Goal: Task Accomplishment & Management: Manage account settings

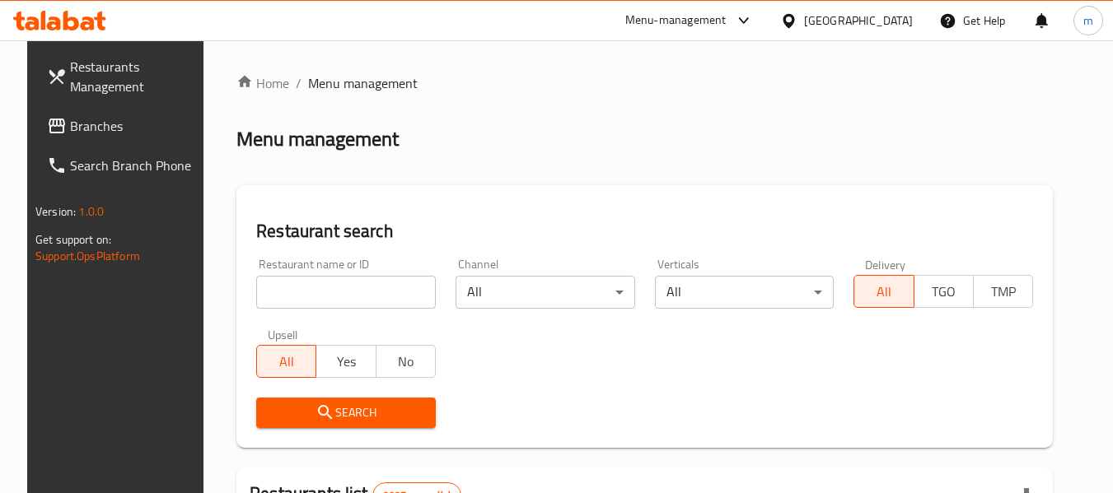
click at [797, 20] on icon at bounding box center [788, 20] width 17 height 17
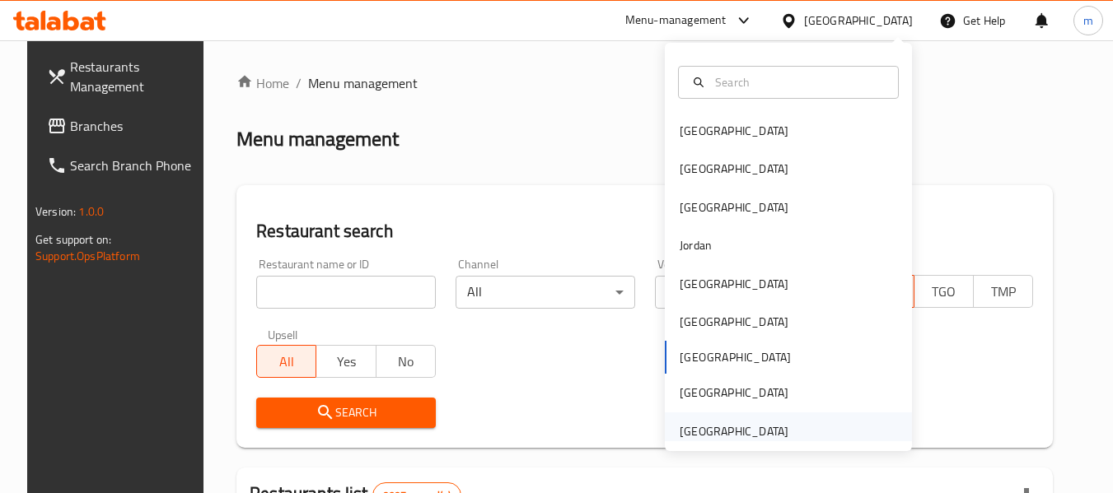
click at [707, 429] on div "United Arab Emirates" at bounding box center [734, 432] width 109 height 18
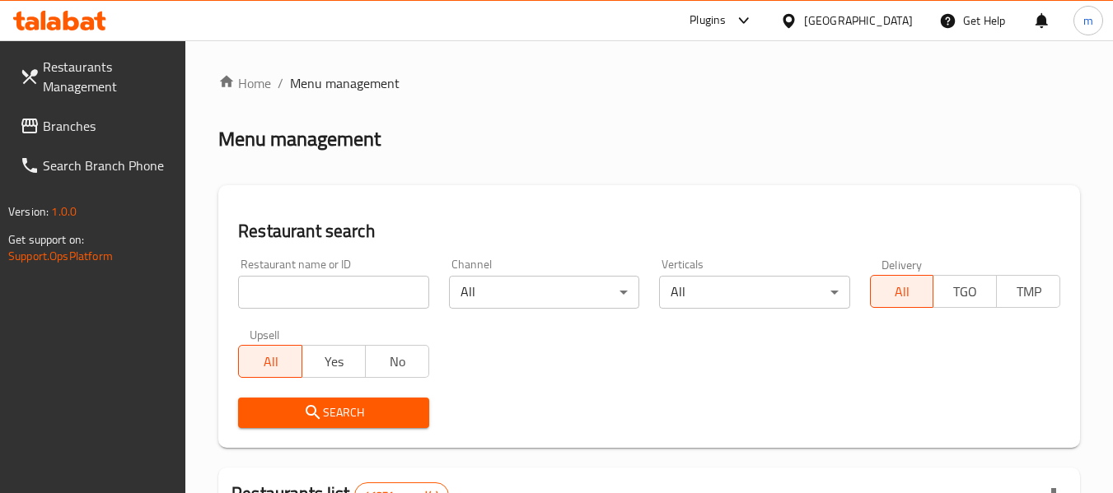
click at [77, 124] on span "Branches" at bounding box center [108, 126] width 130 height 20
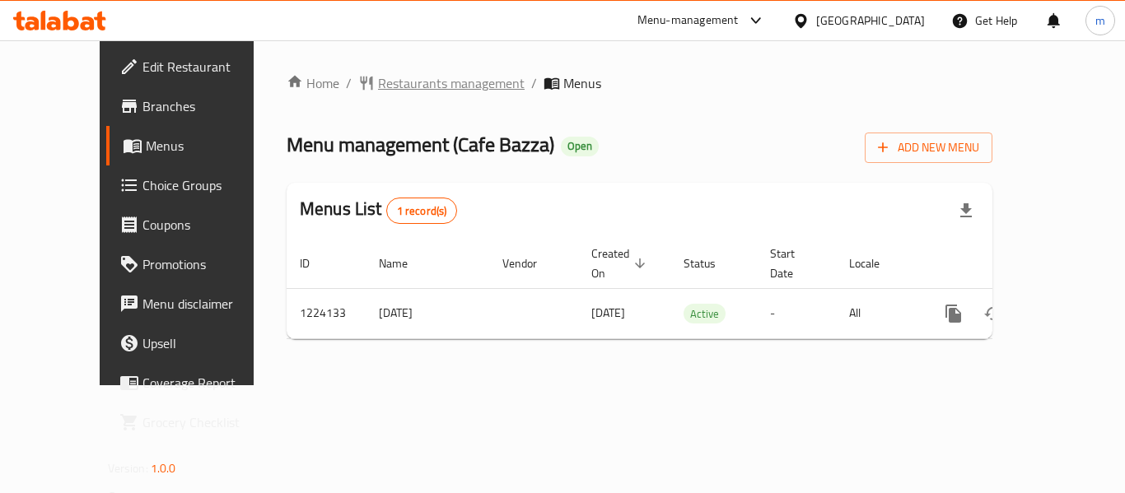
click at [403, 86] on span "Restaurants management" at bounding box center [451, 83] width 147 height 20
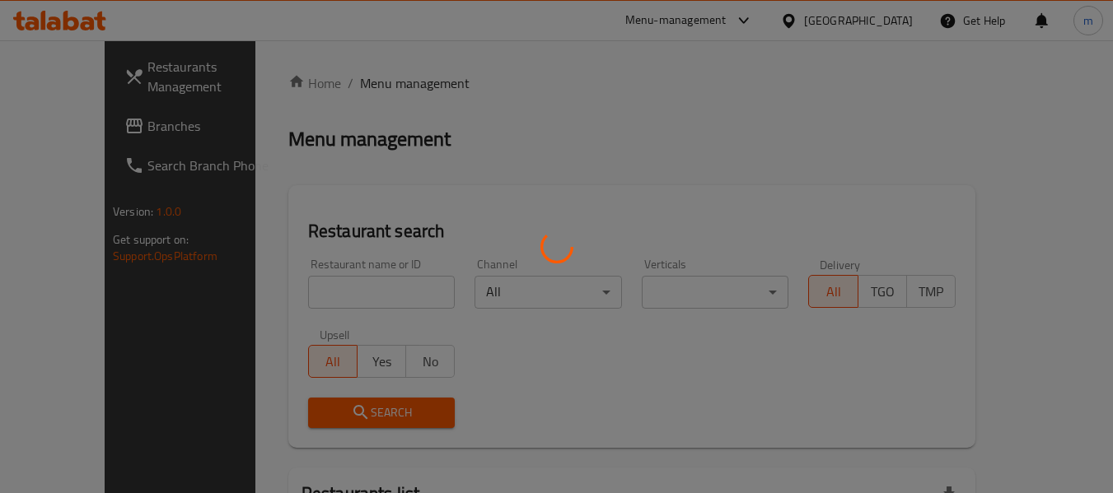
click at [294, 294] on div at bounding box center [556, 246] width 1113 height 493
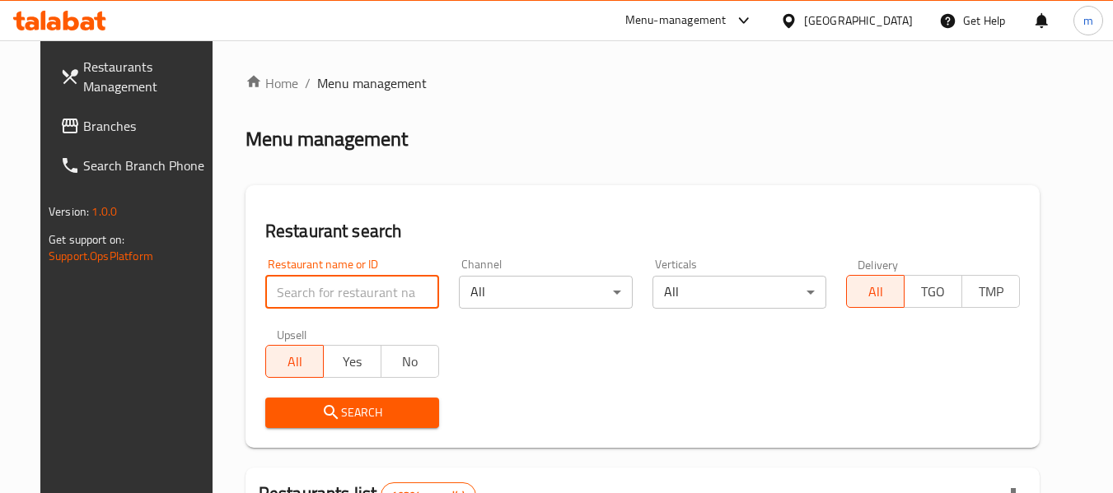
click at [294, 294] on input "search" at bounding box center [352, 292] width 174 height 33
paste input "674787"
type input "674787"
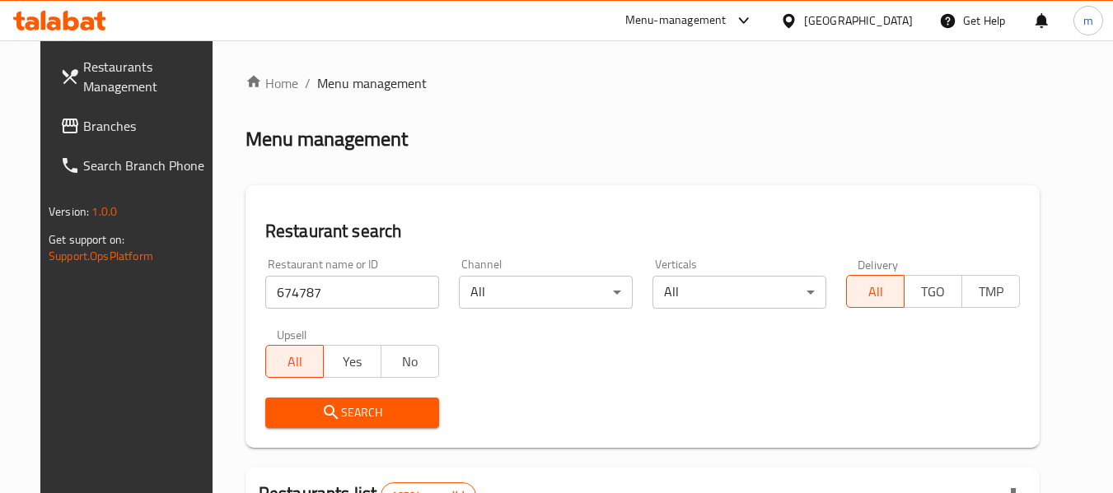
click at [310, 398] on button "Search" at bounding box center [352, 413] width 174 height 30
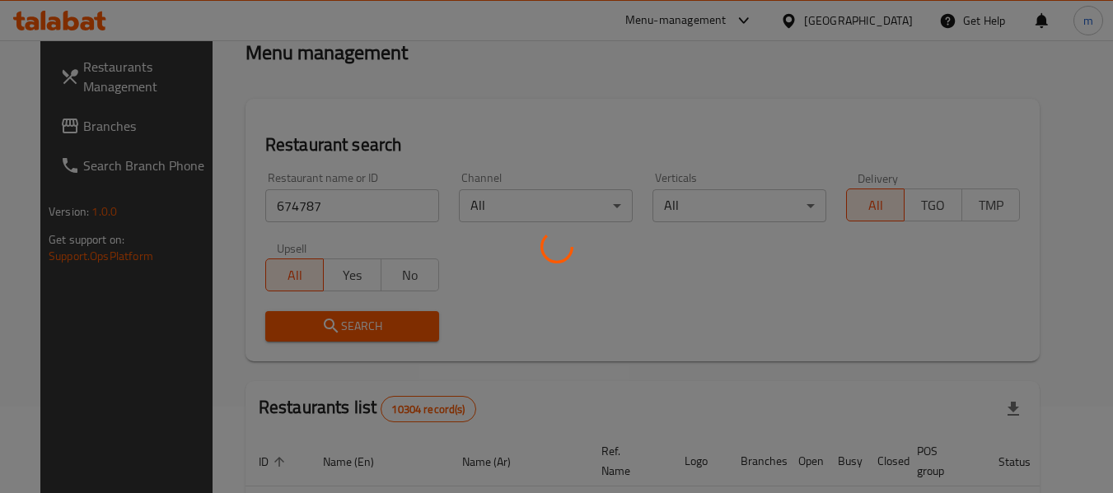
scroll to position [165, 0]
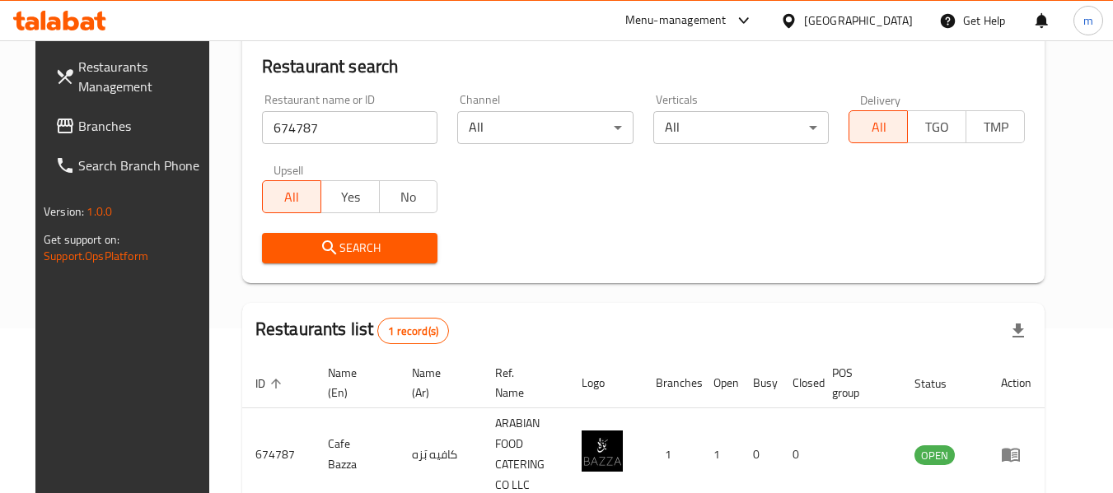
drag, startPoint x: 868, startPoint y: 20, endPoint x: 955, endPoint y: 362, distance: 352.6
click at [797, 19] on icon at bounding box center [788, 20] width 17 height 17
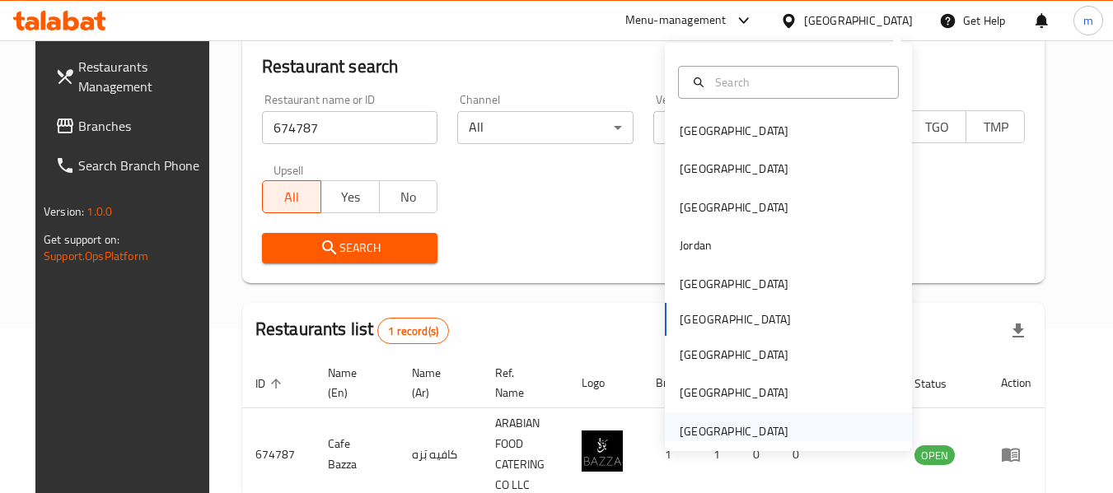
click at [746, 430] on div "United Arab Emirates" at bounding box center [734, 432] width 109 height 18
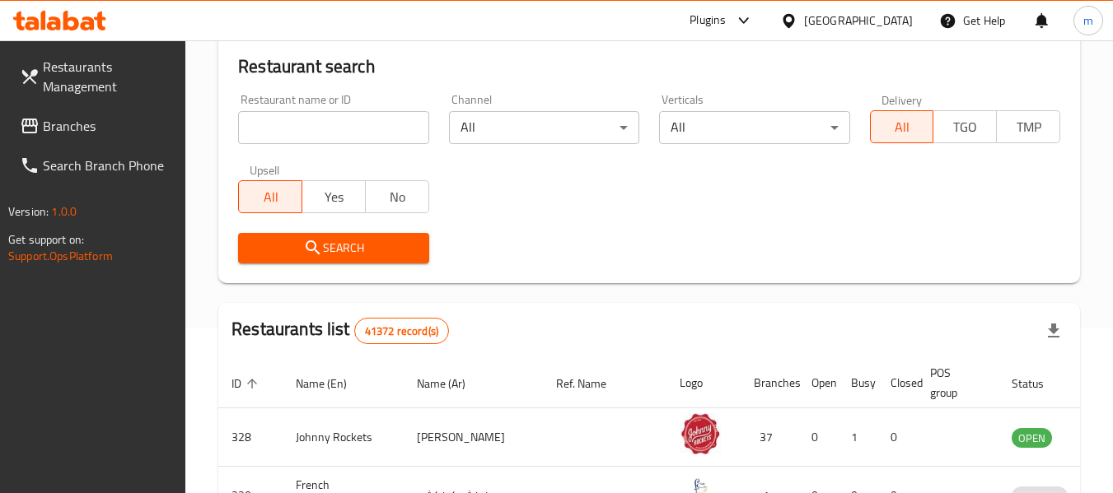
click at [106, 123] on span "Branches" at bounding box center [108, 126] width 130 height 20
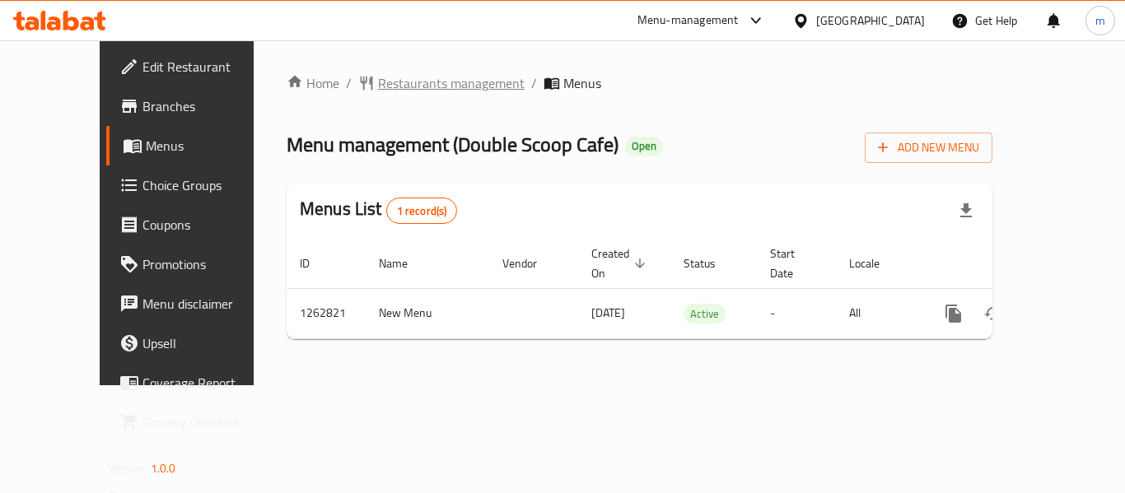
click at [385, 83] on span "Restaurants management" at bounding box center [451, 83] width 147 height 20
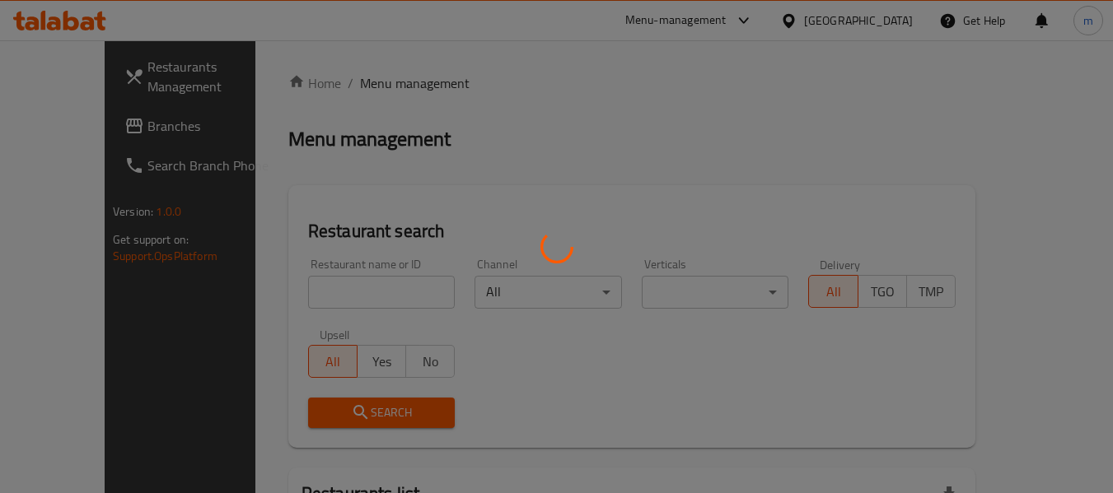
click at [301, 293] on div at bounding box center [556, 246] width 1113 height 493
click at [300, 295] on div at bounding box center [556, 246] width 1113 height 493
click at [299, 295] on div at bounding box center [556, 246] width 1113 height 493
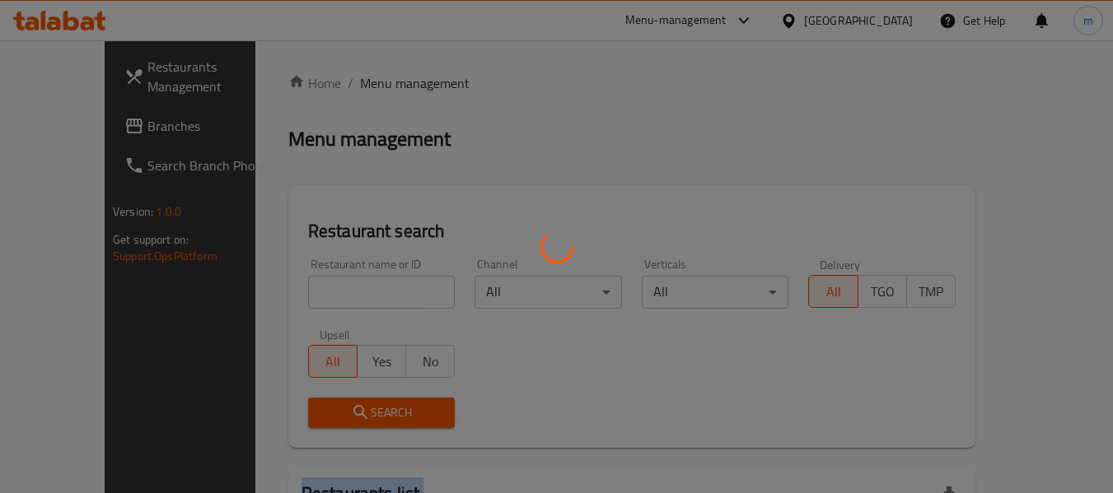
click at [299, 295] on div at bounding box center [556, 246] width 1113 height 493
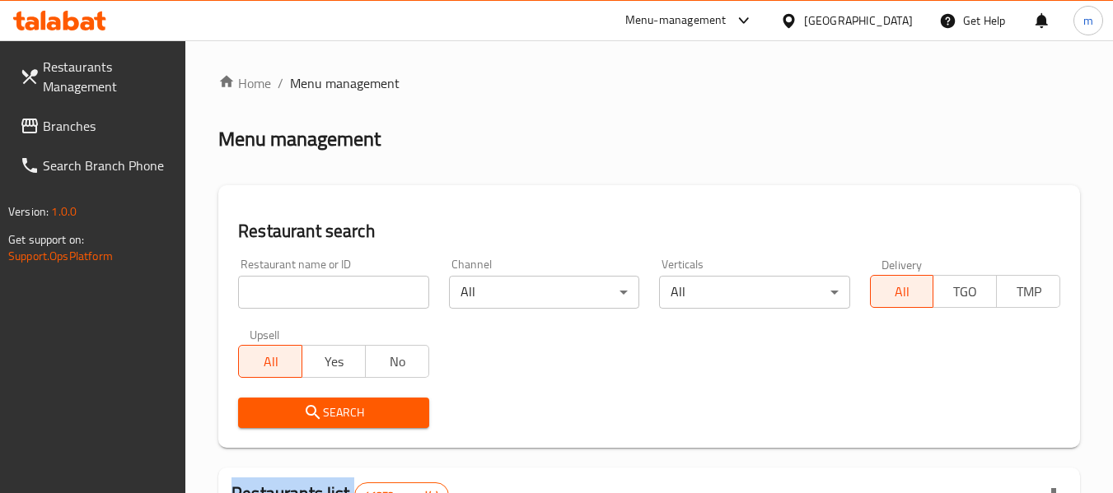
click at [299, 295] on div at bounding box center [556, 246] width 1113 height 493
click at [292, 304] on input "search" at bounding box center [333, 292] width 190 height 33
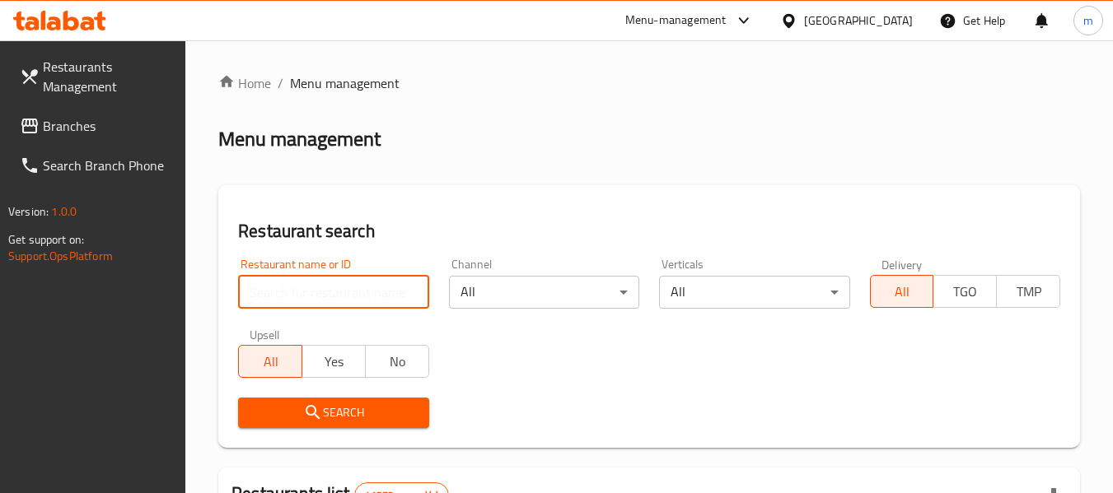
paste input "685190"
type input "685190"
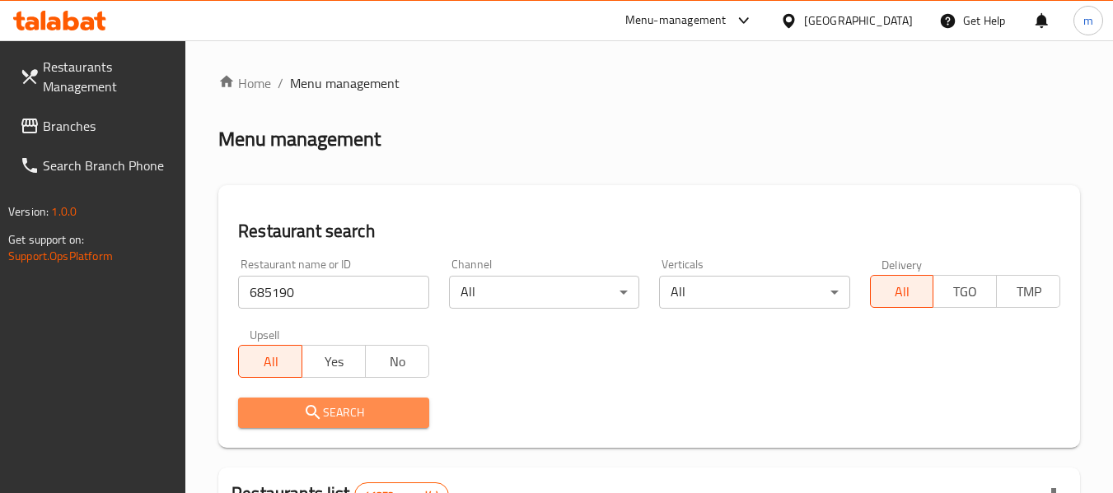
click at [296, 406] on span "Search" at bounding box center [333, 413] width 164 height 21
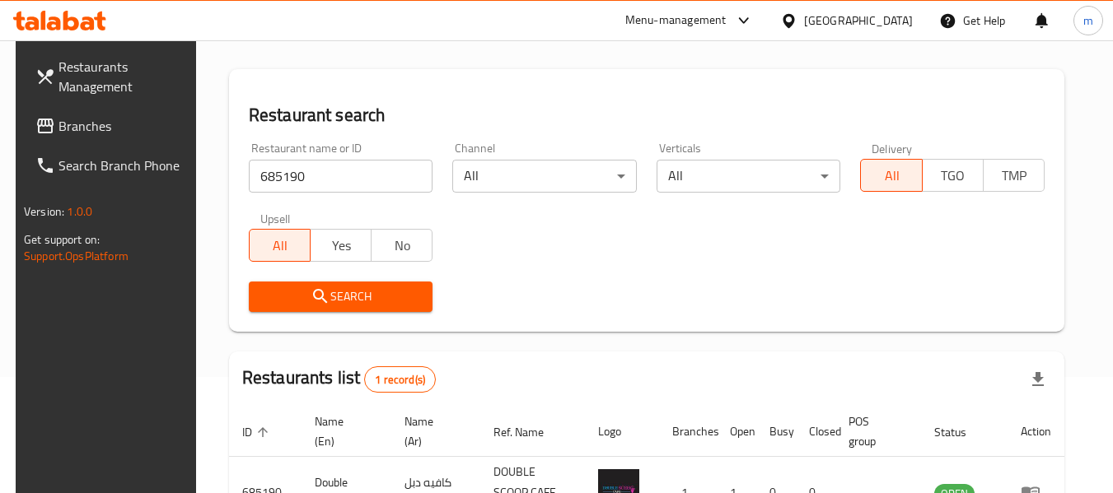
scroll to position [221, 0]
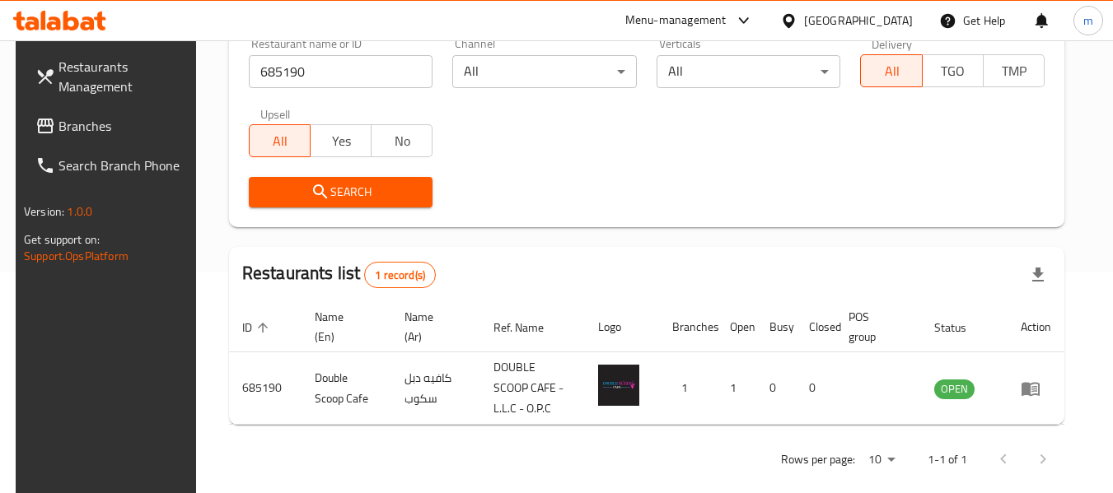
drag, startPoint x: 787, startPoint y: 17, endPoint x: 791, endPoint y: 35, distance: 17.8
click at [787, 17] on icon at bounding box center [789, 20] width 12 height 14
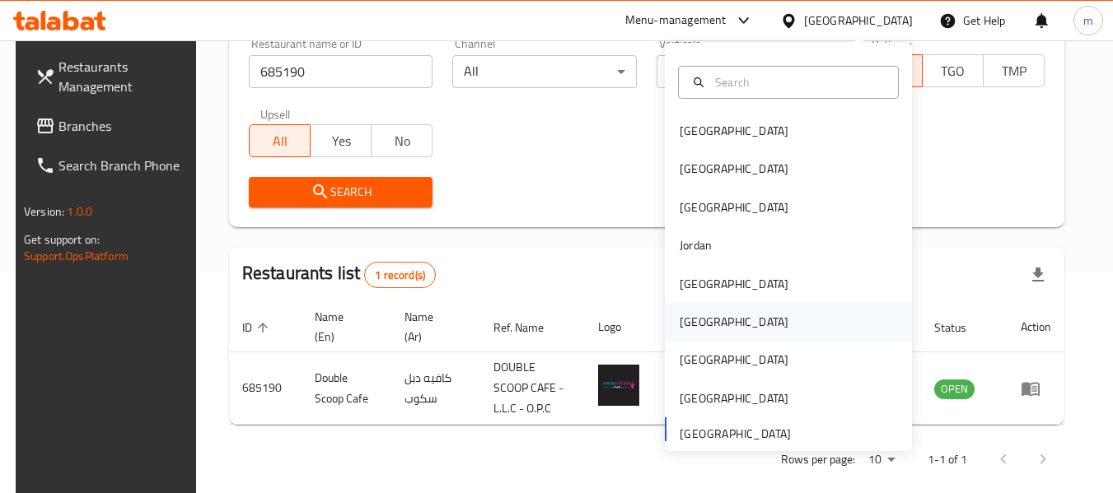
click at [681, 321] on div "[GEOGRAPHIC_DATA]" at bounding box center [734, 322] width 109 height 18
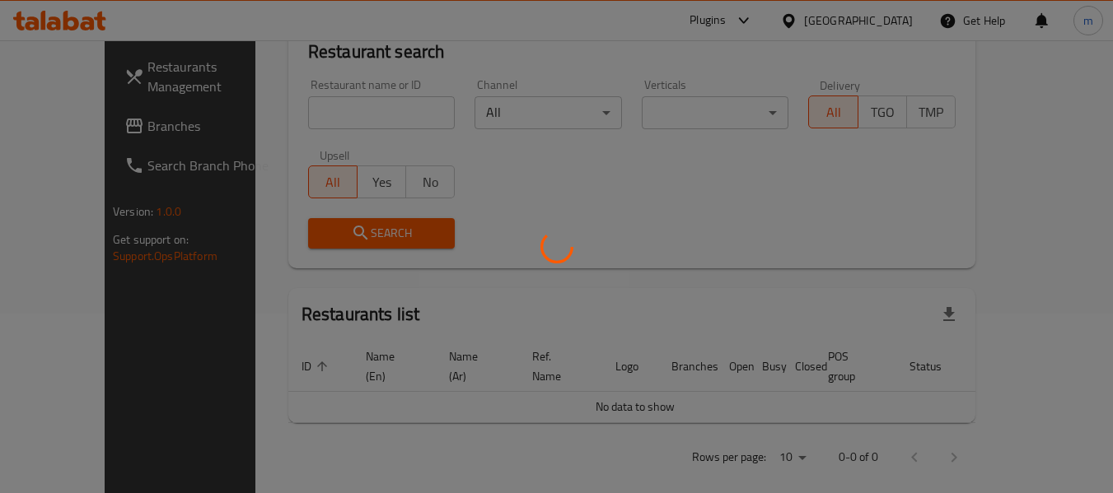
scroll to position [221, 0]
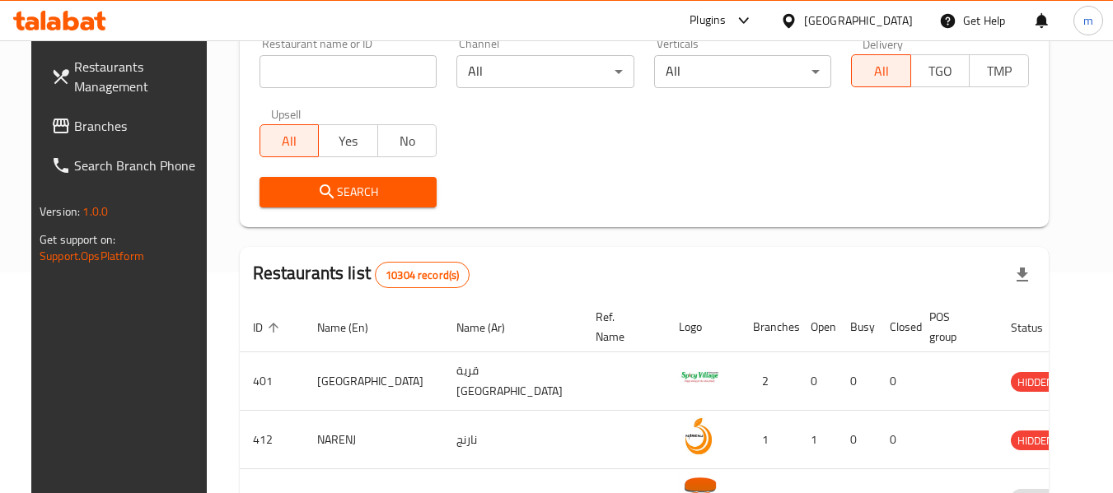
click at [91, 125] on span "Branches" at bounding box center [139, 126] width 130 height 20
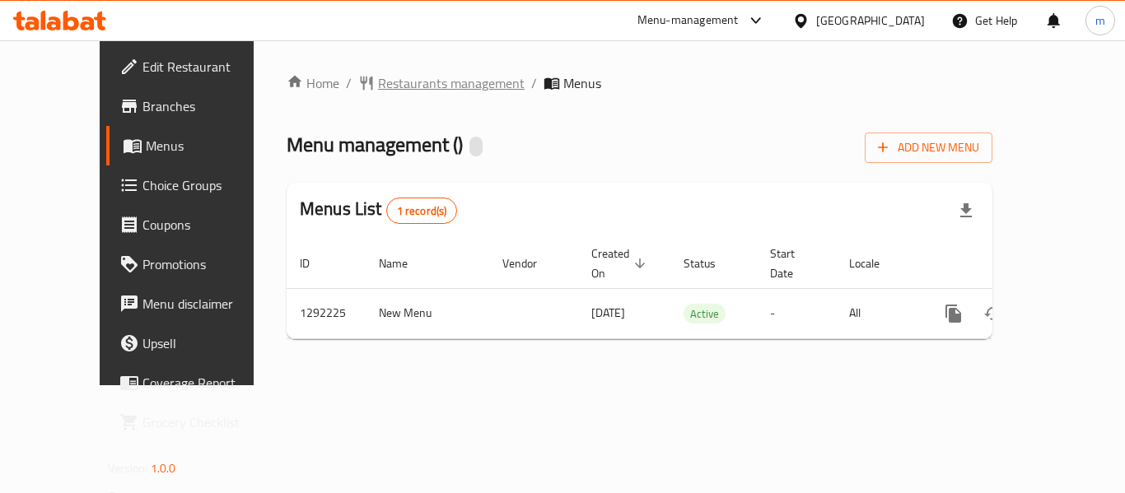
click at [395, 84] on span "Restaurants management" at bounding box center [451, 83] width 147 height 20
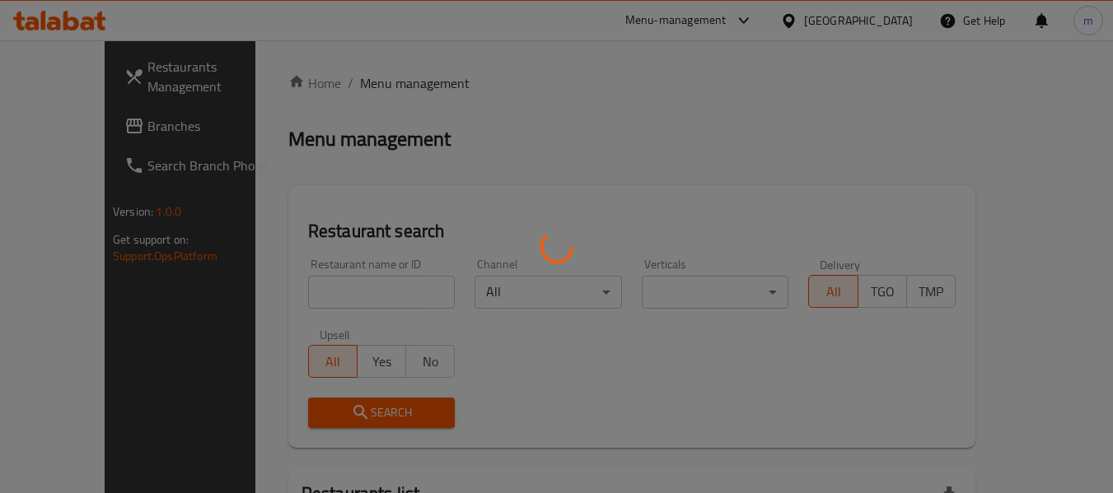
click at [315, 293] on div at bounding box center [556, 246] width 1113 height 493
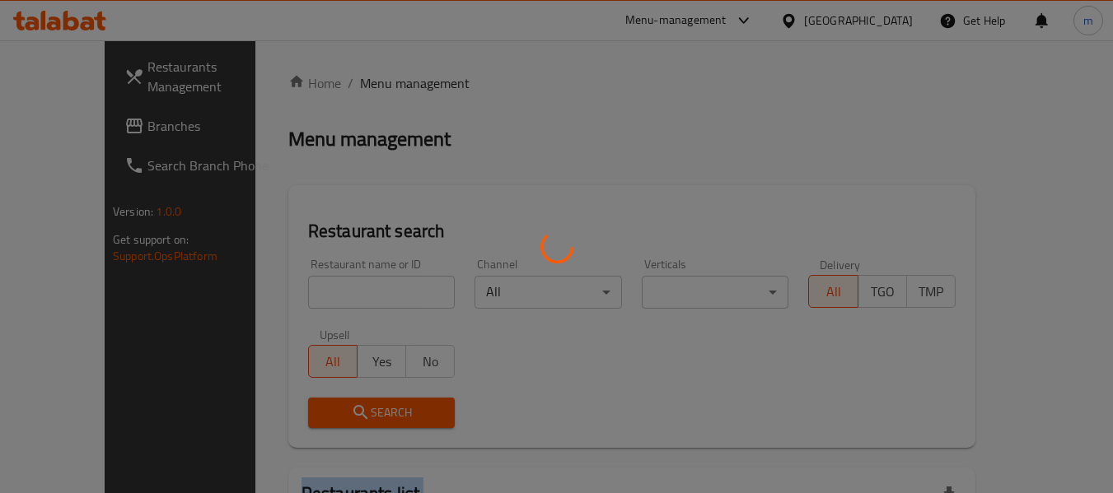
click at [315, 293] on div at bounding box center [556, 246] width 1113 height 493
click at [317, 296] on div at bounding box center [556, 246] width 1113 height 493
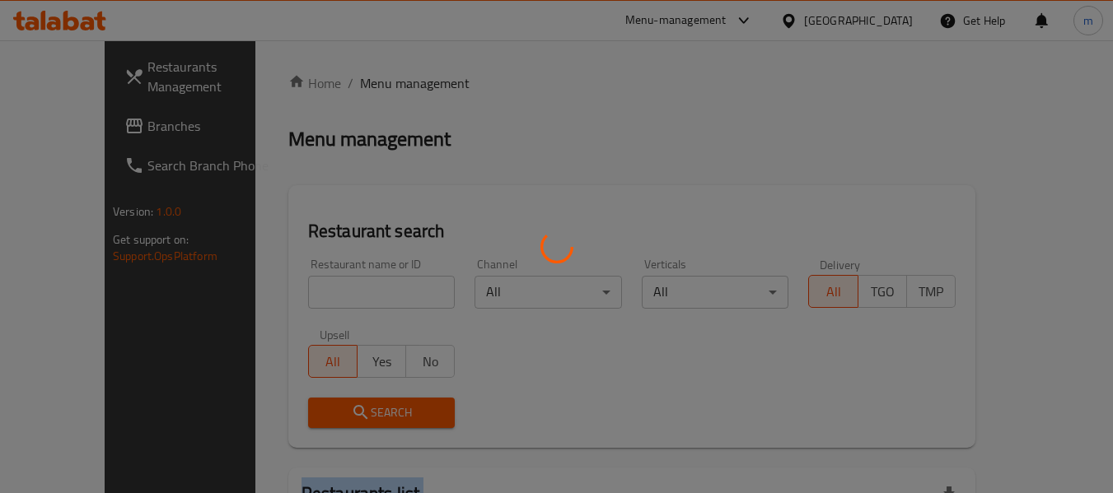
click at [317, 296] on div at bounding box center [556, 246] width 1113 height 493
click at [320, 301] on div at bounding box center [556, 246] width 1113 height 493
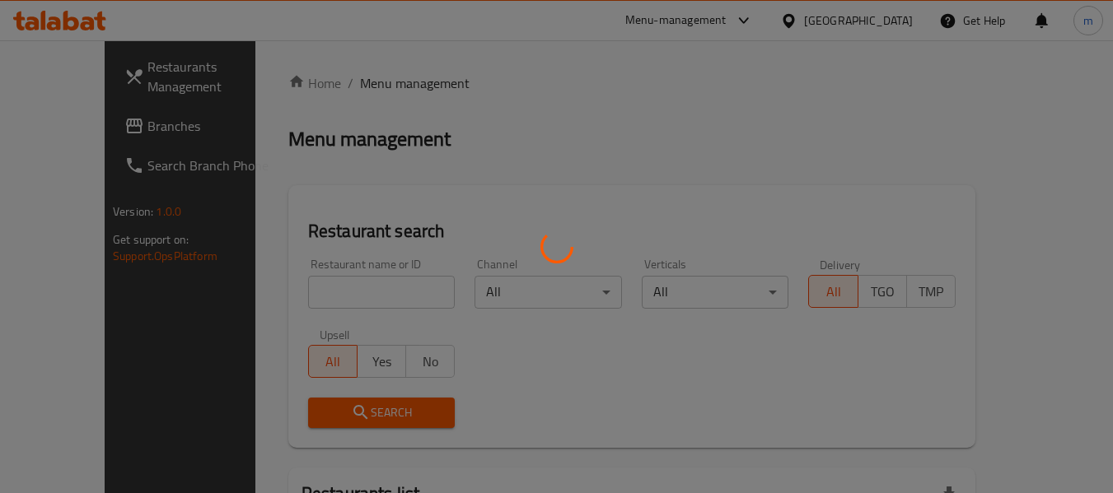
click at [320, 301] on div at bounding box center [556, 246] width 1113 height 493
click at [319, 294] on div at bounding box center [556, 246] width 1113 height 493
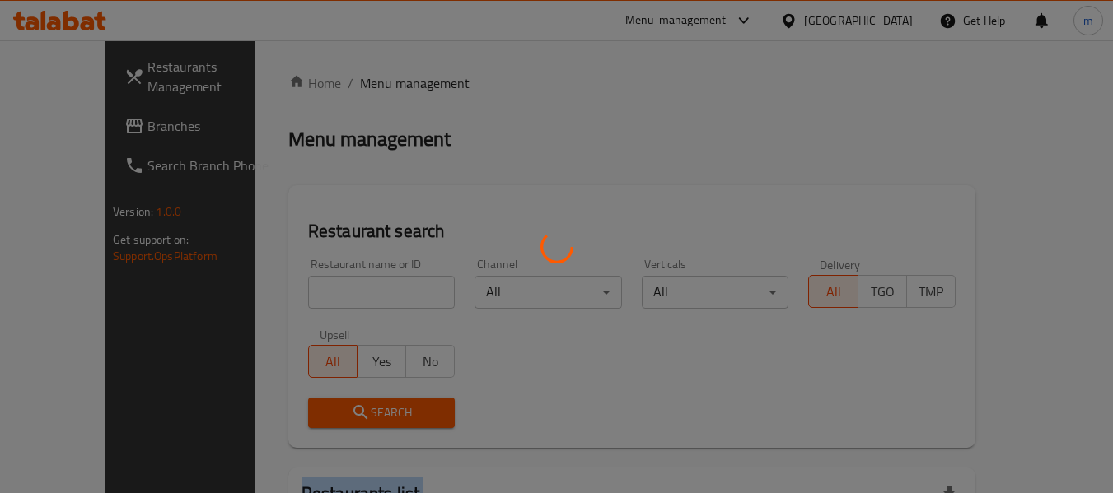
click at [320, 294] on div at bounding box center [556, 246] width 1113 height 493
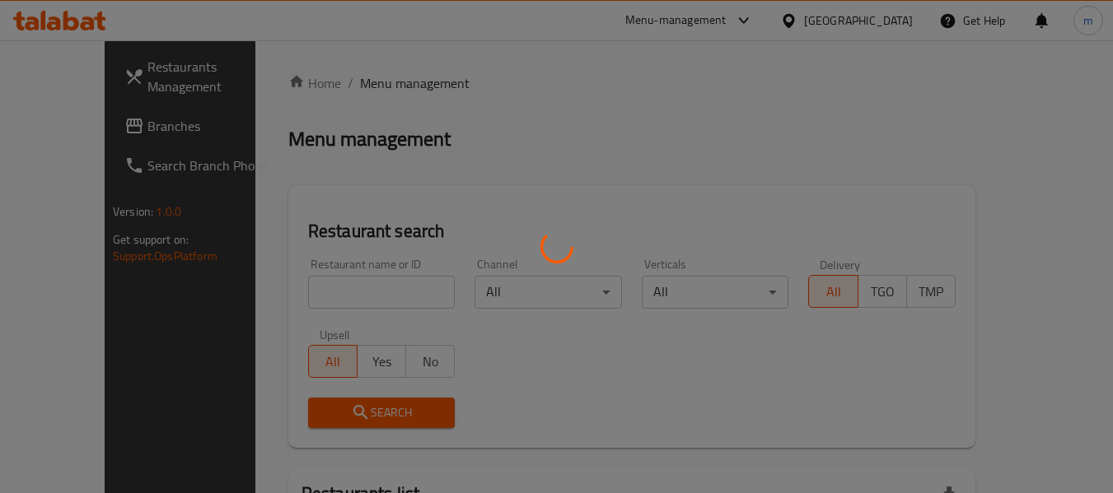
click at [275, 290] on div at bounding box center [556, 246] width 1113 height 493
click at [275, 291] on div at bounding box center [556, 246] width 1113 height 493
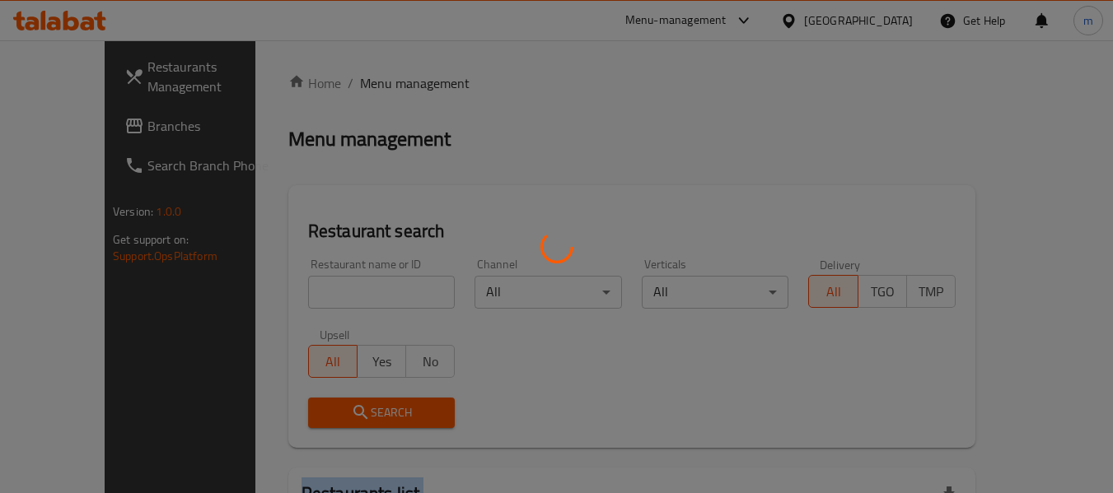
click at [277, 291] on div at bounding box center [556, 246] width 1113 height 493
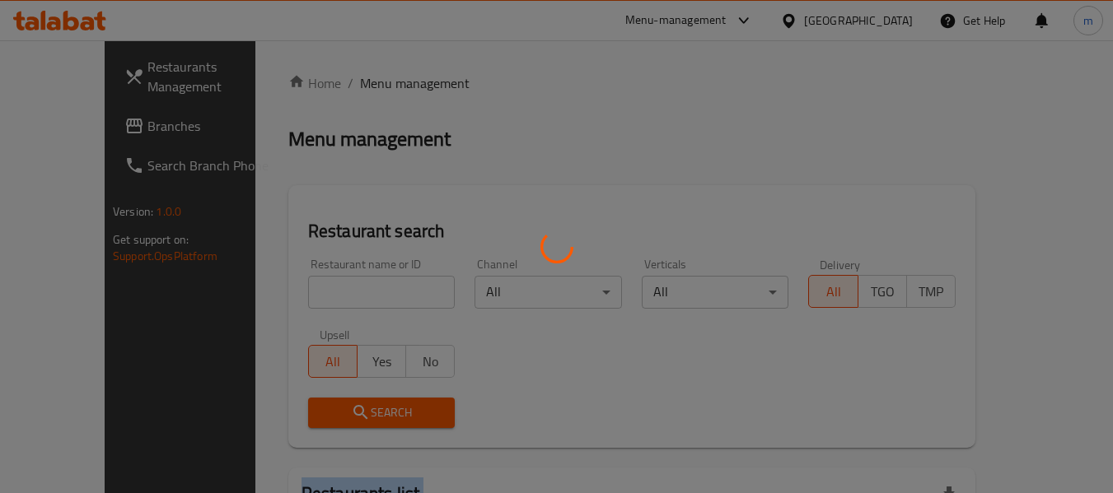
click at [277, 291] on div at bounding box center [556, 246] width 1113 height 493
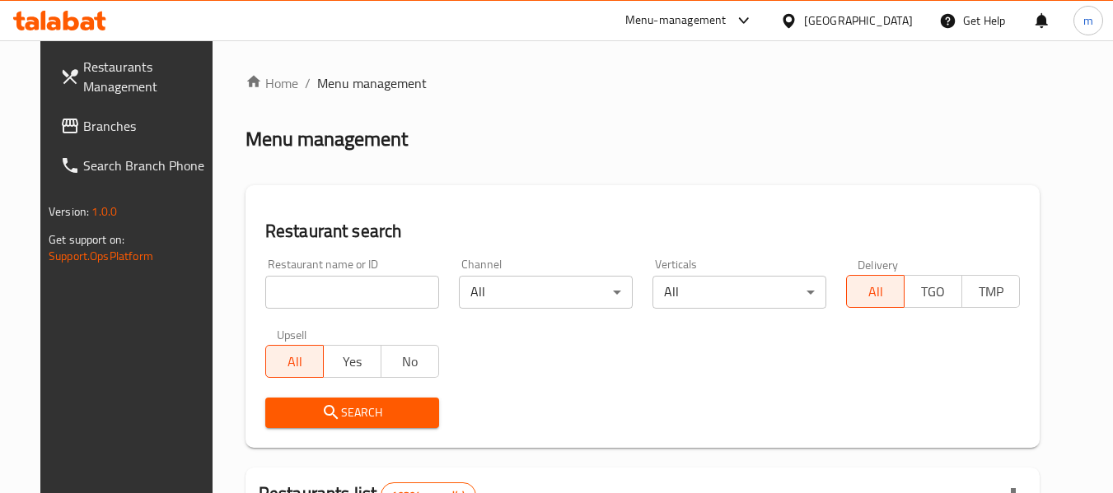
click at [329, 292] on input "search" at bounding box center [352, 292] width 174 height 33
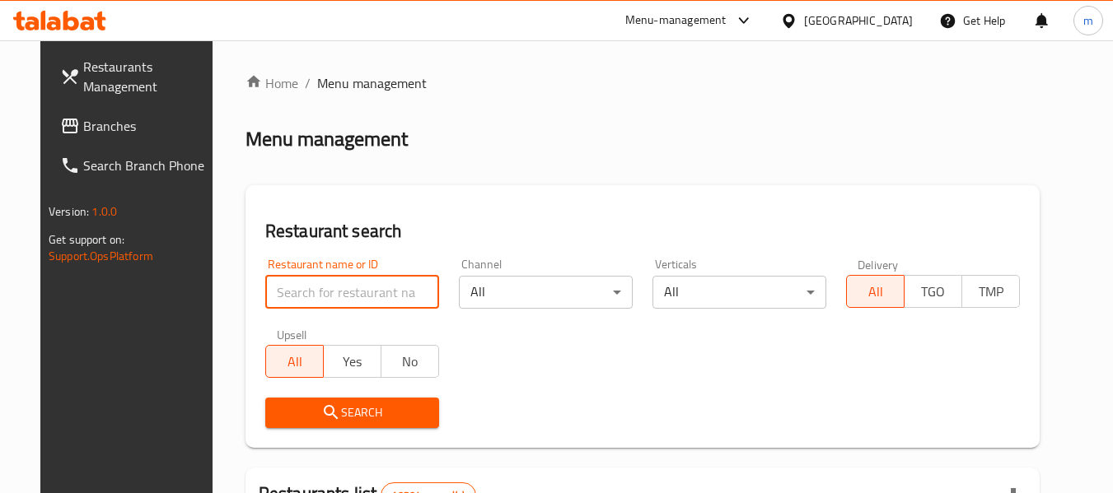
click at [314, 299] on input "search" at bounding box center [352, 292] width 174 height 33
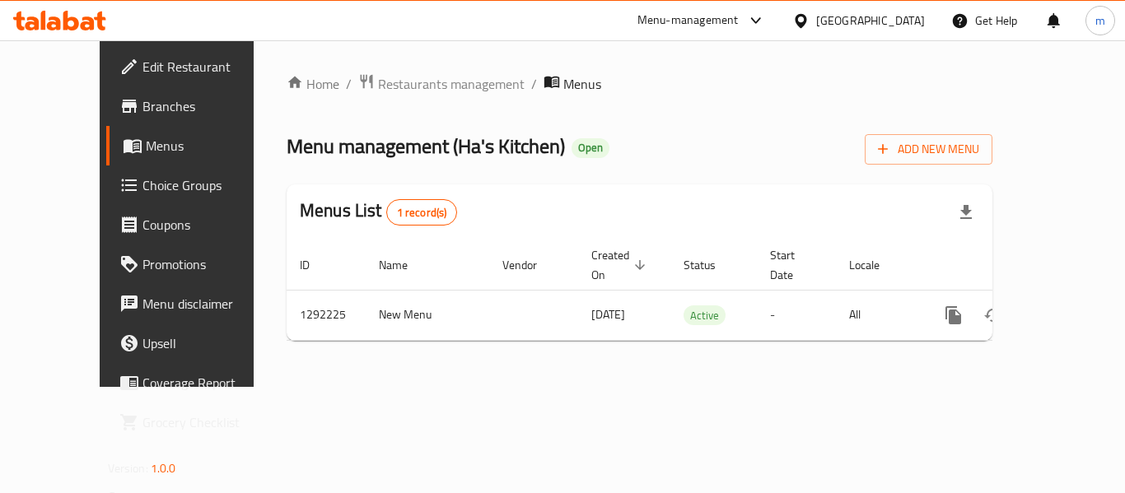
drag, startPoint x: 377, startPoint y: 77, endPoint x: 379, endPoint y: 106, distance: 28.9
click at [378, 77] on span "Restaurants management" at bounding box center [451, 84] width 147 height 20
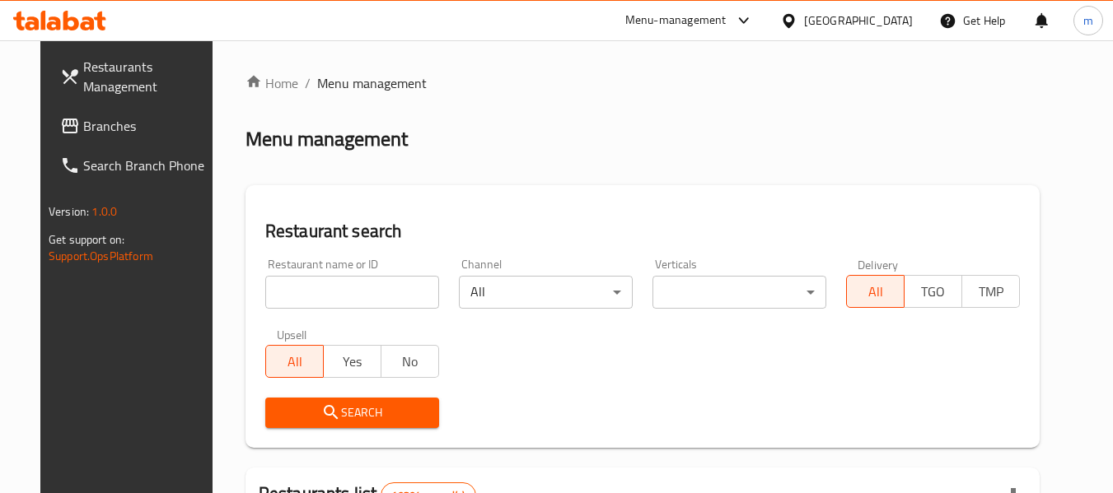
click at [320, 292] on input "search" at bounding box center [352, 292] width 174 height 33
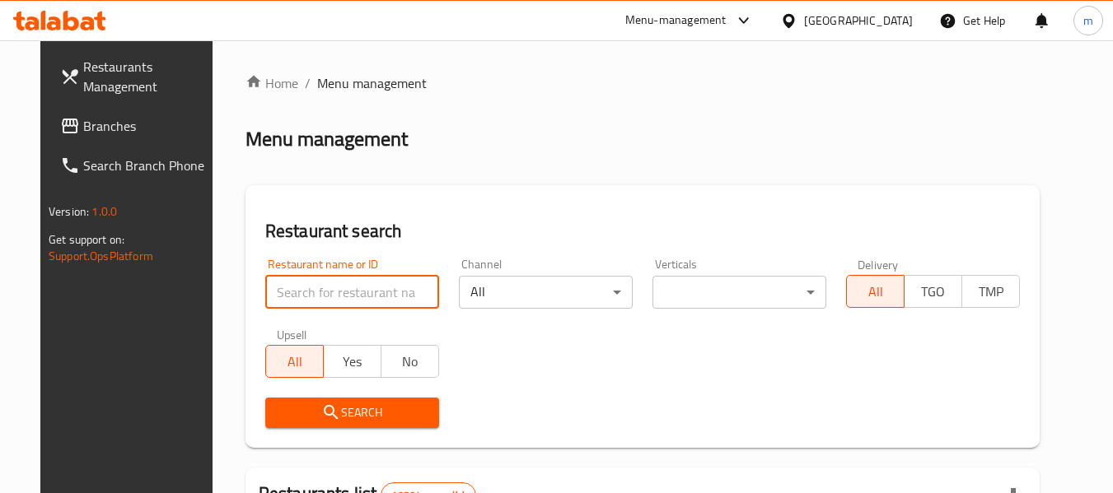
click at [320, 292] on input "search" at bounding box center [352, 292] width 174 height 33
paste input "699038"
type input "699038"
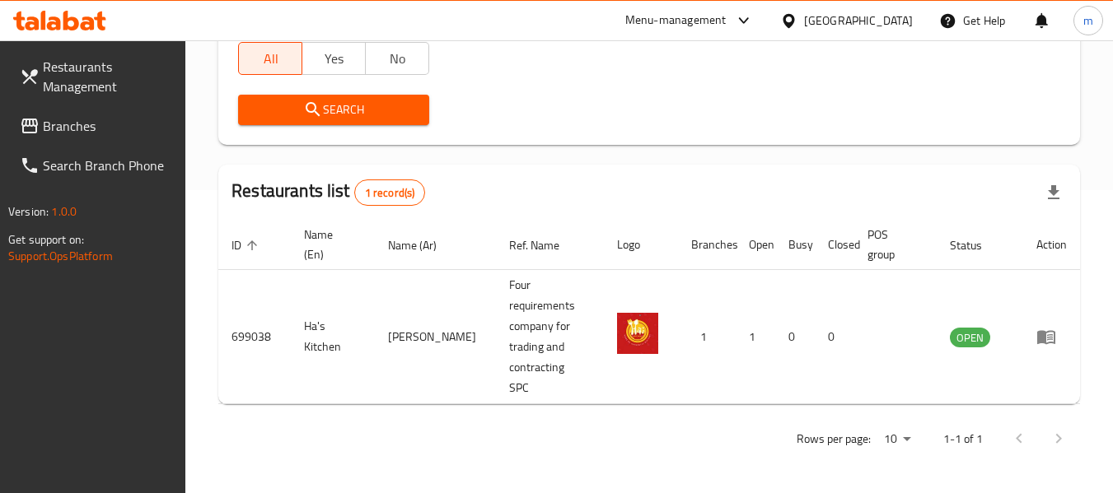
scroll to position [241, 0]
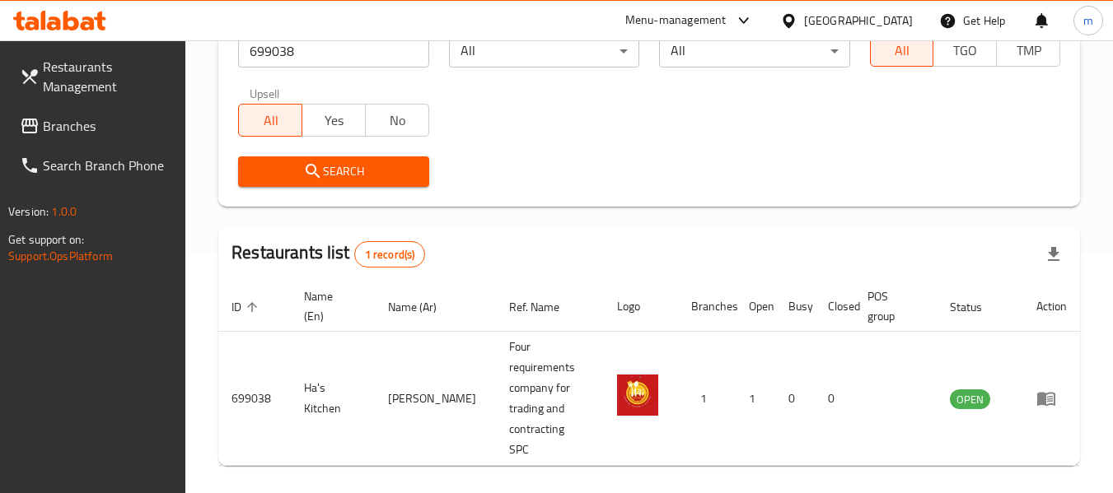
drag, startPoint x: 871, startPoint y: 22, endPoint x: 927, endPoint y: 155, distance: 144.0
click at [794, 22] on icon at bounding box center [789, 20] width 12 height 14
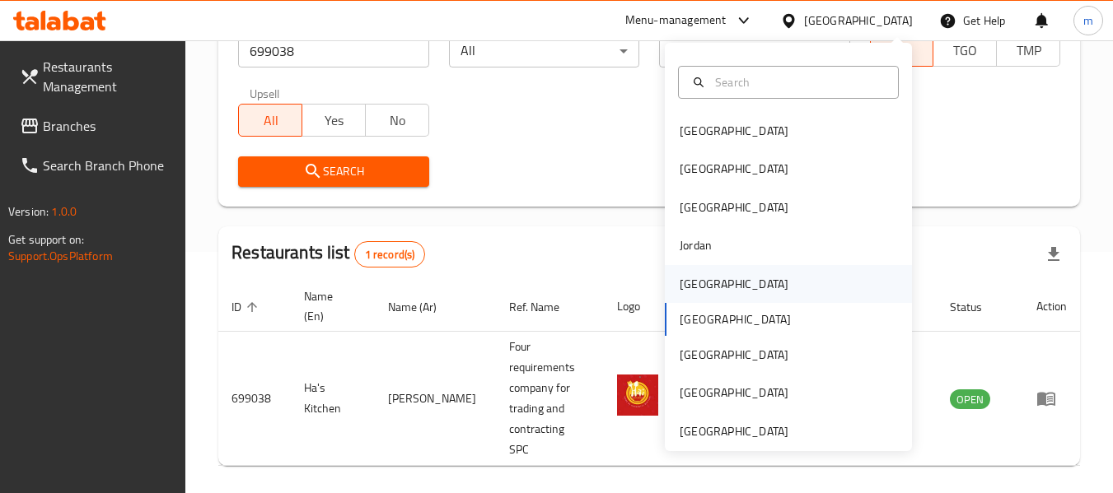
click at [699, 289] on div "[GEOGRAPHIC_DATA]" at bounding box center [734, 284] width 109 height 18
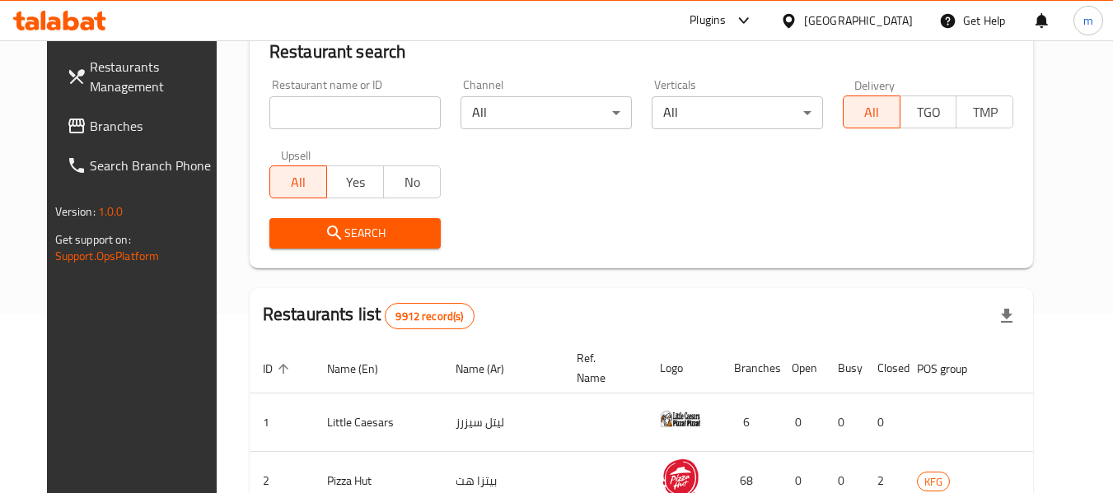
scroll to position [241, 0]
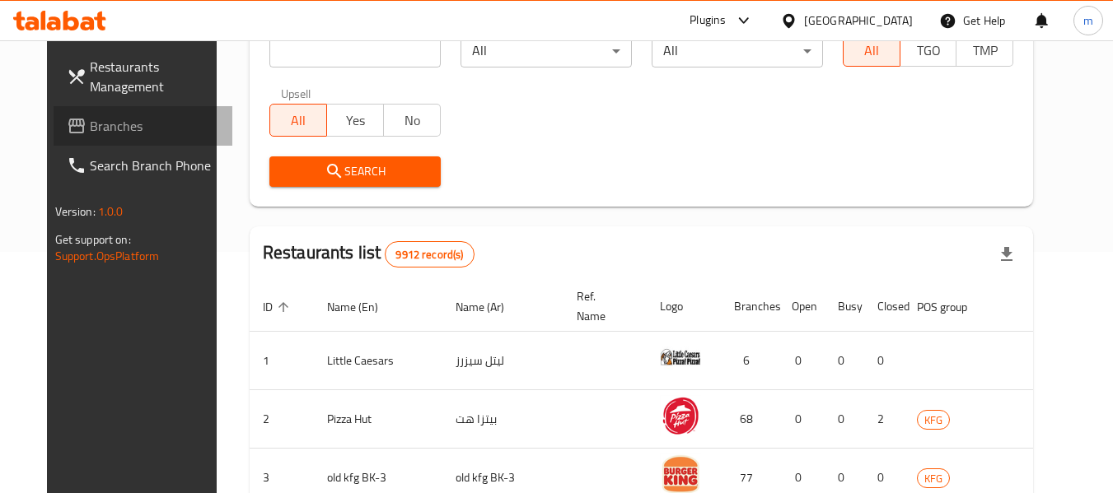
click at [105, 118] on span "Branches" at bounding box center [155, 126] width 130 height 20
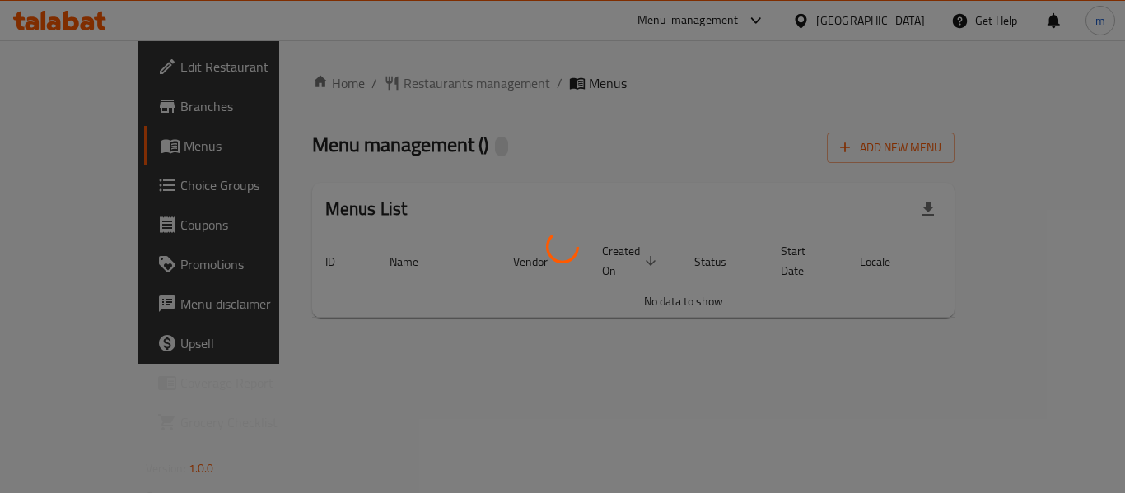
click at [376, 85] on div at bounding box center [562, 246] width 1125 height 493
click at [377, 82] on div at bounding box center [562, 246] width 1125 height 493
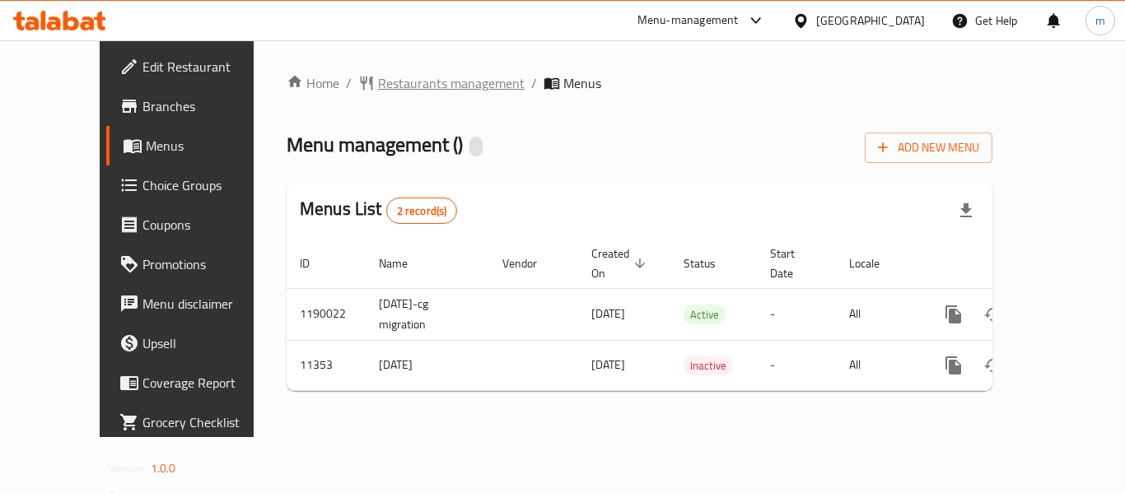
click at [378, 82] on span "Restaurants management" at bounding box center [451, 83] width 147 height 20
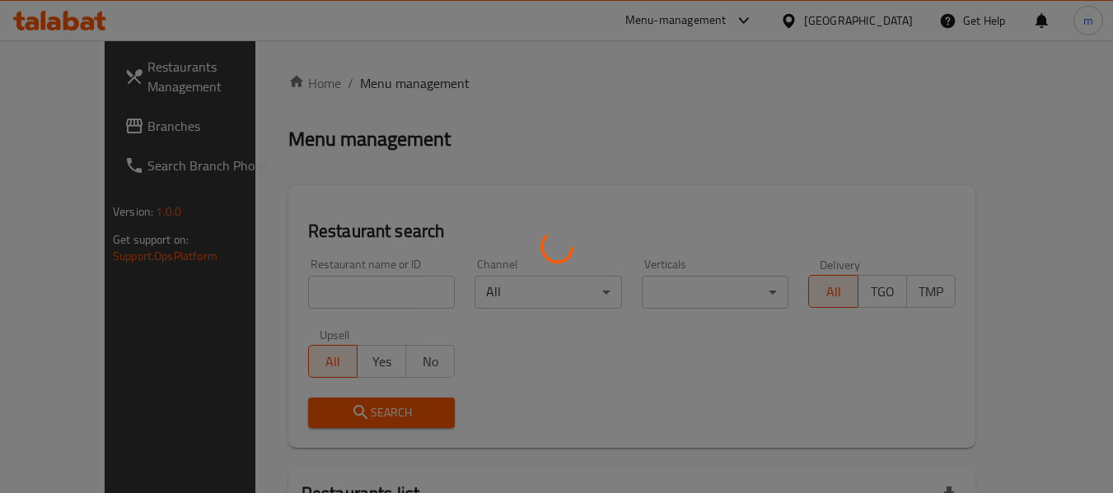
click at [314, 301] on div at bounding box center [556, 246] width 1113 height 493
click at [301, 299] on div at bounding box center [556, 246] width 1113 height 493
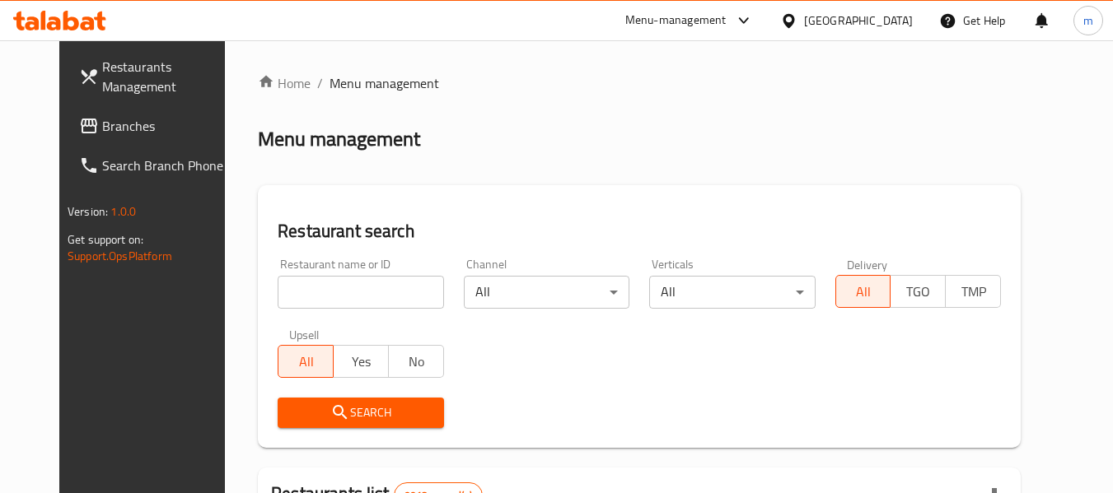
click at [315, 301] on input "search" at bounding box center [361, 292] width 166 height 33
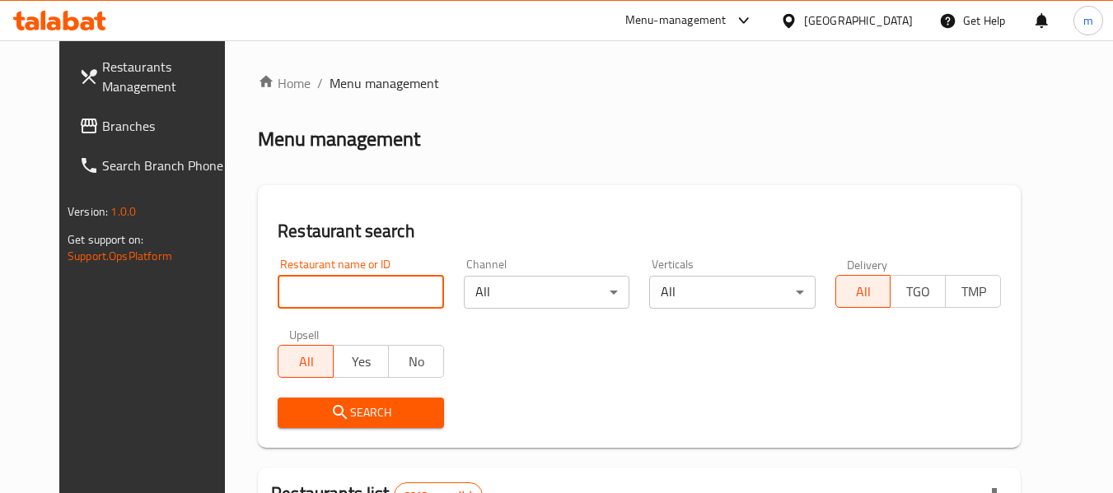
paste input "7010"
type input "7010"
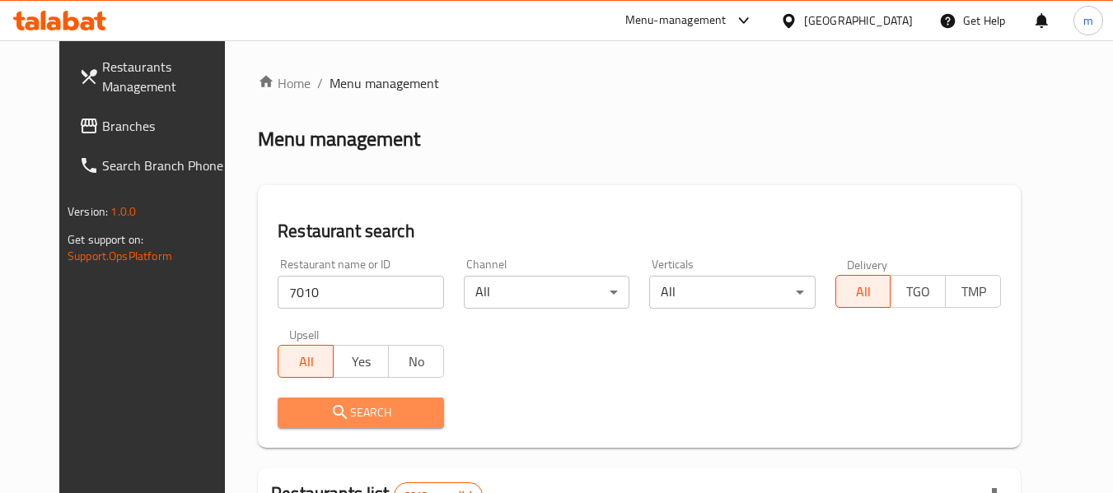
click at [332, 412] on span "Search" at bounding box center [360, 413] width 139 height 21
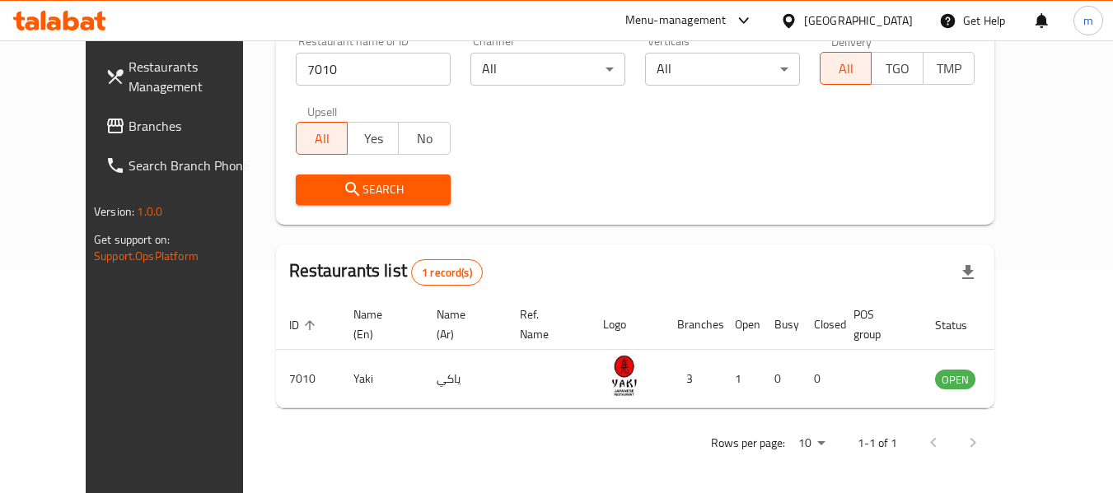
scroll to position [227, 0]
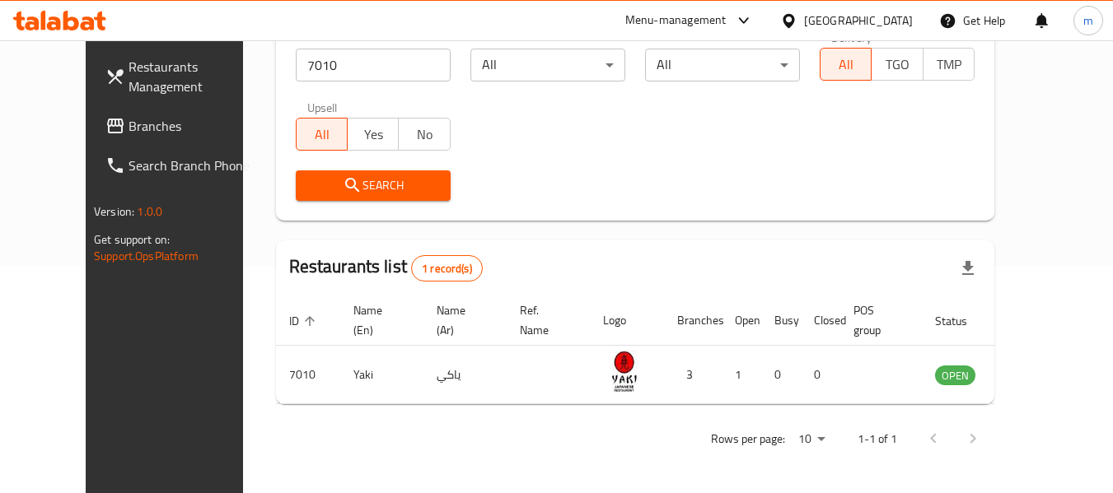
click at [156, 128] on span "Branches" at bounding box center [193, 126] width 130 height 20
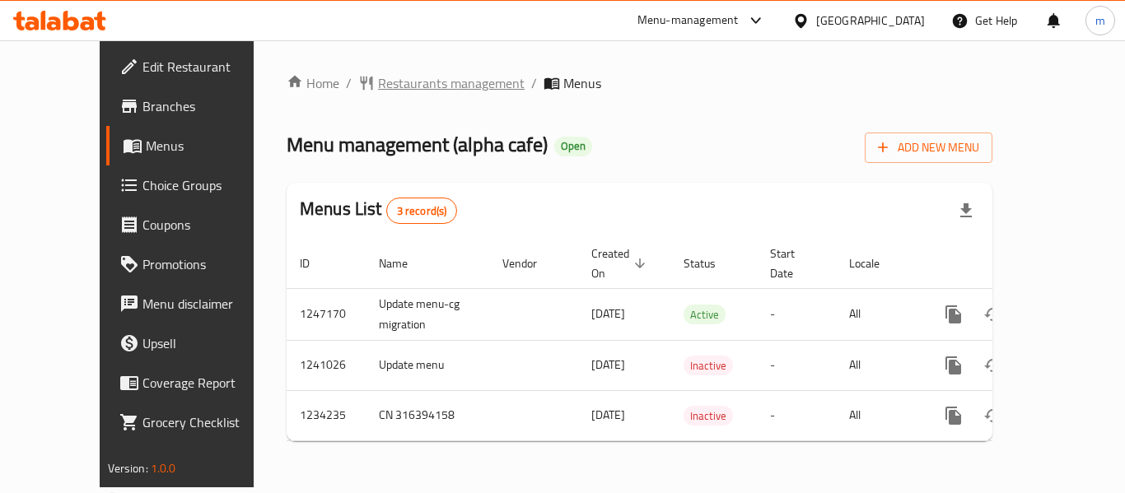
click at [378, 85] on span "Restaurants management" at bounding box center [451, 83] width 147 height 20
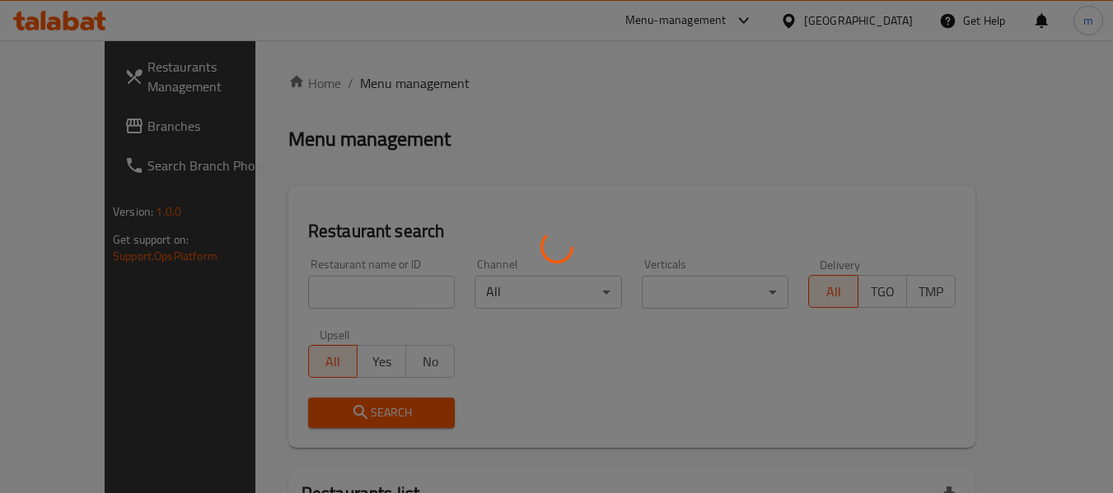
click at [303, 312] on div at bounding box center [556, 246] width 1113 height 493
click at [305, 311] on div at bounding box center [556, 246] width 1113 height 493
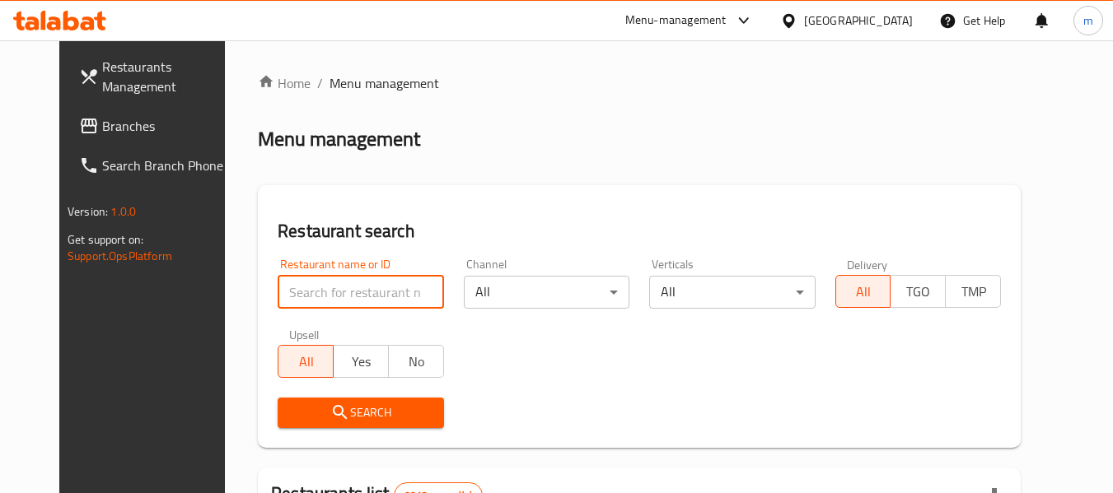
click at [307, 301] on input "search" at bounding box center [361, 292] width 166 height 33
paste input "27190"
type input "27190"
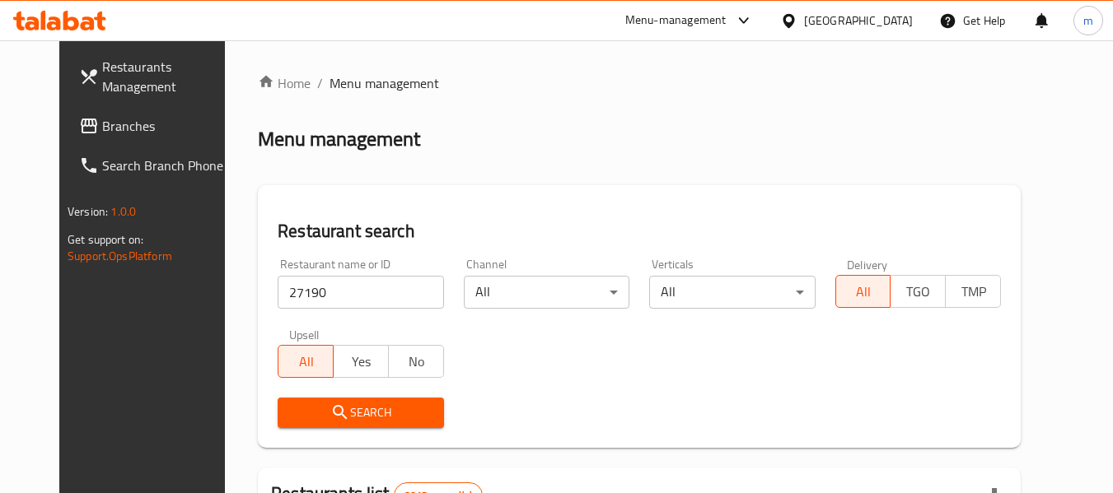
click at [330, 421] on icon "submit" at bounding box center [340, 413] width 20 height 20
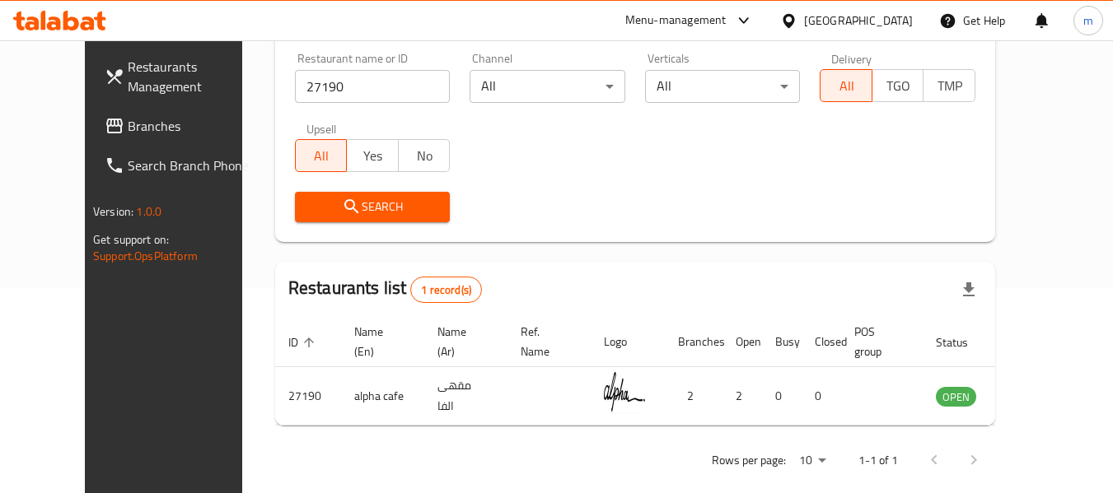
scroll to position [227, 0]
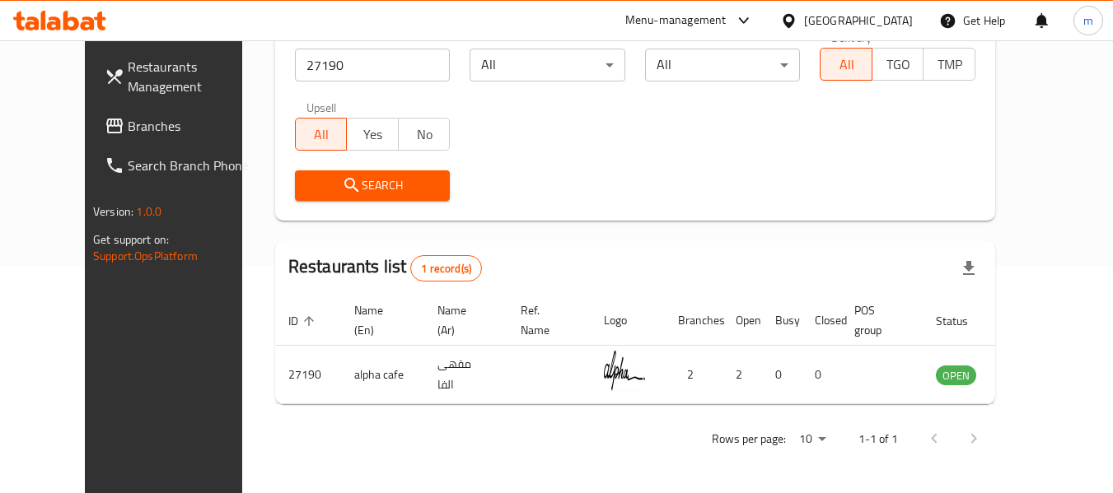
click at [794, 16] on icon at bounding box center [789, 20] width 12 height 14
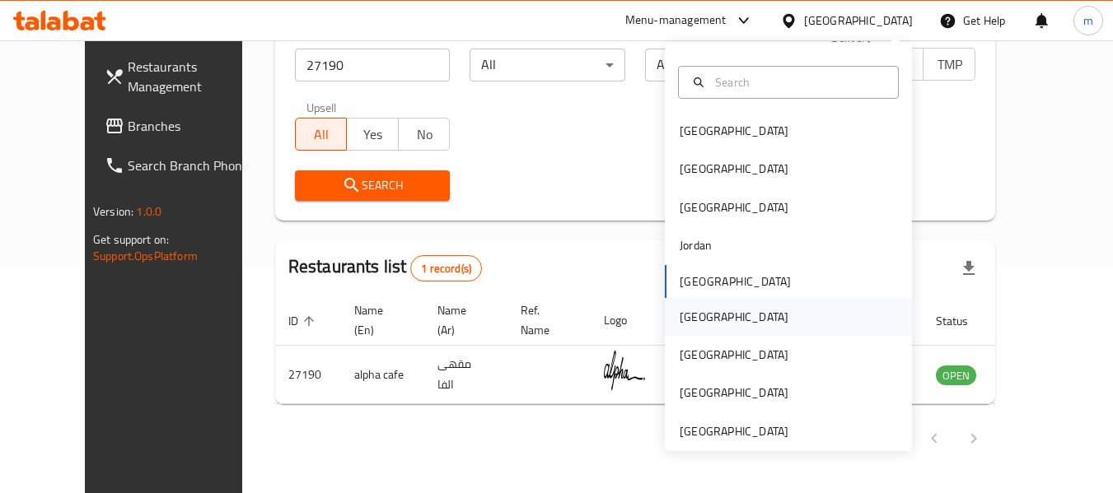
click at [682, 319] on div "Oman" at bounding box center [734, 317] width 109 height 18
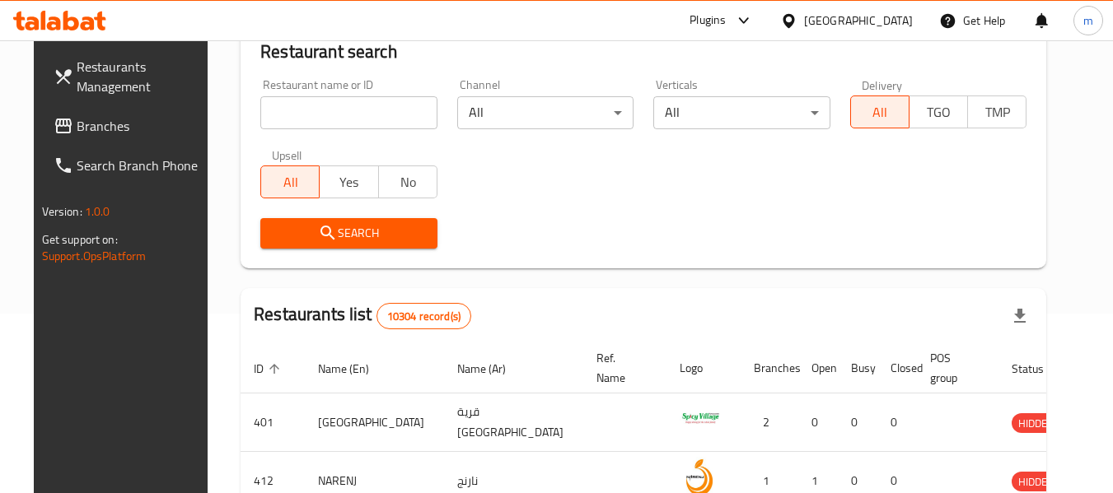
scroll to position [227, 0]
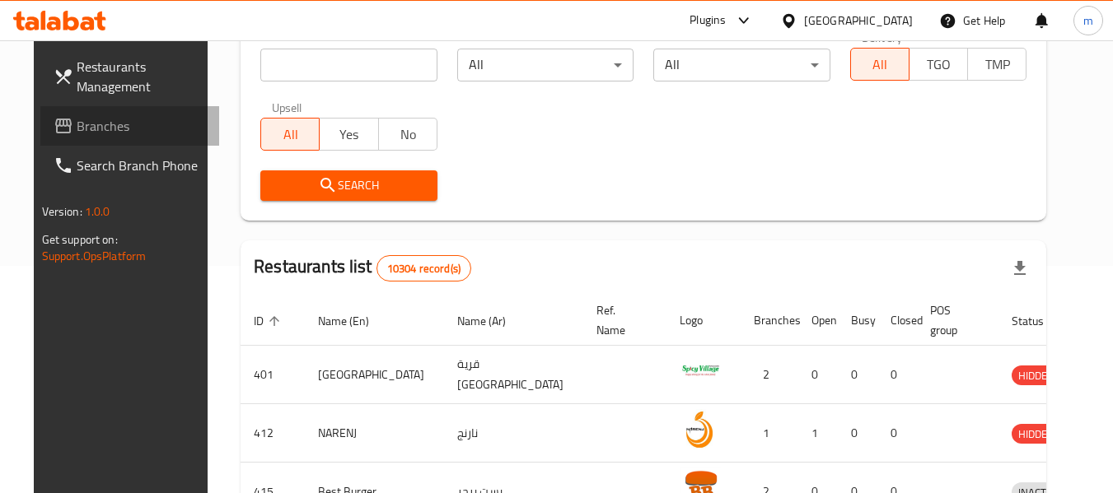
click at [86, 123] on span "Branches" at bounding box center [142, 126] width 130 height 20
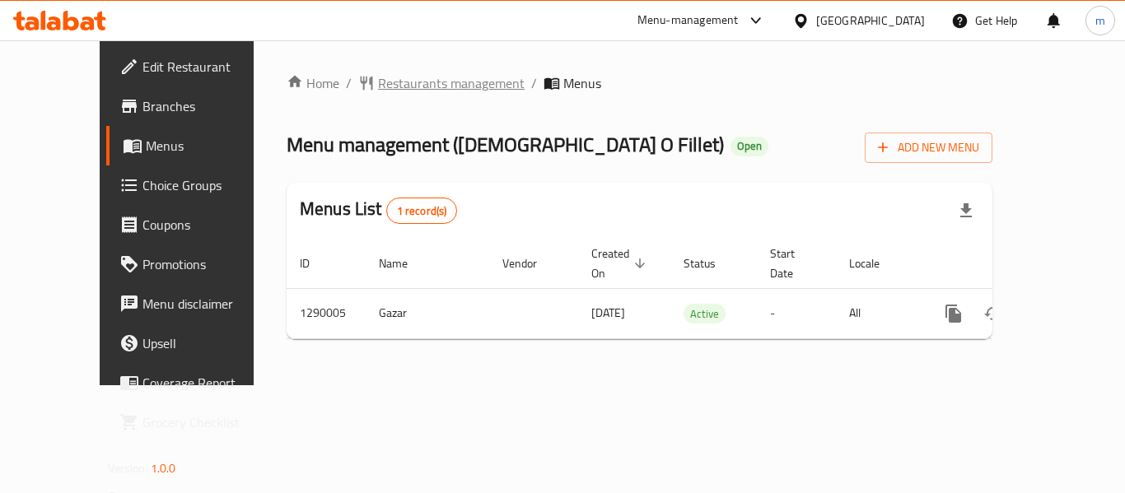
click at [378, 85] on span "Restaurants management" at bounding box center [451, 83] width 147 height 20
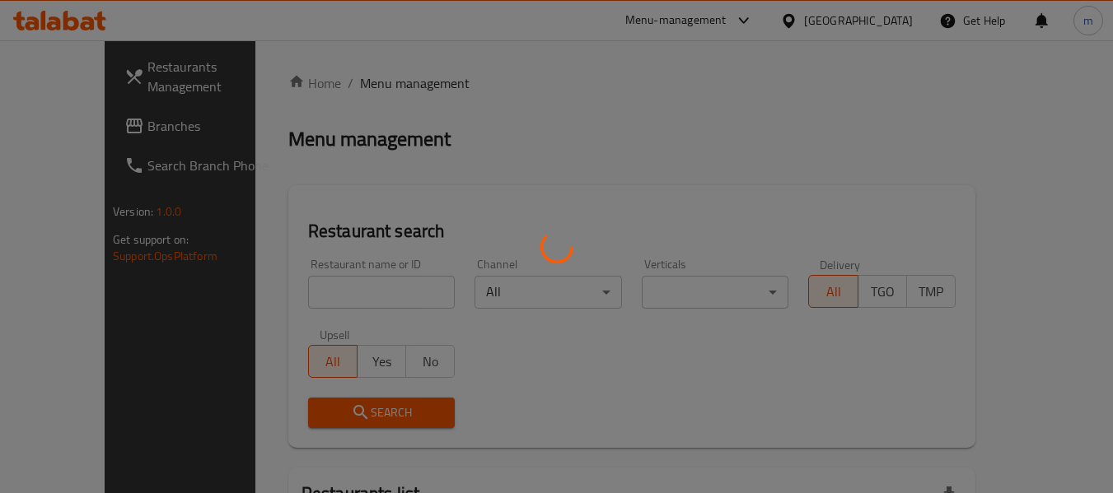
click at [329, 292] on div at bounding box center [556, 246] width 1113 height 493
drag, startPoint x: 325, startPoint y: 287, endPoint x: 297, endPoint y: 296, distance: 28.4
click at [324, 287] on div at bounding box center [556, 246] width 1113 height 493
click at [297, 296] on div at bounding box center [556, 246] width 1113 height 493
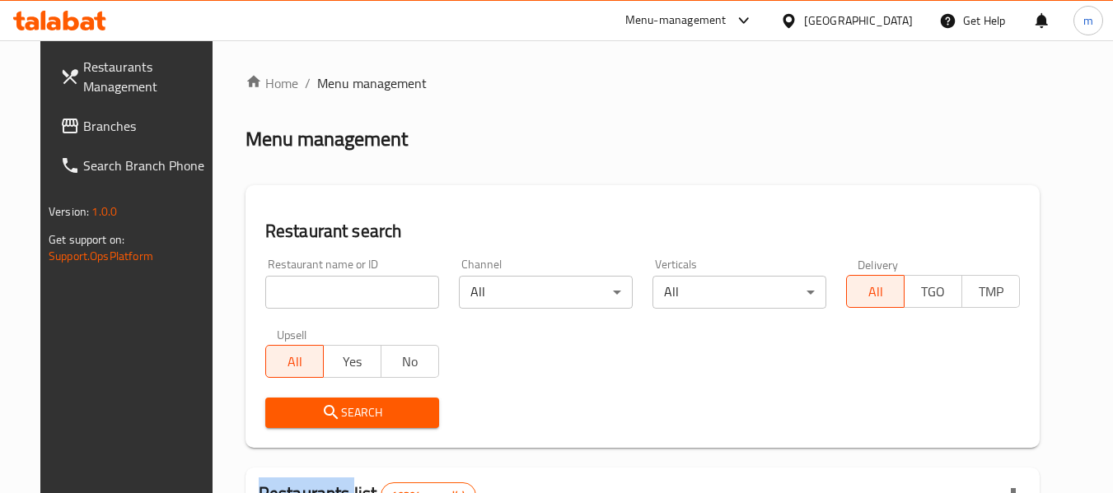
click at [297, 296] on div at bounding box center [556, 246] width 1113 height 493
drag, startPoint x: 297, startPoint y: 296, endPoint x: 306, endPoint y: 285, distance: 13.5
click at [297, 296] on input "search" at bounding box center [352, 292] width 174 height 33
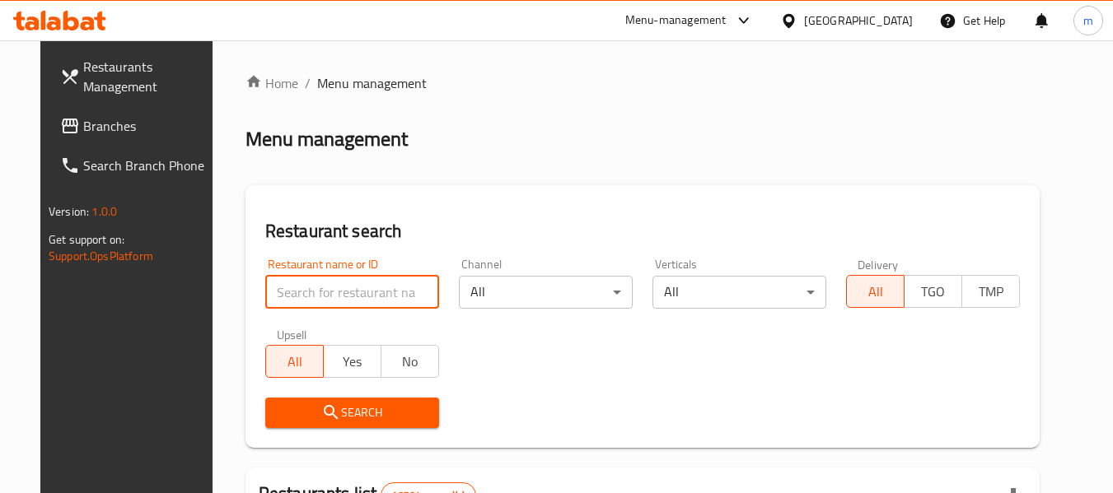
paste input "698002"
type input "698002"
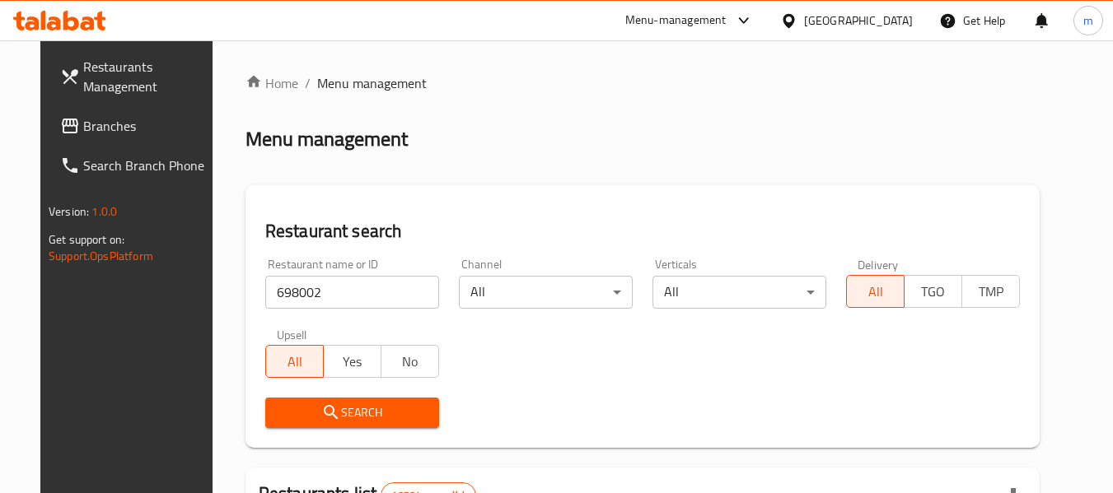
click at [324, 414] on span "Search" at bounding box center [351, 413] width 147 height 21
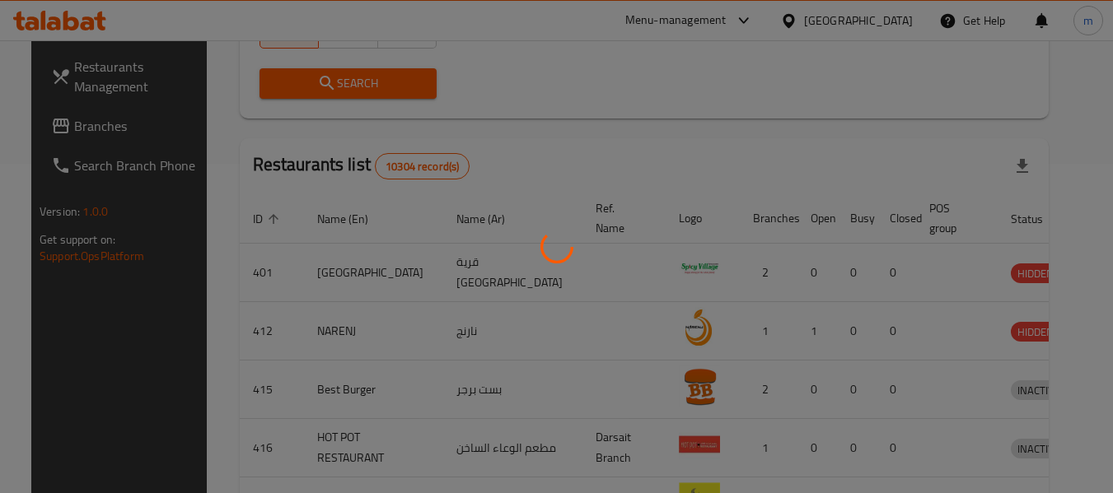
scroll to position [227, 0]
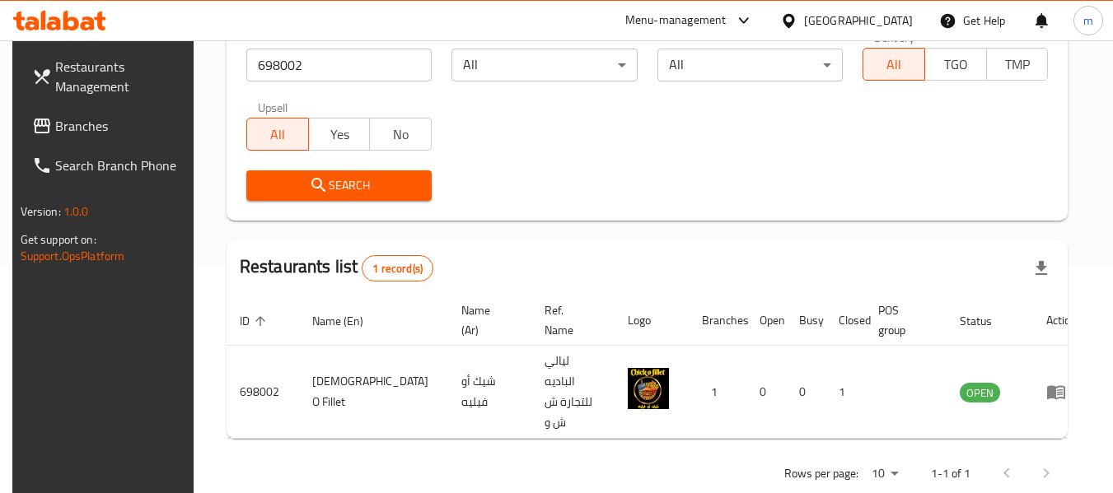
click at [797, 22] on icon at bounding box center [788, 20] width 17 height 17
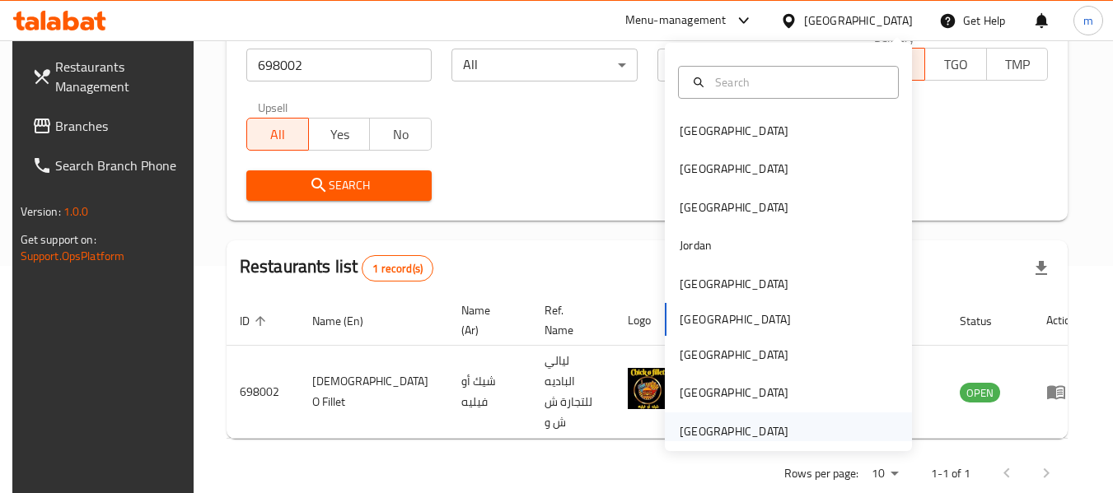
click at [680, 433] on div "[GEOGRAPHIC_DATA]" at bounding box center [734, 432] width 109 height 18
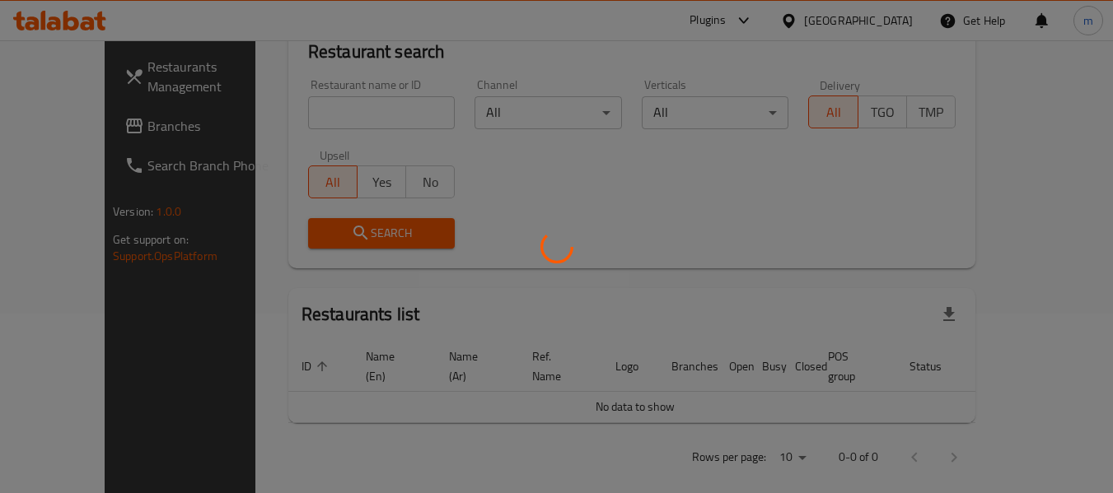
scroll to position [227, 0]
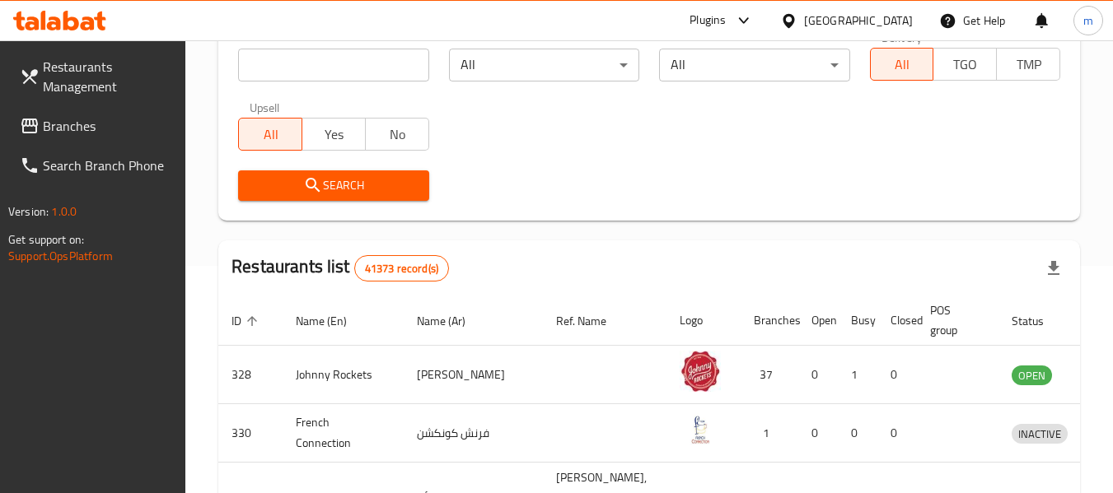
drag, startPoint x: 58, startPoint y: 128, endPoint x: 76, endPoint y: 119, distance: 20.3
click at [58, 128] on span "Branches" at bounding box center [108, 126] width 130 height 20
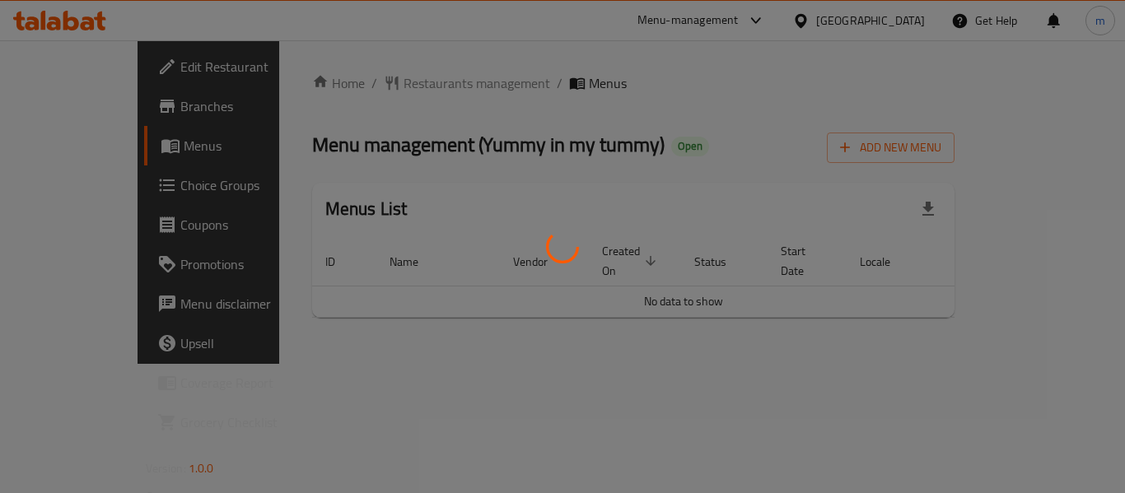
click at [377, 82] on div at bounding box center [562, 246] width 1125 height 493
click at [370, 82] on div at bounding box center [562, 246] width 1125 height 493
click at [374, 86] on div at bounding box center [562, 246] width 1125 height 493
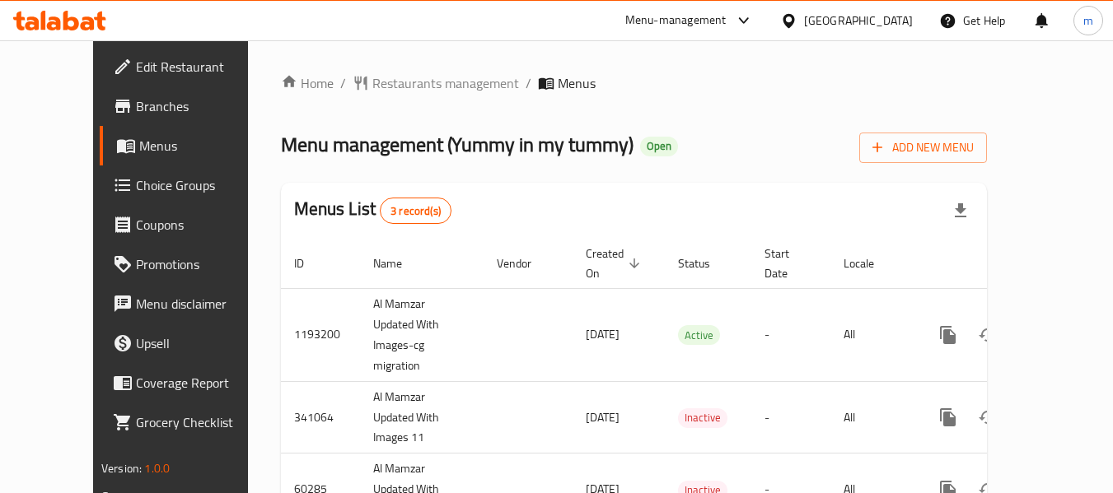
click at [374, 86] on span "Restaurants management" at bounding box center [445, 83] width 147 height 20
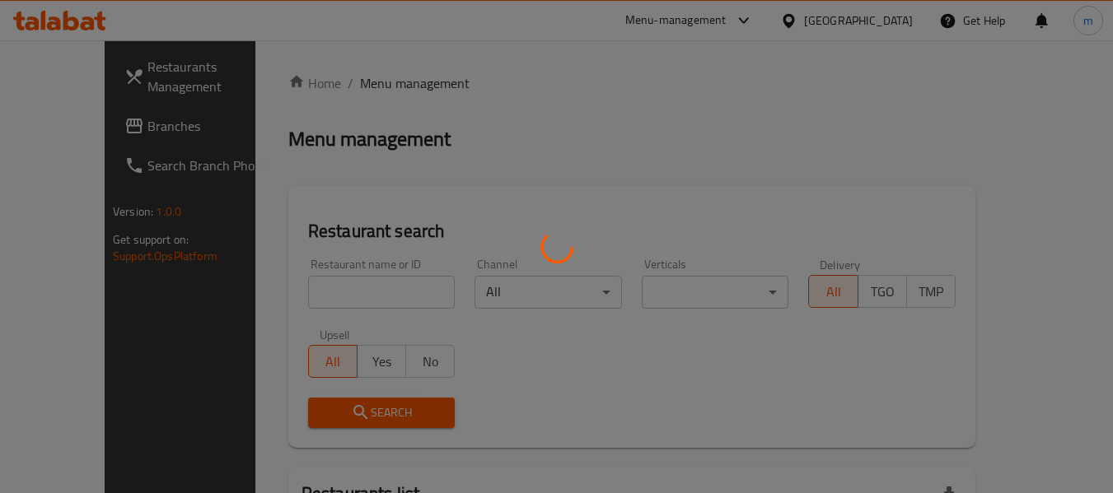
click at [313, 296] on div at bounding box center [556, 246] width 1113 height 493
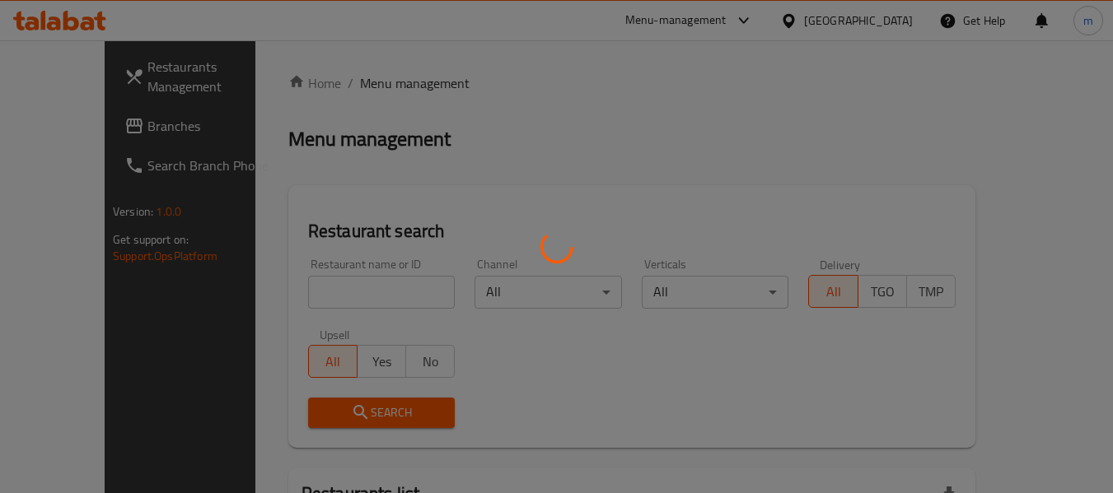
click at [303, 299] on div at bounding box center [556, 246] width 1113 height 493
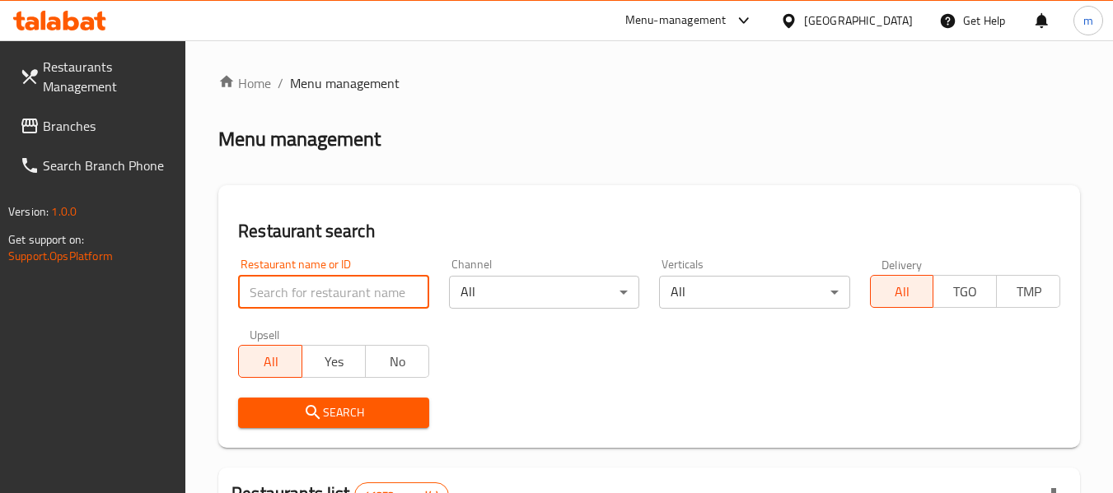
click at [292, 299] on input "search" at bounding box center [333, 292] width 190 height 33
paste input "17474"
type input "17474"
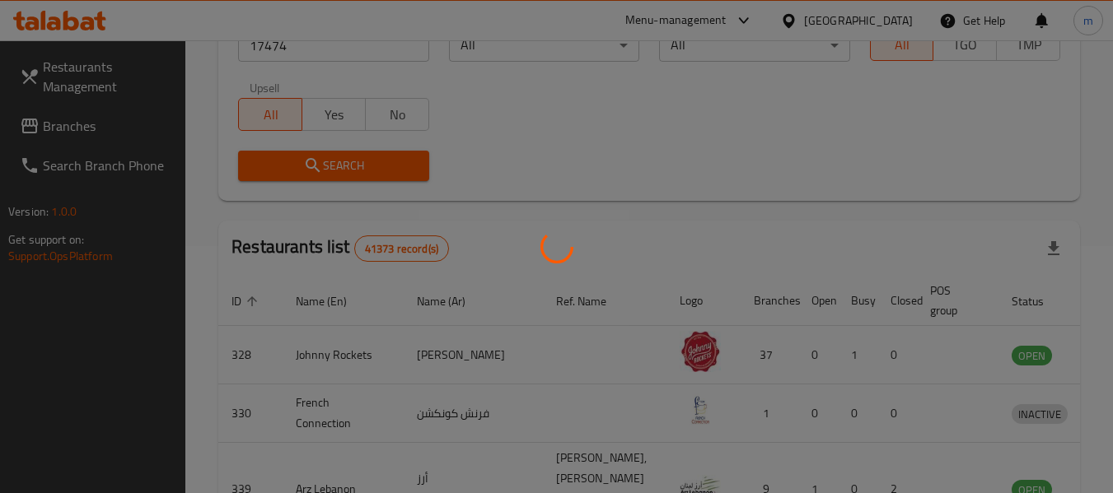
scroll to position [227, 0]
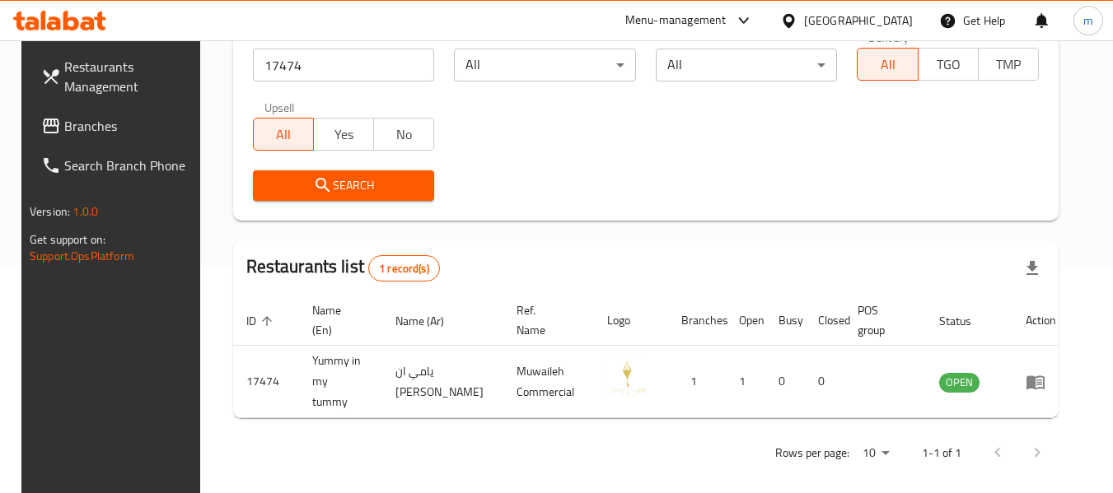
click at [792, 17] on icon at bounding box center [788, 20] width 17 height 17
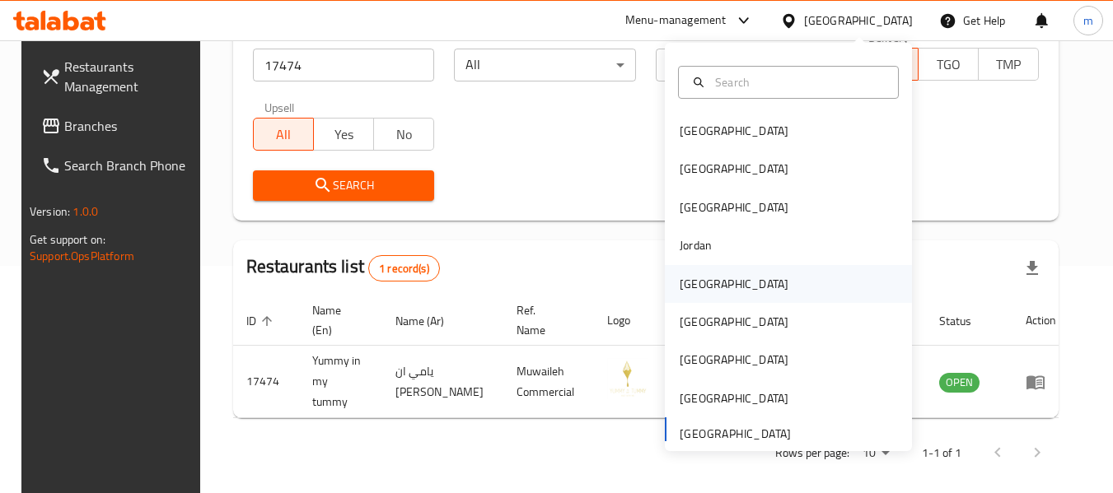
click at [680, 287] on div "Kuwait" at bounding box center [734, 284] width 109 height 18
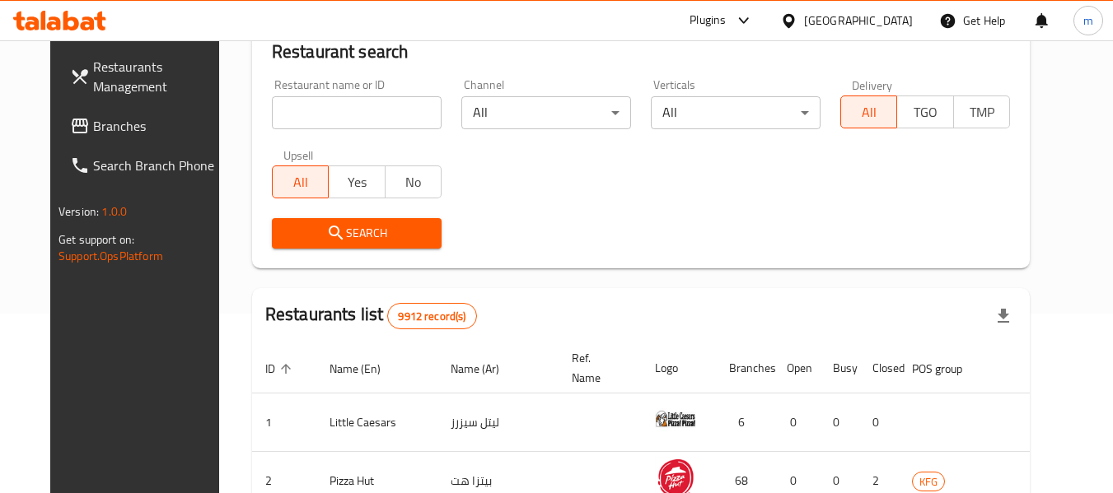
scroll to position [227, 0]
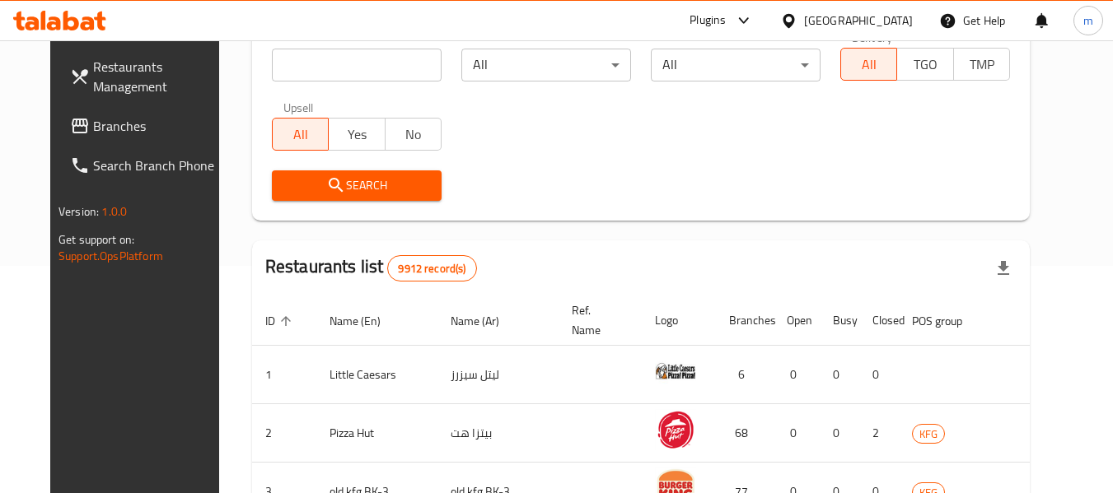
drag, startPoint x: 89, startPoint y: 117, endPoint x: 101, endPoint y: 119, distance: 12.6
click at [93, 117] on span "Branches" at bounding box center [158, 126] width 130 height 20
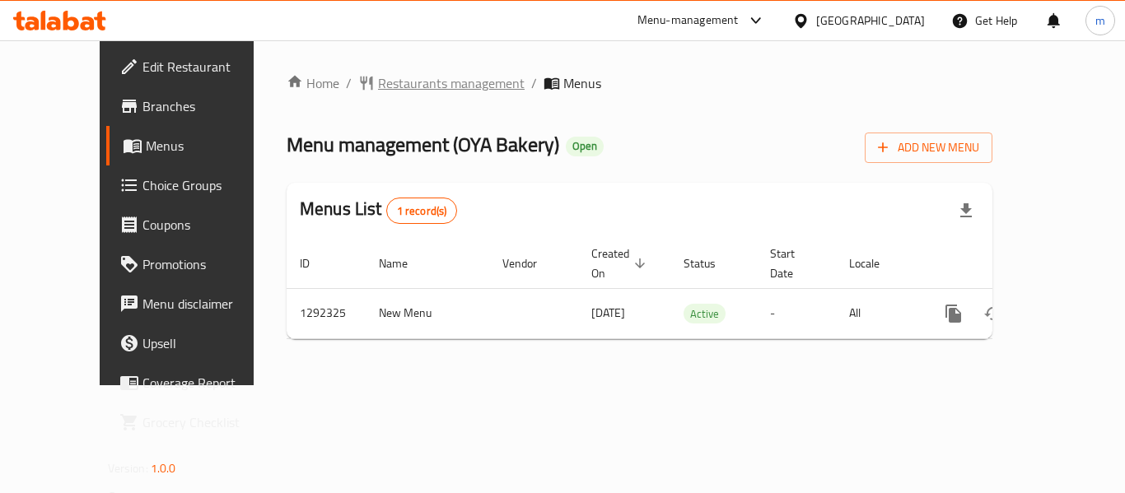
click at [390, 82] on span "Restaurants management" at bounding box center [451, 83] width 147 height 20
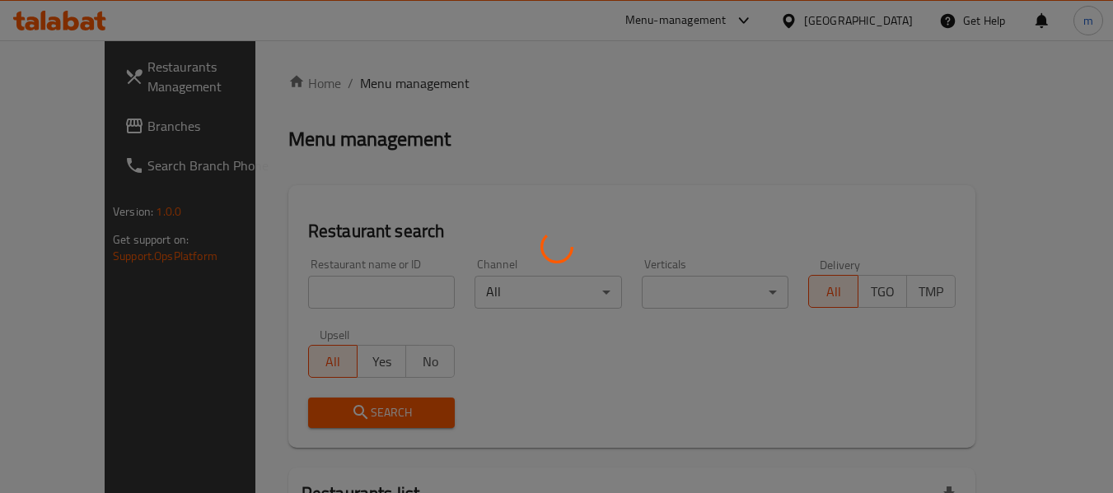
click at [311, 297] on div at bounding box center [556, 246] width 1113 height 493
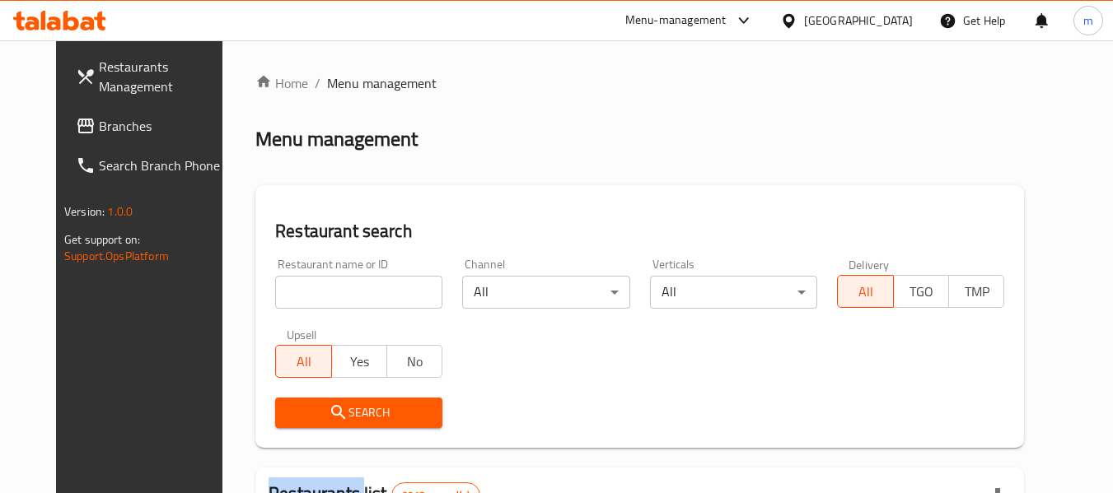
click at [311, 297] on div at bounding box center [556, 246] width 1113 height 493
click at [311, 295] on input "search" at bounding box center [358, 292] width 167 height 33
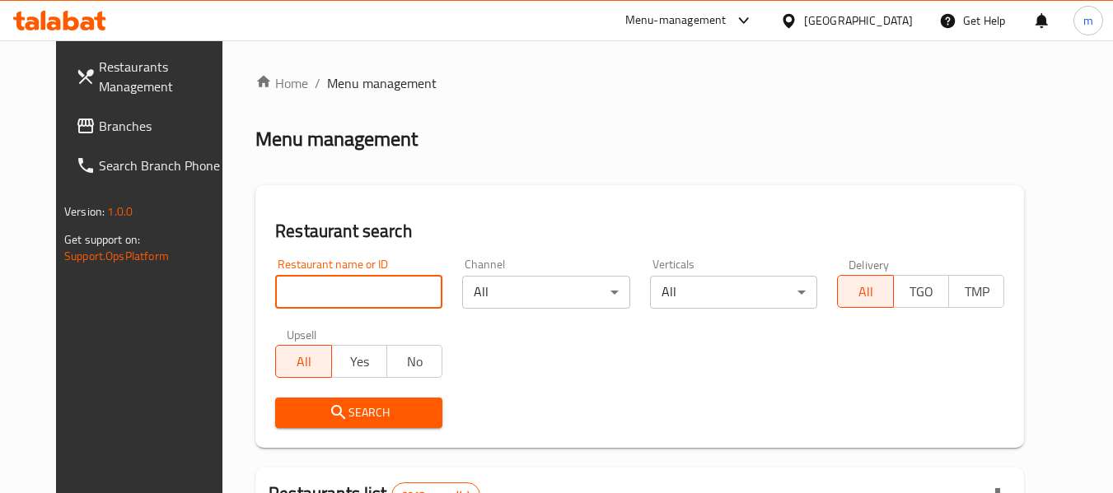
paste input "699086"
type input "699086"
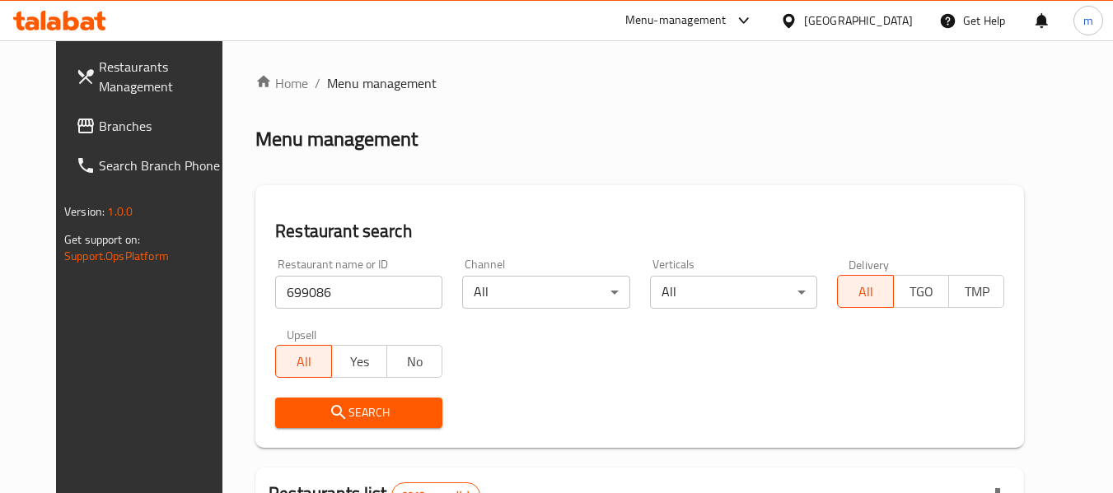
click at [329, 415] on span "Search" at bounding box center [358, 413] width 141 height 21
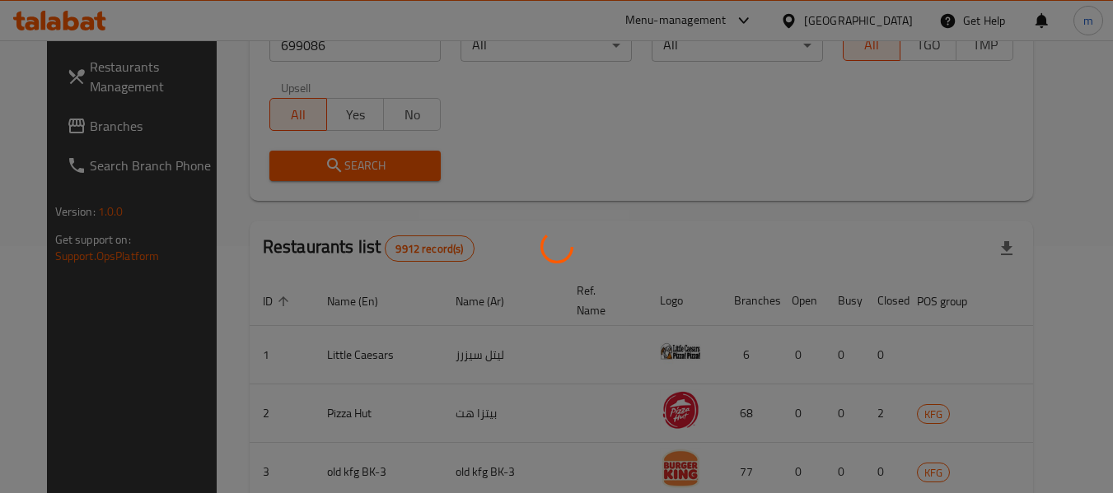
scroll to position [227, 0]
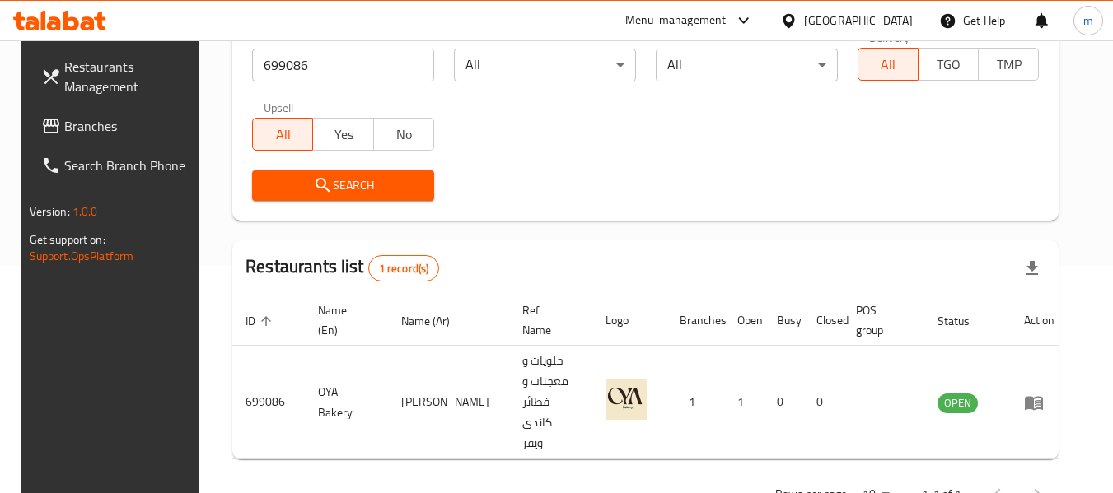
click at [797, 21] on icon at bounding box center [788, 20] width 17 height 17
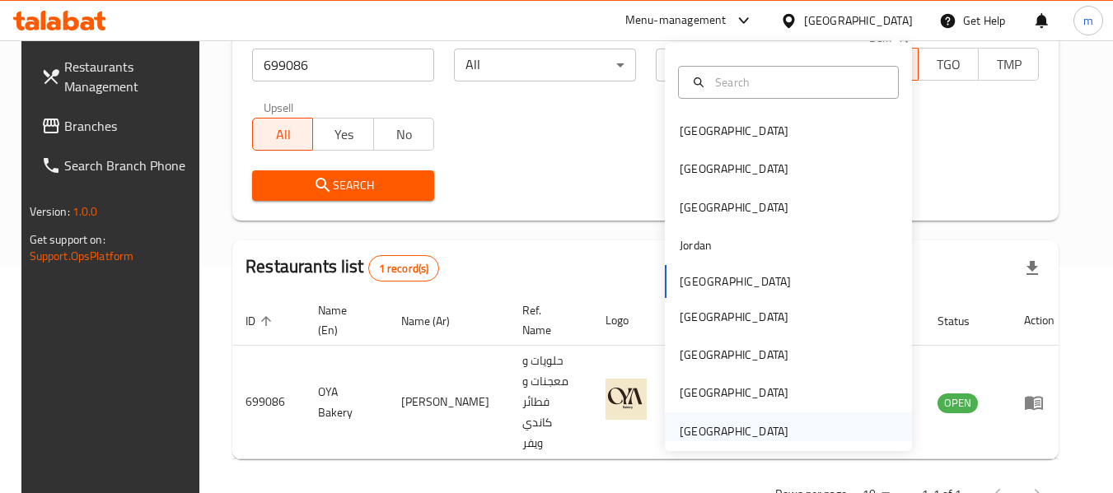
click at [699, 435] on div "[GEOGRAPHIC_DATA]" at bounding box center [734, 432] width 109 height 18
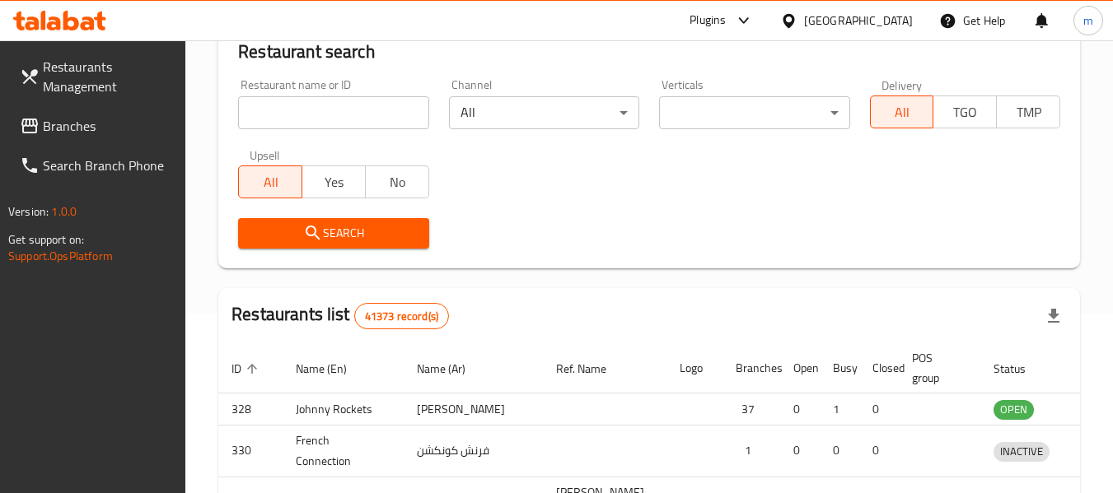
scroll to position [227, 0]
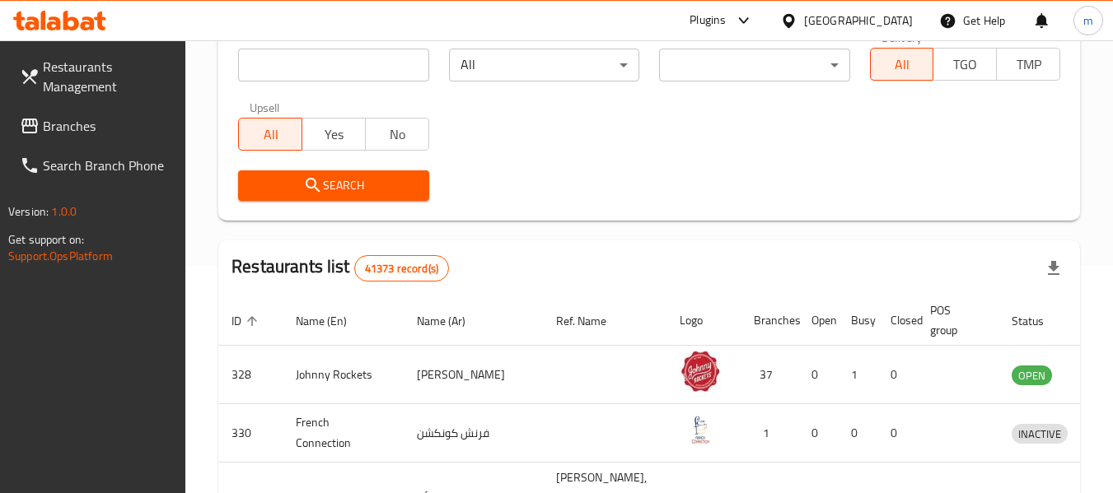
drag, startPoint x: 76, startPoint y: 131, endPoint x: 4, endPoint y: 154, distance: 75.3
click at [76, 131] on span "Branches" at bounding box center [108, 126] width 130 height 20
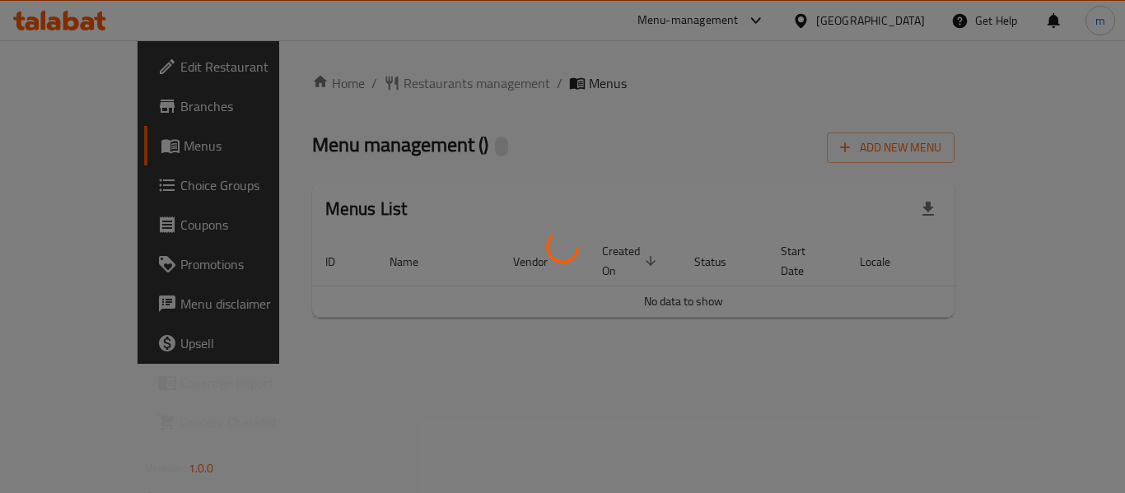
click at [376, 86] on div at bounding box center [562, 246] width 1125 height 493
click at [362, 85] on div at bounding box center [562, 246] width 1125 height 493
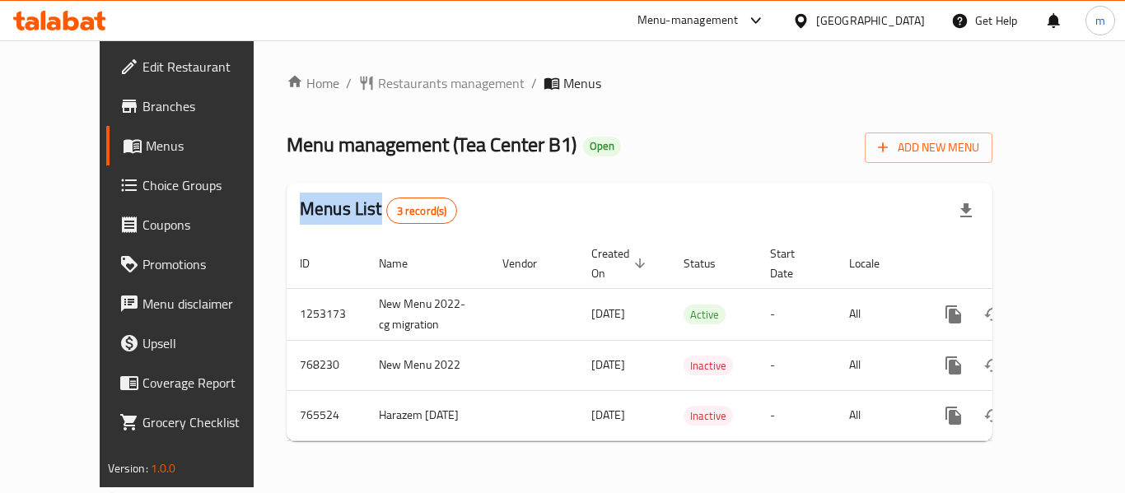
click at [362, 85] on div at bounding box center [562, 246] width 1125 height 493
click at [378, 85] on span "Restaurants management" at bounding box center [451, 83] width 147 height 20
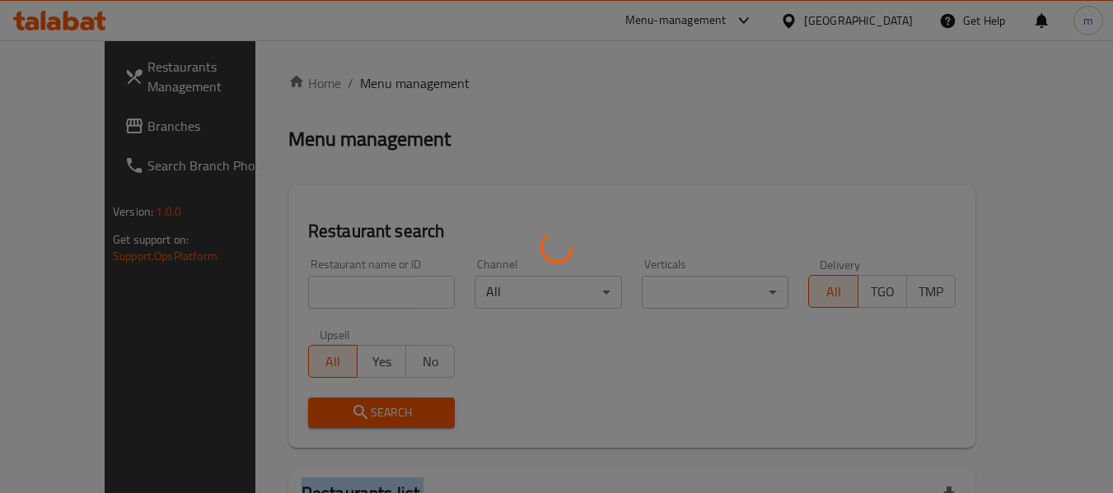
click at [362, 85] on div at bounding box center [556, 246] width 1113 height 493
drag, startPoint x: 329, startPoint y: 281, endPoint x: 307, endPoint y: 285, distance: 22.6
click at [316, 284] on div at bounding box center [556, 246] width 1113 height 493
click at [305, 285] on div at bounding box center [556, 246] width 1113 height 493
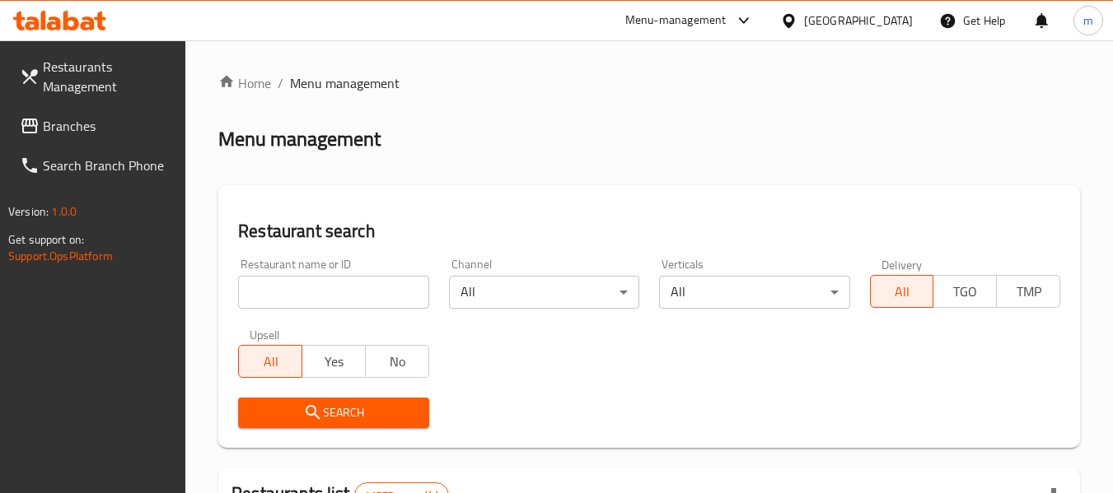
click at [293, 294] on input "search" at bounding box center [333, 292] width 190 height 33
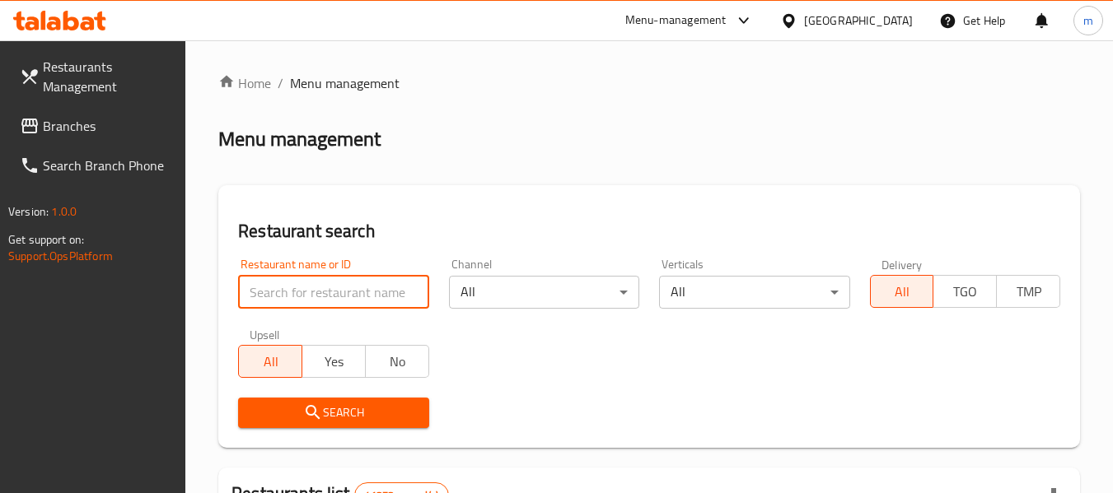
click at [294, 295] on input "search" at bounding box center [333, 292] width 190 height 33
click at [295, 295] on input "search" at bounding box center [333, 292] width 190 height 33
paste input "650538"
type input "650538"
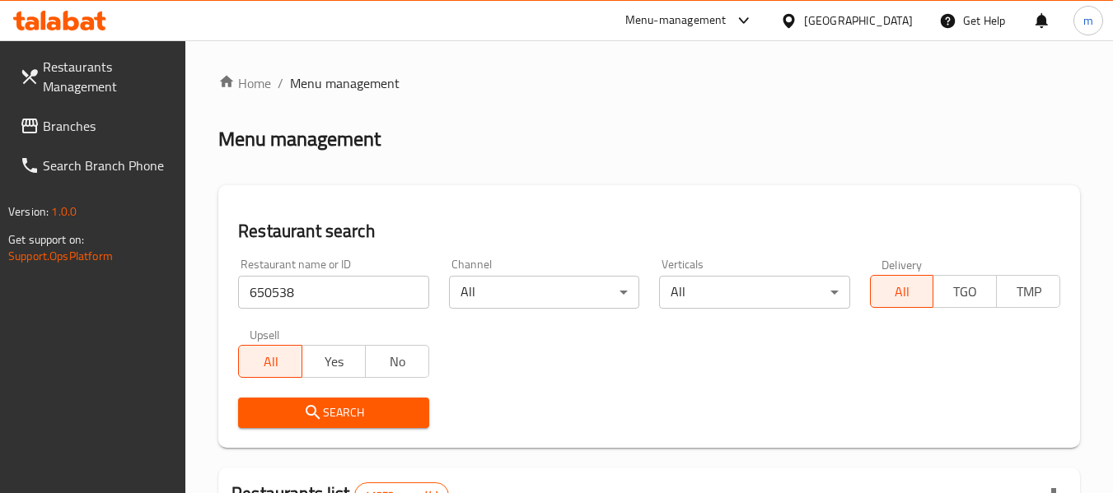
click at [315, 421] on icon "submit" at bounding box center [313, 413] width 20 height 20
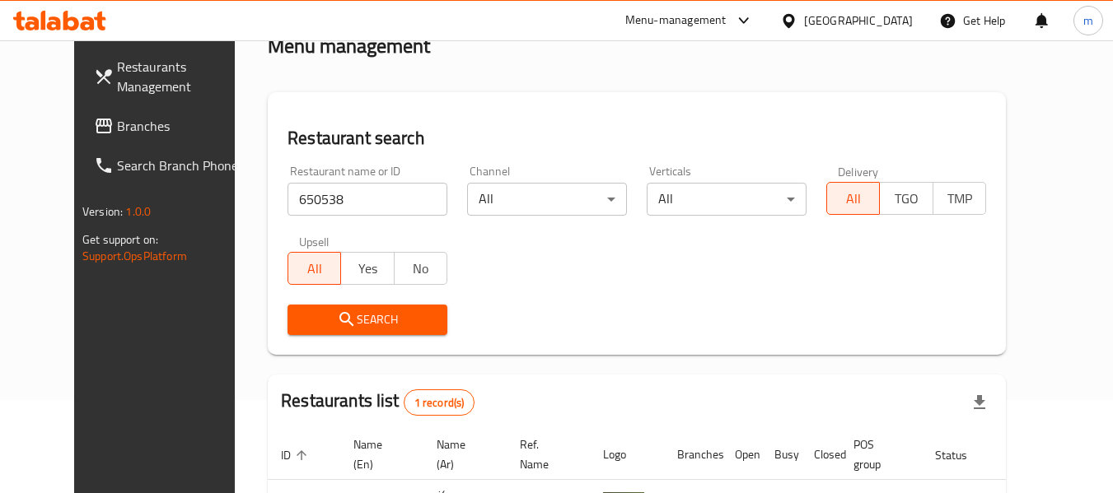
scroll to position [221, 0]
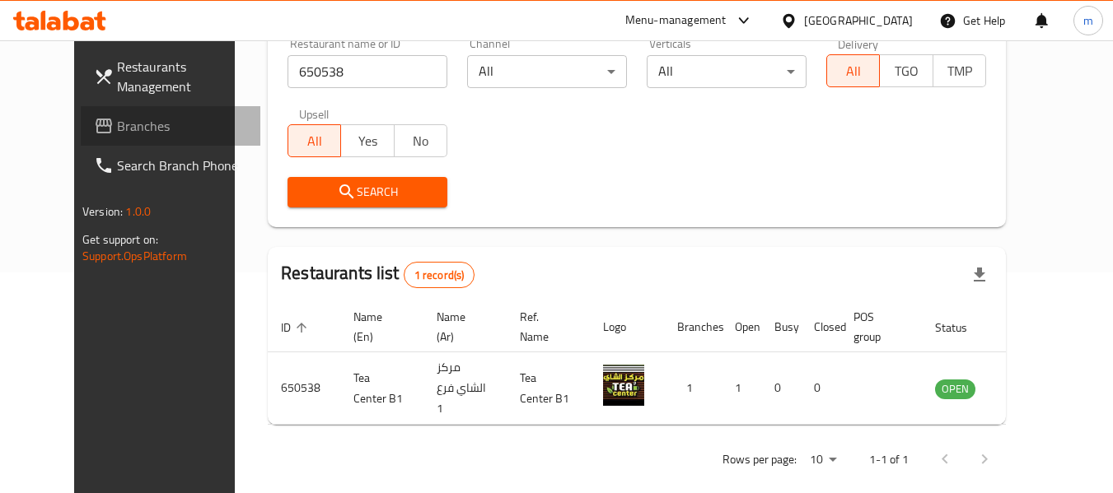
click at [117, 125] on span "Branches" at bounding box center [182, 126] width 130 height 20
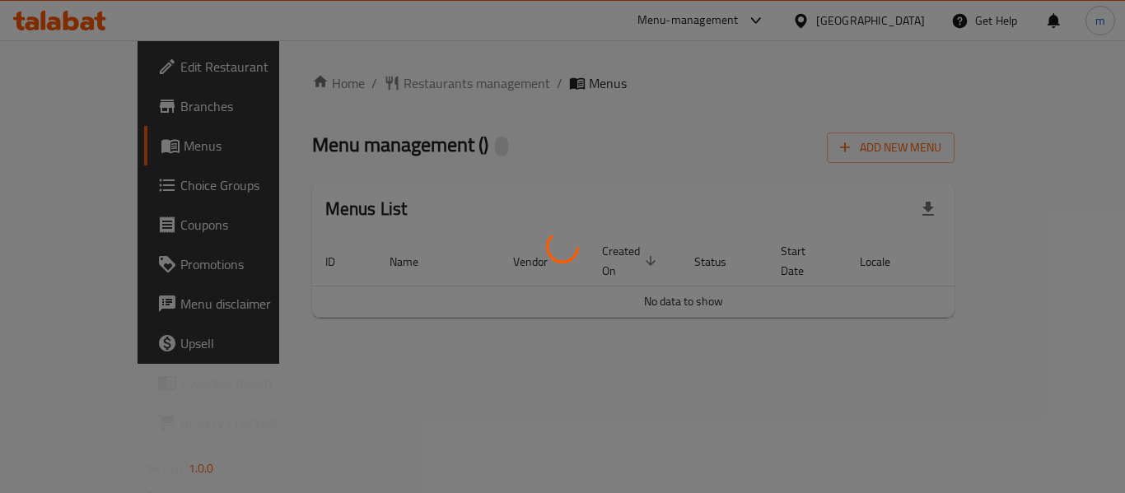
click at [369, 80] on div at bounding box center [562, 246] width 1125 height 493
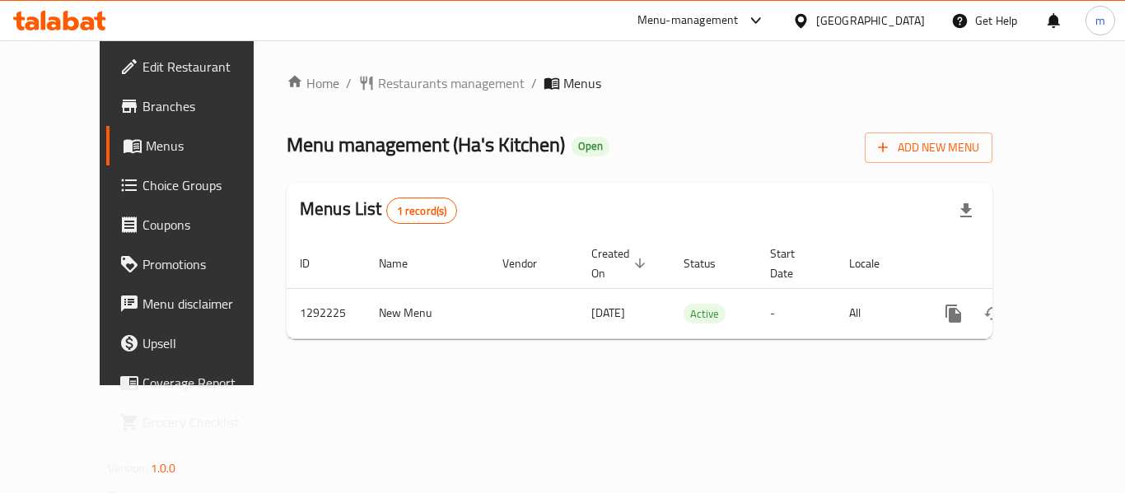
click at [380, 85] on span "Restaurants management" at bounding box center [451, 83] width 147 height 20
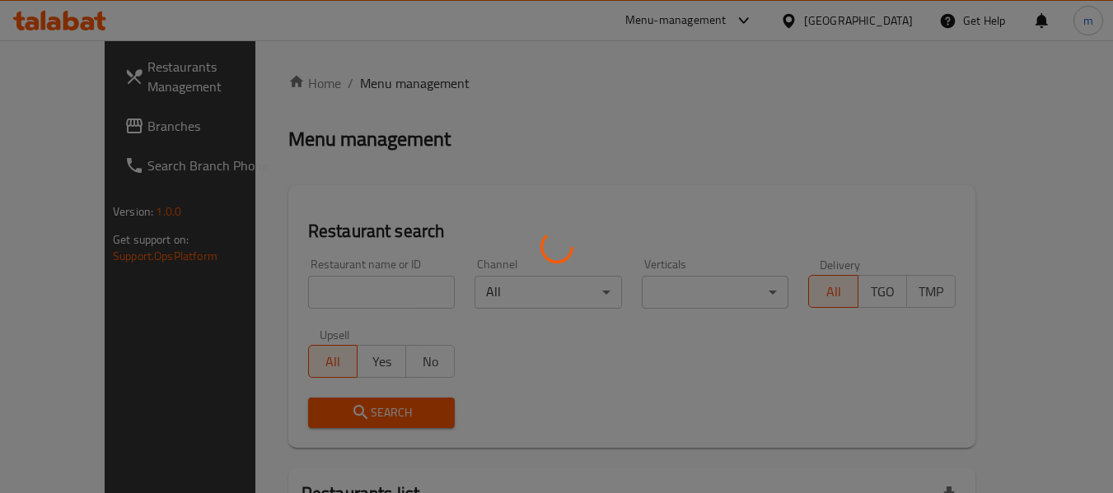
click at [311, 292] on div at bounding box center [556, 246] width 1113 height 493
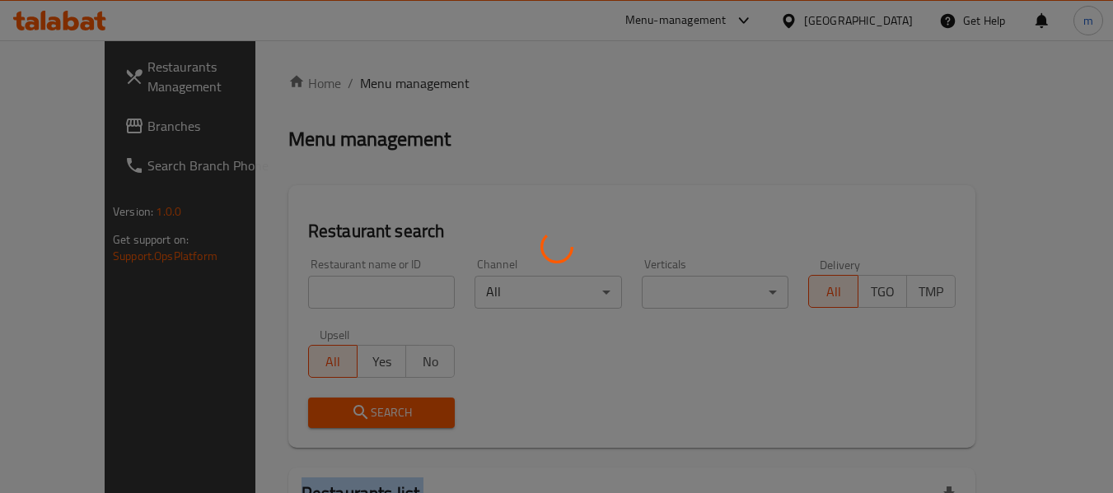
click at [311, 292] on div at bounding box center [556, 246] width 1113 height 493
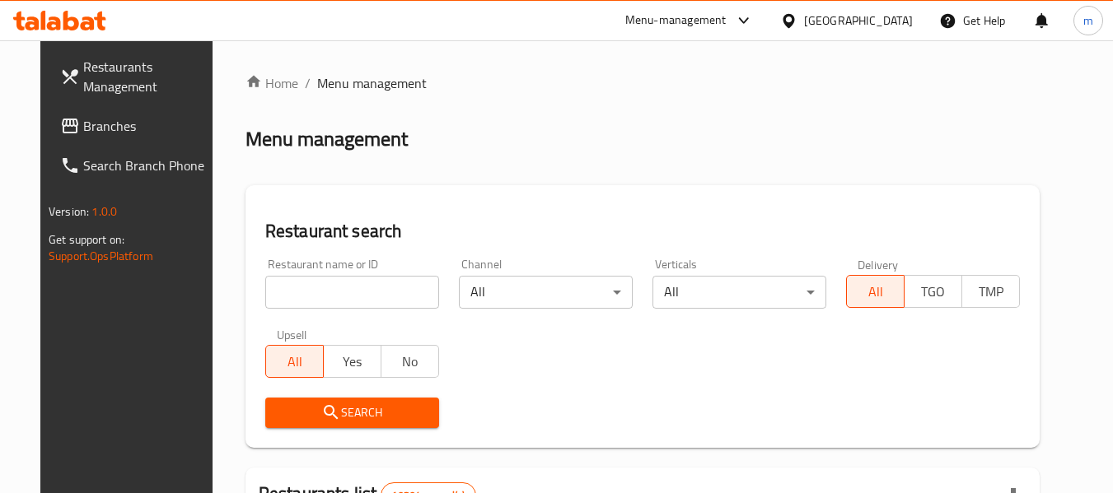
click at [306, 296] on input "search" at bounding box center [352, 292] width 174 height 33
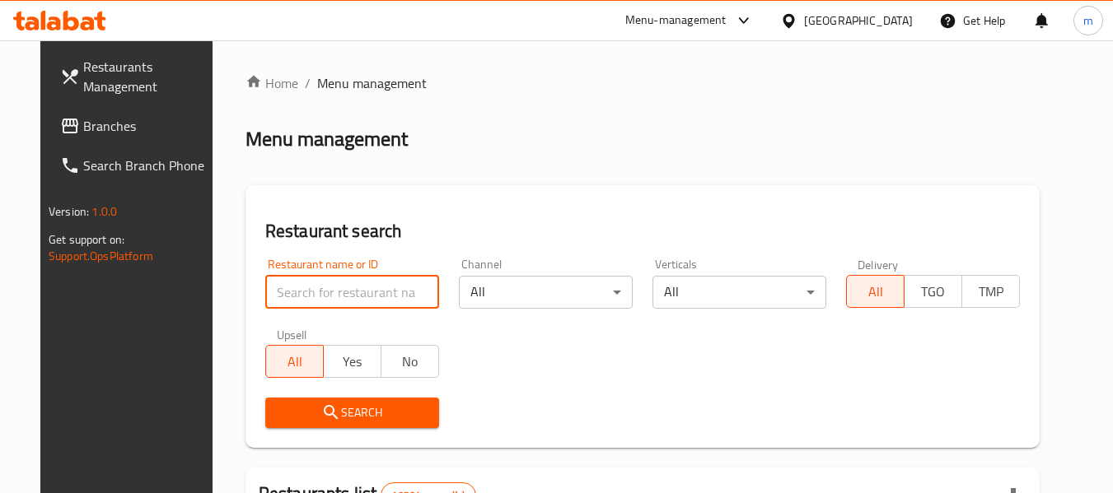
paste input "699038"
type input "699038"
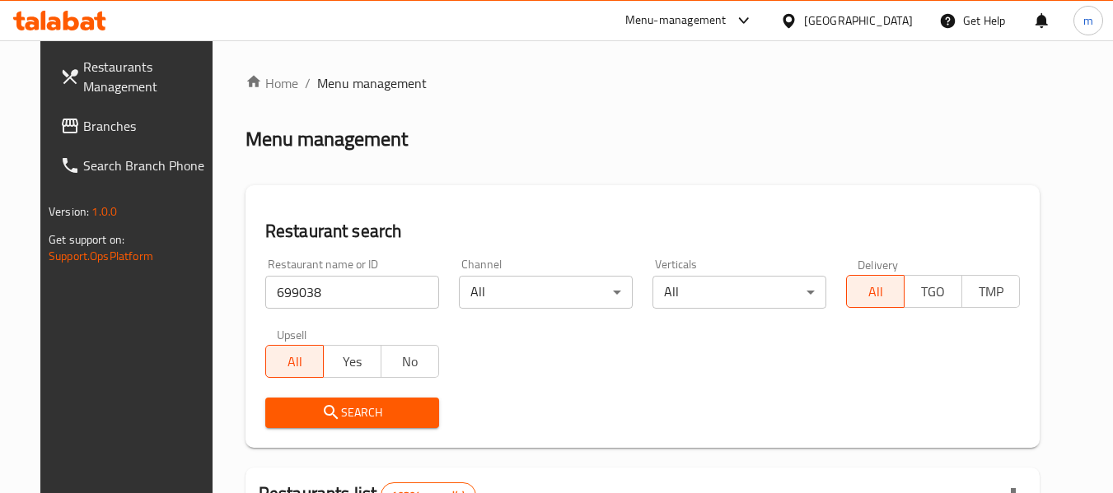
click at [347, 415] on span "Search" at bounding box center [351, 413] width 147 height 21
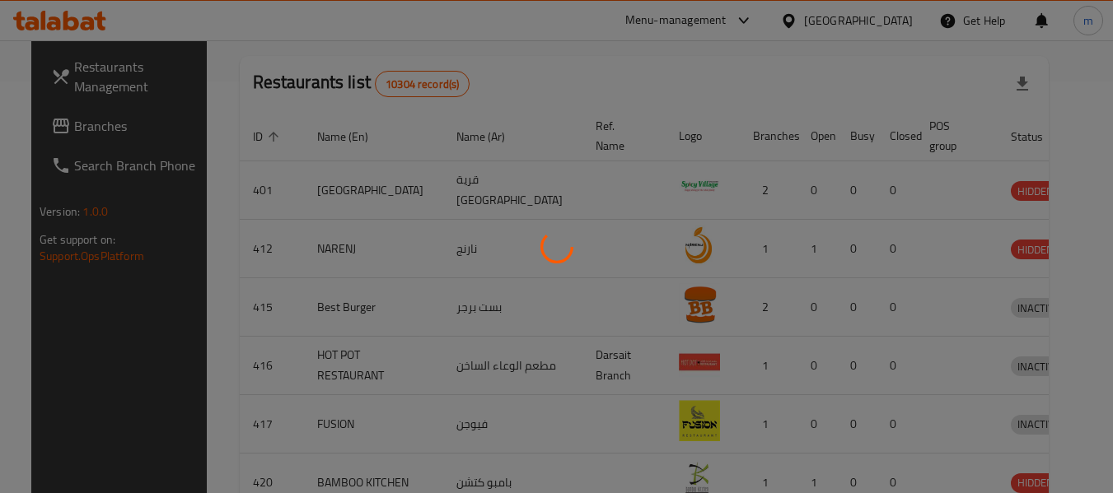
scroll to position [241, 0]
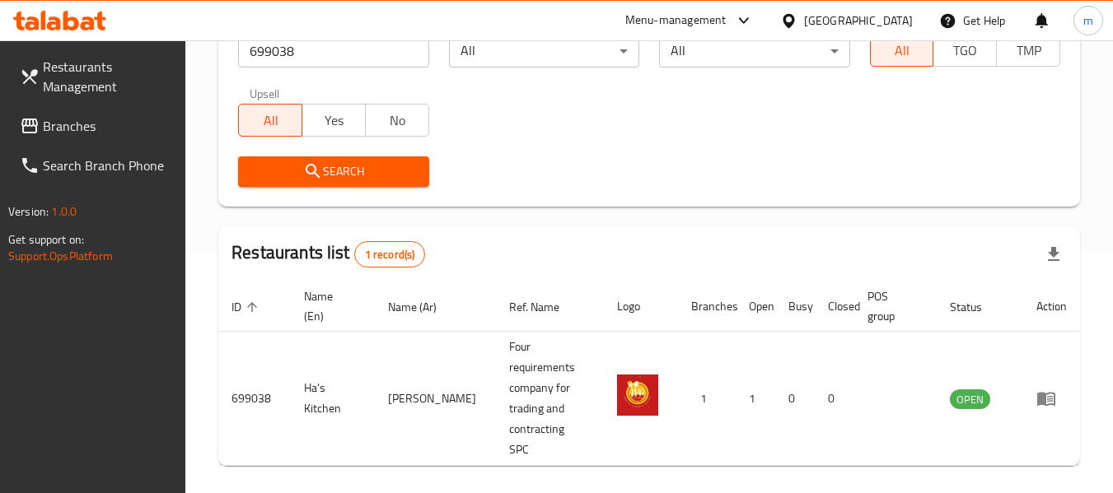
click at [797, 19] on icon at bounding box center [788, 20] width 17 height 17
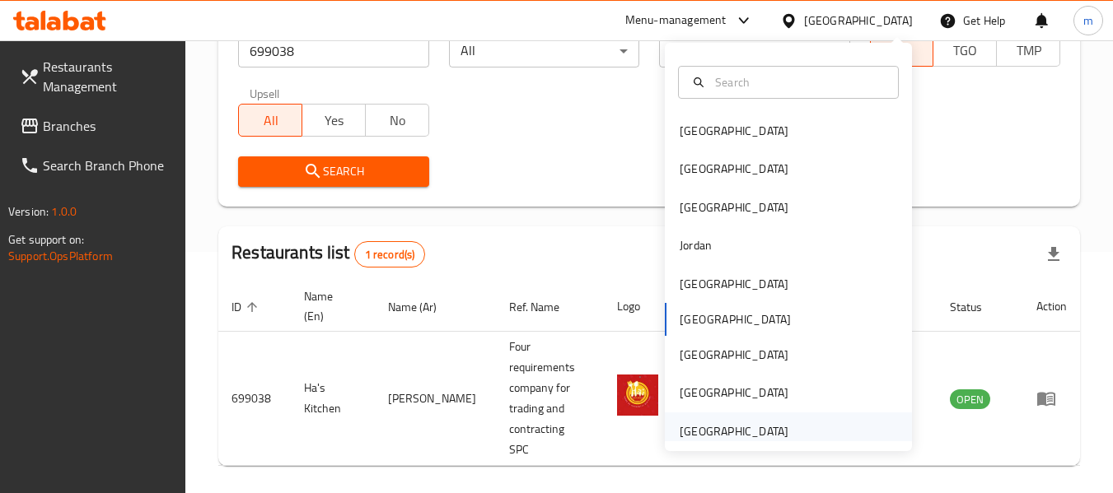
click at [690, 440] on div "[GEOGRAPHIC_DATA]" at bounding box center [734, 432] width 109 height 18
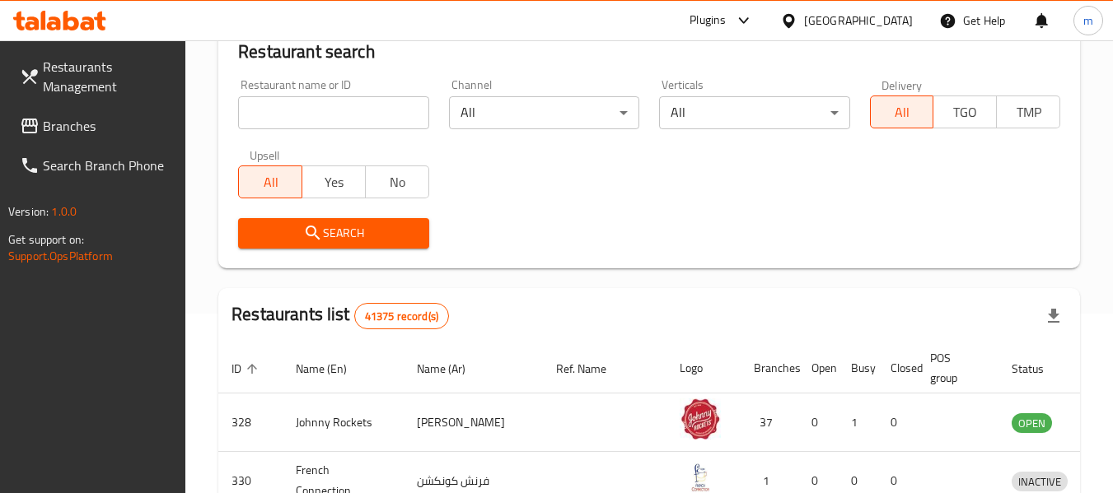
scroll to position [241, 0]
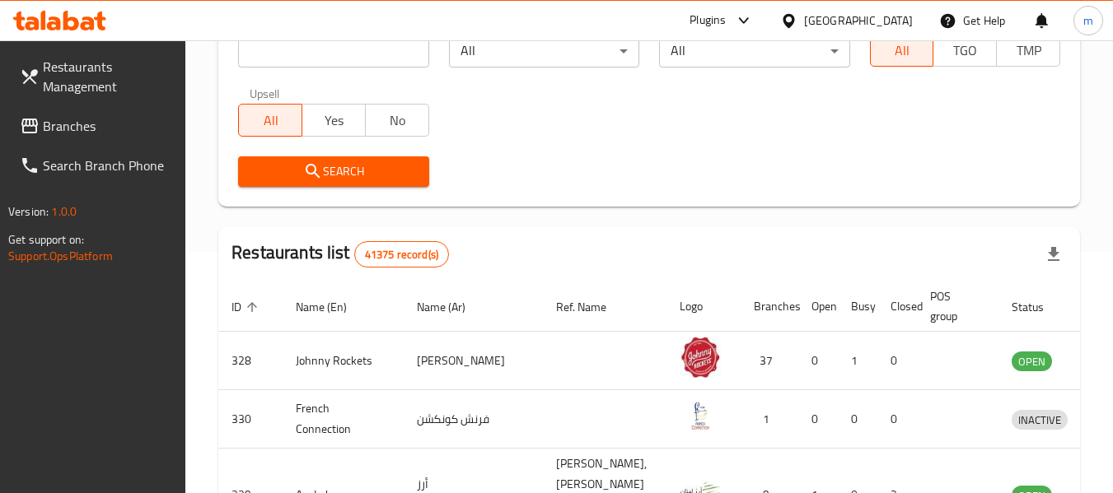
click at [92, 122] on span "Branches" at bounding box center [108, 126] width 130 height 20
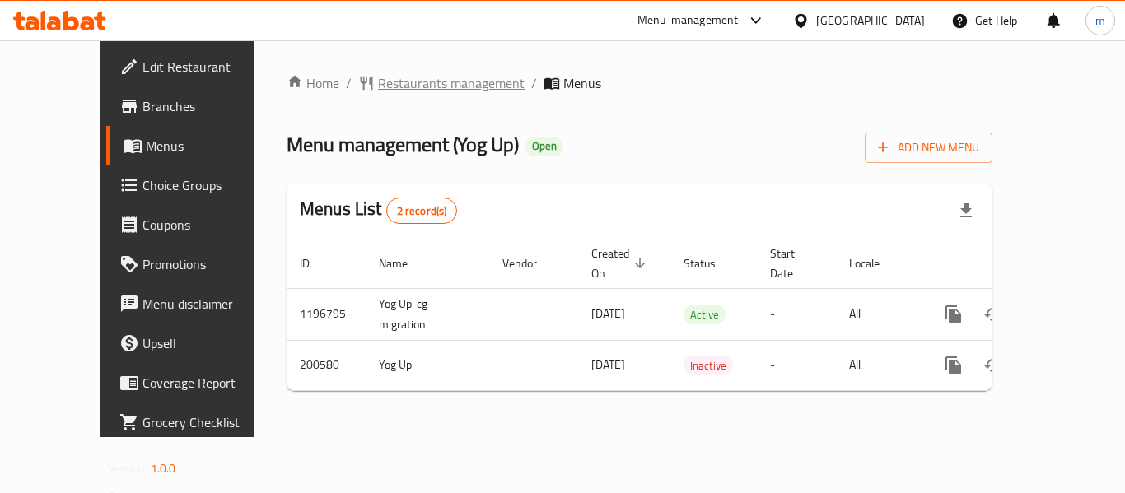
click at [406, 83] on span "Restaurants management" at bounding box center [451, 83] width 147 height 20
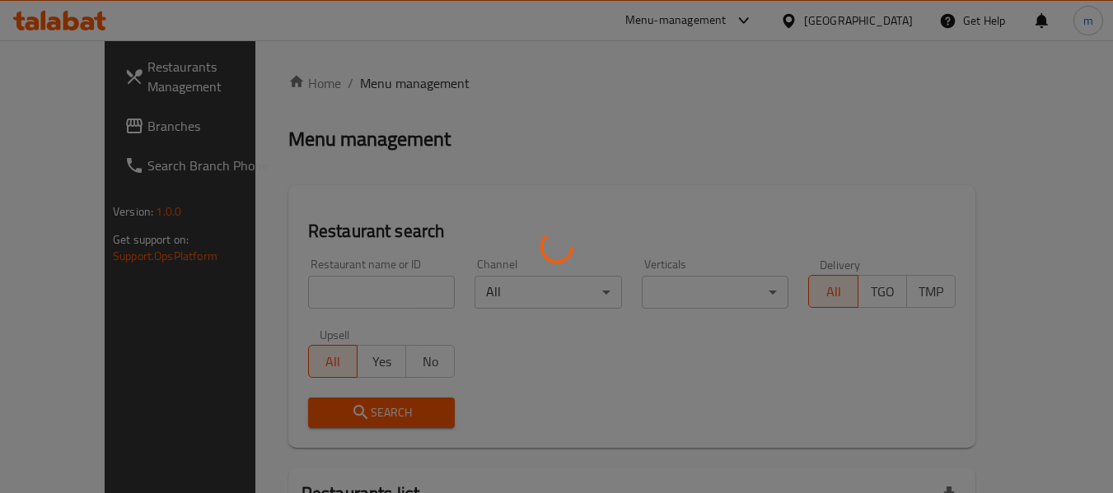
click at [338, 295] on div at bounding box center [556, 246] width 1113 height 493
click at [325, 295] on div at bounding box center [556, 246] width 1113 height 493
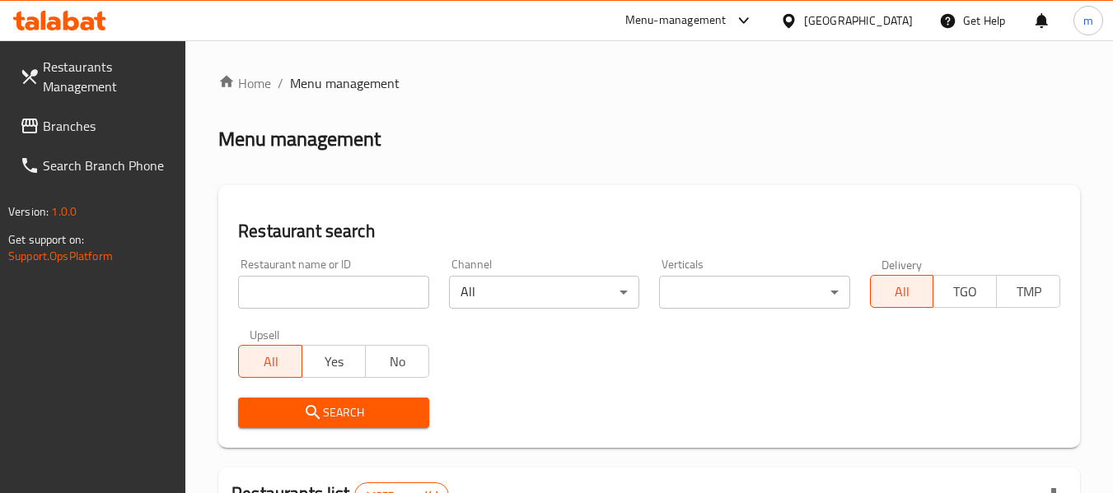
click at [325, 295] on input "search" at bounding box center [333, 292] width 190 height 33
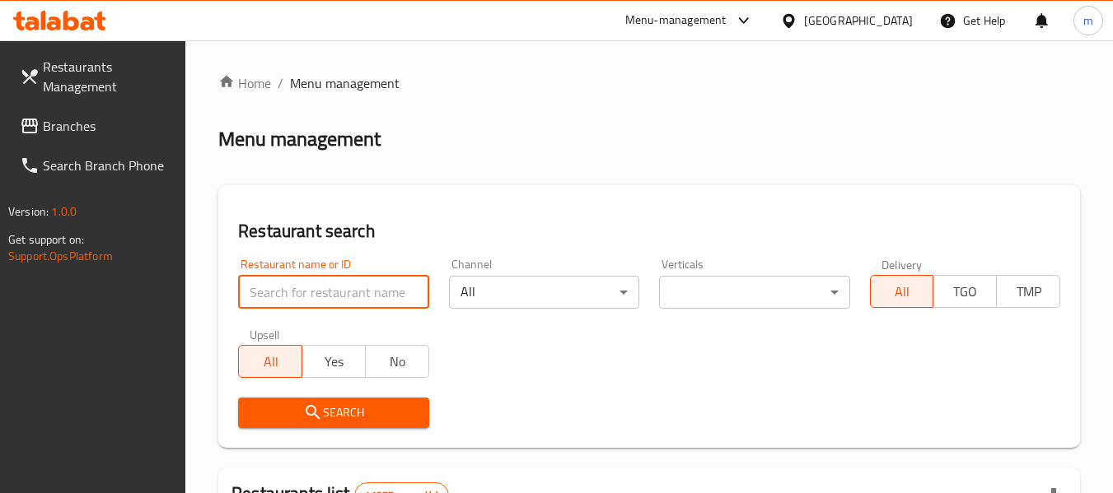
click at [325, 295] on input "search" at bounding box center [333, 292] width 190 height 33
paste input "622102"
type input "622102"
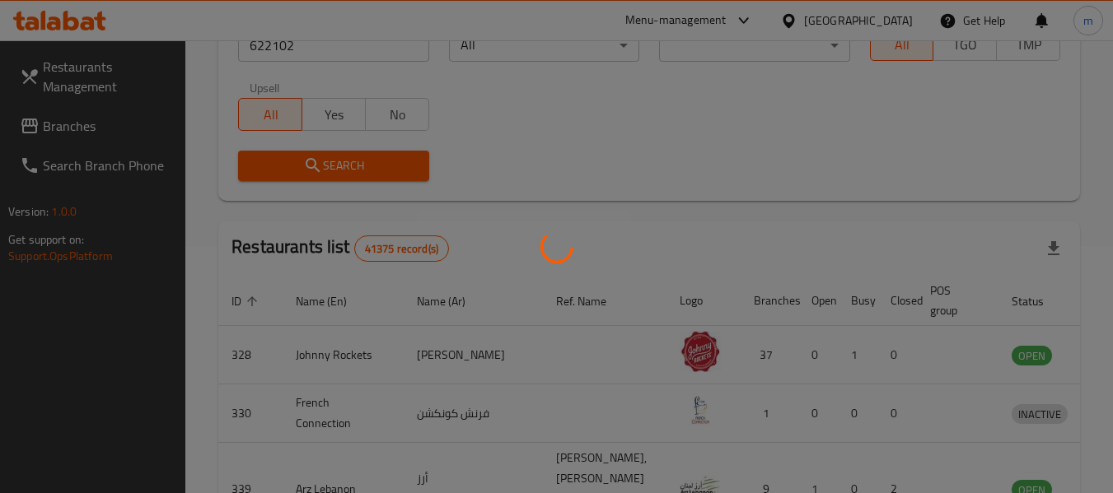
scroll to position [227, 0]
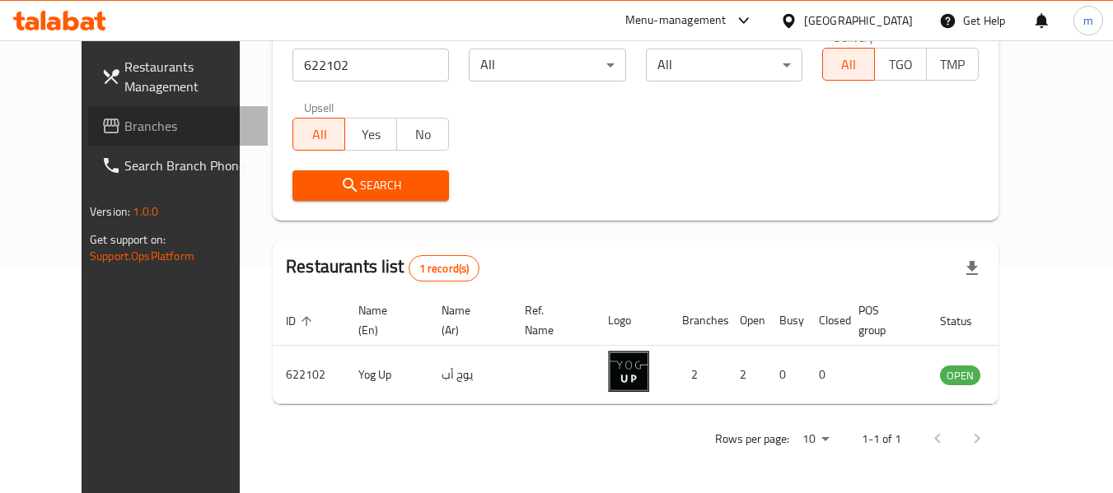
click at [124, 136] on span "Branches" at bounding box center [189, 126] width 130 height 20
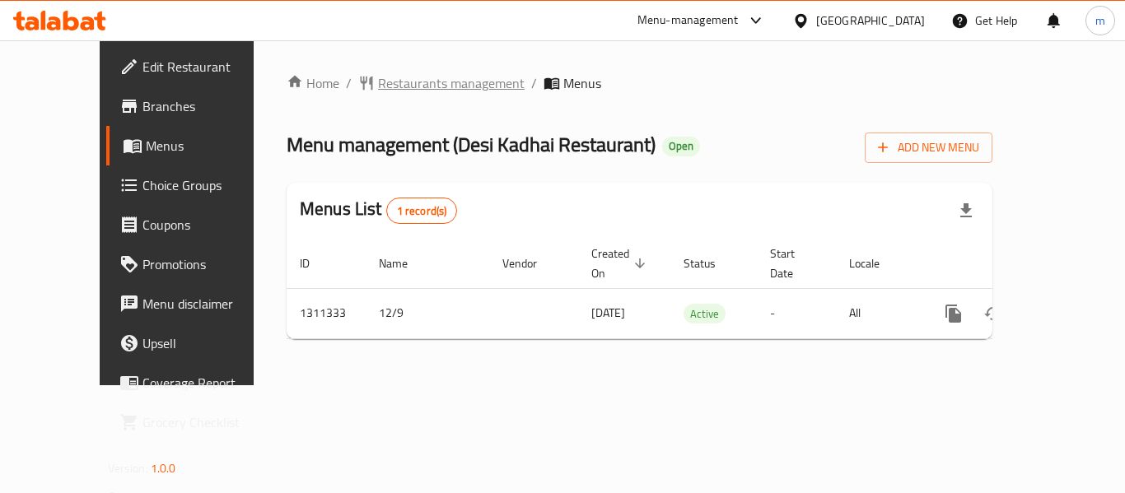
click at [386, 88] on span "Restaurants management" at bounding box center [451, 83] width 147 height 20
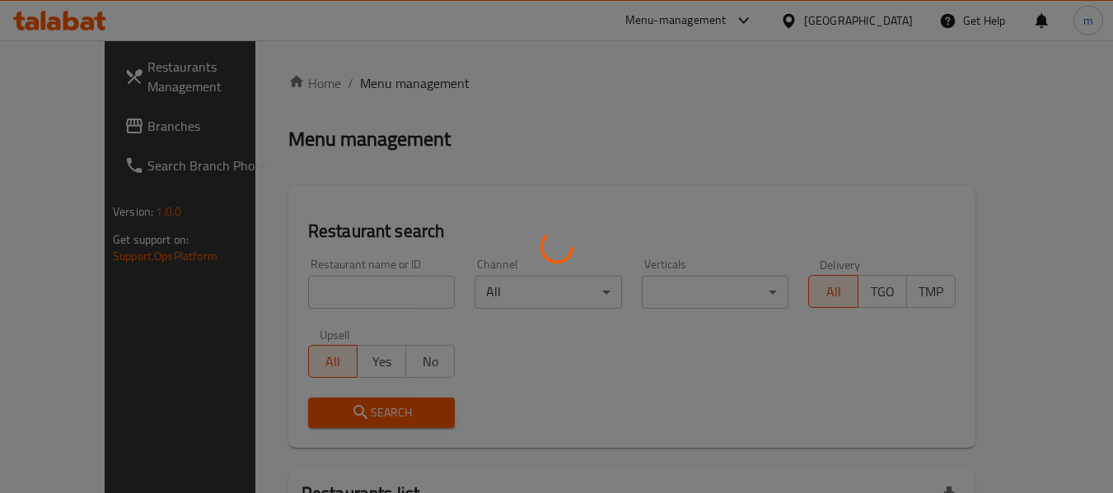
click at [313, 297] on div at bounding box center [556, 246] width 1113 height 493
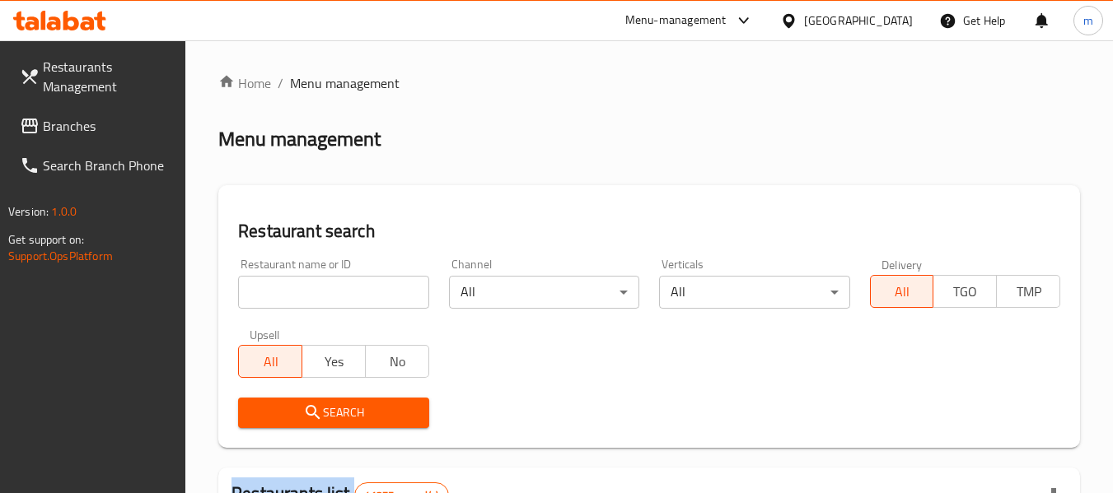
click at [313, 297] on div at bounding box center [556, 246] width 1113 height 493
click at [313, 297] on input "search" at bounding box center [333, 292] width 190 height 33
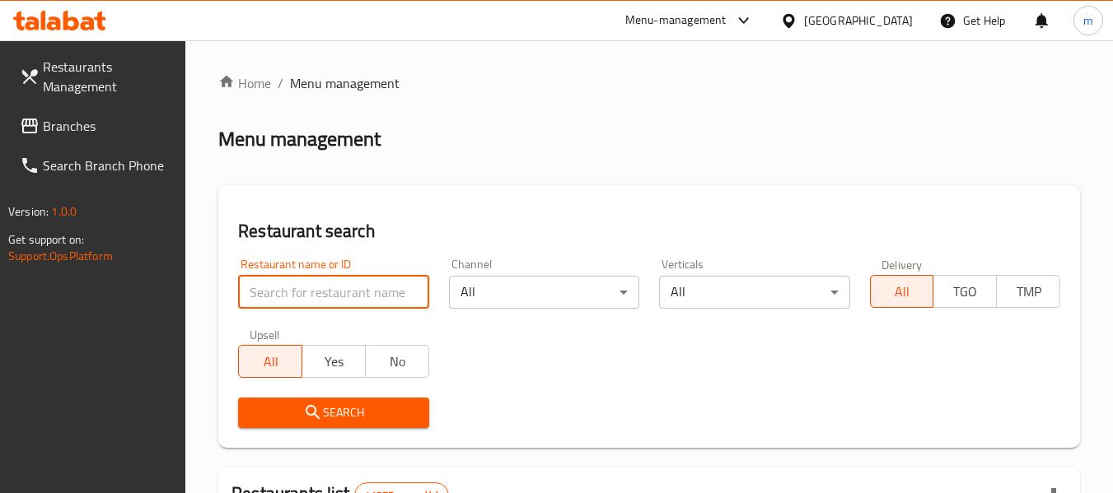
paste input "705776"
type input "705776"
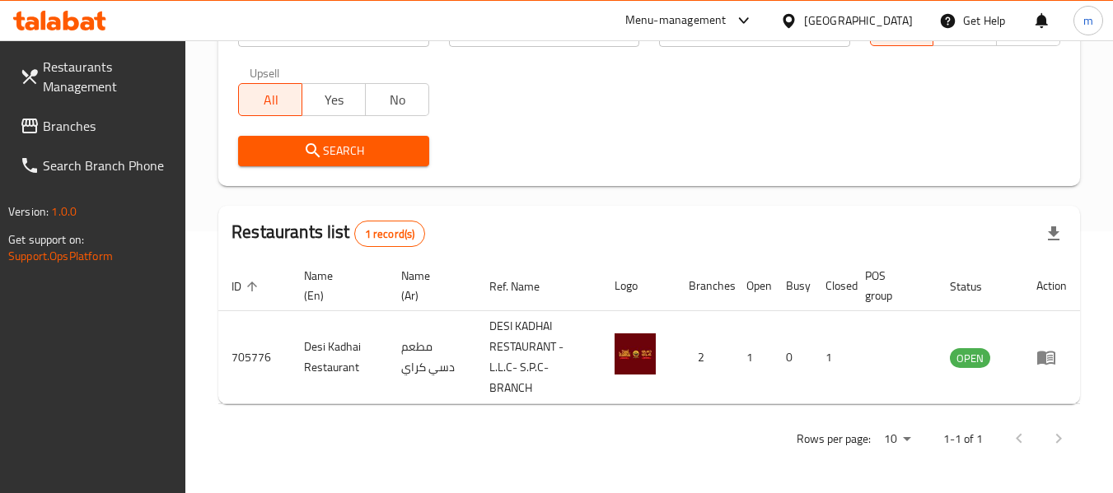
scroll to position [262, 0]
click at [81, 130] on span "Branches" at bounding box center [108, 126] width 130 height 20
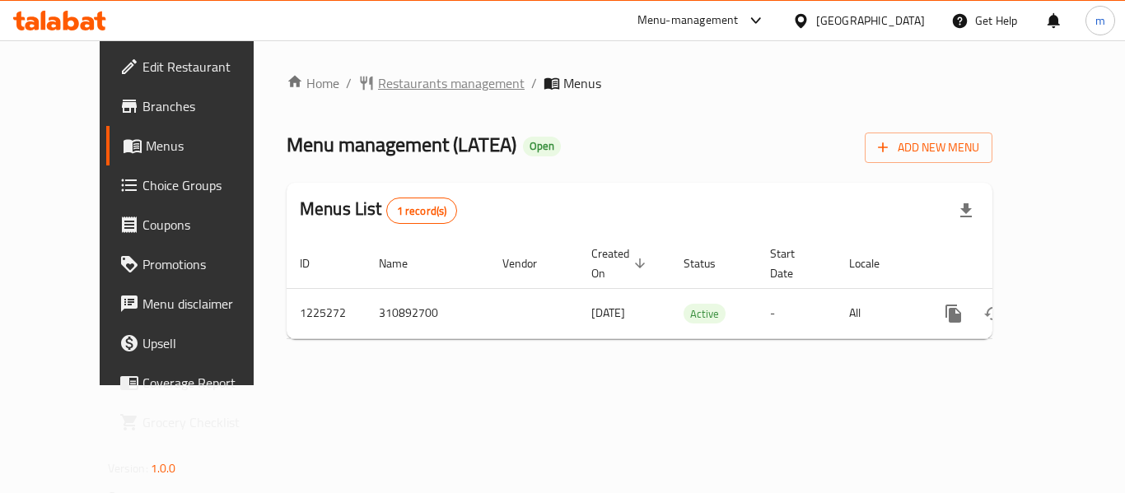
click at [378, 82] on span "Restaurants management" at bounding box center [451, 83] width 147 height 20
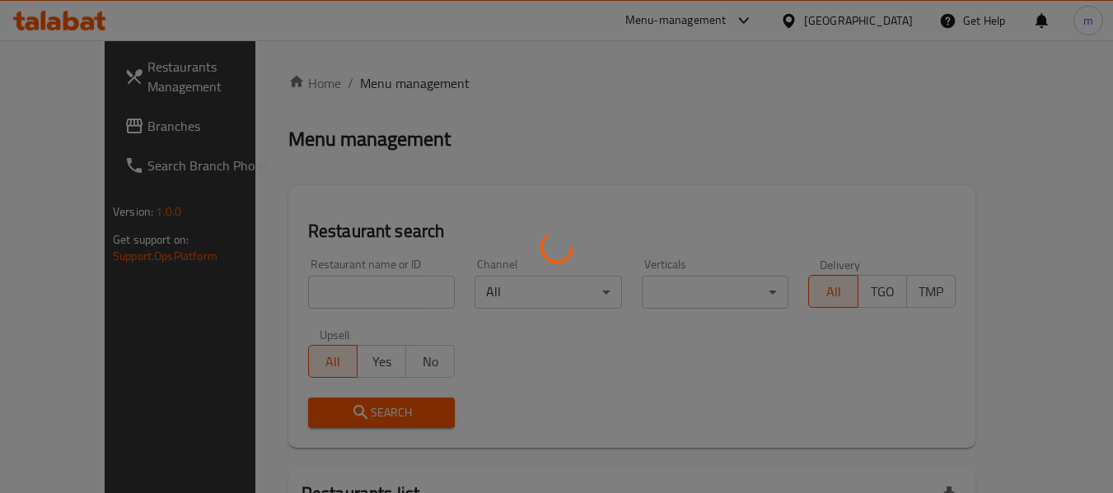
click at [304, 290] on div at bounding box center [556, 246] width 1113 height 493
click at [304, 292] on div at bounding box center [556, 246] width 1113 height 493
click at [301, 295] on div at bounding box center [556, 246] width 1113 height 493
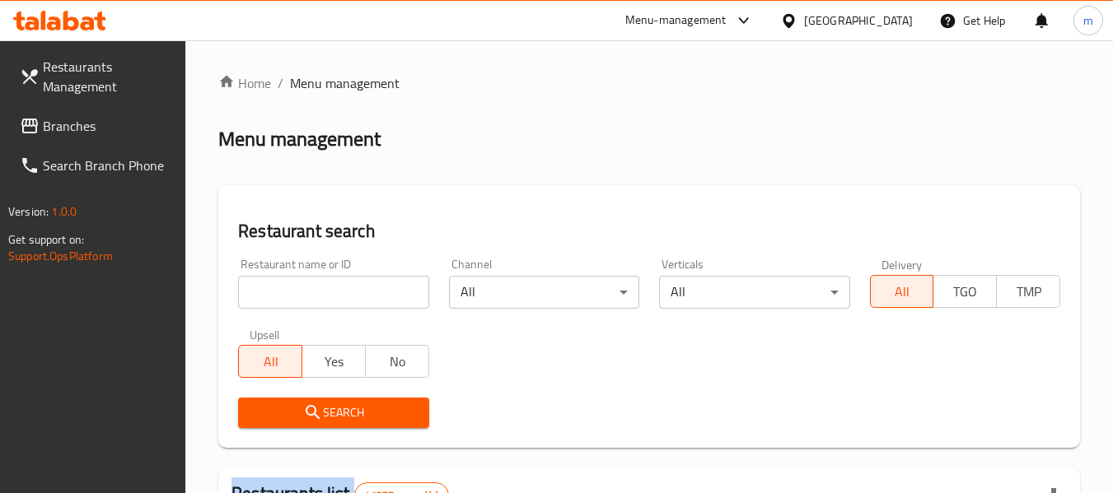
click at [298, 295] on input "search" at bounding box center [333, 292] width 190 height 33
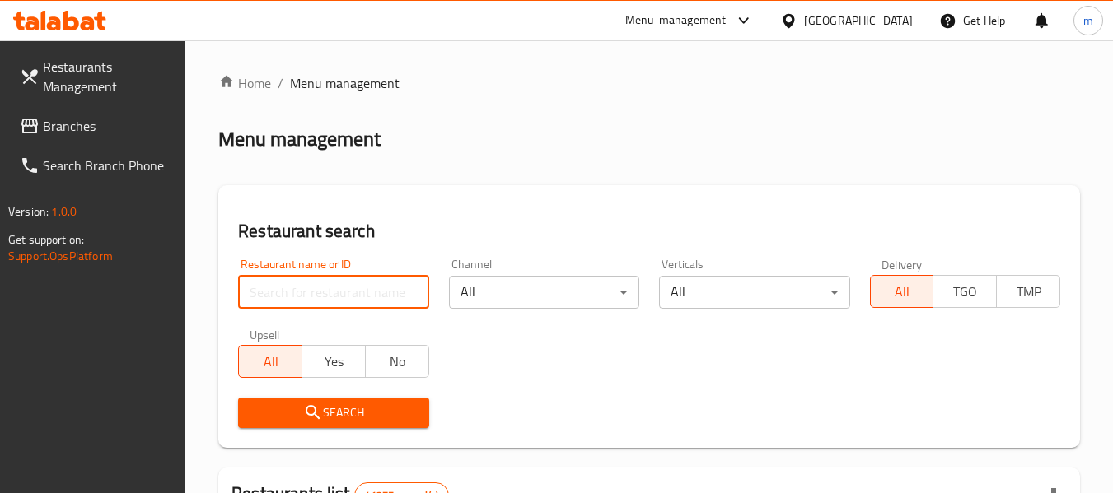
paste input "675252"
type input "675252"
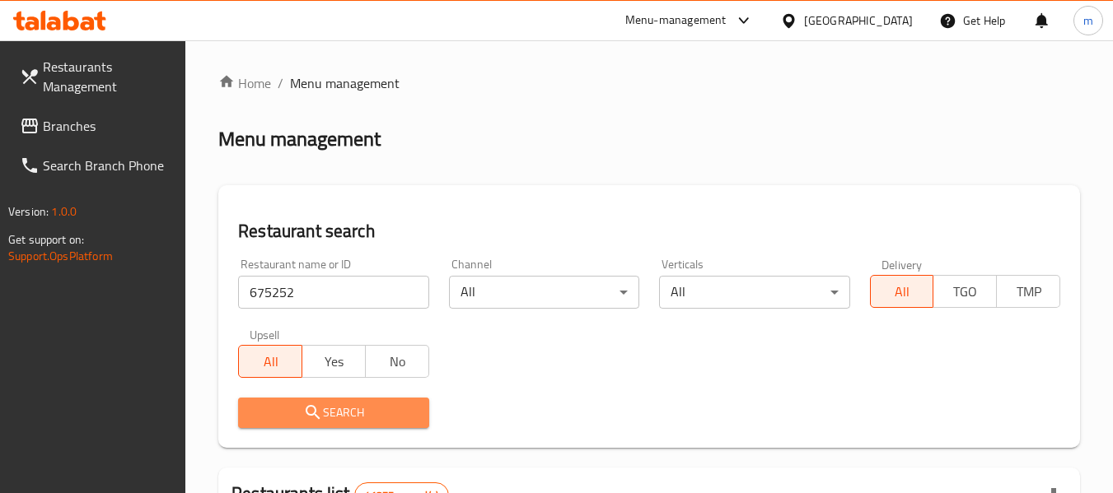
click at [318, 421] on icon "submit" at bounding box center [313, 413] width 20 height 20
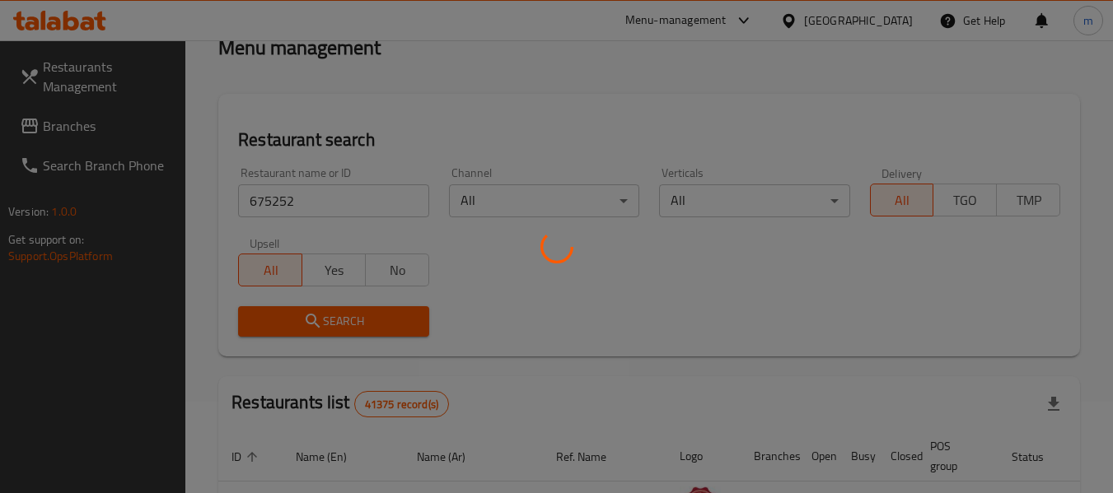
scroll to position [165, 0]
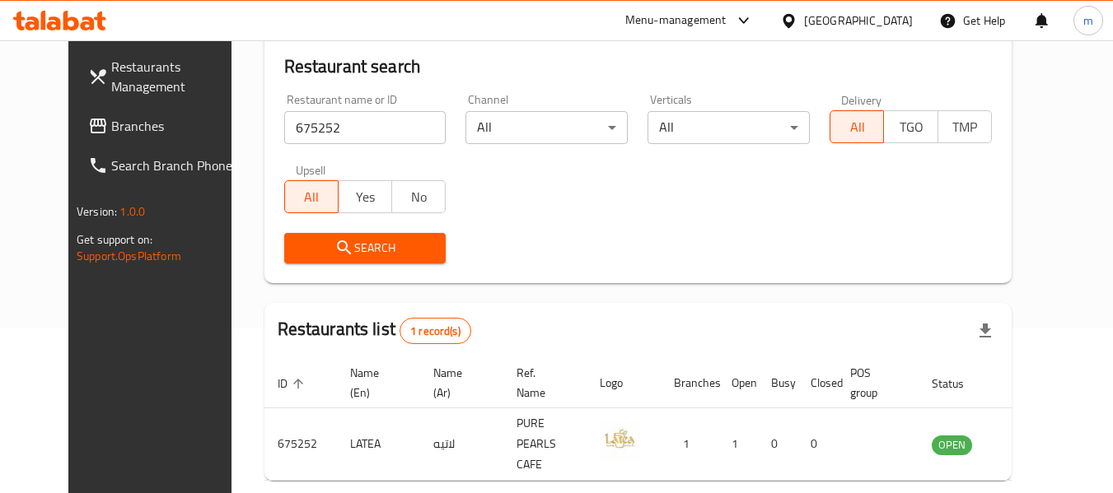
drag, startPoint x: 795, startPoint y: 16, endPoint x: 804, endPoint y: 34, distance: 20.3
click at [794, 16] on icon at bounding box center [789, 20] width 12 height 14
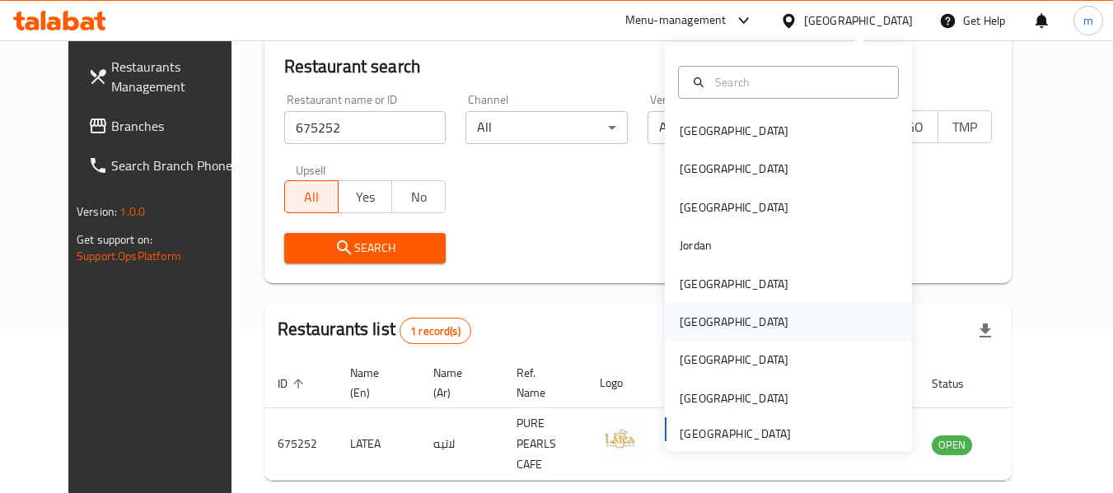
click at [680, 322] on div "Oman" at bounding box center [734, 322] width 109 height 18
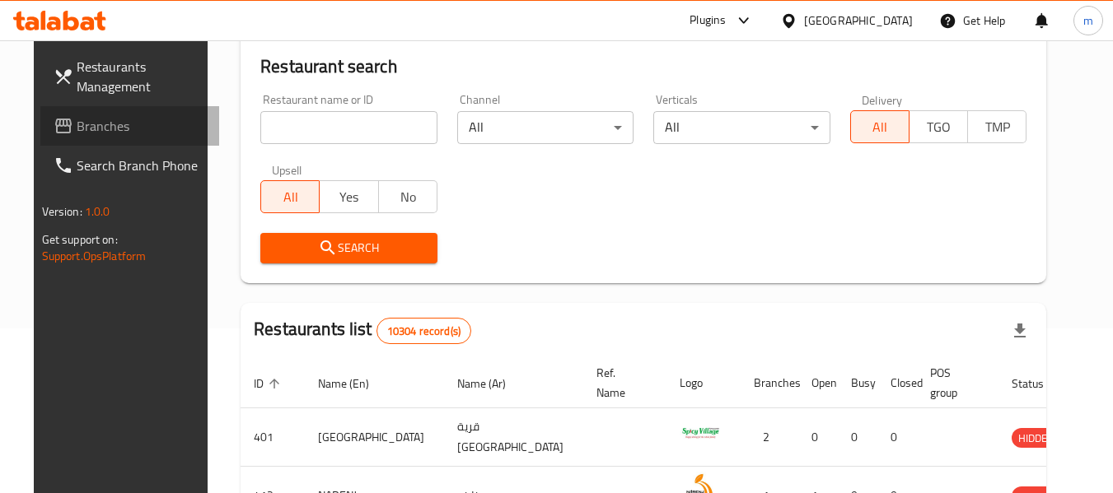
click at [77, 125] on span "Branches" at bounding box center [142, 126] width 130 height 20
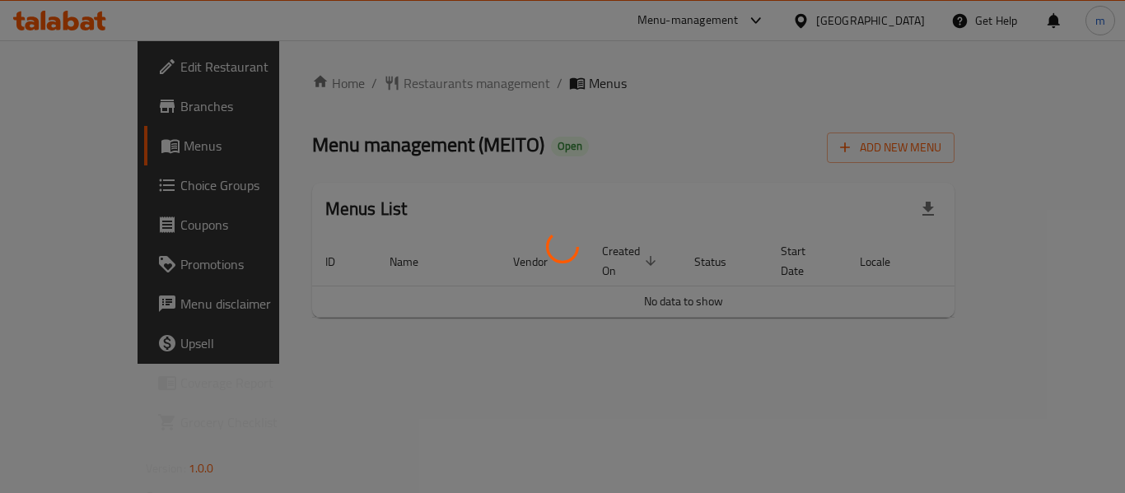
click at [361, 83] on div at bounding box center [562, 246] width 1125 height 493
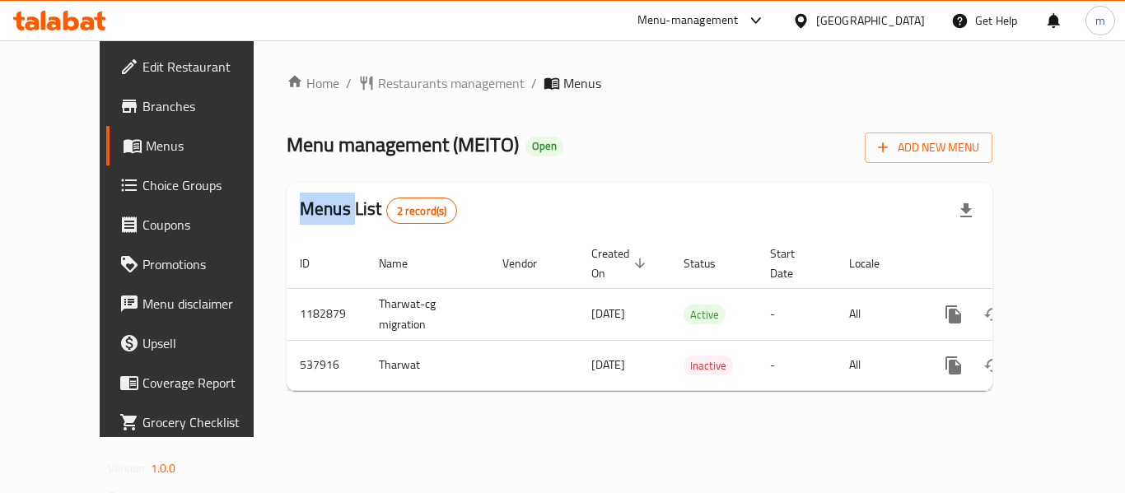
click at [361, 83] on div at bounding box center [562, 246] width 1125 height 493
click at [378, 85] on span "Restaurants management" at bounding box center [451, 83] width 147 height 20
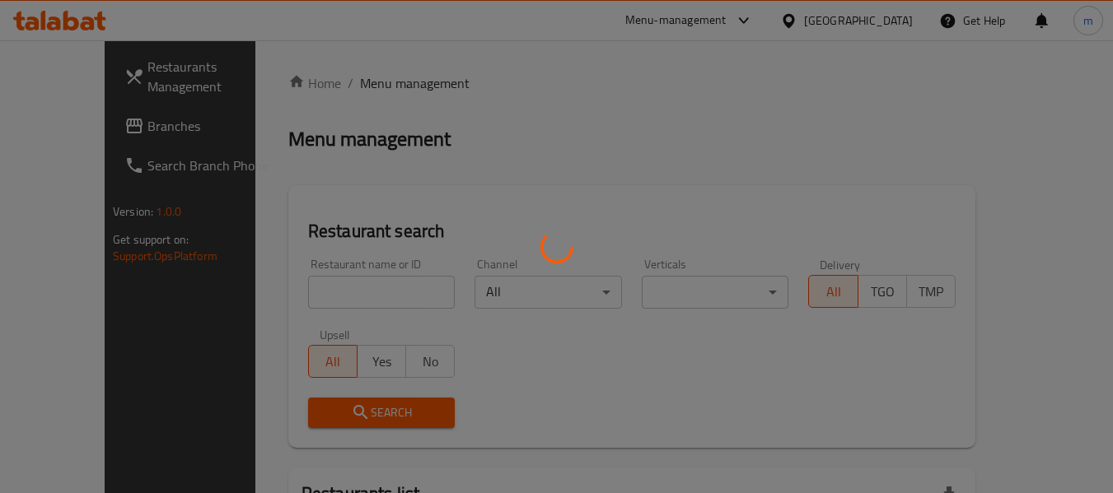
click at [297, 294] on div at bounding box center [556, 246] width 1113 height 493
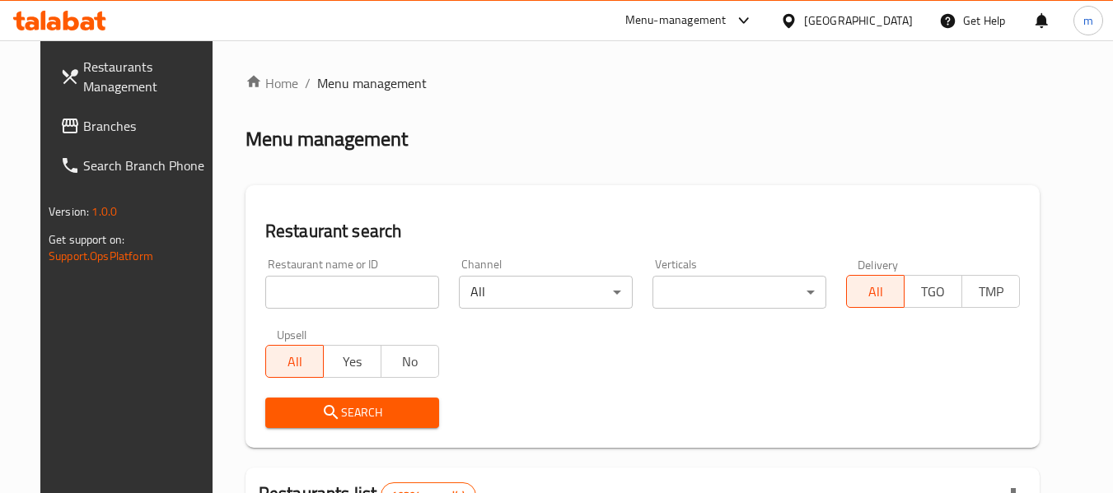
drag, startPoint x: 297, startPoint y: 294, endPoint x: 289, endPoint y: 289, distance: 9.6
click at [298, 294] on input "search" at bounding box center [352, 292] width 174 height 33
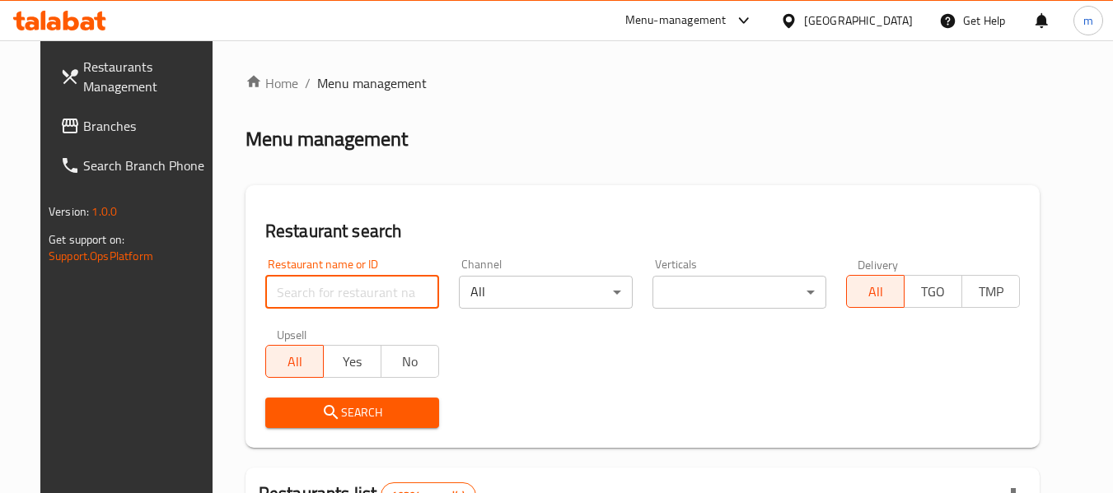
paste input "635521"
type input "635521"
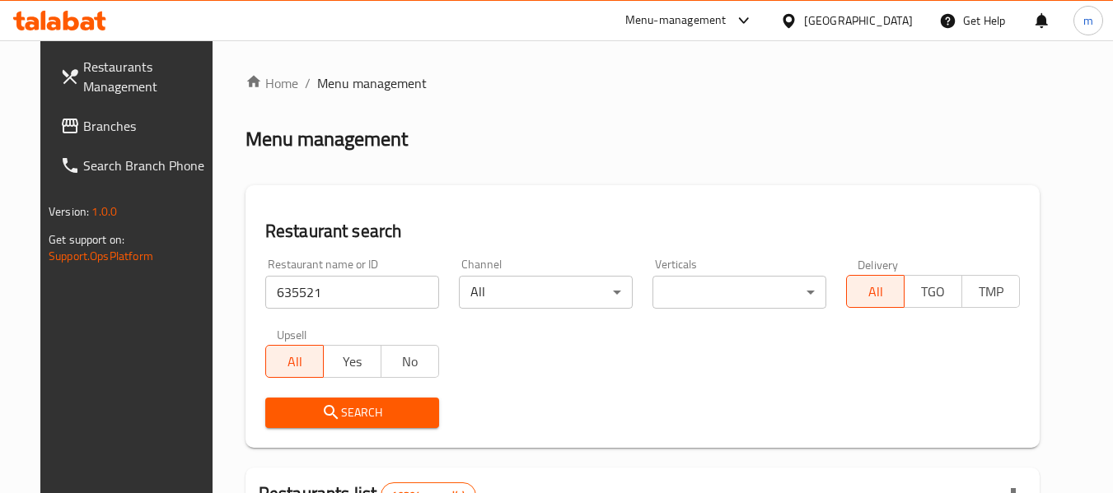
click at [321, 409] on icon "submit" at bounding box center [331, 413] width 20 height 20
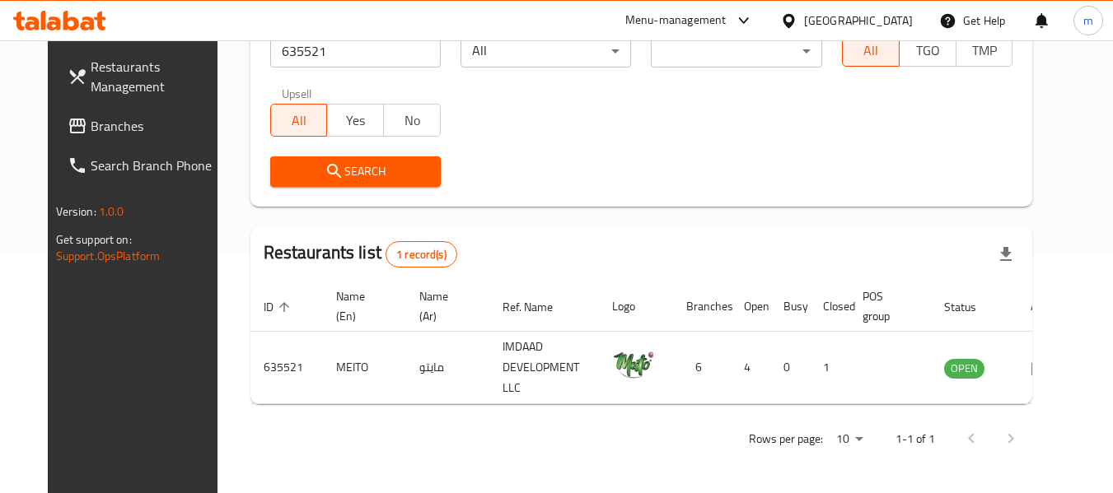
scroll to position [241, 0]
click at [100, 129] on span "Branches" at bounding box center [156, 126] width 130 height 20
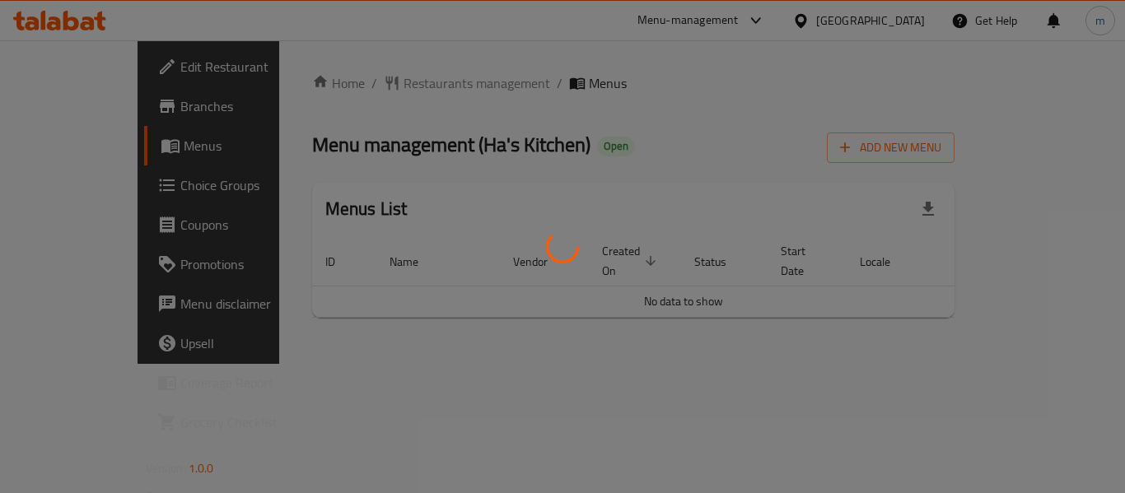
click at [386, 78] on div at bounding box center [562, 246] width 1125 height 493
click at [381, 84] on div at bounding box center [562, 246] width 1125 height 493
click at [382, 85] on div at bounding box center [562, 246] width 1125 height 493
click at [381, 85] on div at bounding box center [562, 246] width 1125 height 493
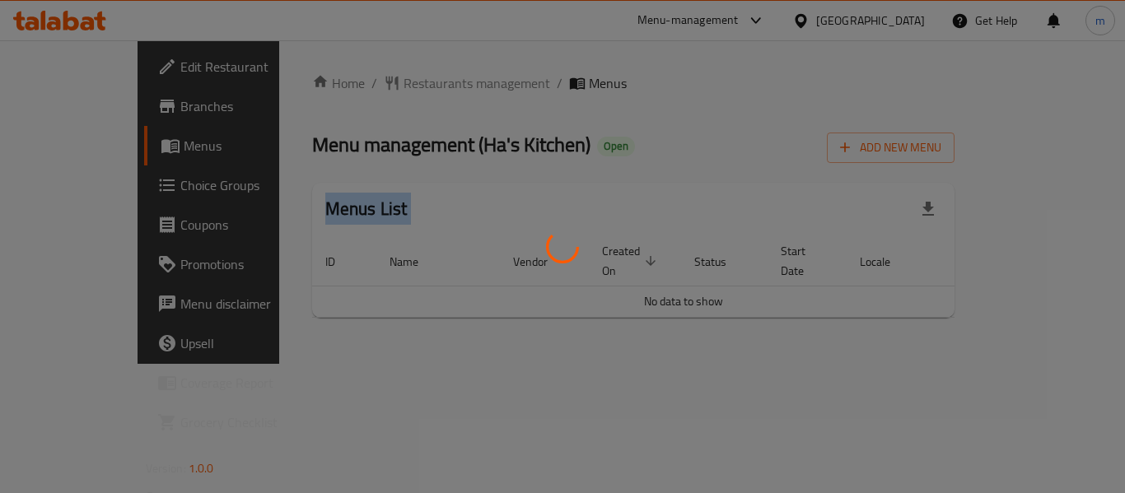
click at [381, 85] on div at bounding box center [562, 246] width 1125 height 493
click at [390, 86] on div at bounding box center [562, 246] width 1125 height 493
click at [383, 90] on div at bounding box center [562, 246] width 1125 height 493
click at [381, 90] on div at bounding box center [562, 246] width 1125 height 493
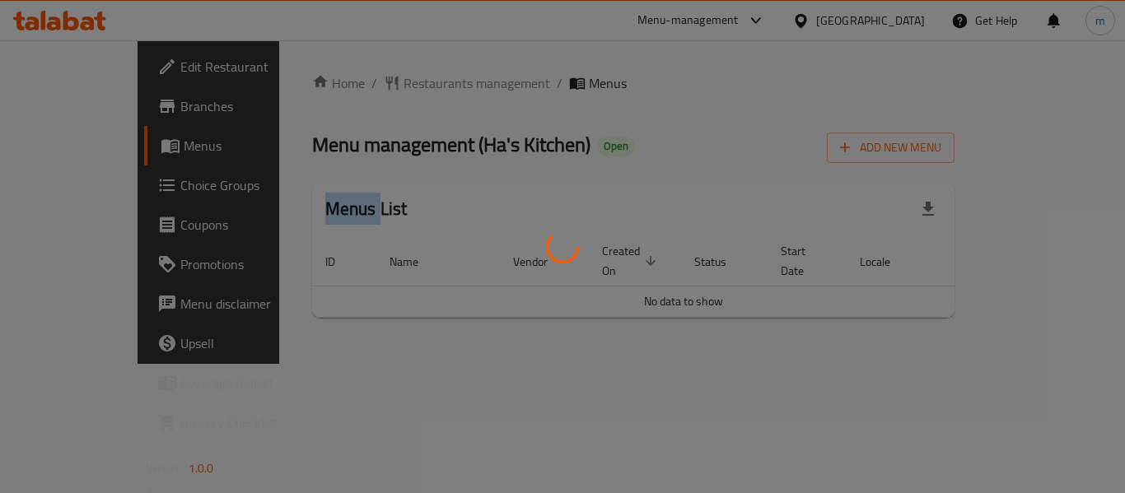
click at [381, 90] on div at bounding box center [562, 246] width 1125 height 493
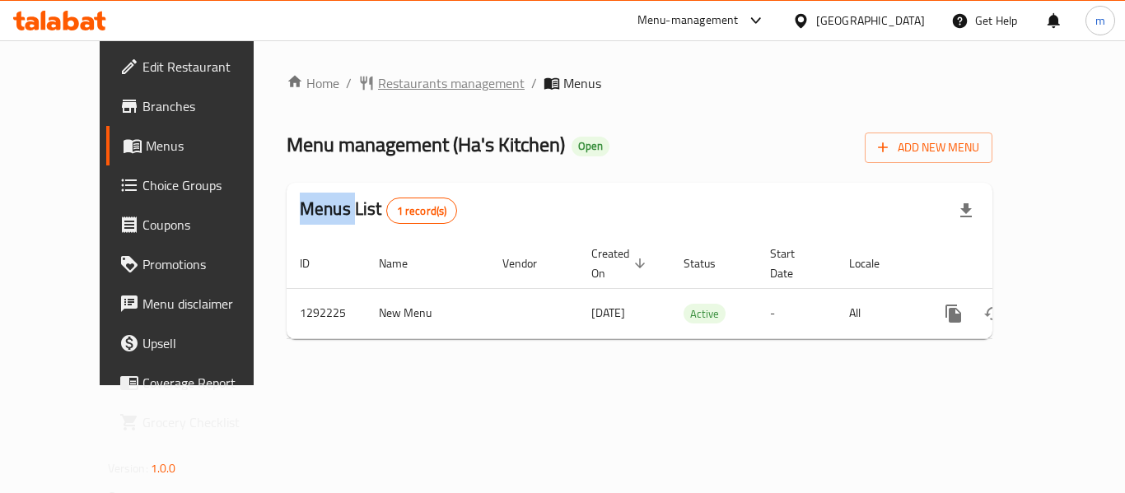
click at [379, 88] on span "Restaurants management" at bounding box center [451, 83] width 147 height 20
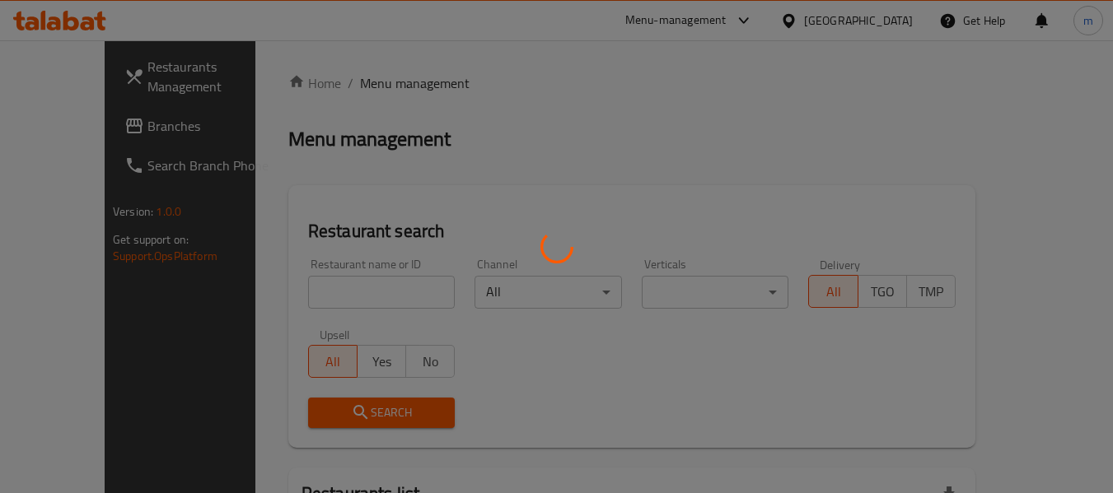
click at [324, 292] on div at bounding box center [556, 246] width 1113 height 493
click at [320, 295] on div at bounding box center [556, 246] width 1113 height 493
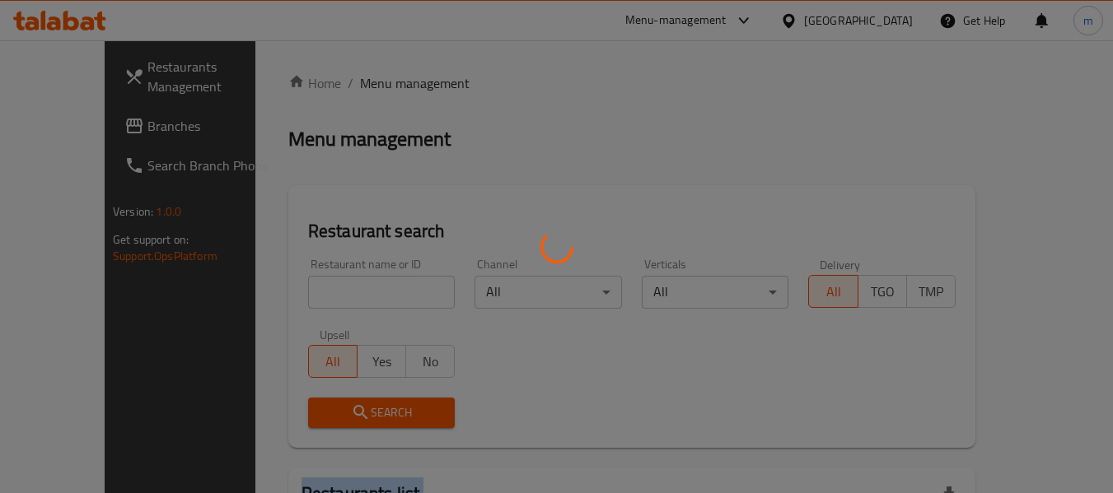
click at [320, 295] on div at bounding box center [556, 246] width 1113 height 493
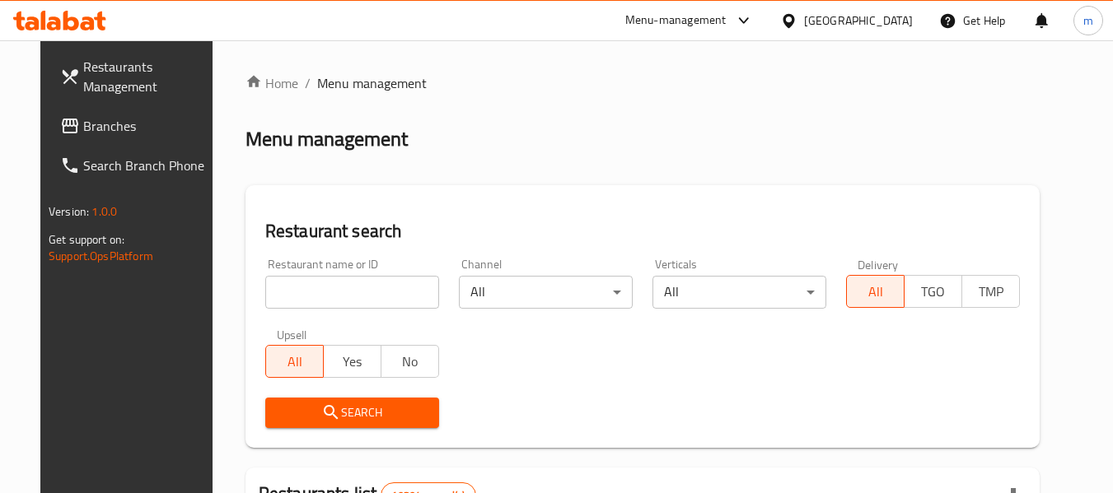
drag, startPoint x: 317, startPoint y: 297, endPoint x: 325, endPoint y: 282, distance: 17.3
click at [317, 297] on input "search" at bounding box center [352, 292] width 174 height 33
paste input "699038"
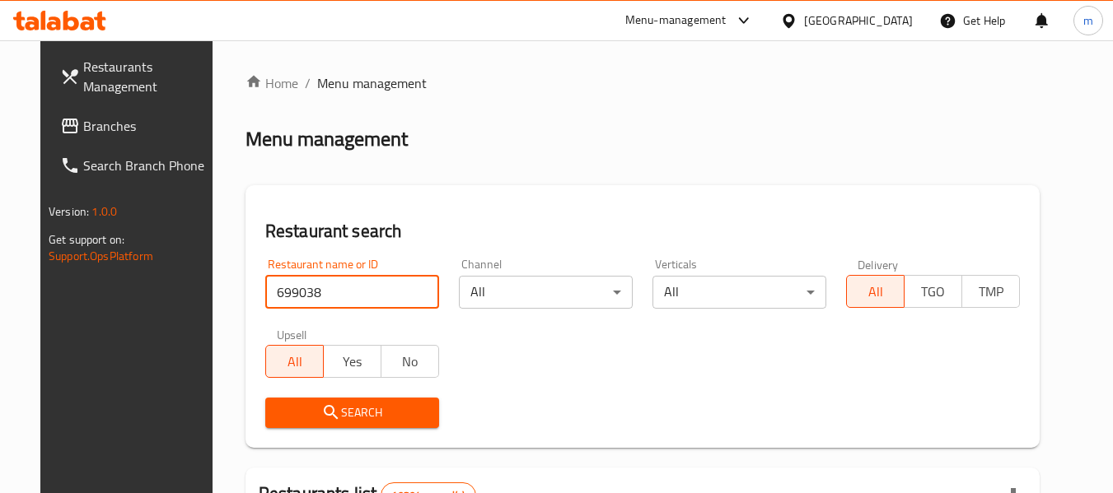
type input "699038"
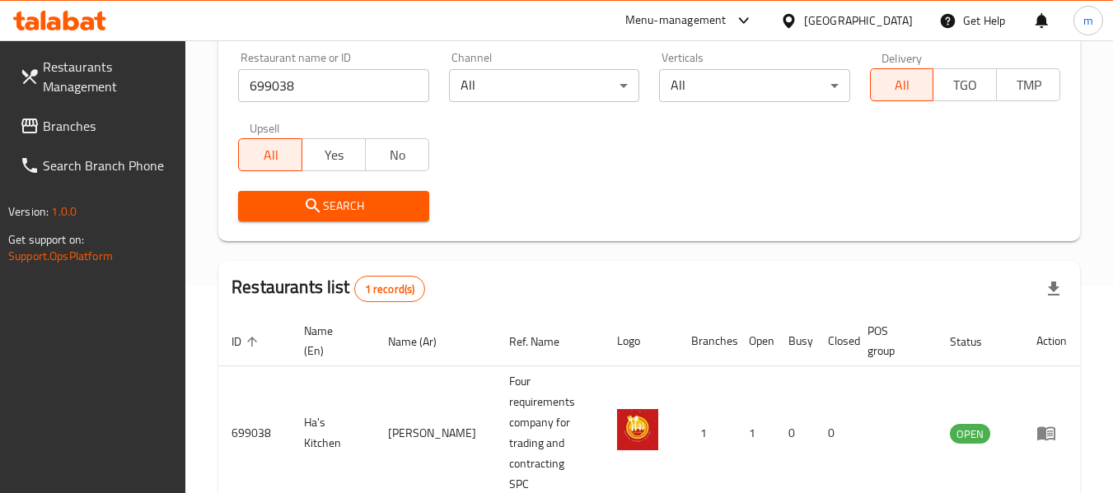
scroll to position [241, 0]
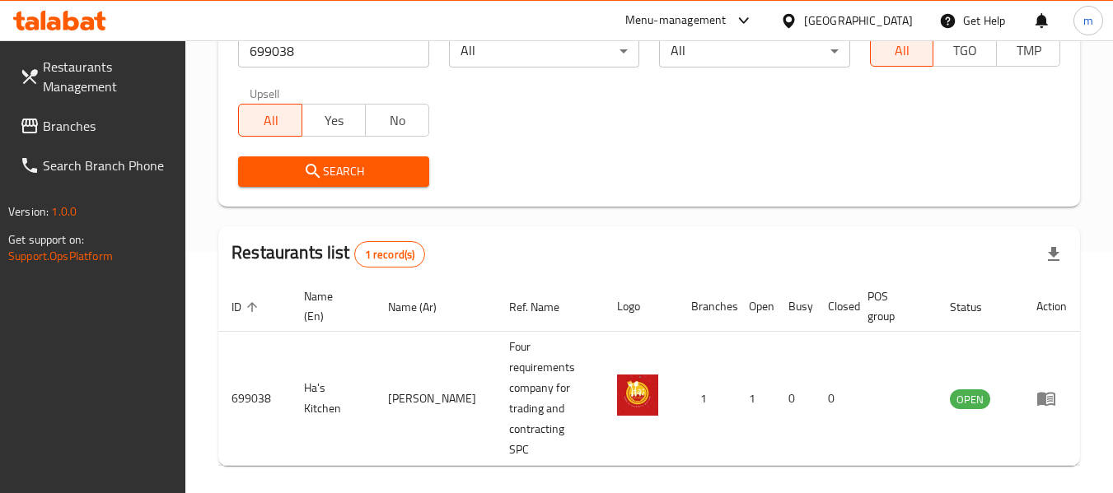
click at [797, 19] on icon at bounding box center [788, 20] width 17 height 17
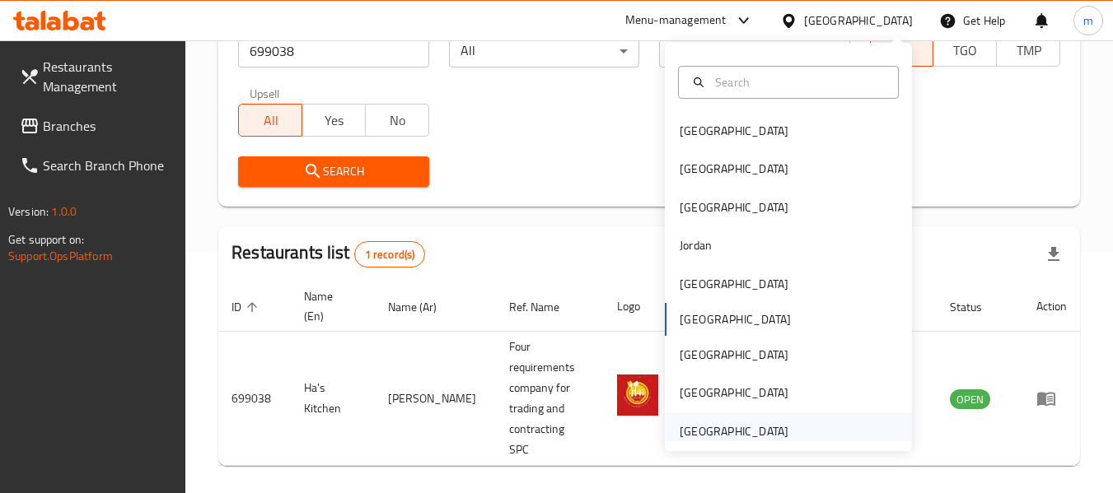
click at [701, 438] on div "[GEOGRAPHIC_DATA]" at bounding box center [734, 432] width 109 height 18
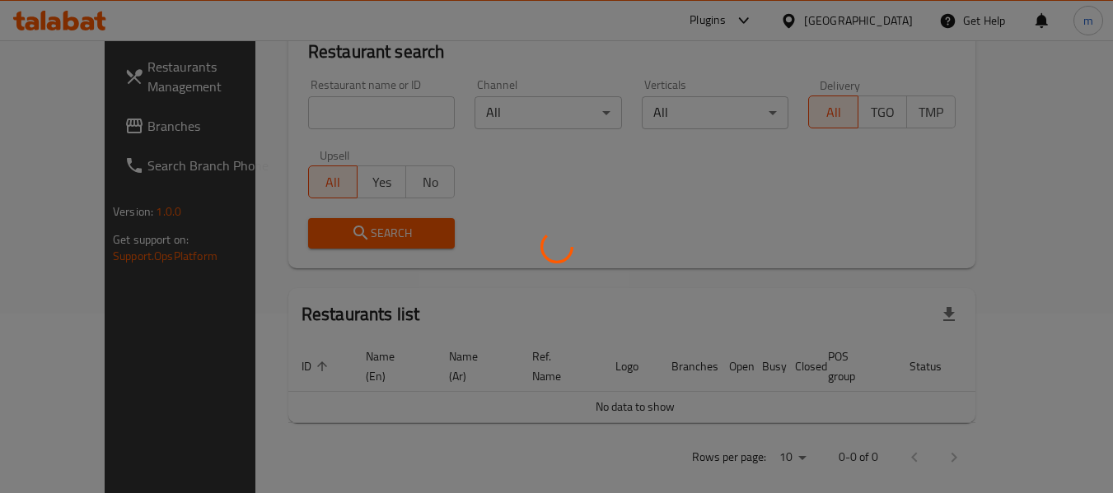
scroll to position [241, 0]
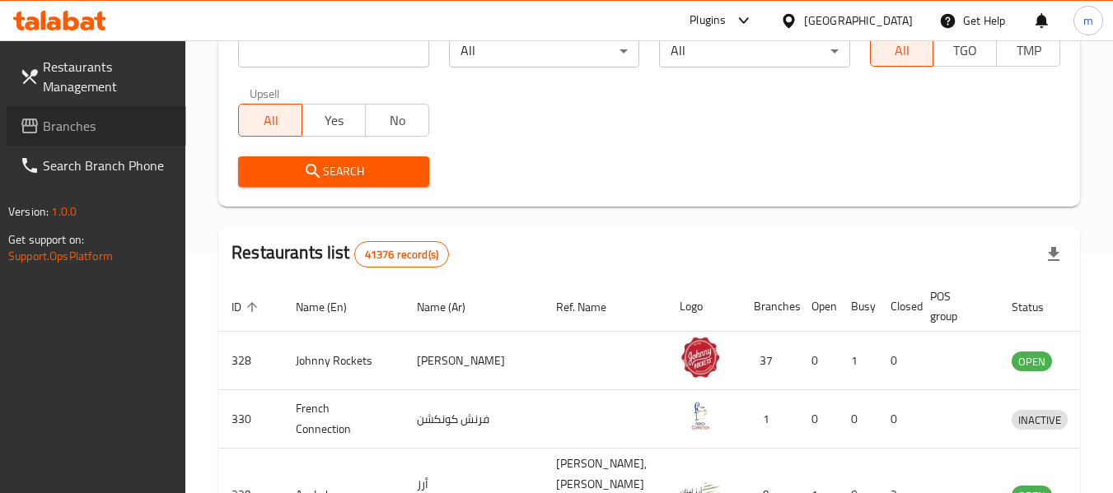
drag, startPoint x: 82, startPoint y: 125, endPoint x: 99, endPoint y: 130, distance: 17.2
click at [82, 125] on span "Branches" at bounding box center [108, 126] width 130 height 20
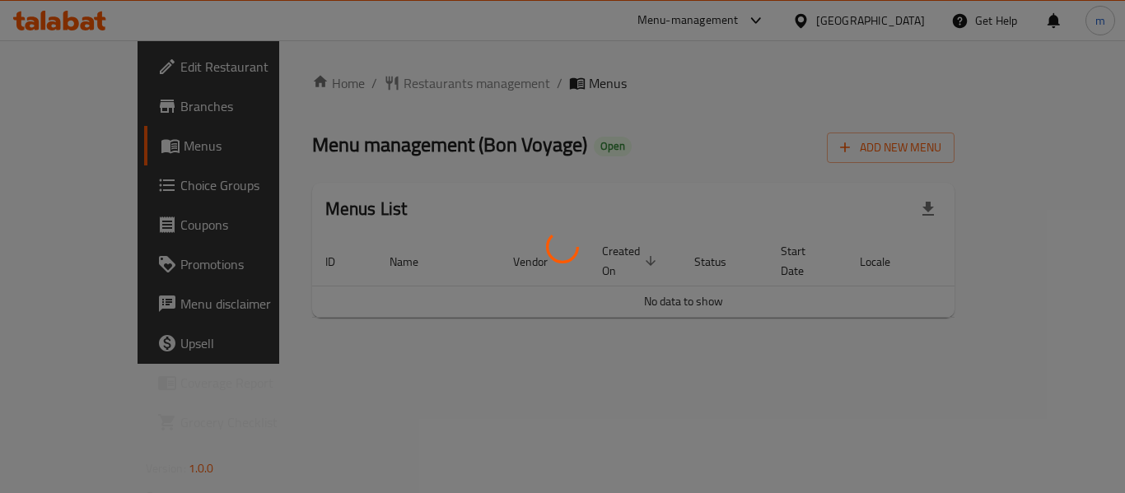
click at [373, 84] on div at bounding box center [562, 246] width 1125 height 493
click at [373, 86] on div at bounding box center [562, 246] width 1125 height 493
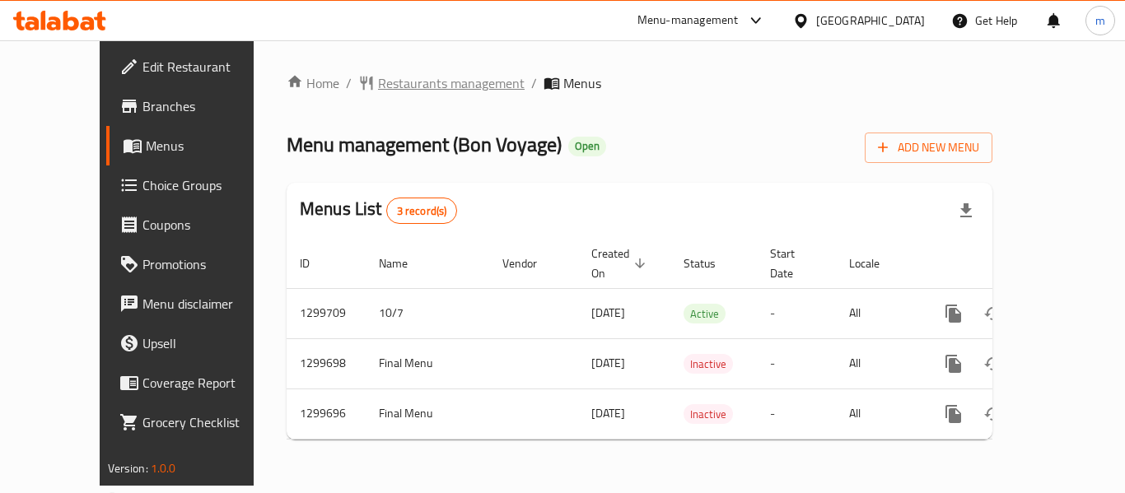
click at [378, 81] on span "Restaurants management" at bounding box center [451, 83] width 147 height 20
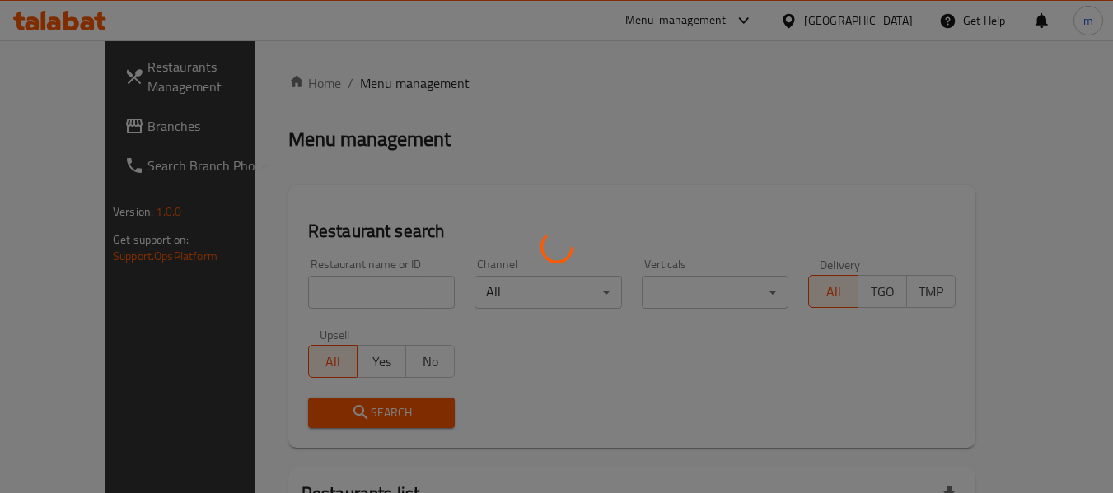
click at [310, 287] on div at bounding box center [556, 246] width 1113 height 493
click at [287, 292] on div at bounding box center [556, 246] width 1113 height 493
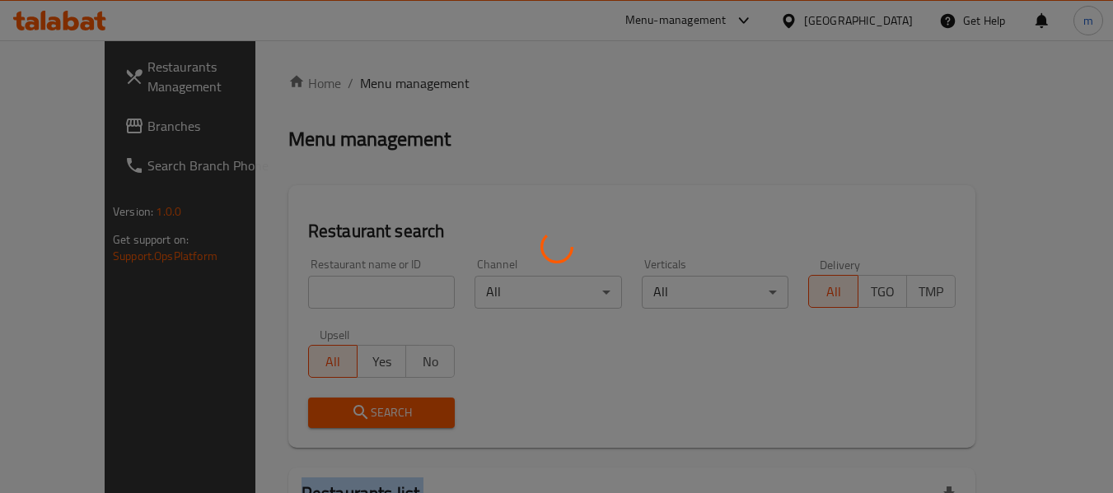
click at [287, 292] on div at bounding box center [556, 246] width 1113 height 493
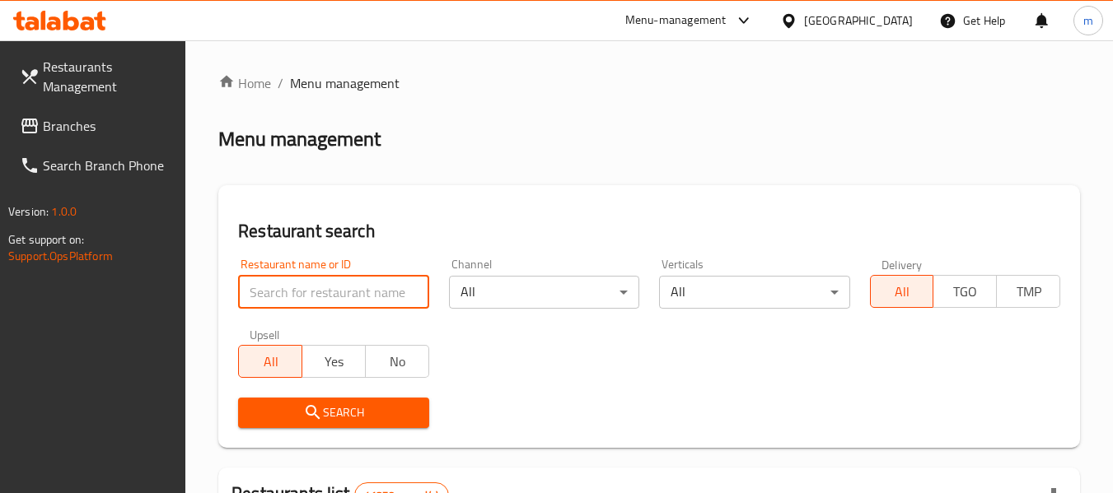
click at [287, 292] on input "search" at bounding box center [333, 292] width 190 height 33
paste input "681453"
type input "681453"
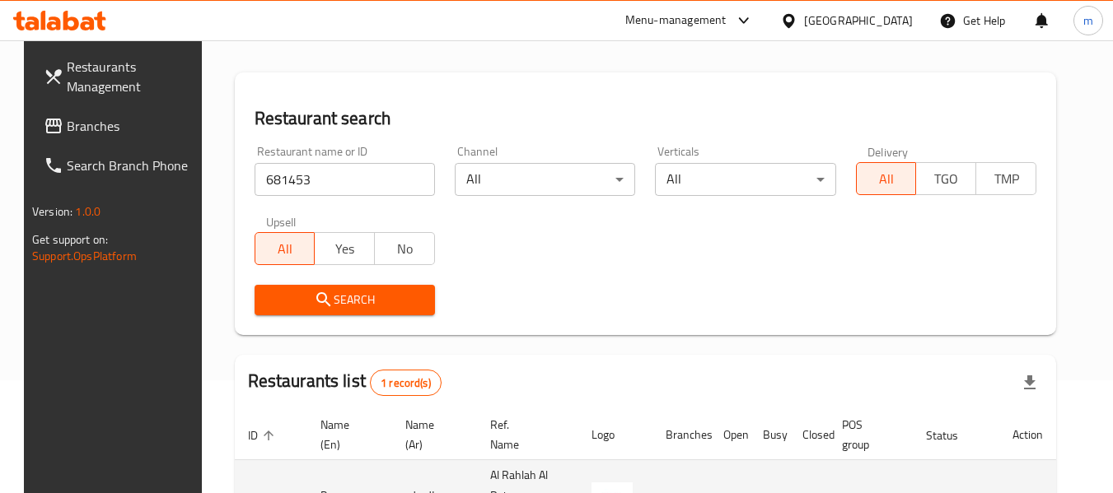
scroll to position [221, 0]
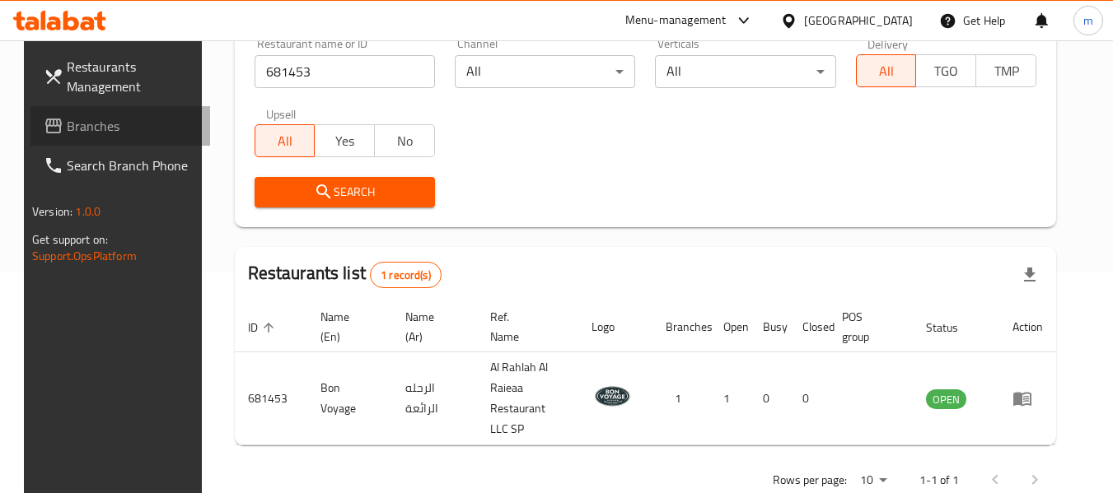
click at [77, 129] on span "Branches" at bounding box center [132, 126] width 130 height 20
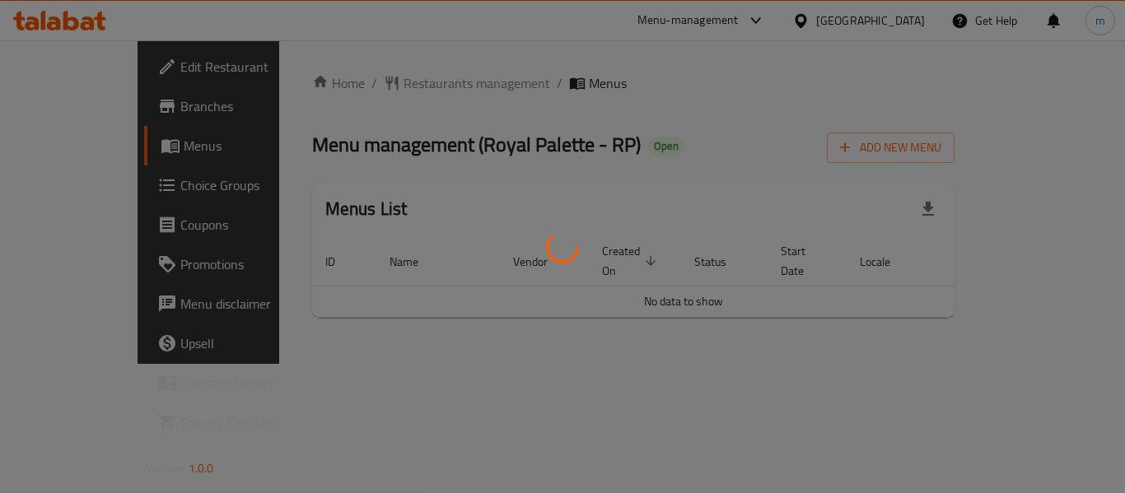
click at [390, 84] on div at bounding box center [562, 246] width 1125 height 493
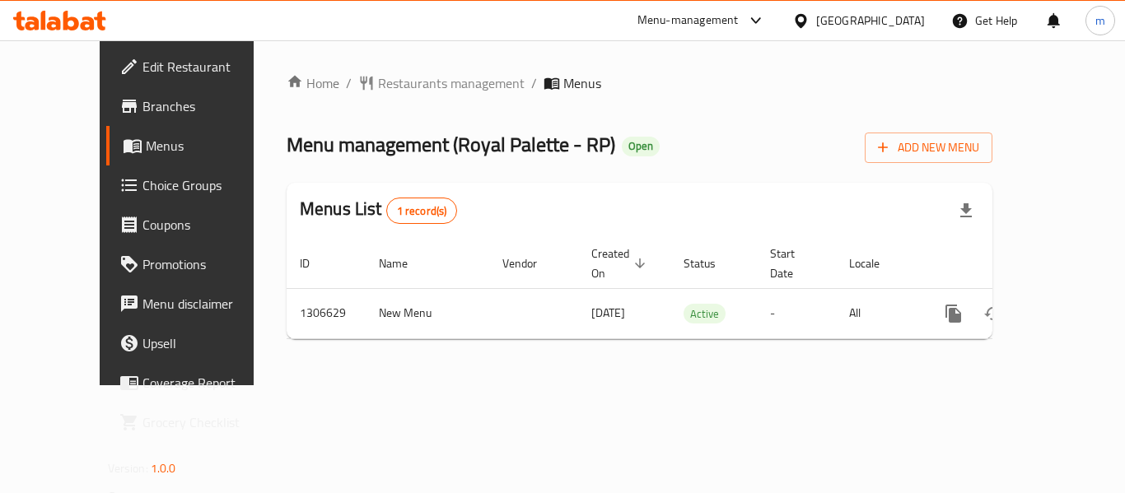
click at [385, 84] on div at bounding box center [562, 246] width 1125 height 493
click at [385, 84] on span "Restaurants management" at bounding box center [451, 83] width 147 height 20
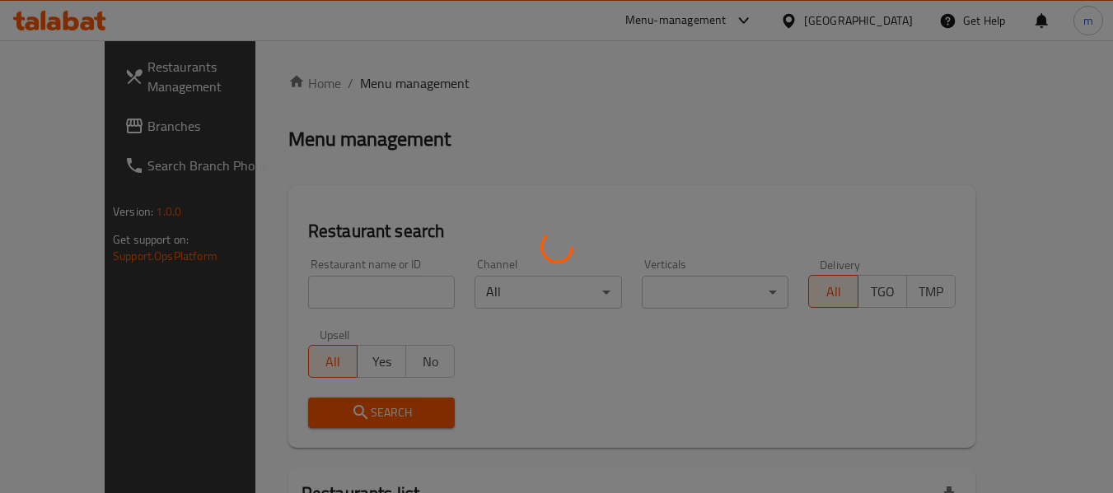
click at [310, 291] on div at bounding box center [556, 246] width 1113 height 493
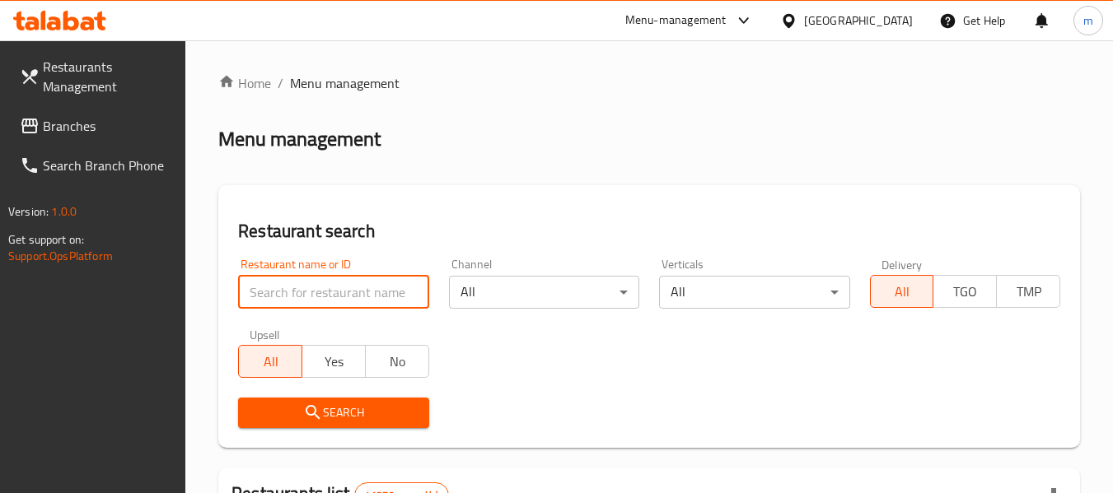
click at [311, 308] on input "search" at bounding box center [333, 292] width 190 height 33
paste input "704099"
type input "704099"
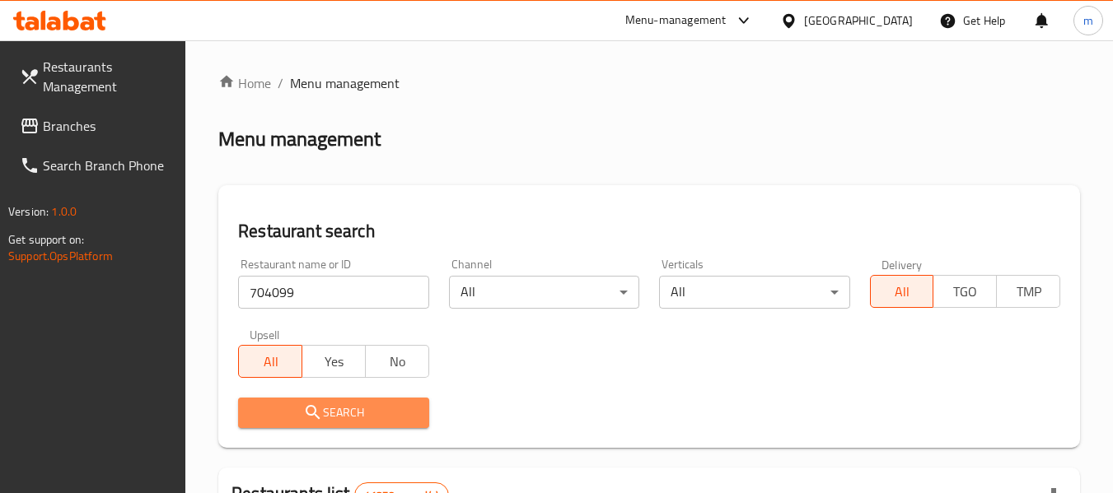
click at [321, 414] on icon "submit" at bounding box center [313, 413] width 20 height 20
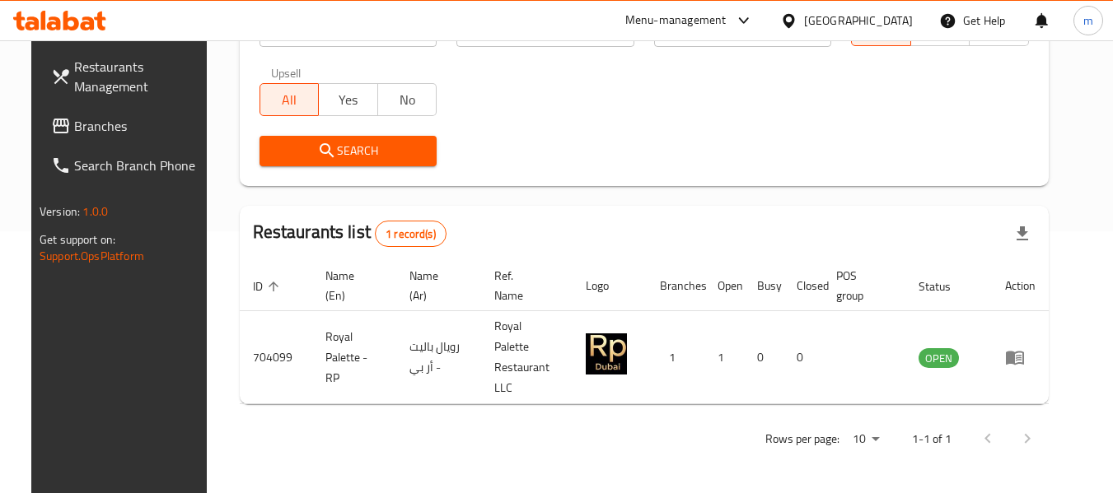
scroll to position [227, 0]
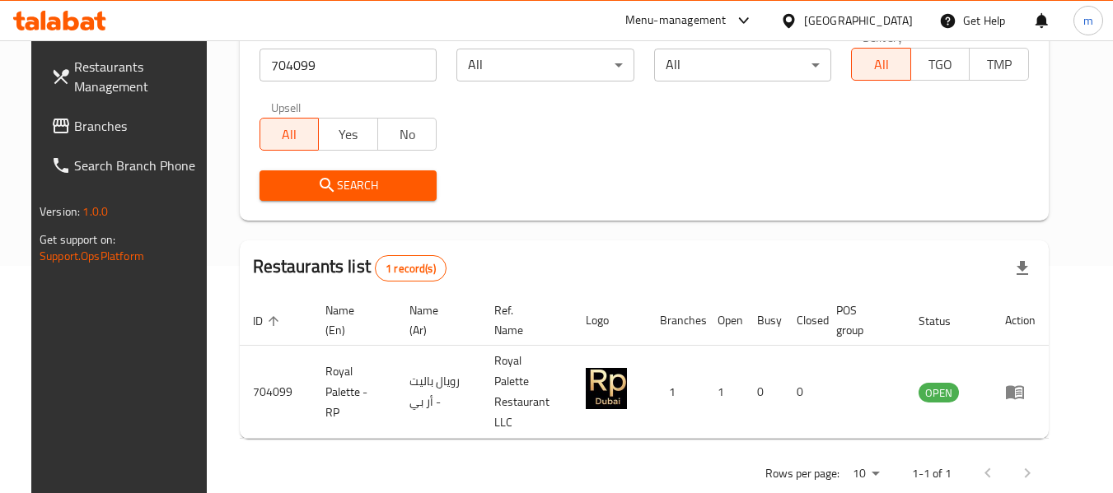
click at [792, 21] on icon at bounding box center [788, 20] width 17 height 17
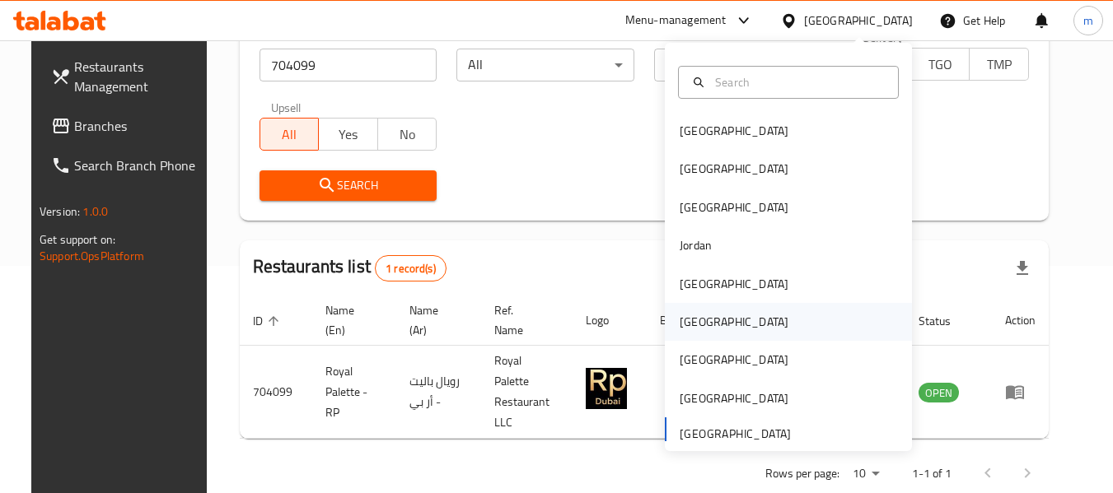
click at [684, 320] on div "[GEOGRAPHIC_DATA]" at bounding box center [734, 322] width 109 height 18
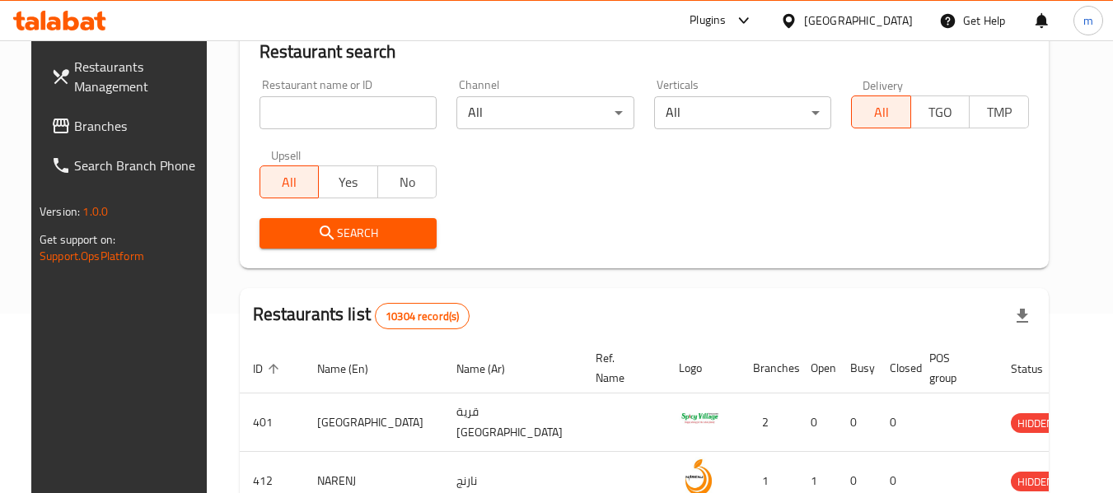
scroll to position [227, 0]
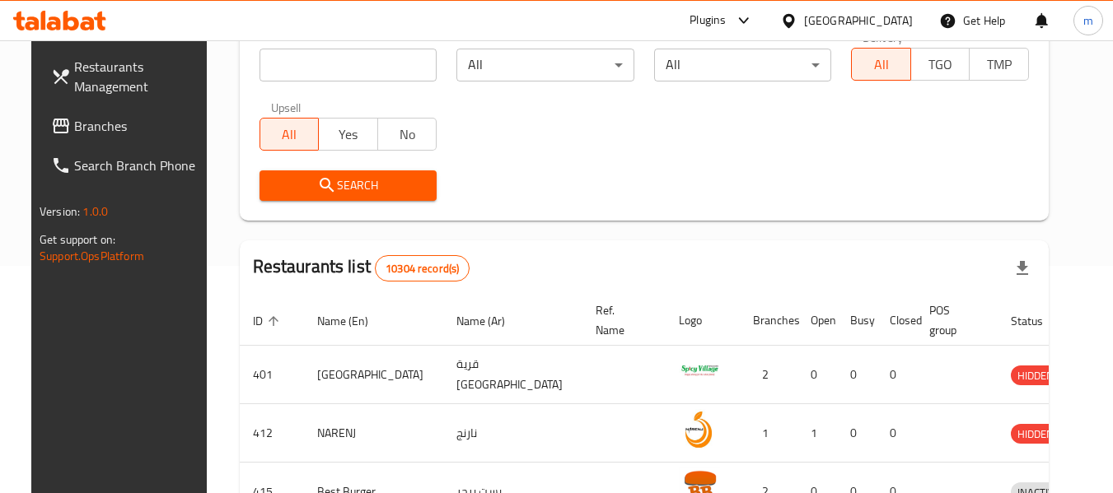
click at [95, 133] on span "Branches" at bounding box center [139, 126] width 130 height 20
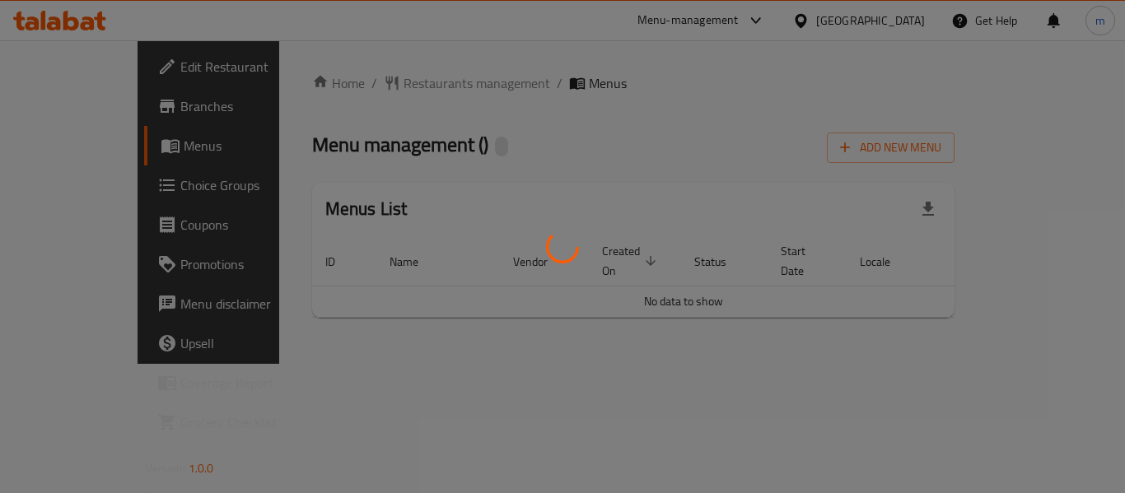
click at [423, 82] on div at bounding box center [562, 246] width 1125 height 493
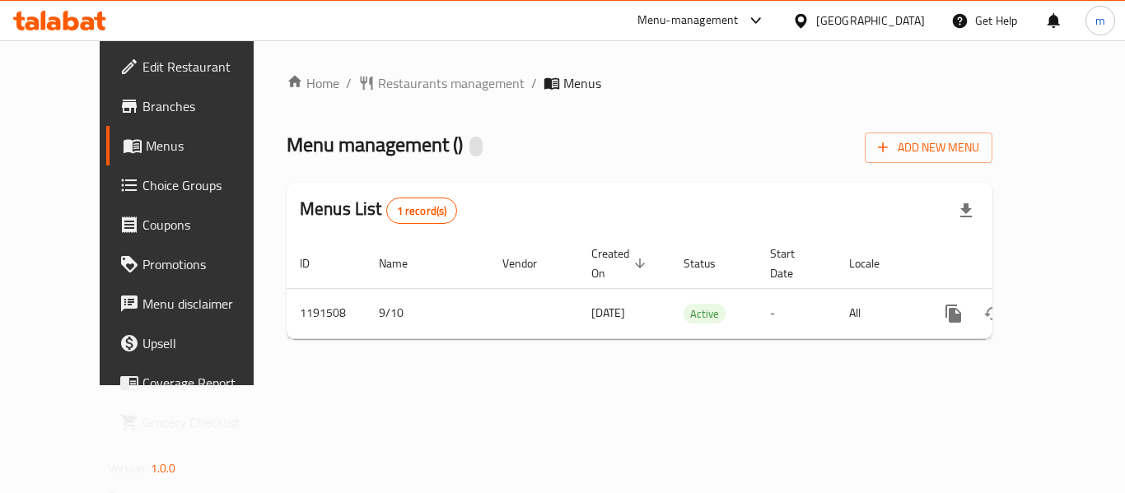
click at [423, 82] on span "Restaurants management" at bounding box center [451, 83] width 147 height 20
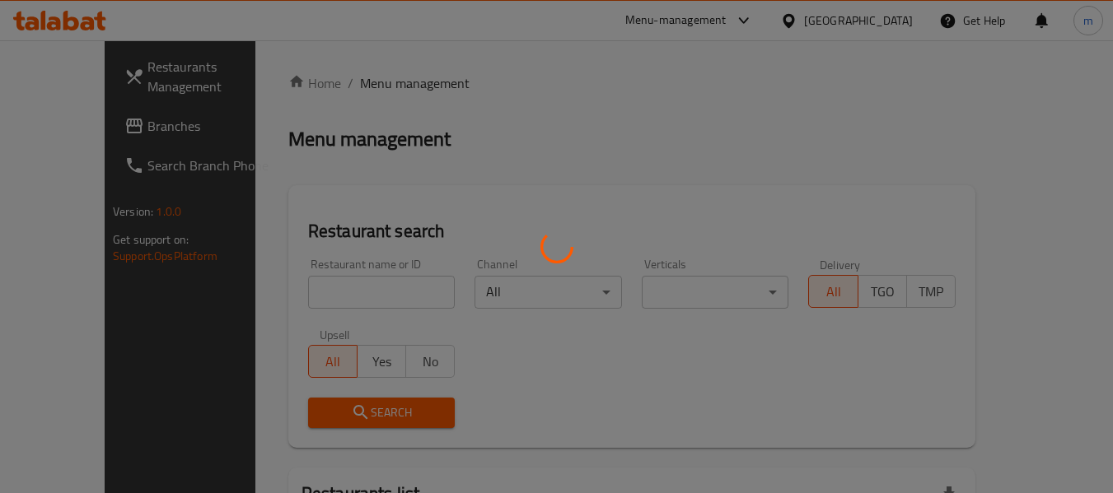
click at [301, 296] on div at bounding box center [556, 246] width 1113 height 493
click at [299, 296] on div at bounding box center [556, 246] width 1113 height 493
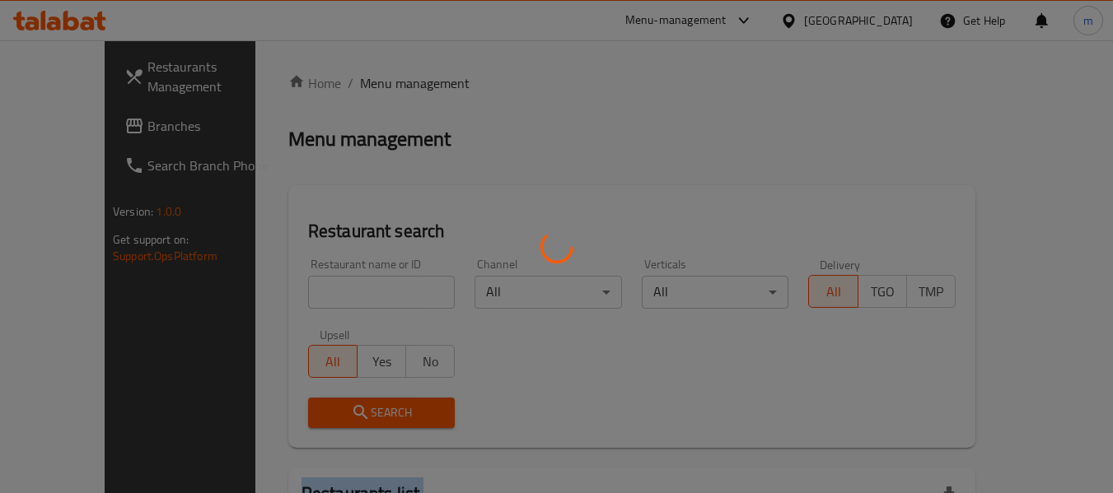
click at [299, 296] on div at bounding box center [556, 246] width 1113 height 493
drag, startPoint x: 299, startPoint y: 296, endPoint x: 306, endPoint y: 306, distance: 11.9
click at [306, 306] on div at bounding box center [556, 246] width 1113 height 493
click at [307, 300] on div at bounding box center [556, 246] width 1113 height 493
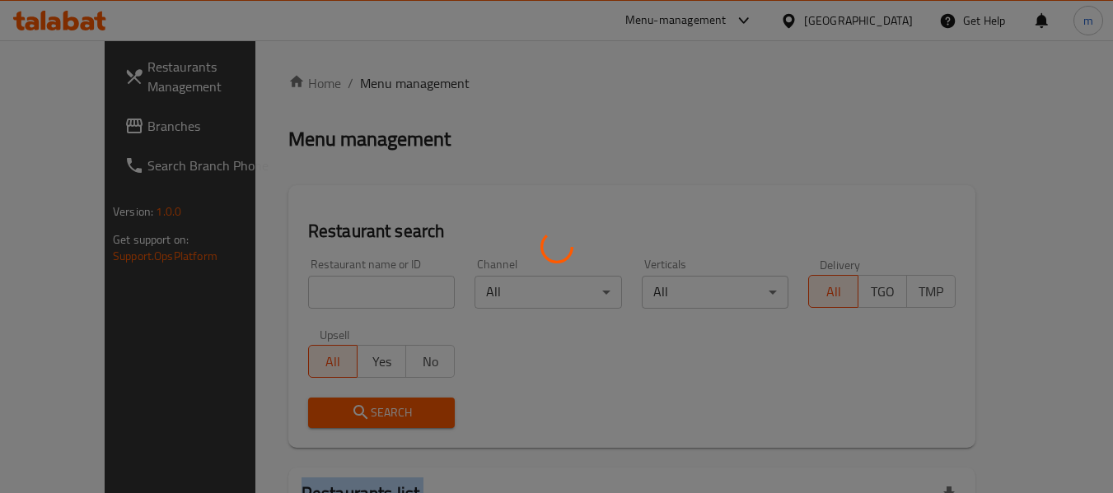
click at [307, 300] on div at bounding box center [556, 246] width 1113 height 493
click at [304, 294] on div at bounding box center [556, 246] width 1113 height 493
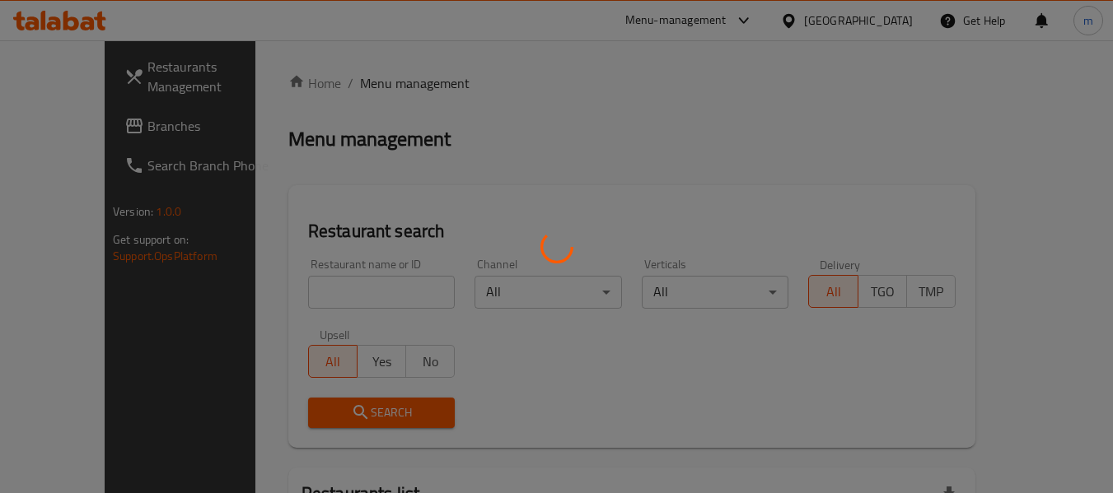
click at [304, 294] on div at bounding box center [556, 246] width 1113 height 493
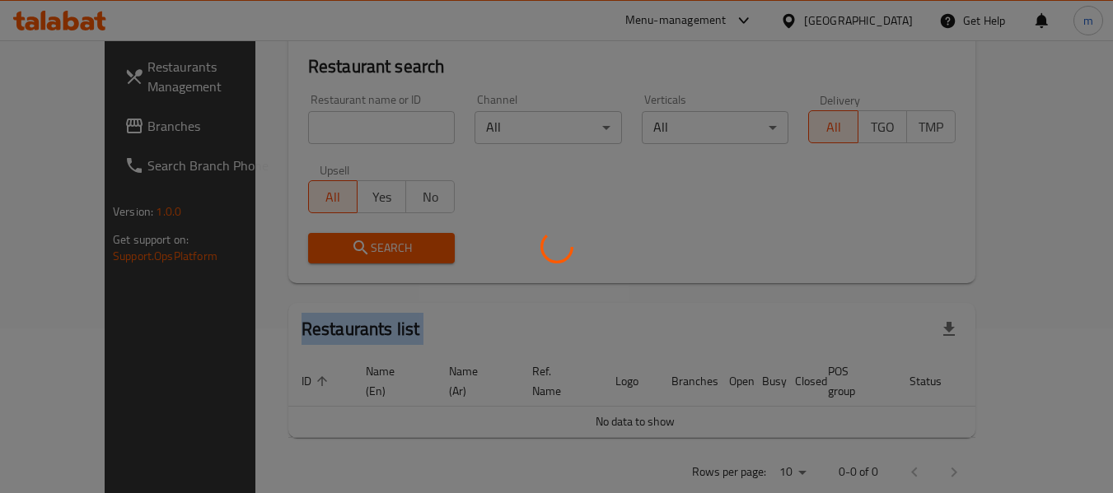
scroll to position [82, 0]
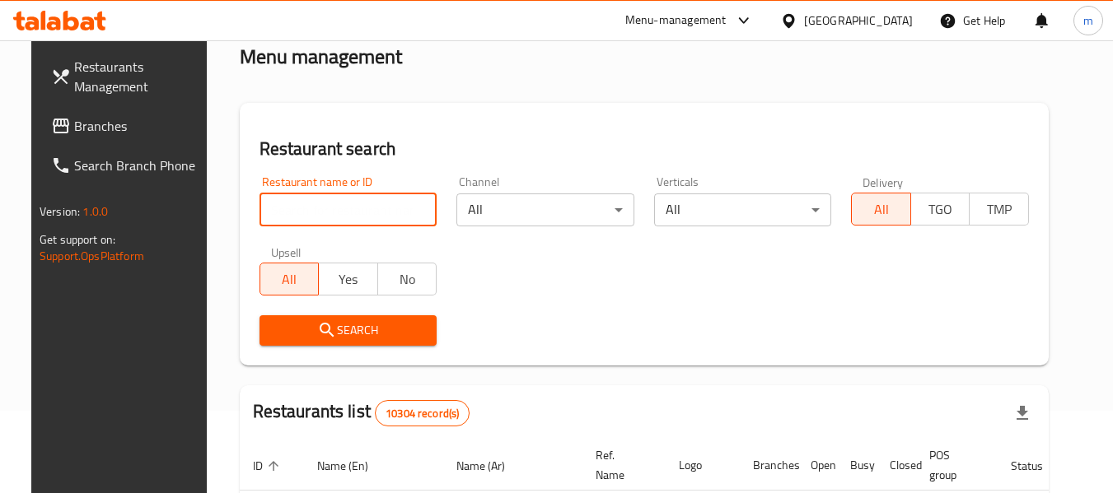
click at [355, 224] on input "search" at bounding box center [348, 210] width 178 height 33
paste input "667360"
type input "667360"
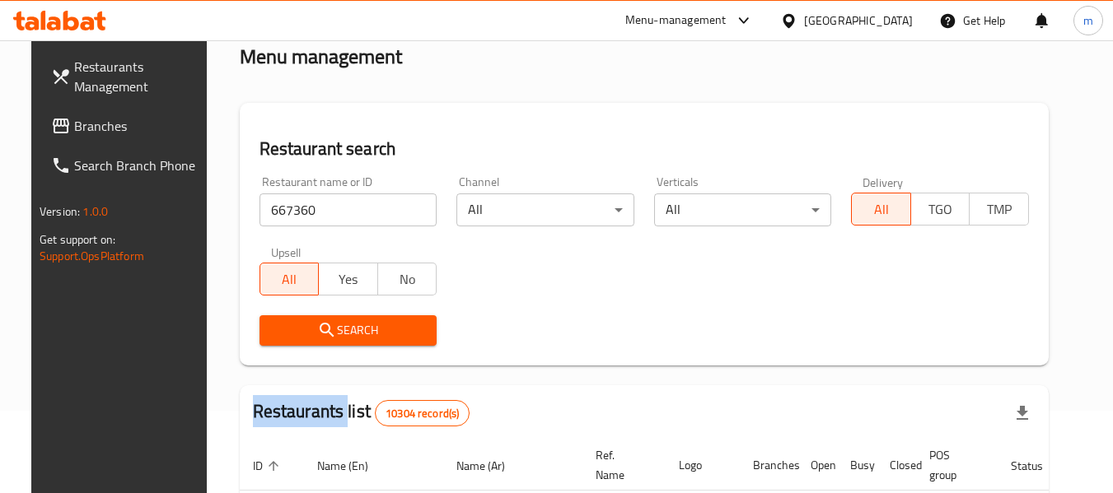
click at [276, 348] on div "Search" at bounding box center [349, 331] width 198 height 50
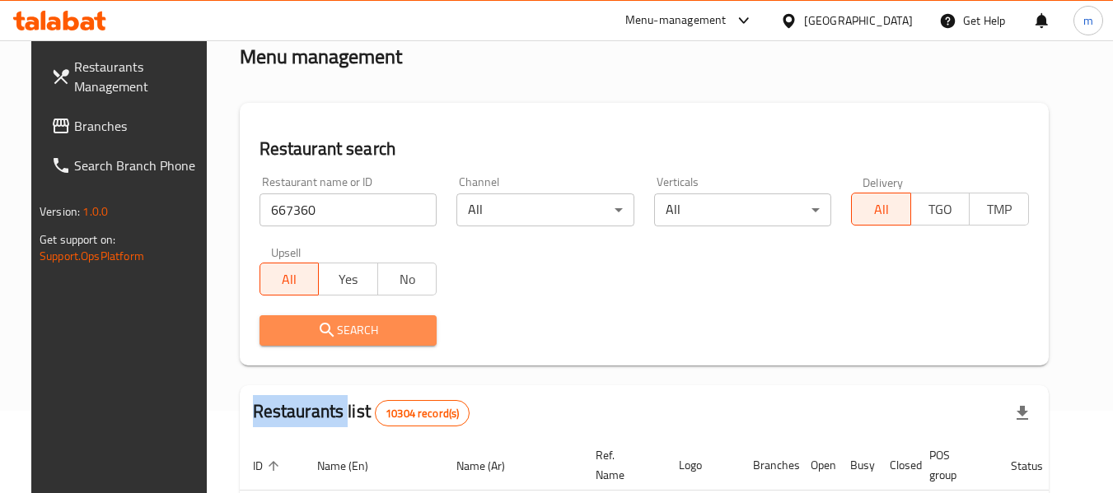
click at [284, 337] on span "Search" at bounding box center [349, 330] width 152 height 21
click at [284, 337] on div at bounding box center [556, 246] width 1113 height 493
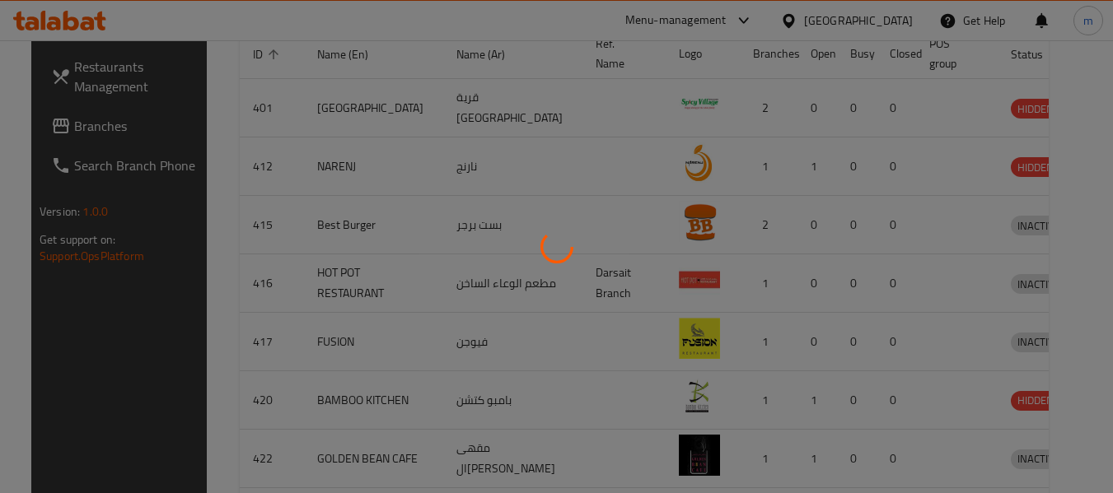
scroll to position [227, 0]
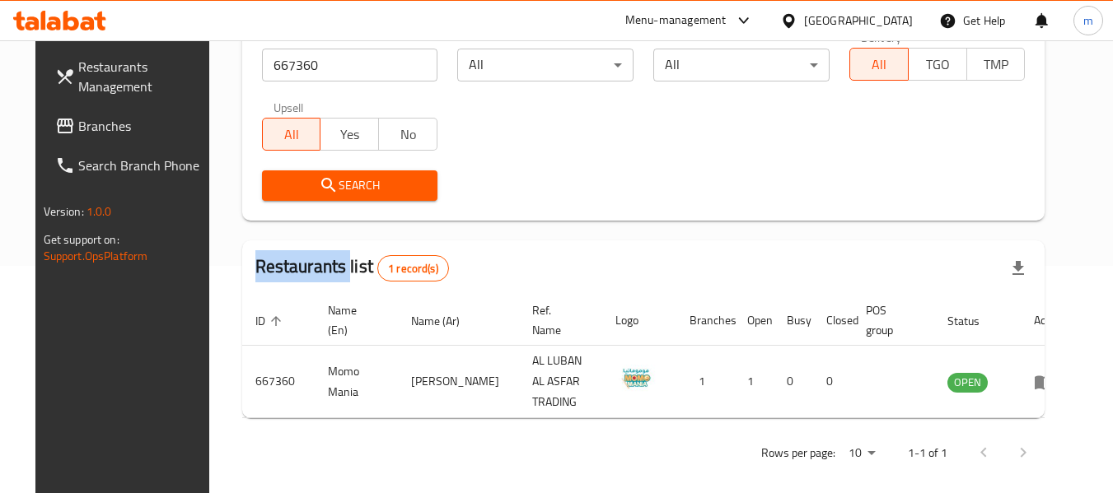
click at [794, 16] on icon at bounding box center [789, 20] width 12 height 14
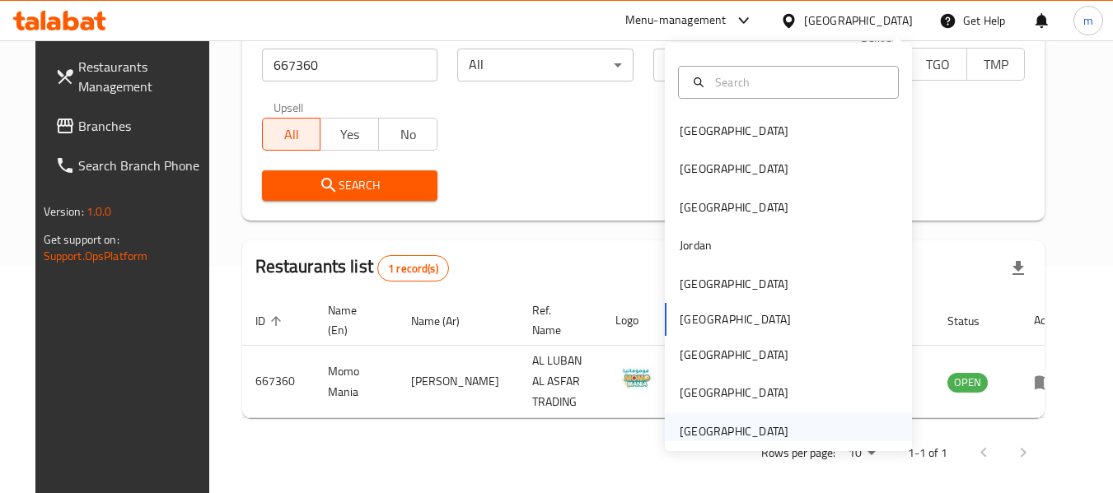
click at [699, 433] on div "[GEOGRAPHIC_DATA]" at bounding box center [734, 432] width 109 height 18
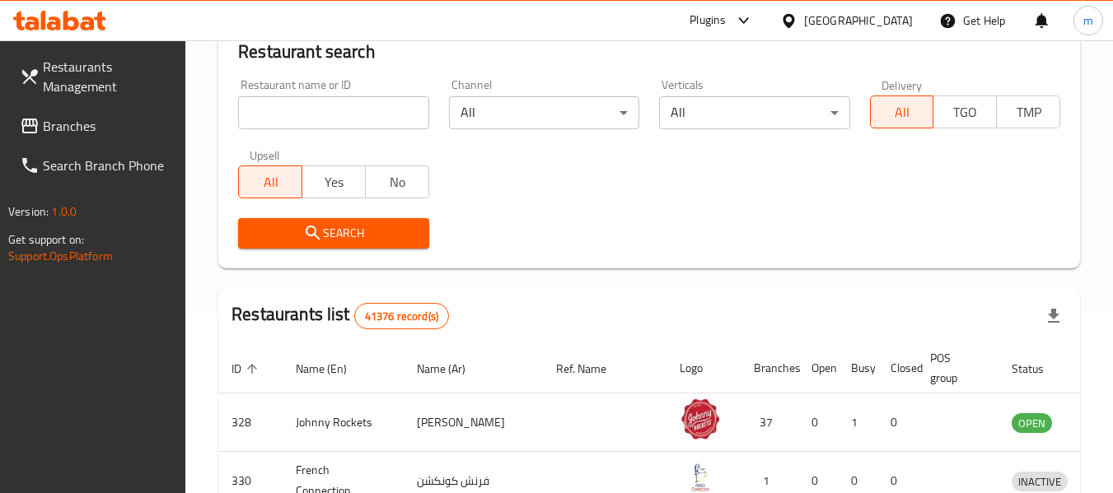
scroll to position [227, 0]
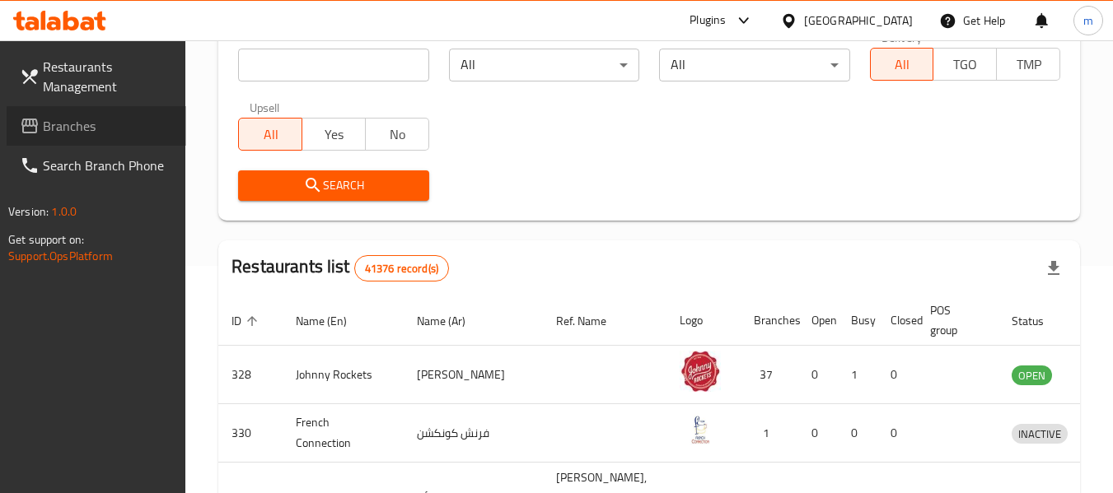
click at [85, 125] on span "Branches" at bounding box center [108, 126] width 130 height 20
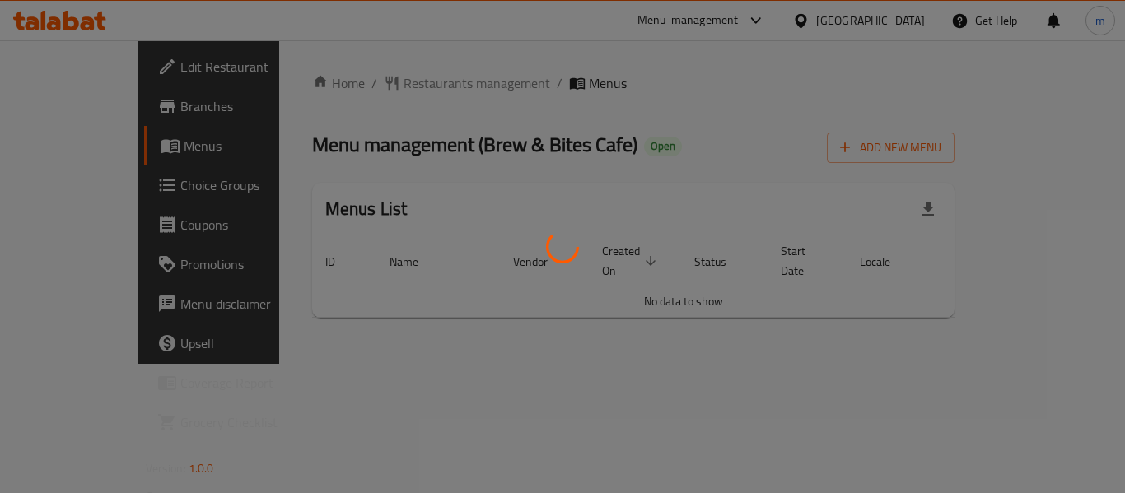
click at [376, 84] on div at bounding box center [562, 246] width 1125 height 493
click at [371, 83] on div at bounding box center [562, 246] width 1125 height 493
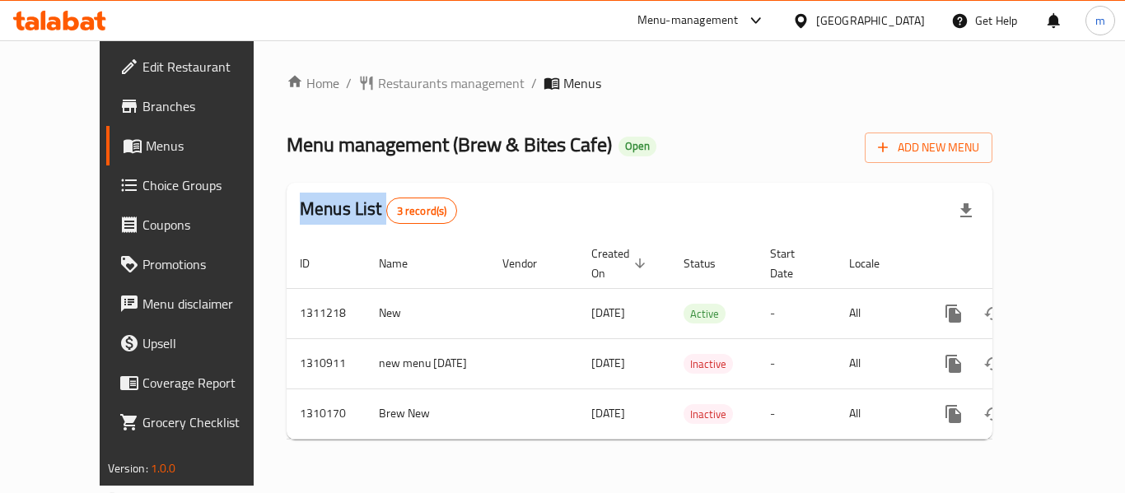
click at [371, 83] on div at bounding box center [562, 246] width 1125 height 493
click at [378, 83] on span "Restaurants management" at bounding box center [451, 83] width 147 height 20
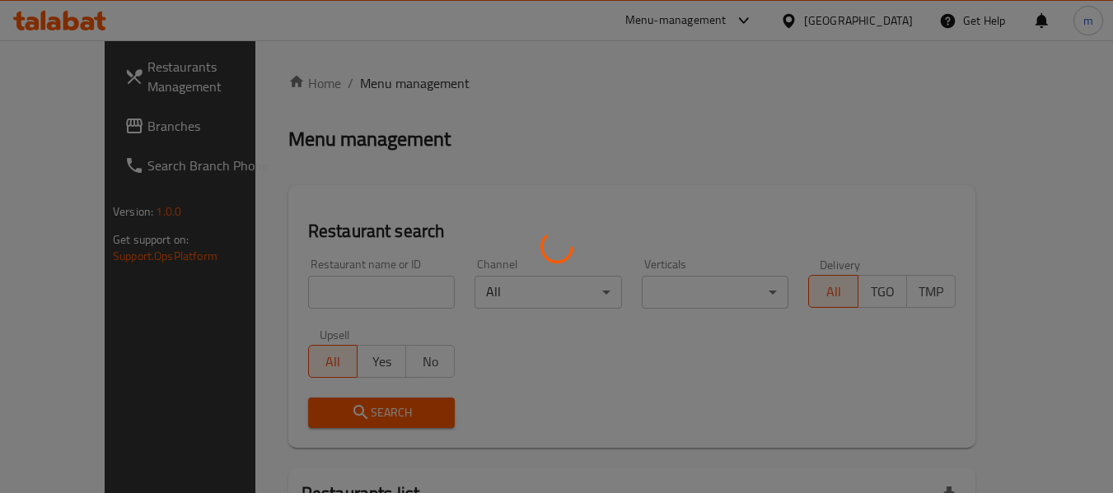
click at [297, 287] on div at bounding box center [556, 246] width 1113 height 493
click at [295, 290] on div at bounding box center [556, 246] width 1113 height 493
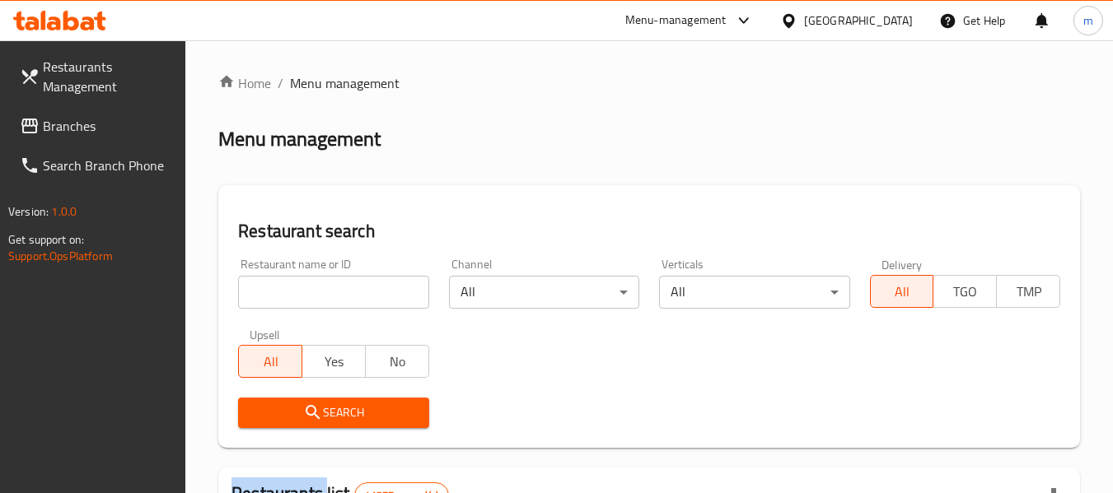
click at [295, 290] on div at bounding box center [556, 246] width 1113 height 493
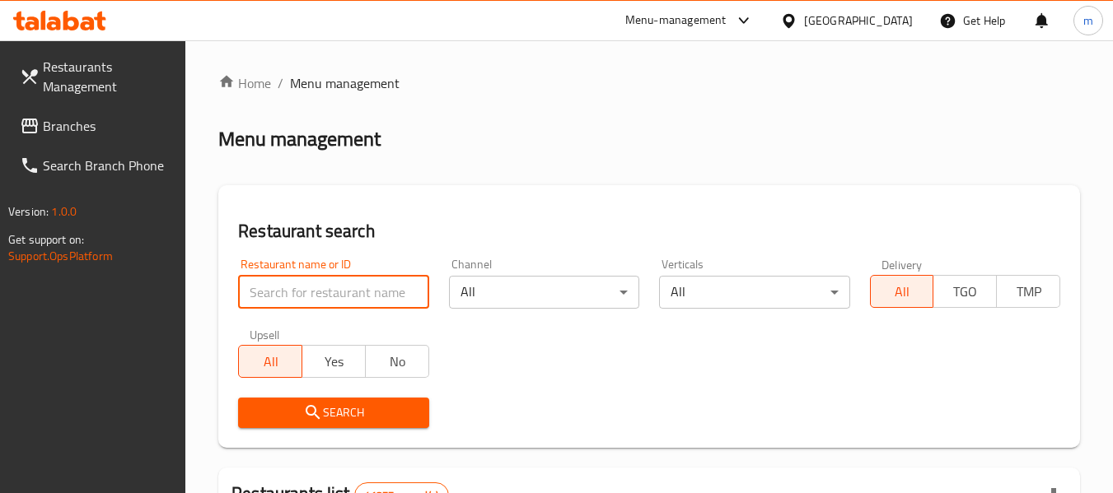
click at [288, 289] on input "search" at bounding box center [333, 292] width 190 height 33
paste input "705369"
type input "705369"
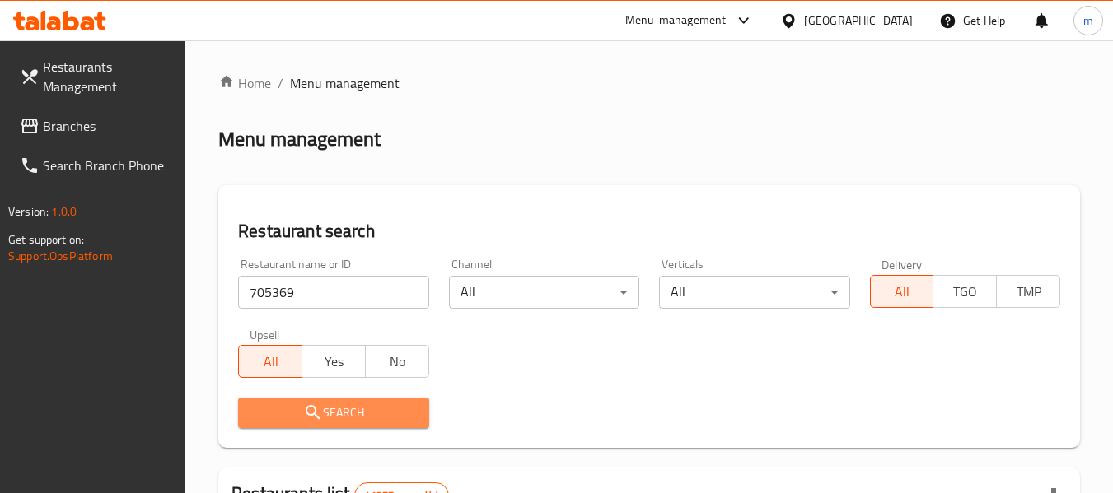
click at [298, 420] on span "Search" at bounding box center [333, 413] width 164 height 21
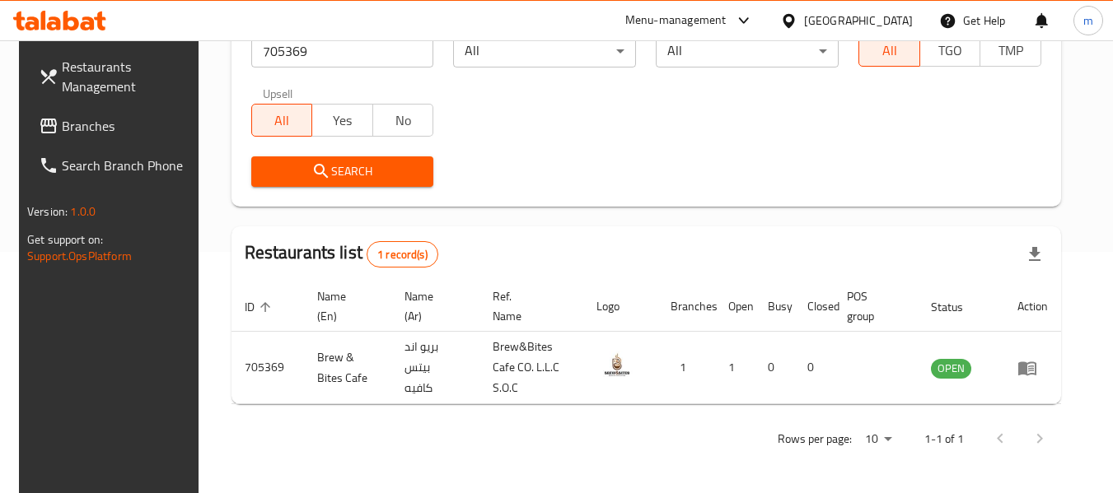
scroll to position [227, 0]
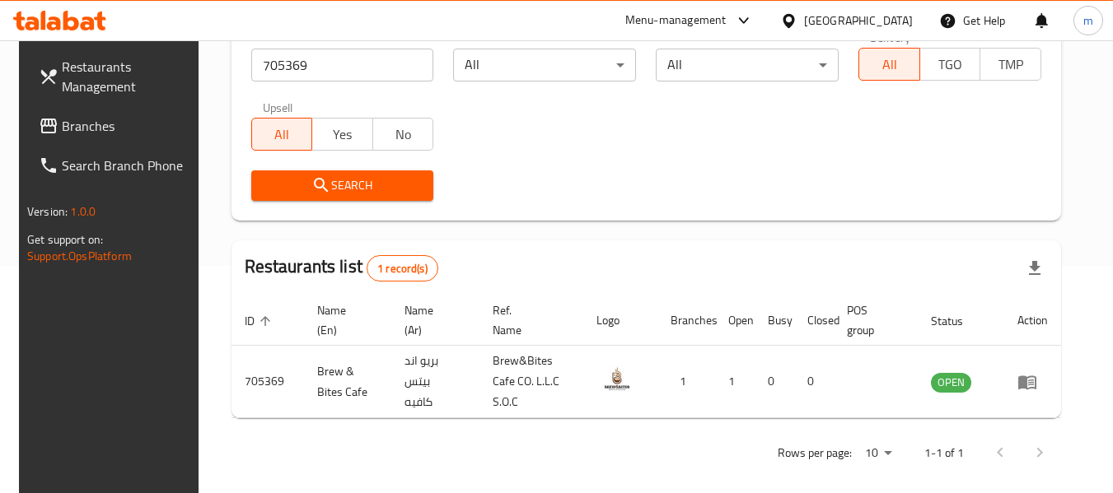
click at [792, 15] on icon at bounding box center [789, 20] width 12 height 14
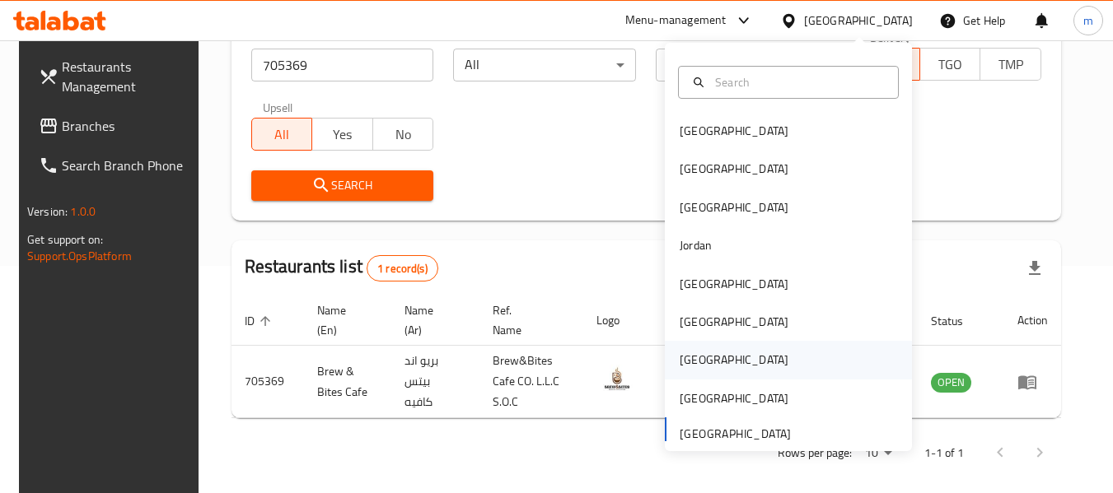
click at [683, 362] on div "Qatar" at bounding box center [734, 360] width 109 height 18
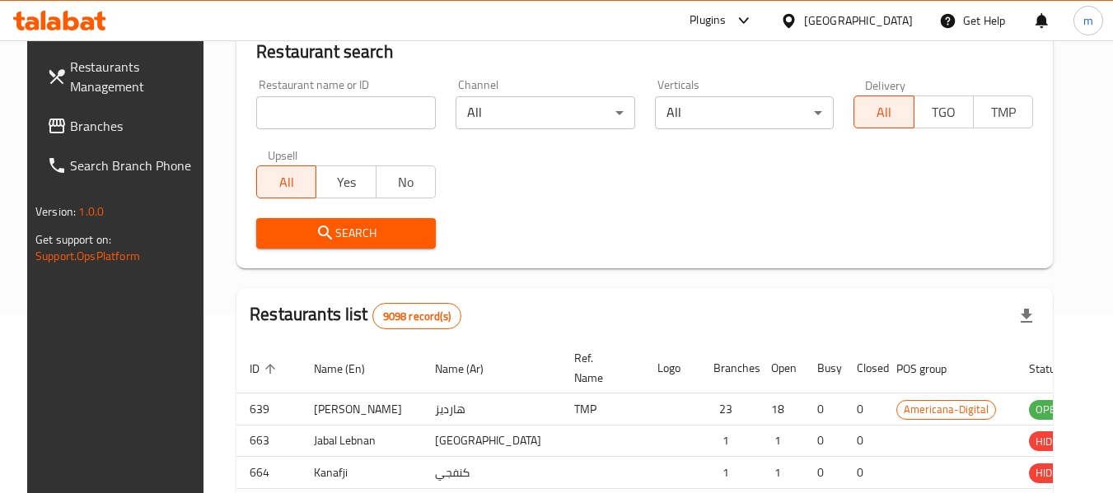
scroll to position [227, 0]
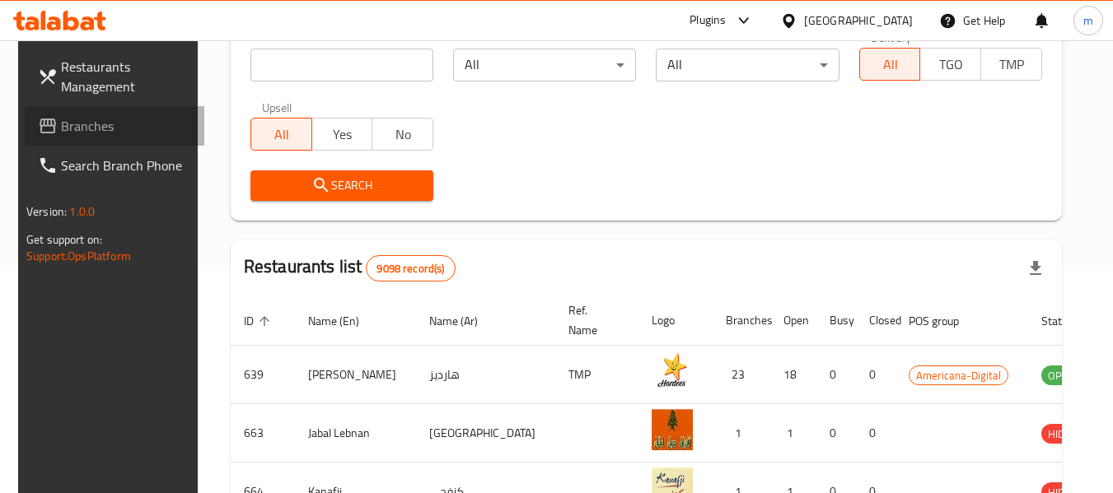
click at [114, 123] on span "Branches" at bounding box center [126, 126] width 130 height 20
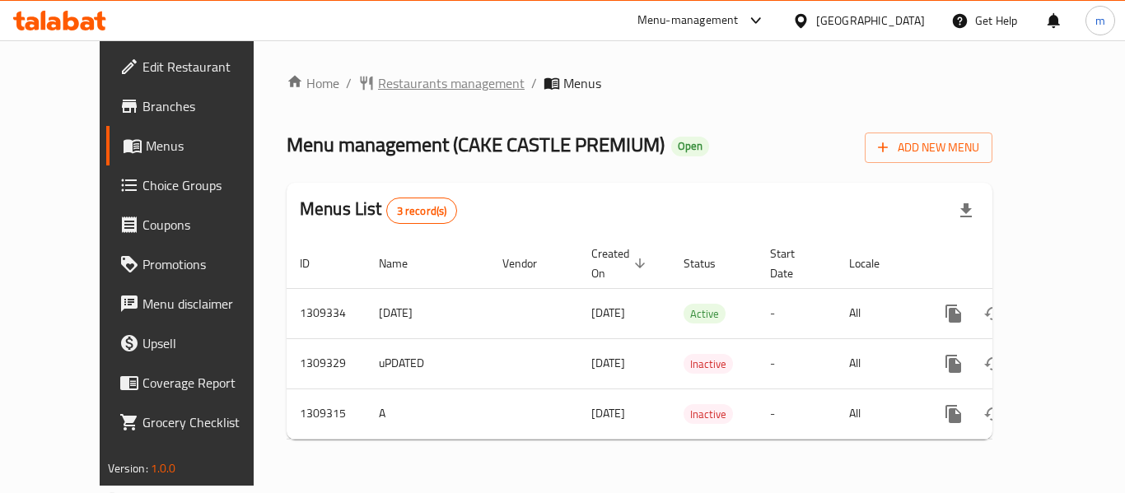
click at [378, 86] on span "Restaurants management" at bounding box center [451, 83] width 147 height 20
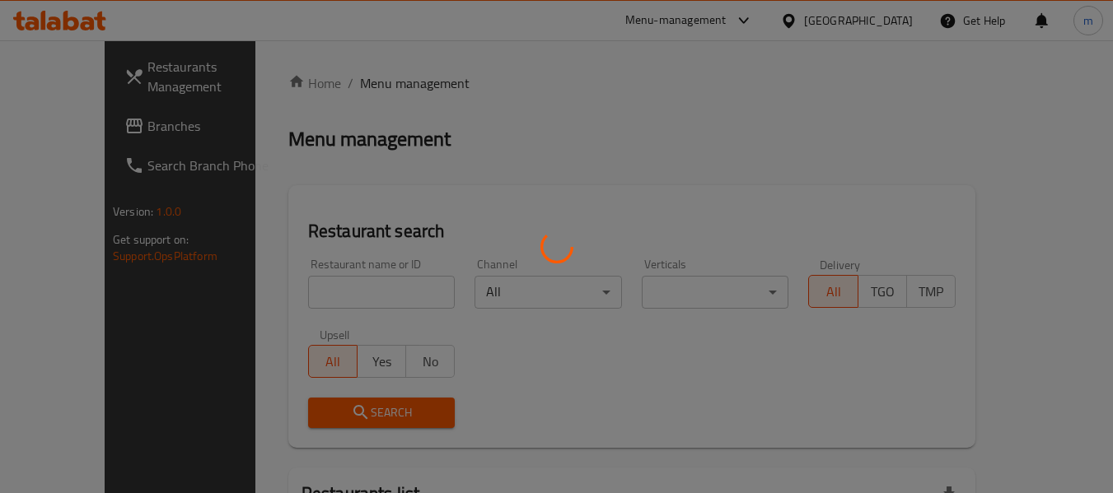
click at [295, 301] on div at bounding box center [556, 246] width 1113 height 493
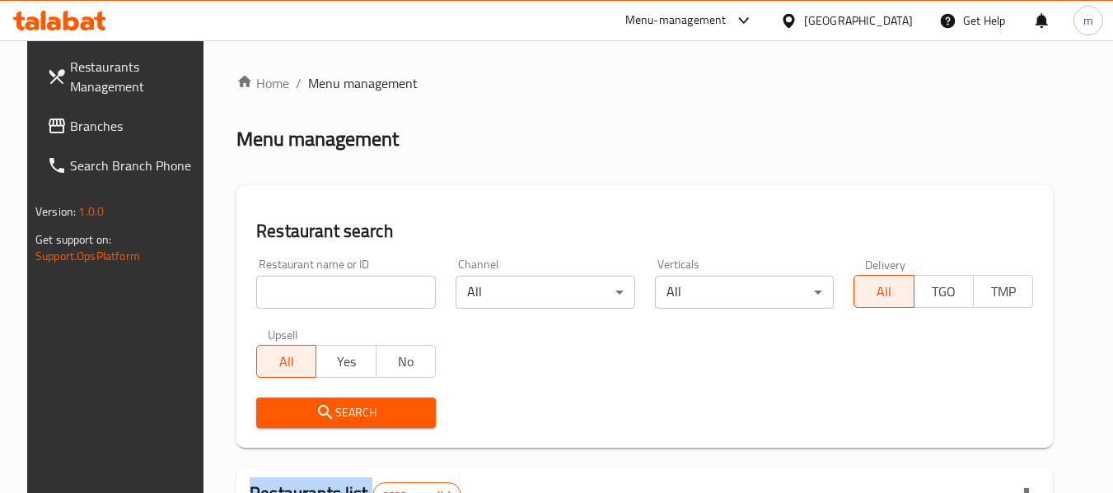
click at [296, 301] on div at bounding box center [556, 246] width 1113 height 493
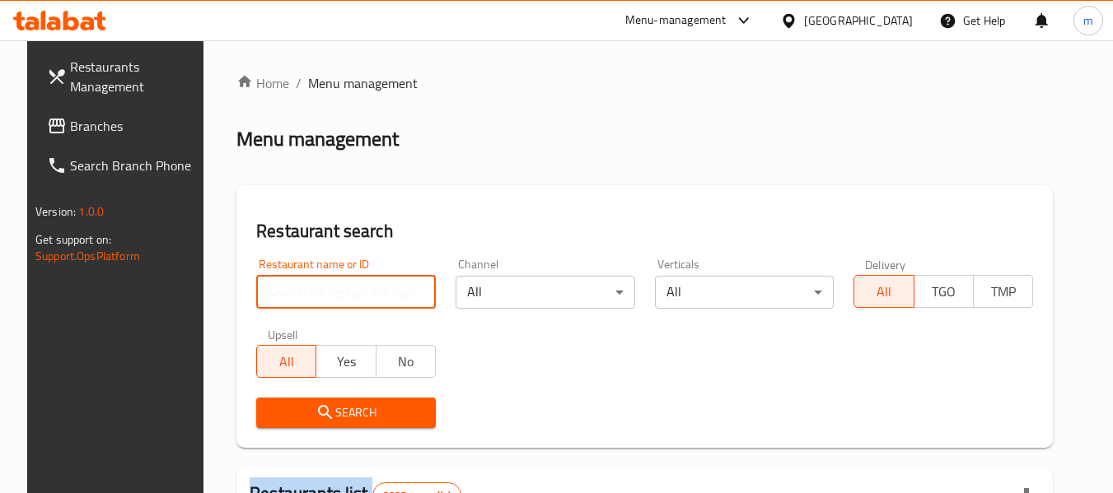
click at [290, 297] on input "search" at bounding box center [346, 292] width 180 height 33
paste input "705131"
type input "705131"
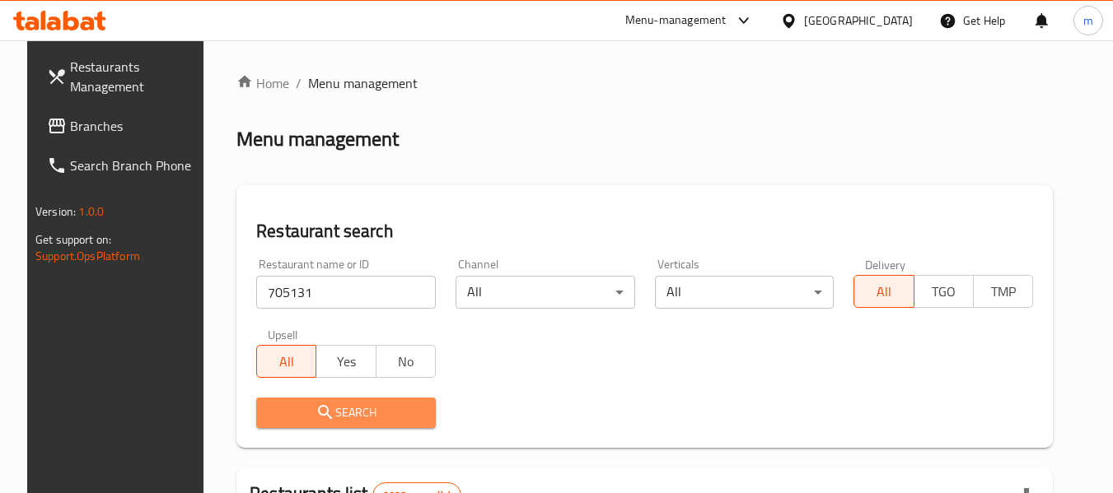
drag, startPoint x: 313, startPoint y: 418, endPoint x: 43, endPoint y: 297, distance: 296.1
click at [315, 414] on icon "submit" at bounding box center [325, 413] width 20 height 20
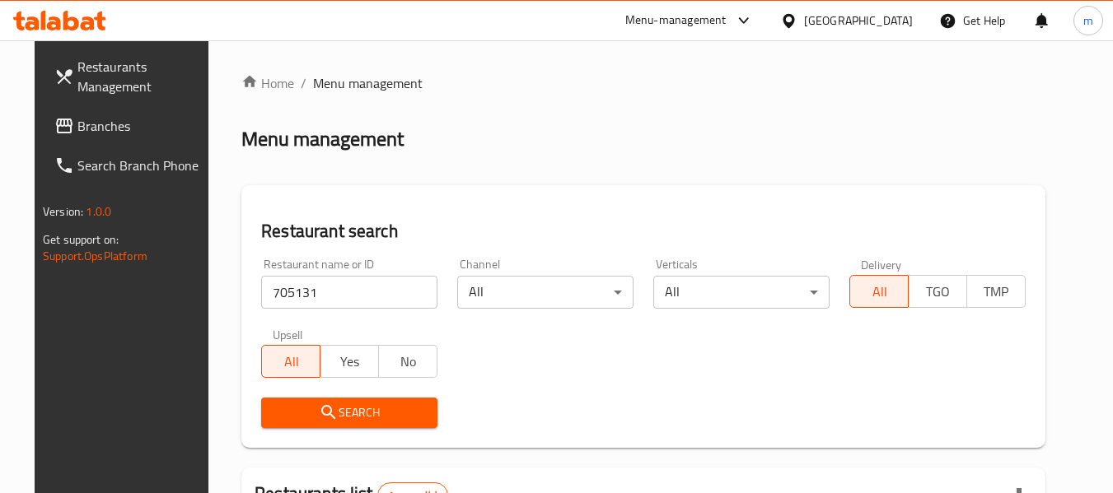
click at [404, 418] on span "Search" at bounding box center [349, 413] width 150 height 21
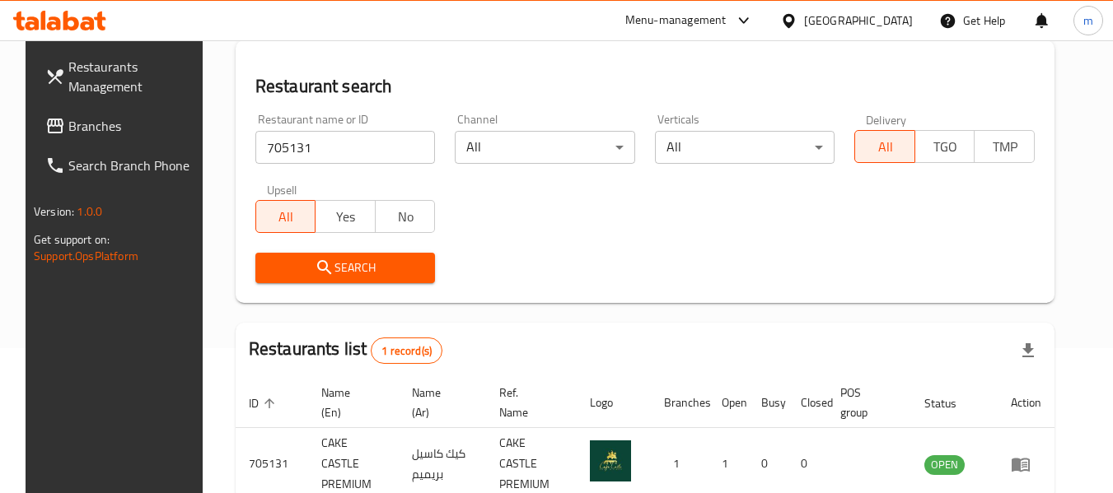
scroll to position [221, 0]
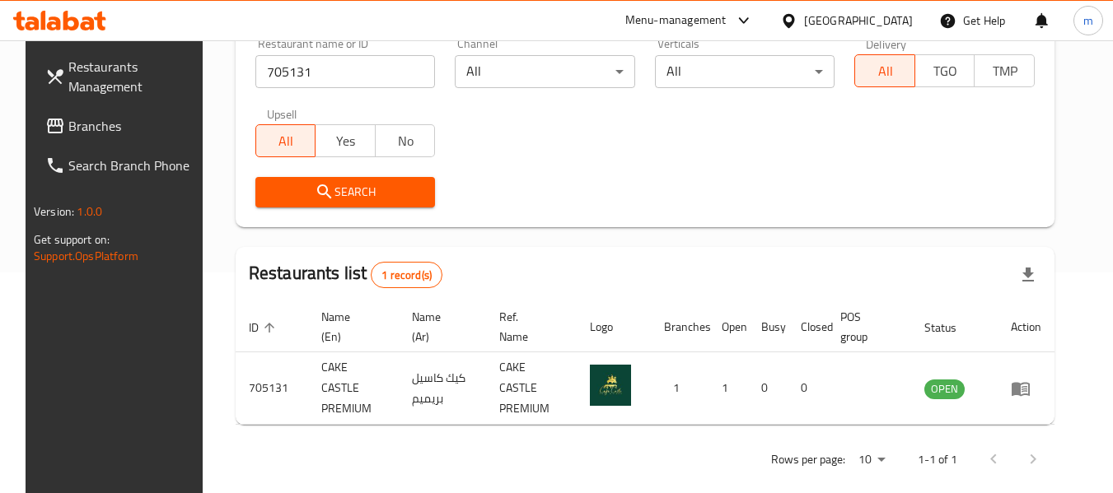
click at [794, 23] on icon at bounding box center [789, 20] width 12 height 14
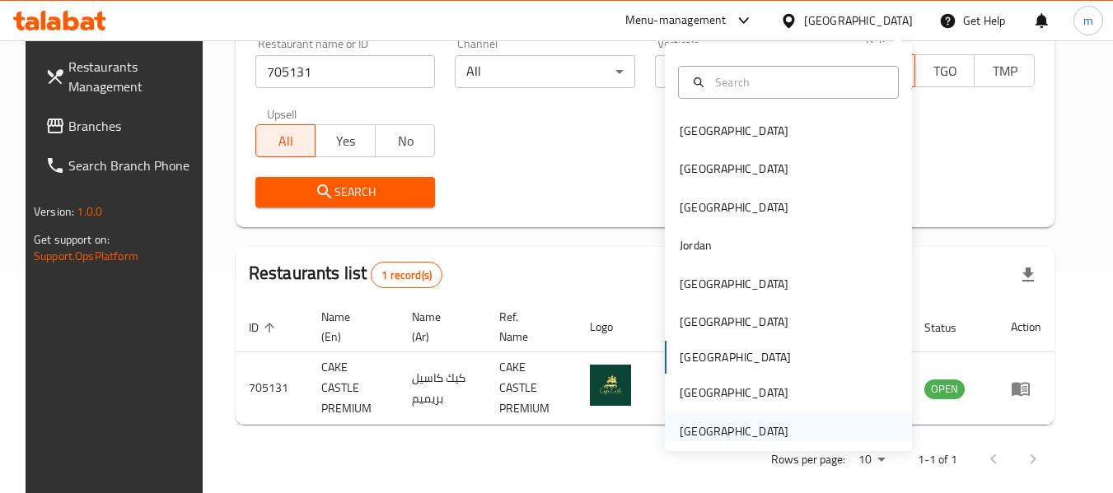
click at [699, 433] on div "[GEOGRAPHIC_DATA]" at bounding box center [734, 432] width 109 height 18
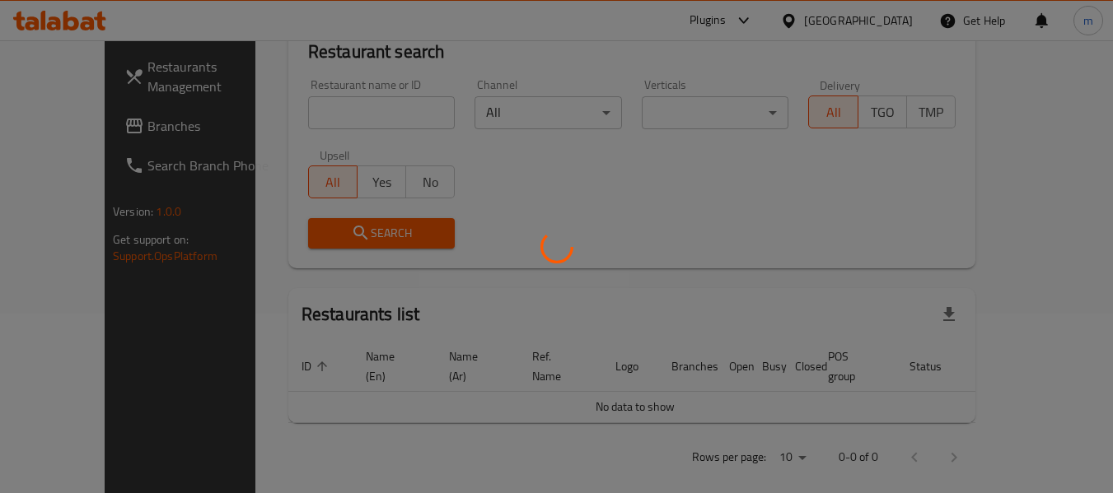
scroll to position [221, 0]
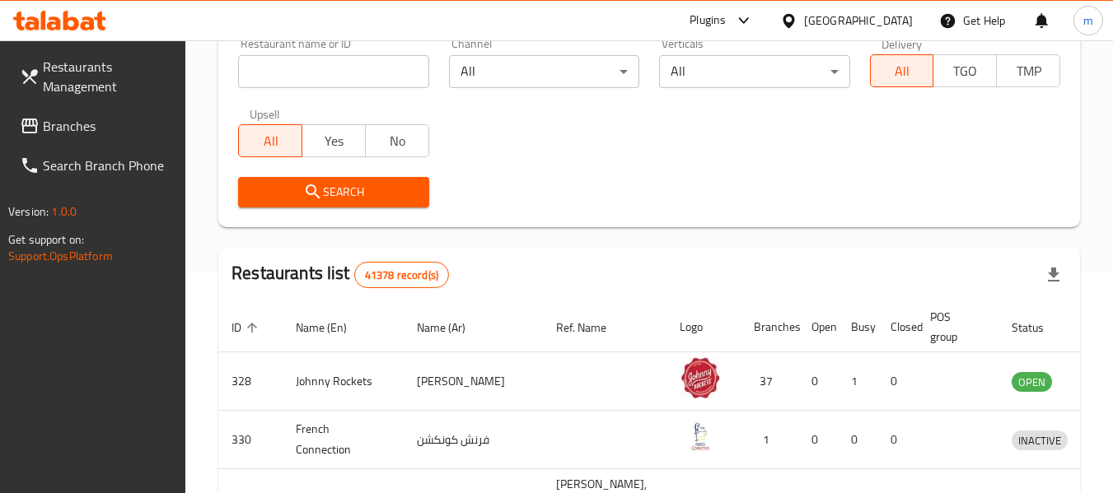
click at [91, 128] on span "Branches" at bounding box center [108, 126] width 130 height 20
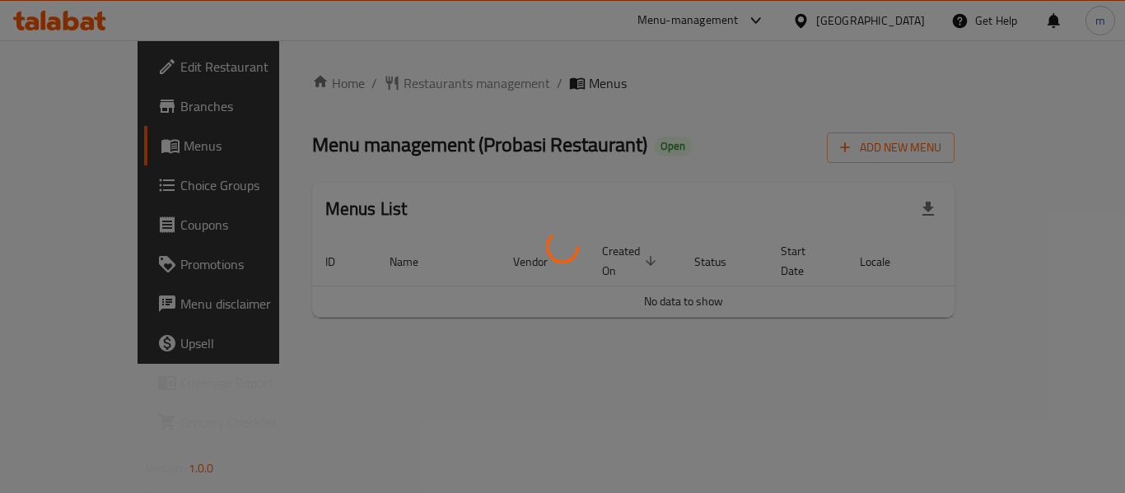
click at [373, 83] on div at bounding box center [562, 246] width 1125 height 493
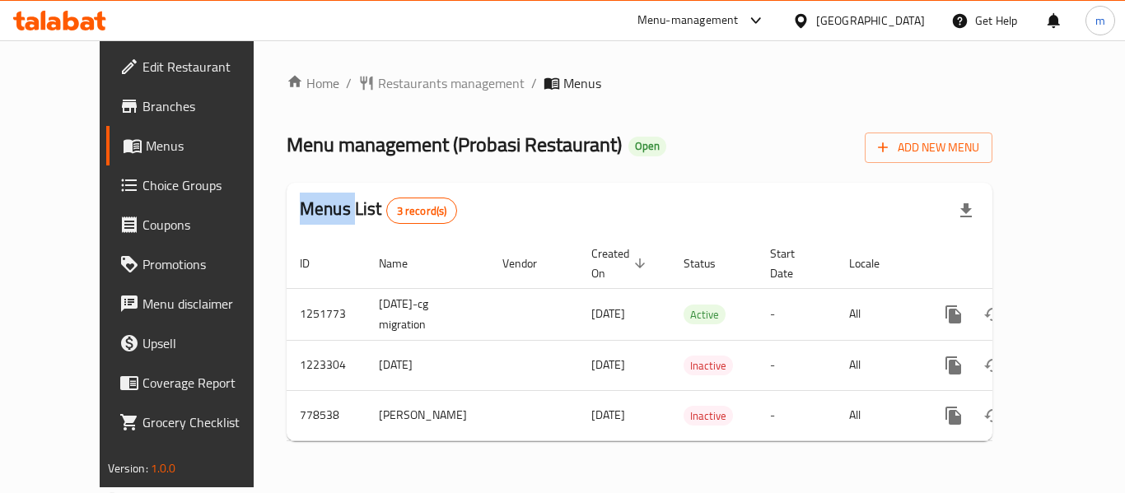
click at [374, 83] on div "Home / Restaurants management / Menus Menu management ( Probasi Restaurant ) Op…" at bounding box center [640, 263] width 706 height 381
click at [378, 83] on span "Restaurants management" at bounding box center [451, 83] width 147 height 20
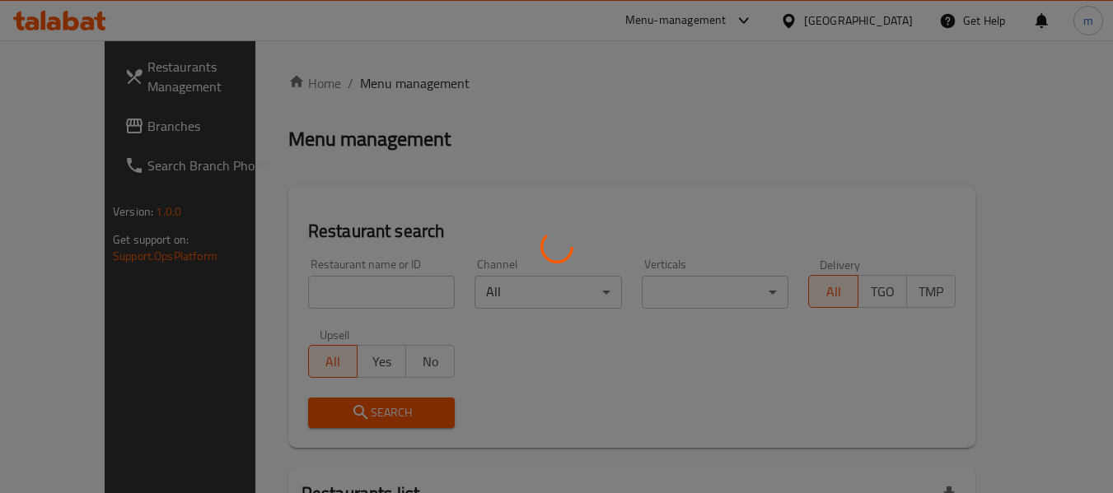
click at [287, 290] on div at bounding box center [556, 246] width 1113 height 493
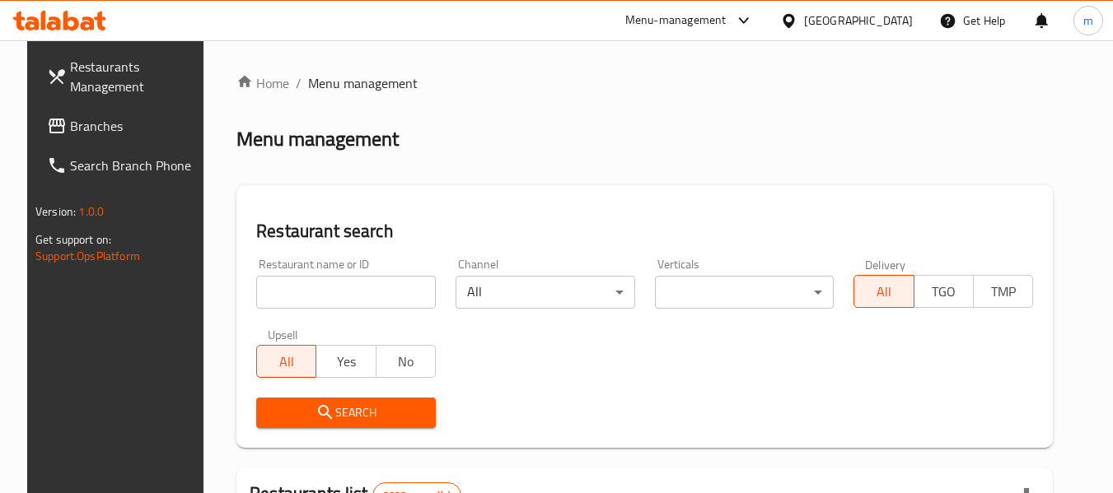
click at [287, 293] on input "search" at bounding box center [346, 292] width 180 height 33
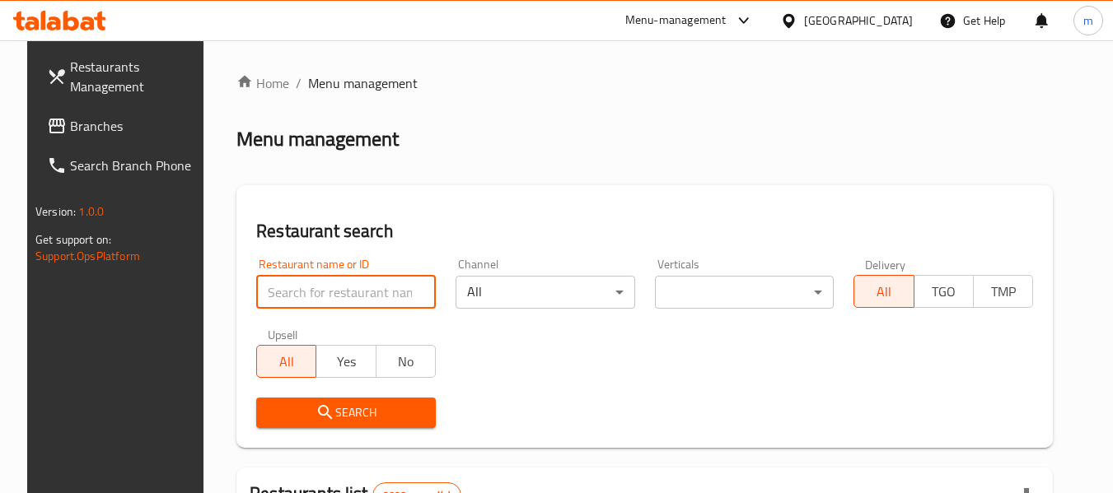
click at [287, 293] on input "search" at bounding box center [346, 292] width 180 height 33
paste input "652480"
type input "652480"
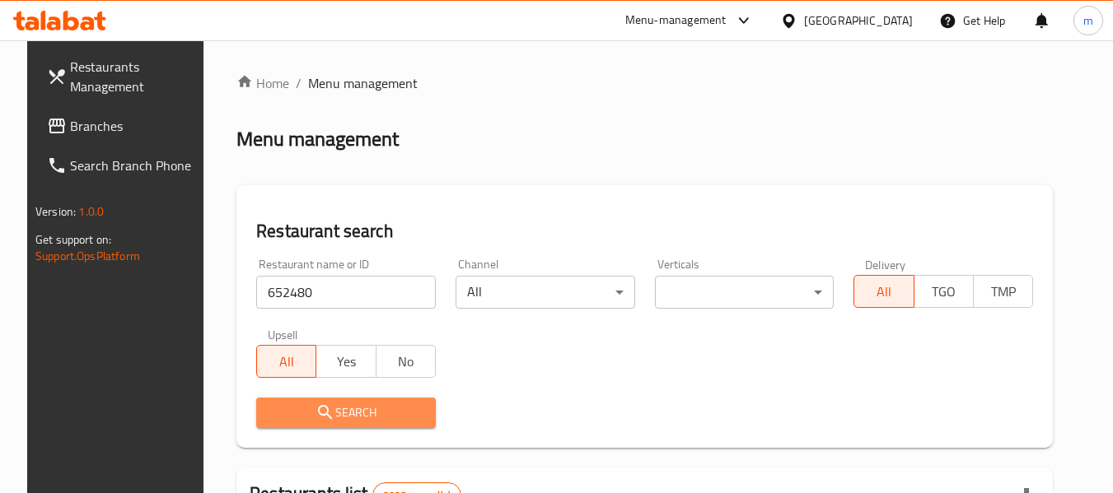
click at [291, 404] on span "Search" at bounding box center [345, 413] width 153 height 21
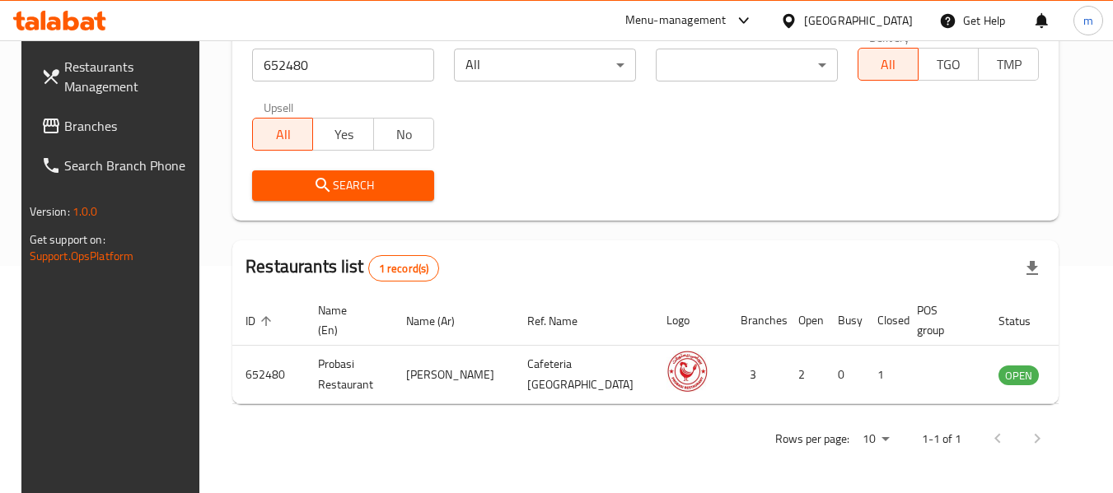
scroll to position [227, 0]
drag, startPoint x: 873, startPoint y: 18, endPoint x: 966, endPoint y: 181, distance: 187.8
click at [794, 18] on icon at bounding box center [789, 20] width 12 height 14
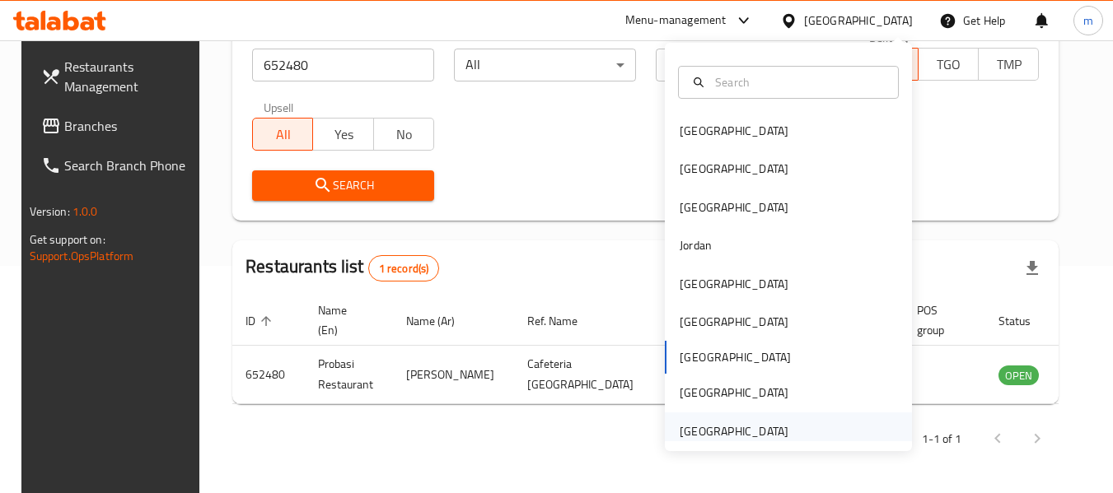
click at [733, 433] on div "[GEOGRAPHIC_DATA]" at bounding box center [734, 432] width 109 height 18
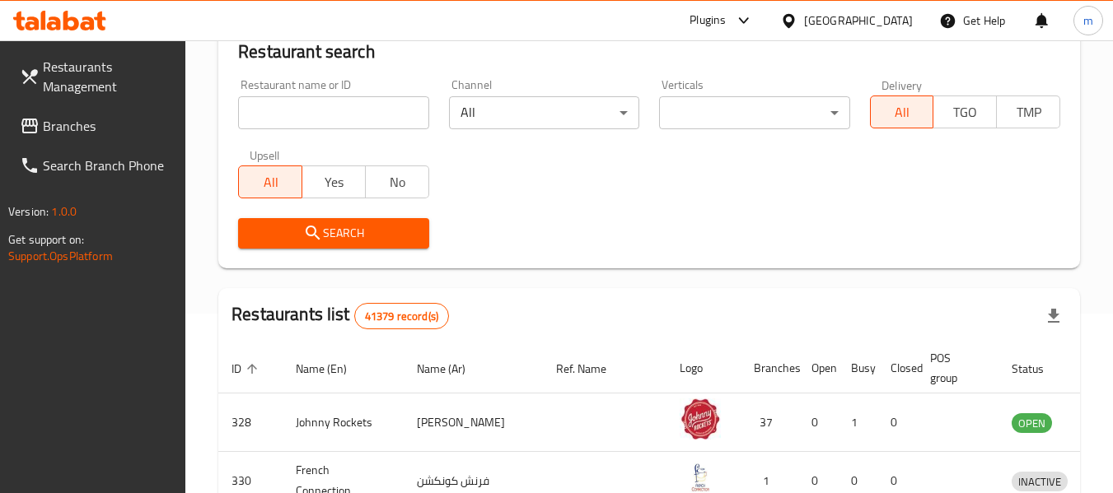
scroll to position [227, 0]
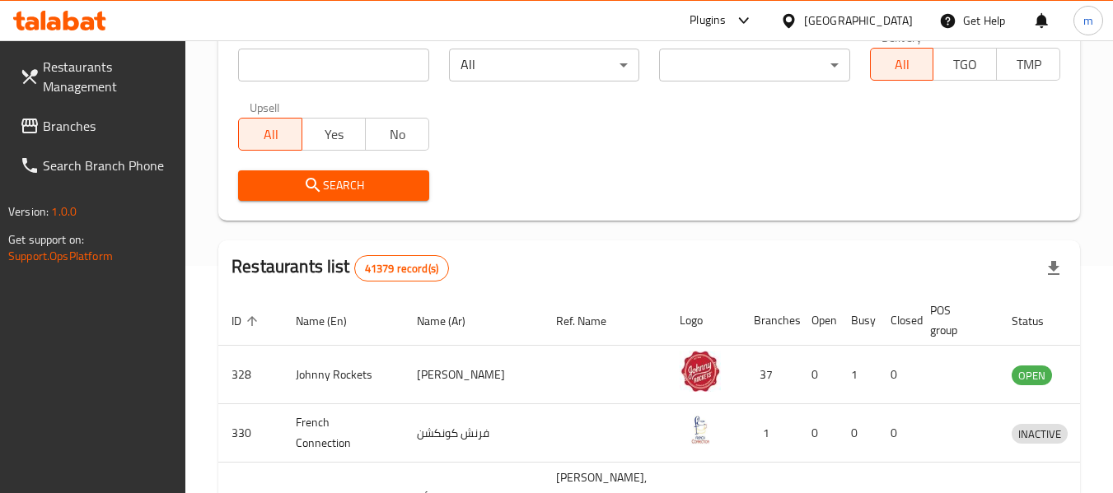
click at [58, 134] on span "Branches" at bounding box center [108, 126] width 130 height 20
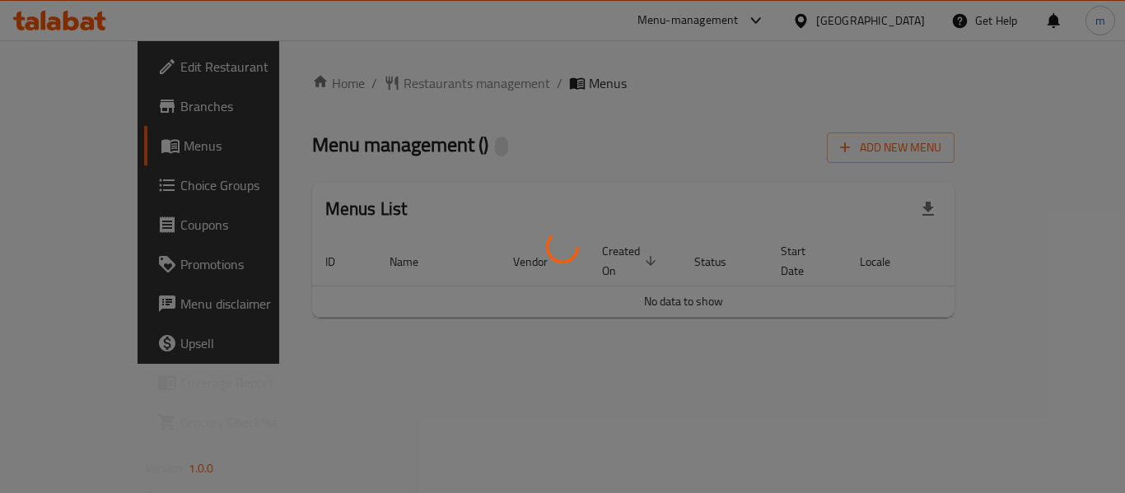
click at [383, 86] on div at bounding box center [562, 246] width 1125 height 493
click at [365, 86] on div at bounding box center [562, 246] width 1125 height 493
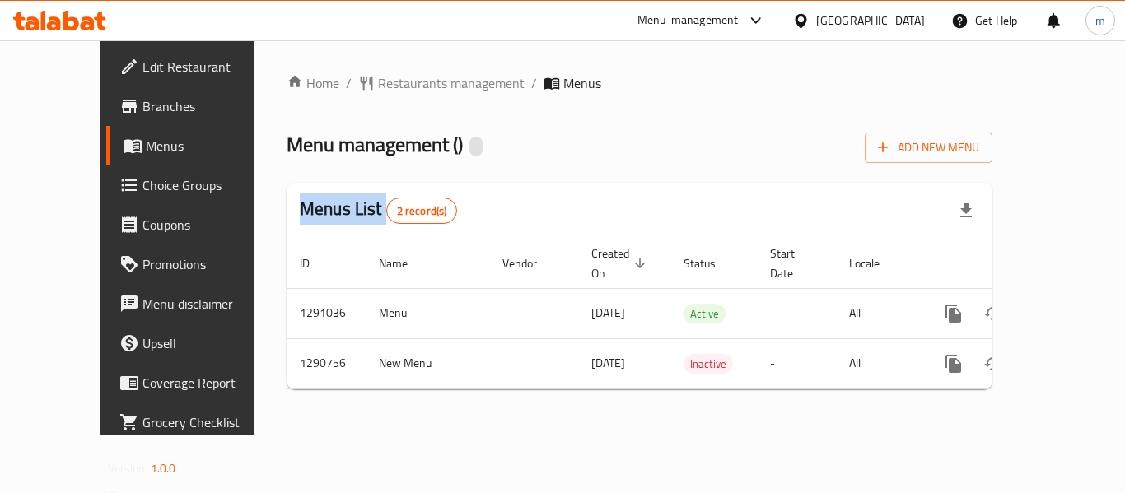
click at [365, 86] on div at bounding box center [562, 246] width 1125 height 493
click at [378, 86] on span "Restaurants management" at bounding box center [451, 83] width 147 height 20
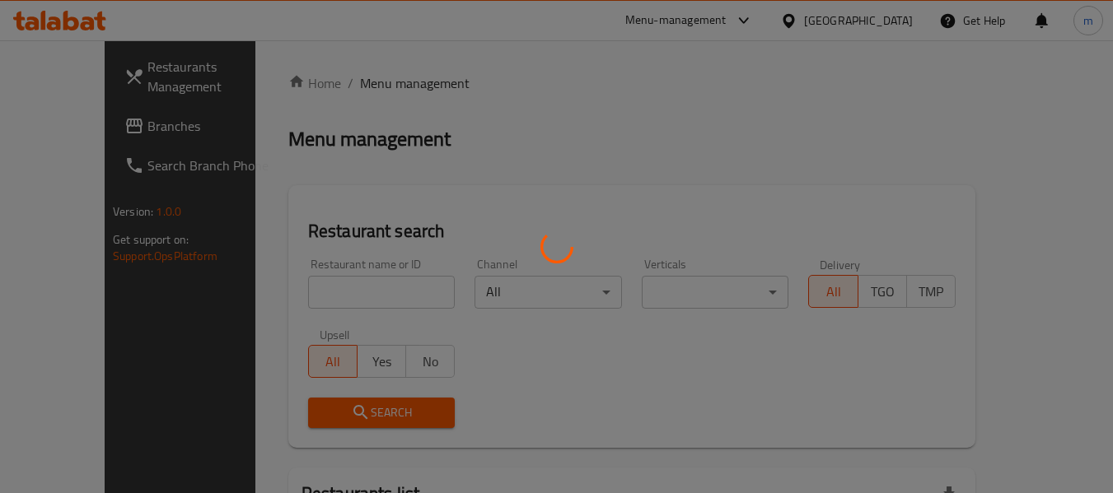
click at [292, 291] on div at bounding box center [556, 246] width 1113 height 493
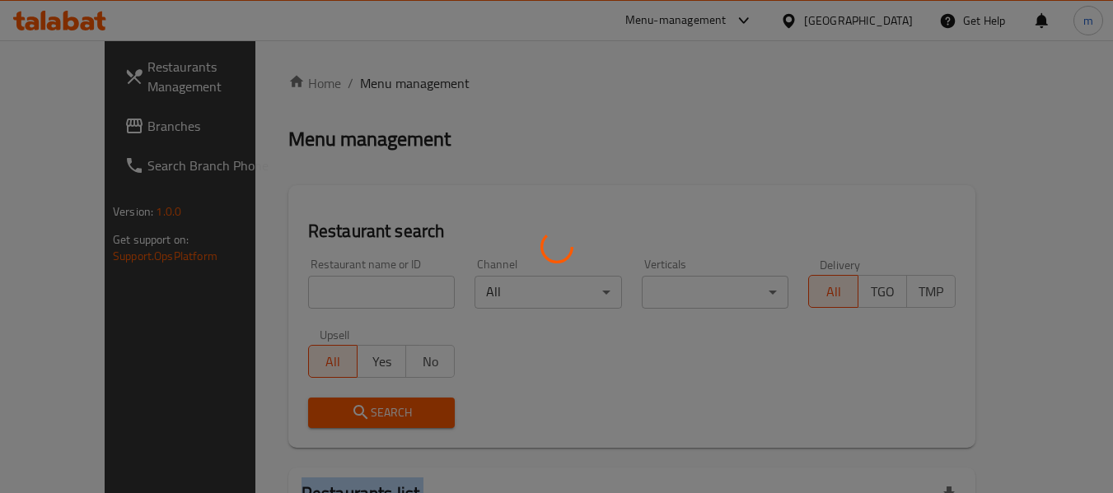
click at [292, 291] on div at bounding box center [556, 246] width 1113 height 493
click at [273, 296] on div at bounding box center [556, 246] width 1113 height 493
click at [280, 297] on div at bounding box center [556, 246] width 1113 height 493
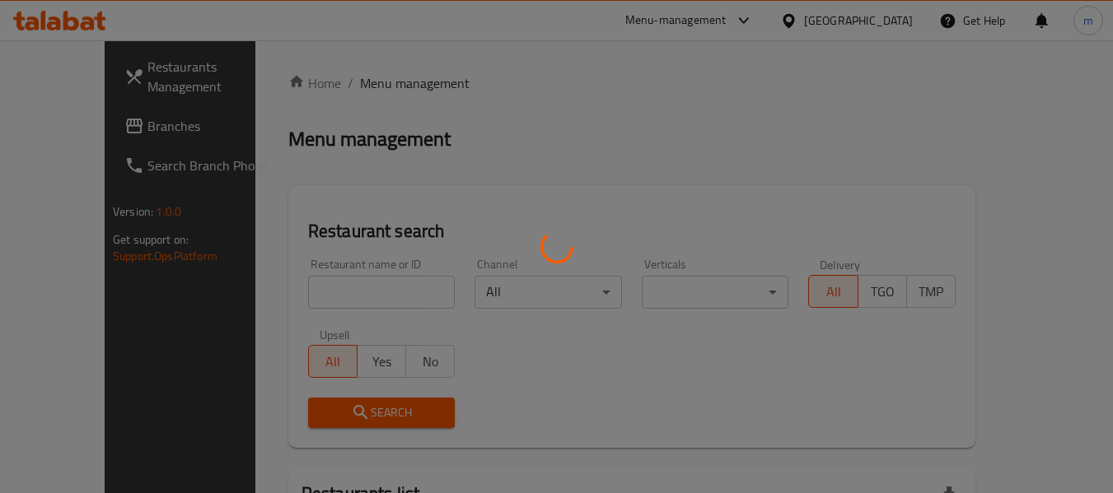
click at [280, 297] on div at bounding box center [556, 246] width 1113 height 493
click at [283, 299] on div at bounding box center [556, 246] width 1113 height 493
click at [282, 298] on div at bounding box center [556, 246] width 1113 height 493
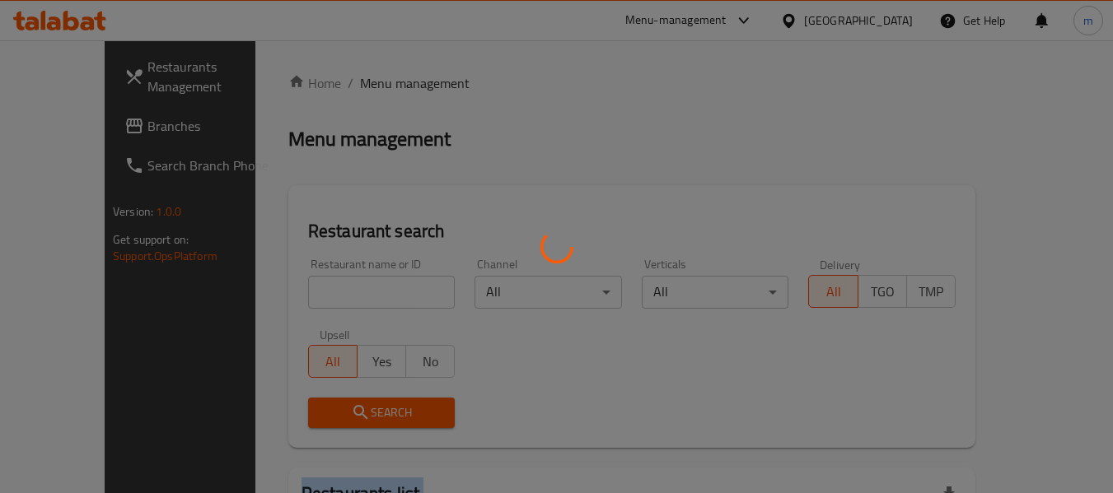
click at [282, 298] on div at bounding box center [556, 246] width 1113 height 493
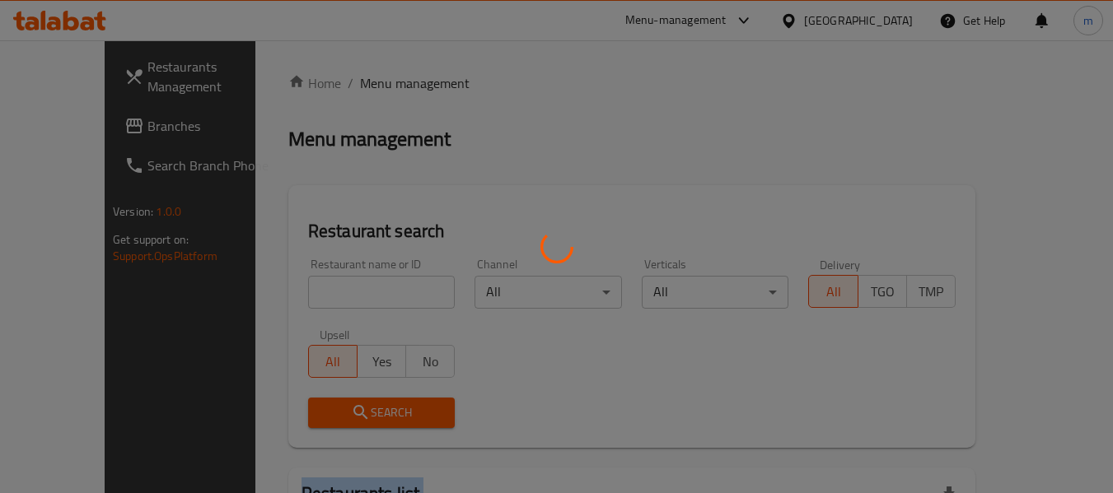
click at [282, 298] on div at bounding box center [556, 246] width 1113 height 493
click at [278, 297] on div at bounding box center [556, 246] width 1113 height 493
click at [276, 295] on div at bounding box center [556, 246] width 1113 height 493
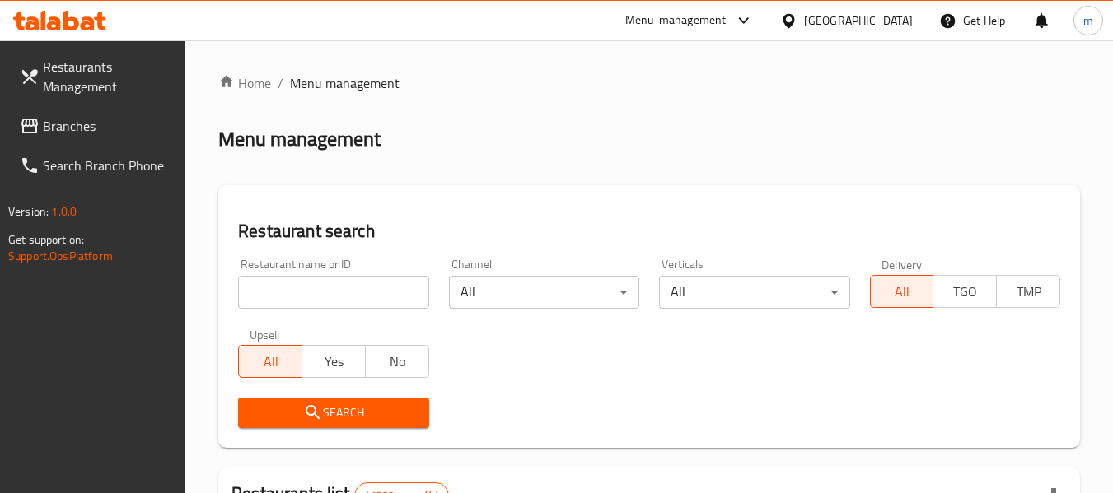
click at [274, 292] on input "search" at bounding box center [333, 292] width 190 height 33
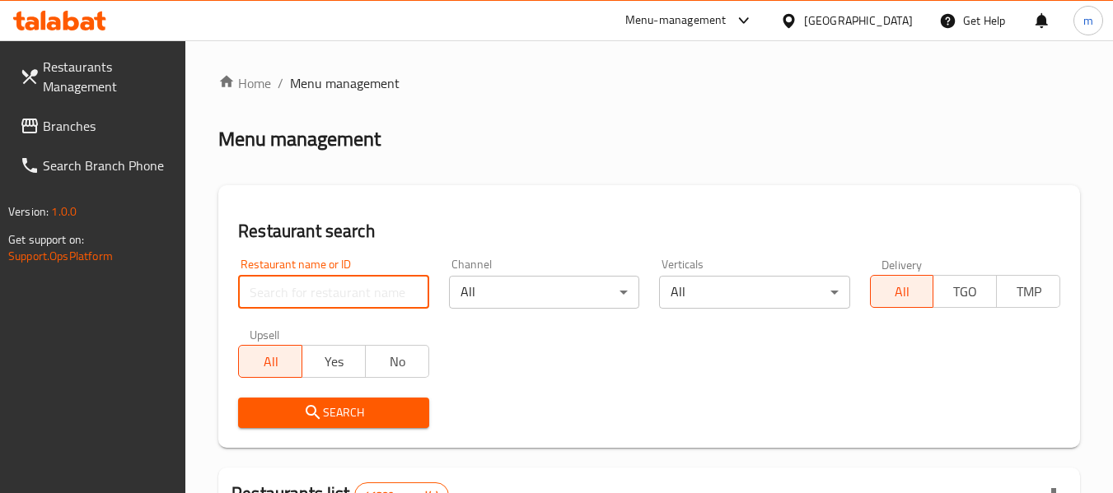
paste input "698391"
type input "698391"
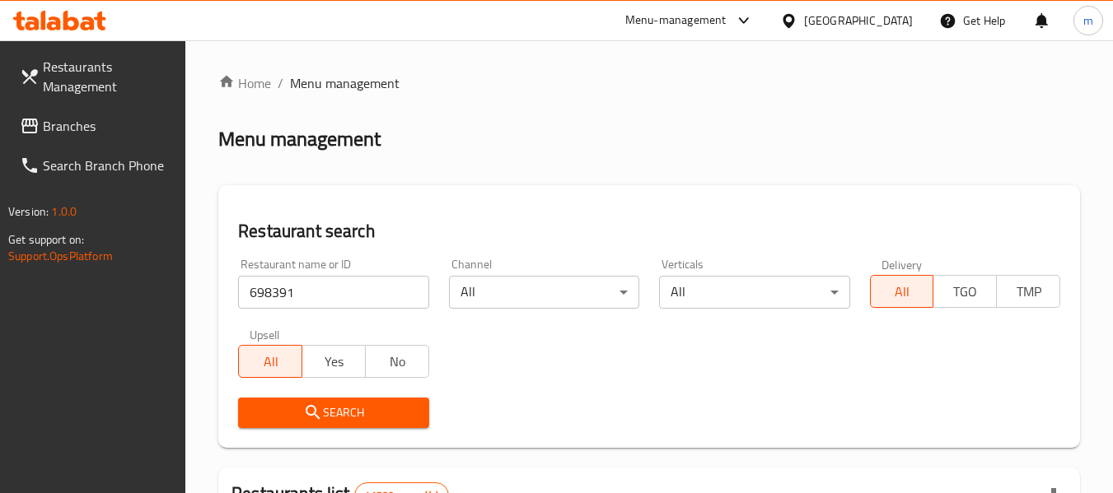
click at [303, 418] on icon "submit" at bounding box center [313, 413] width 20 height 20
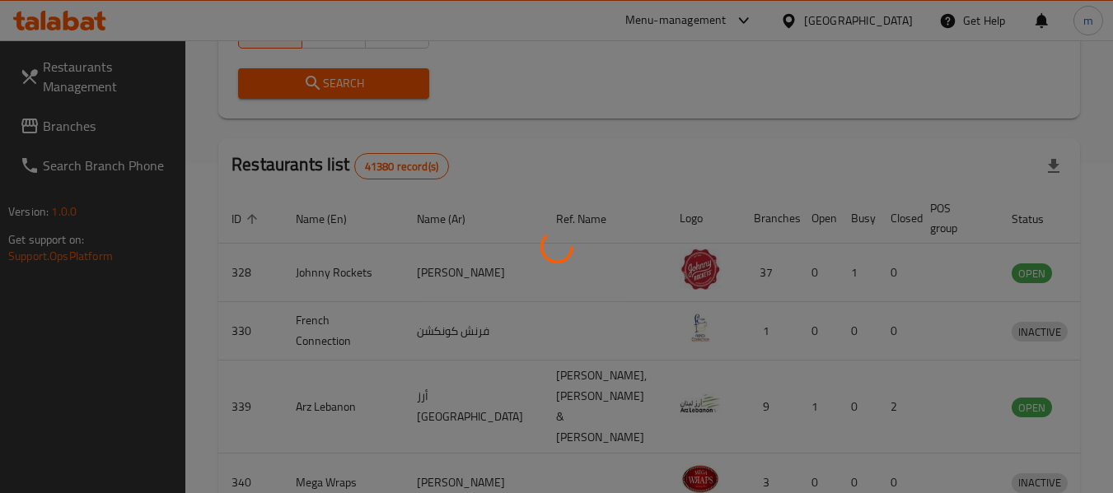
scroll to position [283, 0]
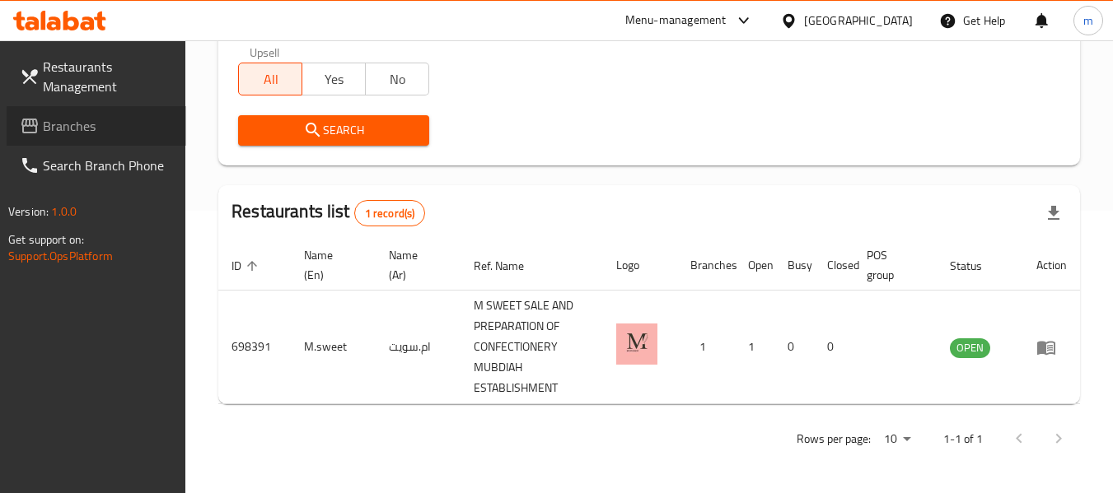
click at [77, 116] on span "Branches" at bounding box center [108, 126] width 130 height 20
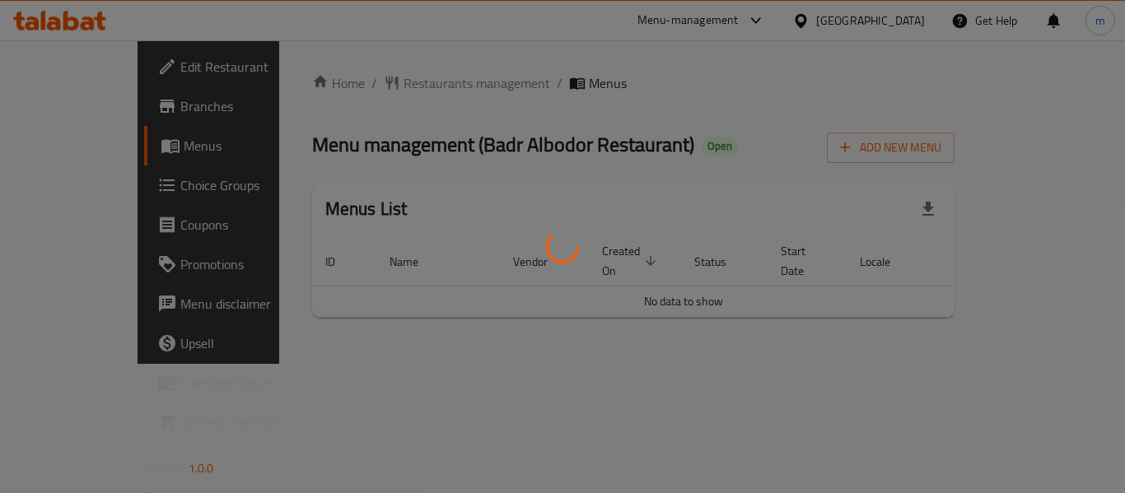
click at [360, 82] on div at bounding box center [562, 246] width 1125 height 493
click at [357, 82] on div at bounding box center [562, 246] width 1125 height 493
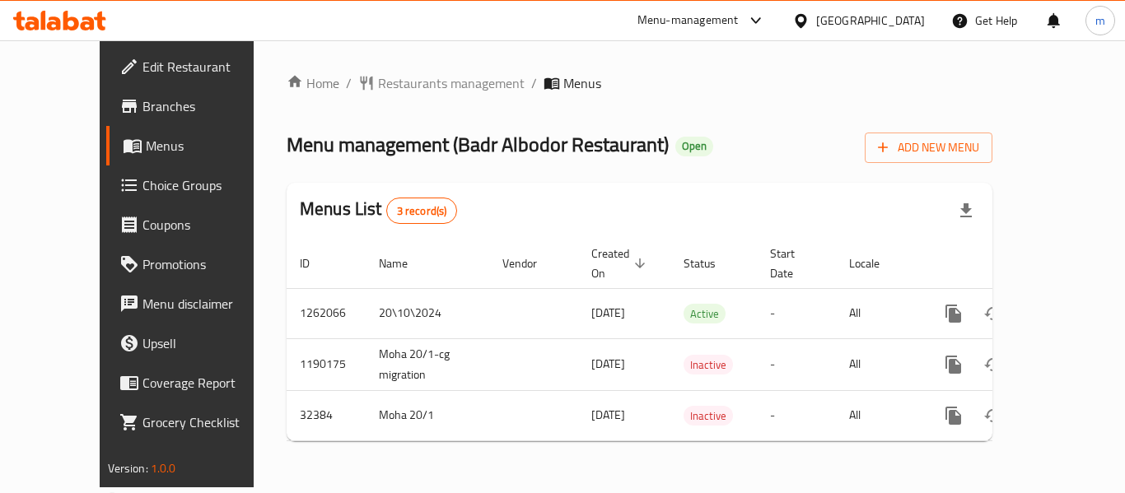
click at [378, 82] on span "Restaurants management" at bounding box center [451, 83] width 147 height 20
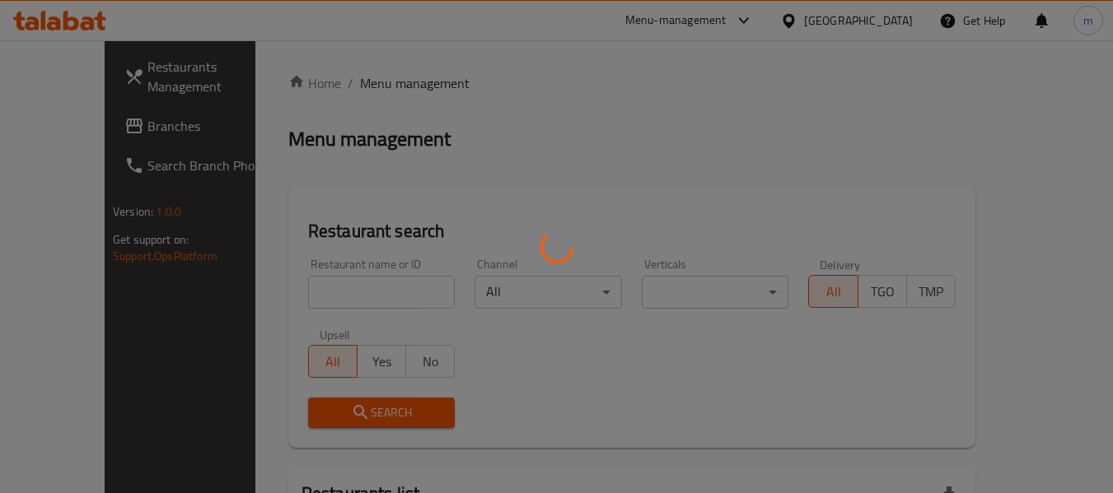
click at [297, 292] on div at bounding box center [556, 246] width 1113 height 493
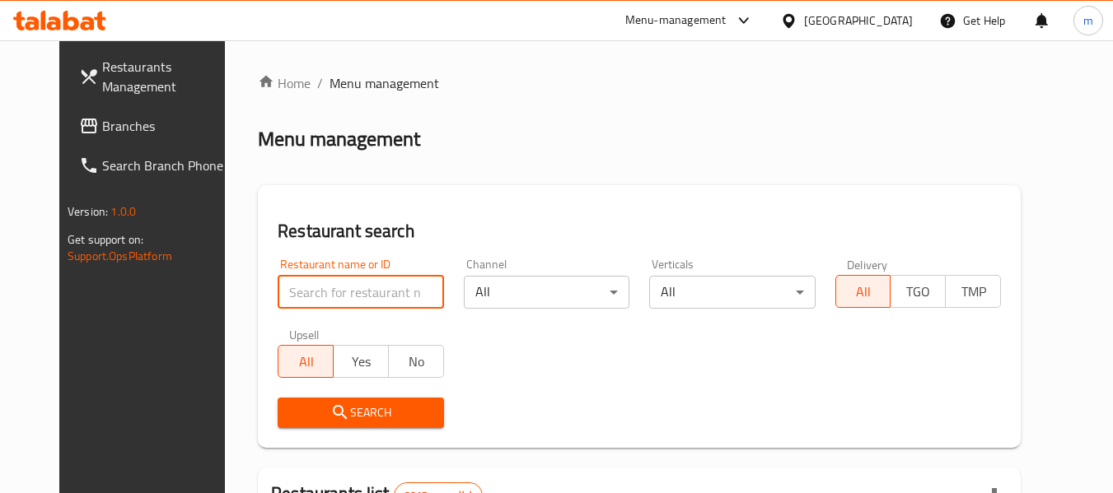
click at [297, 292] on input "search" at bounding box center [361, 292] width 166 height 33
paste input "16588"
type input "16588"
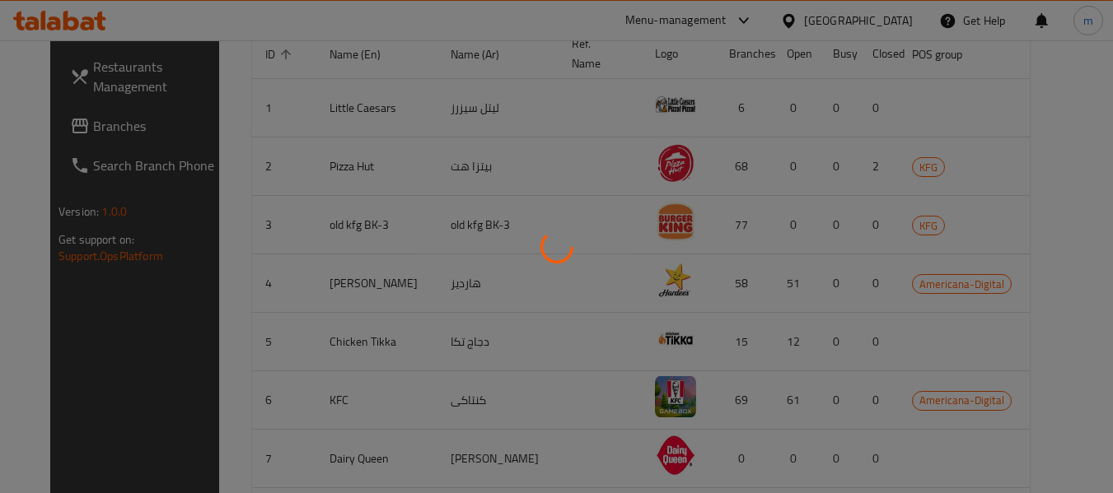
scroll to position [227, 0]
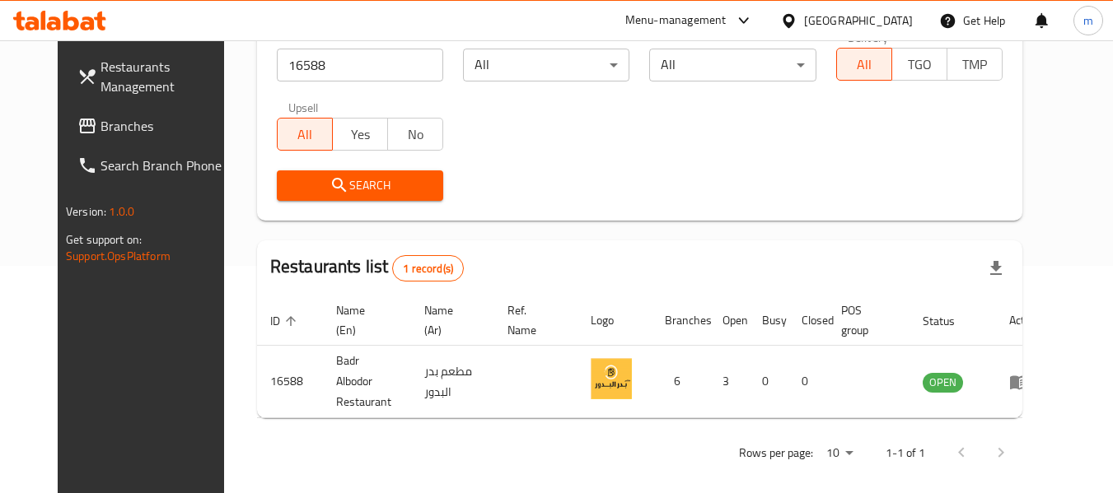
click at [797, 12] on icon at bounding box center [788, 20] width 17 height 17
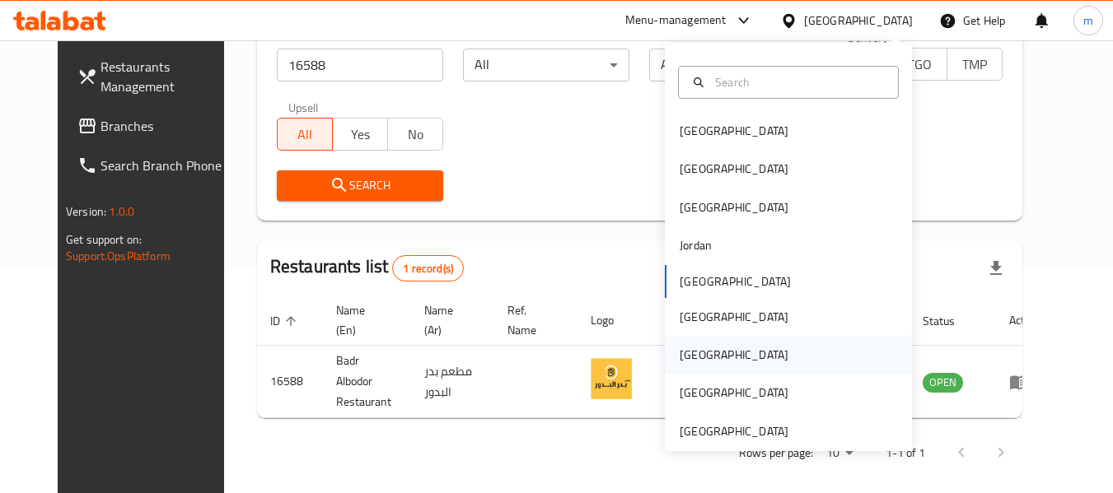
click at [680, 353] on div "Qatar" at bounding box center [734, 355] width 109 height 18
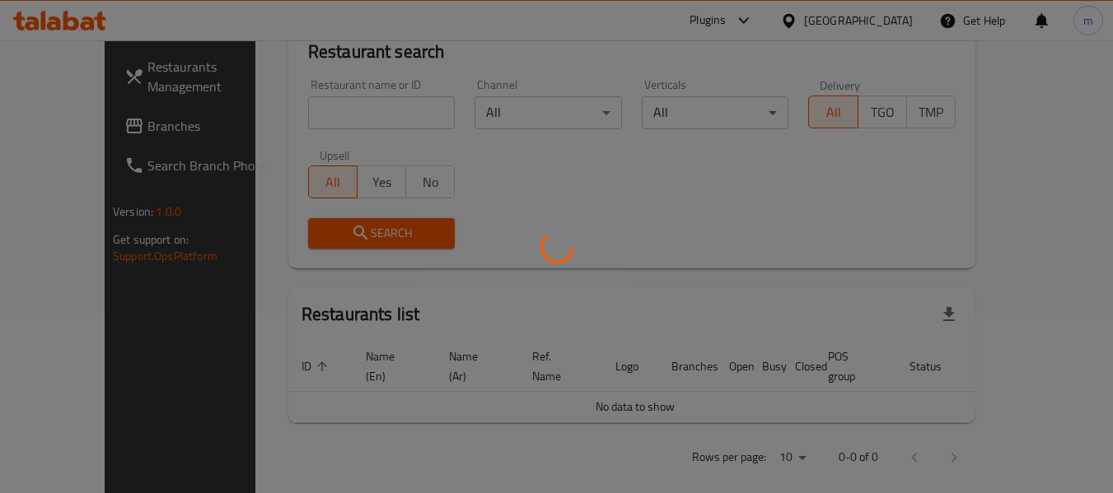
scroll to position [227, 0]
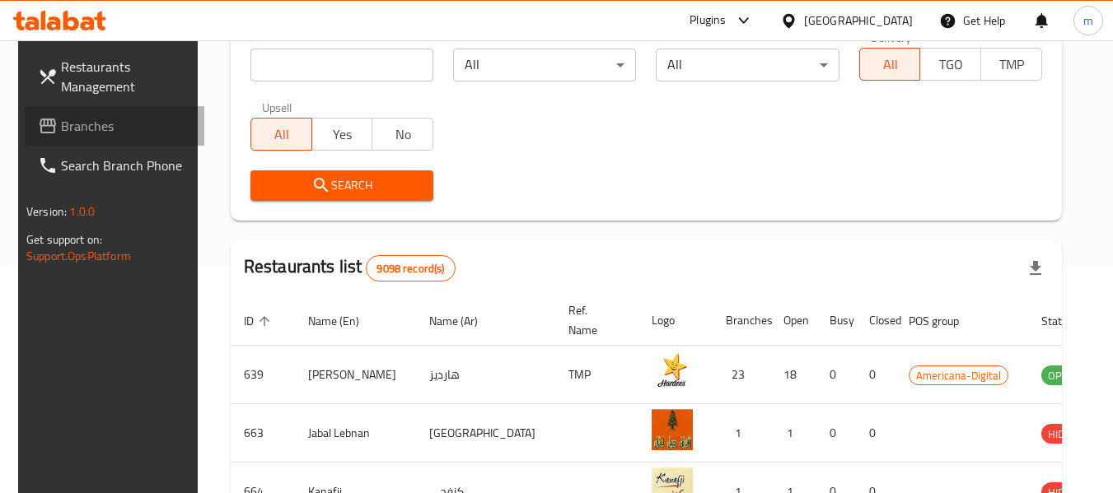
click at [119, 119] on span "Branches" at bounding box center [126, 126] width 130 height 20
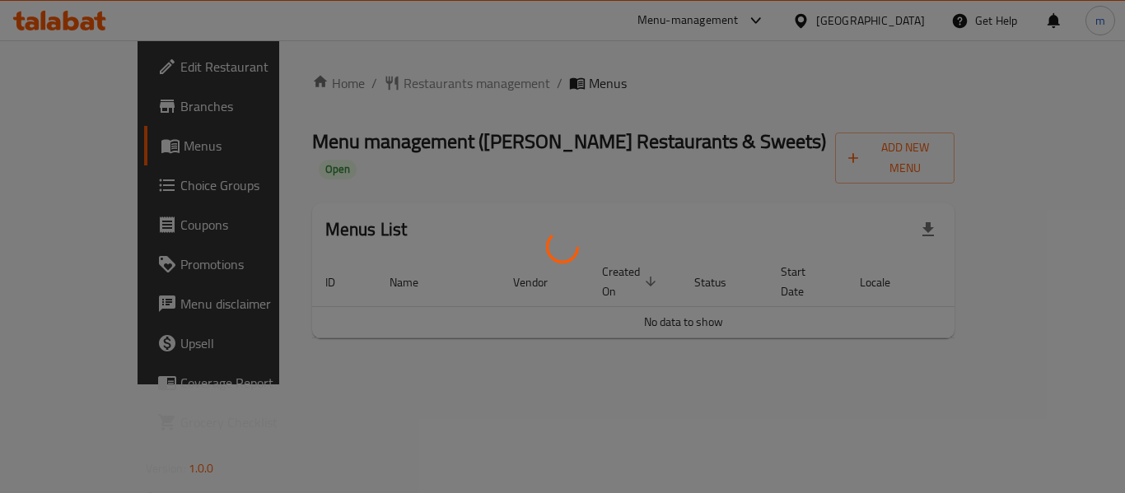
click at [380, 83] on div at bounding box center [562, 246] width 1125 height 493
click at [376, 85] on div at bounding box center [562, 246] width 1125 height 493
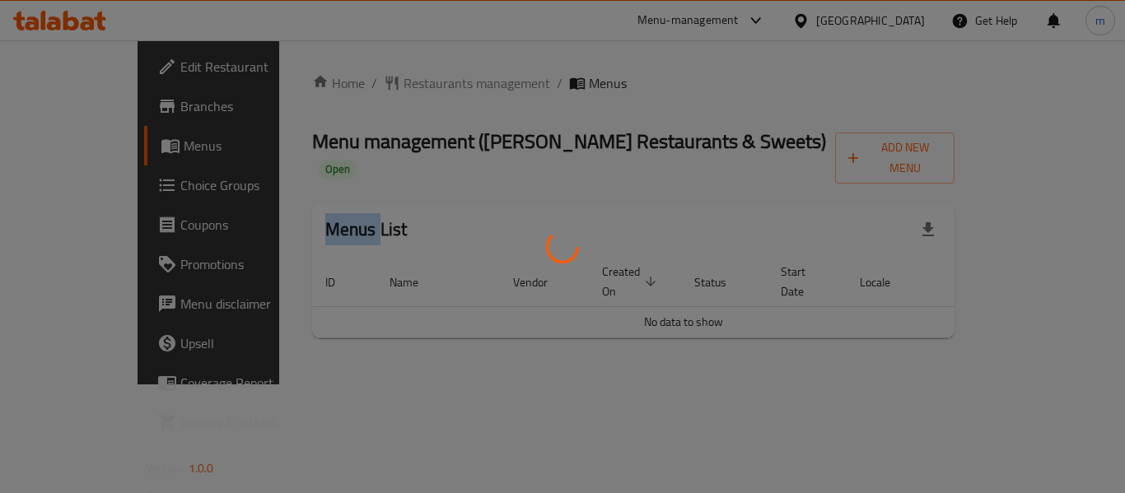
click at [375, 85] on div at bounding box center [562, 246] width 1125 height 493
click at [385, 80] on div at bounding box center [562, 246] width 1125 height 493
click at [394, 85] on div at bounding box center [562, 246] width 1125 height 493
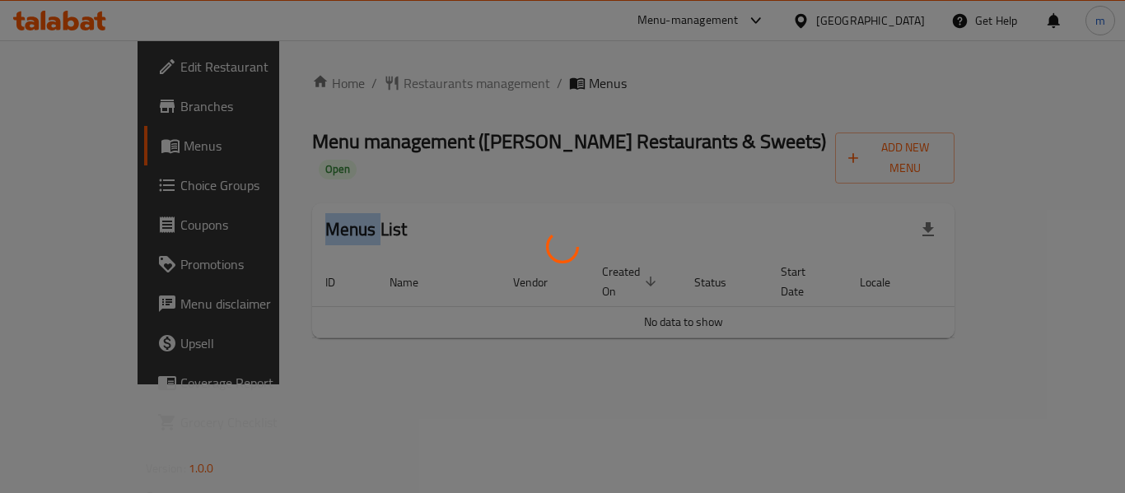
click at [394, 85] on div at bounding box center [562, 246] width 1125 height 493
click at [388, 79] on div at bounding box center [562, 246] width 1125 height 493
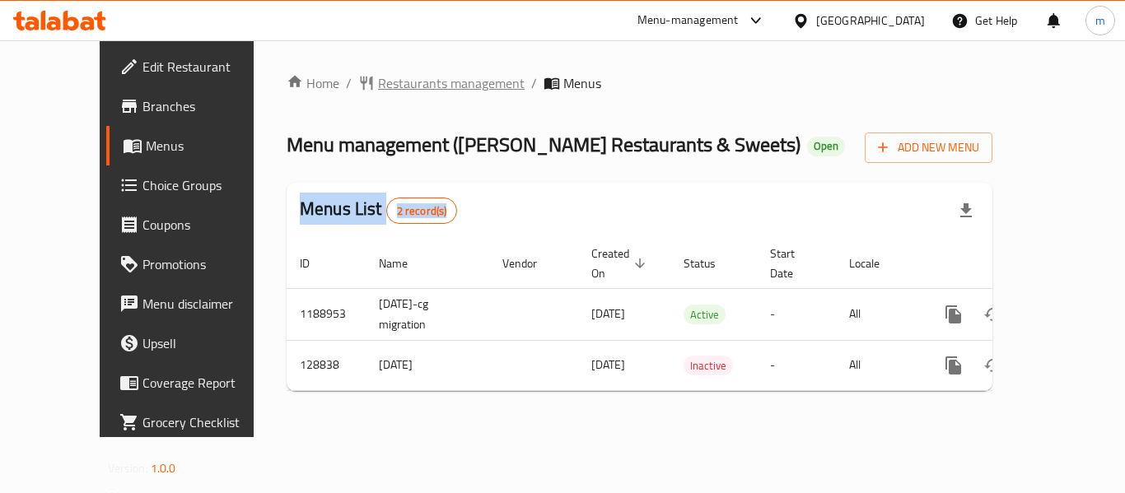
click at [395, 81] on span "Restaurants management" at bounding box center [451, 83] width 147 height 20
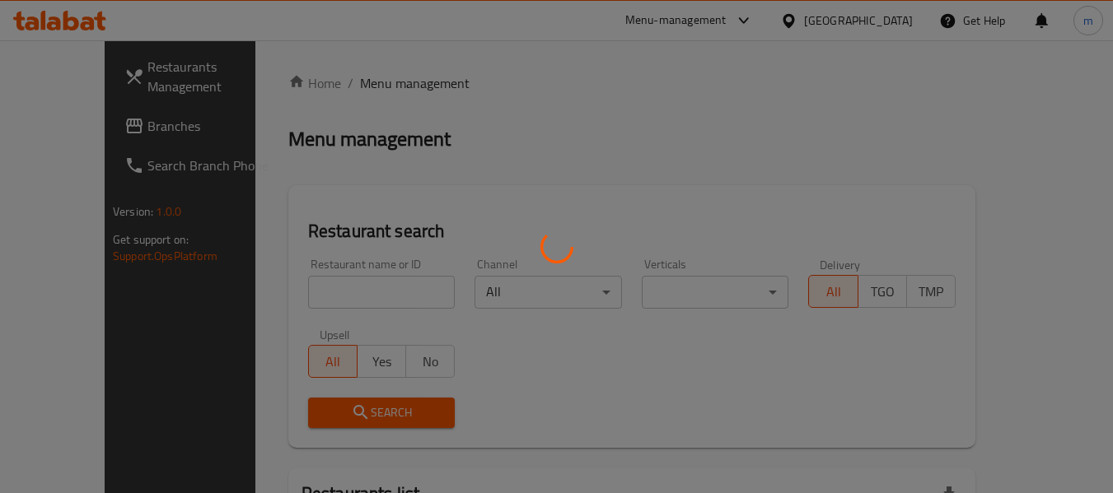
click at [306, 294] on div at bounding box center [556, 246] width 1113 height 493
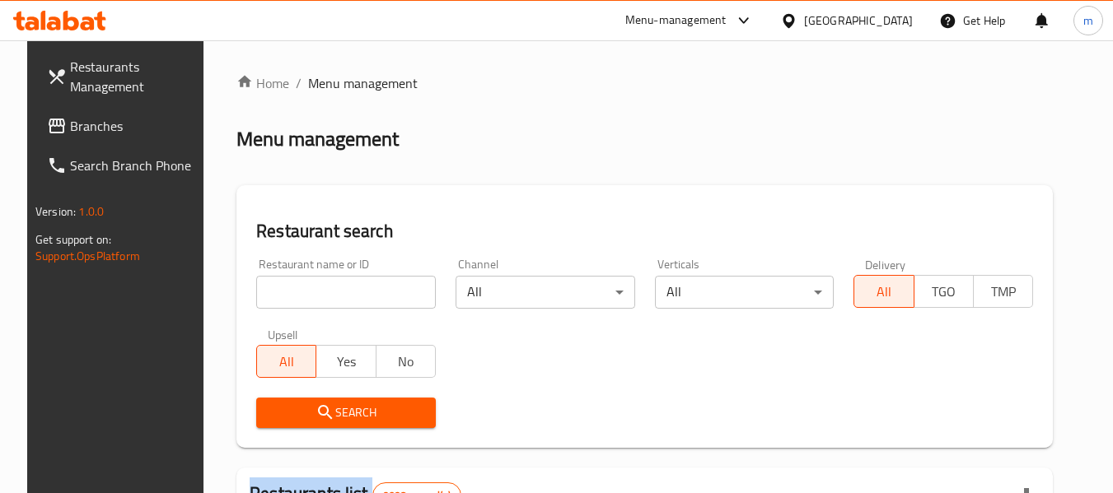
click at [306, 294] on div at bounding box center [556, 246] width 1113 height 493
click at [306, 294] on input "search" at bounding box center [346, 292] width 180 height 33
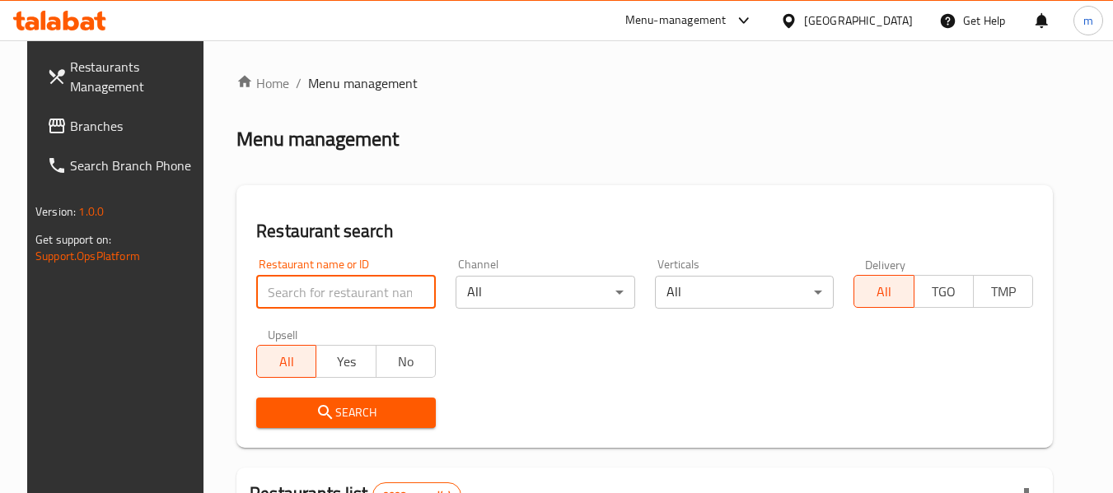
click at [308, 294] on input "search" at bounding box center [346, 292] width 180 height 33
paste input "609715"
type input "609715"
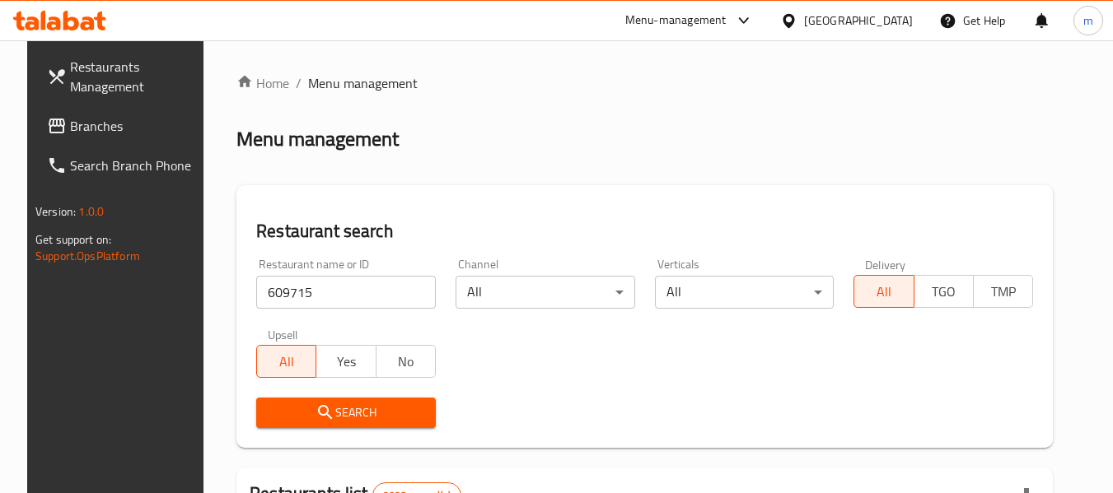
drag, startPoint x: 335, startPoint y: 418, endPoint x: 356, endPoint y: 396, distance: 30.3
click at [336, 418] on span "Search" at bounding box center [345, 413] width 153 height 21
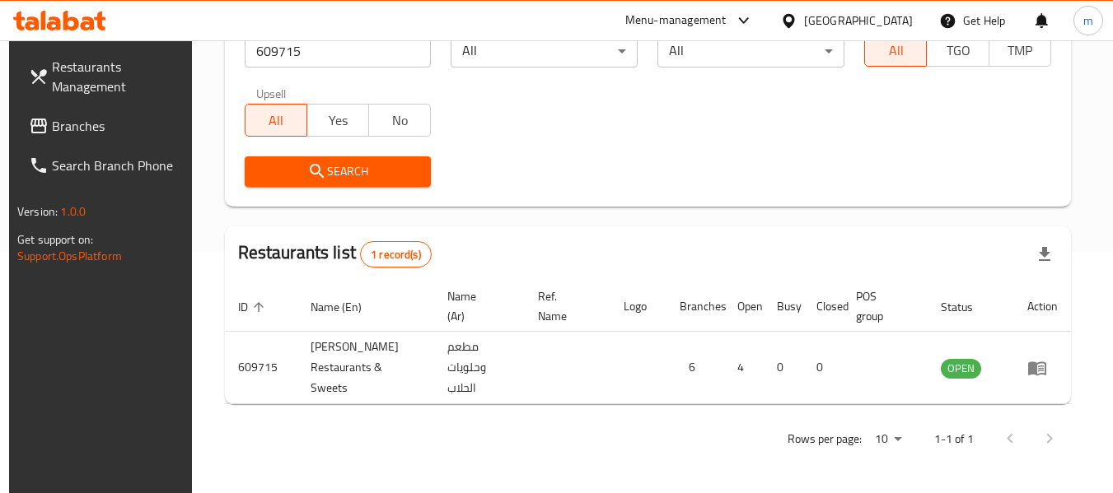
scroll to position [241, 0]
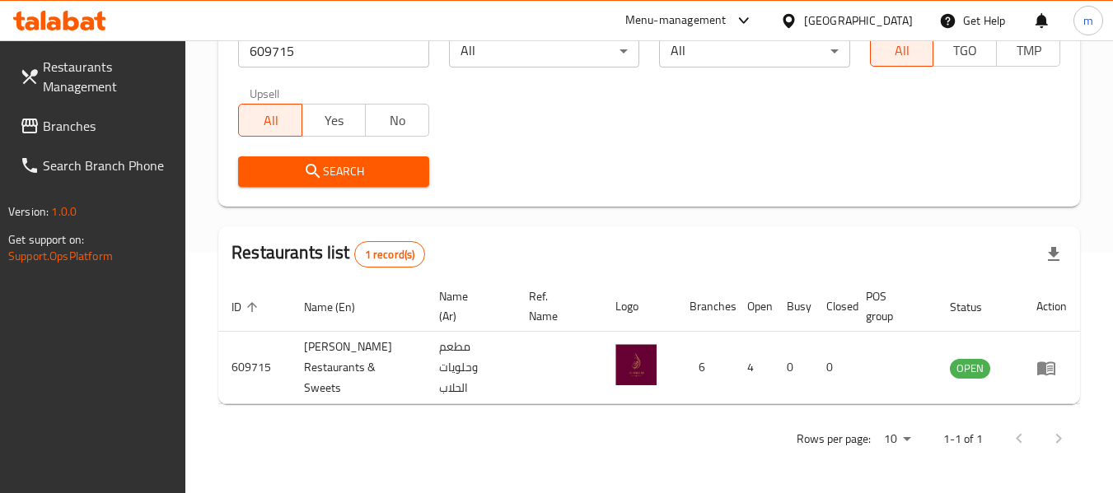
drag, startPoint x: 876, startPoint y: 14, endPoint x: 923, endPoint y: 242, distance: 232.9
click at [797, 14] on icon at bounding box center [788, 20] width 17 height 17
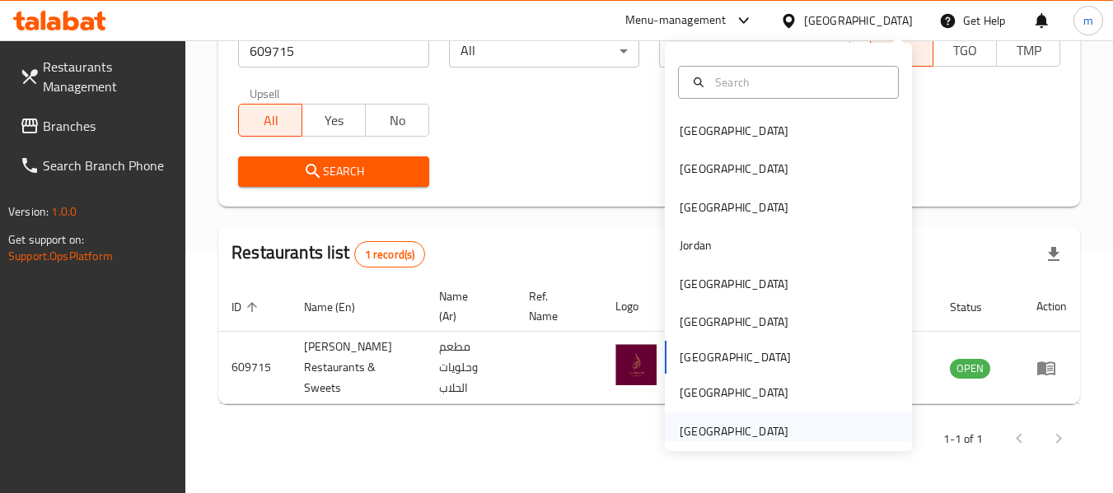
click at [703, 428] on div "[GEOGRAPHIC_DATA]" at bounding box center [734, 432] width 109 height 18
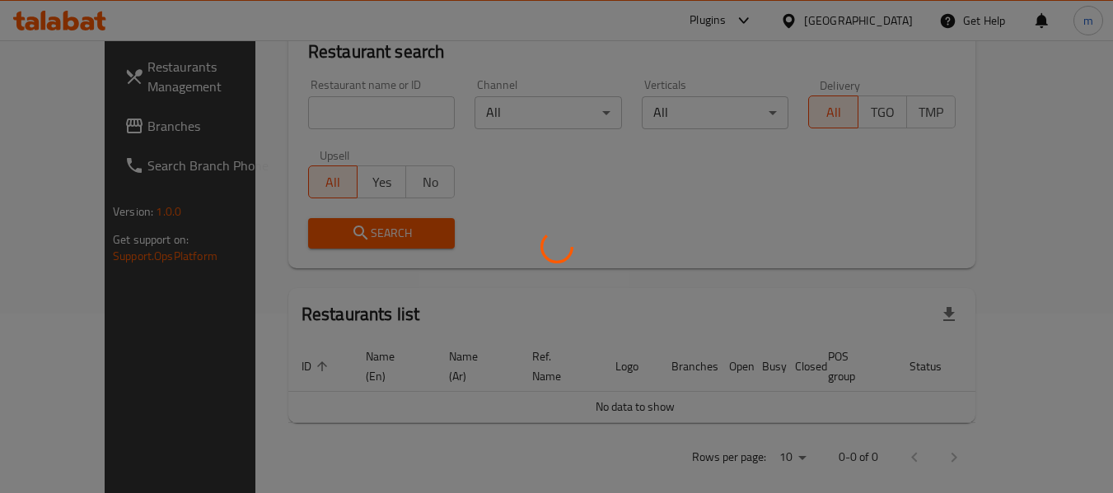
scroll to position [241, 0]
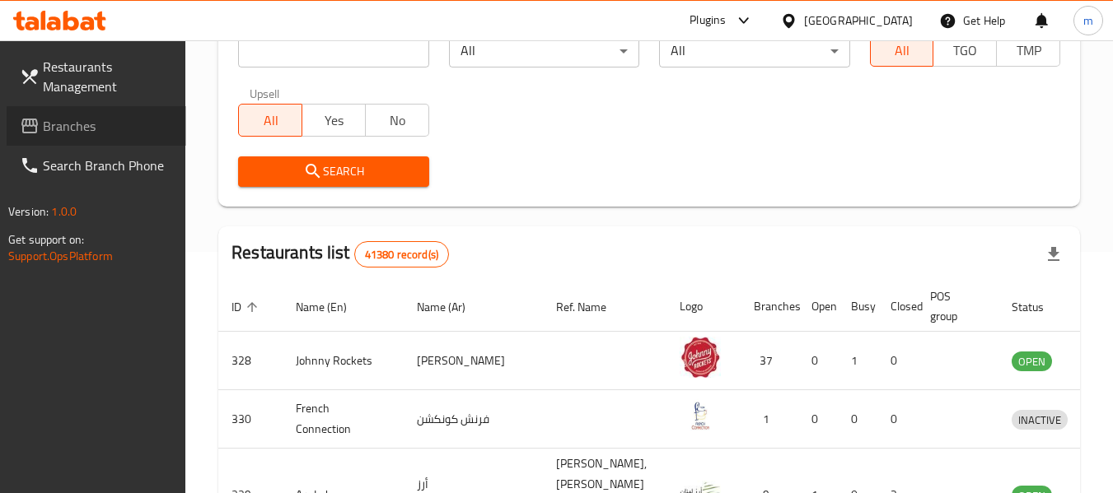
click at [105, 133] on span "Branches" at bounding box center [108, 126] width 130 height 20
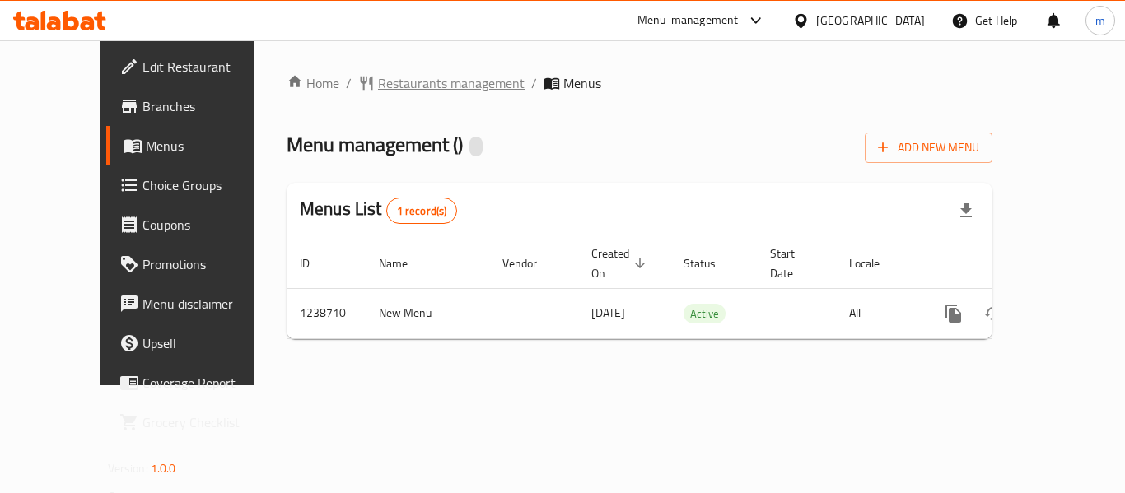
click at [378, 82] on span "Restaurants management" at bounding box center [451, 83] width 147 height 20
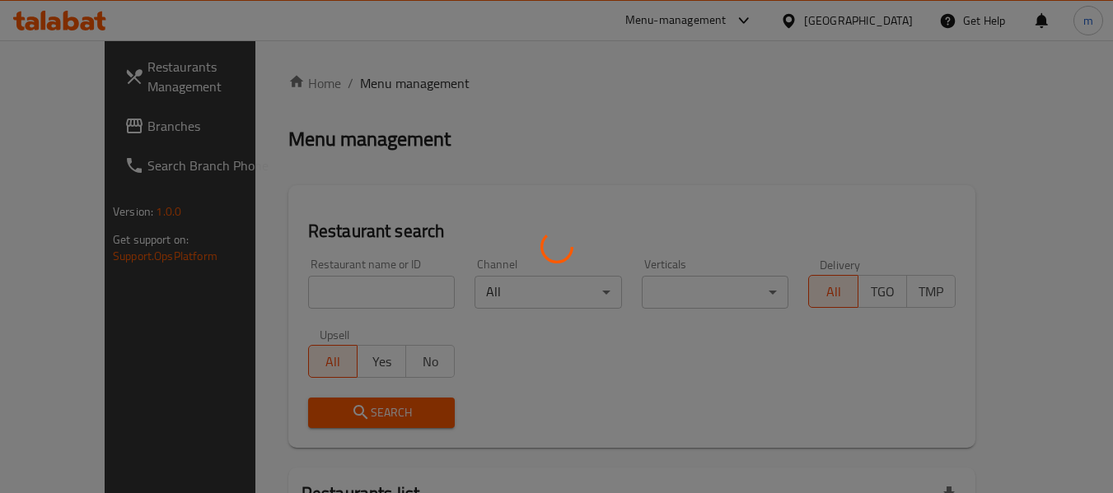
click at [329, 287] on div at bounding box center [556, 246] width 1113 height 493
click at [329, 288] on div at bounding box center [556, 246] width 1113 height 493
click at [319, 296] on div at bounding box center [556, 246] width 1113 height 493
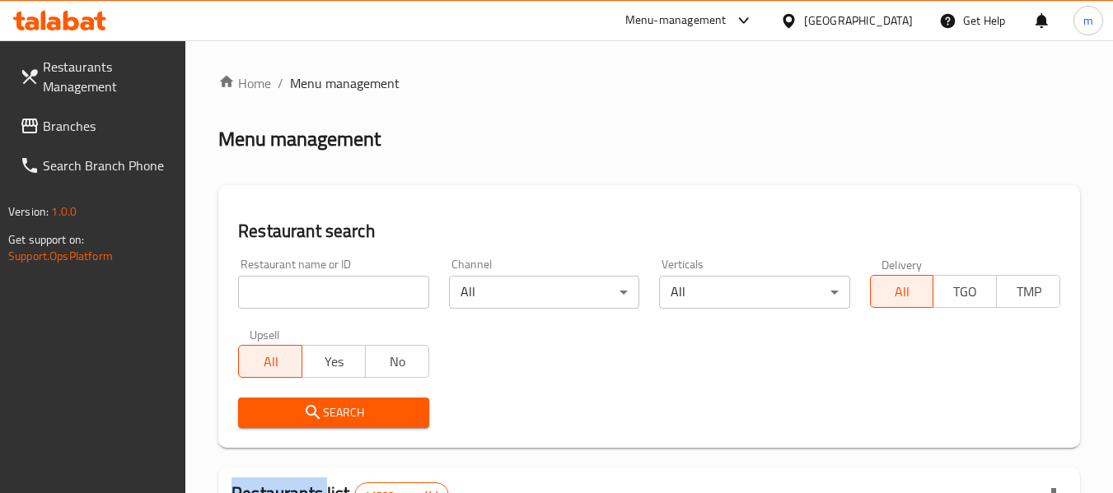
click at [319, 296] on div at bounding box center [556, 246] width 1113 height 493
click at [319, 296] on input "search" at bounding box center [333, 292] width 190 height 33
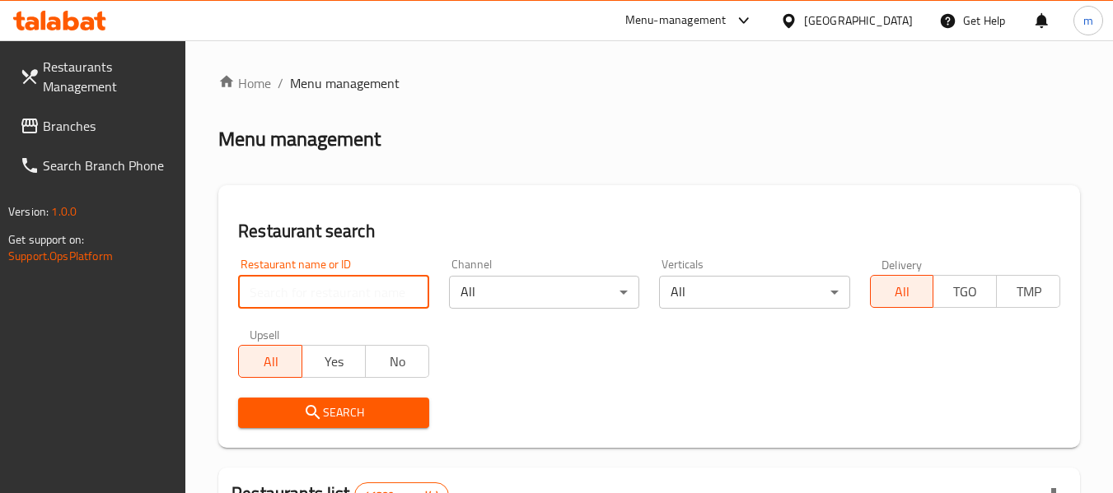
click at [320, 297] on input "search" at bounding box center [333, 292] width 190 height 33
paste input "679789"
type input "679789"
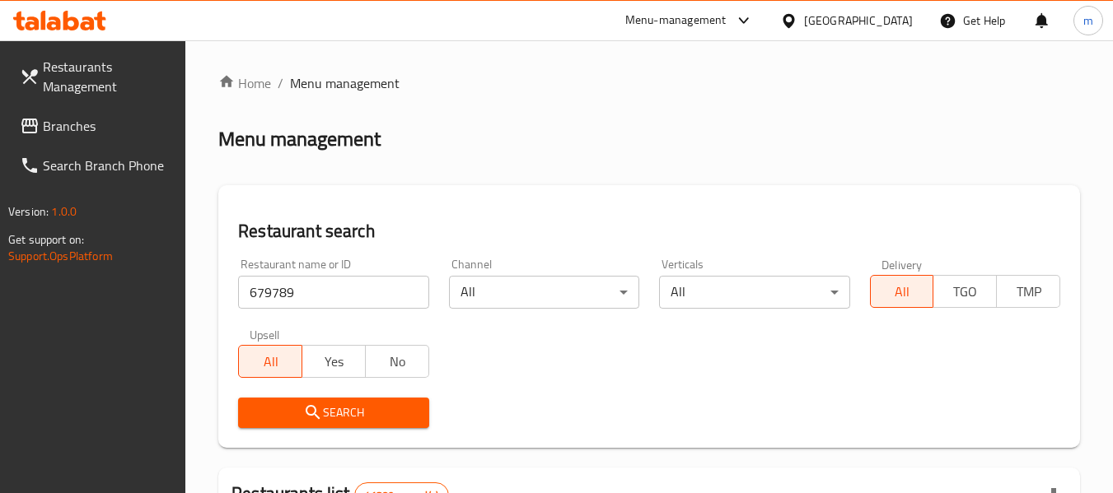
click at [321, 404] on icon "submit" at bounding box center [313, 413] width 20 height 20
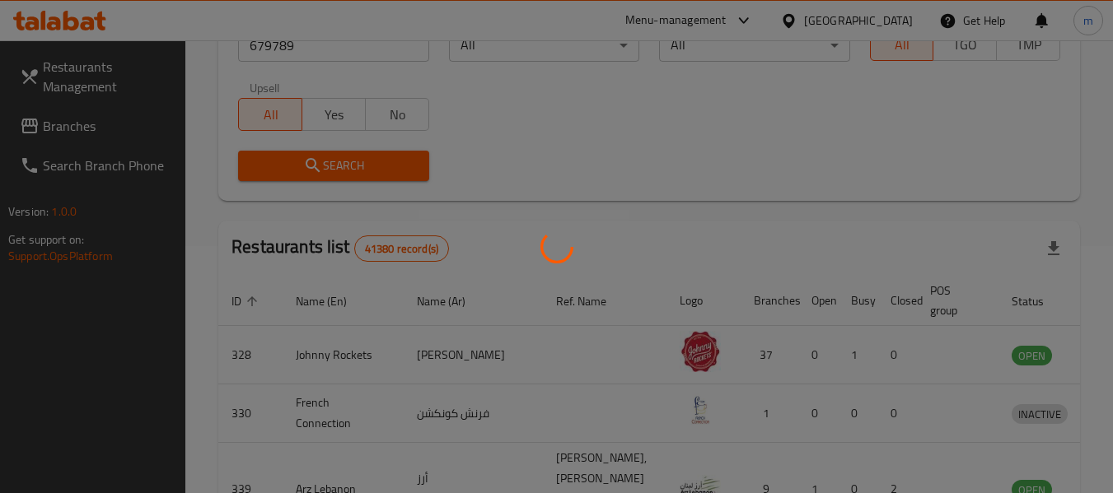
scroll to position [227, 0]
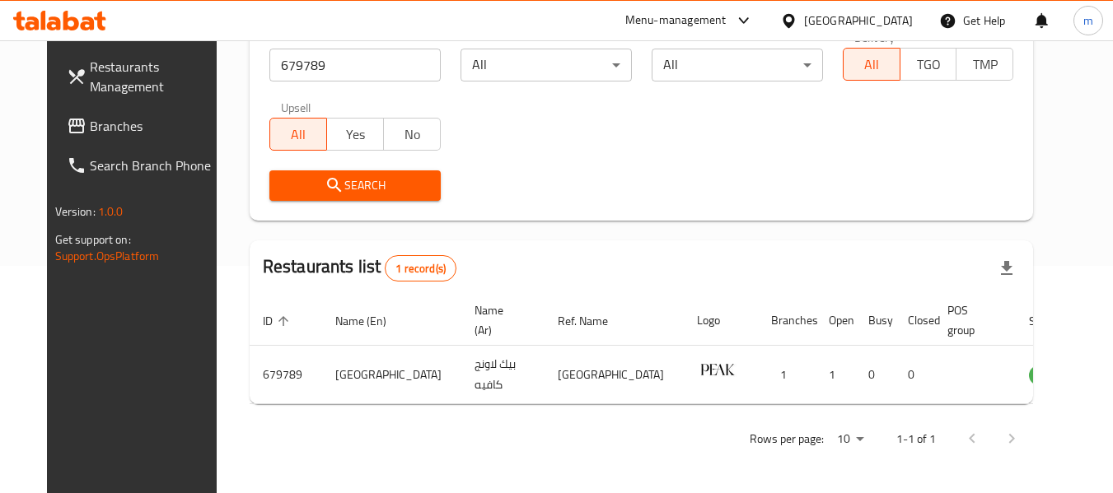
click at [90, 123] on span "Branches" at bounding box center [155, 126] width 130 height 20
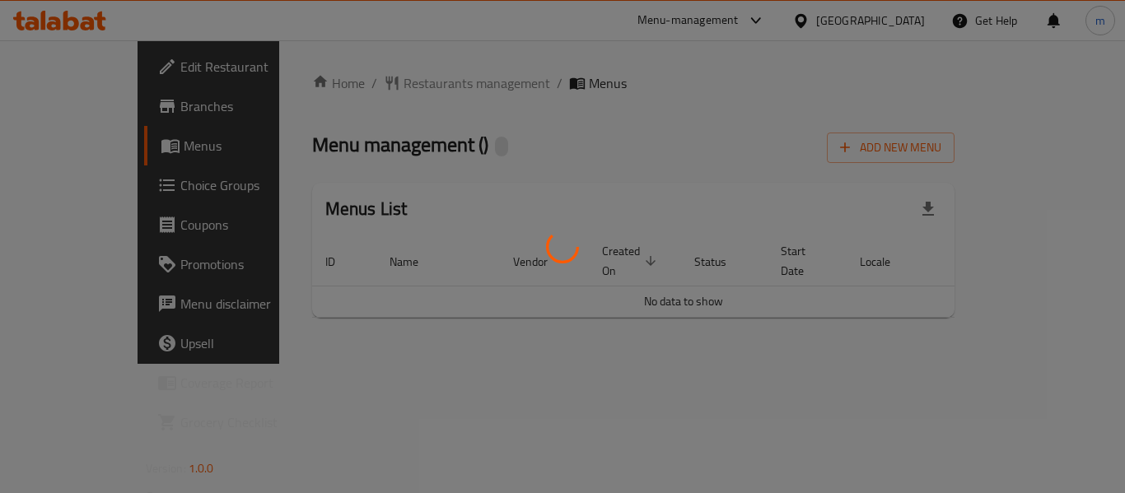
click at [377, 81] on div at bounding box center [562, 246] width 1125 height 493
click at [374, 83] on div at bounding box center [562, 246] width 1125 height 493
click at [359, 83] on div at bounding box center [562, 246] width 1125 height 493
click at [357, 86] on div at bounding box center [562, 246] width 1125 height 493
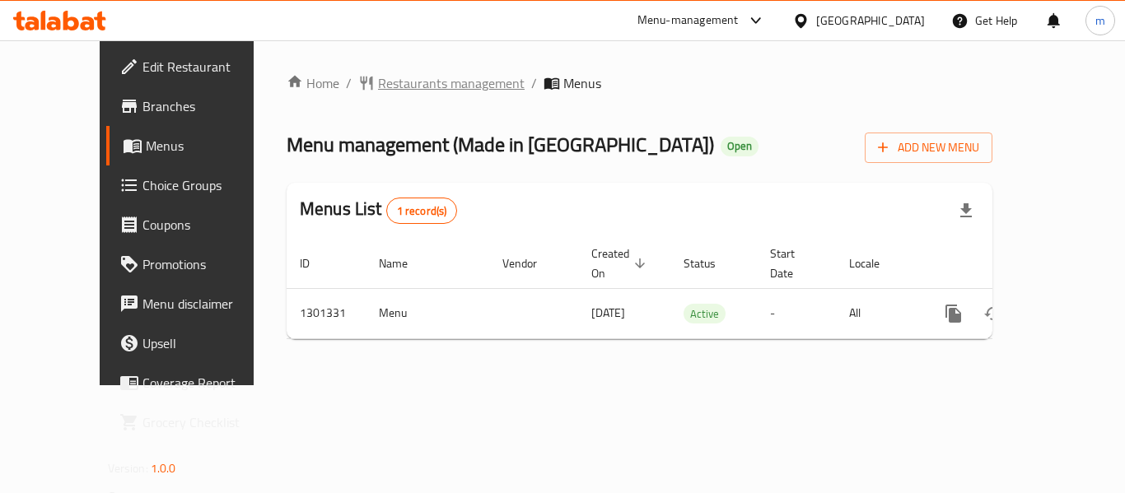
click at [378, 82] on span "Restaurants management" at bounding box center [451, 83] width 147 height 20
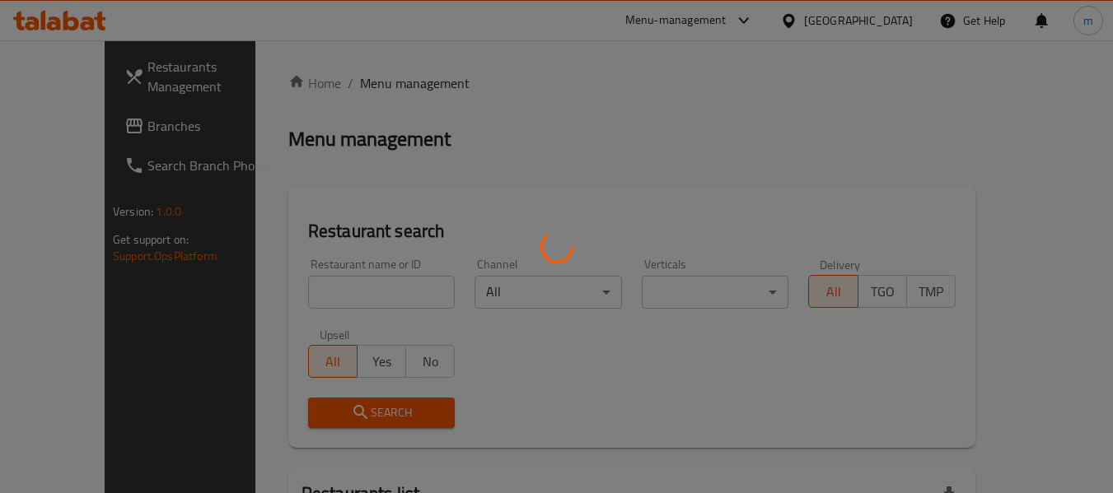
click at [297, 287] on div at bounding box center [556, 246] width 1113 height 493
click at [287, 290] on div at bounding box center [556, 246] width 1113 height 493
click at [292, 291] on div at bounding box center [556, 246] width 1113 height 493
drag, startPoint x: 298, startPoint y: 290, endPoint x: 306, endPoint y: 291, distance: 8.3
click at [299, 290] on div at bounding box center [556, 246] width 1113 height 493
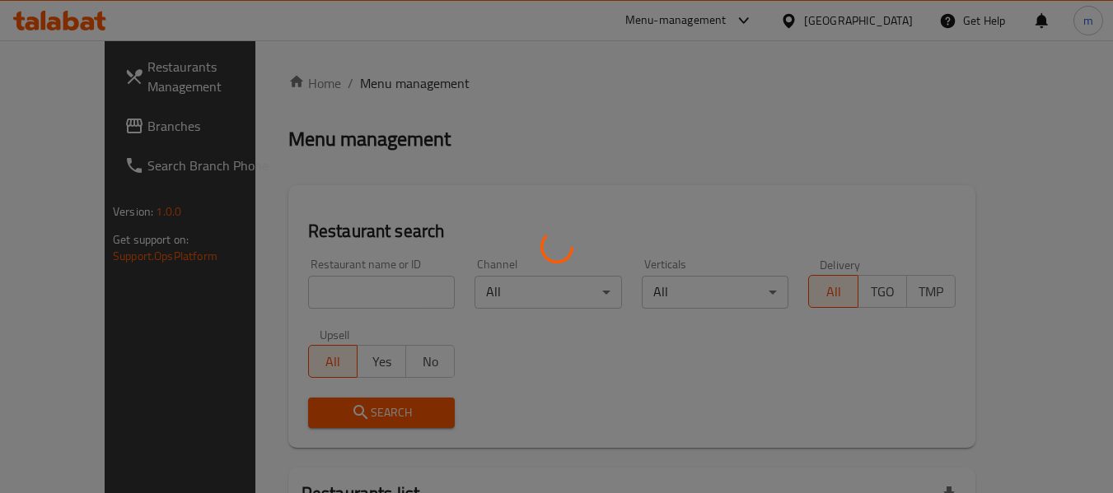
click at [317, 296] on div at bounding box center [556, 246] width 1113 height 493
click at [323, 295] on div at bounding box center [556, 246] width 1113 height 493
click at [338, 284] on div at bounding box center [556, 246] width 1113 height 493
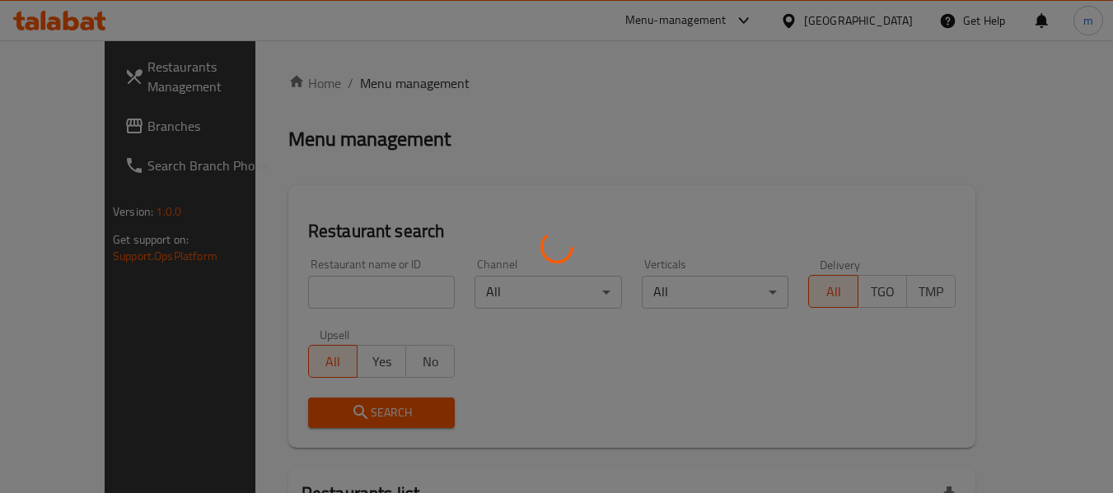
click at [313, 293] on div at bounding box center [556, 246] width 1113 height 493
click at [313, 292] on div at bounding box center [556, 246] width 1113 height 493
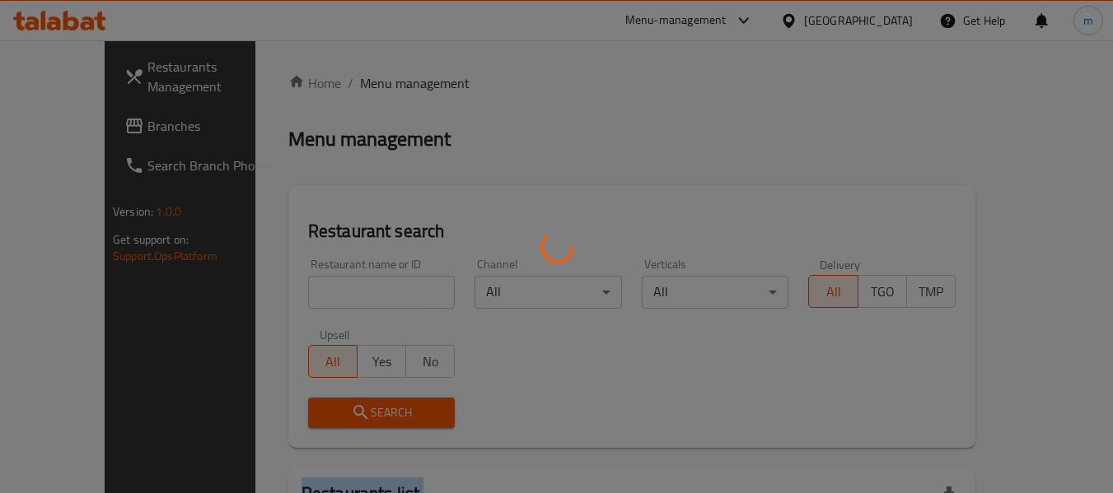
click at [313, 292] on div at bounding box center [556, 246] width 1113 height 493
click at [68, 326] on div at bounding box center [556, 246] width 1113 height 493
click at [309, 291] on div at bounding box center [556, 246] width 1113 height 493
click at [312, 292] on div at bounding box center [556, 246] width 1113 height 493
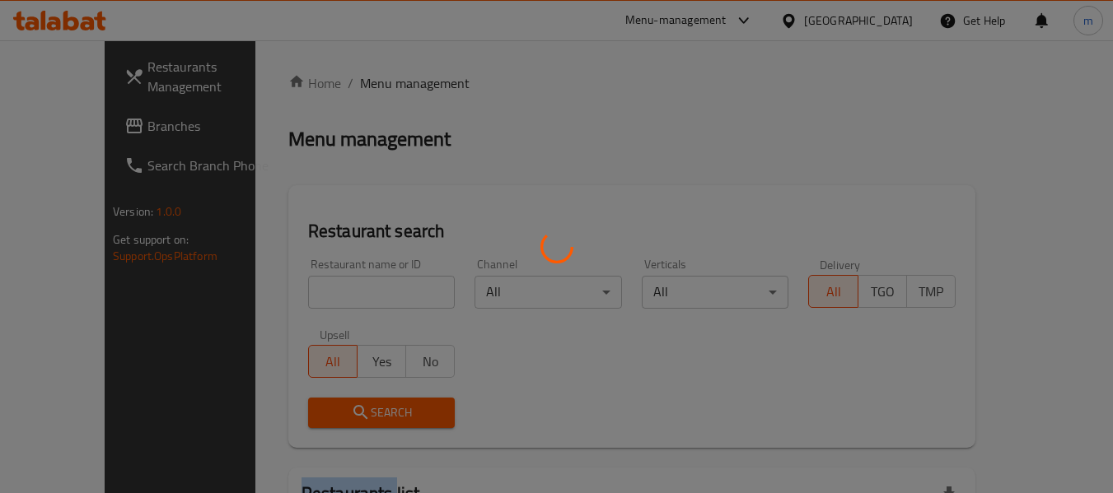
click at [312, 292] on div at bounding box center [556, 246] width 1113 height 493
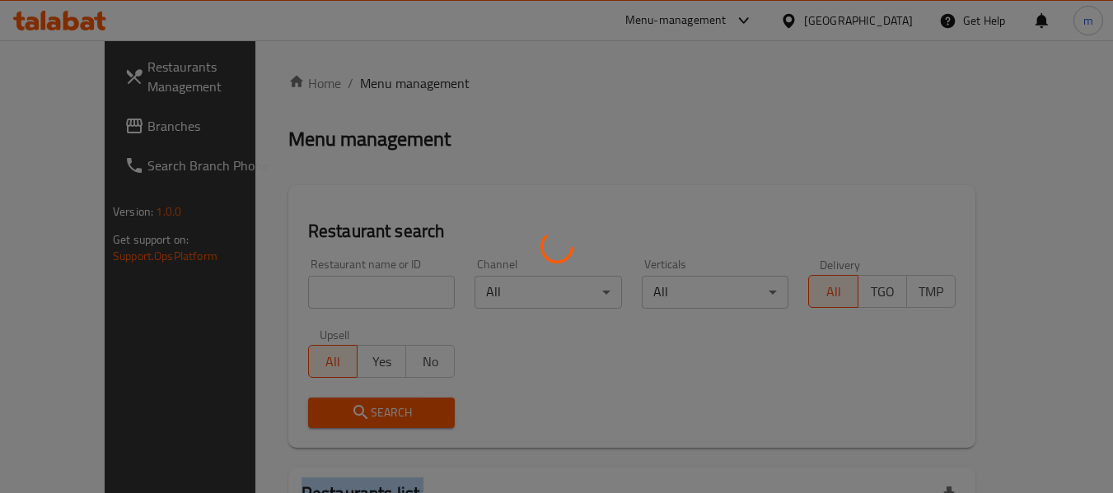
click at [312, 292] on div at bounding box center [556, 246] width 1113 height 493
click at [315, 281] on div at bounding box center [556, 246] width 1113 height 493
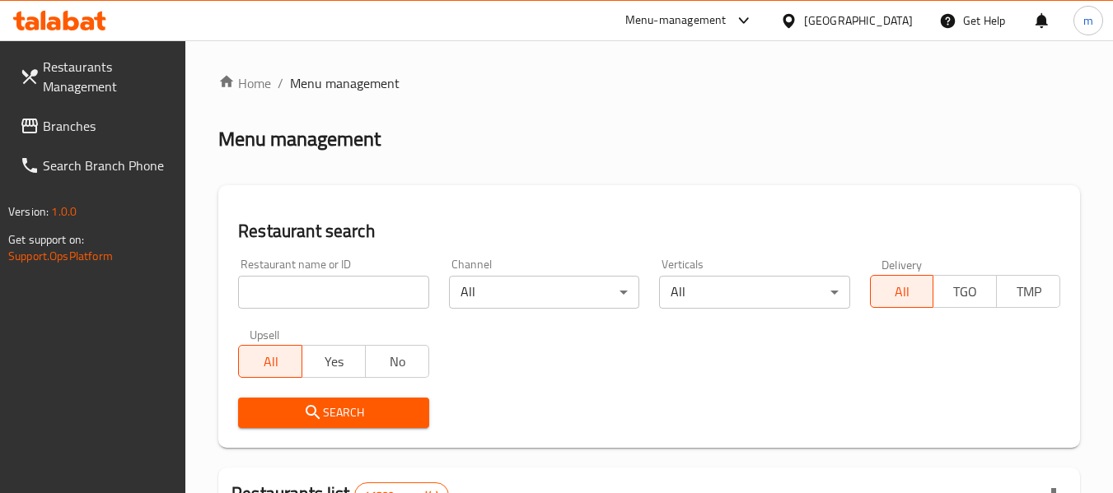
click at [794, 19] on icon at bounding box center [789, 20] width 12 height 14
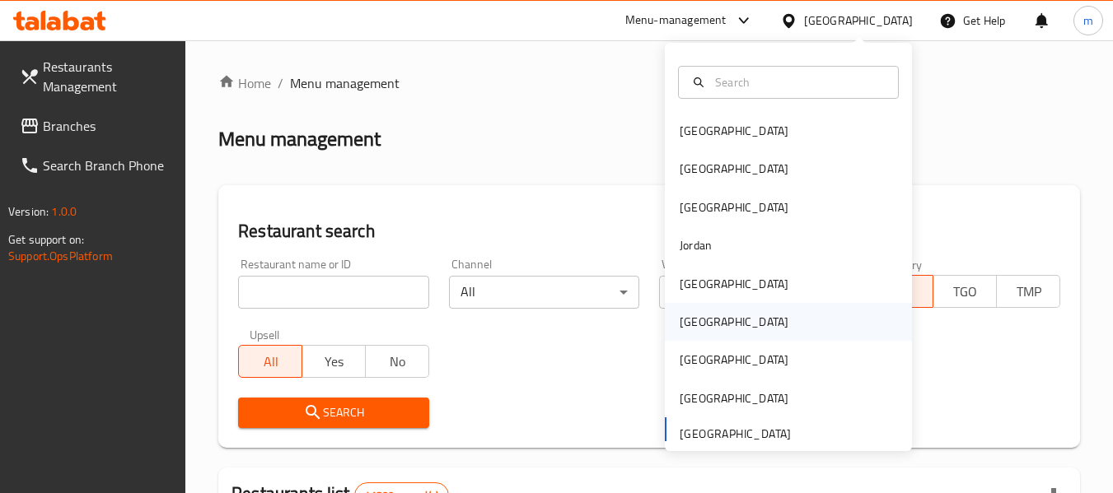
click at [690, 321] on div "[GEOGRAPHIC_DATA]" at bounding box center [734, 322] width 109 height 18
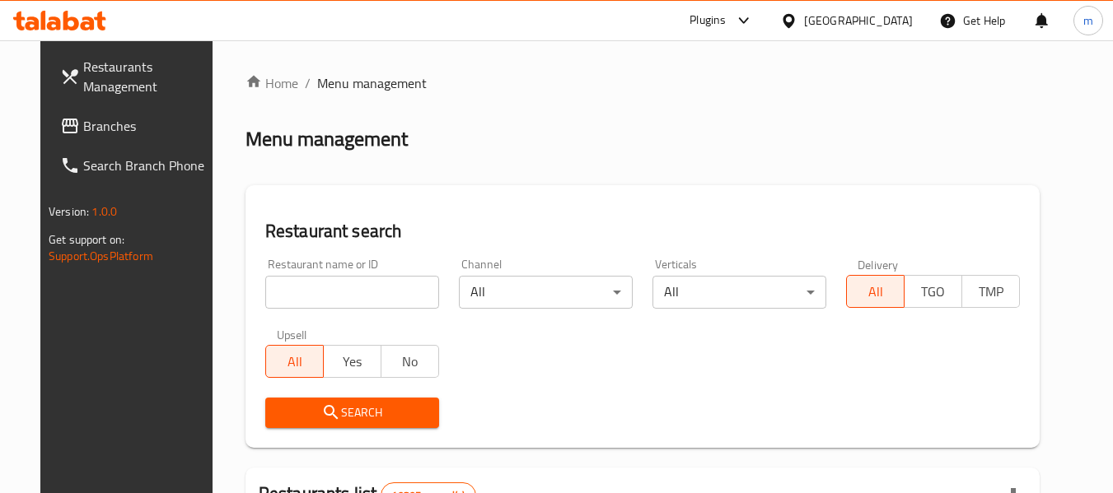
click at [83, 128] on span "Branches" at bounding box center [148, 126] width 130 height 20
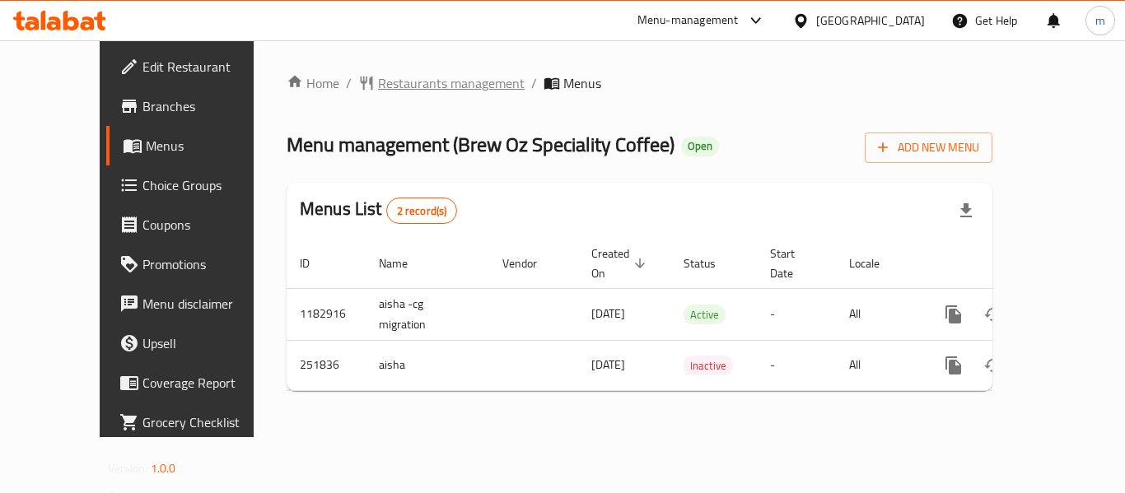
click at [378, 79] on span "Restaurants management" at bounding box center [451, 83] width 147 height 20
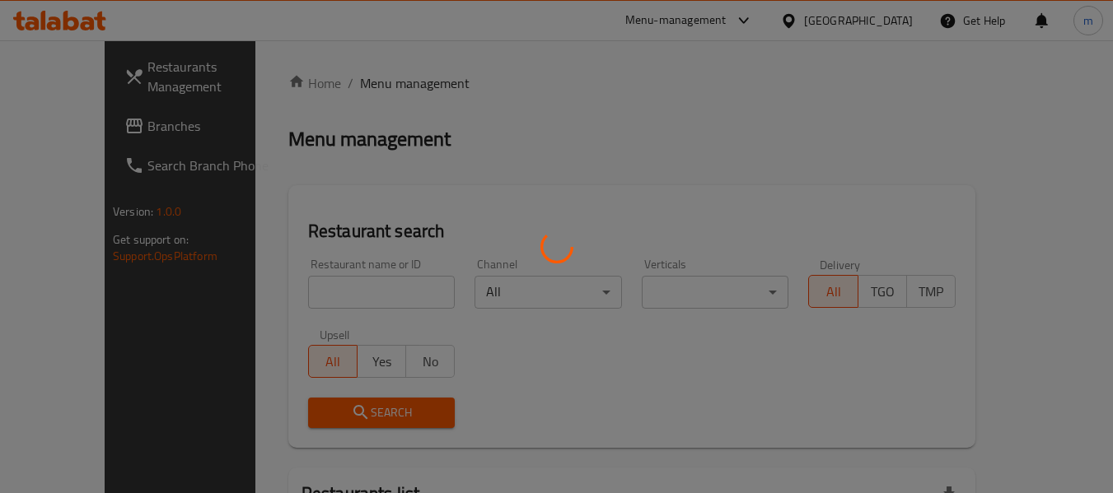
click at [309, 309] on div at bounding box center [556, 246] width 1113 height 493
click at [308, 305] on div at bounding box center [556, 246] width 1113 height 493
click at [307, 301] on div at bounding box center [556, 246] width 1113 height 493
click at [306, 301] on div at bounding box center [556, 246] width 1113 height 493
click at [307, 299] on div at bounding box center [556, 246] width 1113 height 493
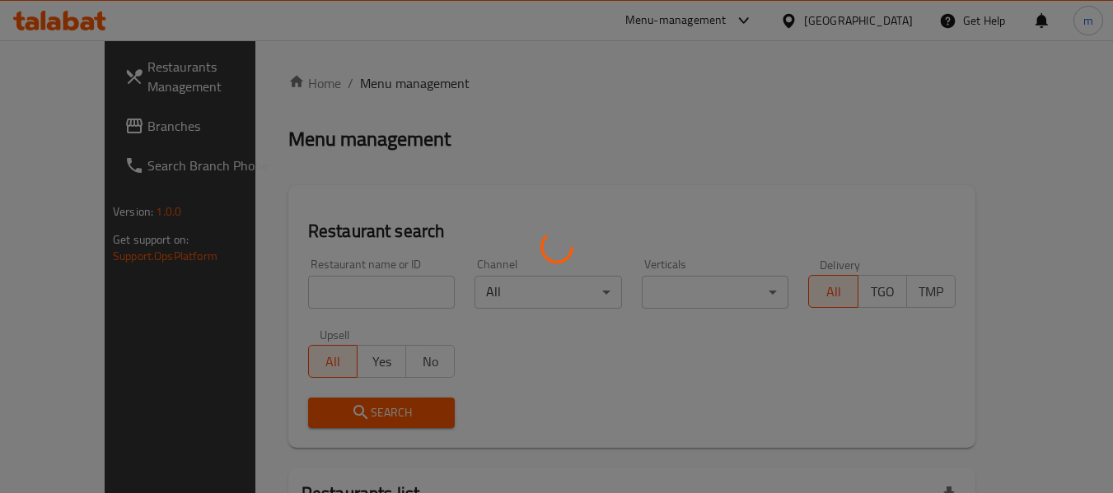
click at [307, 299] on div at bounding box center [556, 246] width 1113 height 493
click at [297, 297] on div at bounding box center [556, 246] width 1113 height 493
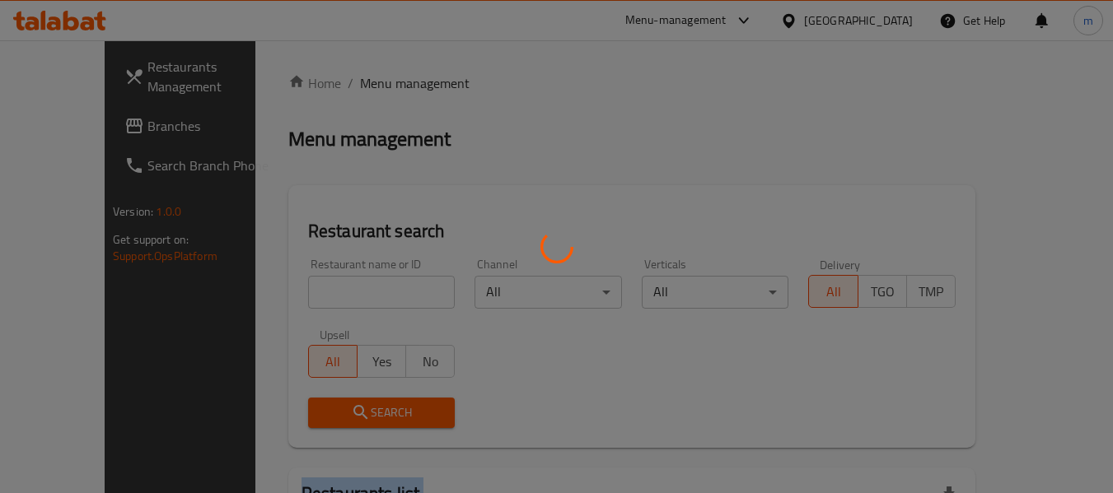
click at [297, 297] on div at bounding box center [556, 246] width 1113 height 493
click at [310, 293] on div at bounding box center [556, 246] width 1113 height 493
click at [311, 285] on div at bounding box center [556, 246] width 1113 height 493
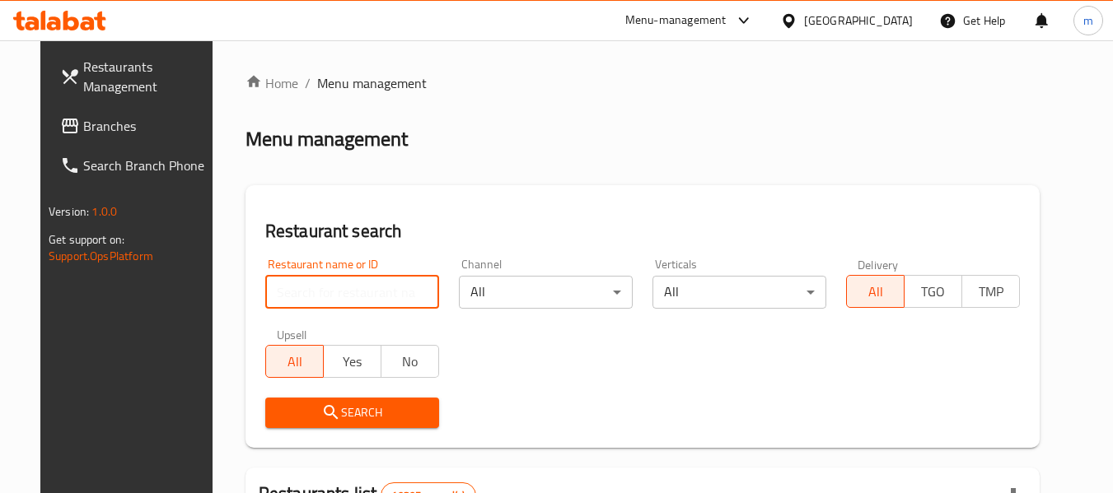
drag, startPoint x: 362, startPoint y: 289, endPoint x: 355, endPoint y: 309, distance: 20.8
click at [362, 289] on input "search" at bounding box center [352, 292] width 174 height 33
paste input "627324"
type input "627324"
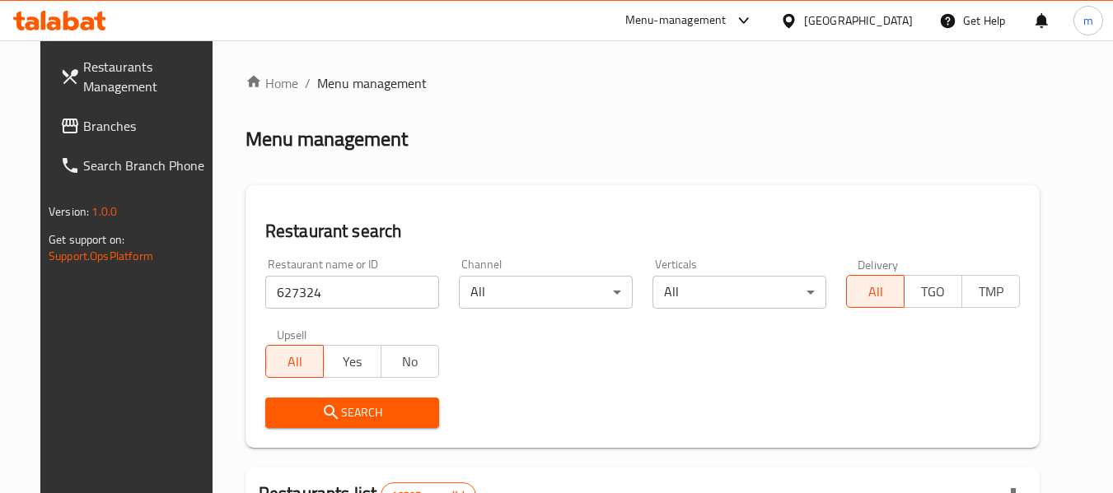
drag, startPoint x: 284, startPoint y: 417, endPoint x: 198, endPoint y: 385, distance: 92.0
click at [285, 417] on span "Search" at bounding box center [351, 413] width 147 height 21
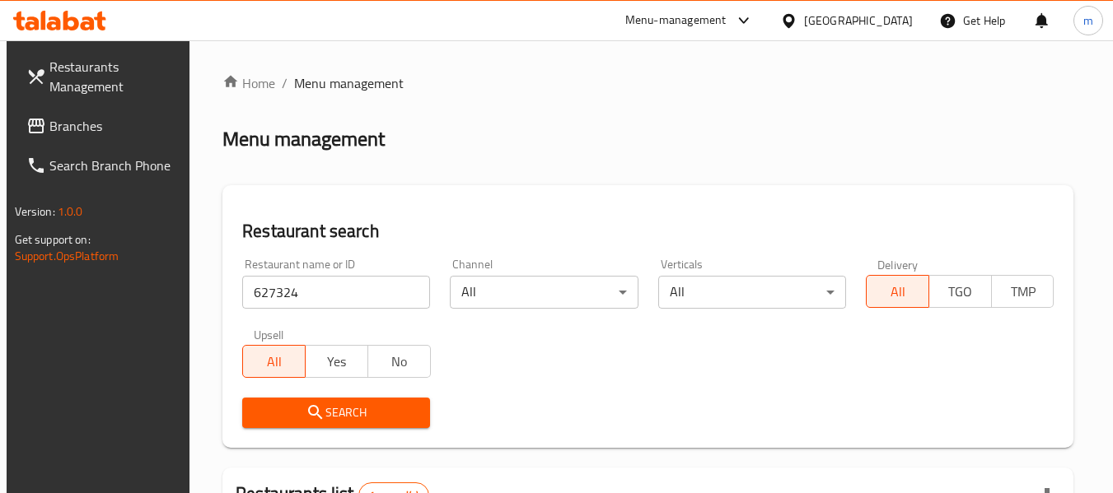
click at [77, 128] on span "Branches" at bounding box center [114, 126] width 130 height 20
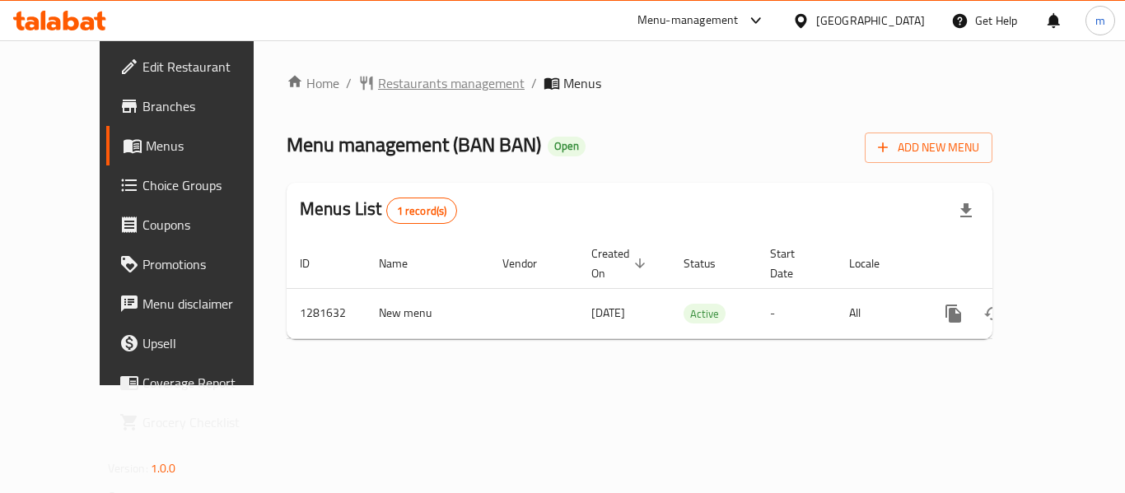
click at [404, 84] on span "Restaurants management" at bounding box center [451, 83] width 147 height 20
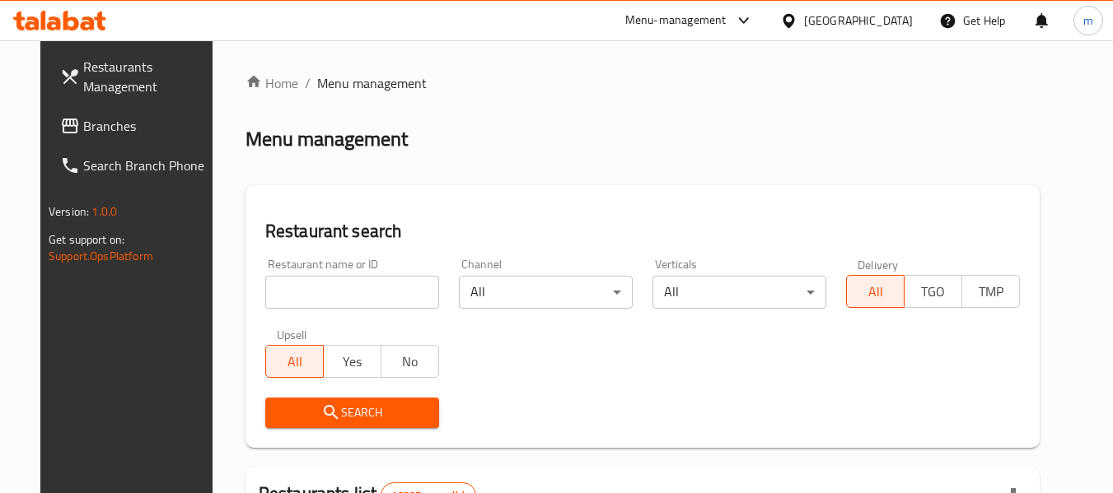
click at [400, 289] on input "search" at bounding box center [352, 292] width 174 height 33
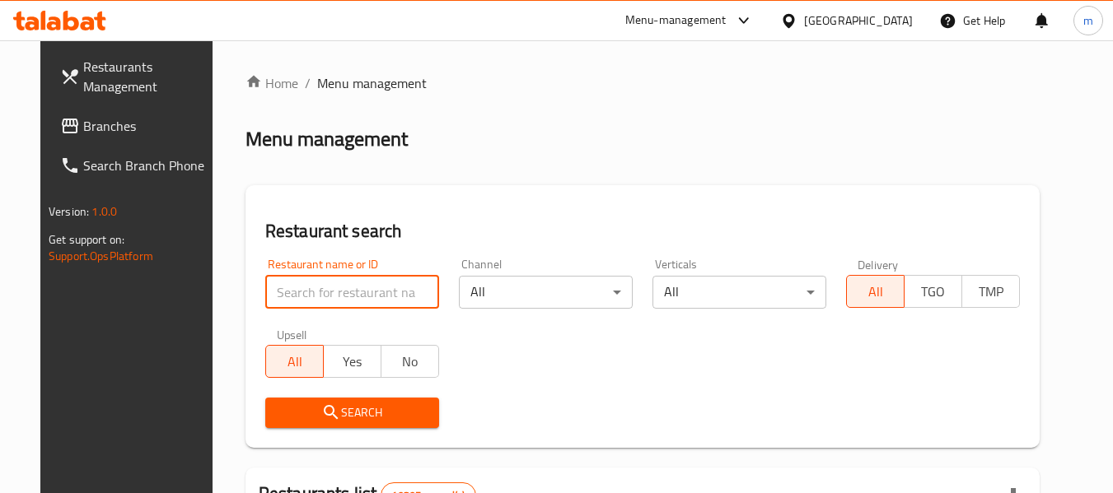
click at [293, 298] on input "search" at bounding box center [352, 292] width 174 height 33
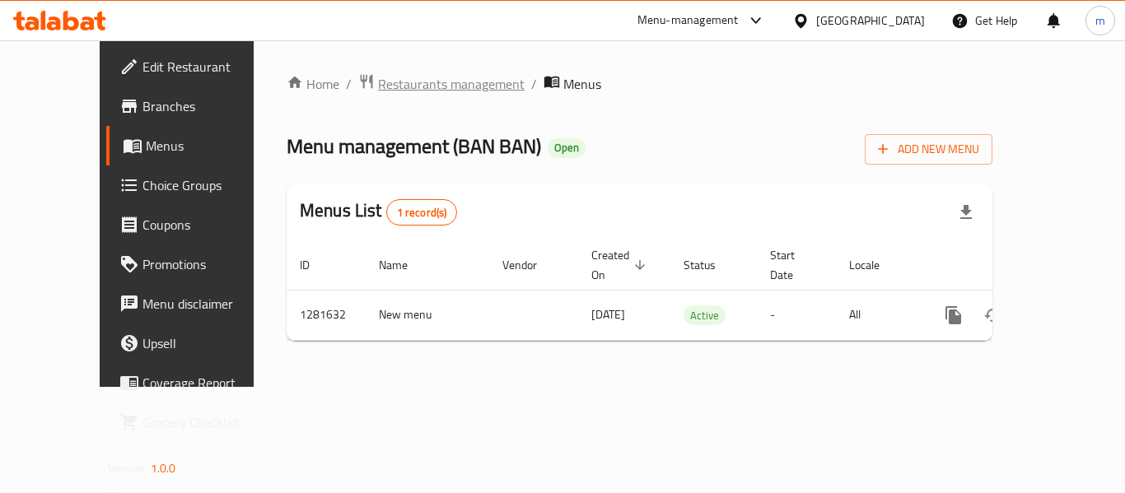
click at [378, 81] on span "Restaurants management" at bounding box center [451, 84] width 147 height 20
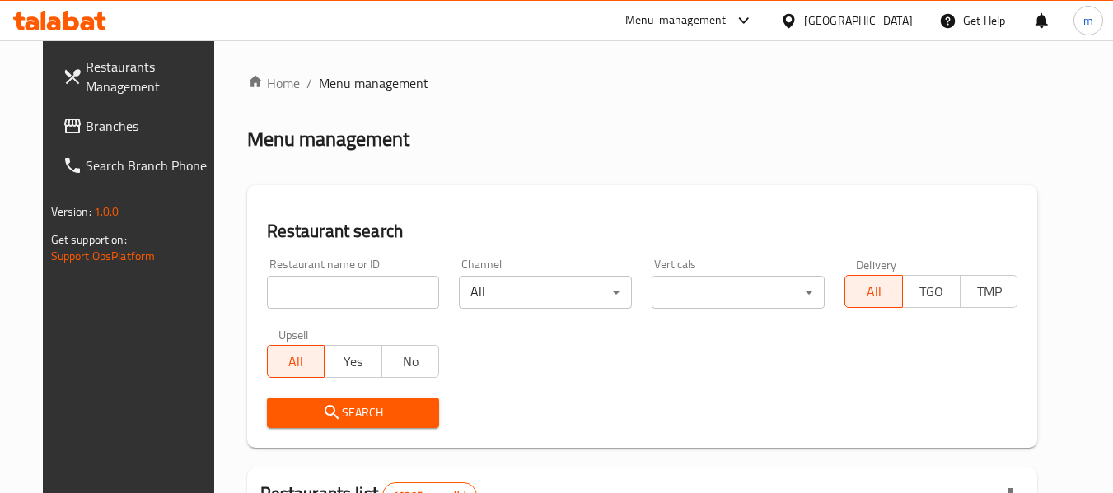
click at [309, 287] on input "search" at bounding box center [353, 292] width 173 height 33
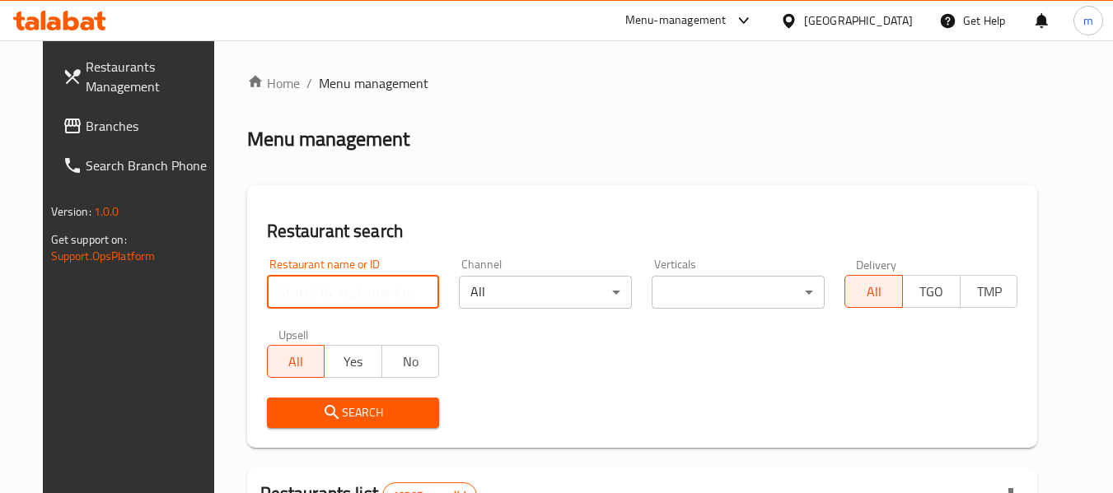
paste input "694493"
type input "694493"
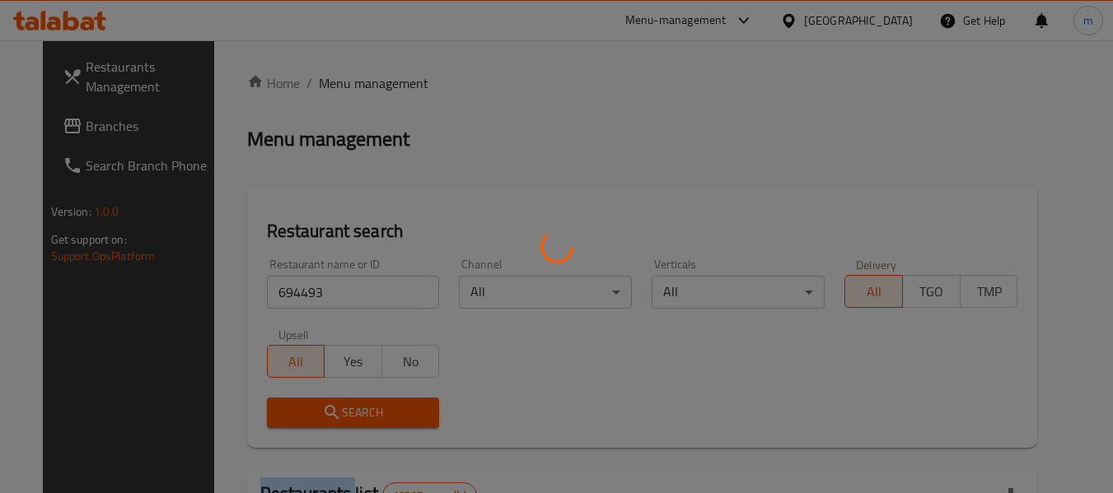
click at [300, 421] on div at bounding box center [556, 246] width 1113 height 493
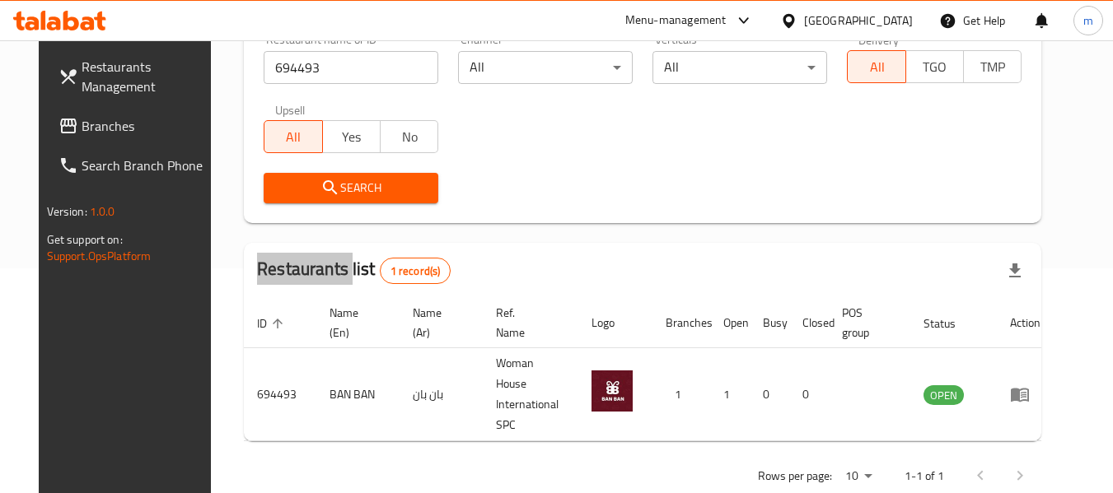
scroll to position [227, 0]
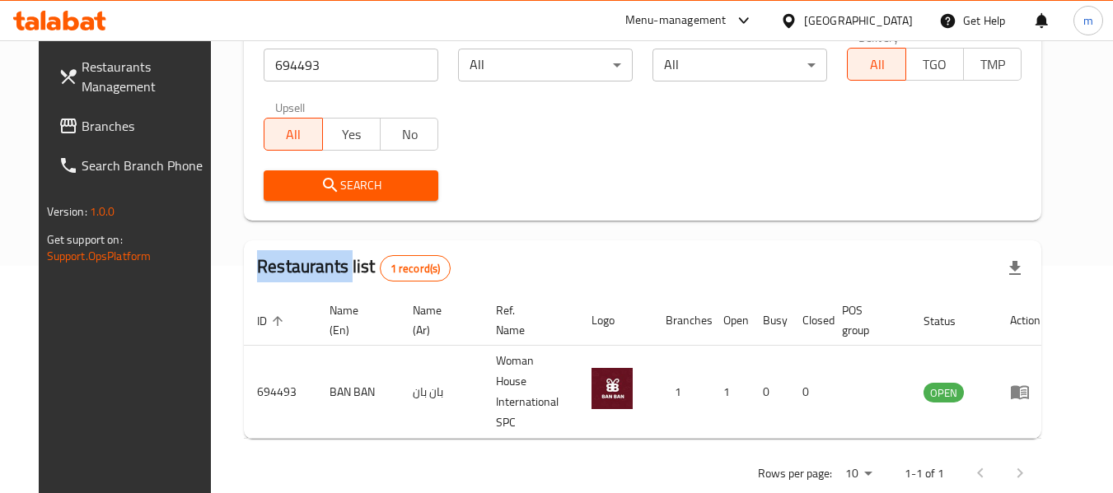
click at [797, 15] on icon at bounding box center [788, 20] width 17 height 17
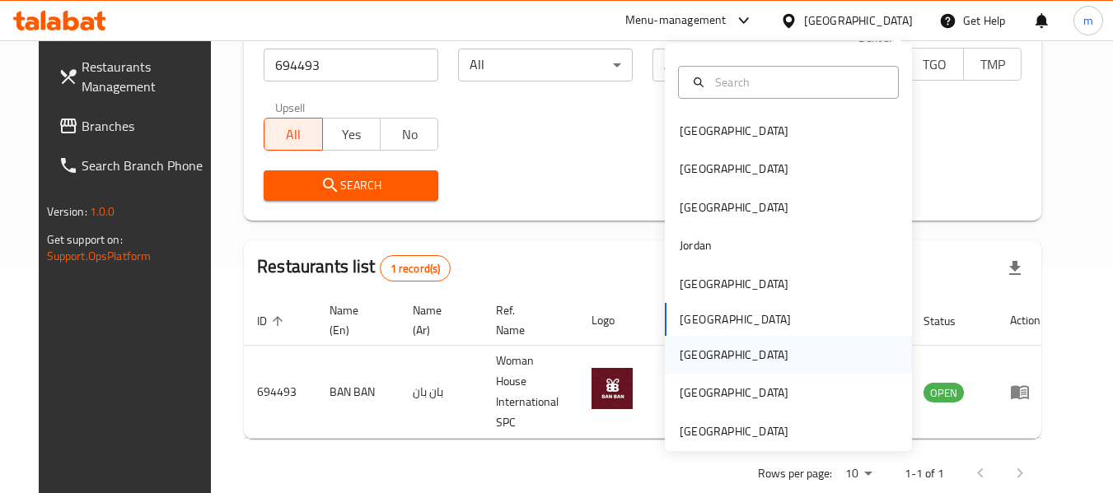
click at [680, 357] on div "[GEOGRAPHIC_DATA]" at bounding box center [734, 355] width 109 height 18
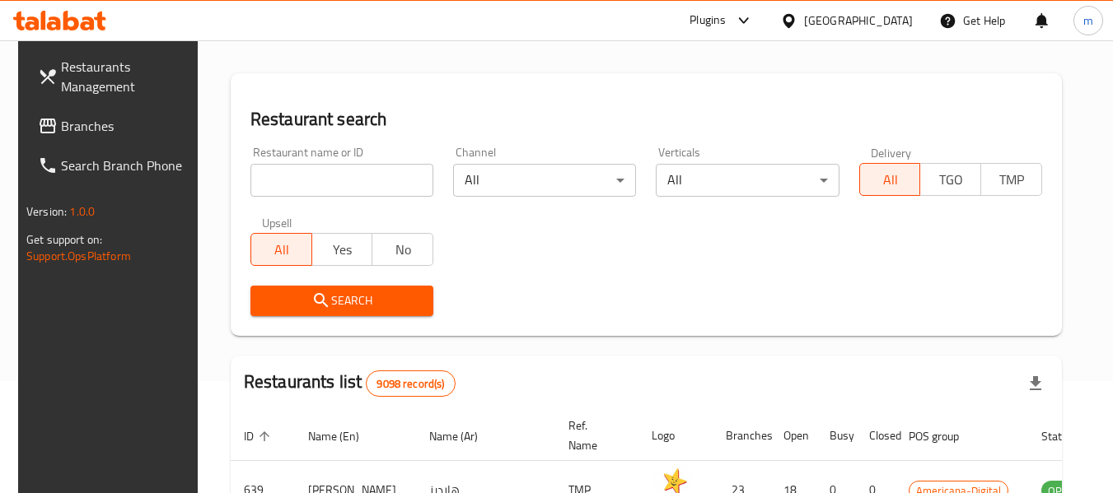
scroll to position [63, 0]
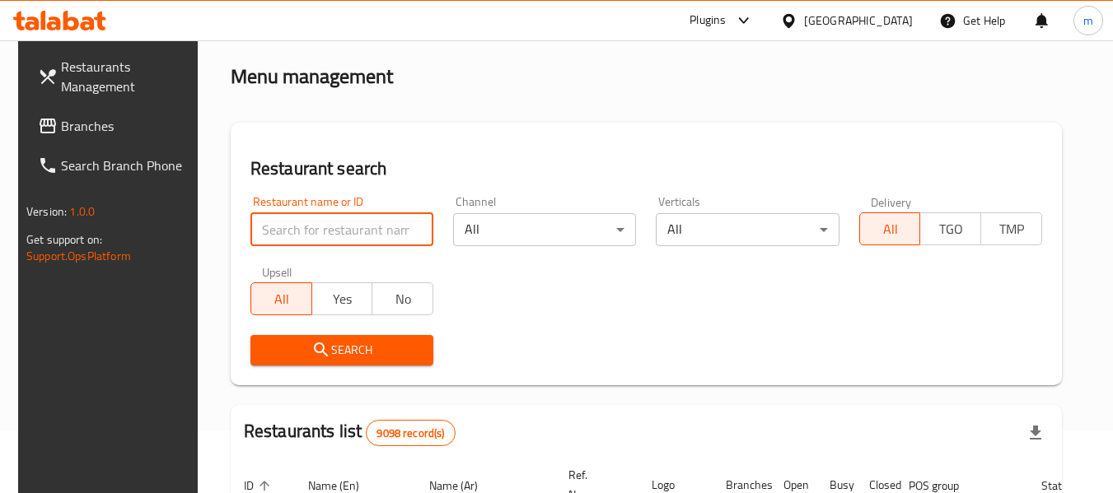
click at [299, 239] on input "search" at bounding box center [341, 229] width 183 height 33
paste input "716242"
type input "716242"
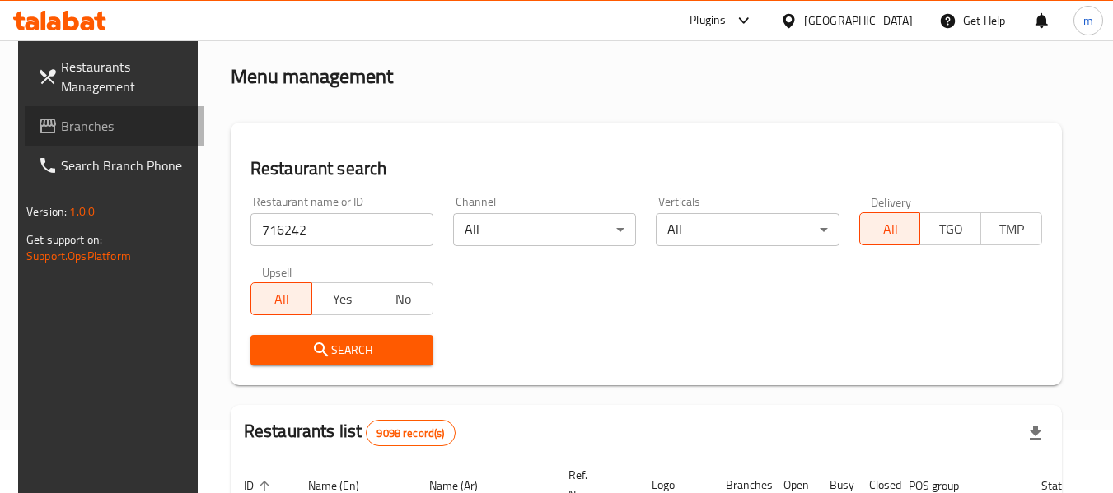
click at [110, 124] on span "Branches" at bounding box center [126, 126] width 130 height 20
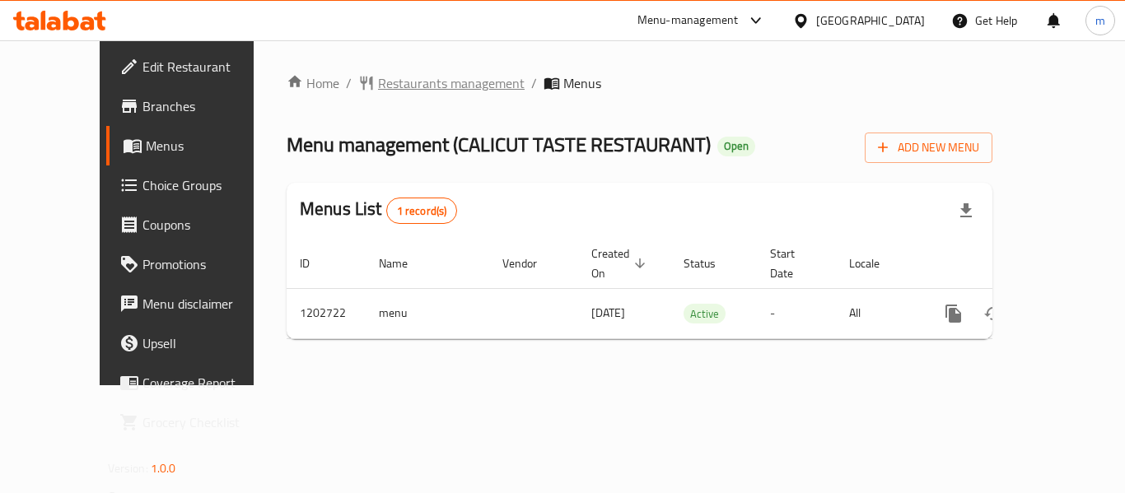
click at [425, 80] on span "Restaurants management" at bounding box center [451, 83] width 147 height 20
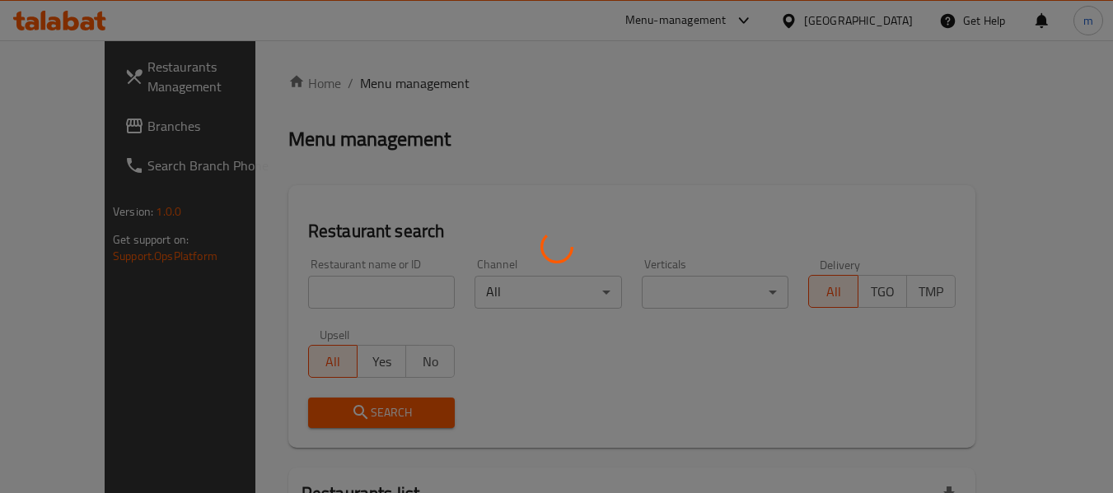
click at [320, 297] on div at bounding box center [556, 246] width 1113 height 493
click at [315, 295] on div at bounding box center [556, 246] width 1113 height 493
click at [311, 294] on div at bounding box center [556, 246] width 1113 height 493
click at [311, 293] on div at bounding box center [556, 246] width 1113 height 493
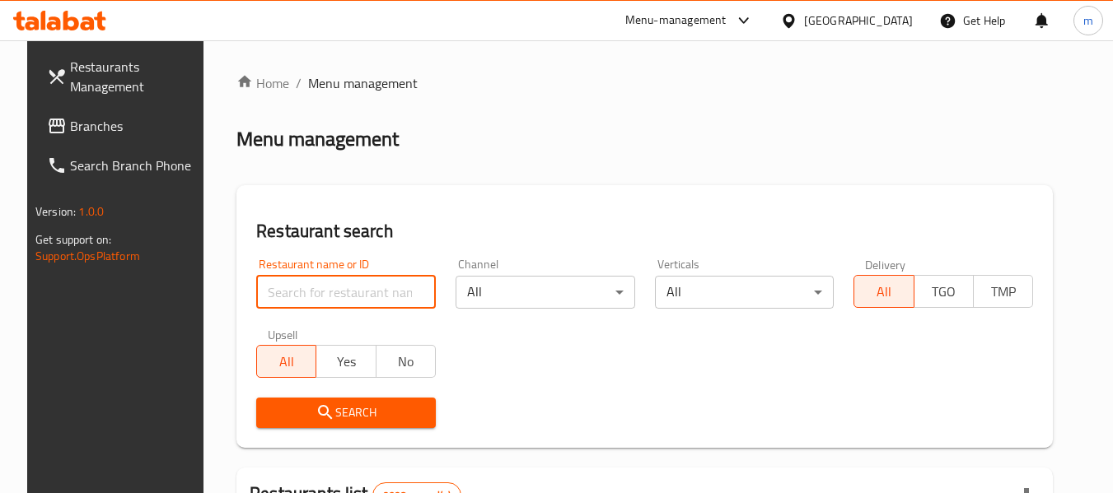
click at [311, 293] on input "search" at bounding box center [346, 292] width 180 height 33
paste input "669338"
type input "669338"
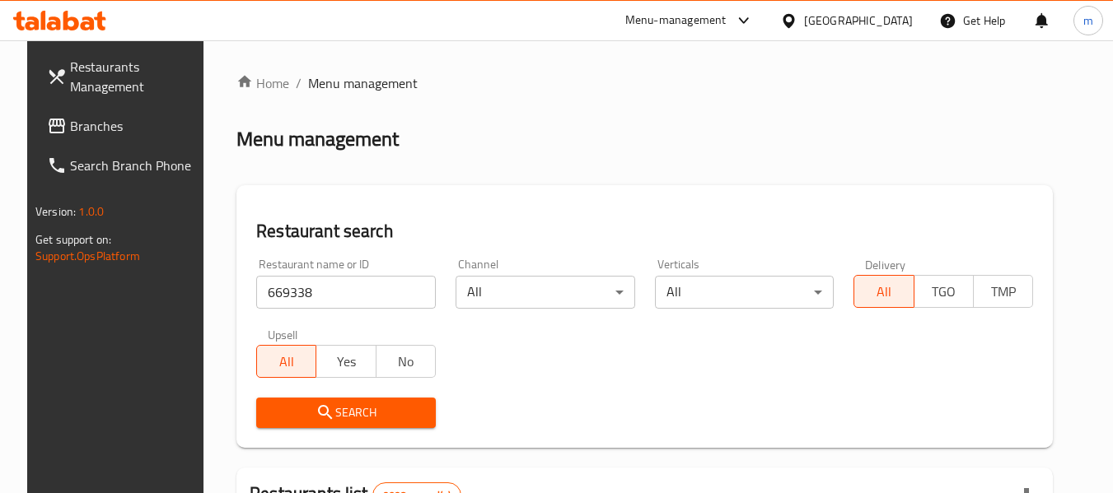
click at [292, 409] on span "Search" at bounding box center [345, 413] width 153 height 21
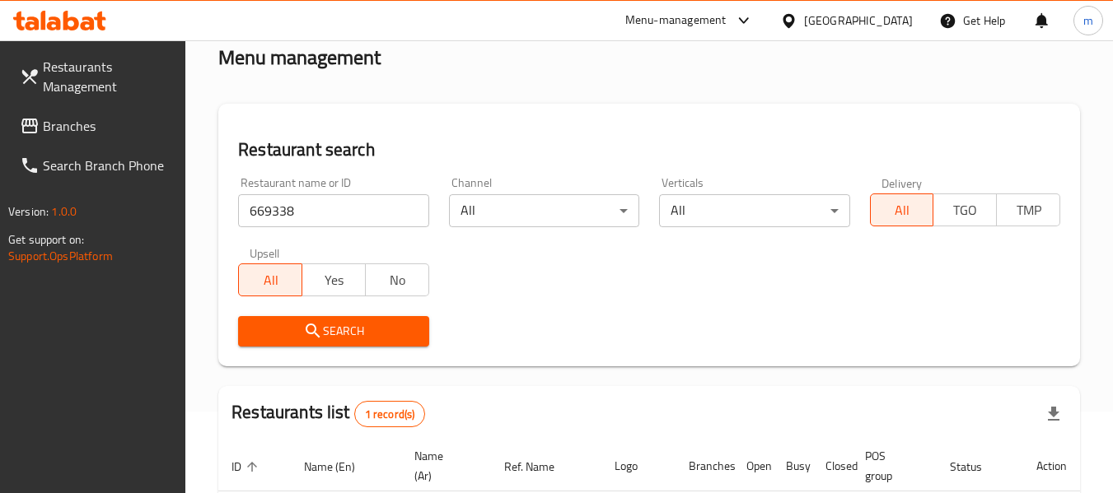
scroll to position [241, 0]
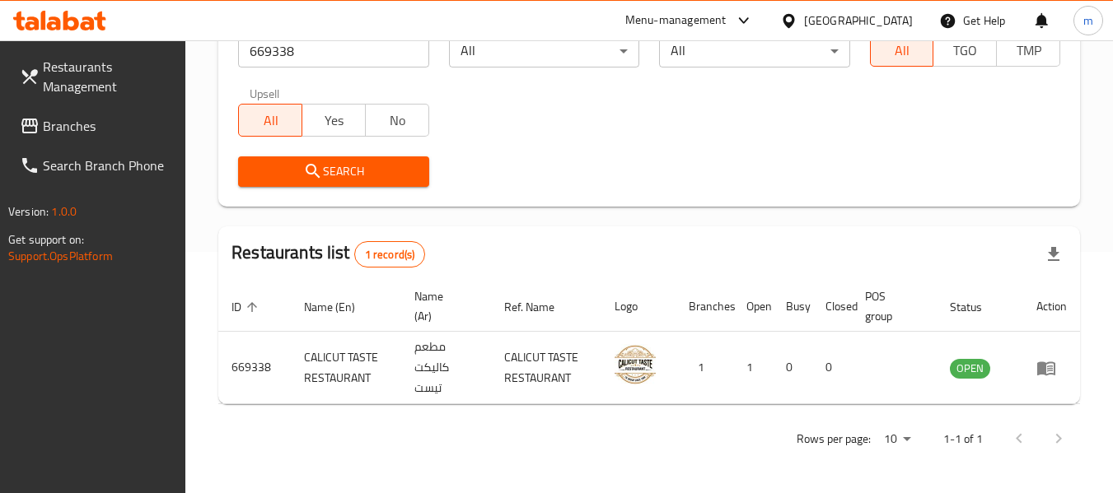
click at [794, 25] on icon at bounding box center [789, 20] width 12 height 14
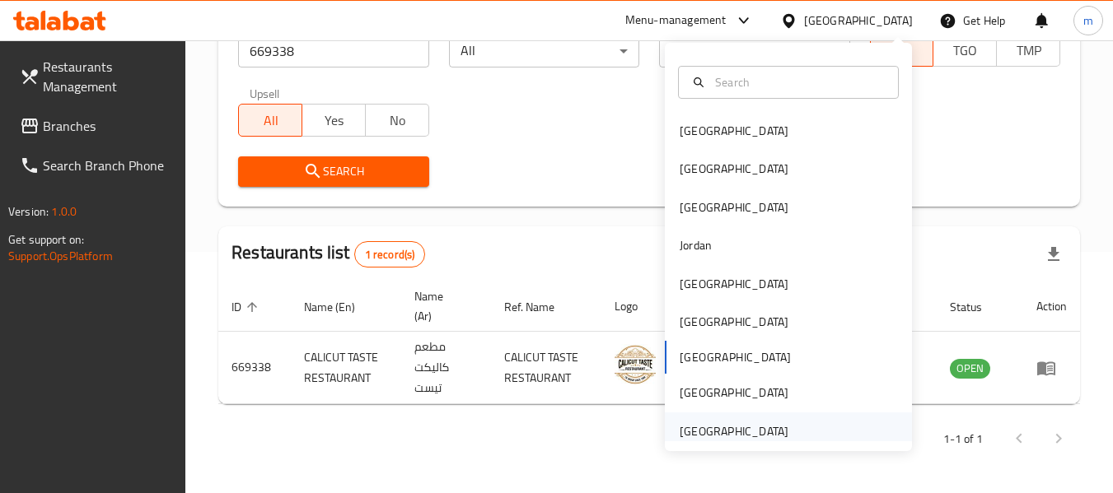
click at [689, 428] on div "[GEOGRAPHIC_DATA]" at bounding box center [734, 432] width 109 height 18
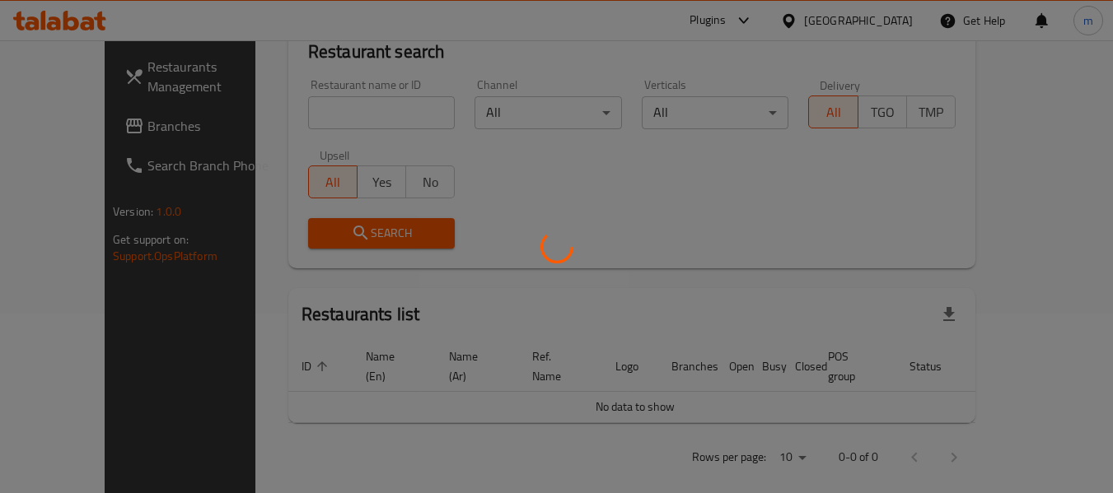
scroll to position [241, 0]
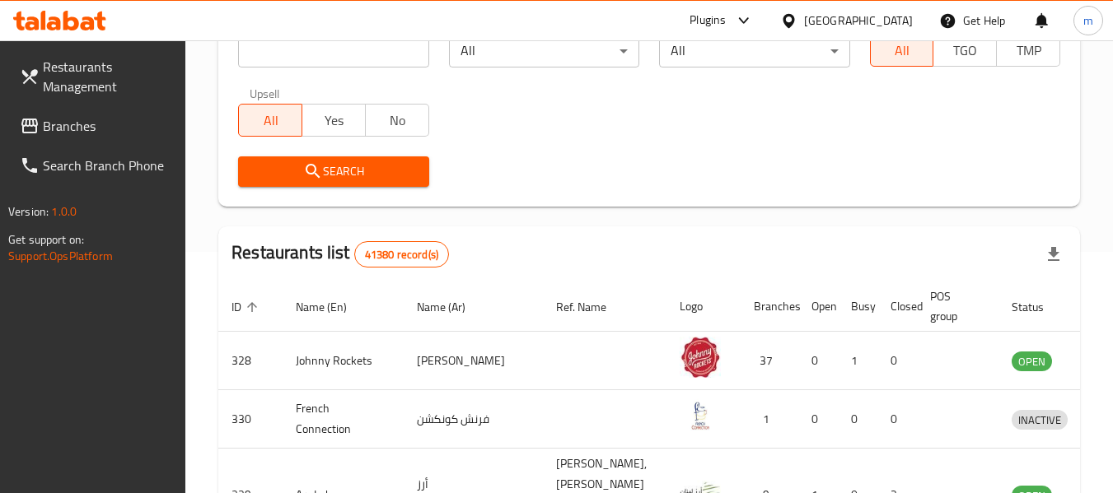
click at [95, 132] on span "Branches" at bounding box center [108, 126] width 130 height 20
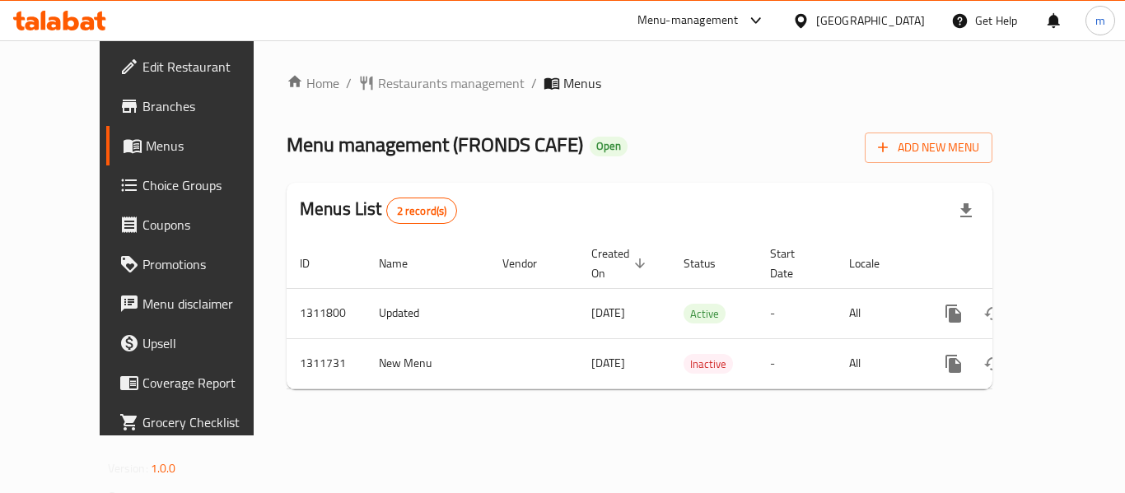
click at [391, 85] on div at bounding box center [562, 246] width 1125 height 493
click at [378, 85] on span "Restaurants management" at bounding box center [451, 83] width 147 height 20
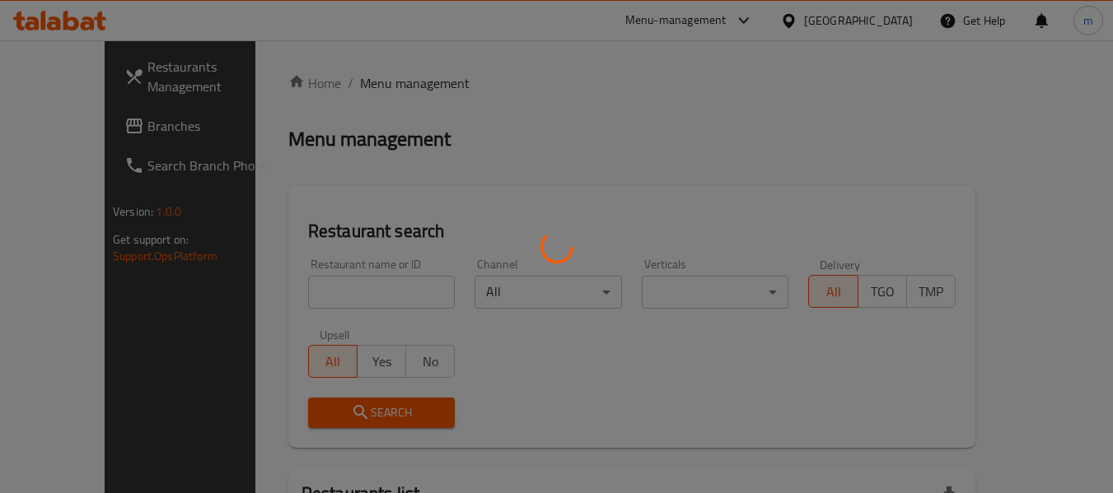
click at [341, 294] on div at bounding box center [556, 246] width 1113 height 493
click at [311, 297] on div at bounding box center [556, 246] width 1113 height 493
click at [299, 297] on div at bounding box center [556, 246] width 1113 height 493
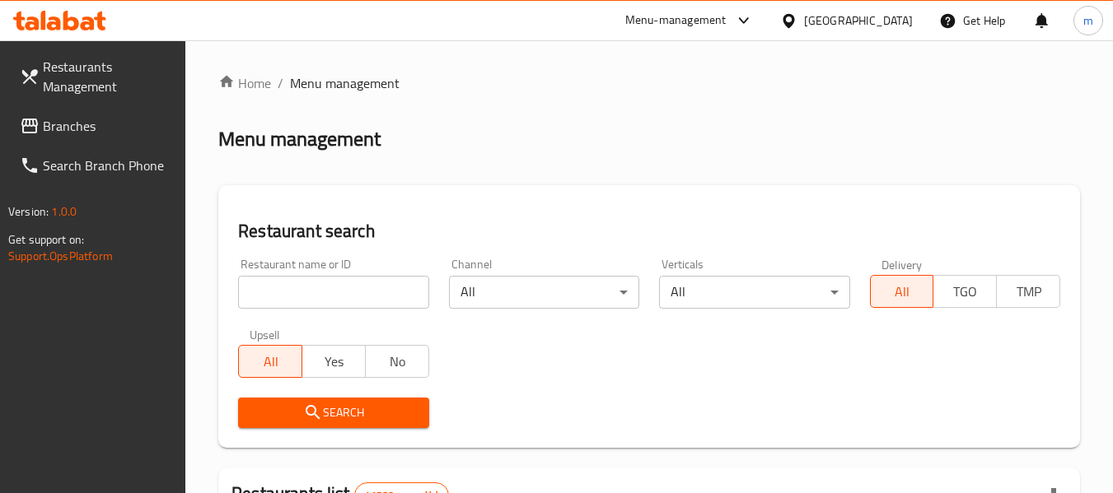
click at [295, 297] on input "search" at bounding box center [333, 292] width 190 height 33
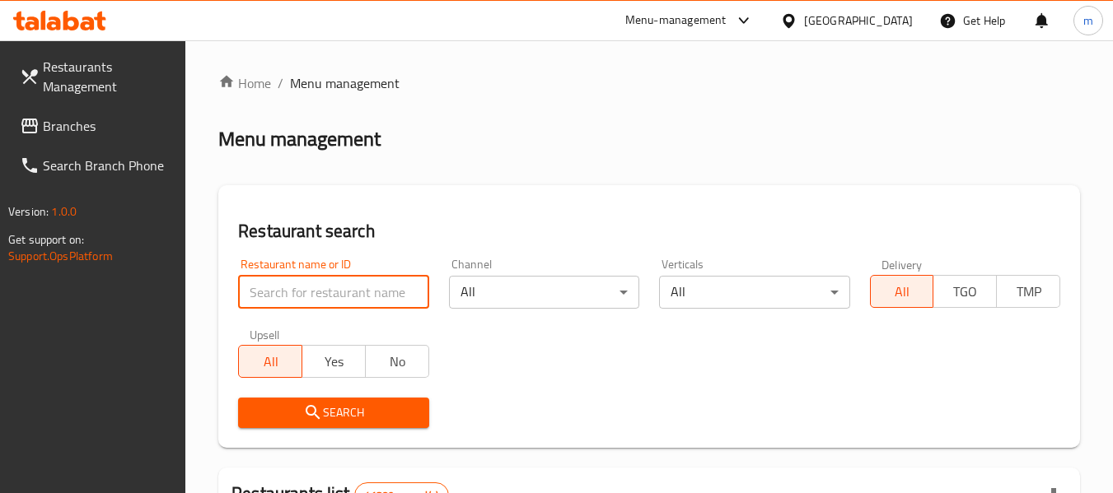
paste input "705859"
type input "705859"
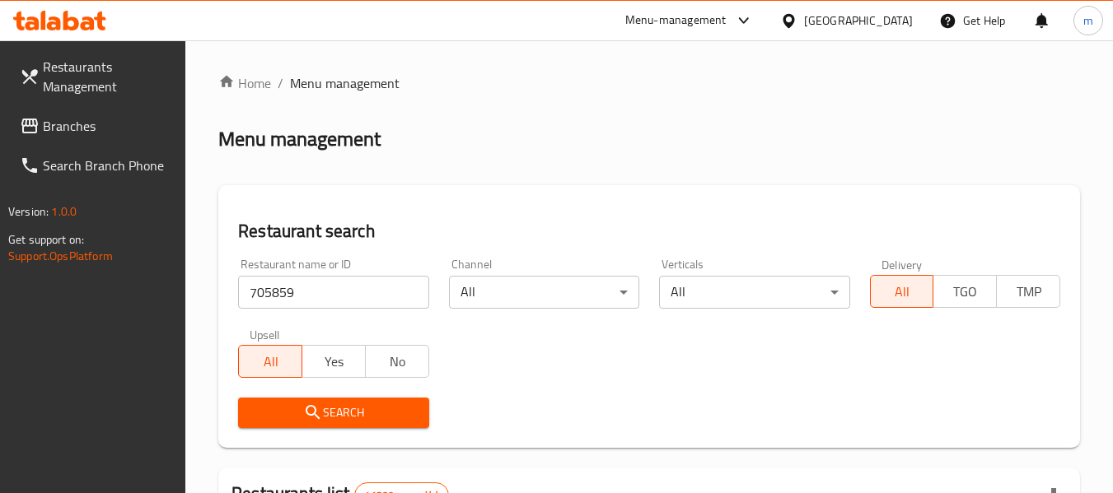
click at [326, 409] on span "Search" at bounding box center [333, 413] width 164 height 21
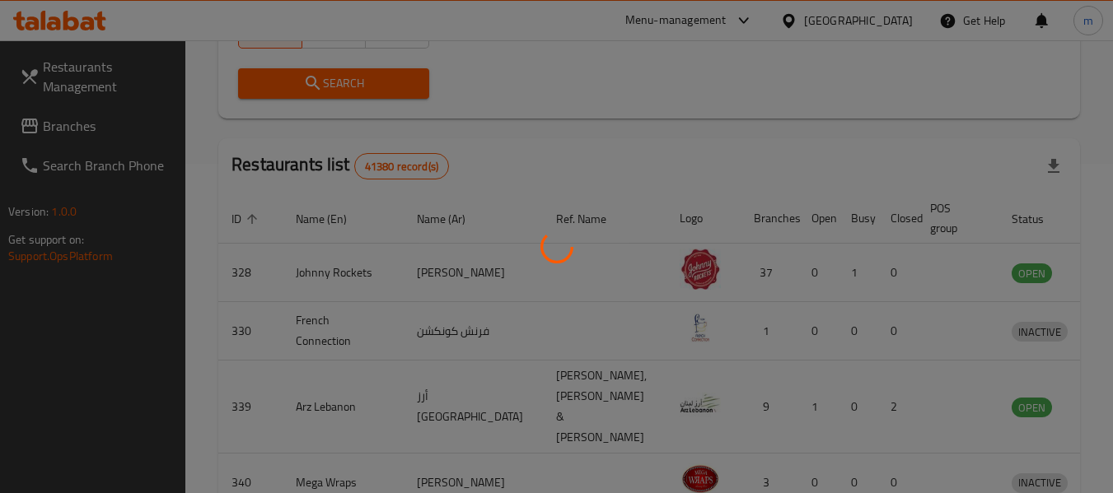
scroll to position [227, 0]
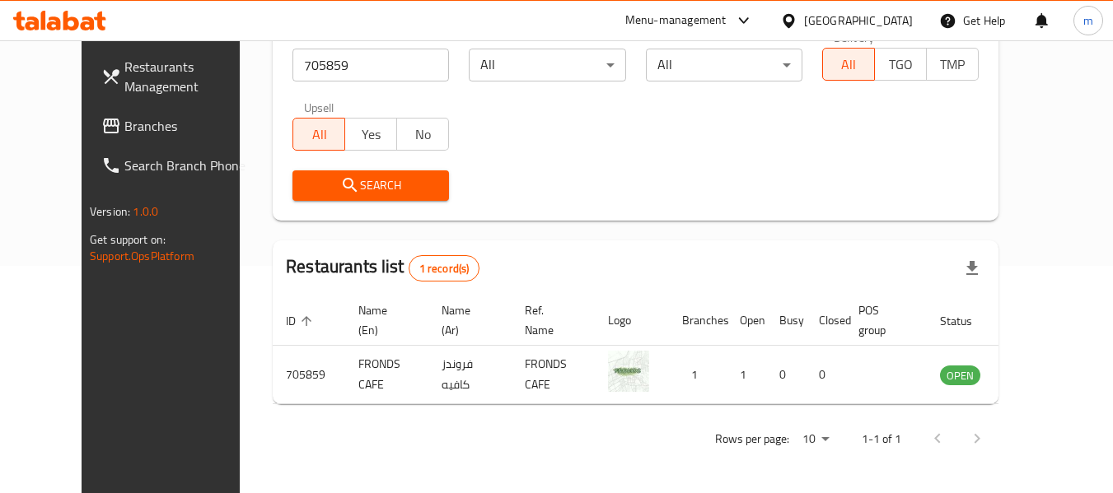
click at [124, 128] on span "Branches" at bounding box center [189, 126] width 130 height 20
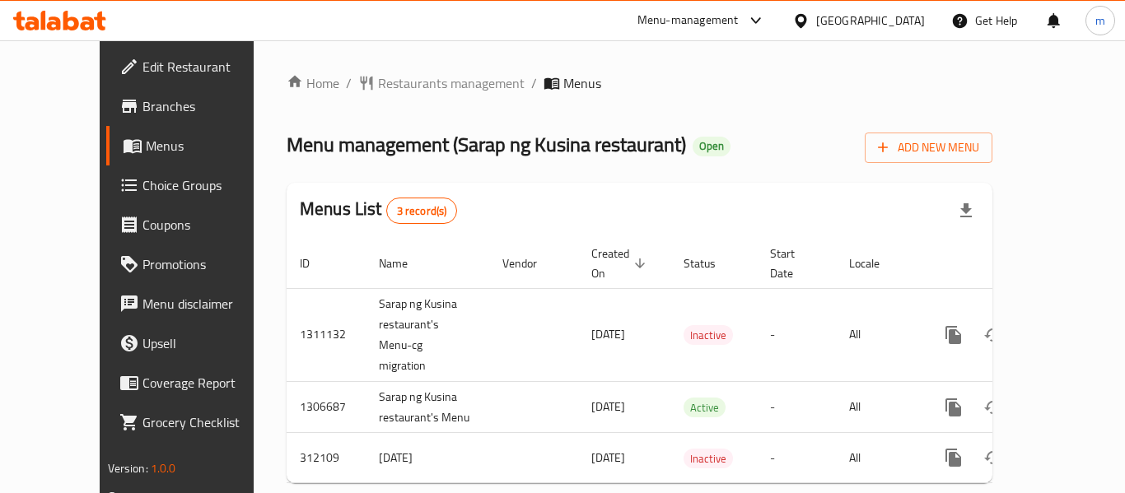
click at [367, 82] on div at bounding box center [562, 246] width 1125 height 493
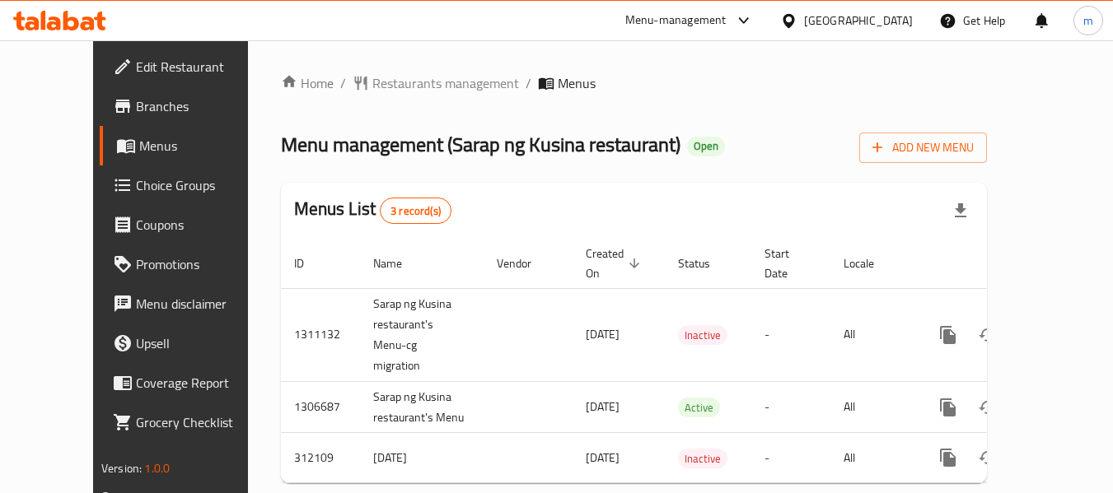
click at [372, 82] on span "Restaurants management" at bounding box center [445, 83] width 147 height 20
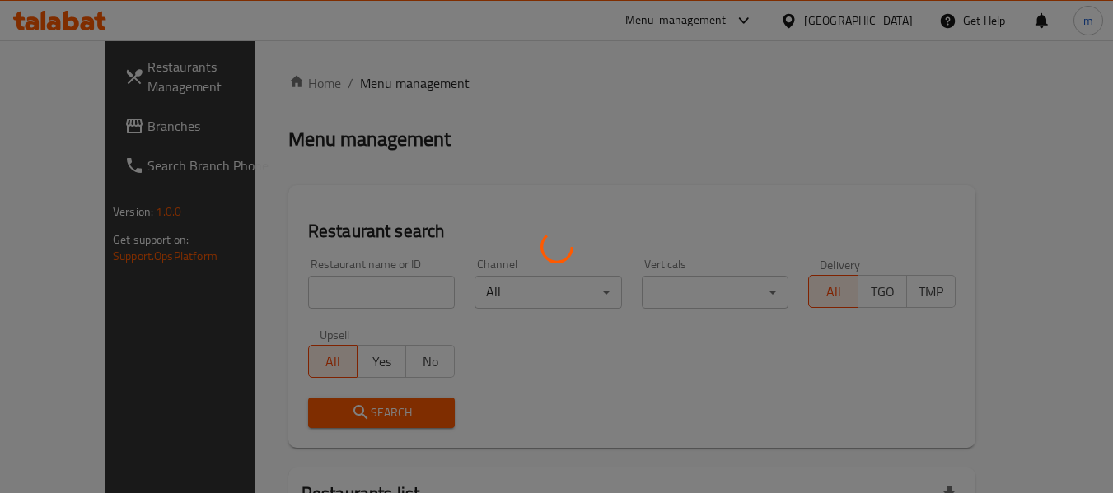
click at [312, 287] on div at bounding box center [556, 246] width 1113 height 493
click at [305, 295] on div at bounding box center [556, 246] width 1113 height 493
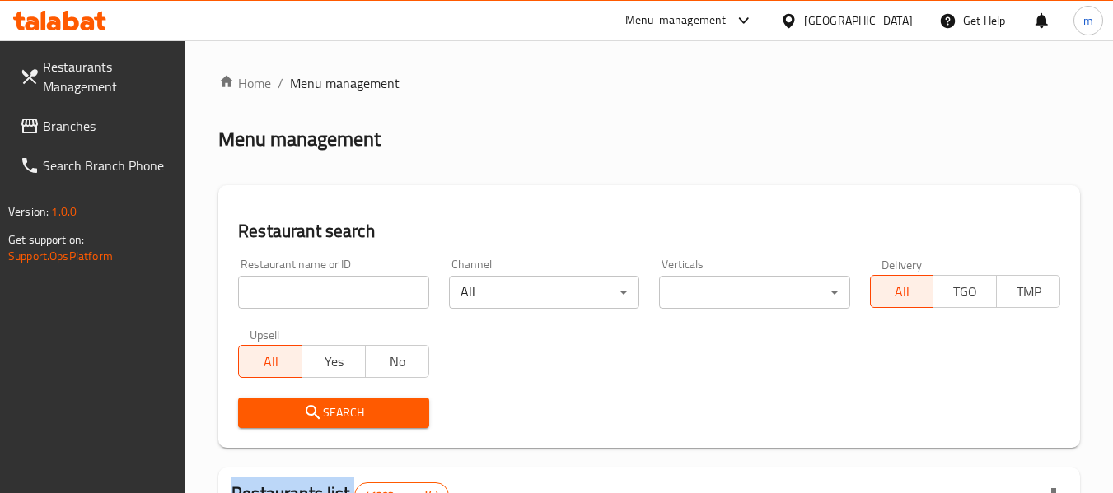
click at [305, 295] on input "search" at bounding box center [333, 292] width 190 height 33
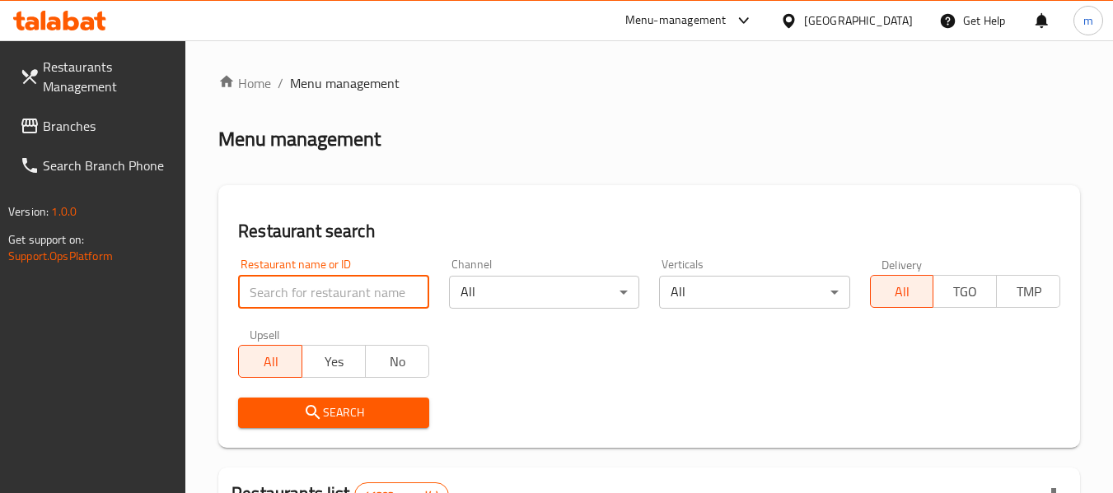
paste input "627400"
type input "627400"
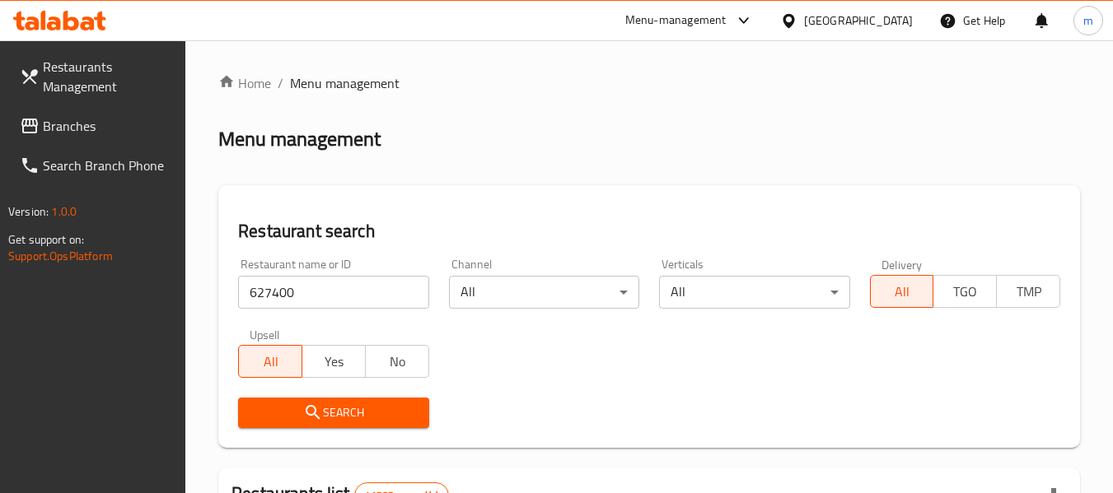
click at [326, 414] on span "Search" at bounding box center [333, 413] width 164 height 21
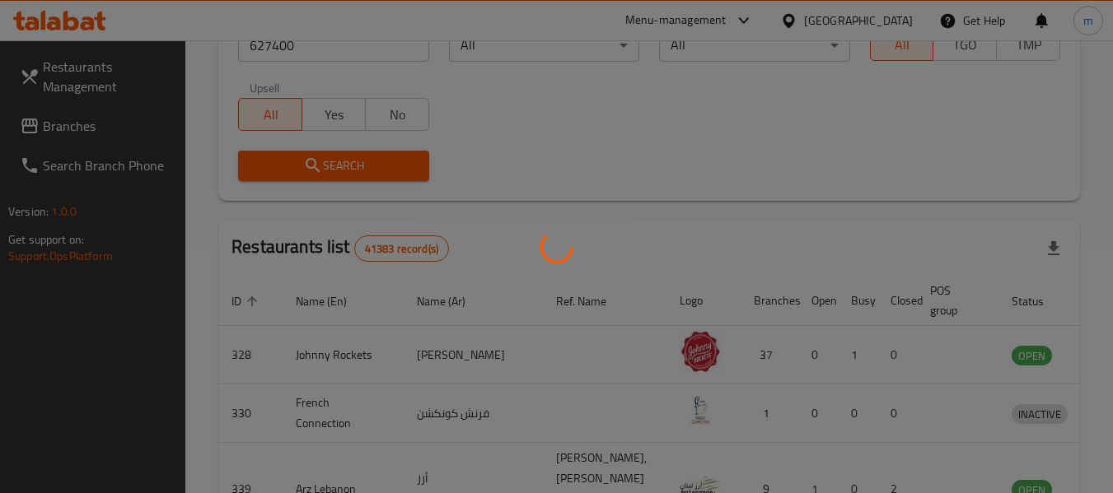
scroll to position [241, 0]
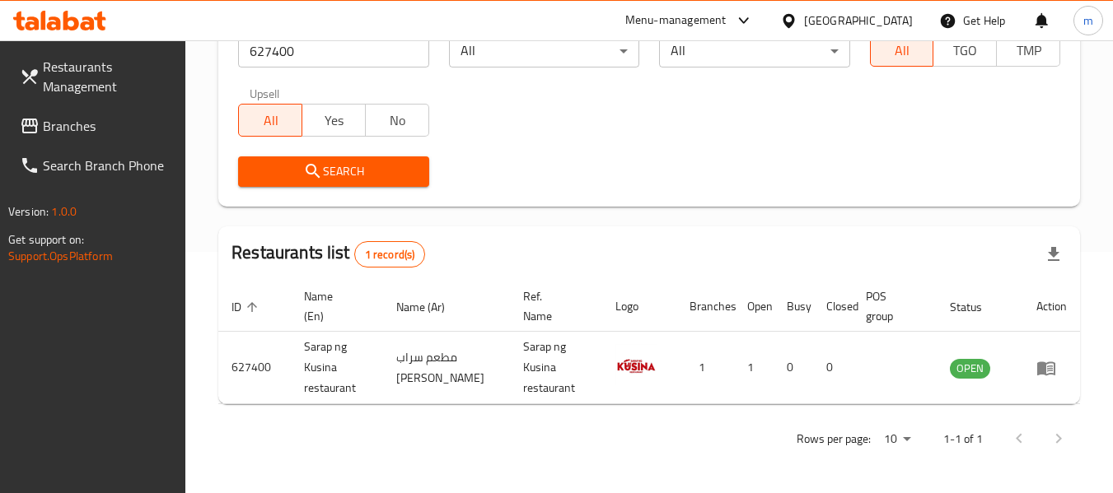
click at [81, 121] on span "Branches" at bounding box center [108, 126] width 130 height 20
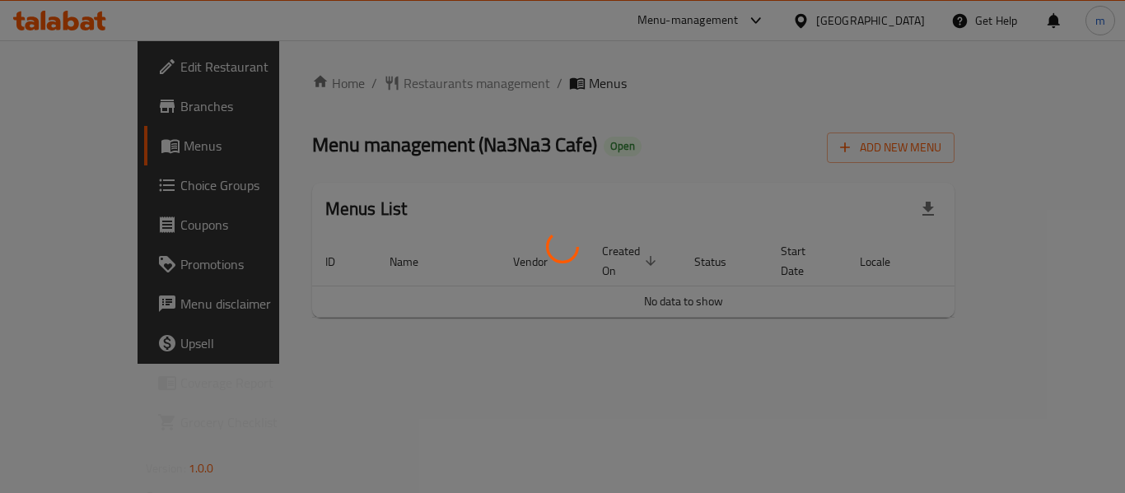
click at [385, 84] on div at bounding box center [562, 246] width 1125 height 493
click at [385, 85] on div at bounding box center [562, 246] width 1125 height 493
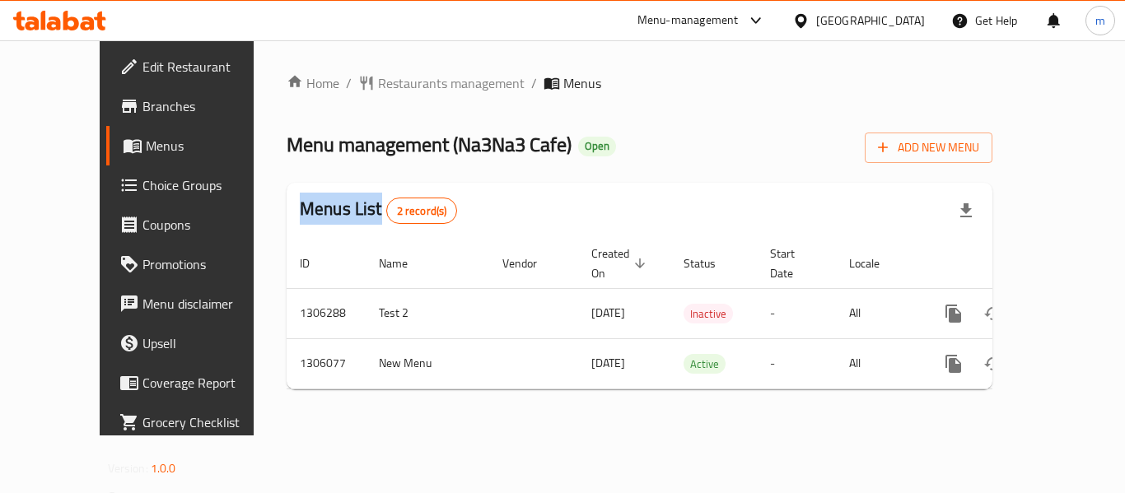
click at [385, 85] on div at bounding box center [562, 246] width 1125 height 493
click at [385, 85] on span "Restaurants management" at bounding box center [451, 83] width 147 height 20
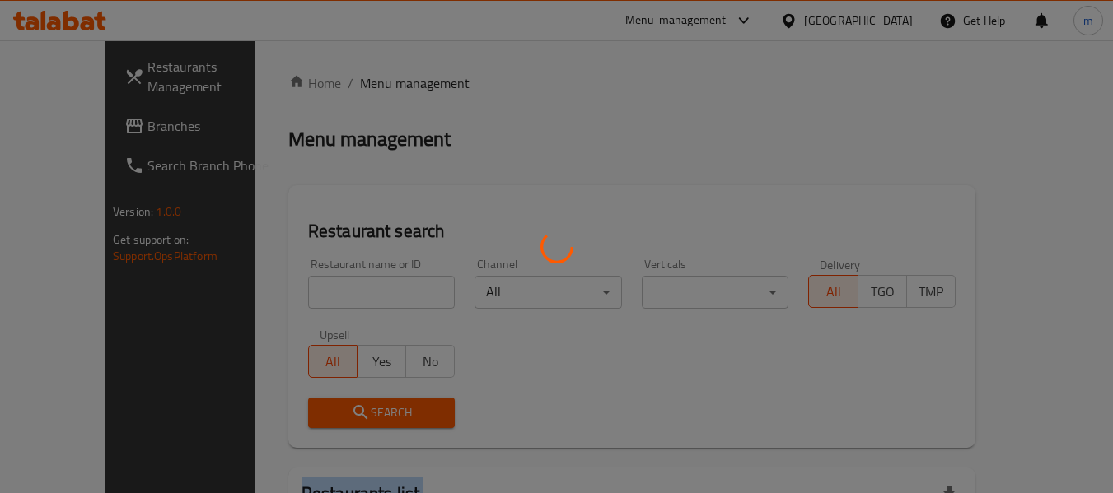
click at [385, 85] on div at bounding box center [556, 246] width 1113 height 493
click at [311, 287] on div at bounding box center [556, 246] width 1113 height 493
click at [309, 287] on div at bounding box center [556, 246] width 1113 height 493
click at [309, 288] on div at bounding box center [556, 246] width 1113 height 493
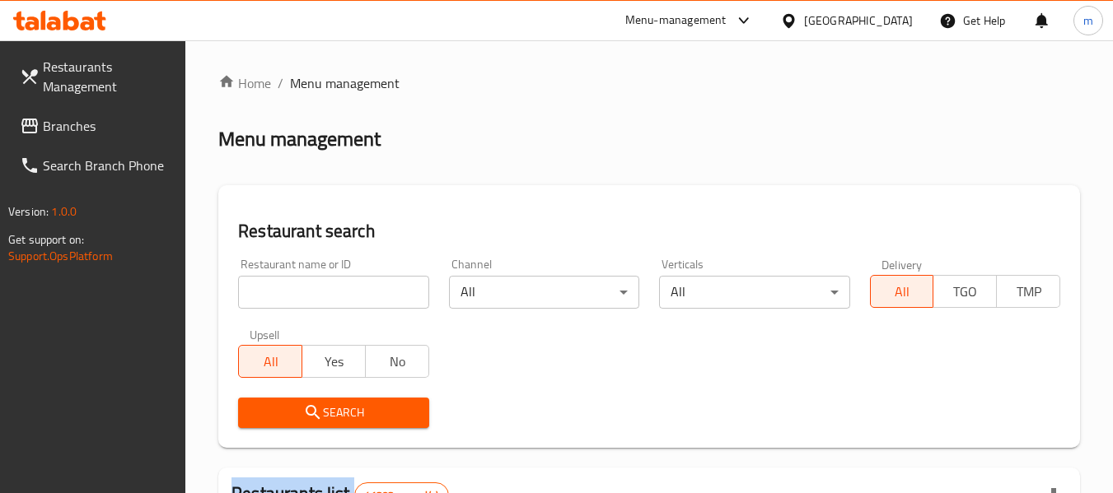
click at [309, 288] on div at bounding box center [556, 246] width 1113 height 493
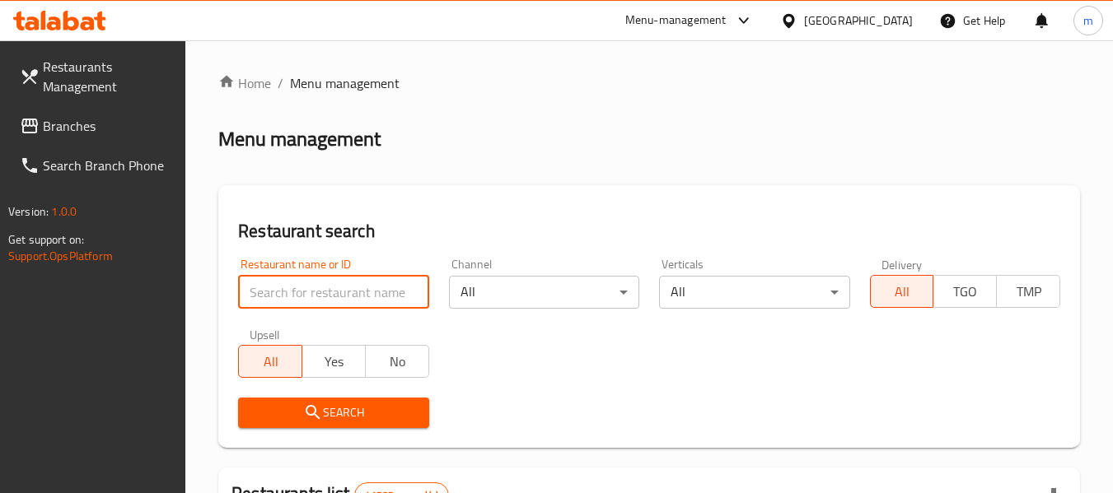
click at [309, 288] on input "search" at bounding box center [333, 292] width 190 height 33
paste input "703656"
type input "703656"
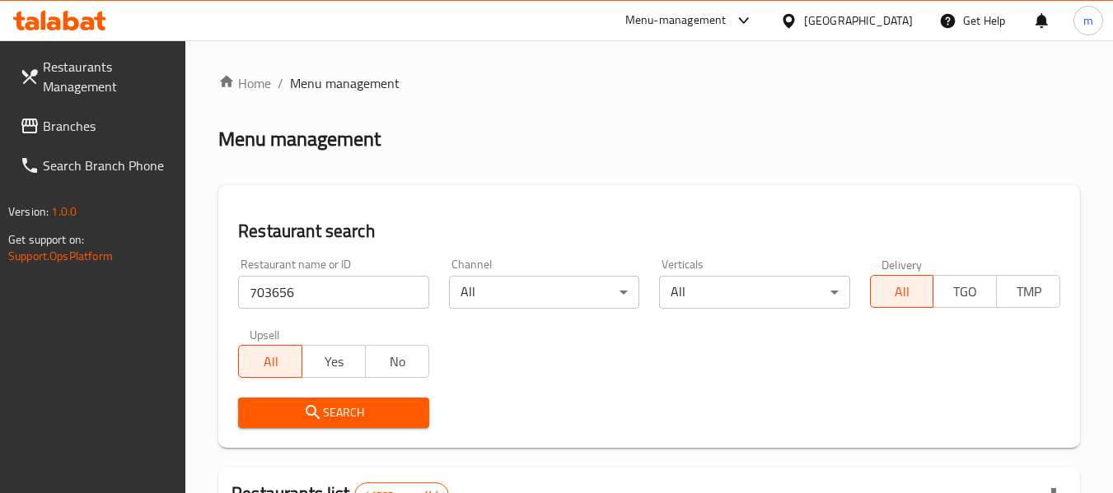
click at [325, 405] on span "Search" at bounding box center [333, 413] width 164 height 21
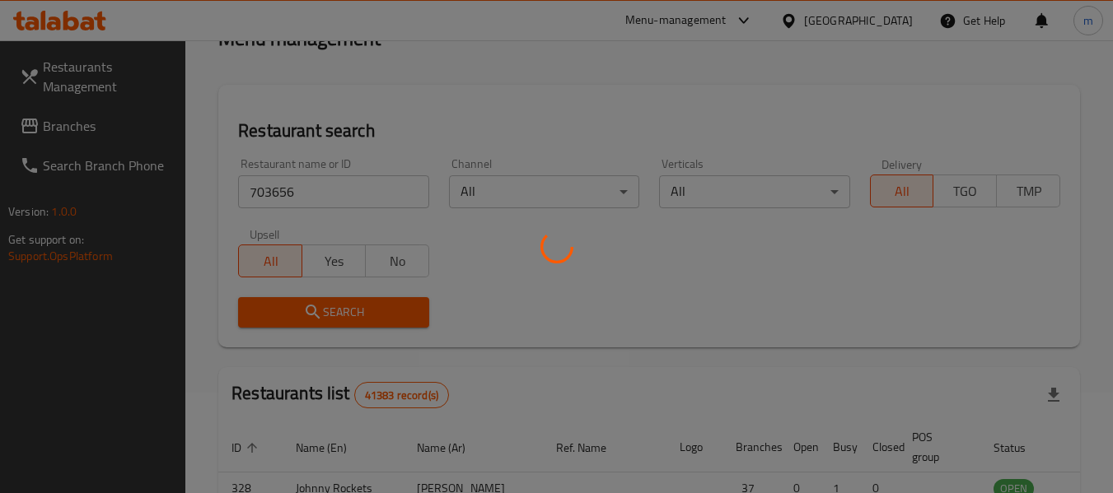
scroll to position [165, 0]
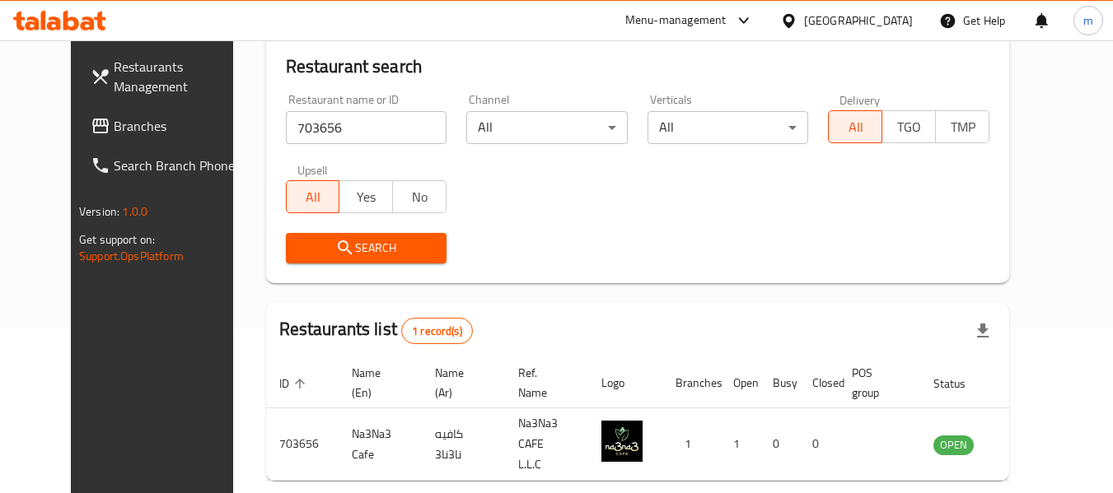
click at [788, 26] on icon at bounding box center [788, 20] width 17 height 17
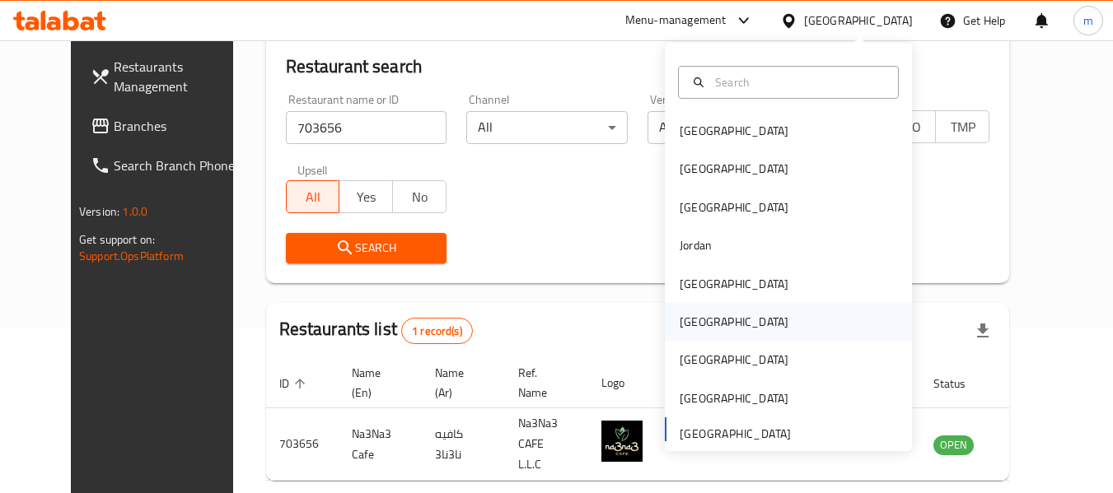
click at [684, 328] on div "[GEOGRAPHIC_DATA]" at bounding box center [734, 322] width 109 height 18
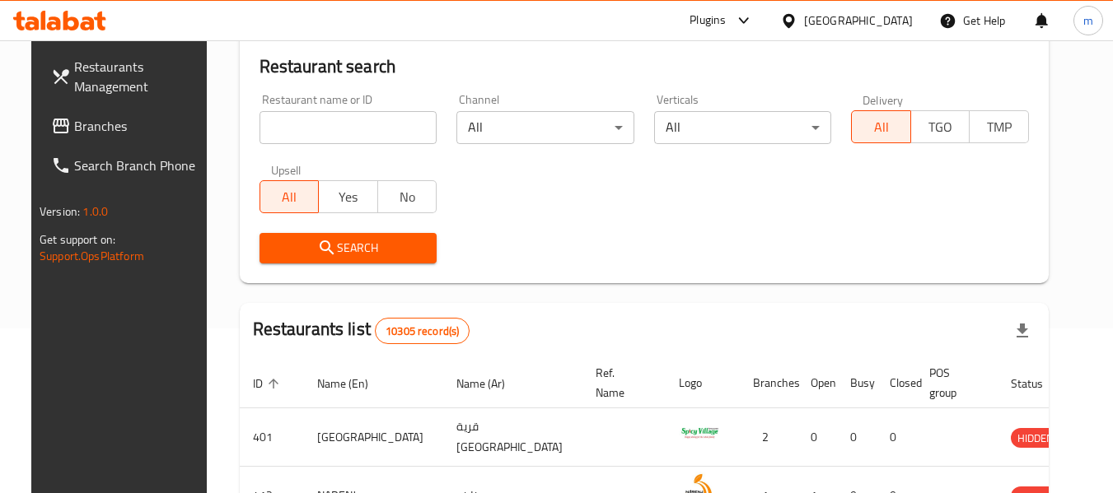
click at [74, 128] on span "Branches" at bounding box center [139, 126] width 130 height 20
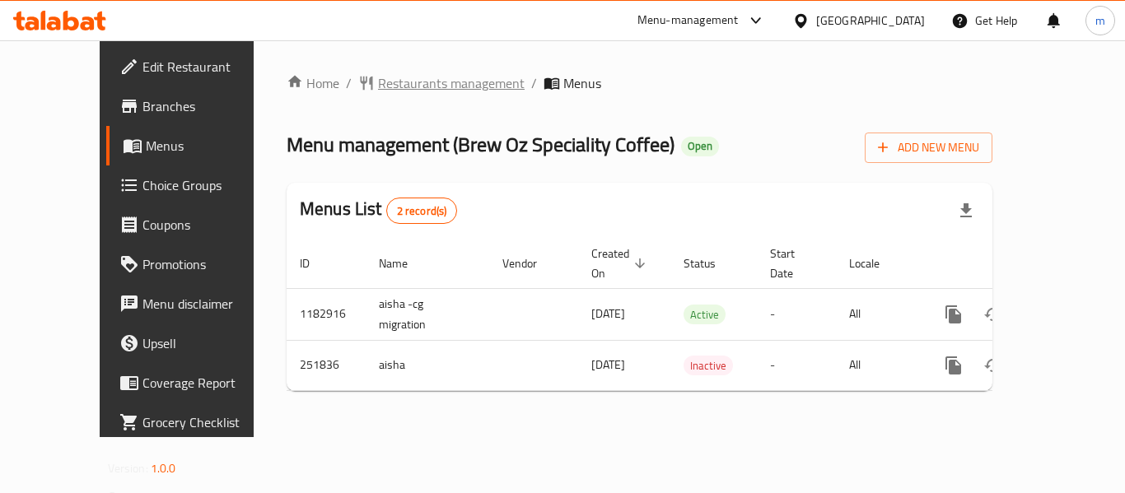
click at [410, 82] on span "Restaurants management" at bounding box center [451, 83] width 147 height 20
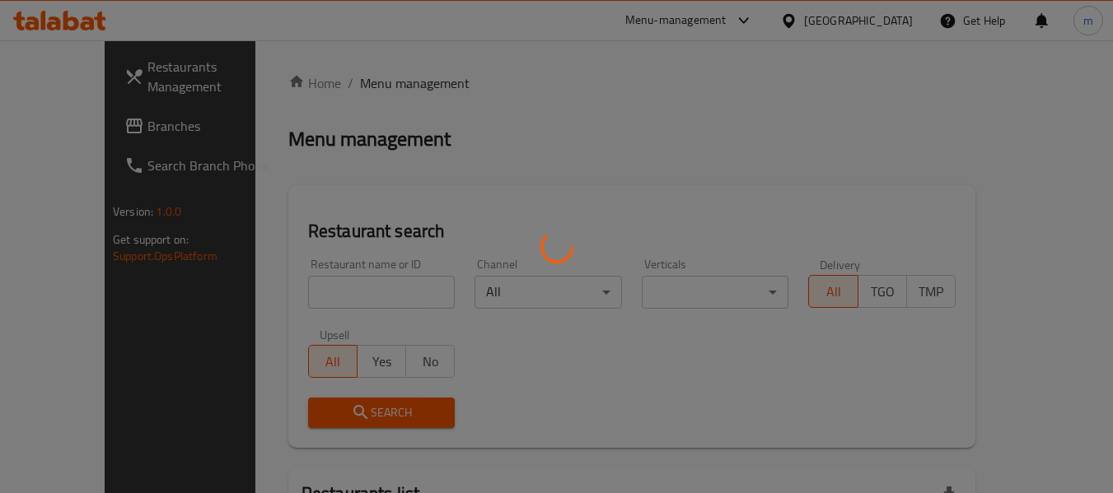
click at [291, 295] on div at bounding box center [556, 246] width 1113 height 493
click at [290, 295] on div at bounding box center [556, 246] width 1113 height 493
click at [289, 295] on div at bounding box center [556, 246] width 1113 height 493
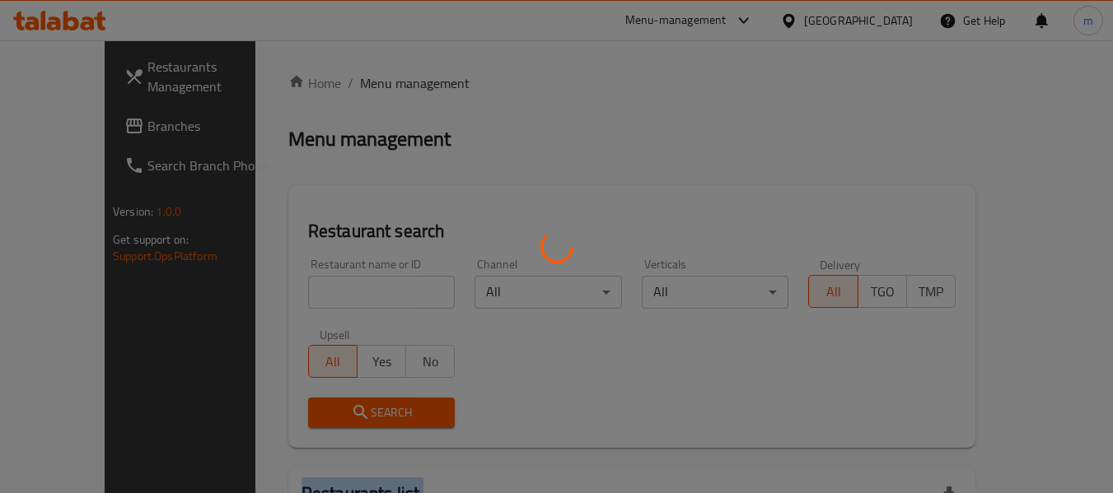
click at [289, 295] on div at bounding box center [556, 246] width 1113 height 493
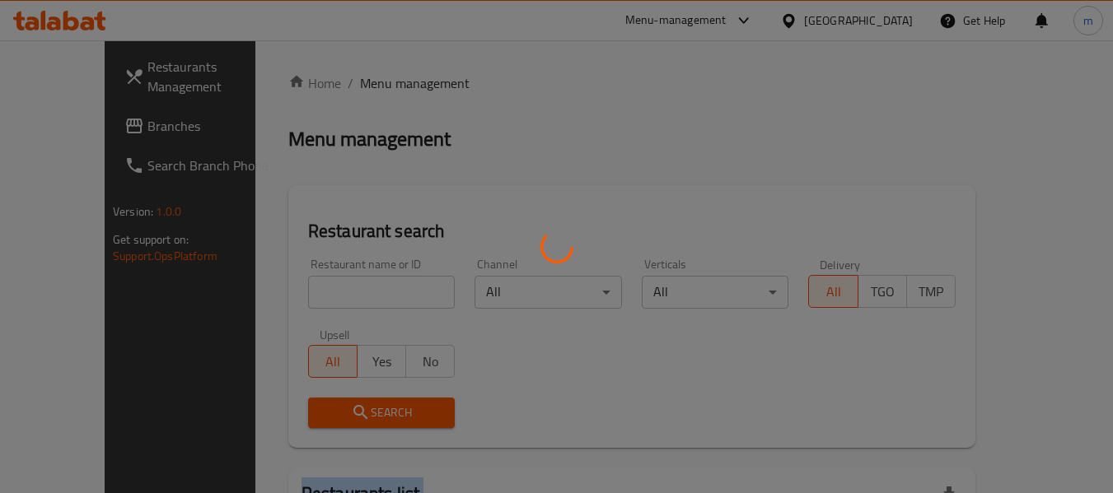
click at [289, 295] on div at bounding box center [556, 246] width 1113 height 493
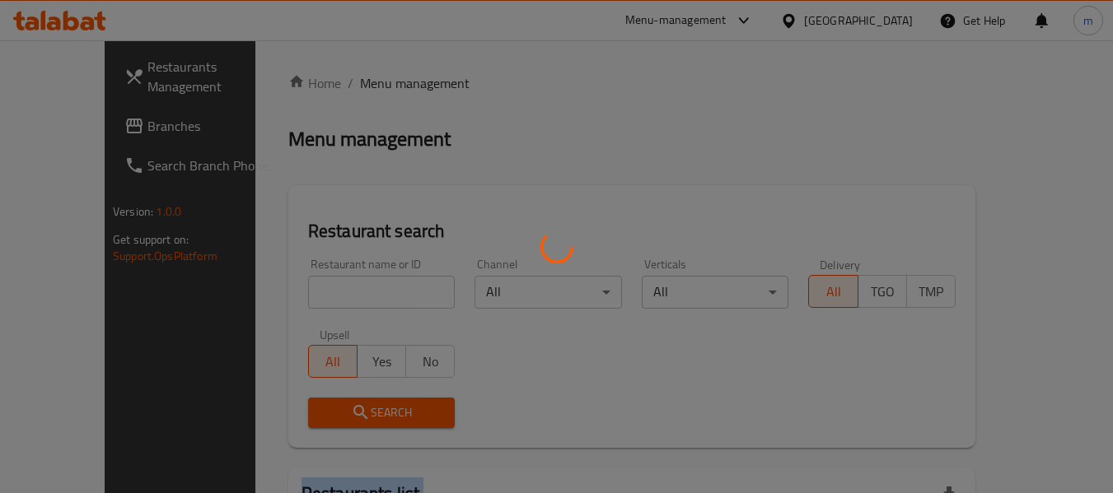
click at [289, 295] on div at bounding box center [556, 246] width 1113 height 493
click at [291, 294] on div at bounding box center [556, 246] width 1113 height 493
drag, startPoint x: 291, startPoint y: 294, endPoint x: 276, endPoint y: 293, distance: 14.8
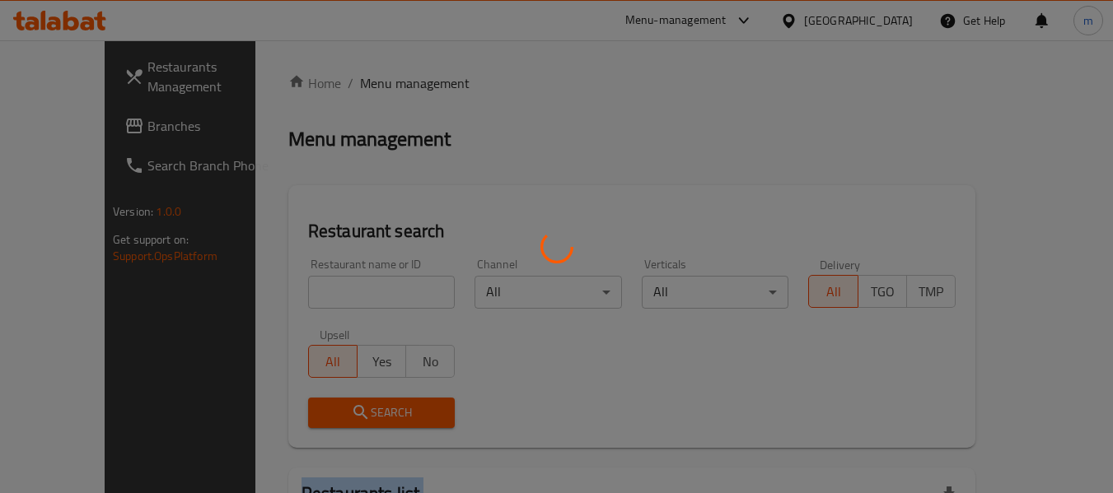
click at [276, 293] on div at bounding box center [556, 246] width 1113 height 493
click at [275, 304] on div at bounding box center [556, 246] width 1113 height 493
click at [278, 299] on div at bounding box center [556, 246] width 1113 height 493
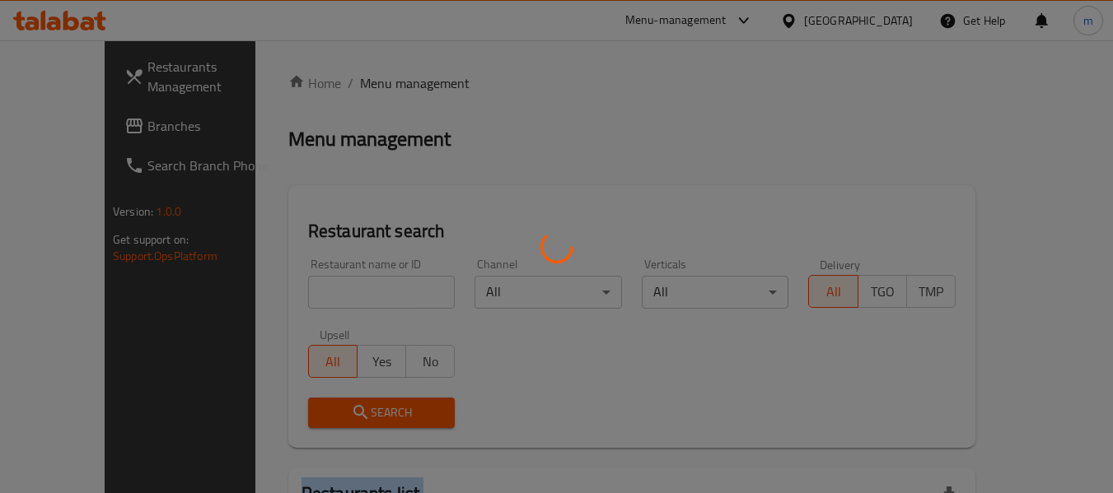
click at [278, 299] on div at bounding box center [556, 246] width 1113 height 493
click at [282, 299] on div at bounding box center [556, 246] width 1113 height 493
click at [290, 298] on div at bounding box center [556, 246] width 1113 height 493
click at [292, 297] on div at bounding box center [556, 246] width 1113 height 493
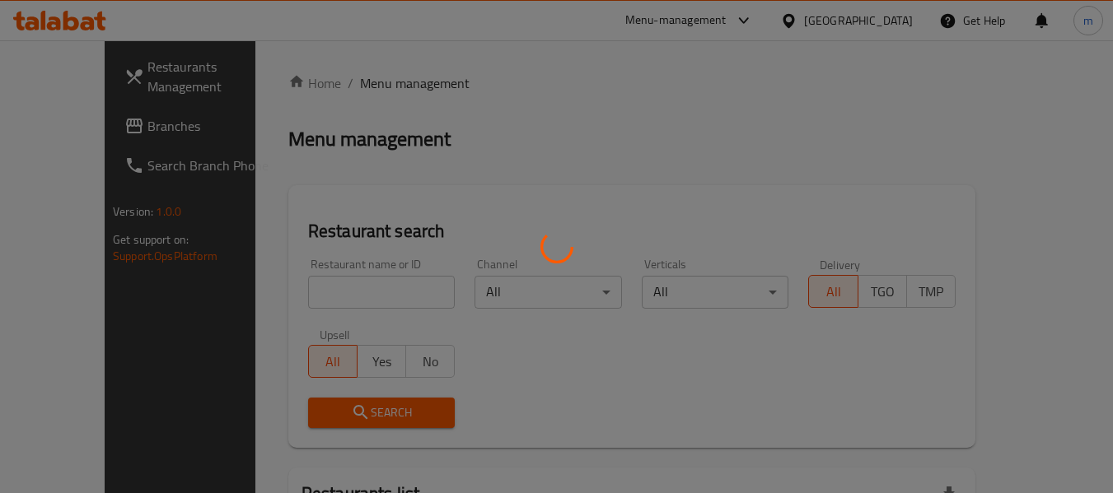
click at [295, 297] on div at bounding box center [556, 246] width 1113 height 493
drag, startPoint x: 328, startPoint y: 292, endPoint x: 304, endPoint y: 299, distance: 24.8
click at [323, 296] on div at bounding box center [556, 246] width 1113 height 493
click at [301, 300] on div at bounding box center [556, 246] width 1113 height 493
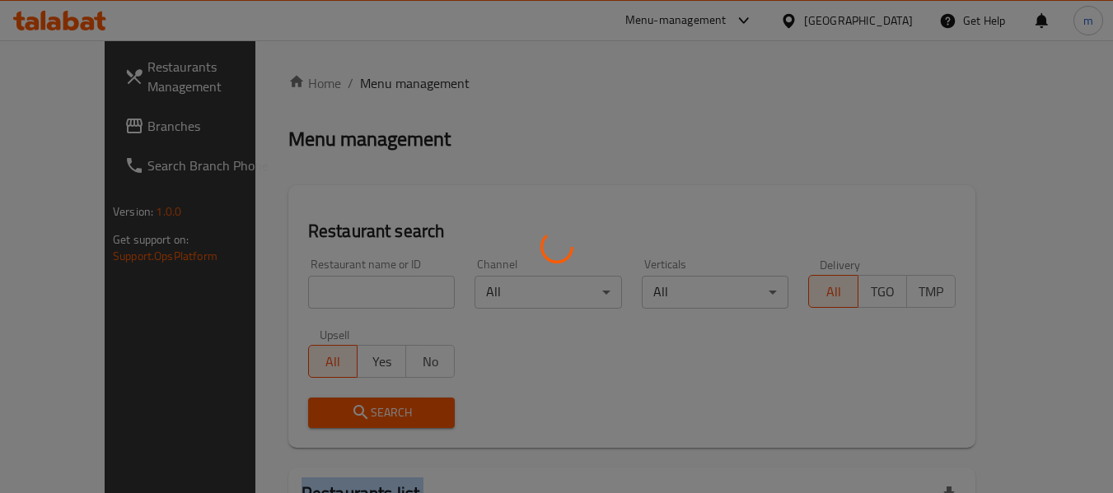
click at [301, 300] on div at bounding box center [556, 246] width 1113 height 493
click at [306, 290] on div at bounding box center [556, 246] width 1113 height 493
click at [305, 293] on div at bounding box center [556, 246] width 1113 height 493
click at [308, 301] on div at bounding box center [556, 246] width 1113 height 493
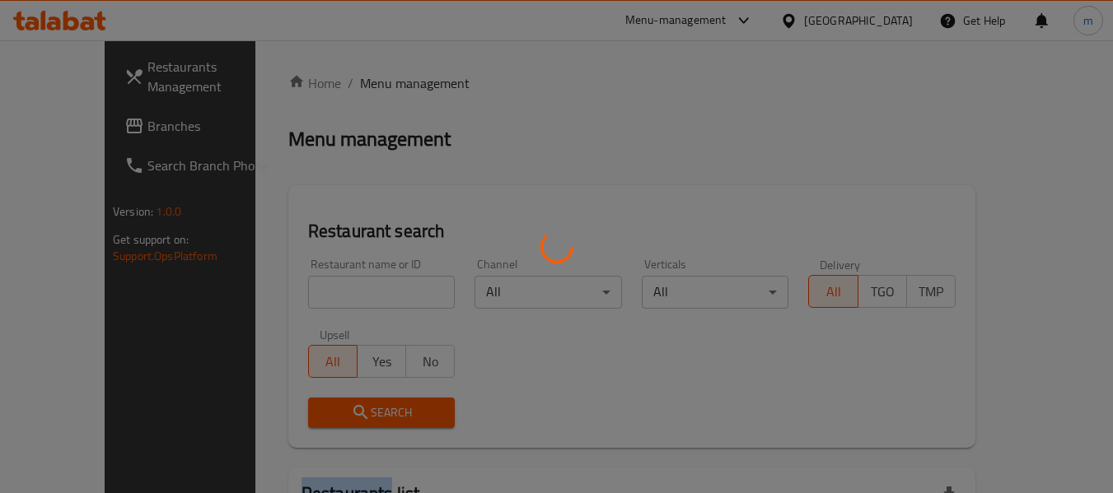
click at [309, 299] on div at bounding box center [556, 246] width 1113 height 493
click at [315, 292] on div at bounding box center [556, 246] width 1113 height 493
click at [316, 292] on div at bounding box center [556, 246] width 1113 height 493
click at [317, 291] on div at bounding box center [556, 246] width 1113 height 493
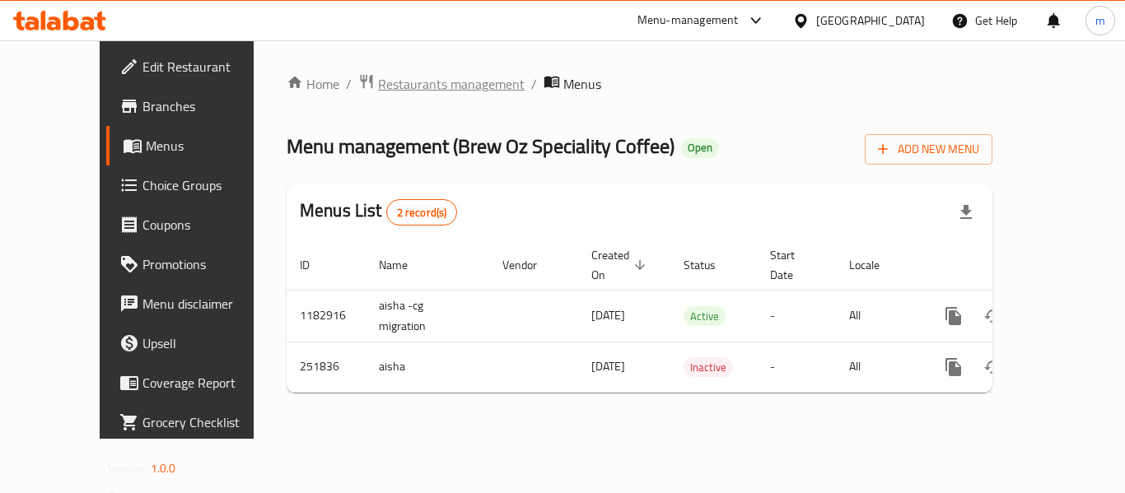
click at [378, 86] on span "Restaurants management" at bounding box center [451, 84] width 147 height 20
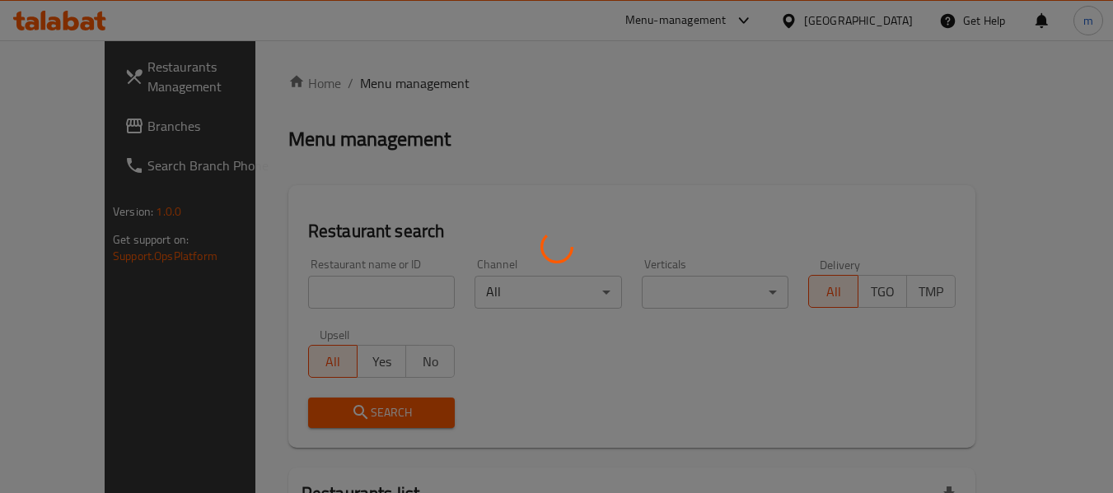
click at [301, 292] on div at bounding box center [556, 246] width 1113 height 493
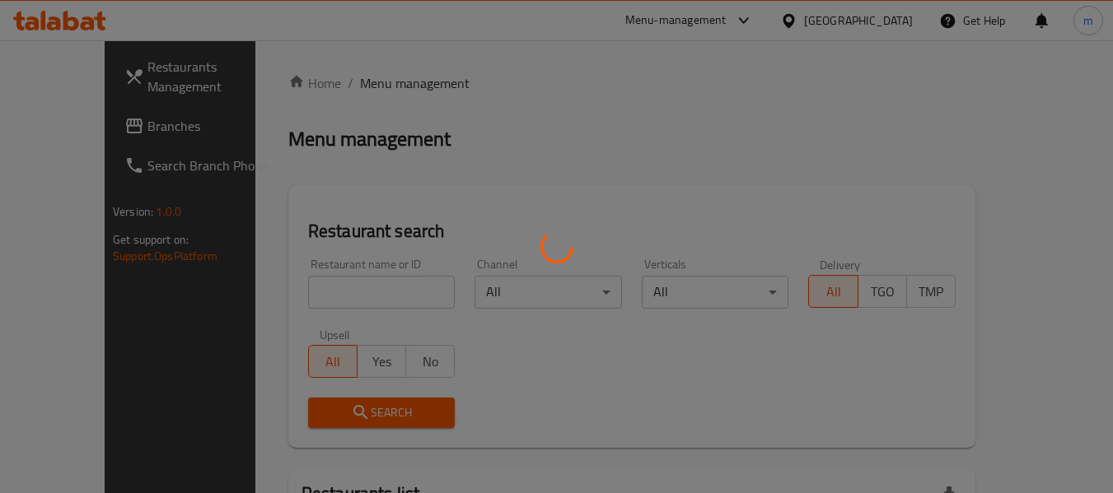
click at [315, 298] on div at bounding box center [556, 246] width 1113 height 493
click at [313, 296] on div at bounding box center [556, 246] width 1113 height 493
click at [306, 288] on div at bounding box center [556, 246] width 1113 height 493
click at [307, 288] on div at bounding box center [556, 246] width 1113 height 493
click at [309, 292] on div at bounding box center [556, 246] width 1113 height 493
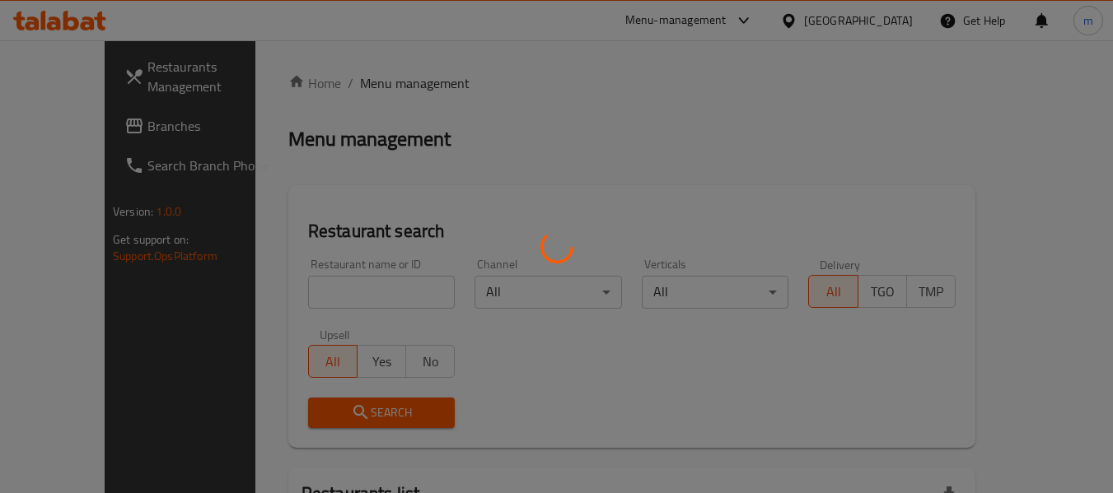
click at [301, 293] on div at bounding box center [556, 246] width 1113 height 493
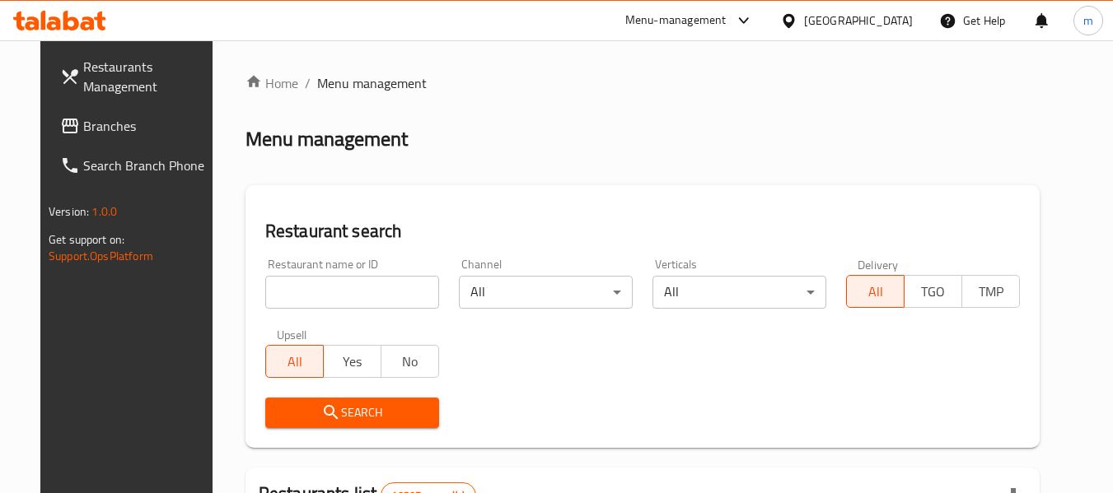
click at [334, 288] on input "search" at bounding box center [352, 292] width 174 height 33
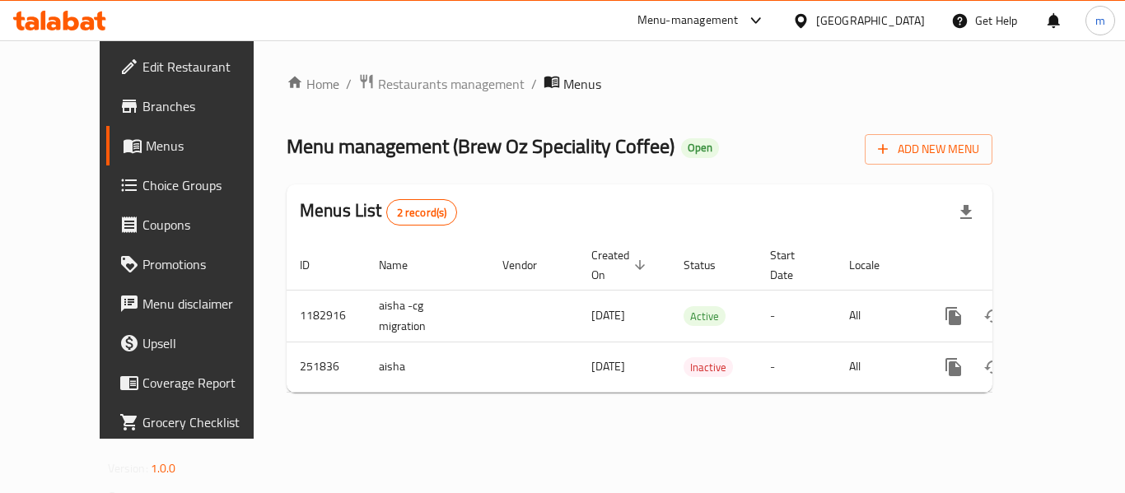
drag, startPoint x: 401, startPoint y: 81, endPoint x: 395, endPoint y: 120, distance: 40.1
click at [401, 81] on span "Restaurants management" at bounding box center [451, 84] width 147 height 20
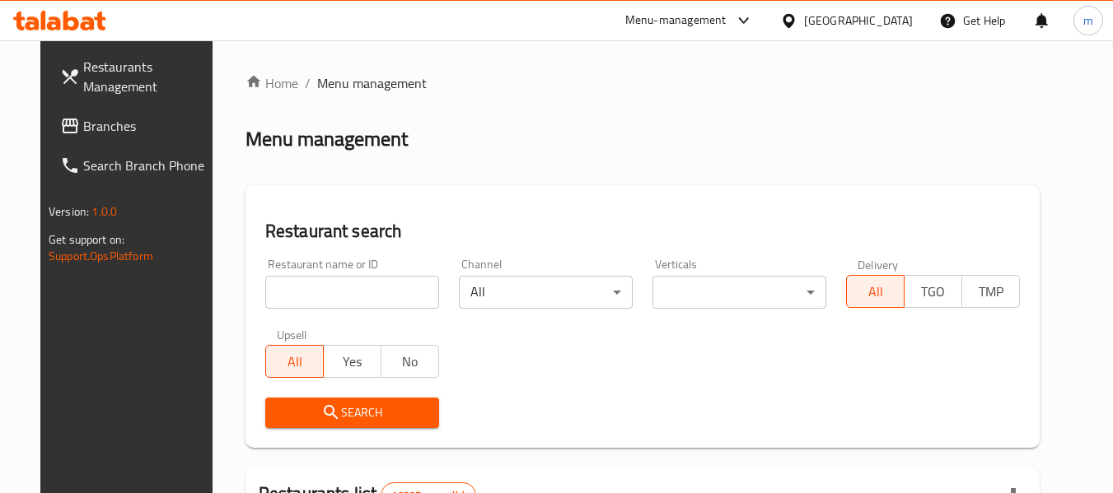
click at [316, 270] on div "Restaurant name or ID Restaurant name or ID" at bounding box center [352, 284] width 174 height 50
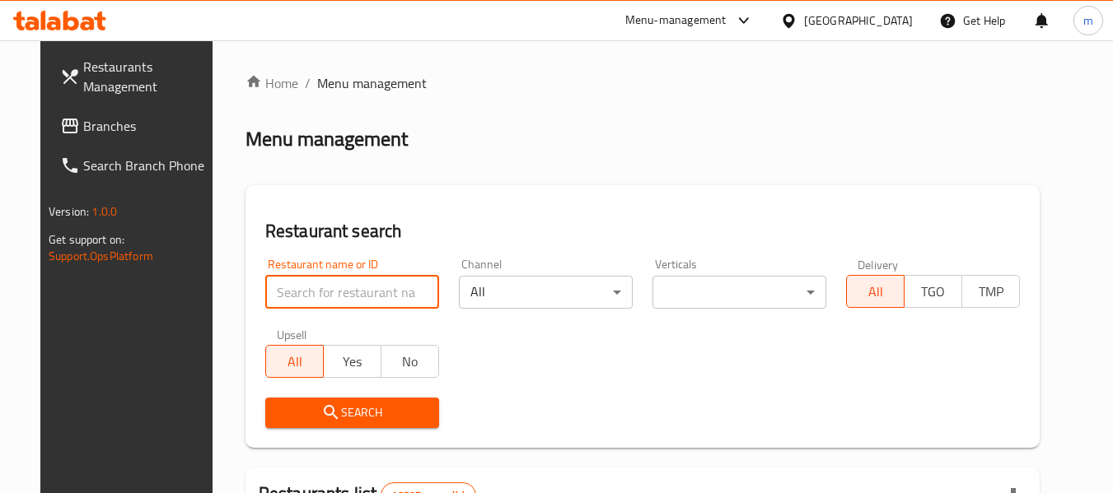
click at [311, 283] on input "search" at bounding box center [352, 292] width 174 height 33
paste input "627324"
type input "627324"
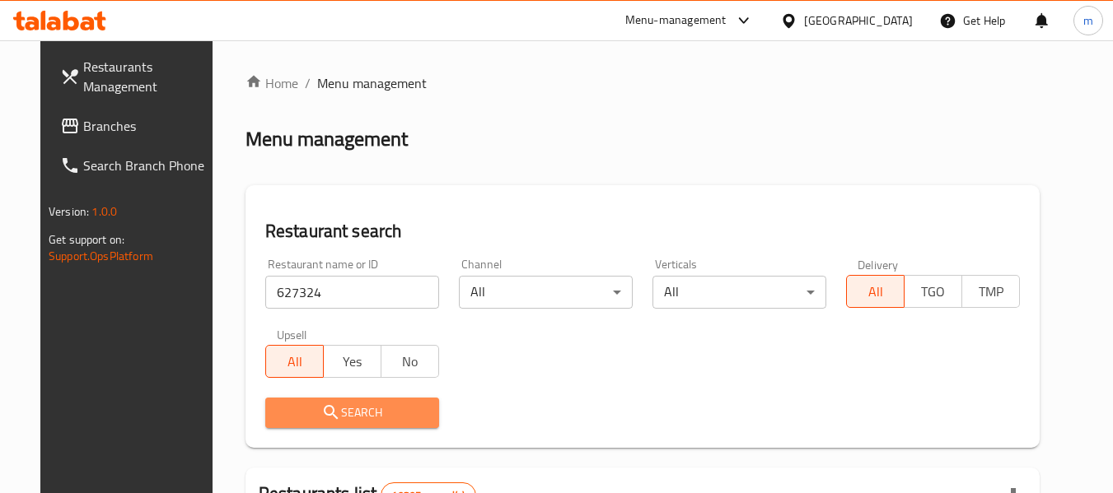
click at [321, 409] on icon "submit" at bounding box center [331, 413] width 20 height 20
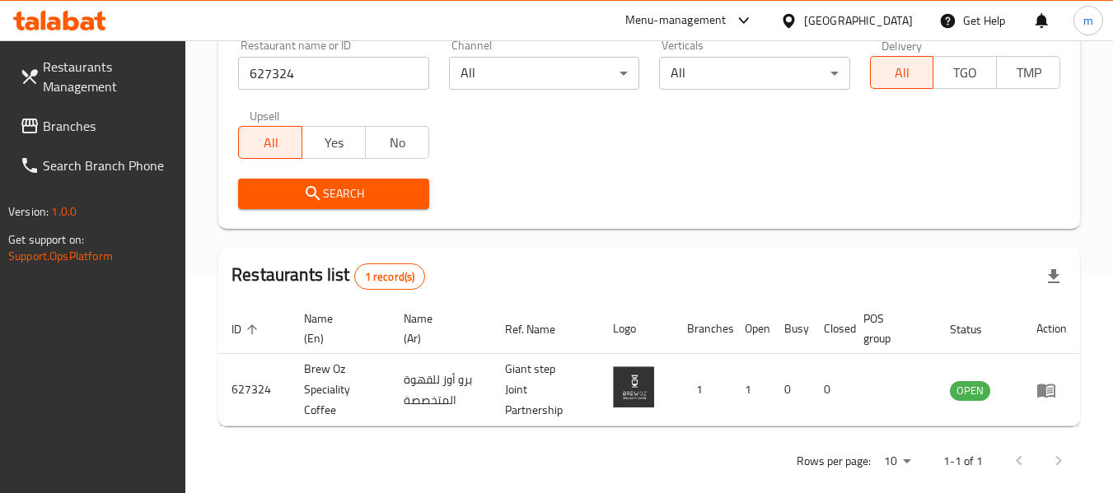
scroll to position [241, 0]
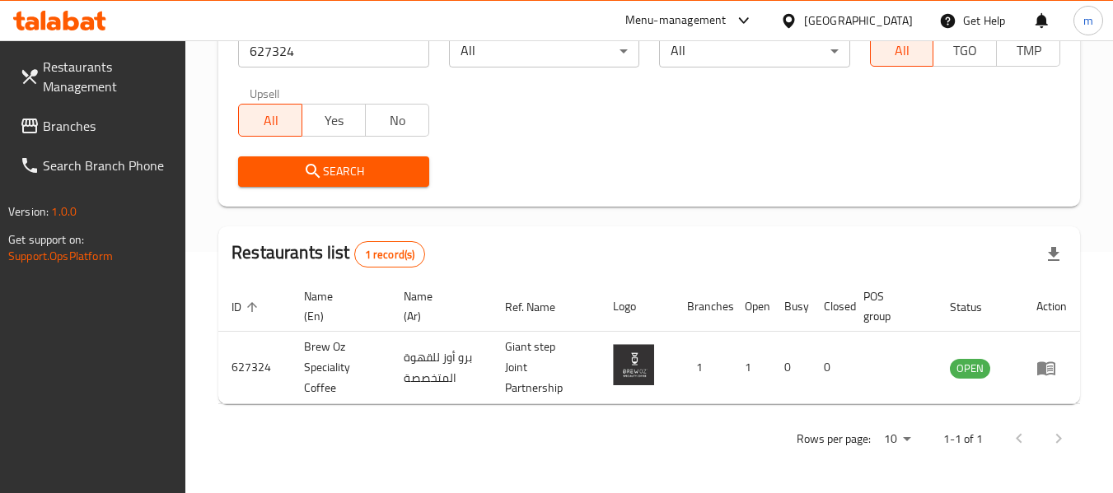
click at [794, 22] on icon at bounding box center [789, 20] width 12 height 14
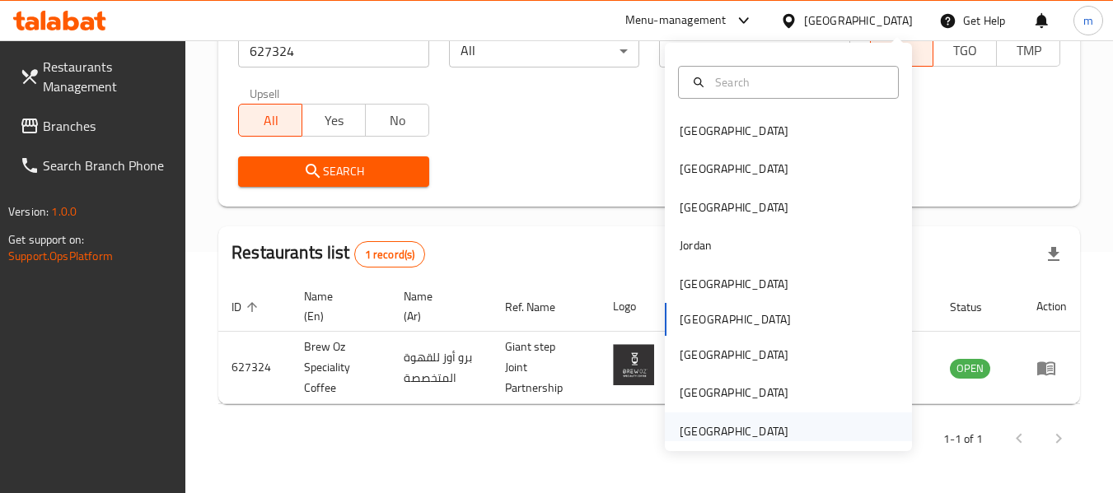
click at [713, 433] on div "[GEOGRAPHIC_DATA]" at bounding box center [734, 432] width 109 height 18
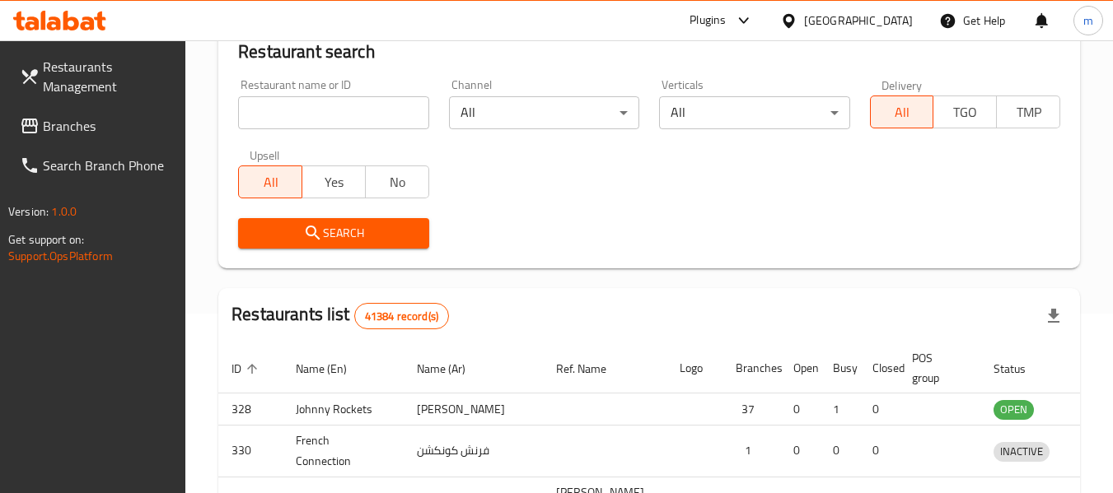
scroll to position [241, 0]
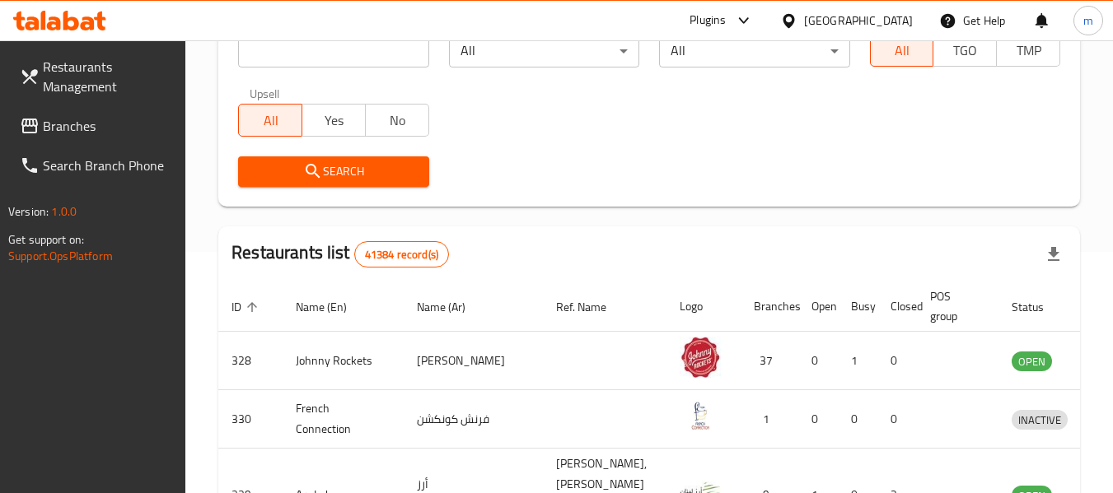
click at [65, 128] on span "Branches" at bounding box center [108, 126] width 130 height 20
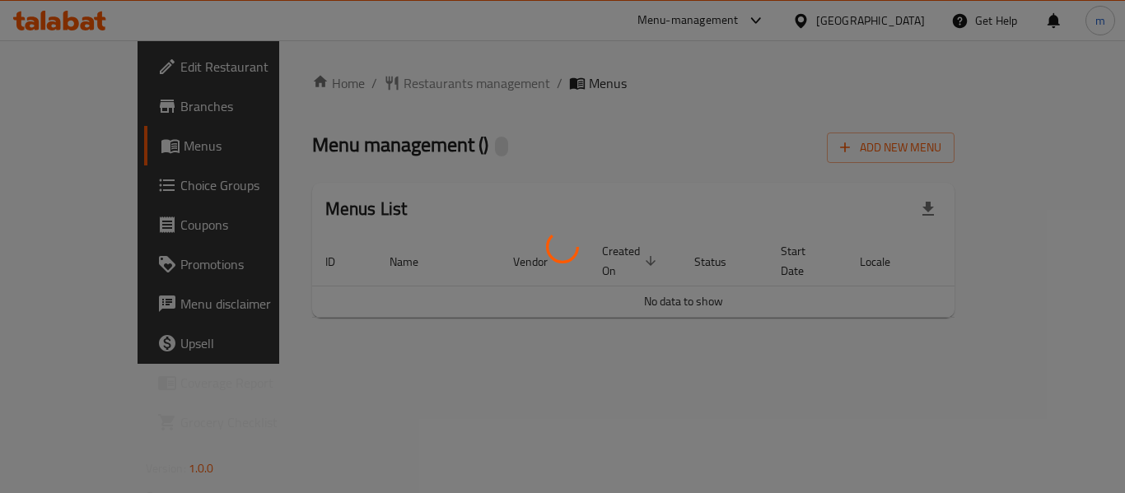
click at [371, 86] on div at bounding box center [562, 246] width 1125 height 493
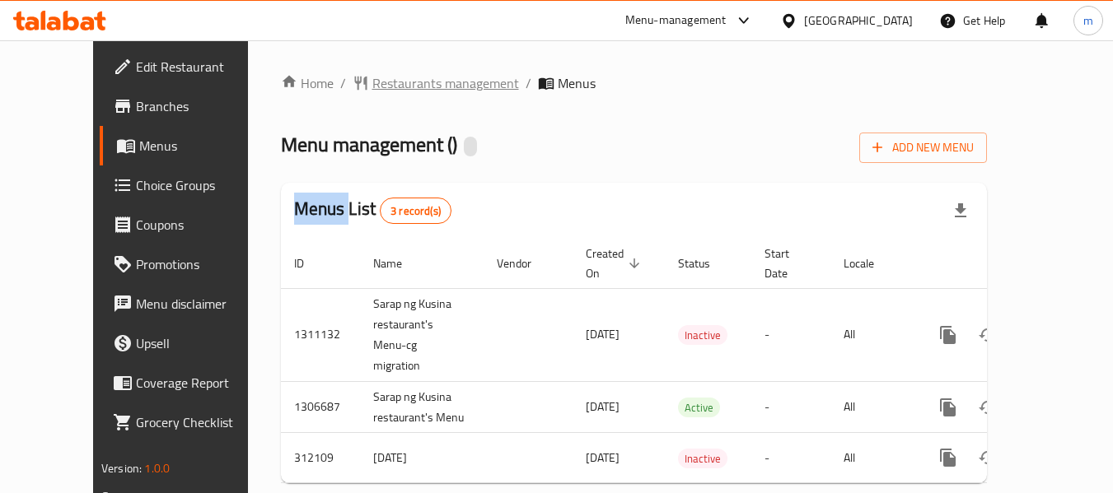
click at [372, 84] on span "Restaurants management" at bounding box center [445, 83] width 147 height 20
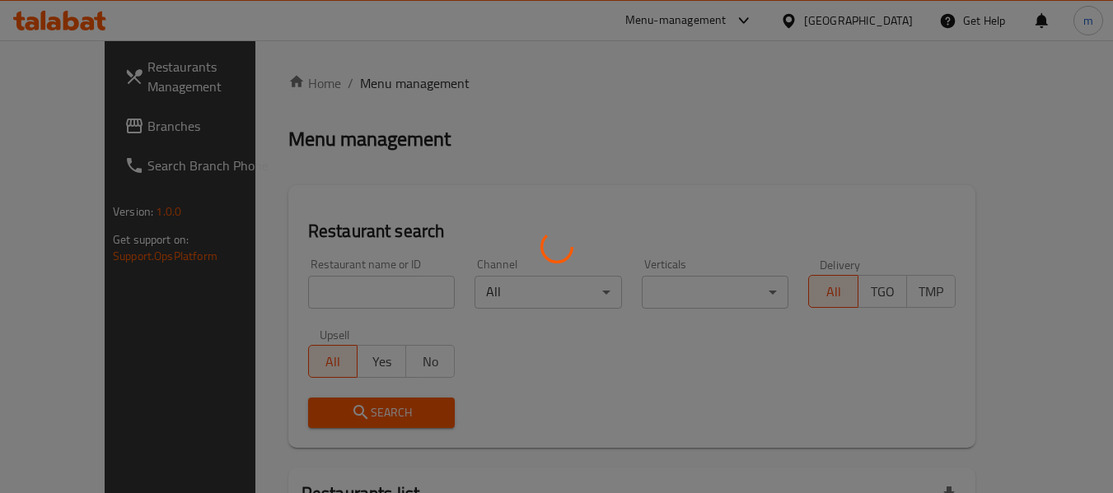
click at [283, 281] on div at bounding box center [556, 246] width 1113 height 493
click at [273, 302] on div at bounding box center [556, 246] width 1113 height 493
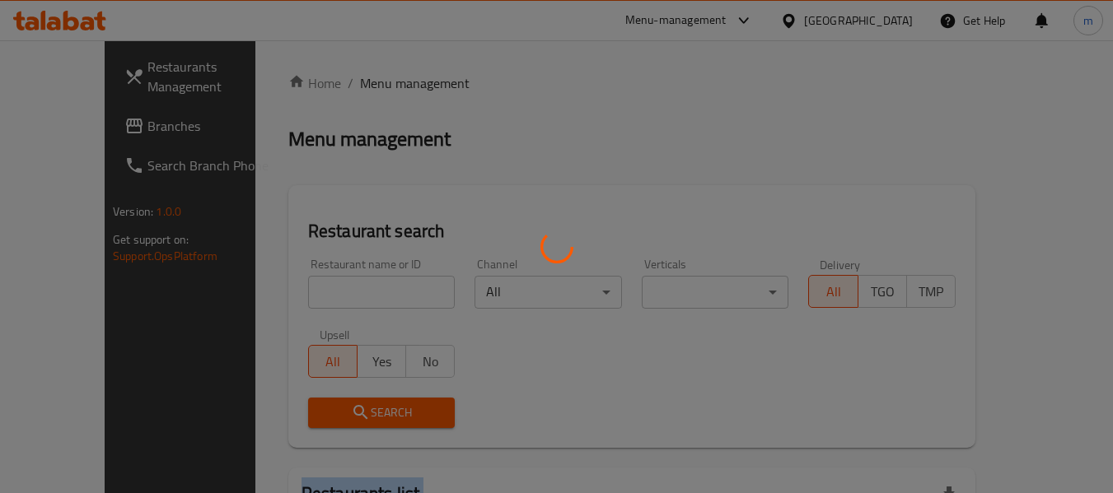
click at [273, 302] on div at bounding box center [556, 246] width 1113 height 493
click at [279, 301] on div at bounding box center [556, 246] width 1113 height 493
click at [338, 297] on div at bounding box center [556, 246] width 1113 height 493
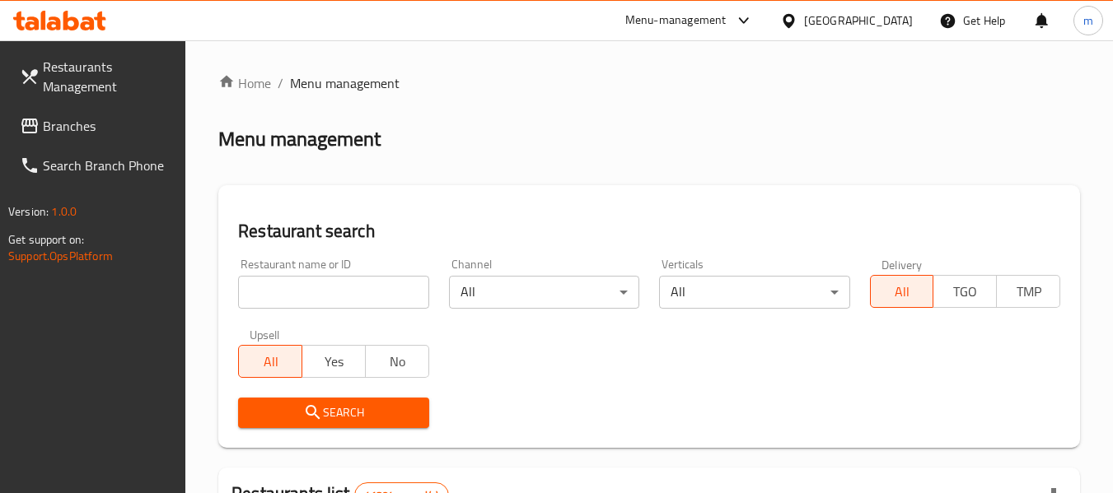
click at [287, 299] on input "search" at bounding box center [333, 292] width 190 height 33
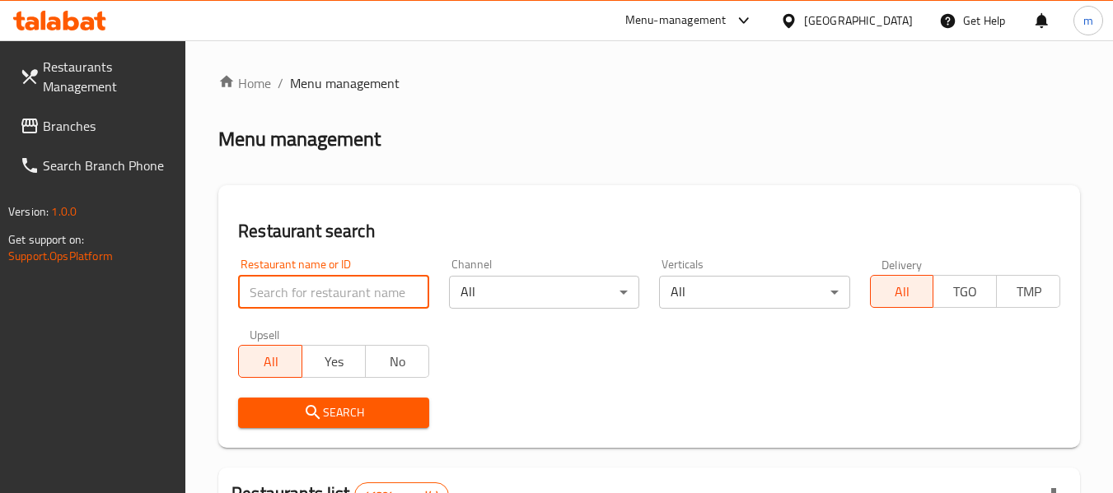
paste input "627400"
type input "627400"
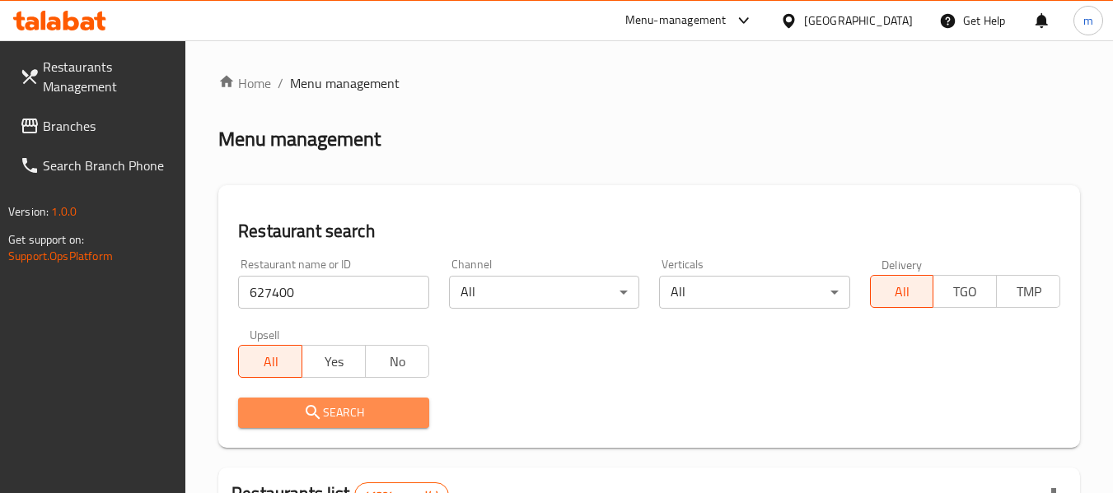
click at [335, 408] on span "Search" at bounding box center [333, 413] width 164 height 21
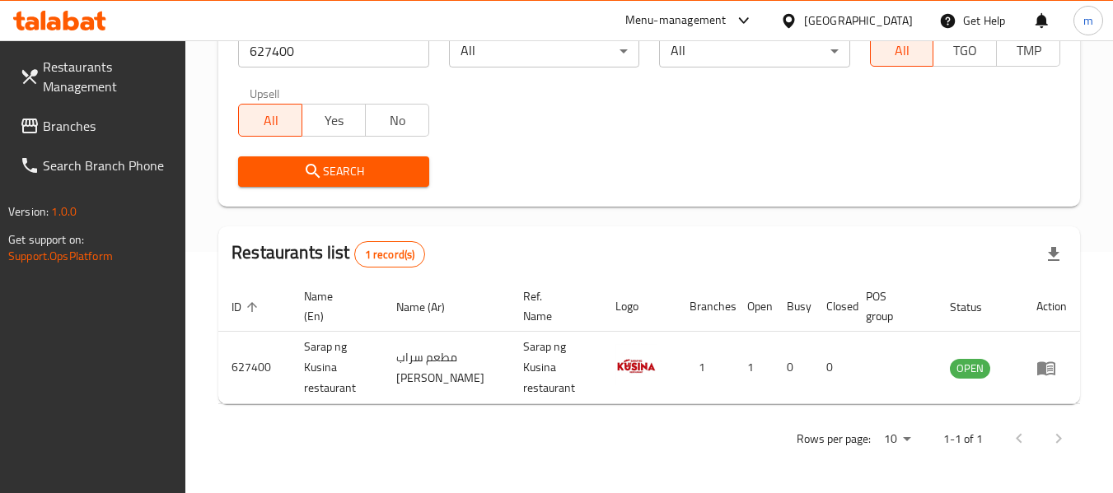
scroll to position [241, 0]
click at [795, 12] on icon at bounding box center [788, 20] width 17 height 17
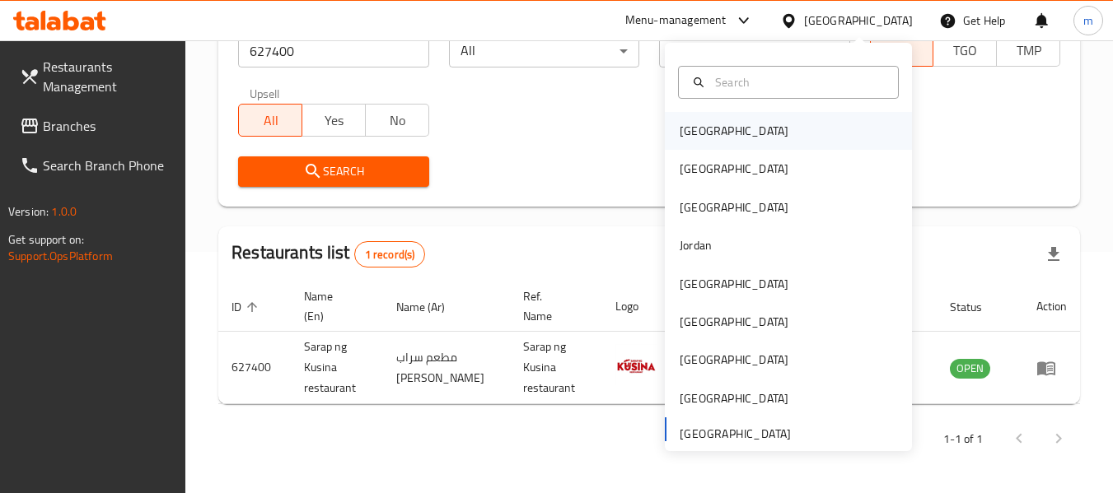
click at [689, 131] on div "[GEOGRAPHIC_DATA]" at bounding box center [734, 131] width 109 height 18
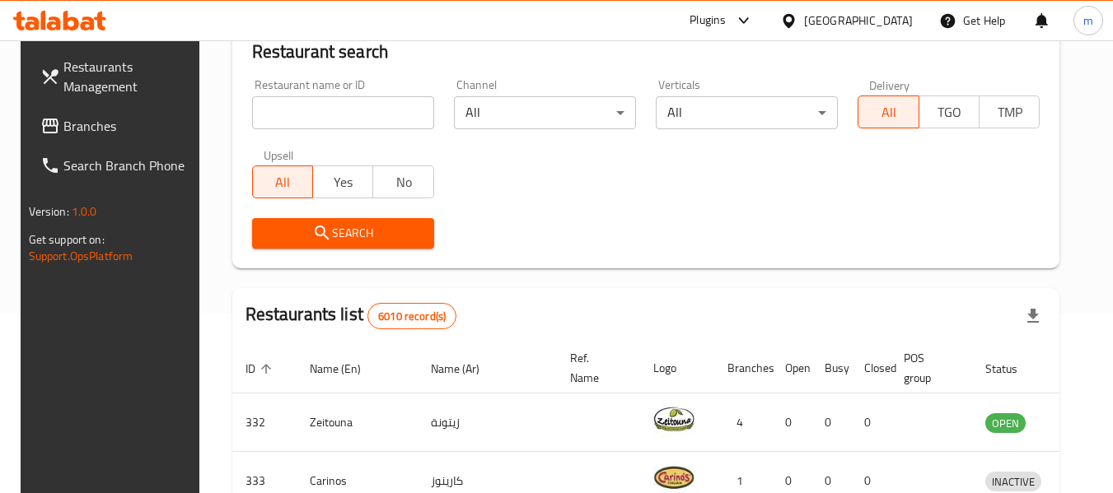
scroll to position [241, 0]
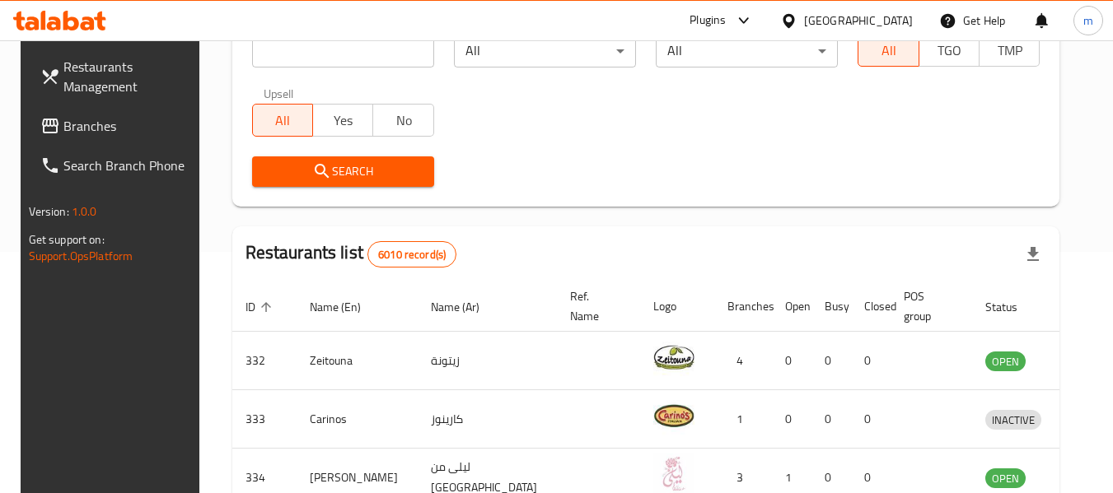
click at [79, 130] on span "Branches" at bounding box center [128, 126] width 130 height 20
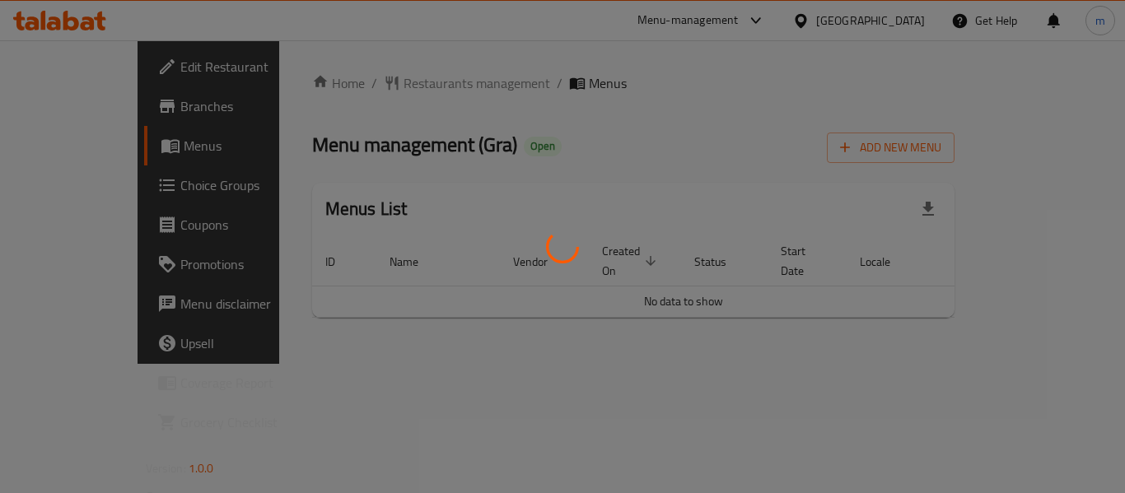
click at [389, 87] on div at bounding box center [562, 246] width 1125 height 493
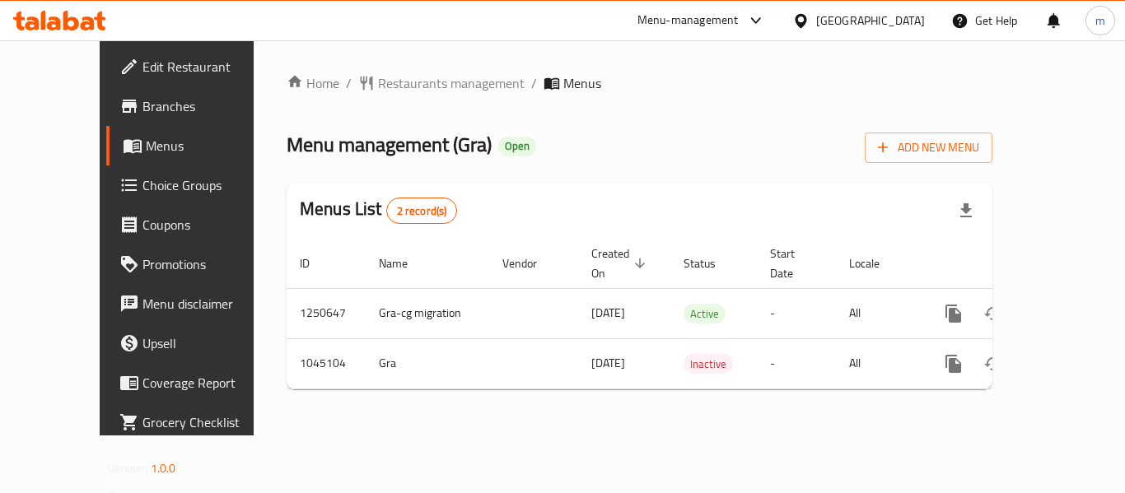
click at [385, 87] on span "Restaurants management" at bounding box center [451, 83] width 147 height 20
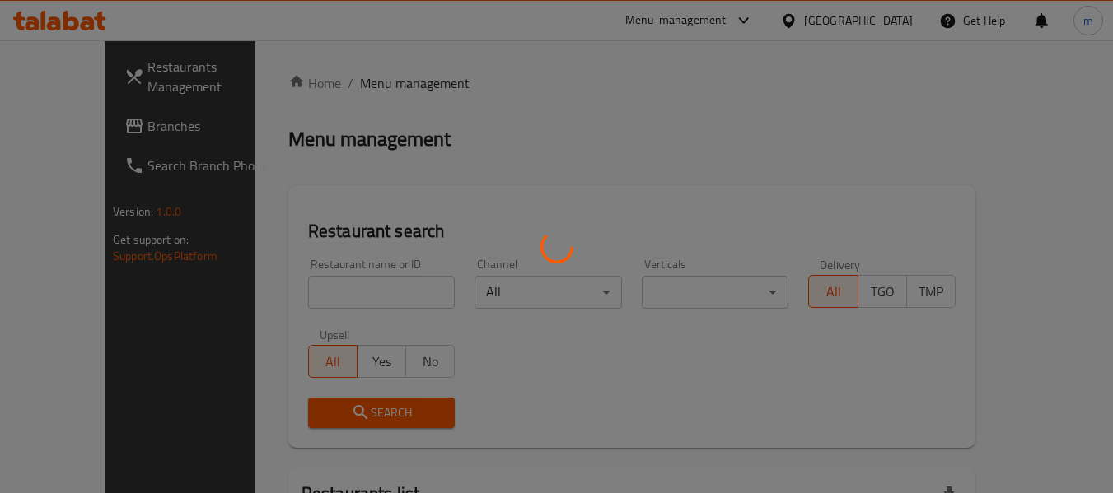
click at [316, 299] on div at bounding box center [556, 246] width 1113 height 493
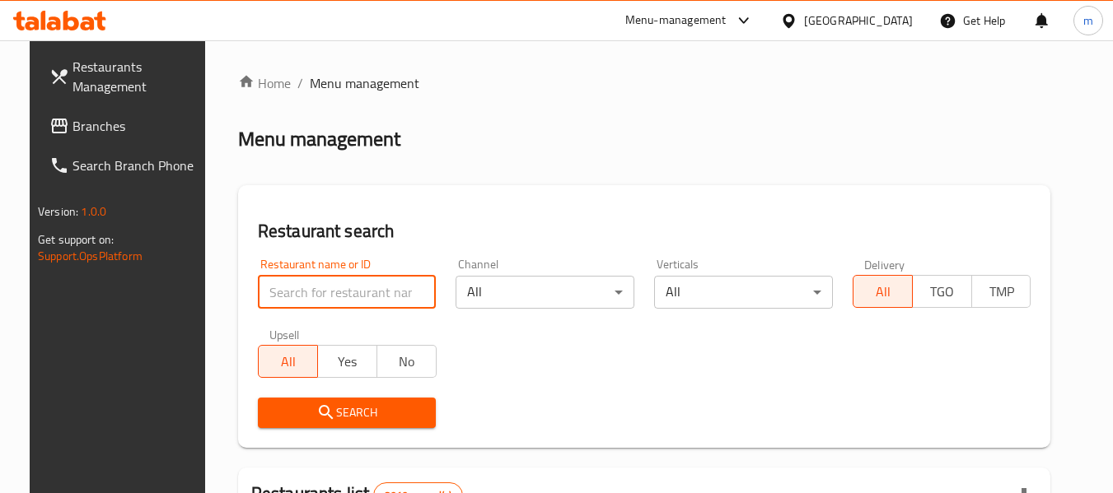
click at [306, 292] on input "search" at bounding box center [347, 292] width 179 height 33
paste input "662352"
type input "662352"
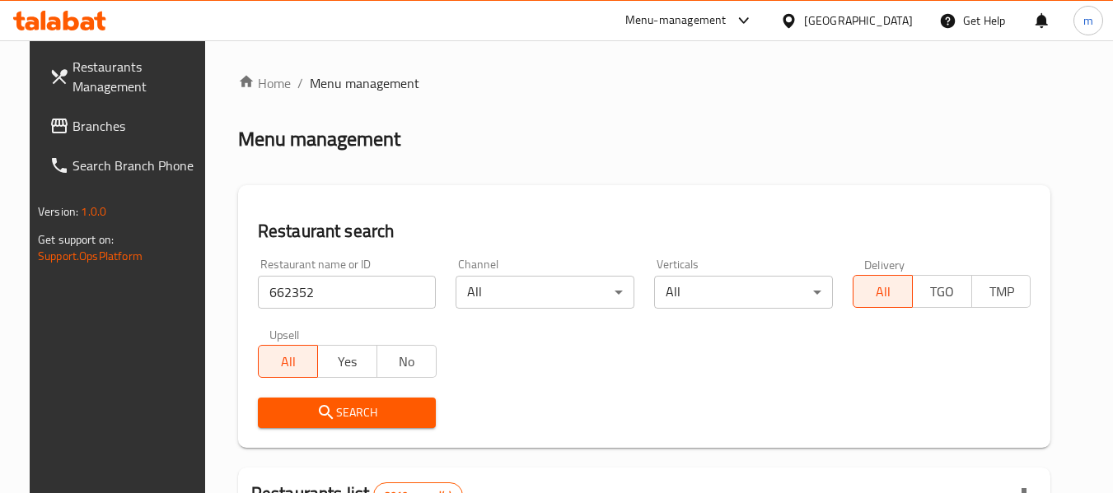
click at [301, 414] on span "Search" at bounding box center [347, 413] width 152 height 21
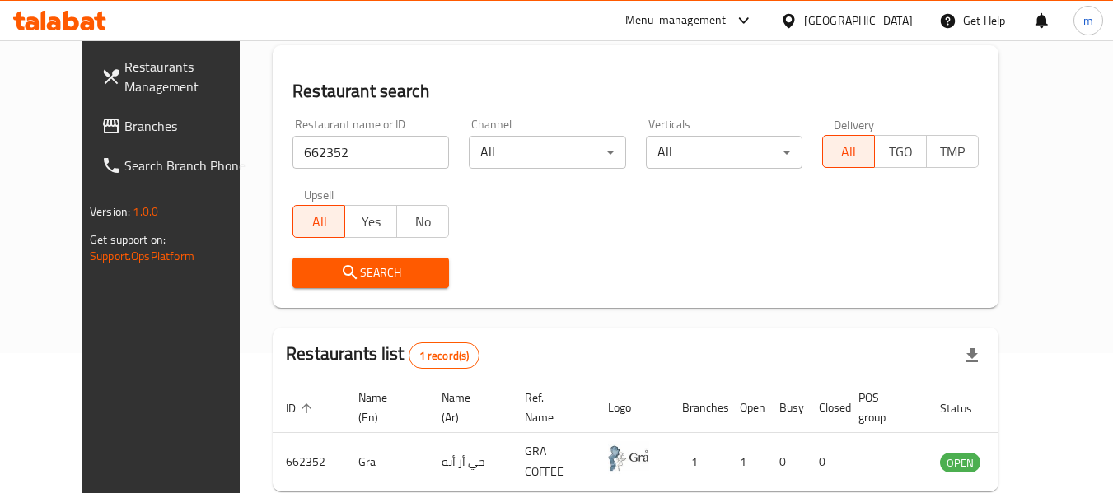
scroll to position [227, 0]
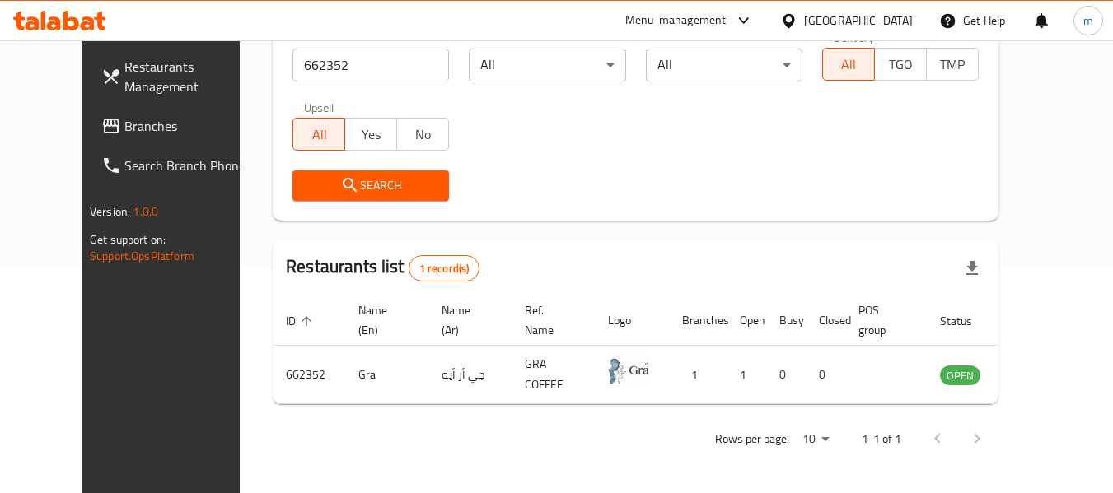
click at [106, 306] on div "Restaurants Management Branches Search Branch Phone Version: 1.0.0 Get support …" at bounding box center [175, 286] width 186 height 493
click at [794, 22] on icon at bounding box center [789, 20] width 12 height 14
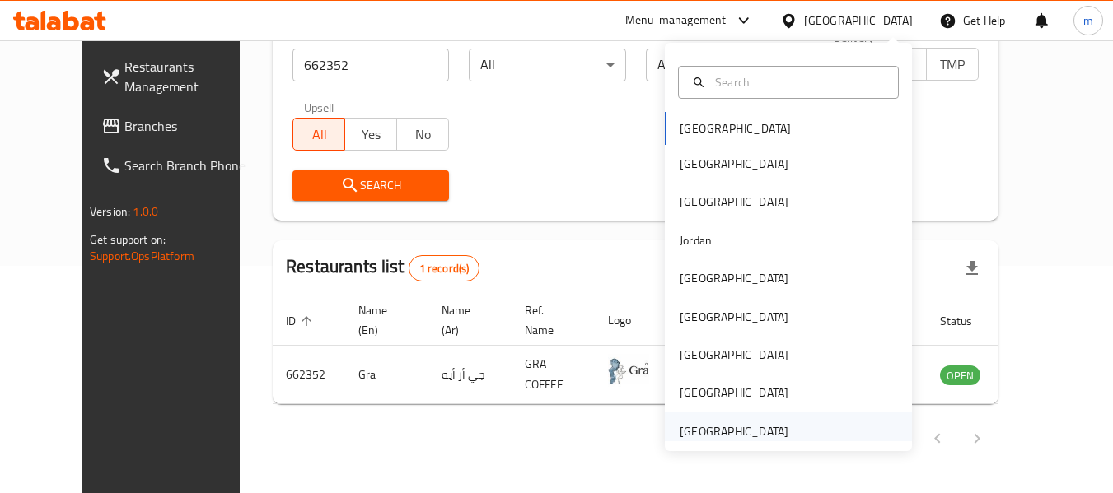
click at [707, 437] on div "[GEOGRAPHIC_DATA]" at bounding box center [734, 432] width 109 height 18
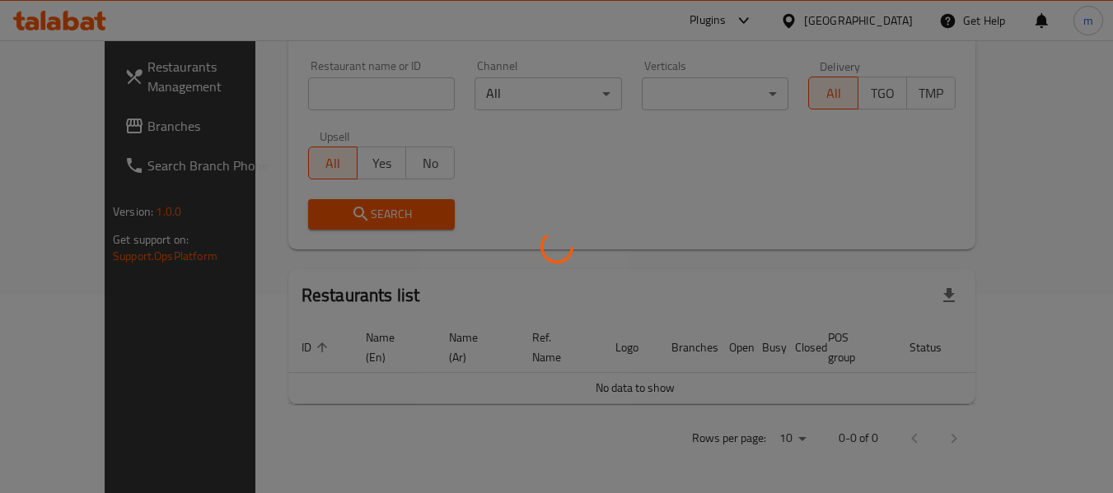
scroll to position [180, 0]
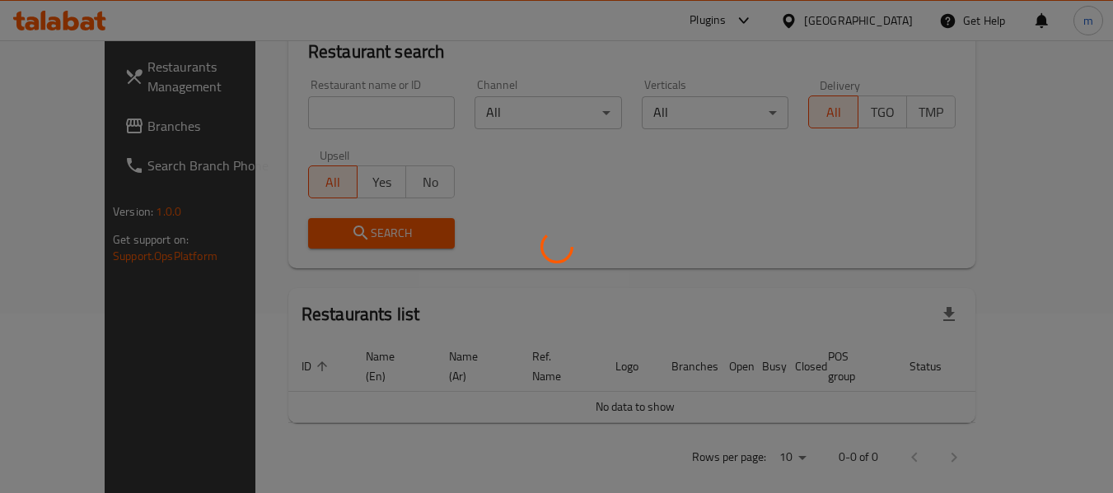
click at [62, 131] on div at bounding box center [556, 246] width 1113 height 493
click at [58, 128] on div at bounding box center [556, 246] width 1113 height 493
click at [63, 123] on div at bounding box center [556, 246] width 1113 height 493
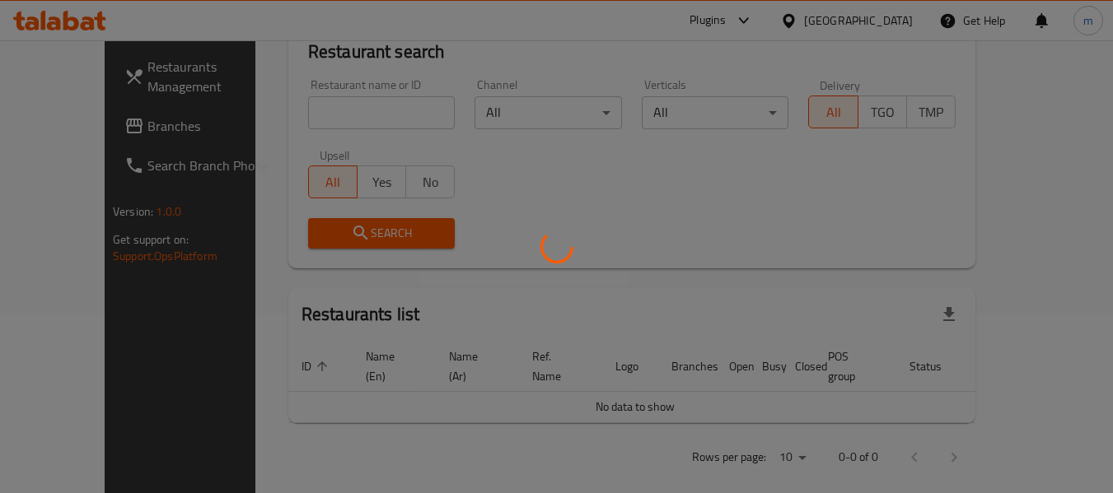
click at [60, 119] on div at bounding box center [556, 246] width 1113 height 493
click at [61, 122] on div at bounding box center [556, 246] width 1113 height 493
click at [68, 126] on div at bounding box center [556, 246] width 1113 height 493
click at [71, 126] on div at bounding box center [556, 246] width 1113 height 493
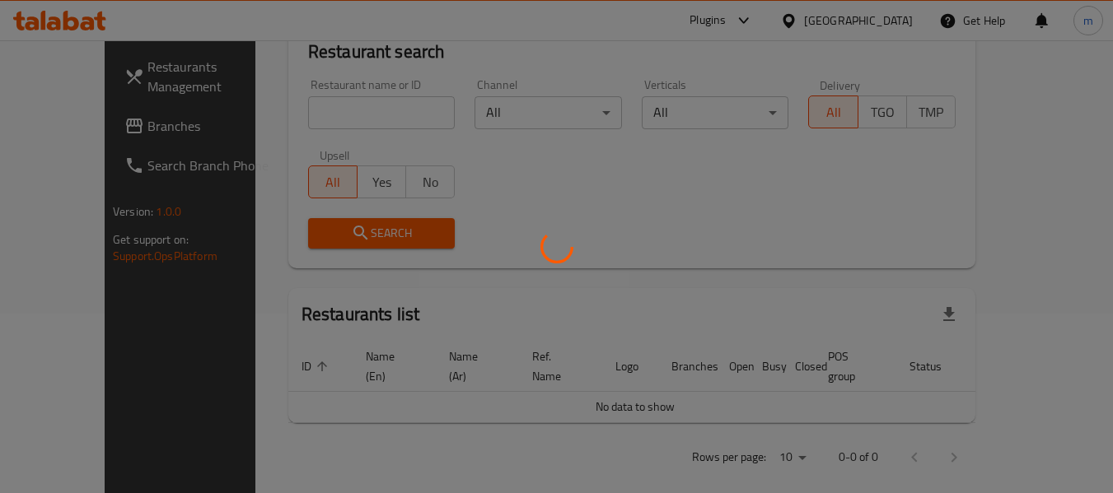
click at [71, 126] on div at bounding box center [556, 246] width 1113 height 493
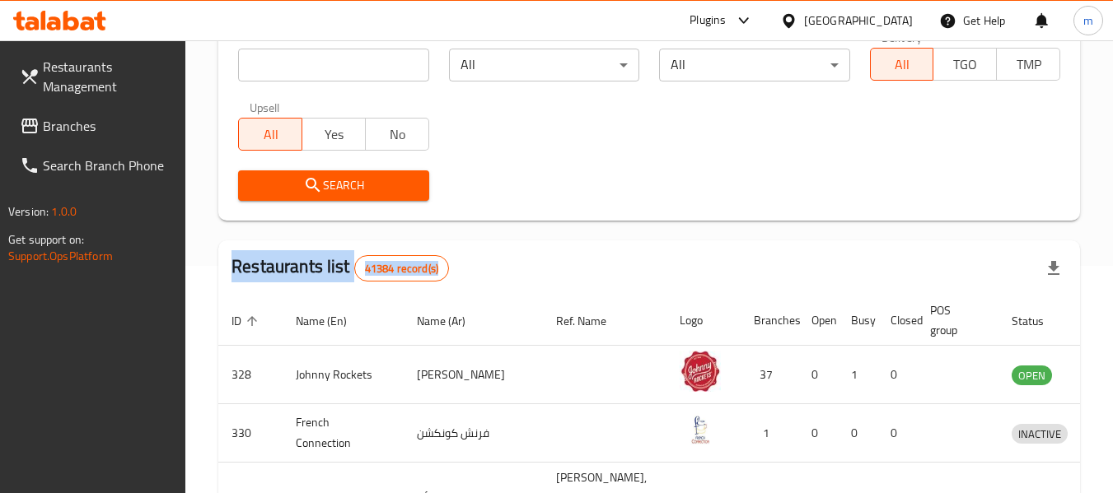
click at [71, 126] on span "Branches" at bounding box center [108, 126] width 130 height 20
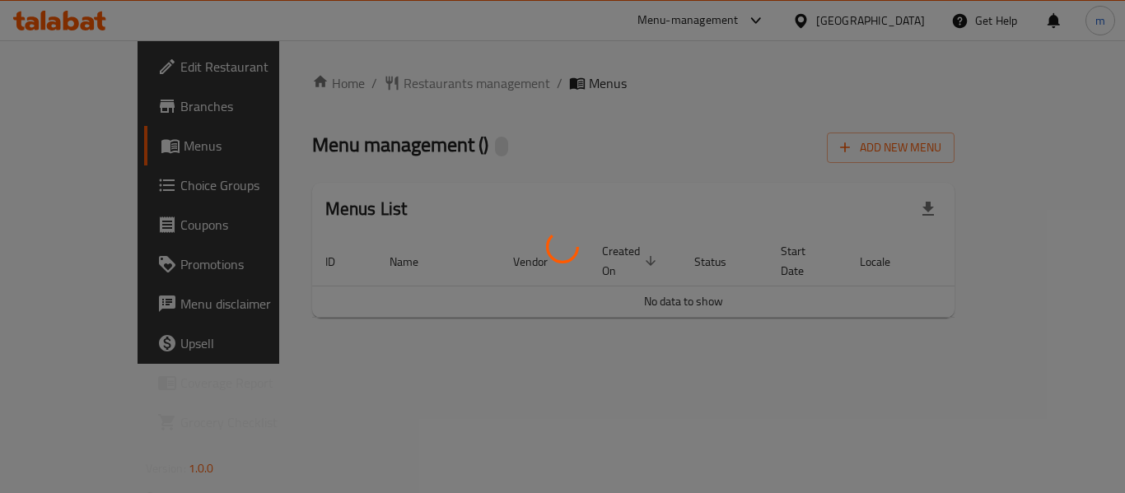
click at [372, 85] on div at bounding box center [562, 246] width 1125 height 493
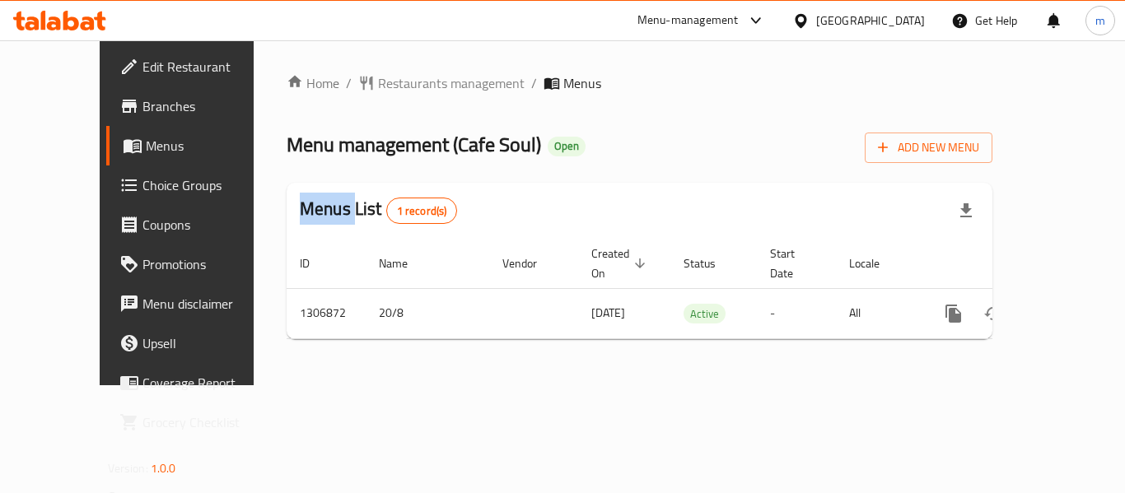
click at [378, 85] on span "Restaurants management" at bounding box center [451, 83] width 147 height 20
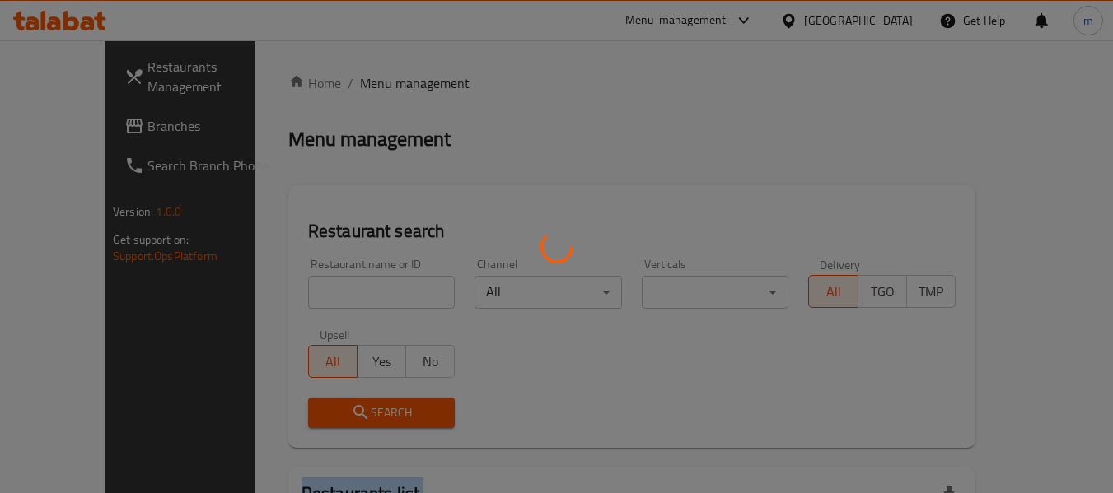
click at [372, 85] on div at bounding box center [556, 246] width 1113 height 493
click at [313, 296] on div at bounding box center [556, 246] width 1113 height 493
click at [310, 292] on div at bounding box center [556, 246] width 1113 height 493
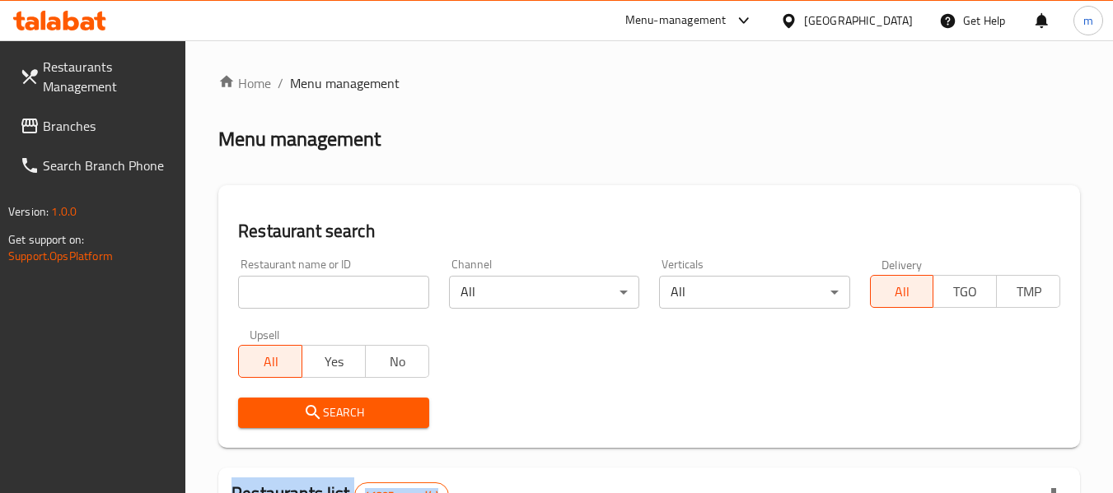
click at [310, 292] on div at bounding box center [556, 246] width 1113 height 493
paste input "704103"
drag, startPoint x: 310, startPoint y: 292, endPoint x: 318, endPoint y: 286, distance: 10.5
click at [310, 292] on input "704103" at bounding box center [333, 292] width 190 height 33
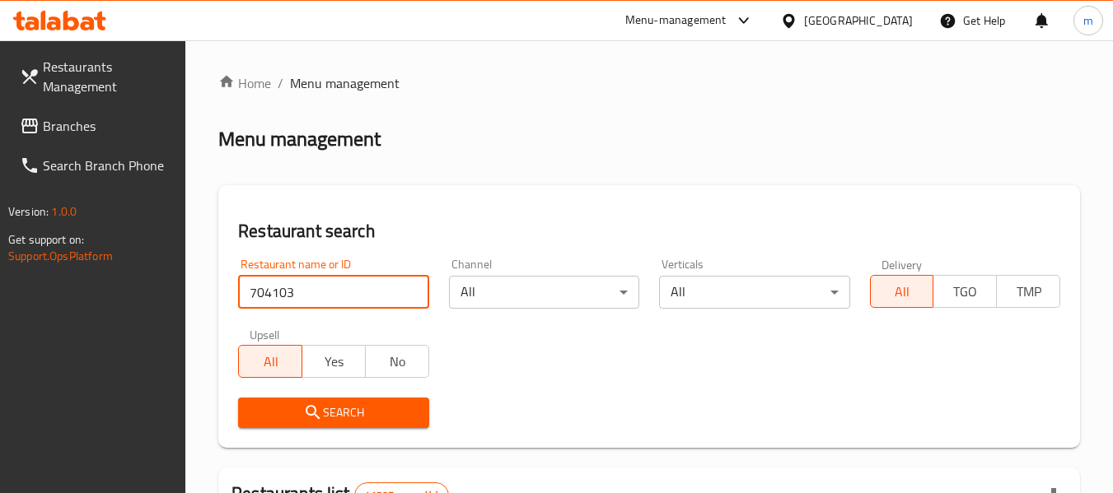
type input "704103"
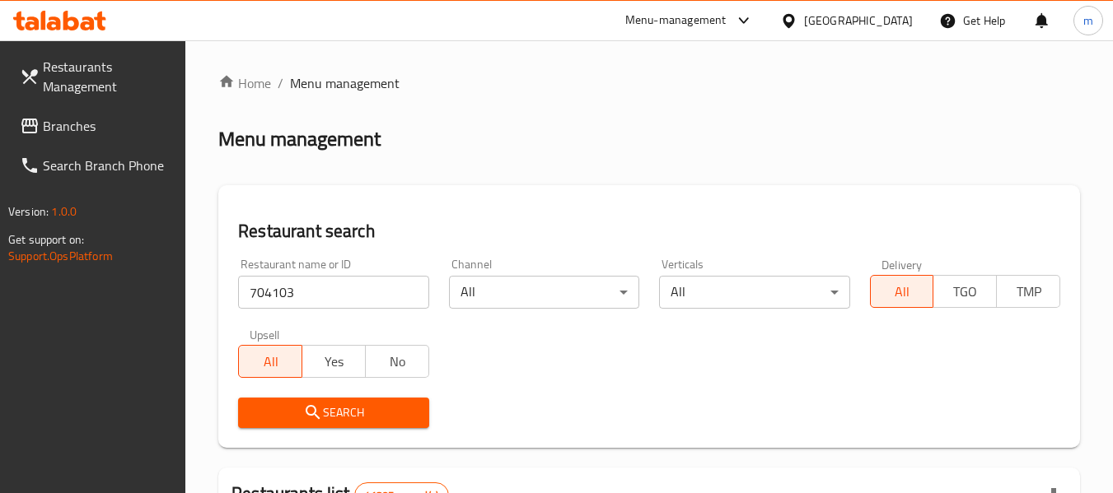
drag, startPoint x: 342, startPoint y: 407, endPoint x: 375, endPoint y: 382, distance: 41.2
click at [340, 406] on span "Search" at bounding box center [333, 413] width 164 height 21
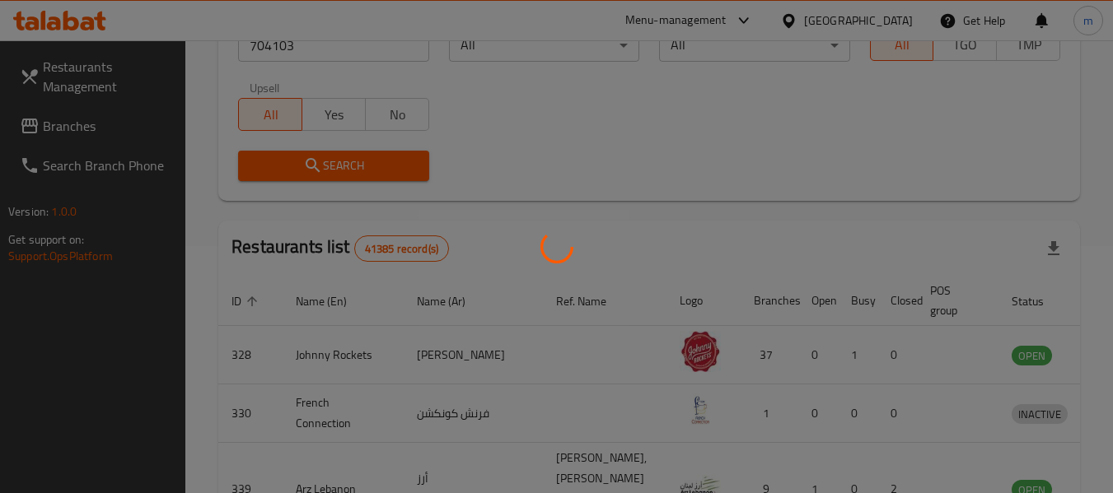
scroll to position [227, 0]
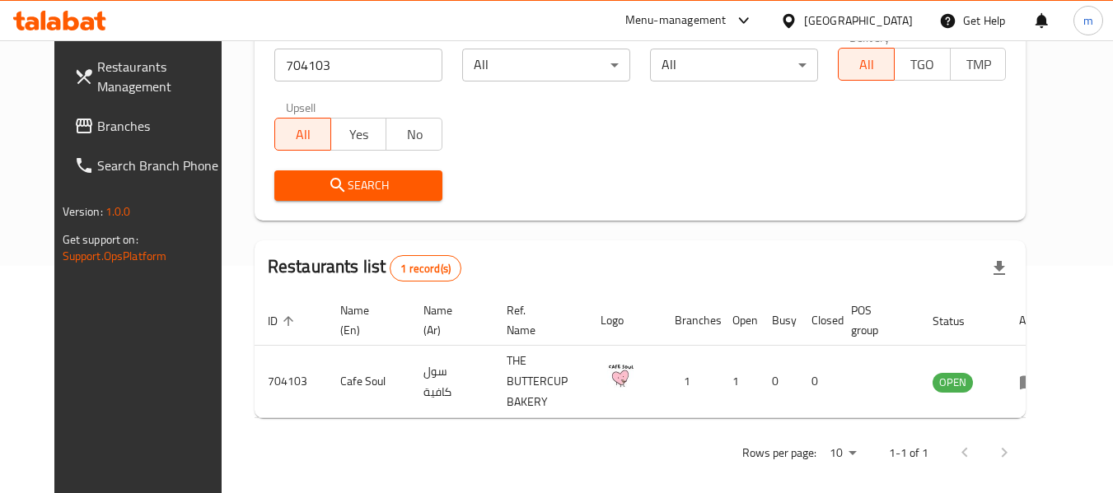
click at [788, 26] on icon at bounding box center [789, 20] width 12 height 14
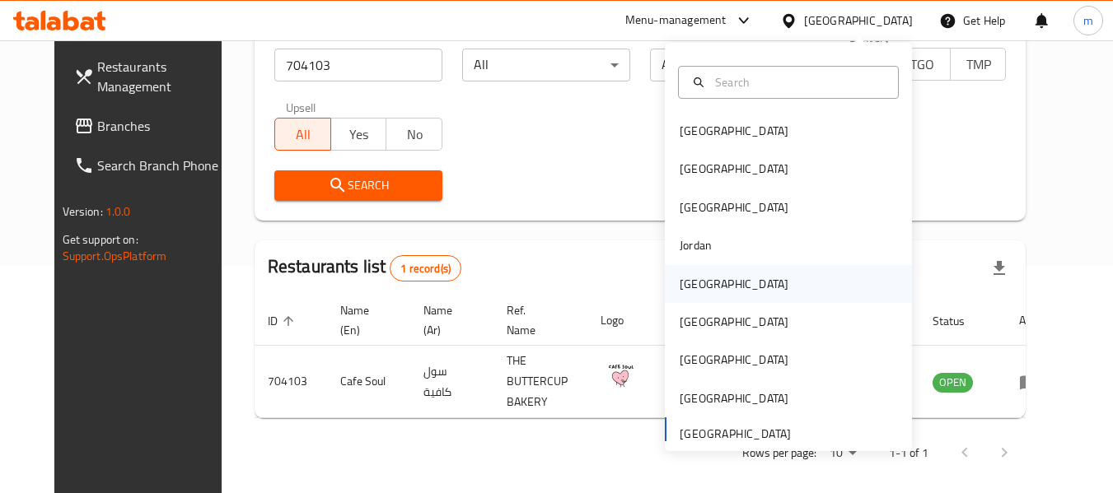
click at [685, 288] on div "[GEOGRAPHIC_DATA]" at bounding box center [734, 284] width 109 height 18
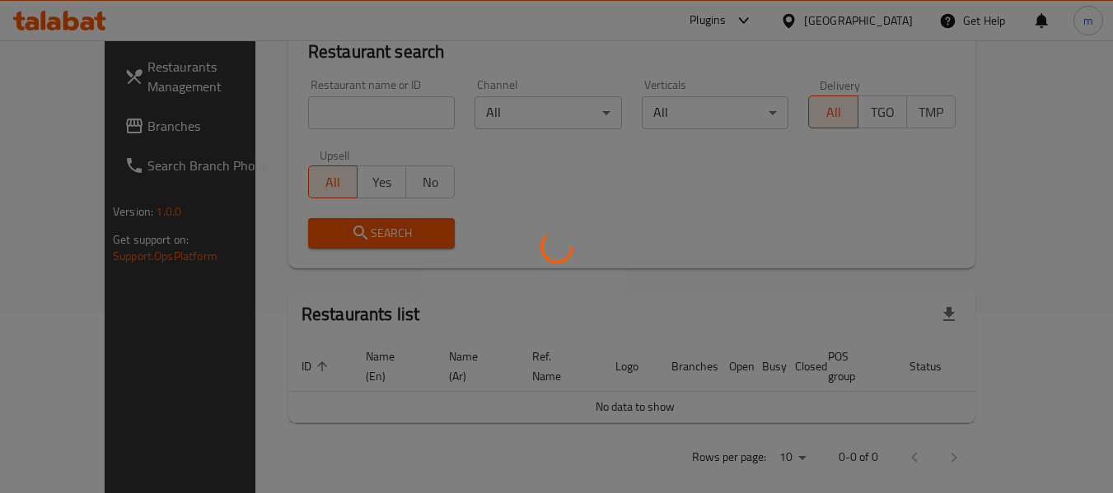
scroll to position [227, 0]
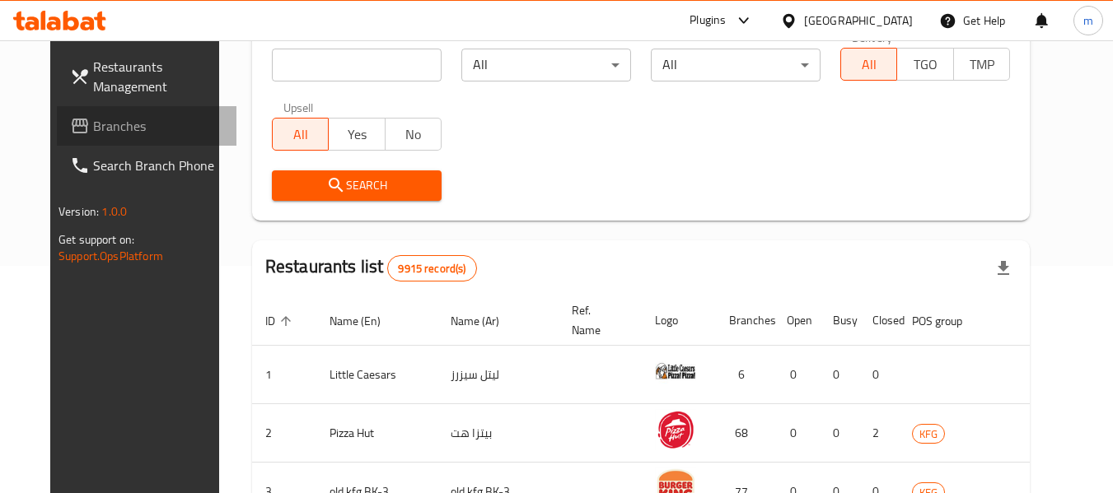
drag, startPoint x: 98, startPoint y: 132, endPoint x: 5, endPoint y: 167, distance: 99.6
click at [98, 132] on span "Branches" at bounding box center [158, 126] width 130 height 20
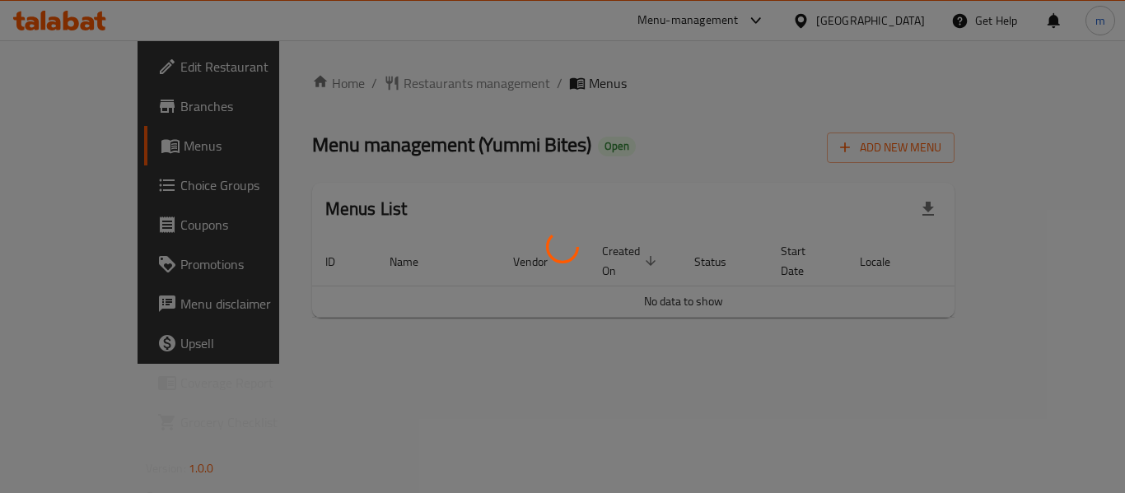
click at [358, 85] on div at bounding box center [562, 246] width 1125 height 493
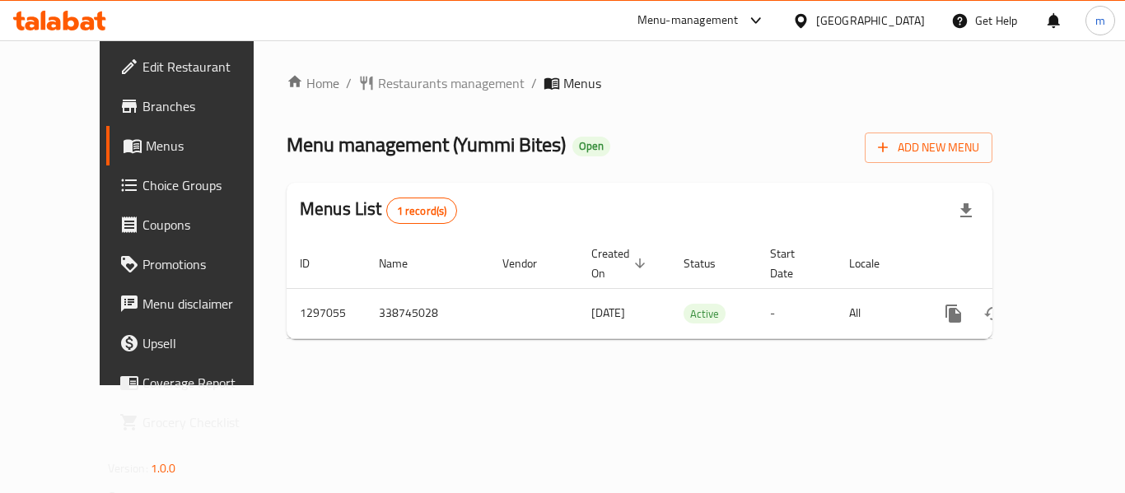
click at [363, 86] on div at bounding box center [562, 246] width 1125 height 493
click at [378, 86] on span "Restaurants management" at bounding box center [451, 83] width 147 height 20
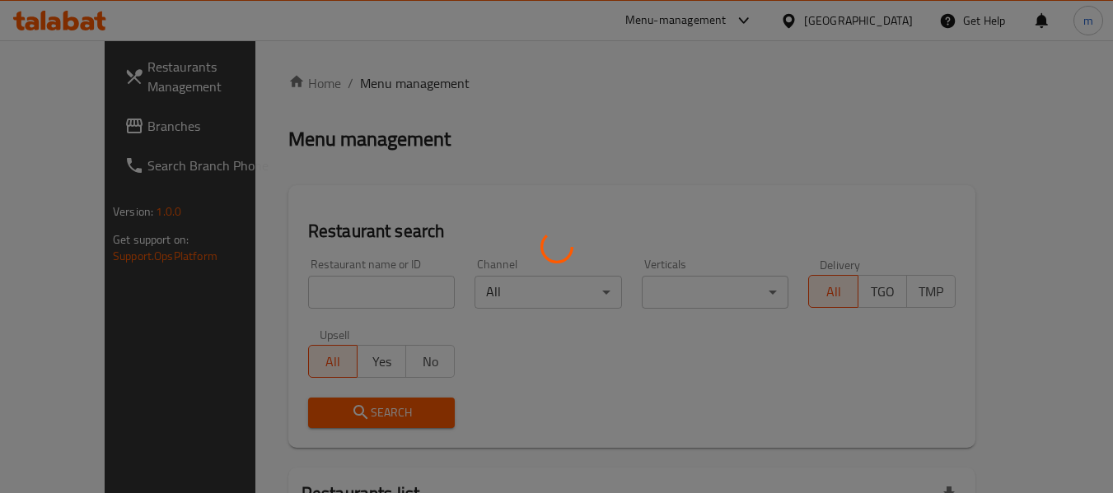
click at [284, 293] on div at bounding box center [556, 246] width 1113 height 493
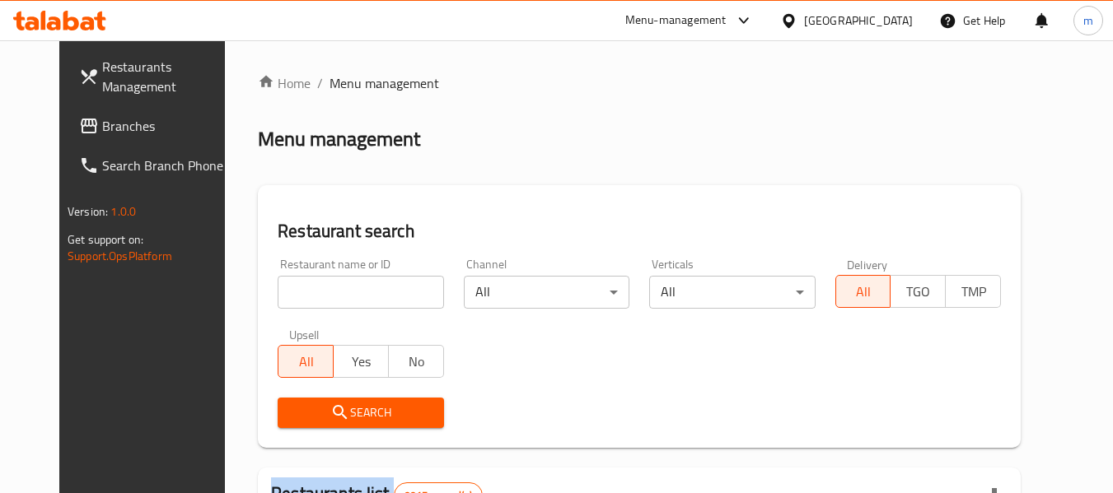
click at [297, 306] on input "search" at bounding box center [361, 292] width 166 height 33
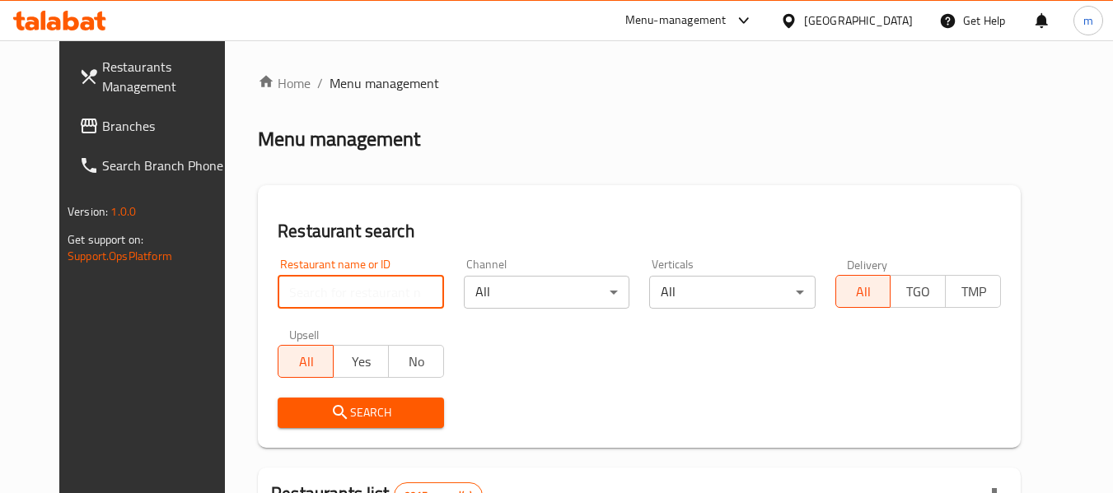
paste input "700337"
type input "700337"
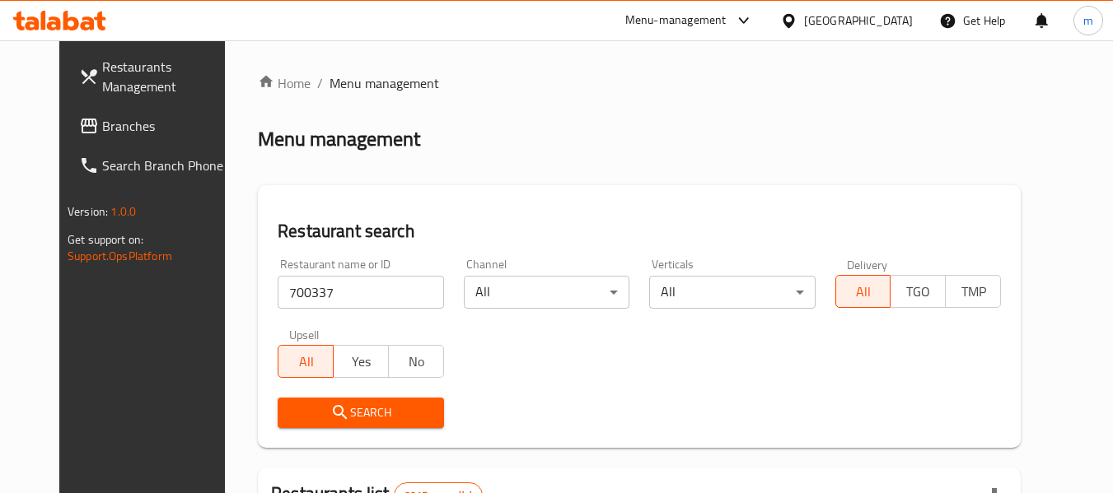
click at [330, 414] on icon "submit" at bounding box center [340, 413] width 20 height 20
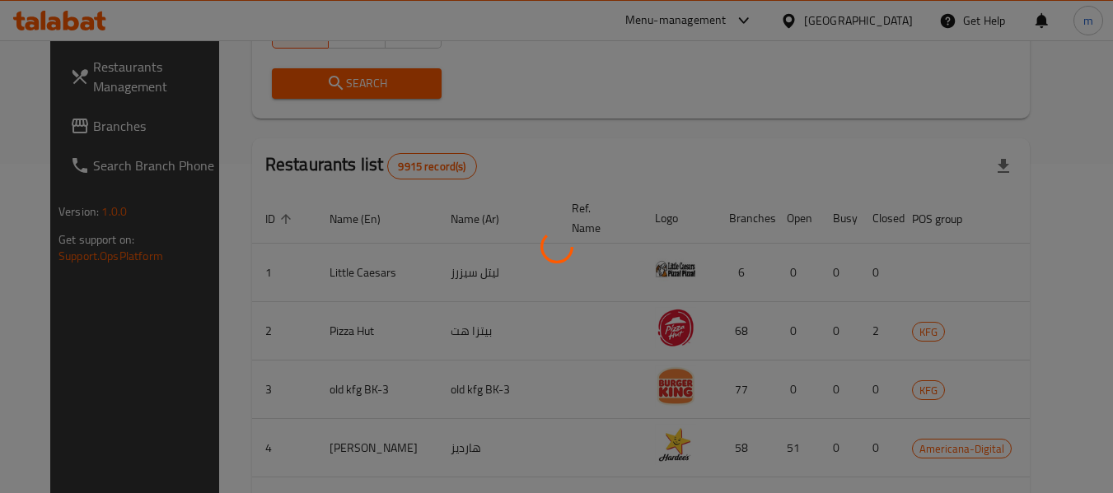
scroll to position [227, 0]
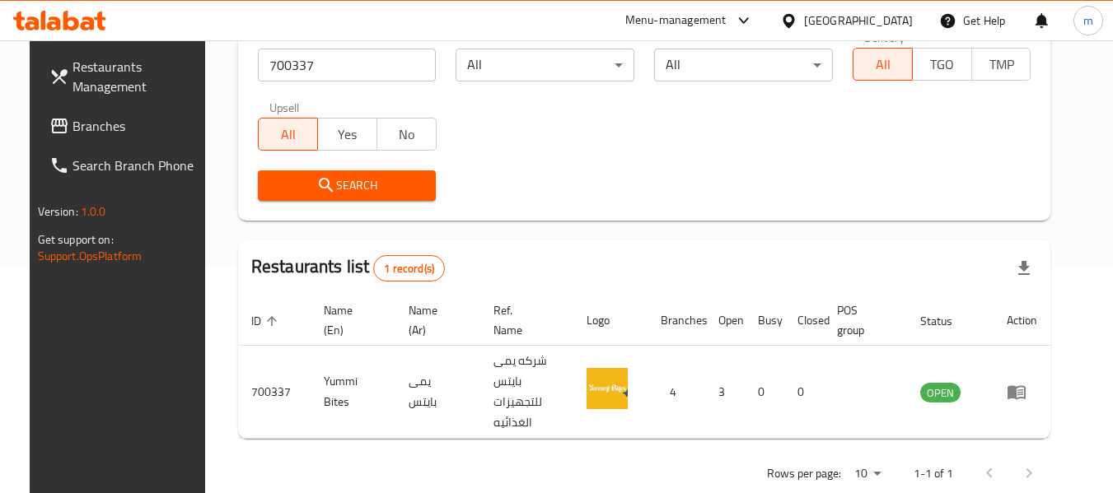
click at [794, 21] on icon at bounding box center [789, 20] width 12 height 14
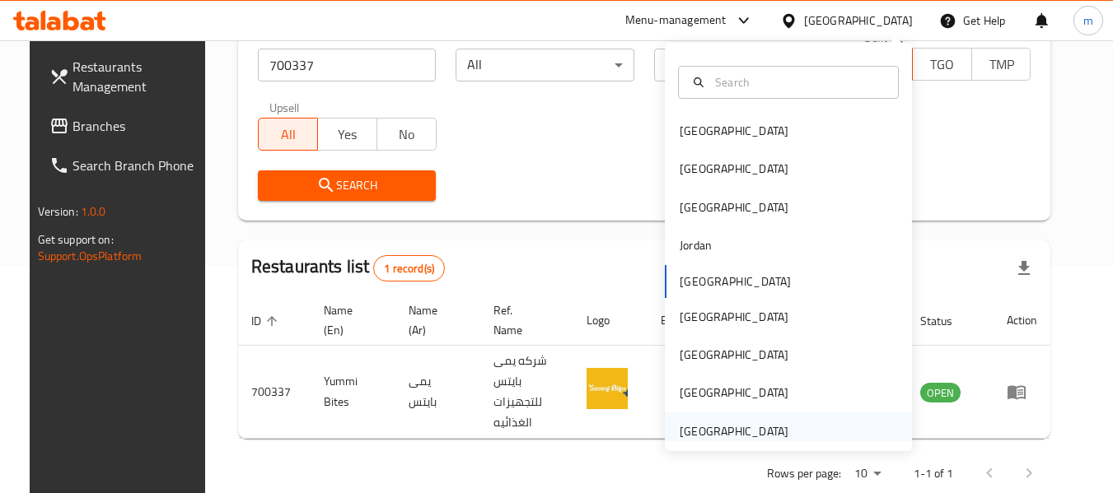
click at [695, 436] on div "[GEOGRAPHIC_DATA]" at bounding box center [734, 432] width 109 height 18
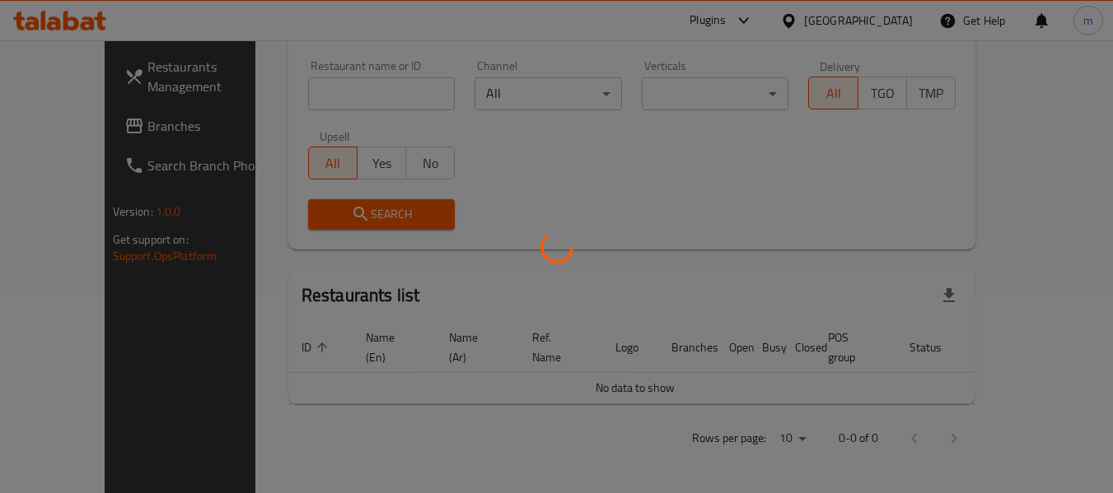
scroll to position [180, 0]
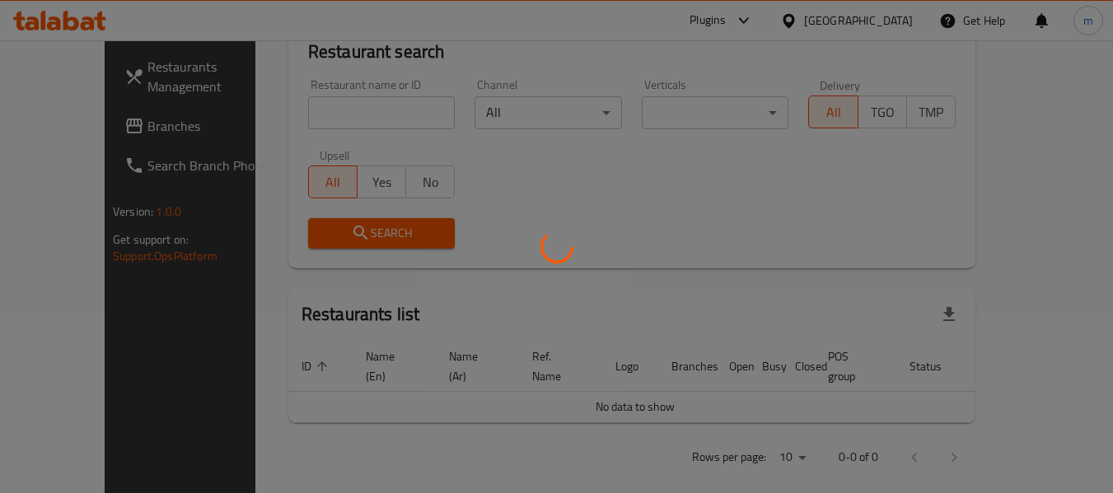
click at [105, 131] on div at bounding box center [556, 246] width 1113 height 493
click at [95, 129] on div at bounding box center [556, 246] width 1113 height 493
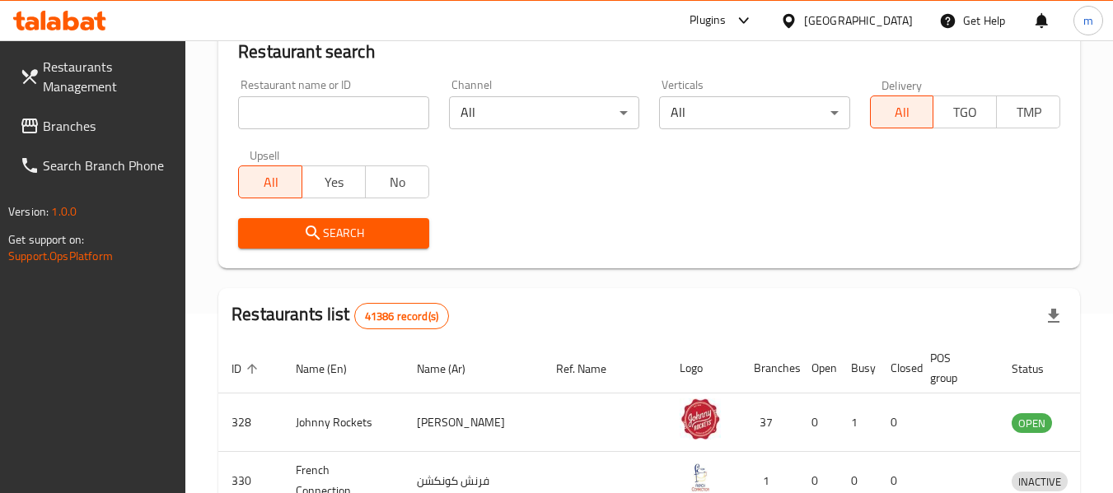
scroll to position [227, 0]
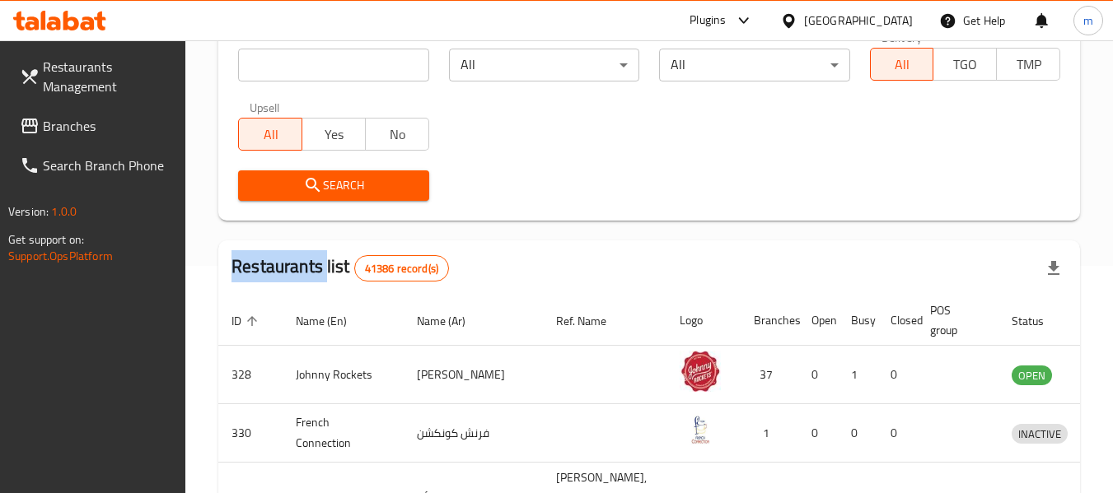
click at [95, 129] on div "Restaurants Management Branches Search Branch Phone Version: 1.0.0 Get support …" at bounding box center [556, 367] width 1113 height 1108
click at [95, 129] on span "Branches" at bounding box center [108, 126] width 130 height 20
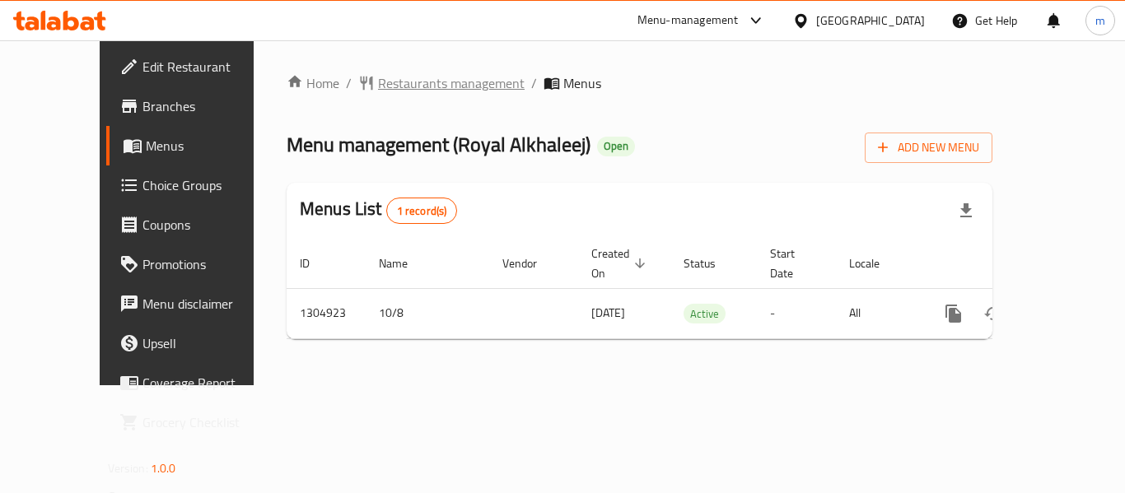
click at [385, 86] on span "Restaurants management" at bounding box center [451, 83] width 147 height 20
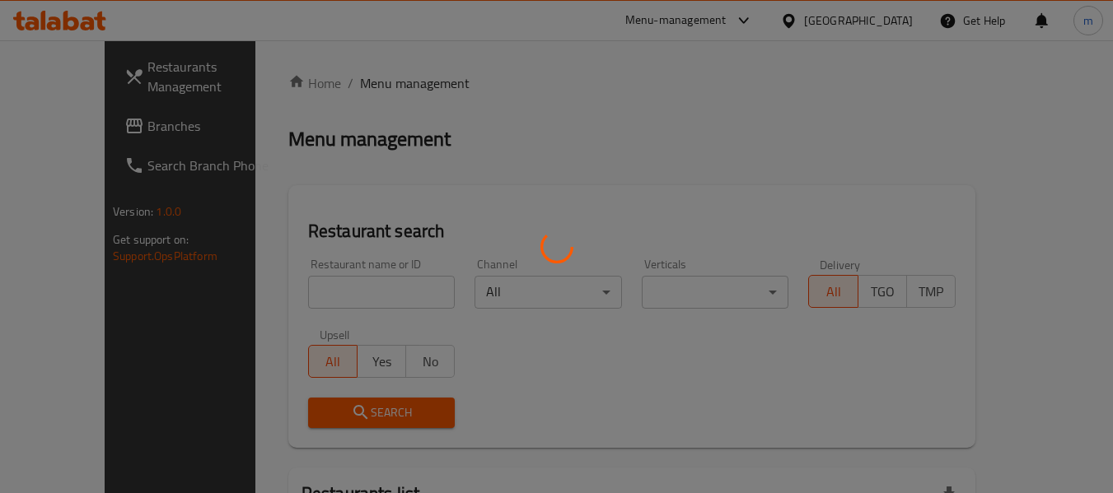
click at [328, 297] on div at bounding box center [556, 246] width 1113 height 493
click at [319, 296] on div at bounding box center [556, 246] width 1113 height 493
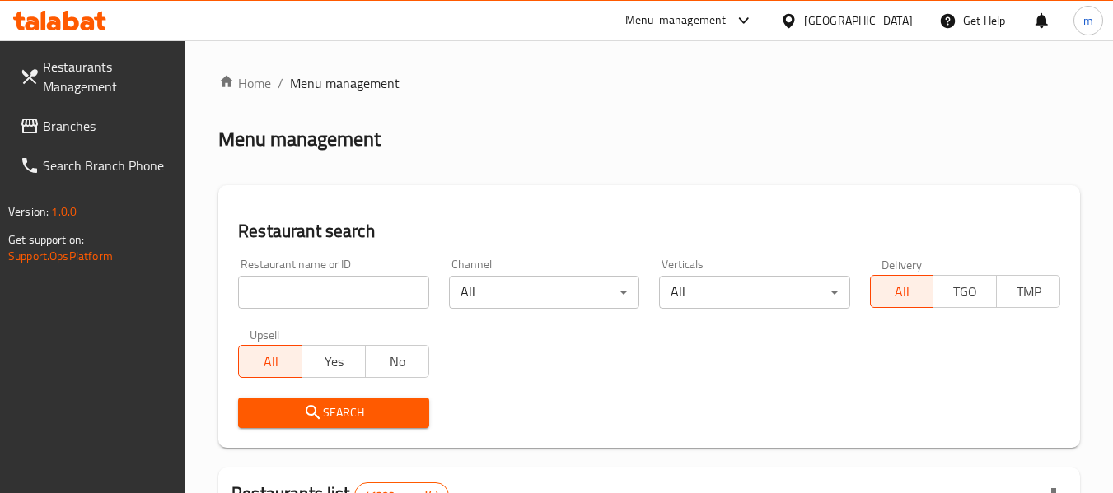
click at [299, 293] on input "search" at bounding box center [333, 292] width 190 height 33
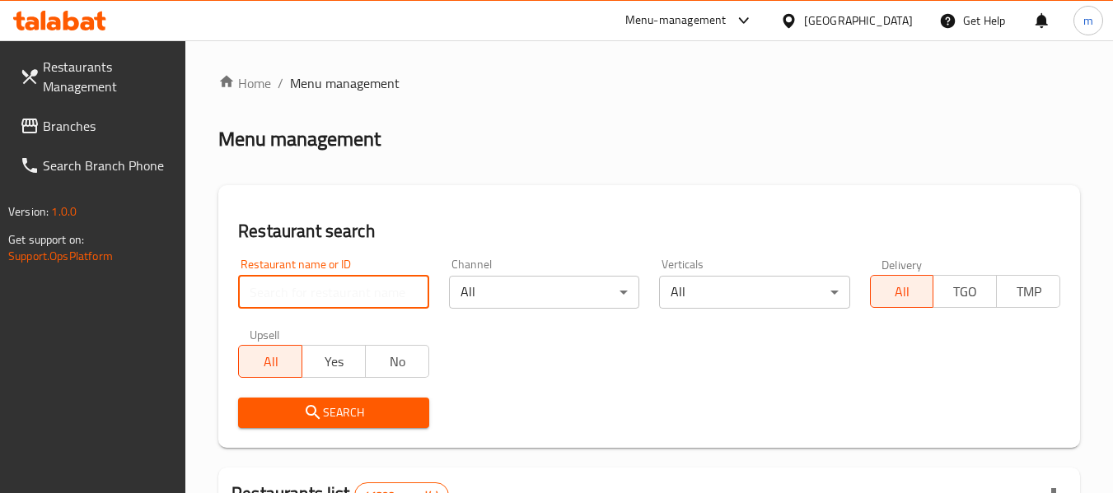
paste input "703441"
type input "703441"
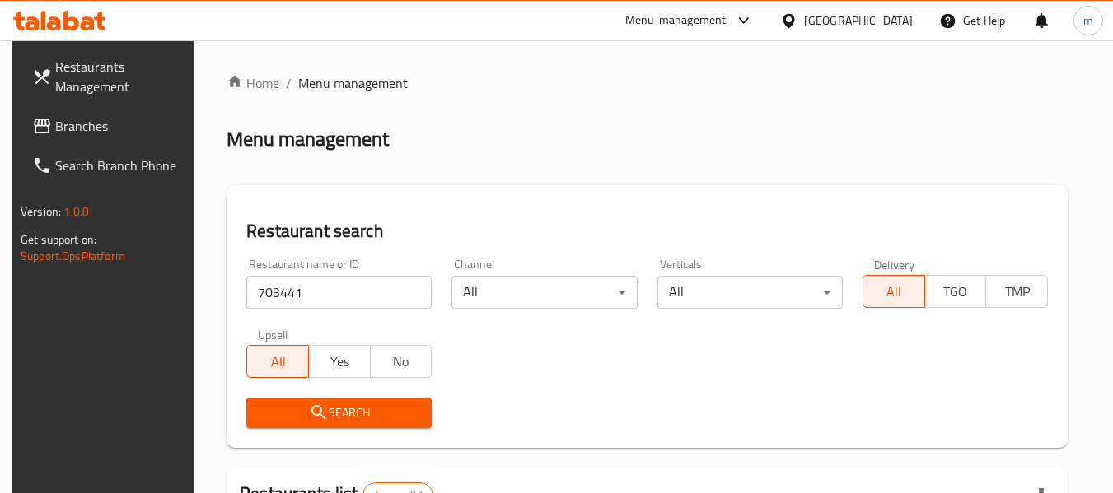
click at [44, 20] on icon at bounding box center [43, 20] width 5 height 19
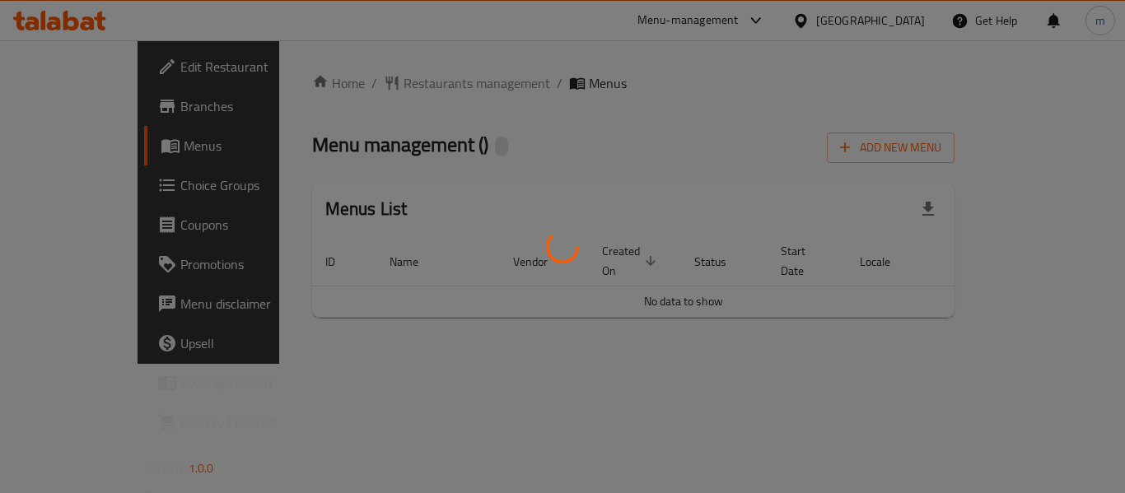
click at [369, 91] on div at bounding box center [562, 246] width 1125 height 493
click at [376, 78] on div at bounding box center [562, 246] width 1125 height 493
click at [376, 82] on div at bounding box center [562, 246] width 1125 height 493
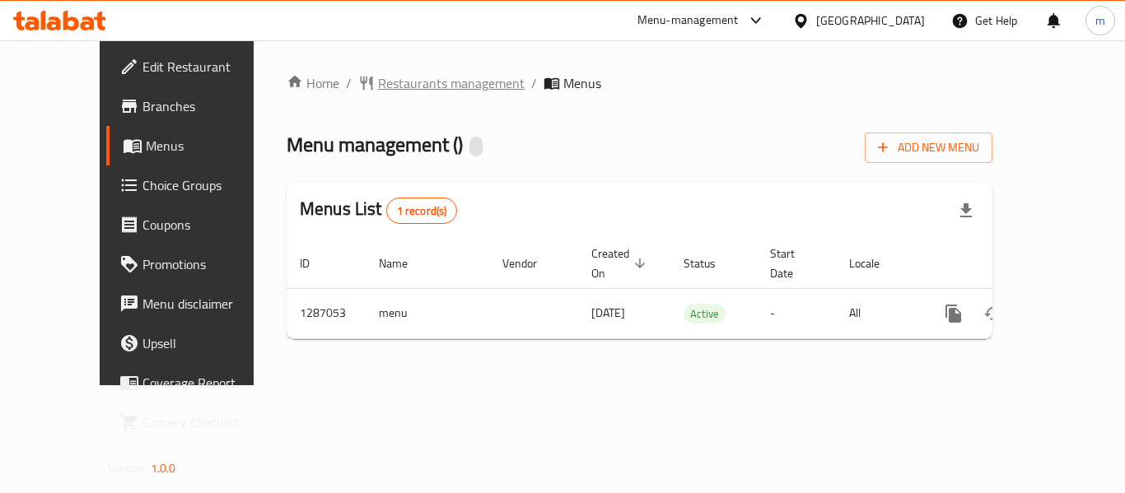
click at [378, 84] on span "Restaurants management" at bounding box center [451, 83] width 147 height 20
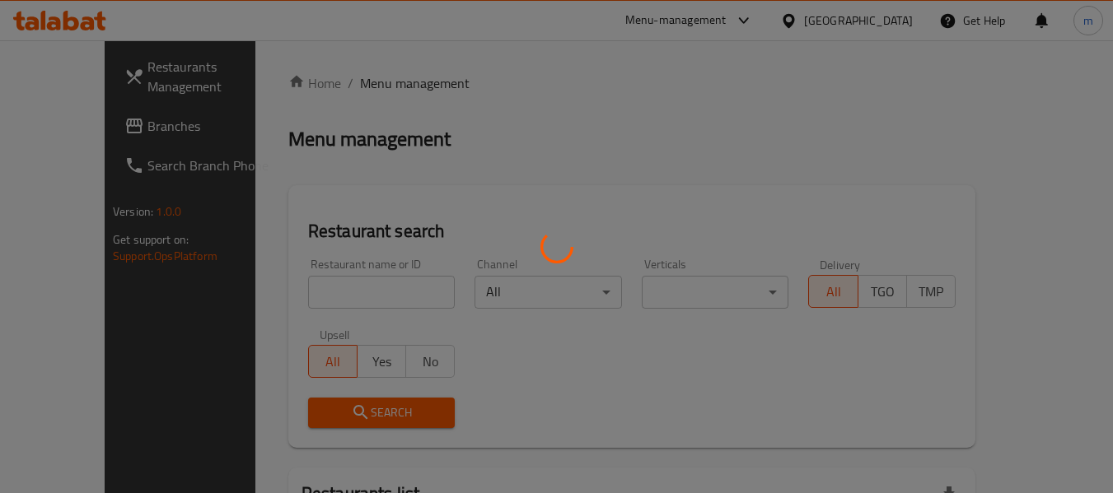
click at [302, 300] on div at bounding box center [556, 246] width 1113 height 493
click at [305, 288] on div at bounding box center [556, 246] width 1113 height 493
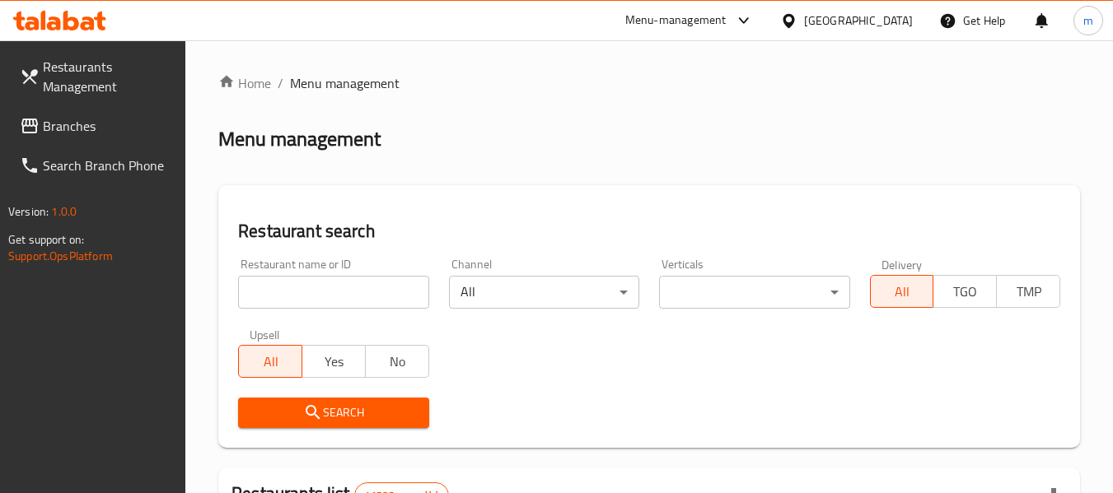
click at [301, 293] on div at bounding box center [556, 246] width 1113 height 493
click at [301, 293] on input "search" at bounding box center [333, 292] width 190 height 33
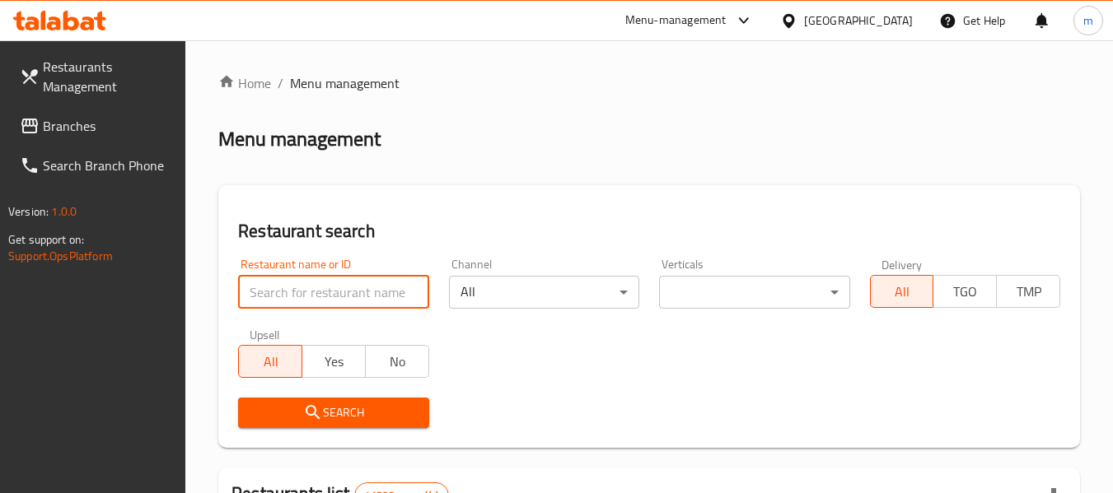
click at [301, 293] on input "search" at bounding box center [333, 292] width 190 height 33
paste input "696564"
type input "696564"
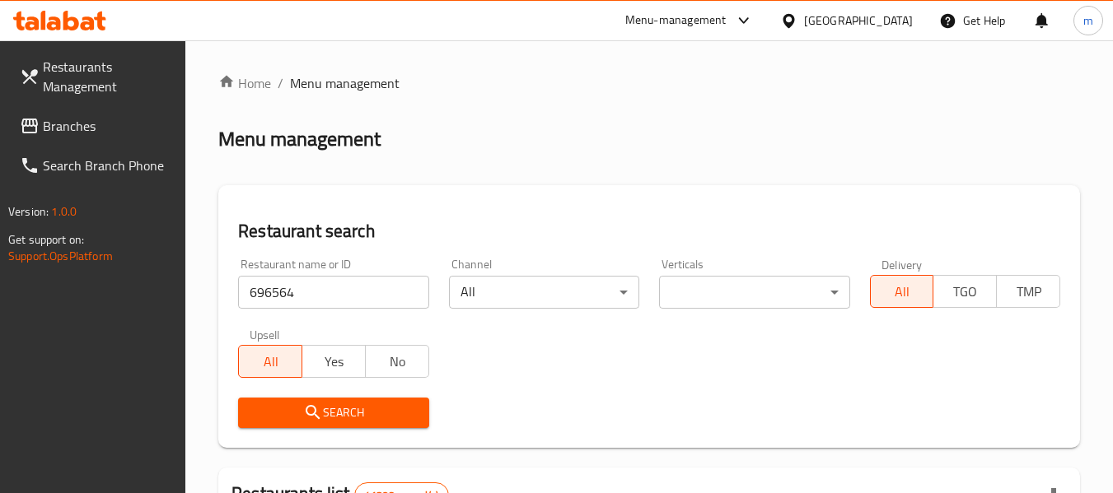
click at [309, 401] on button "Search" at bounding box center [333, 413] width 190 height 30
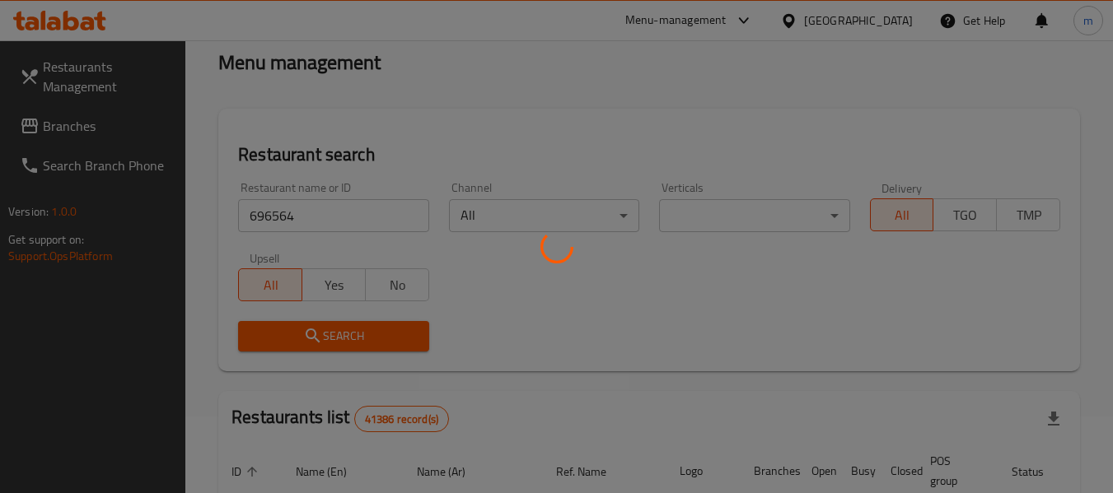
scroll to position [165, 0]
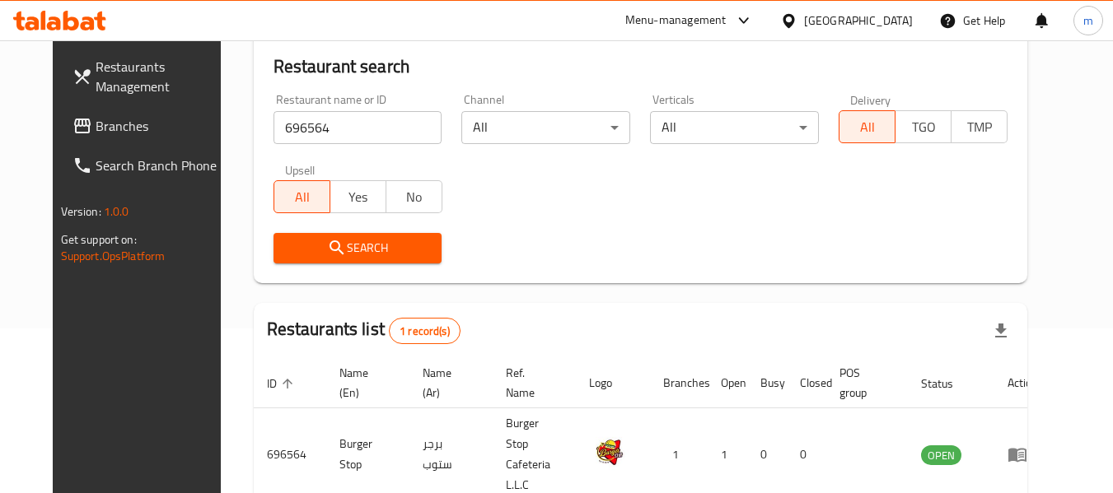
click at [792, 17] on icon at bounding box center [788, 20] width 17 height 17
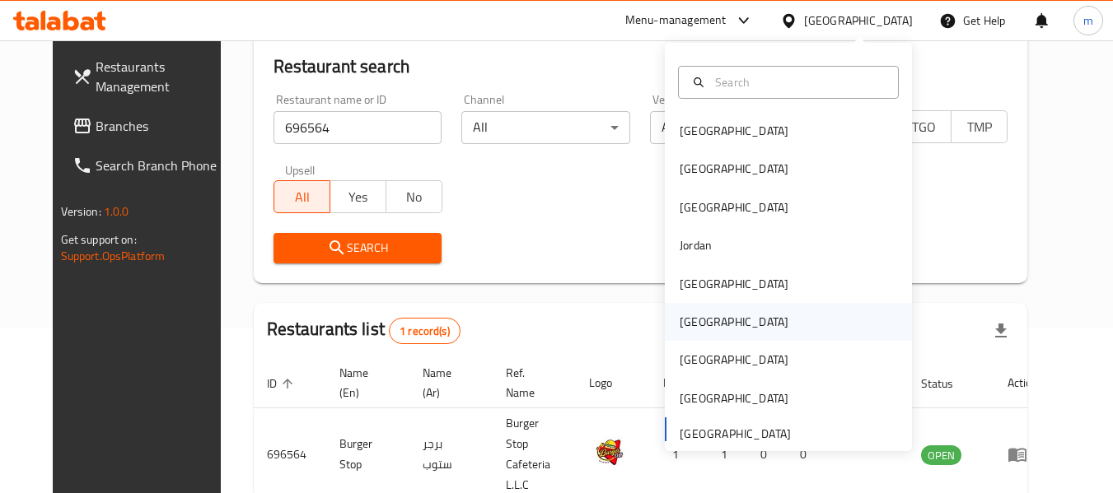
click at [680, 323] on div "[GEOGRAPHIC_DATA]" at bounding box center [734, 322] width 109 height 18
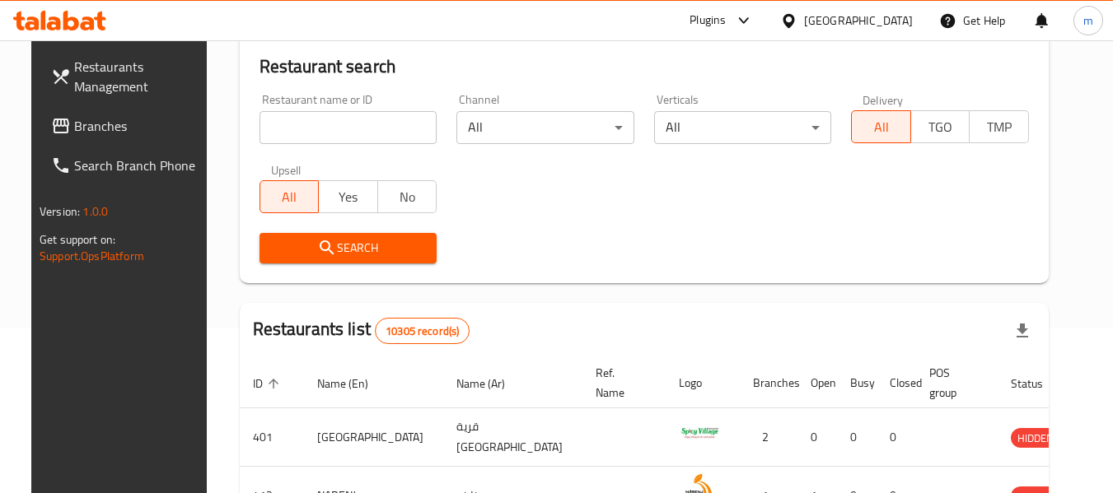
drag, startPoint x: 77, startPoint y: 128, endPoint x: 30, endPoint y: 143, distance: 49.0
click at [77, 128] on span "Branches" at bounding box center [139, 126] width 130 height 20
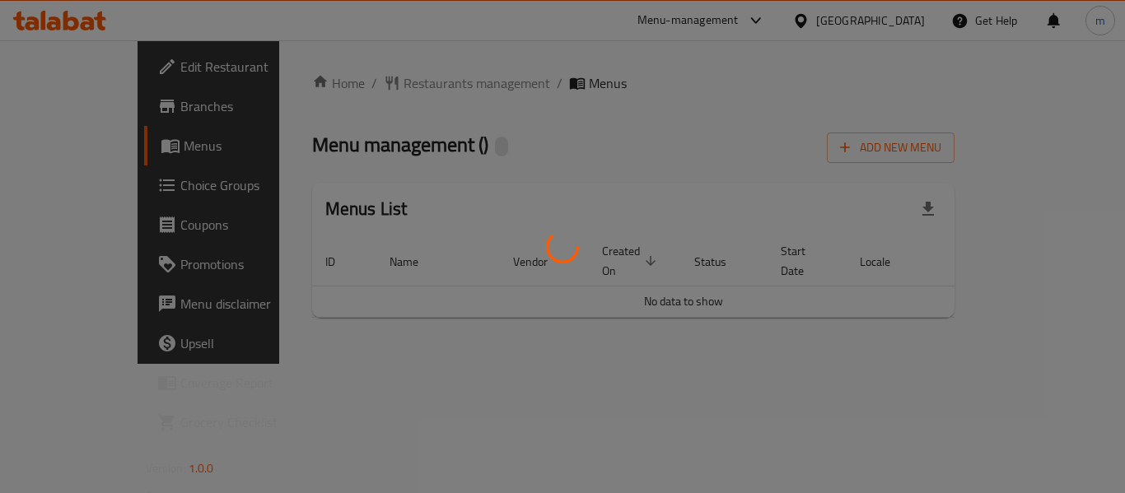
click at [369, 86] on div at bounding box center [562, 246] width 1125 height 493
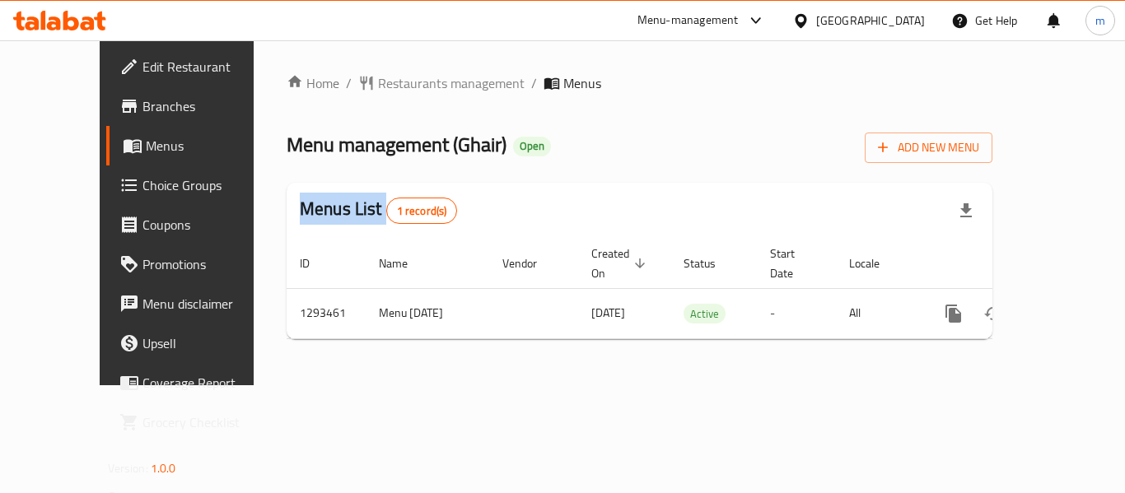
click at [369, 86] on div "Home / Restaurants management / Menus Menu management ( Ghair ) Open Add New Me…" at bounding box center [640, 212] width 706 height 279
click at [378, 86] on span "Restaurants management" at bounding box center [451, 83] width 147 height 20
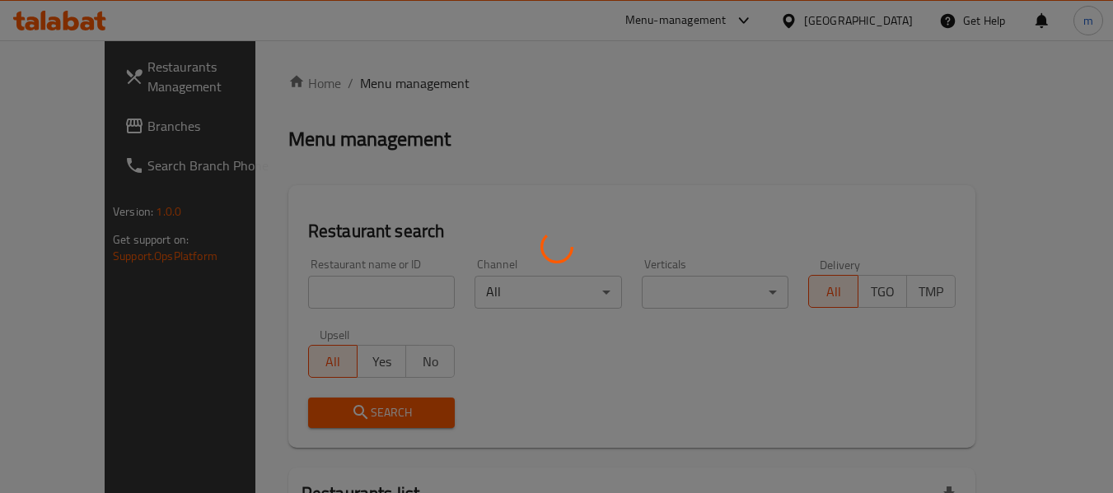
click at [342, 294] on div at bounding box center [556, 246] width 1113 height 493
click at [341, 296] on div at bounding box center [556, 246] width 1113 height 493
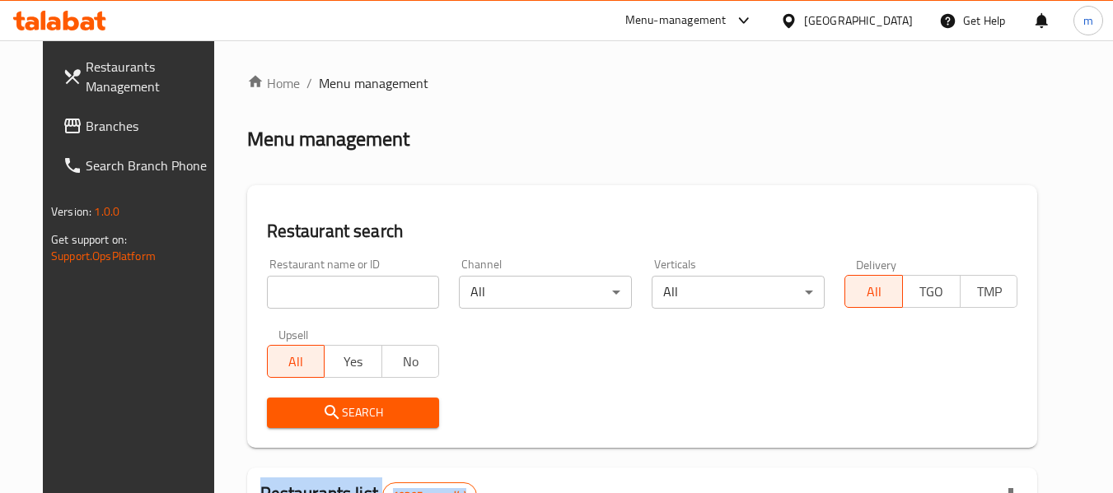
click at [341, 296] on div at bounding box center [556, 246] width 1113 height 493
click at [343, 296] on input "search" at bounding box center [353, 292] width 173 height 33
paste input "699544"
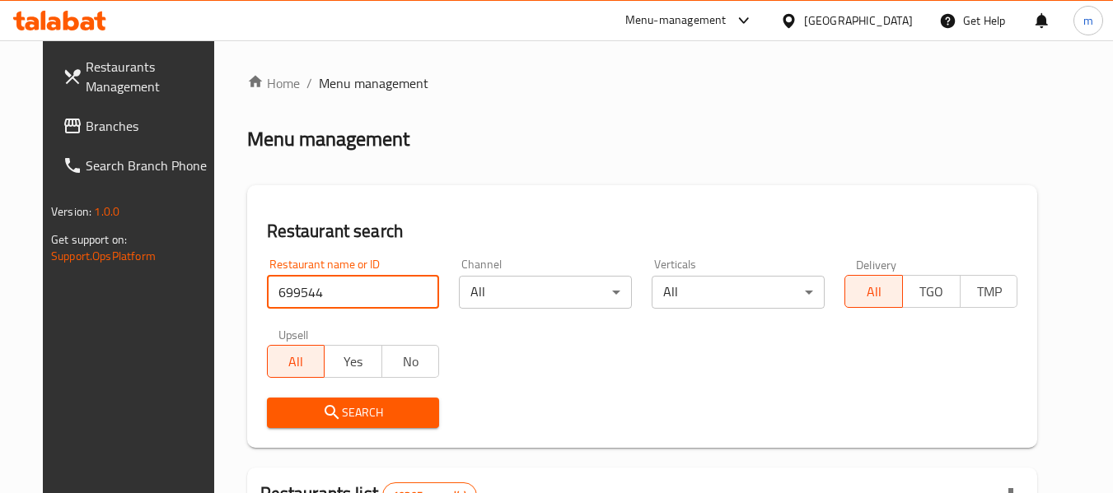
type input "699544"
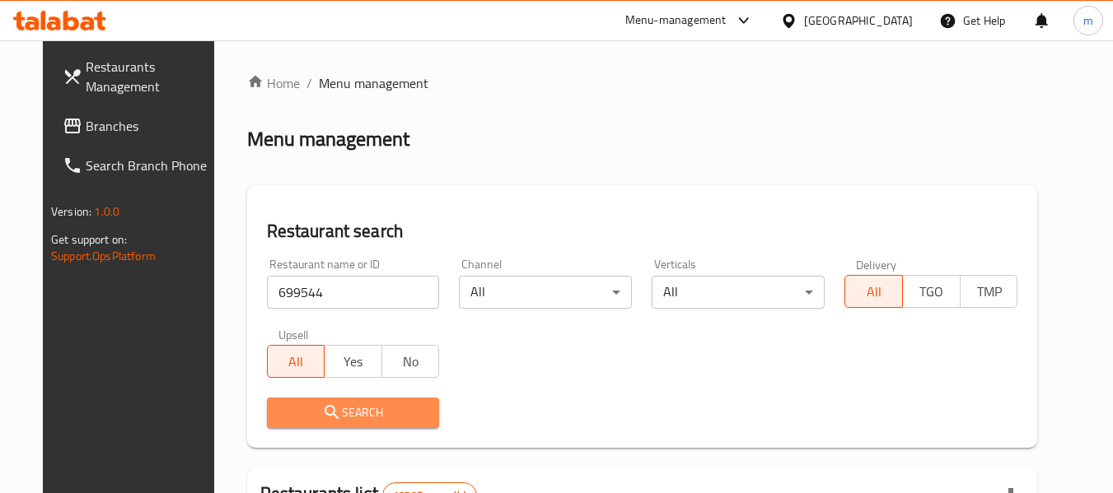
drag, startPoint x: 350, startPoint y: 409, endPoint x: 535, endPoint y: 367, distance: 189.1
click at [355, 409] on span "Search" at bounding box center [353, 413] width 147 height 21
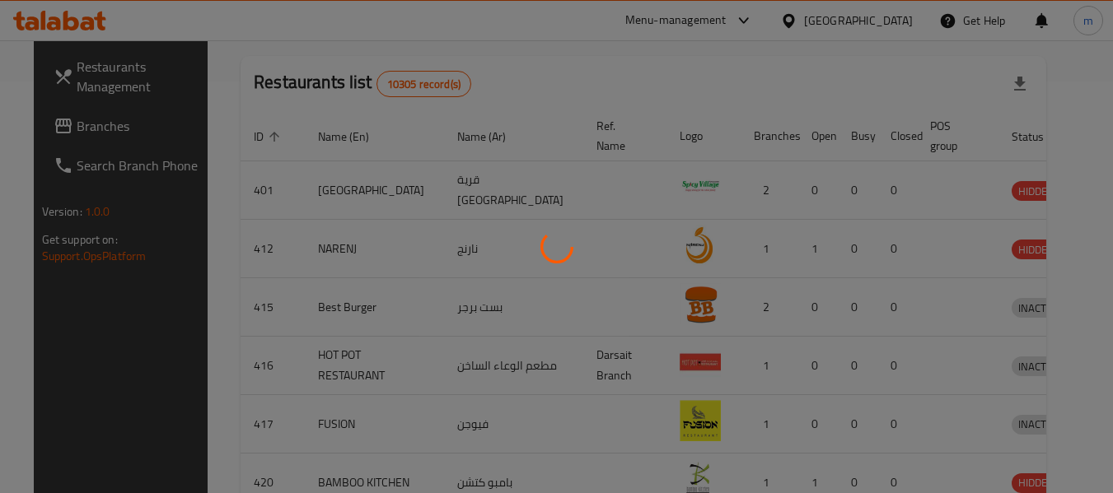
scroll to position [227, 0]
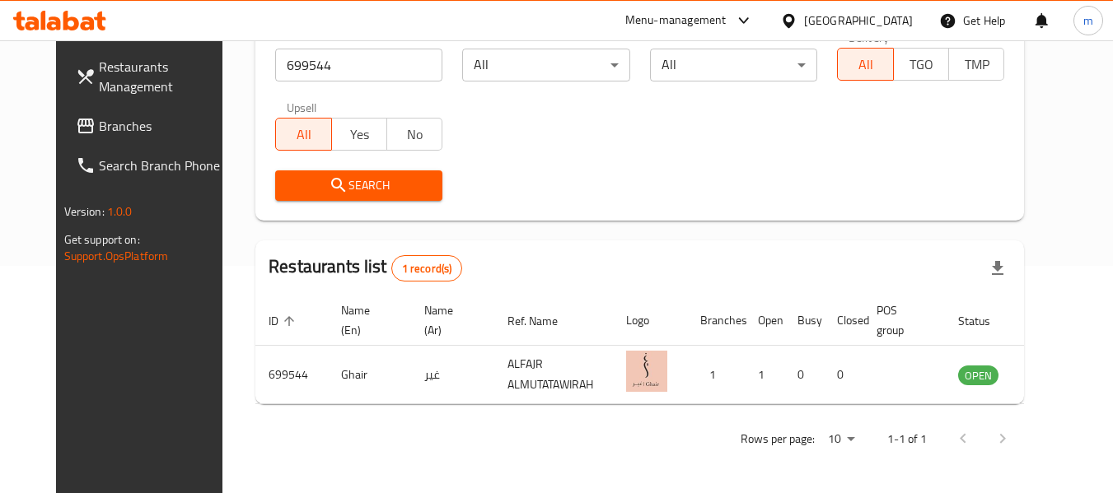
click at [794, 19] on icon at bounding box center [789, 20] width 12 height 14
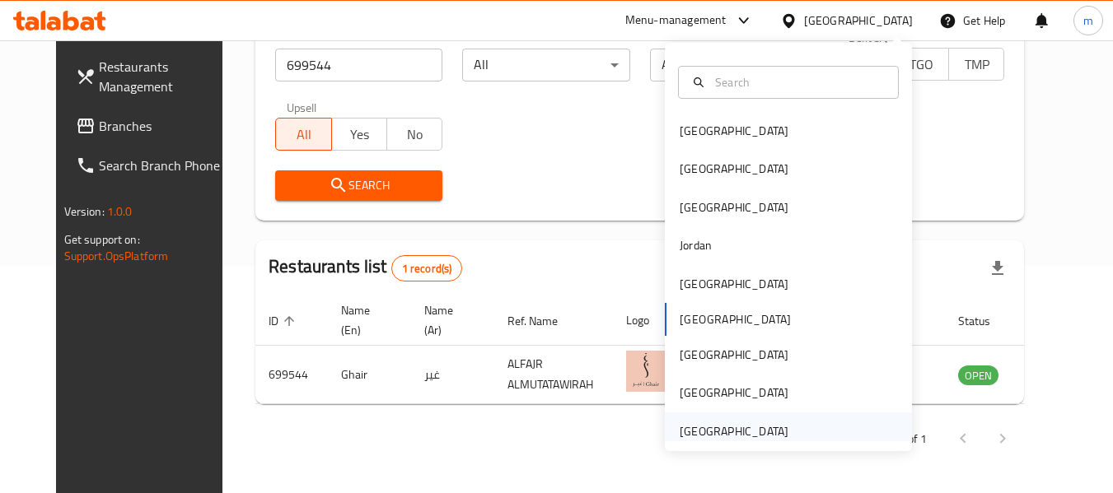
click at [727, 427] on div "[GEOGRAPHIC_DATA]" at bounding box center [734, 432] width 109 height 18
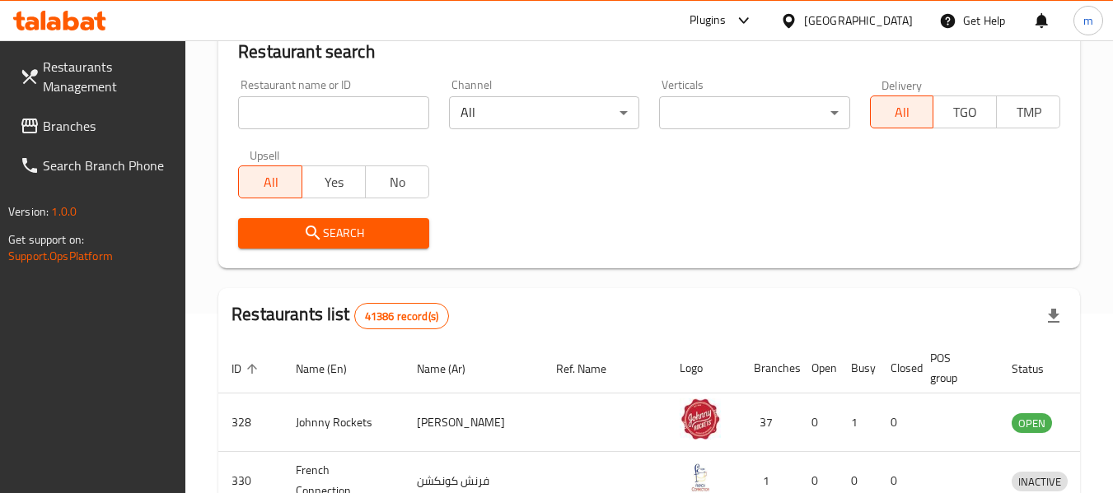
scroll to position [227, 0]
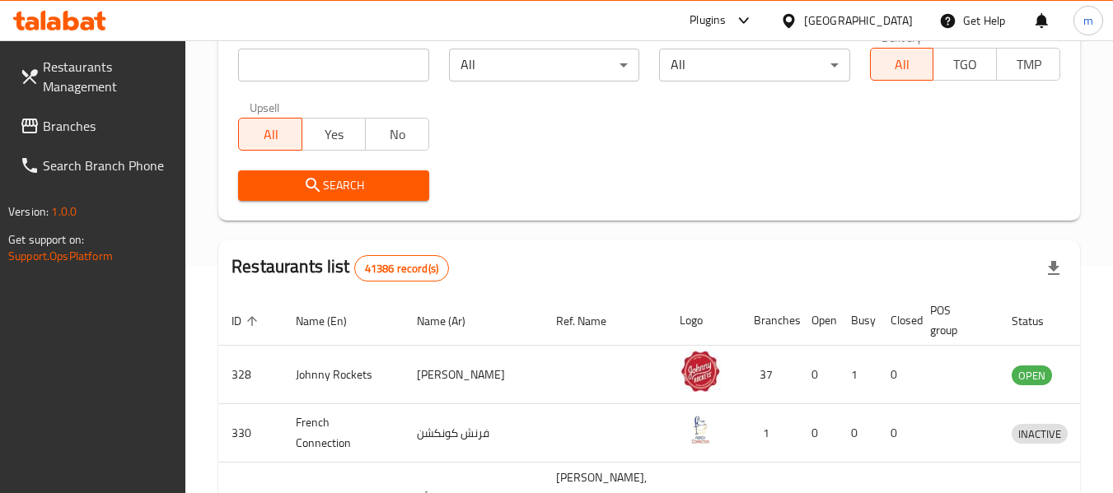
click at [97, 130] on span "Branches" at bounding box center [108, 126] width 130 height 20
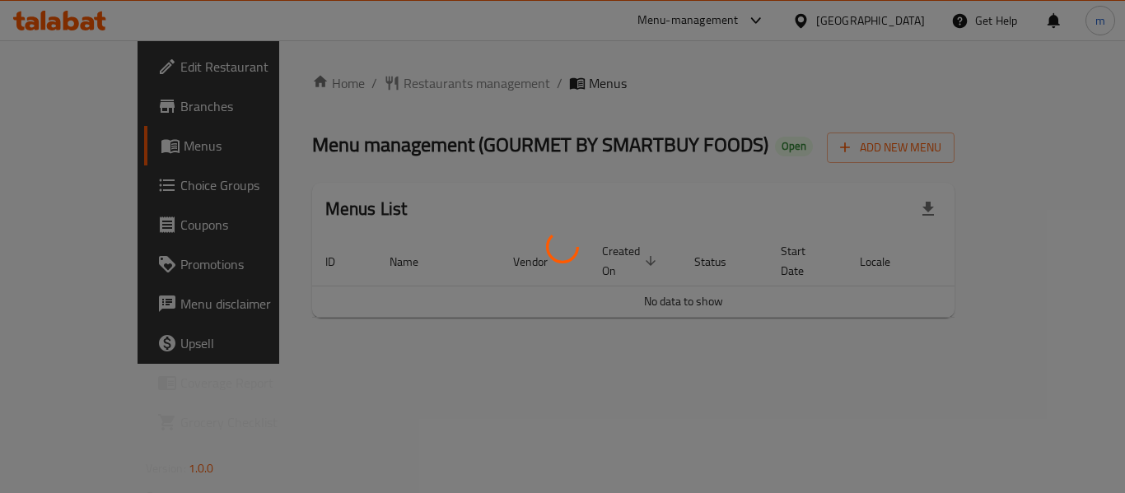
click at [356, 81] on div at bounding box center [562, 246] width 1125 height 493
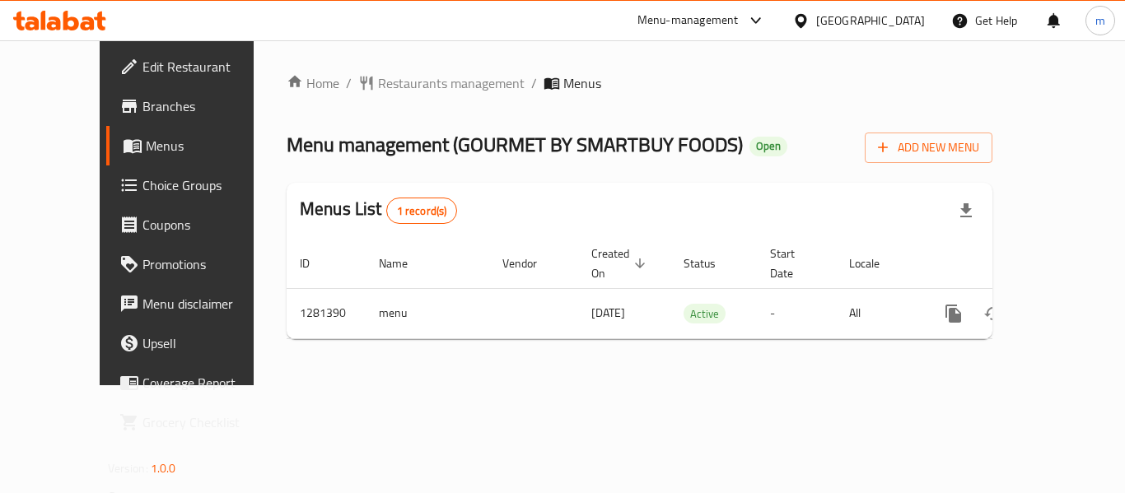
click at [378, 85] on span "Restaurants management" at bounding box center [451, 83] width 147 height 20
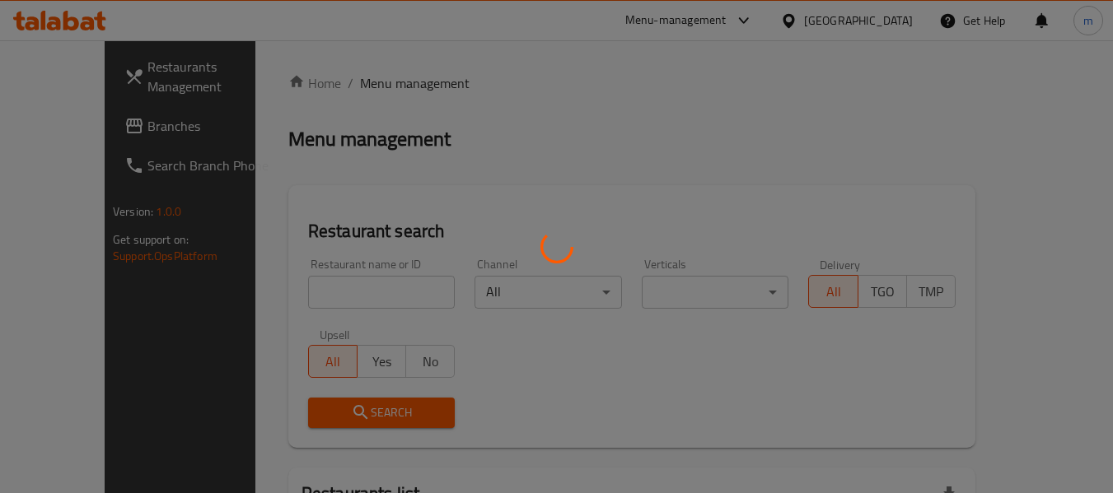
click at [298, 292] on div at bounding box center [556, 246] width 1113 height 493
click at [299, 292] on div at bounding box center [556, 246] width 1113 height 493
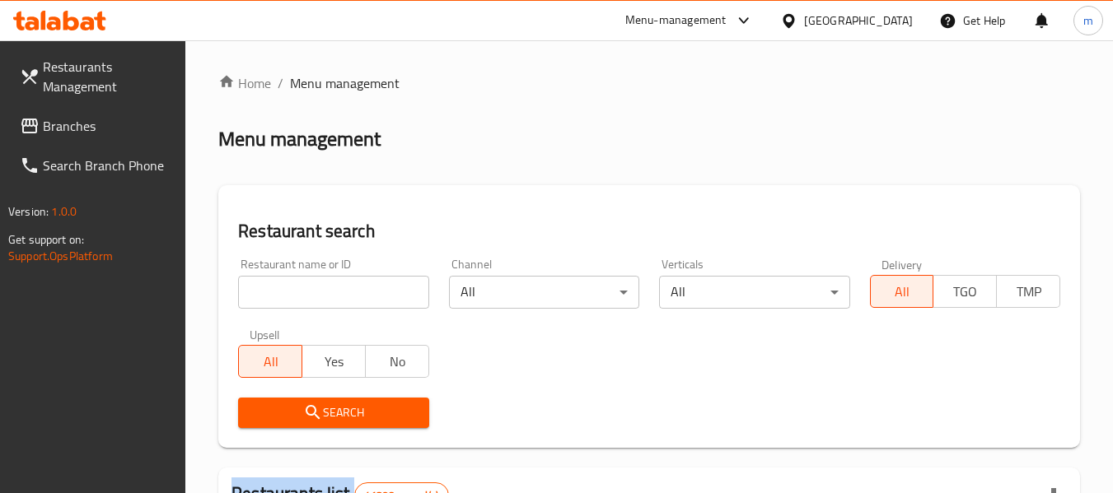
click at [299, 292] on div at bounding box center [556, 246] width 1113 height 493
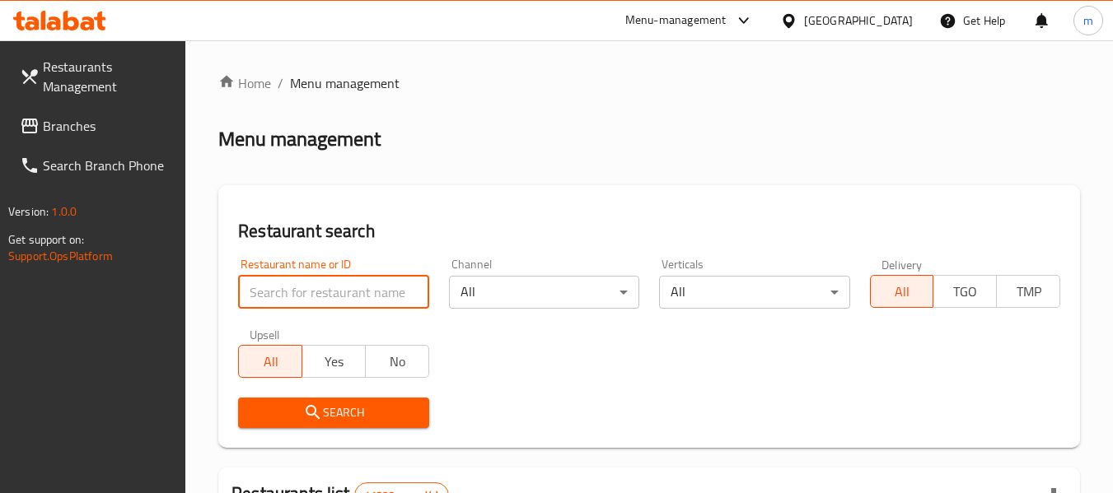
drag, startPoint x: 299, startPoint y: 292, endPoint x: 317, endPoint y: 274, distance: 25.6
click at [299, 292] on input "search" at bounding box center [333, 292] width 190 height 33
paste input "694333"
type input "694333"
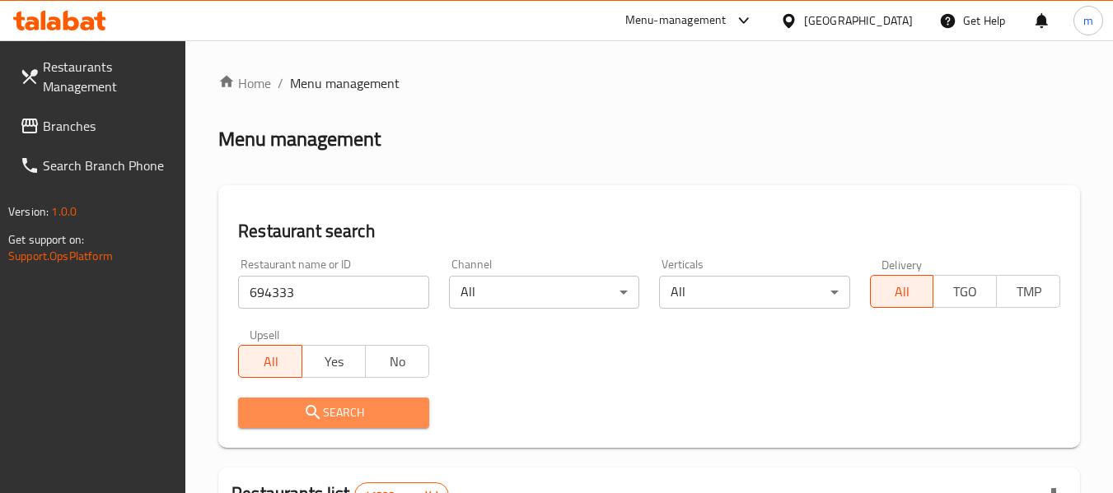
click at [330, 414] on span "Search" at bounding box center [333, 413] width 164 height 21
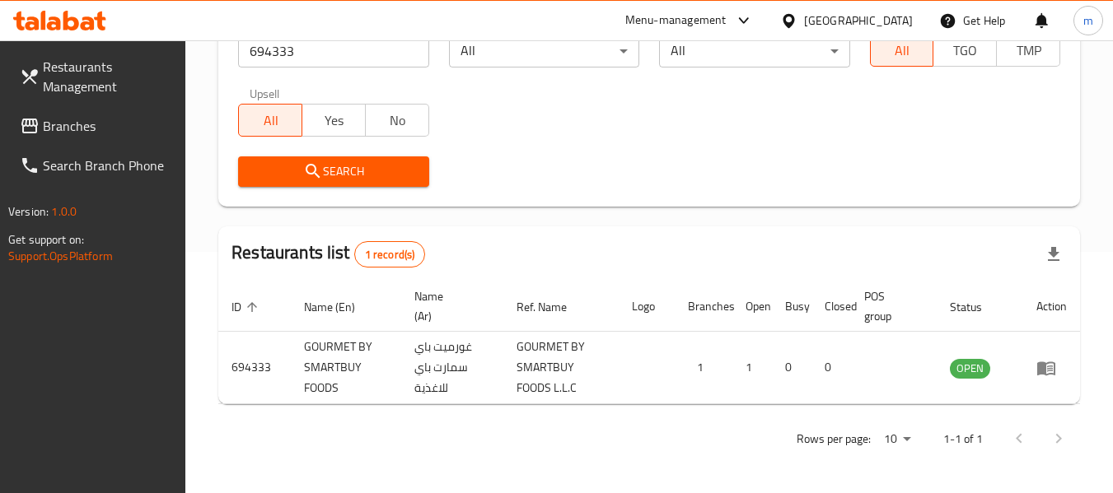
scroll to position [241, 0]
click at [84, 124] on span "Branches" at bounding box center [108, 126] width 130 height 20
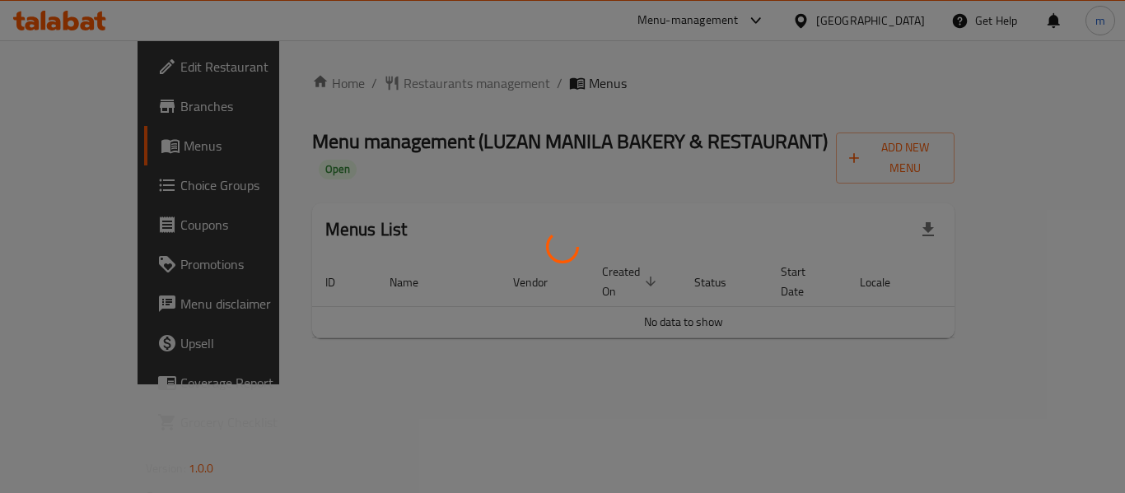
click at [385, 86] on div at bounding box center [562, 246] width 1125 height 493
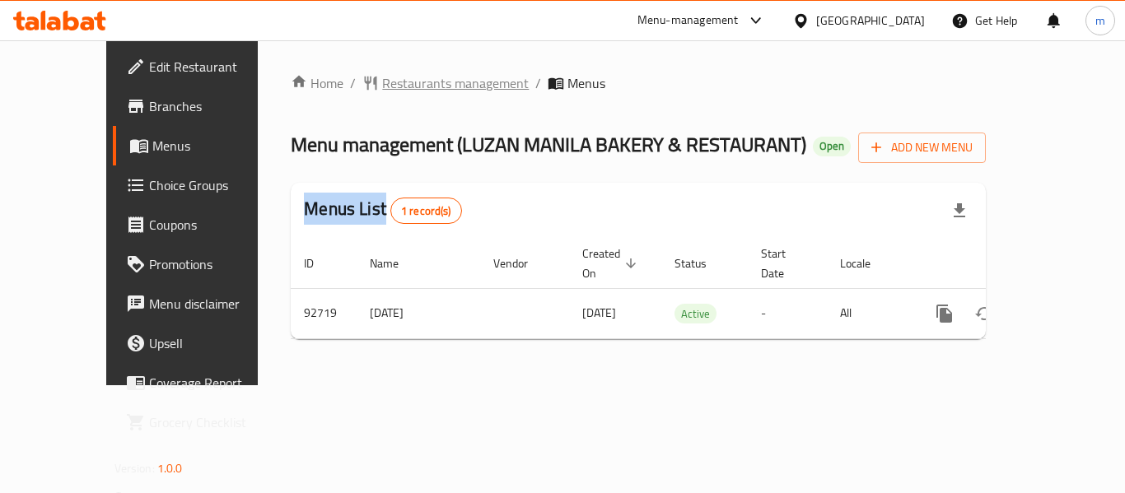
click at [383, 82] on span "Restaurants management" at bounding box center [455, 83] width 147 height 20
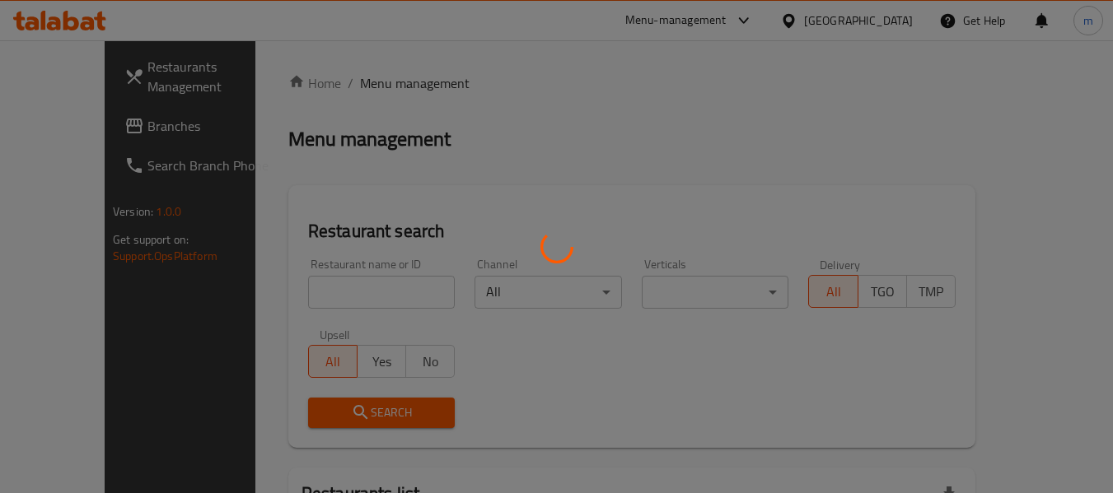
click at [301, 301] on div at bounding box center [556, 246] width 1113 height 493
click at [299, 300] on div at bounding box center [556, 246] width 1113 height 493
click at [297, 294] on div at bounding box center [556, 246] width 1113 height 493
click at [297, 293] on div at bounding box center [556, 246] width 1113 height 493
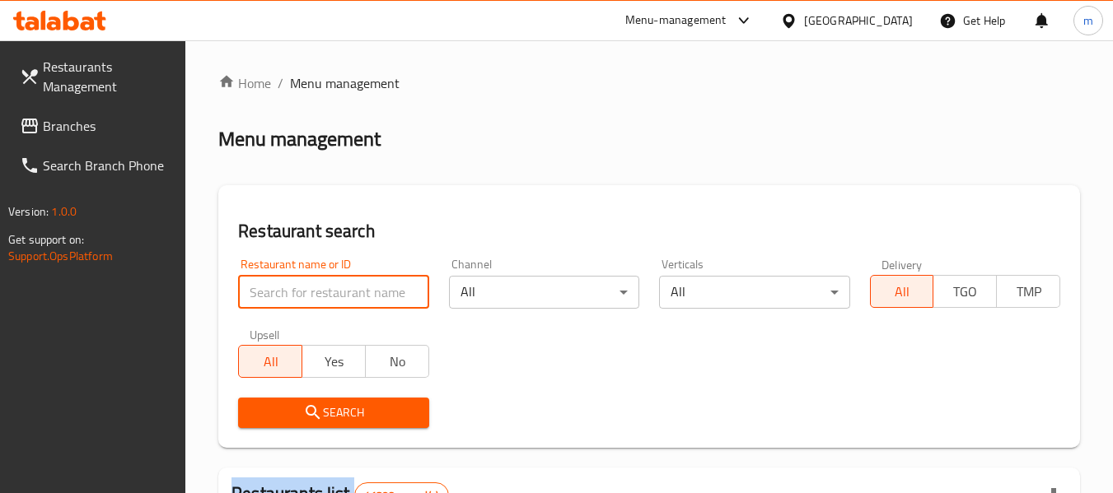
click at [297, 293] on input "search" at bounding box center [333, 292] width 190 height 33
paste input "601718"
type input "601718"
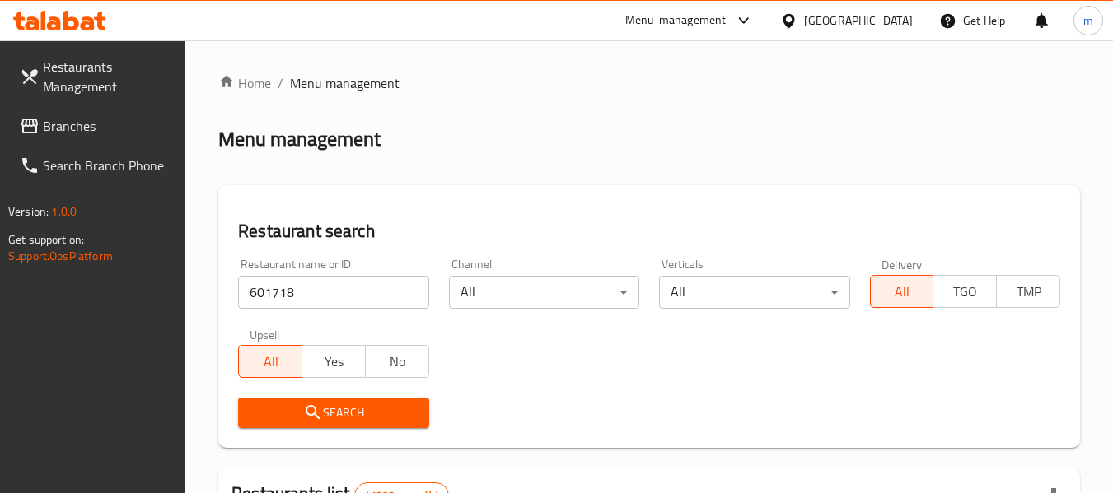
drag, startPoint x: 333, startPoint y: 404, endPoint x: 398, endPoint y: 381, distance: 69.3
click at [339, 403] on span "Search" at bounding box center [333, 413] width 164 height 21
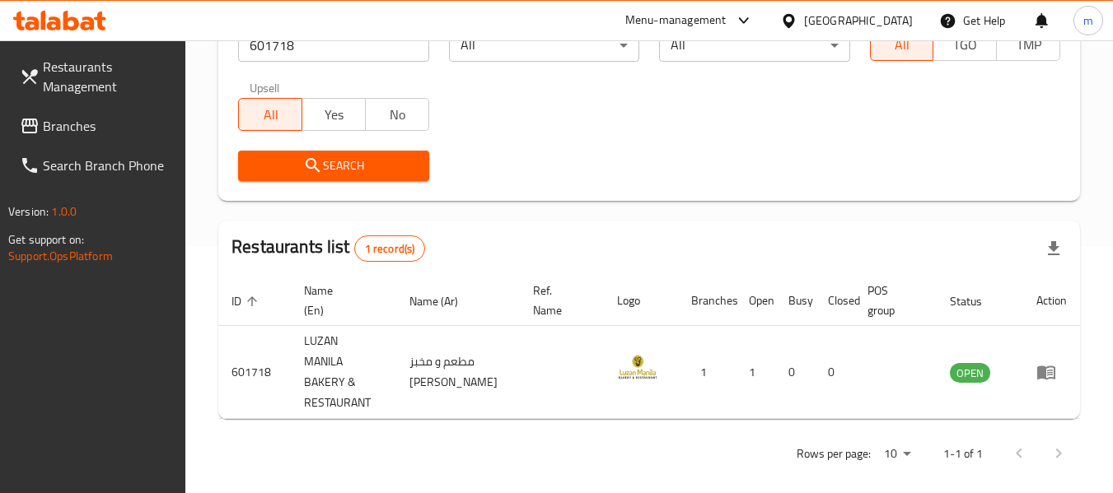
scroll to position [241, 0]
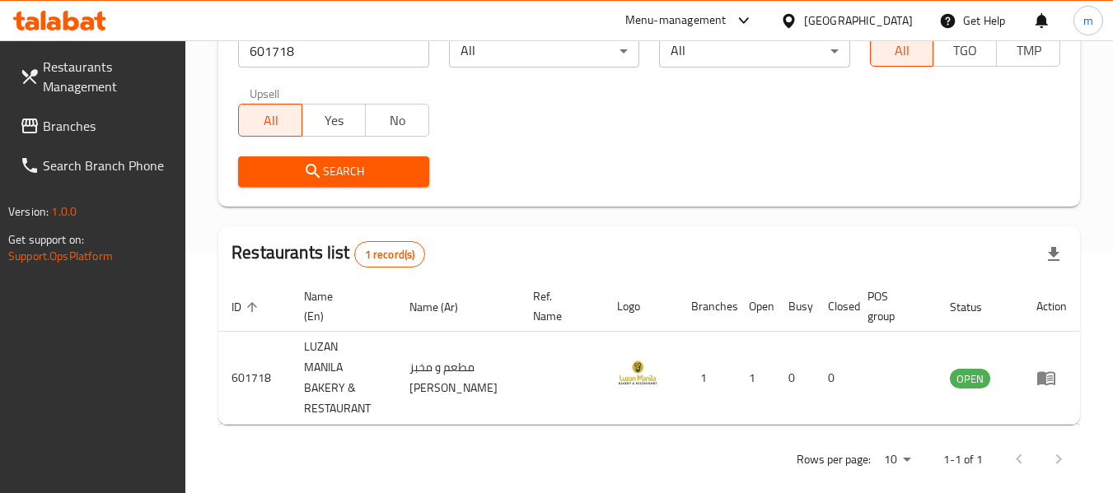
click at [40, 315] on div "Restaurants Management Branches Search Branch Phone Version: 1.0.0 Get support …" at bounding box center [93, 286] width 186 height 493
drag, startPoint x: 96, startPoint y: 136, endPoint x: 111, endPoint y: 132, distance: 15.4
click at [96, 136] on link "Branches" at bounding box center [97, 126] width 180 height 40
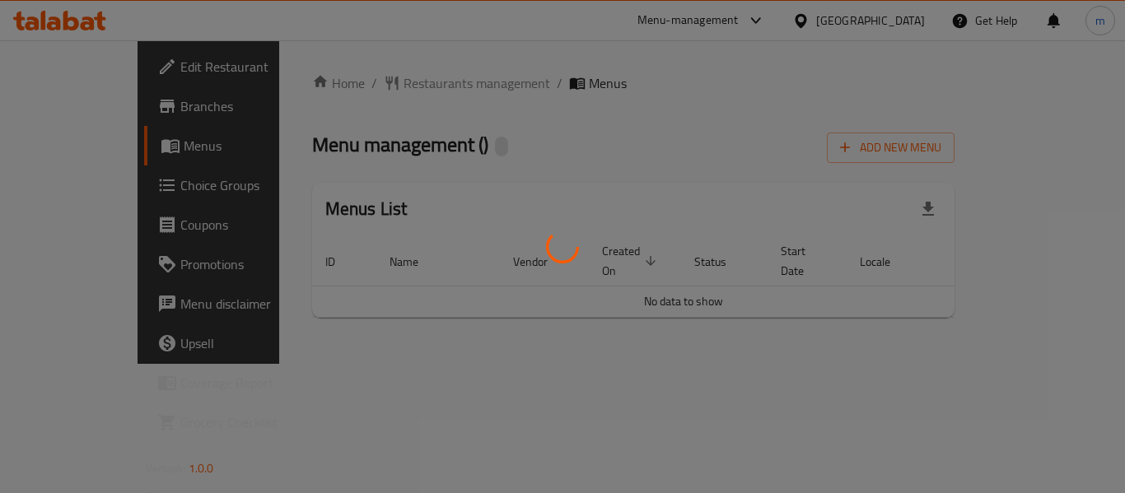
click at [381, 87] on div at bounding box center [562, 246] width 1125 height 493
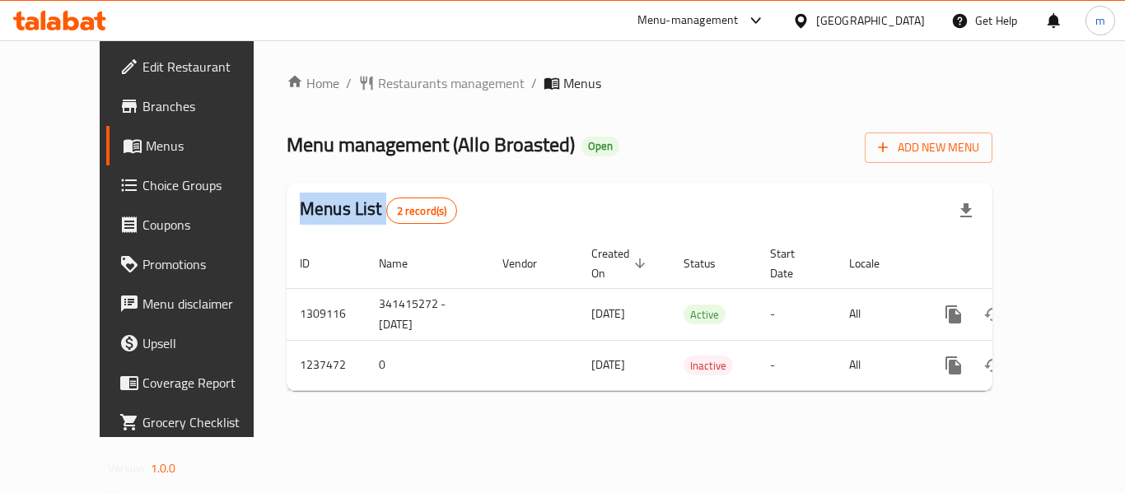
click at [381, 87] on div "Home / Restaurants management / Menus Menu management ( Allo Broasted ) Open Ad…" at bounding box center [640, 238] width 706 height 331
click at [381, 87] on span "Restaurants management" at bounding box center [451, 83] width 147 height 20
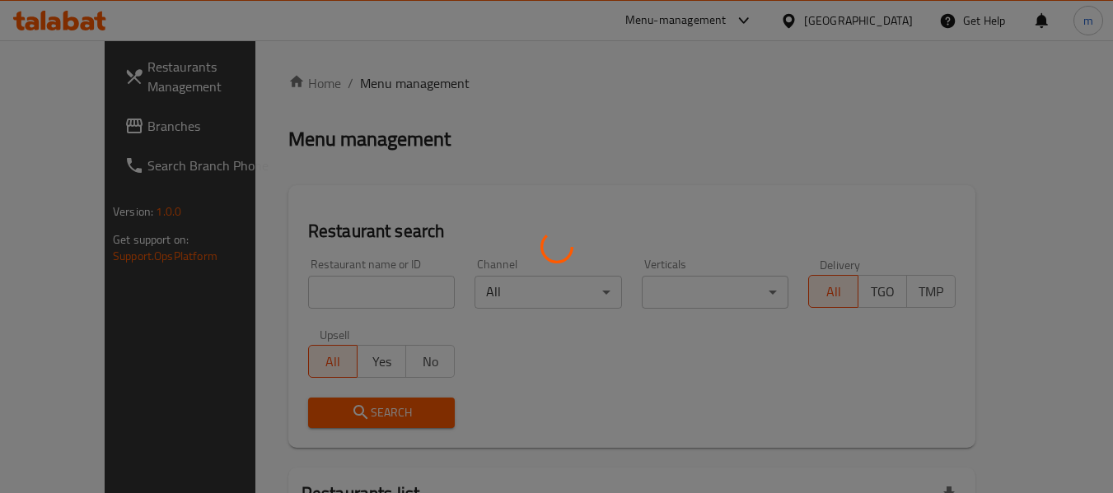
click at [301, 292] on div at bounding box center [556, 246] width 1113 height 493
click at [303, 293] on div at bounding box center [556, 246] width 1113 height 493
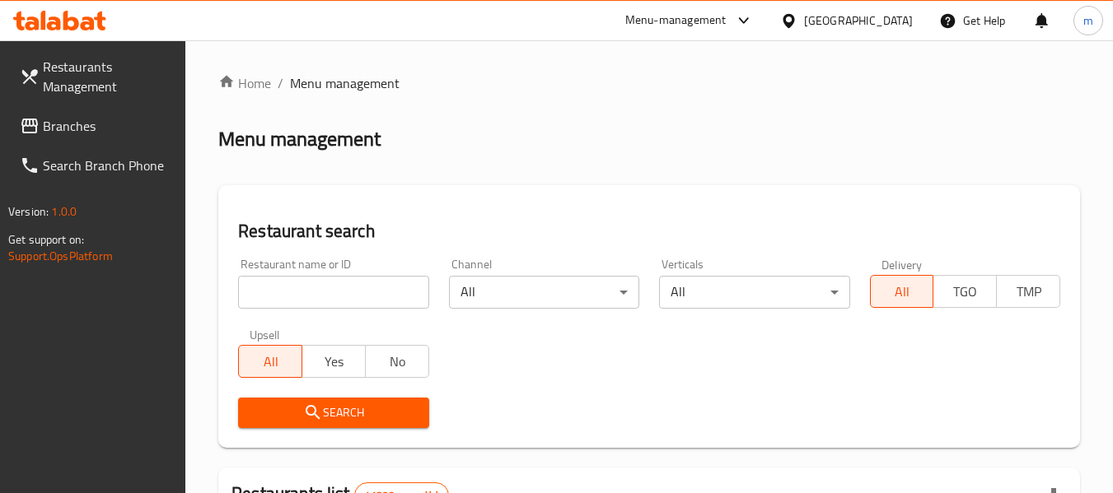
click at [304, 293] on input "search" at bounding box center [333, 292] width 190 height 33
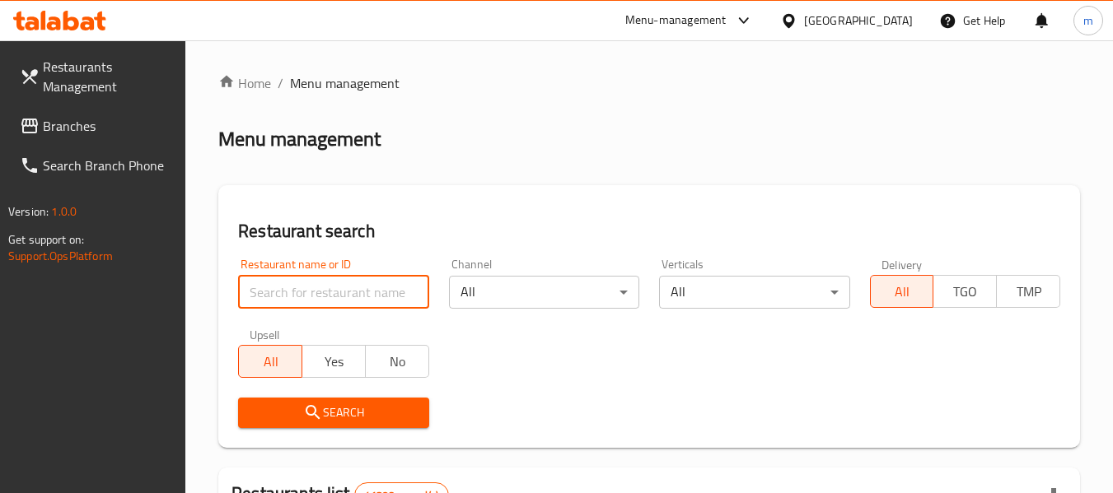
click at [306, 293] on input "search" at bounding box center [333, 292] width 190 height 33
paste input "679389"
type input "679389"
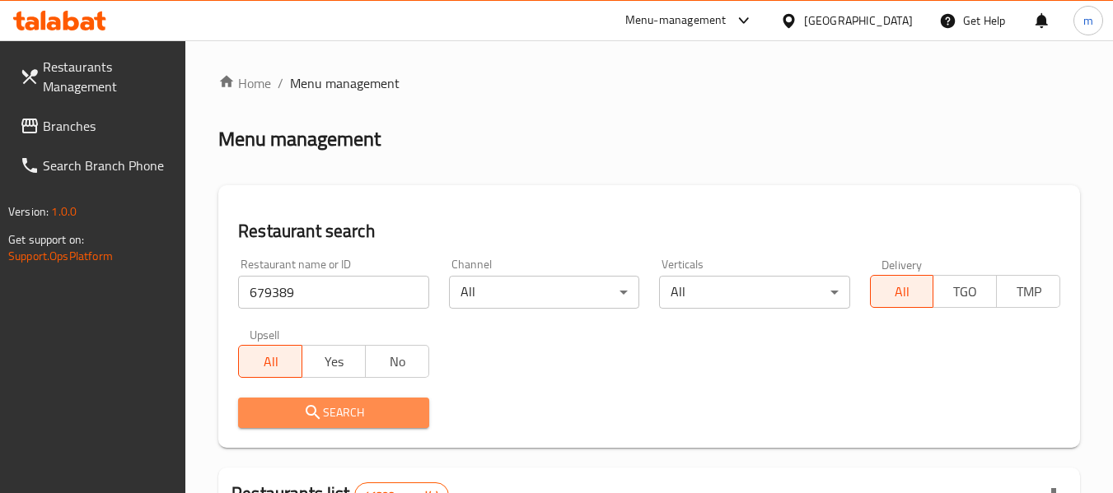
click at [329, 400] on button "Search" at bounding box center [333, 413] width 190 height 30
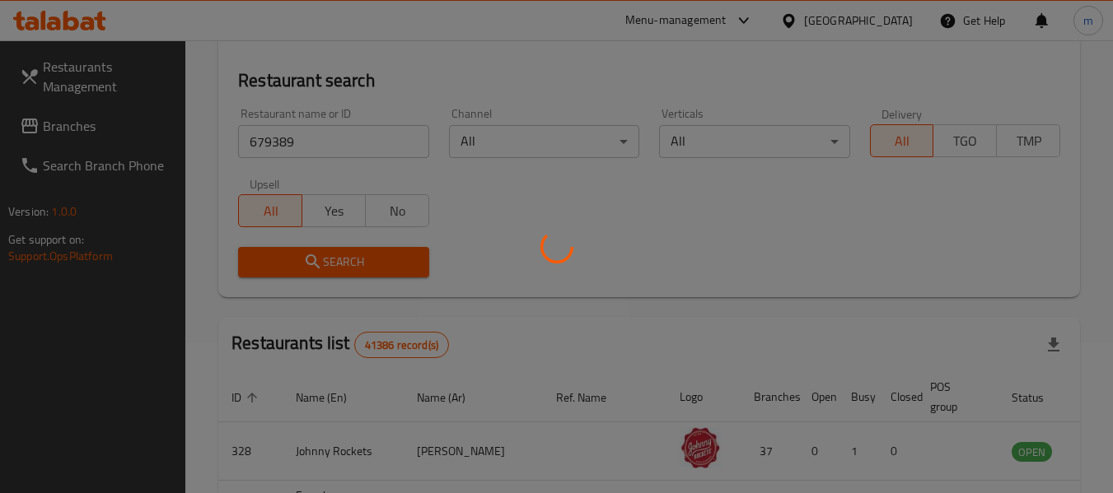
scroll to position [165, 0]
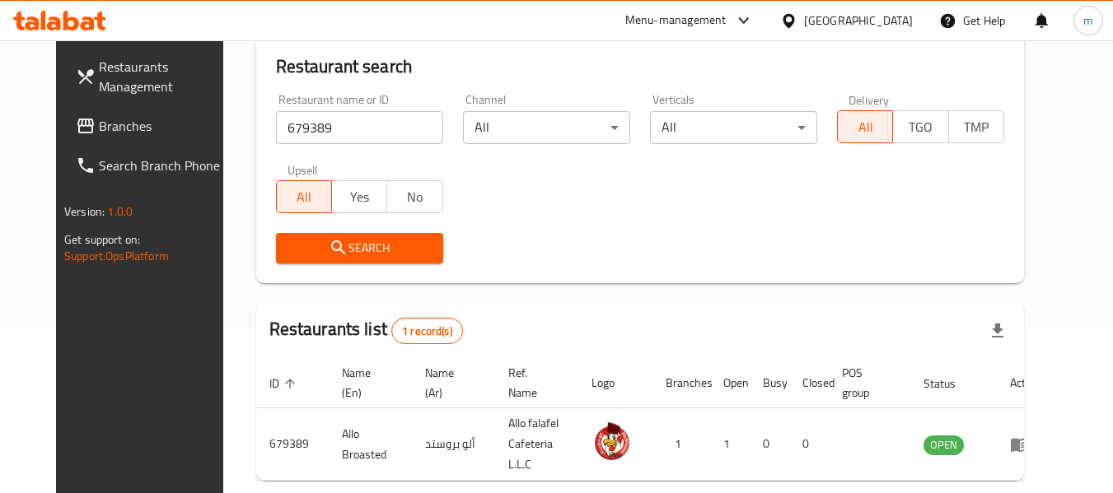
click at [793, 21] on icon at bounding box center [789, 20] width 12 height 14
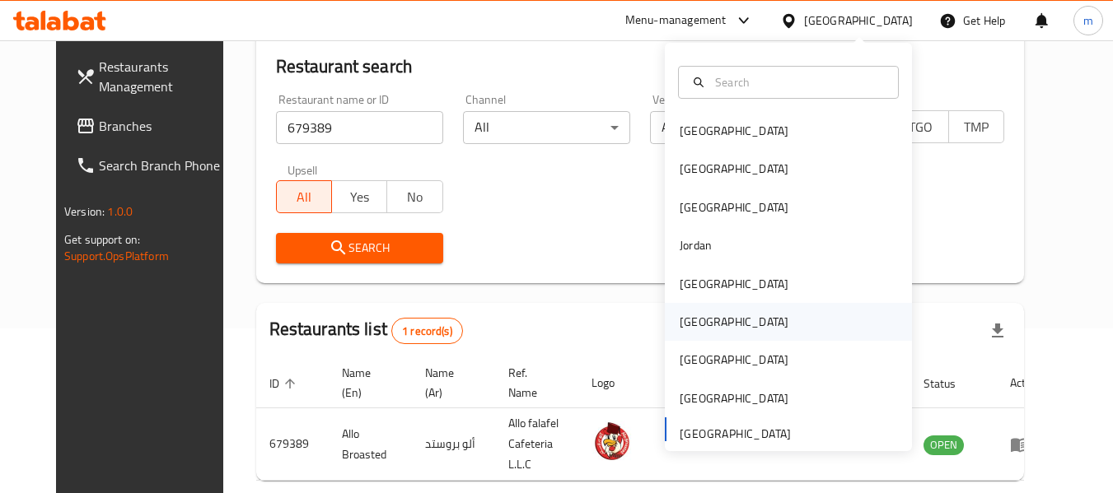
click at [689, 324] on div "[GEOGRAPHIC_DATA]" at bounding box center [734, 322] width 109 height 18
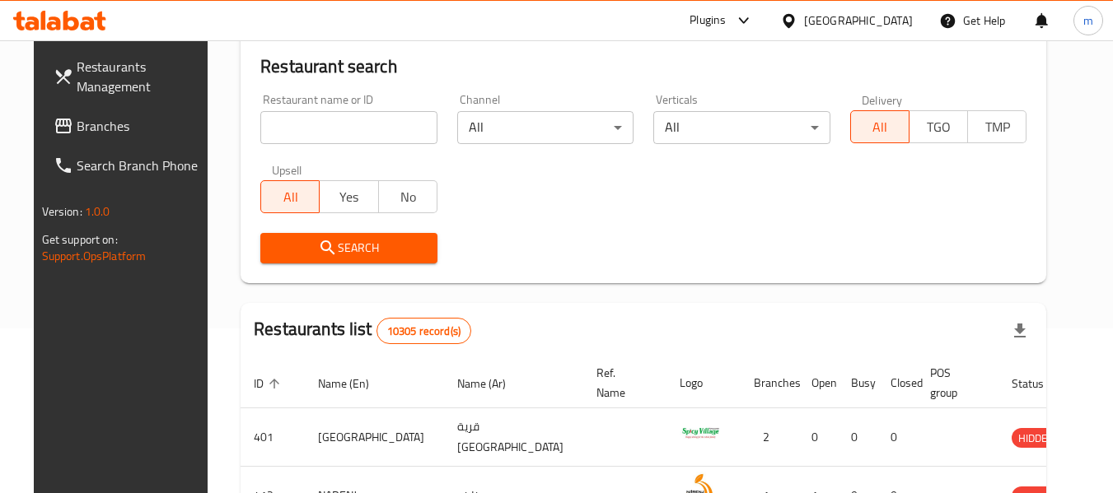
click at [77, 120] on span "Branches" at bounding box center [142, 126] width 130 height 20
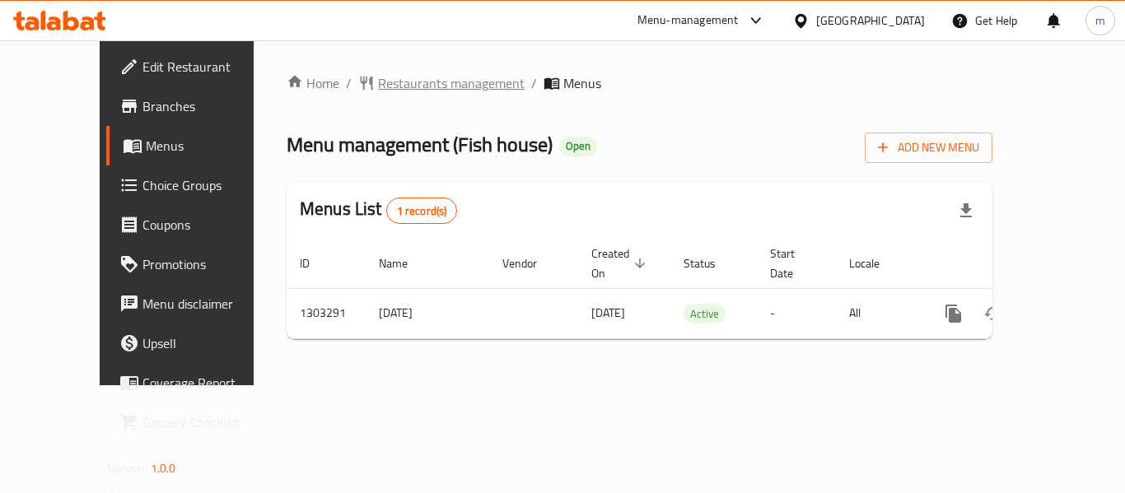
click at [386, 86] on span "Restaurants management" at bounding box center [451, 83] width 147 height 20
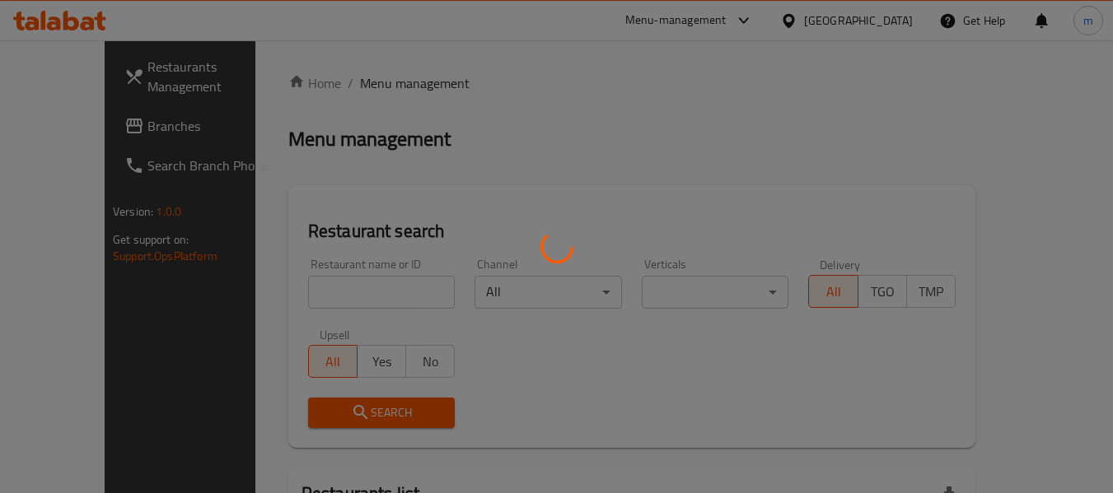
click at [301, 297] on div at bounding box center [556, 246] width 1113 height 493
click at [301, 296] on div at bounding box center [556, 246] width 1113 height 493
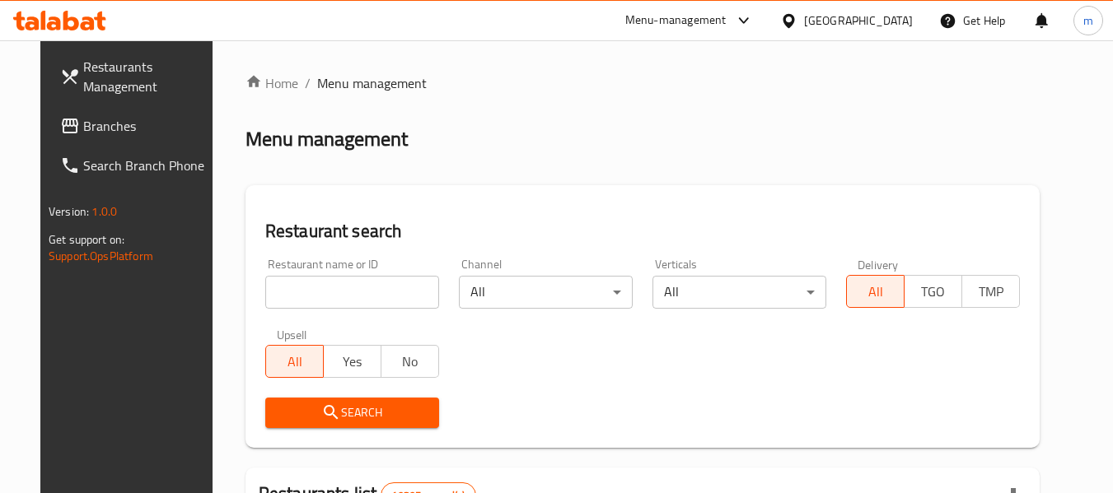
click at [304, 294] on div at bounding box center [556, 246] width 1113 height 493
click at [309, 292] on input "search" at bounding box center [352, 292] width 174 height 33
paste input "702599"
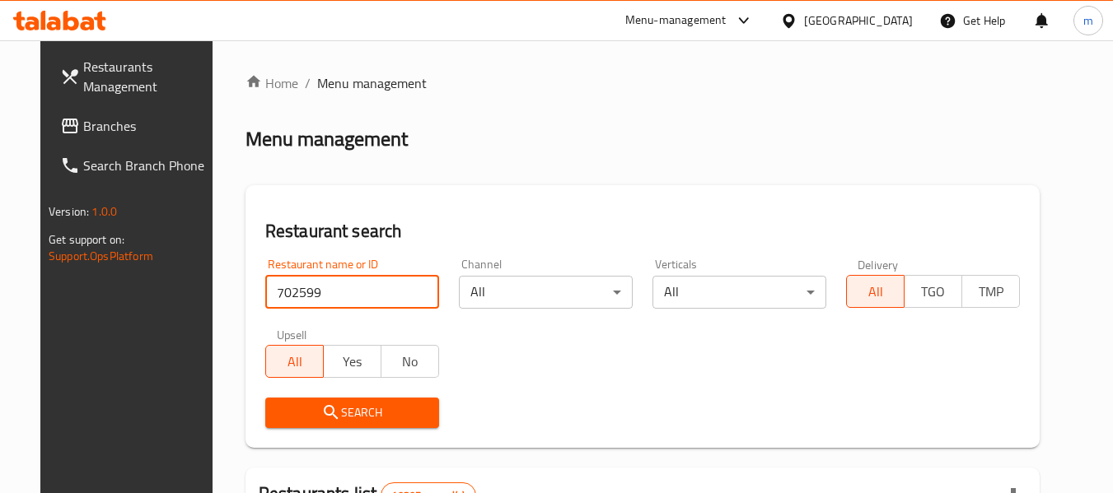
type input "702599"
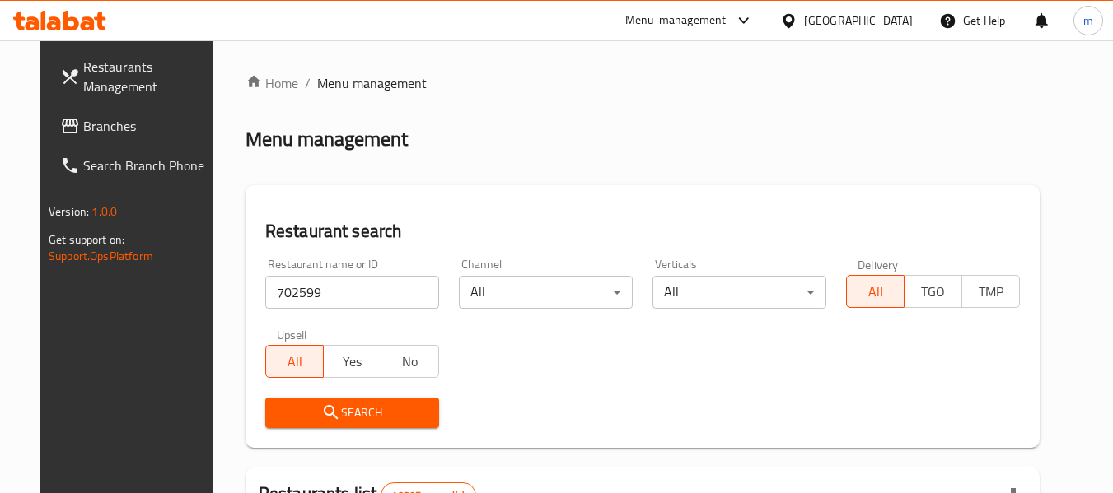
drag, startPoint x: 343, startPoint y: 409, endPoint x: 369, endPoint y: 402, distance: 26.6
click at [344, 409] on span "Search" at bounding box center [351, 413] width 147 height 21
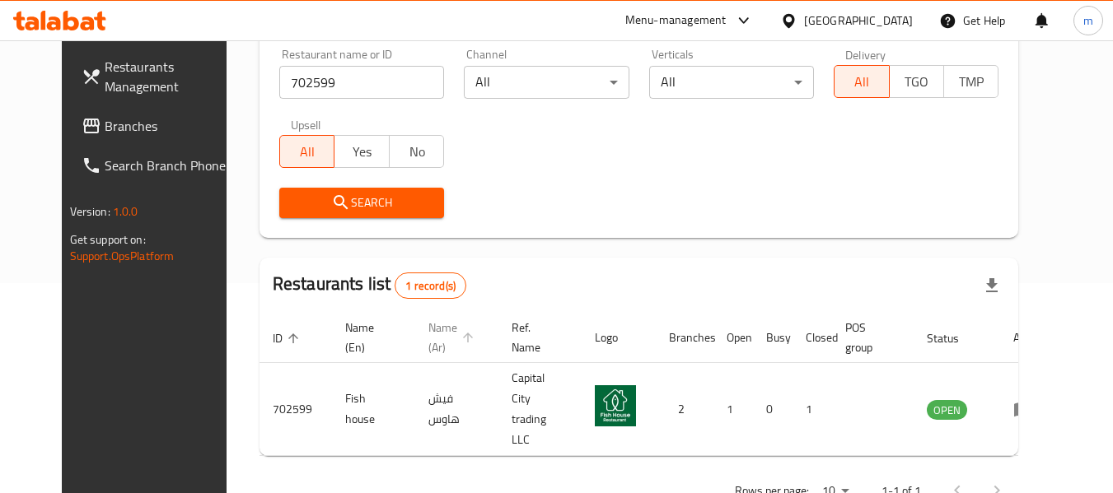
scroll to position [227, 0]
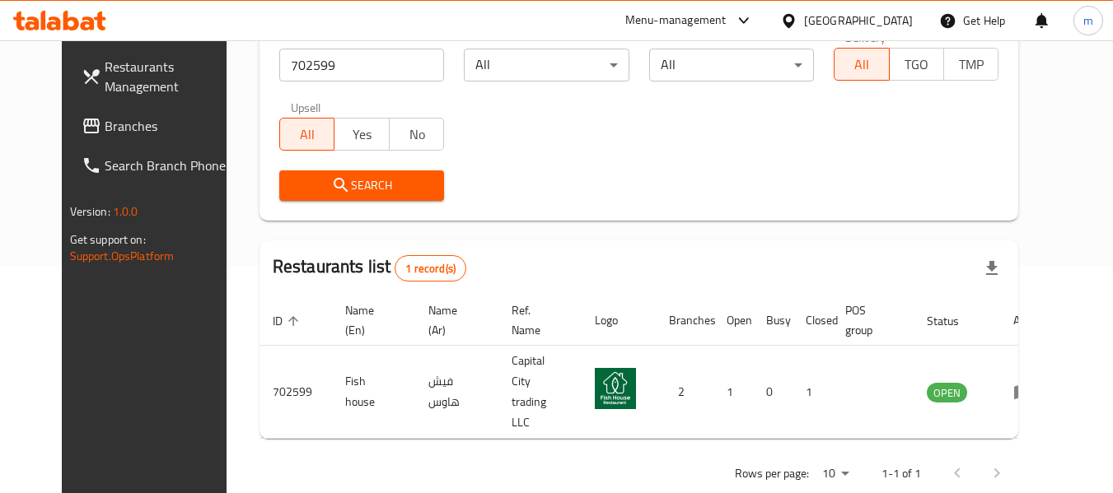
click at [794, 23] on icon at bounding box center [789, 20] width 12 height 14
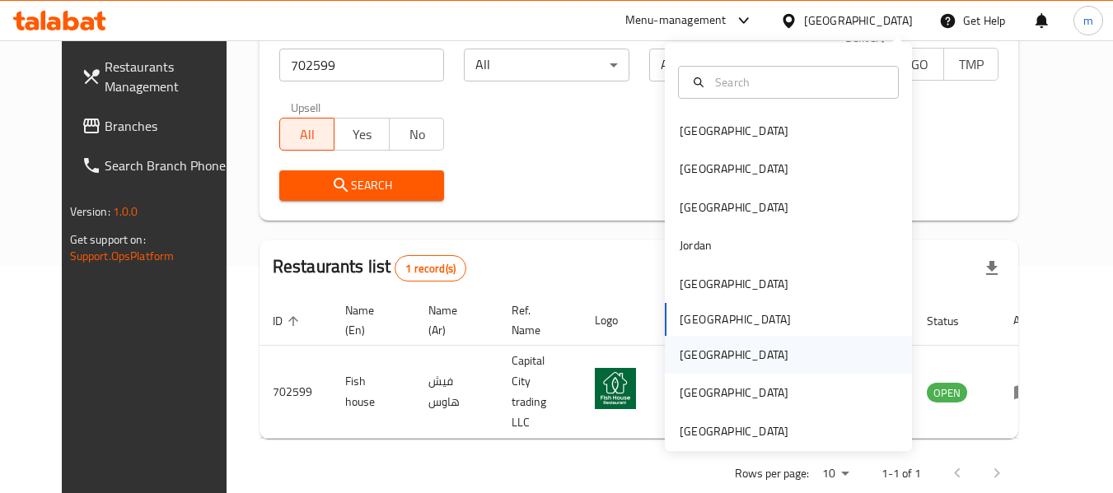
click at [685, 352] on div "[GEOGRAPHIC_DATA]" at bounding box center [734, 355] width 109 height 18
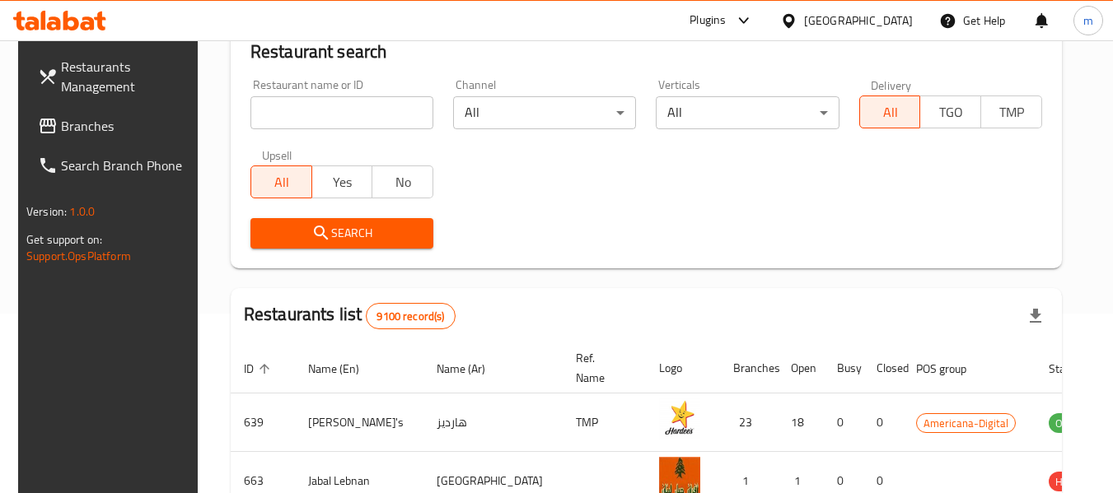
scroll to position [227, 0]
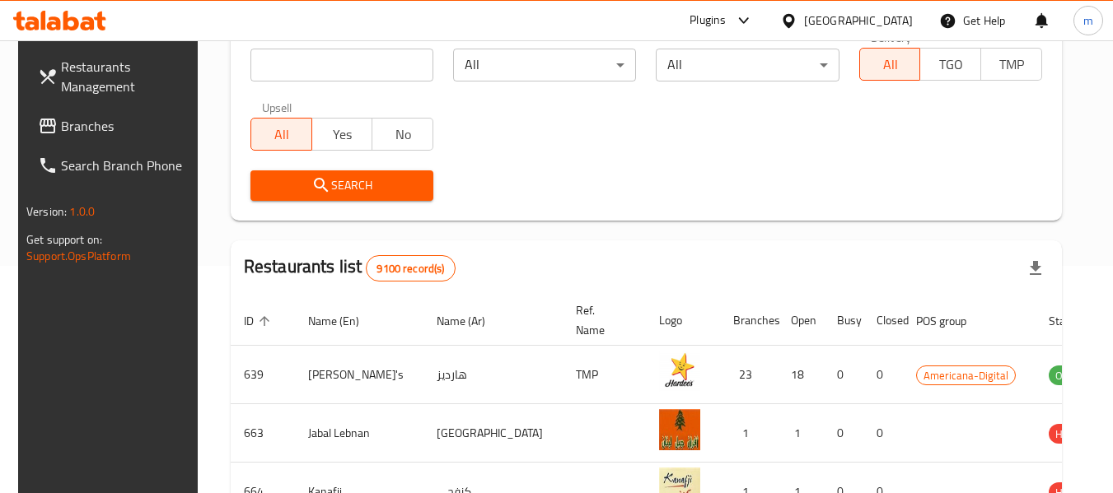
click at [91, 123] on span "Branches" at bounding box center [126, 126] width 130 height 20
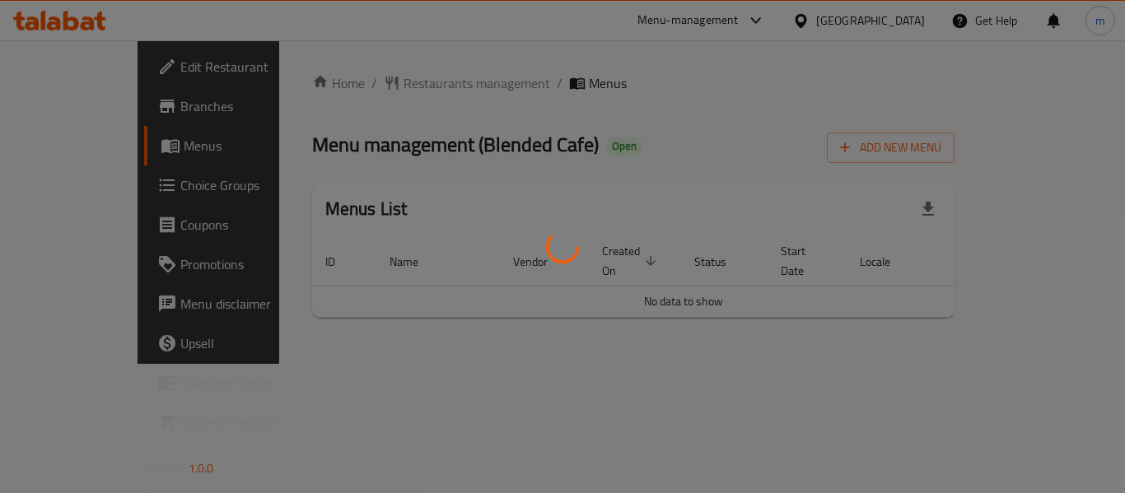
click at [351, 86] on div at bounding box center [562, 246] width 1125 height 493
click at [353, 84] on div at bounding box center [562, 246] width 1125 height 493
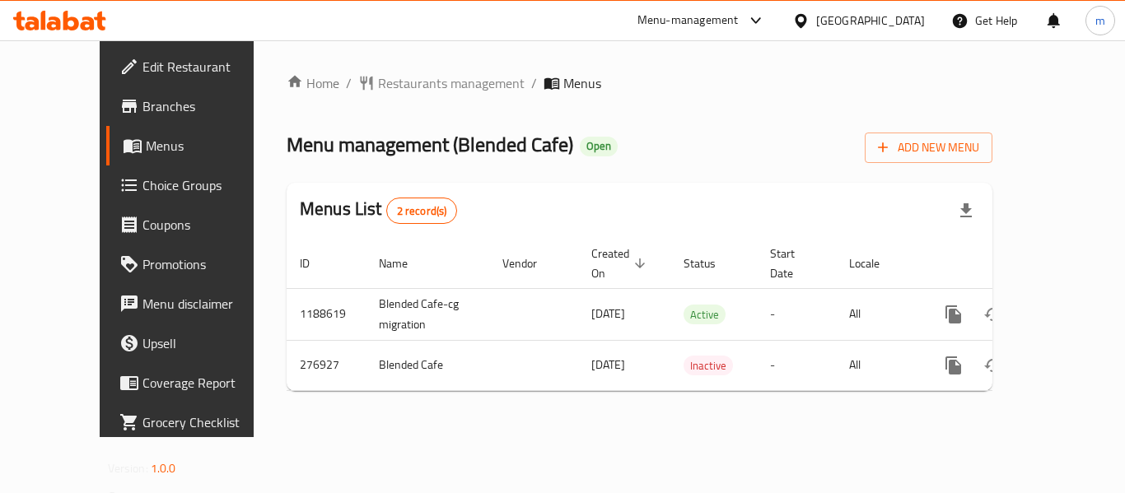
click at [378, 84] on span "Restaurants management" at bounding box center [451, 83] width 147 height 20
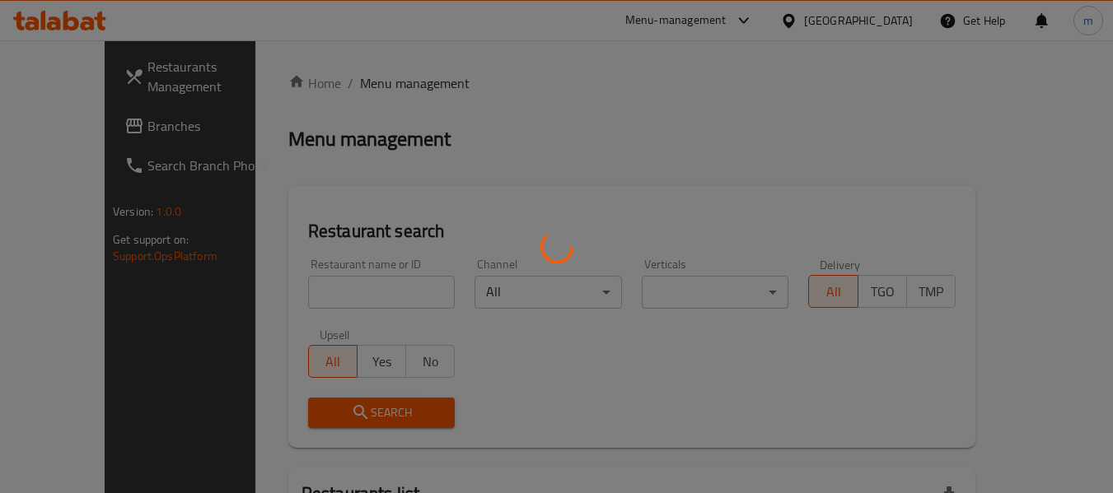
click at [311, 301] on div at bounding box center [556, 246] width 1113 height 493
click at [303, 297] on div at bounding box center [556, 246] width 1113 height 493
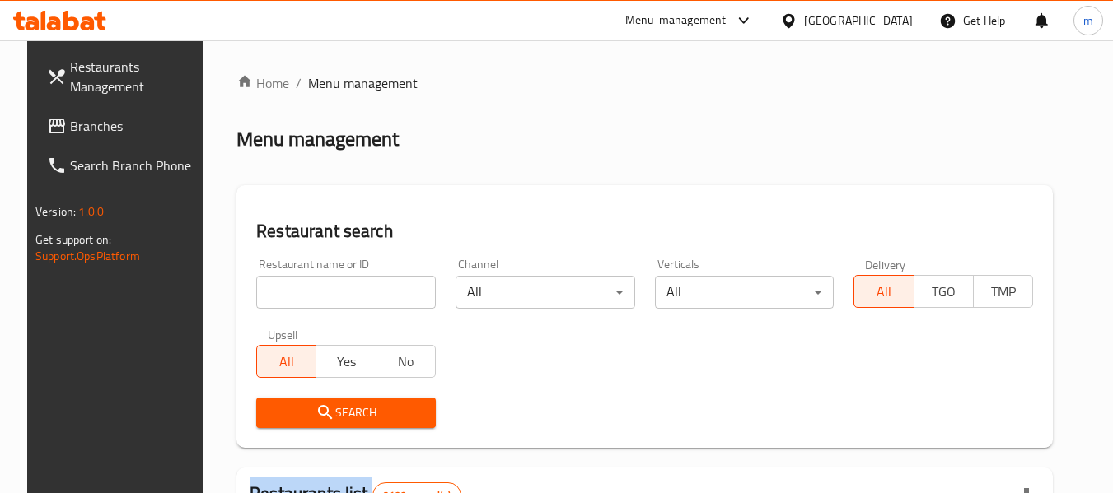
click at [303, 297] on div at bounding box center [556, 246] width 1113 height 493
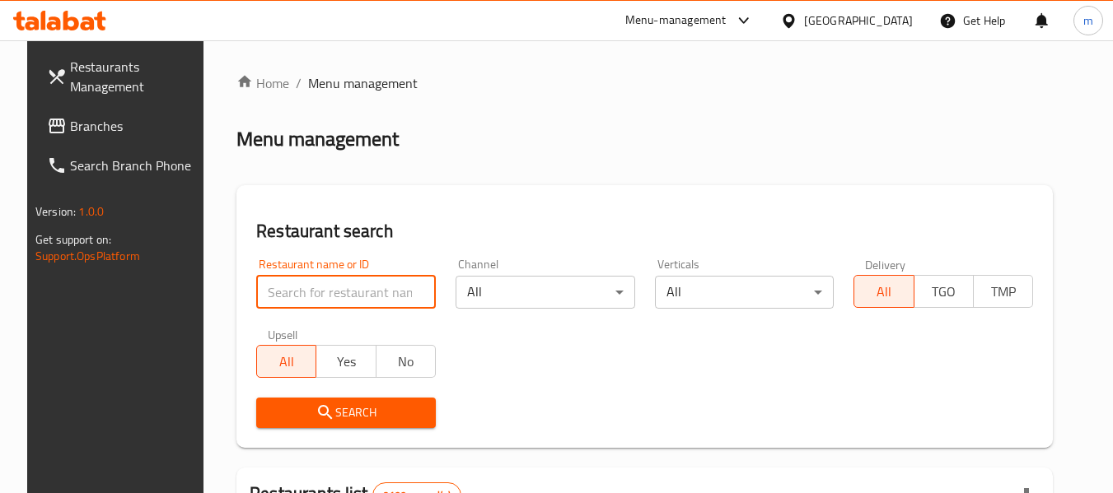
click at [303, 297] on input "search" at bounding box center [346, 292] width 180 height 33
paste input "628052"
type input "628052"
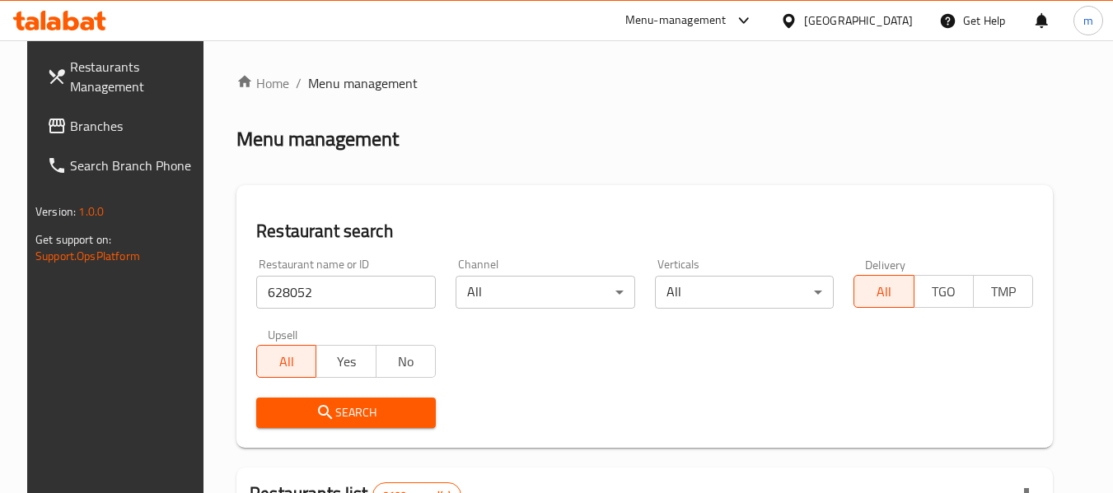
click at [329, 409] on span "Search" at bounding box center [345, 413] width 153 height 21
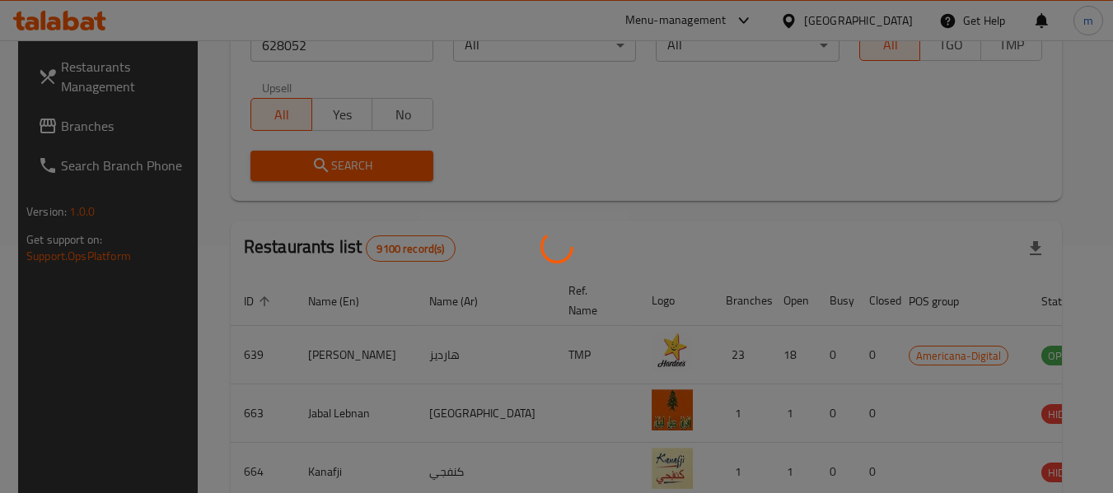
scroll to position [227, 0]
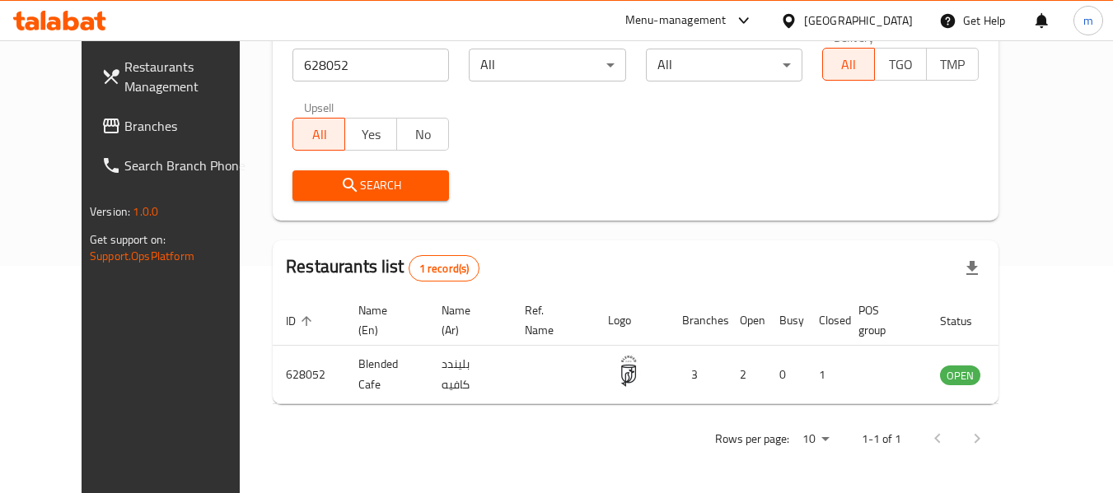
click at [804, 26] on div at bounding box center [792, 21] width 24 height 18
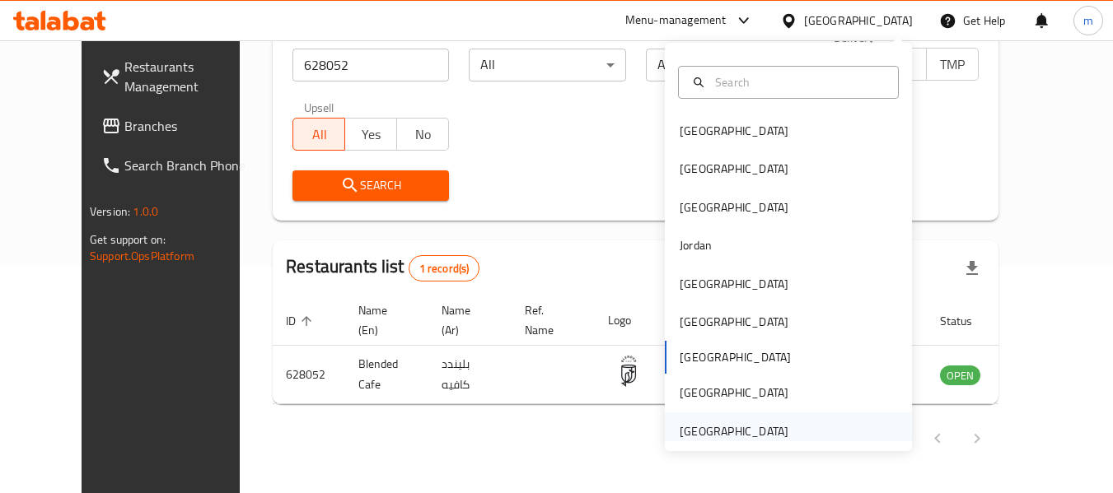
click at [708, 432] on div "[GEOGRAPHIC_DATA]" at bounding box center [734, 432] width 109 height 18
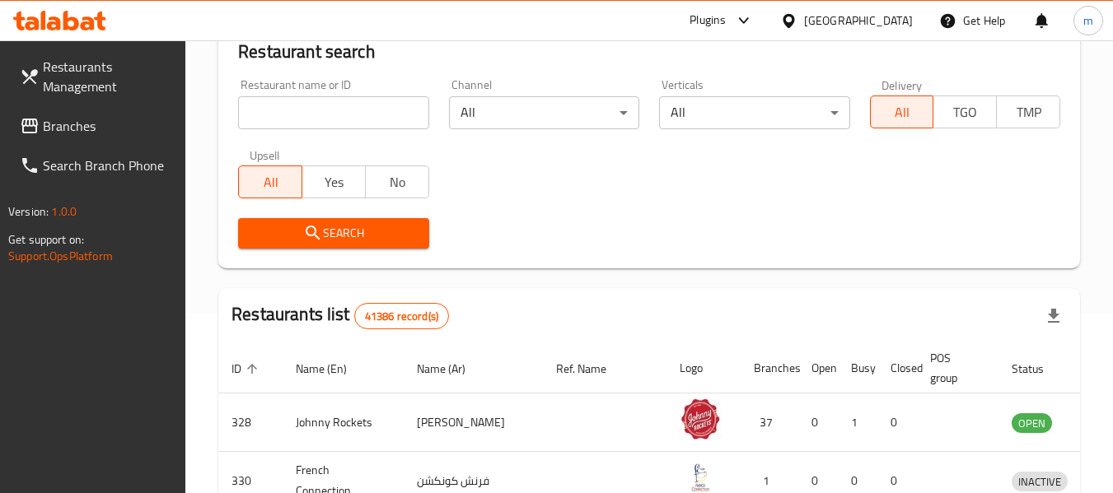
scroll to position [227, 0]
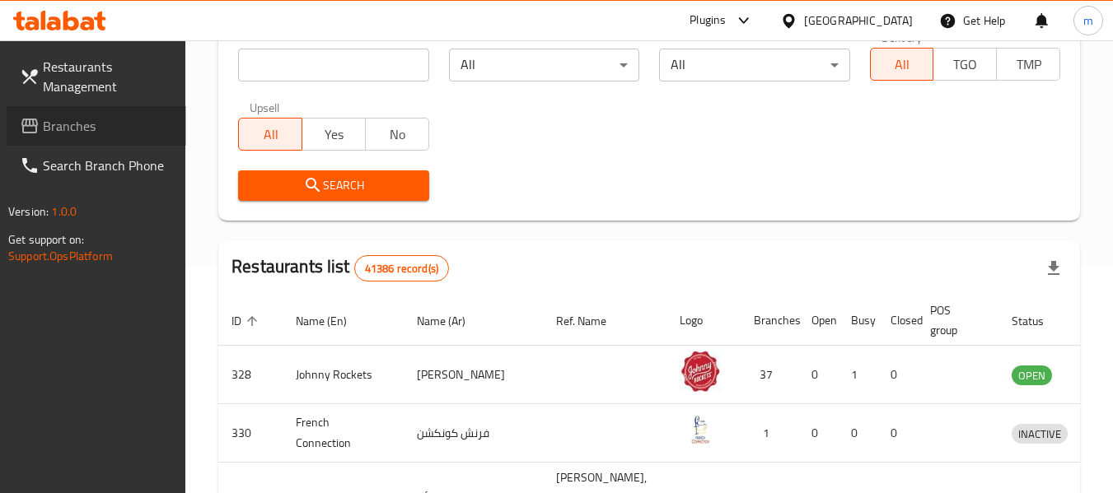
click at [88, 120] on span "Branches" at bounding box center [108, 126] width 130 height 20
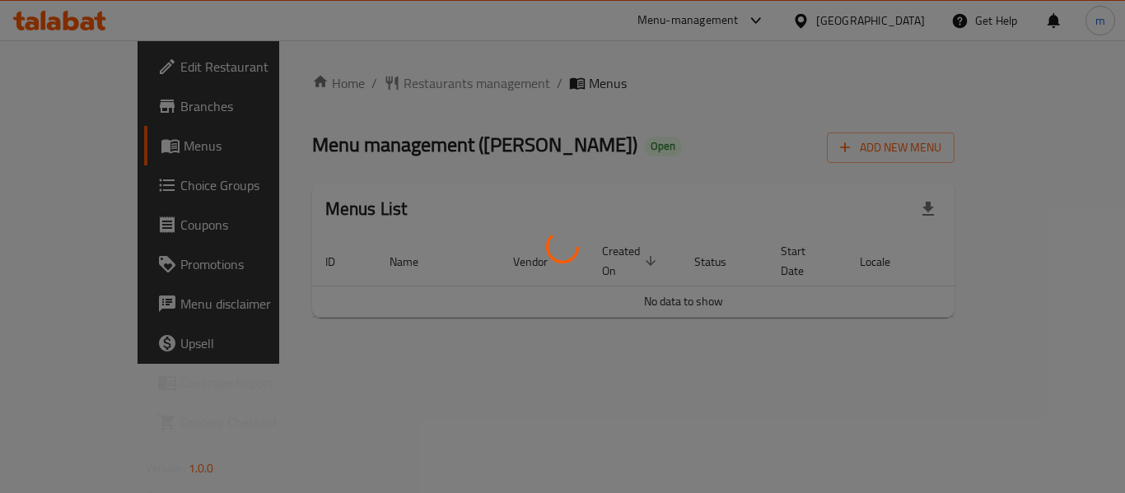
click at [401, 86] on div at bounding box center [562, 246] width 1125 height 493
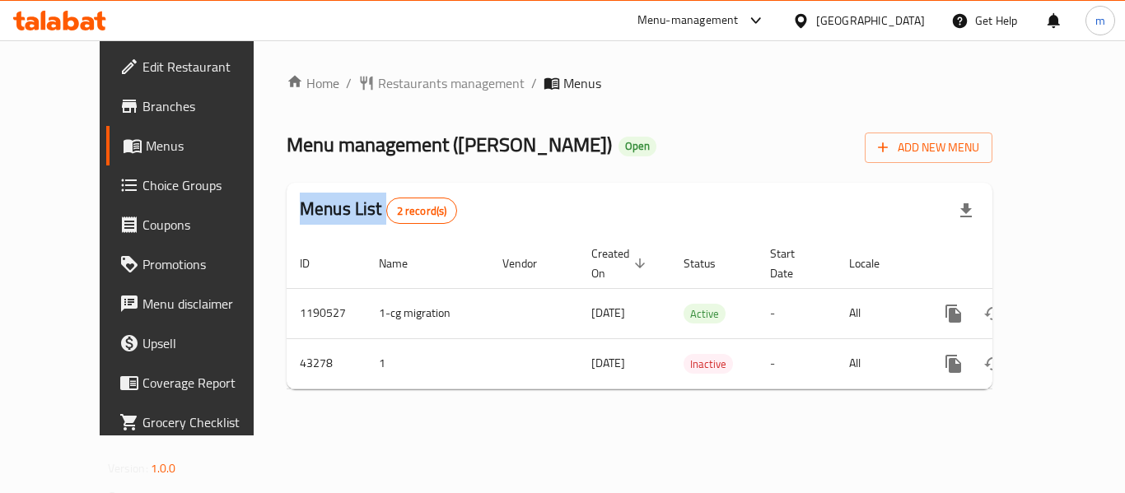
click at [401, 86] on div at bounding box center [562, 246] width 1125 height 493
click at [396, 82] on span "Restaurants management" at bounding box center [451, 83] width 147 height 20
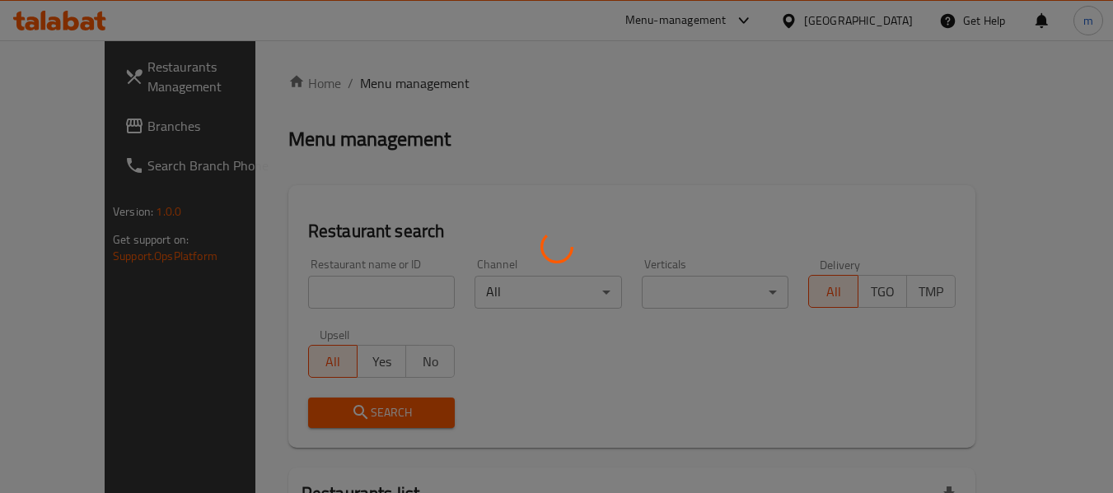
click at [304, 317] on div at bounding box center [556, 246] width 1113 height 493
click at [306, 293] on div at bounding box center [556, 246] width 1113 height 493
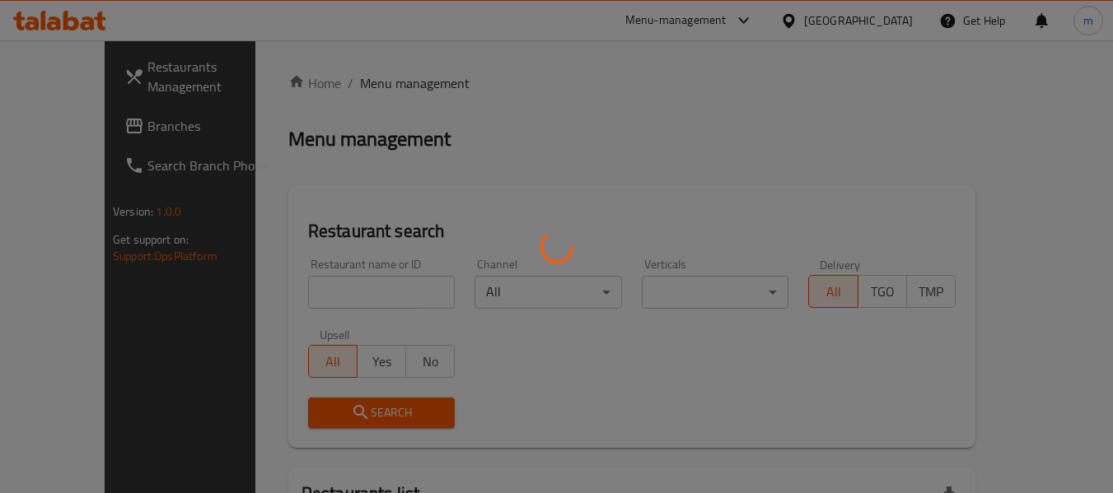
click at [297, 295] on div at bounding box center [556, 246] width 1113 height 493
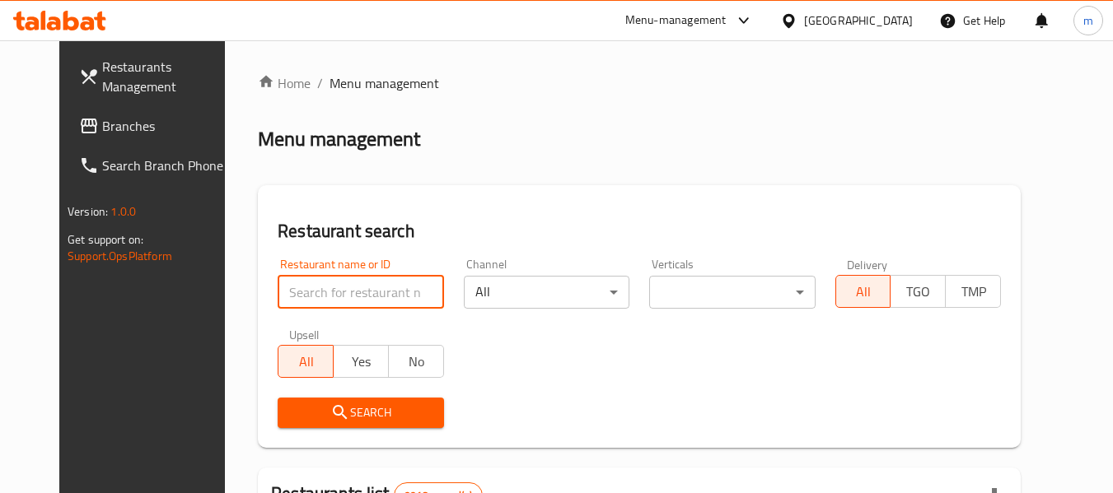
click at [288, 303] on input "search" at bounding box center [361, 292] width 166 height 33
paste input "22439"
type input "22439"
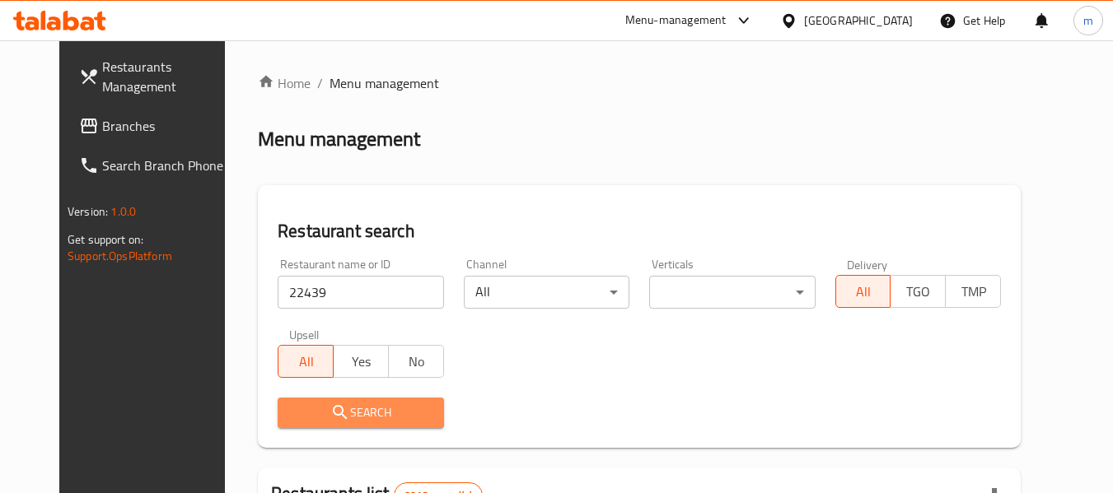
click at [295, 422] on span "Search" at bounding box center [360, 413] width 139 height 21
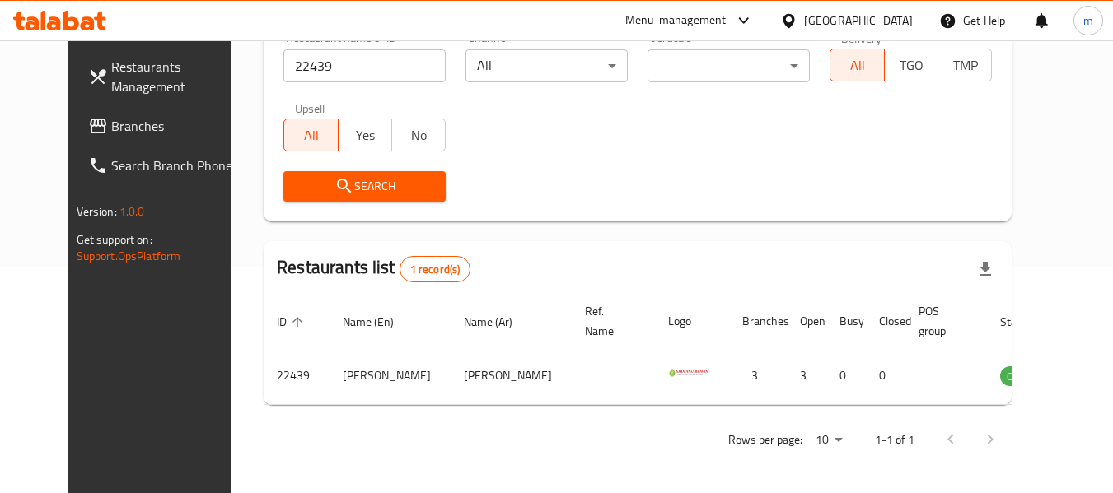
scroll to position [227, 0]
click at [804, 18] on div at bounding box center [792, 21] width 24 height 18
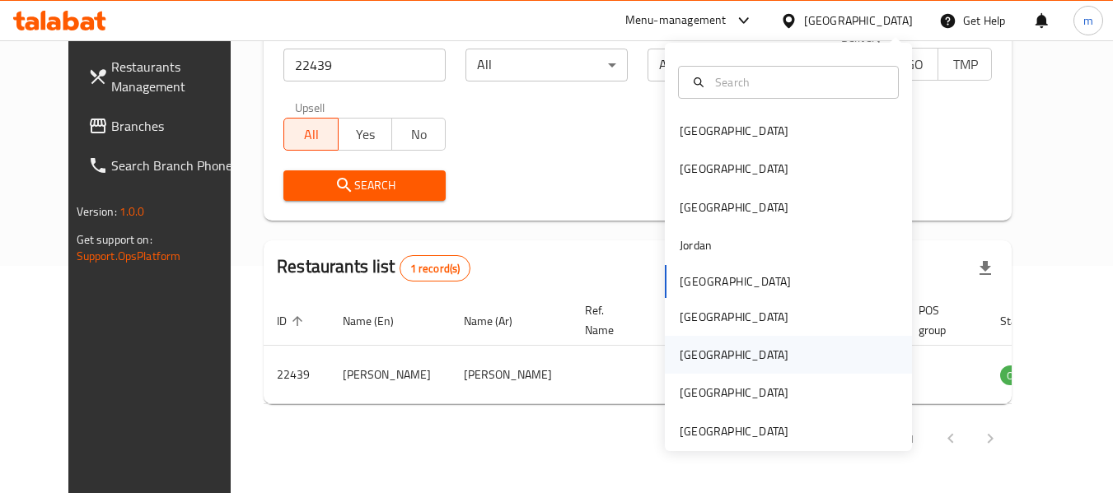
click at [680, 362] on div "[GEOGRAPHIC_DATA]" at bounding box center [734, 355] width 109 height 18
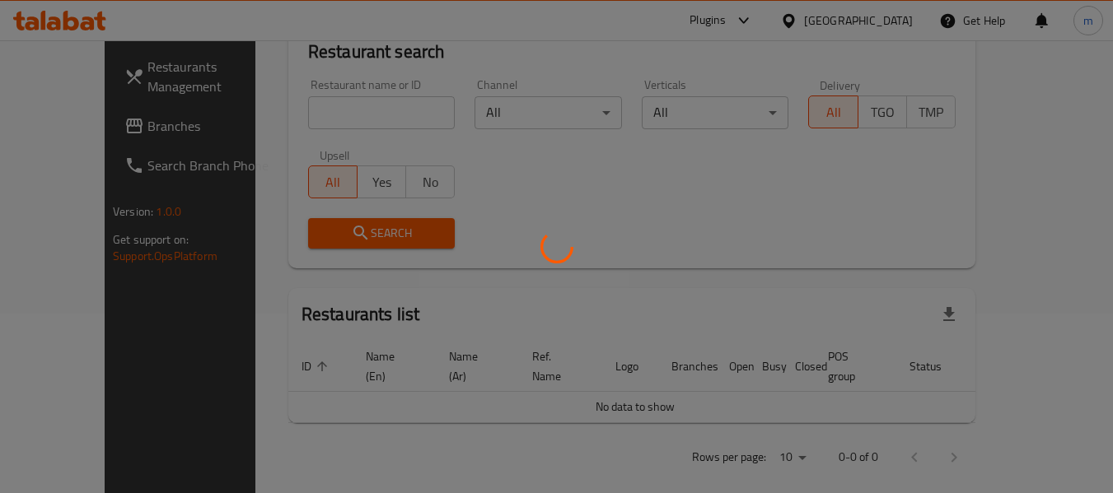
scroll to position [227, 0]
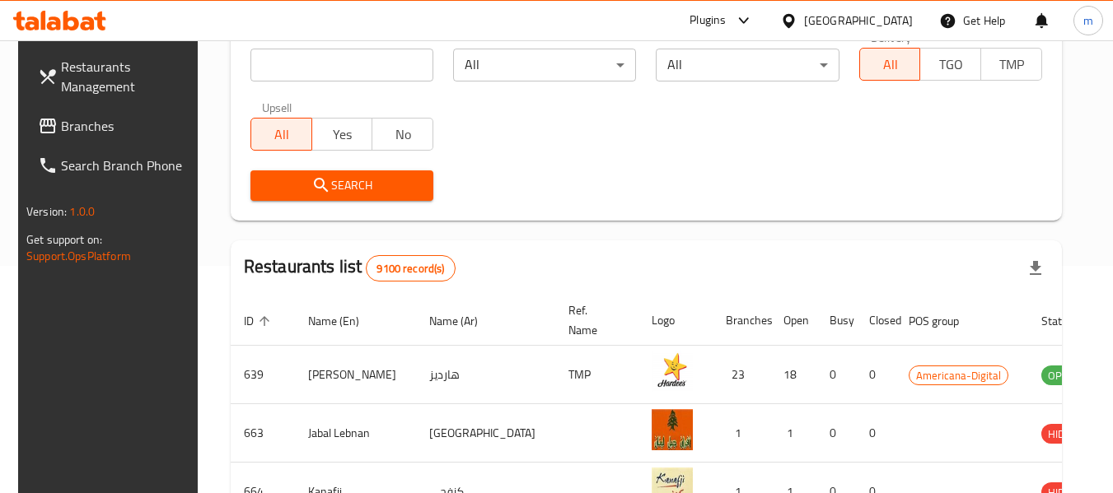
click at [86, 128] on span "Branches" at bounding box center [126, 126] width 130 height 20
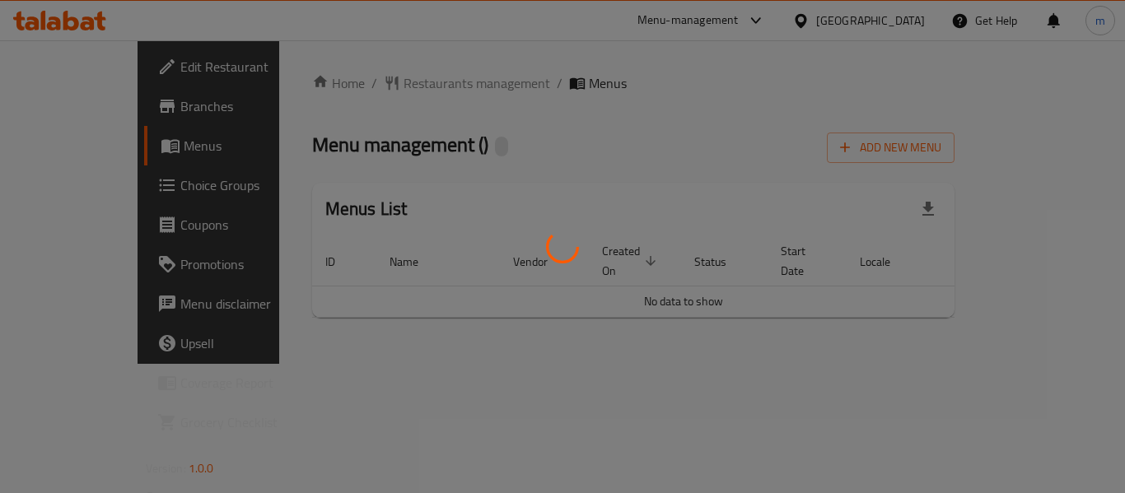
click at [389, 86] on div at bounding box center [562, 246] width 1125 height 493
click at [385, 85] on div at bounding box center [562, 246] width 1125 height 493
click at [380, 84] on div at bounding box center [562, 246] width 1125 height 493
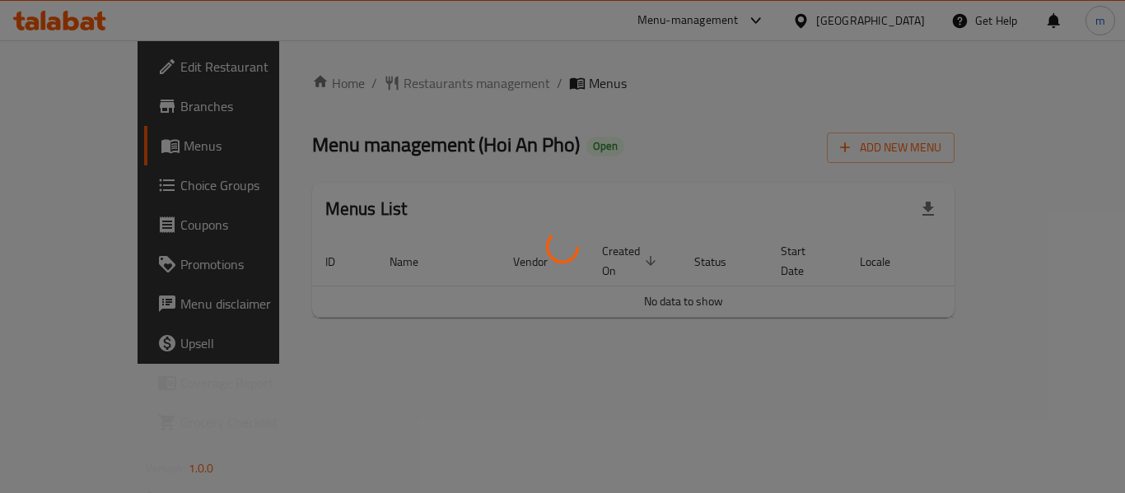
click at [372, 82] on div at bounding box center [562, 246] width 1125 height 493
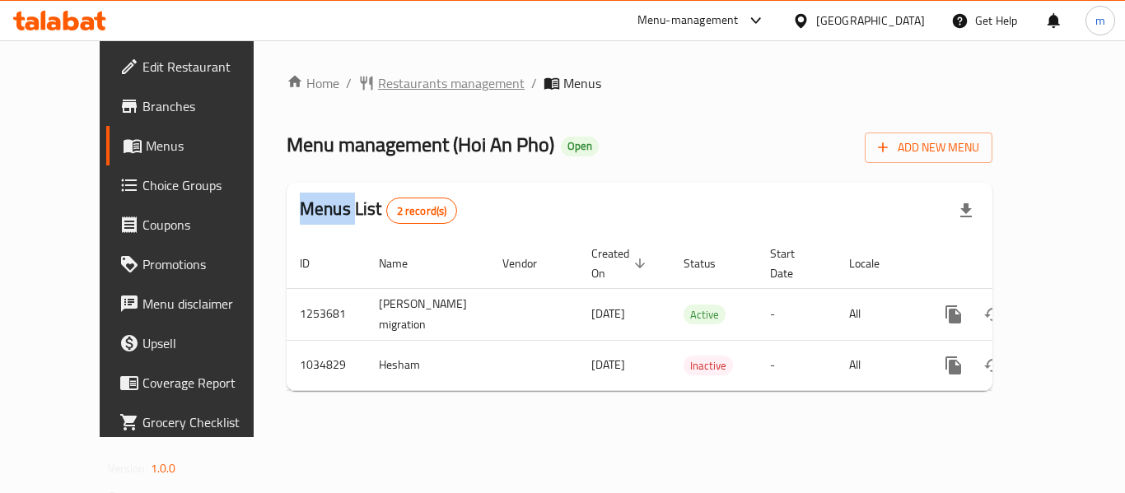
click at [378, 83] on span "Restaurants management" at bounding box center [451, 83] width 147 height 20
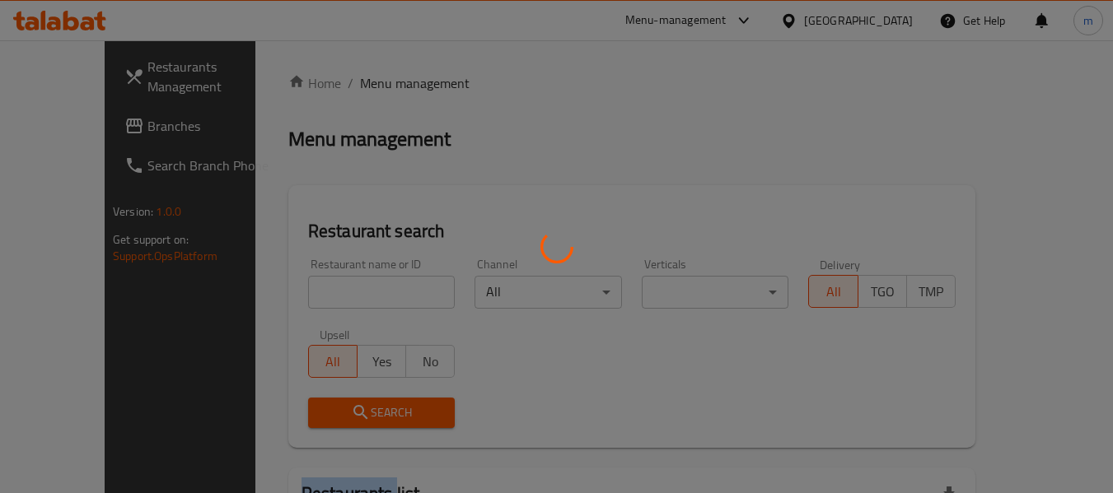
click at [370, 83] on div at bounding box center [556, 246] width 1113 height 493
drag, startPoint x: 324, startPoint y: 292, endPoint x: 313, endPoint y: 296, distance: 11.2
click at [317, 296] on div at bounding box center [556, 246] width 1113 height 493
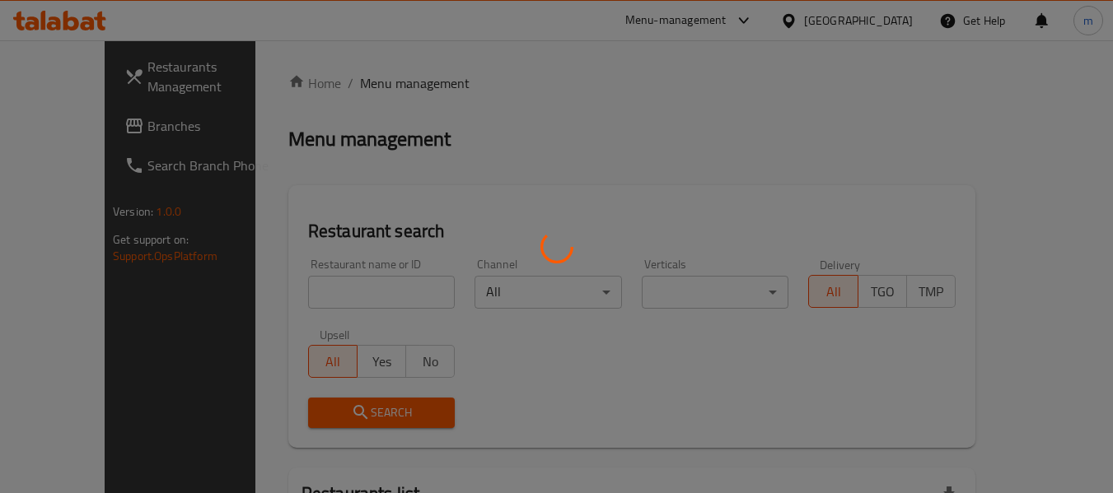
click at [311, 295] on div at bounding box center [556, 246] width 1113 height 493
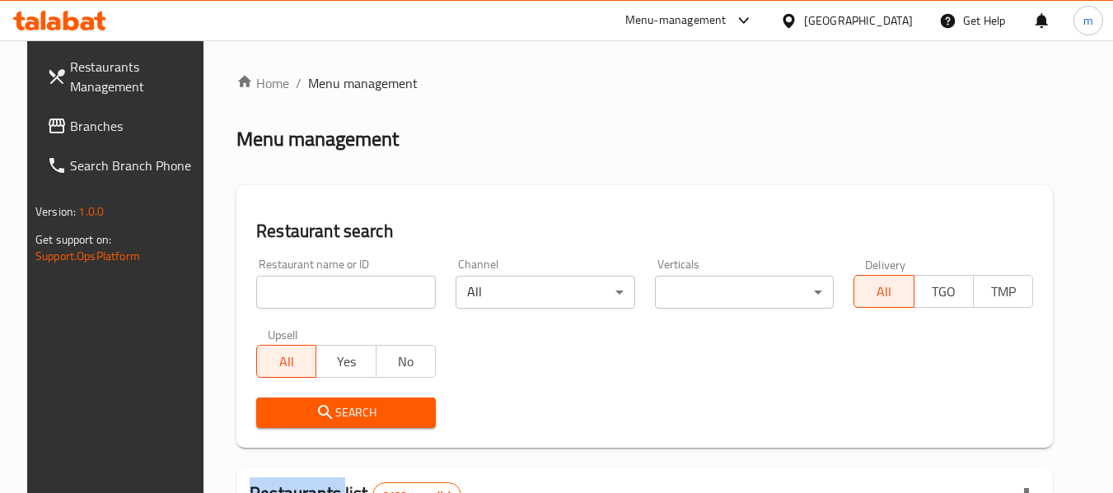
click at [296, 296] on input "search" at bounding box center [346, 292] width 180 height 33
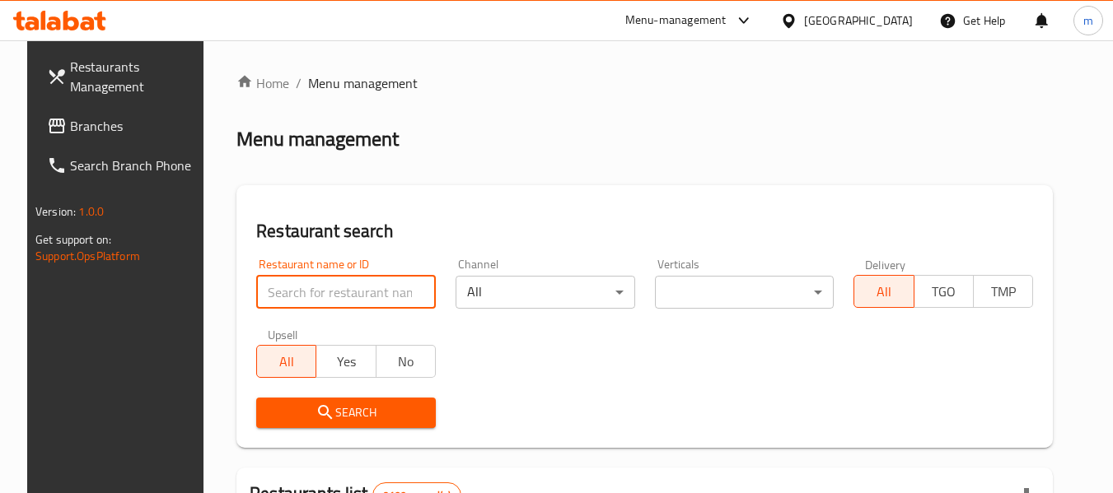
click at [296, 296] on input "search" at bounding box center [346, 292] width 180 height 33
paste input "661589"
type input "661589"
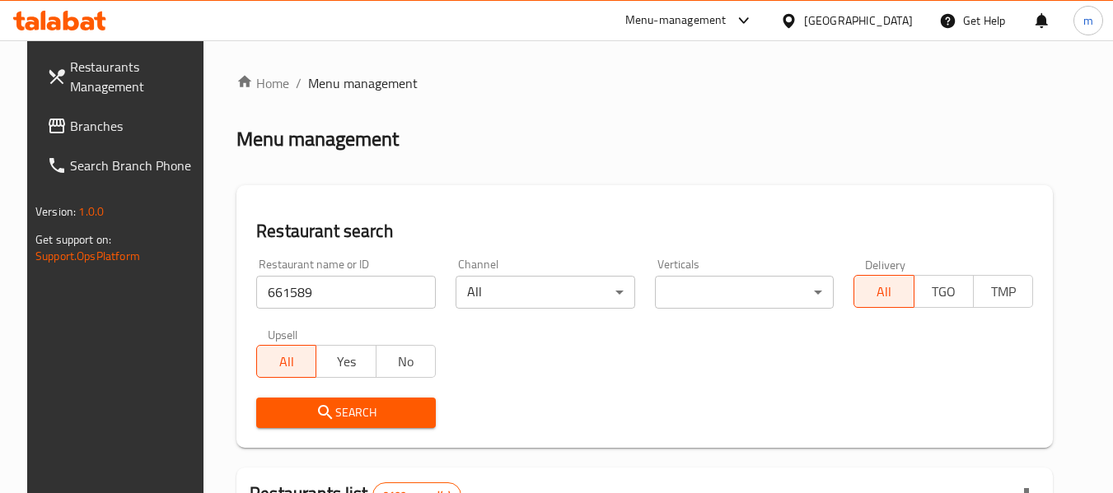
click at [302, 404] on span "Search" at bounding box center [345, 413] width 153 height 21
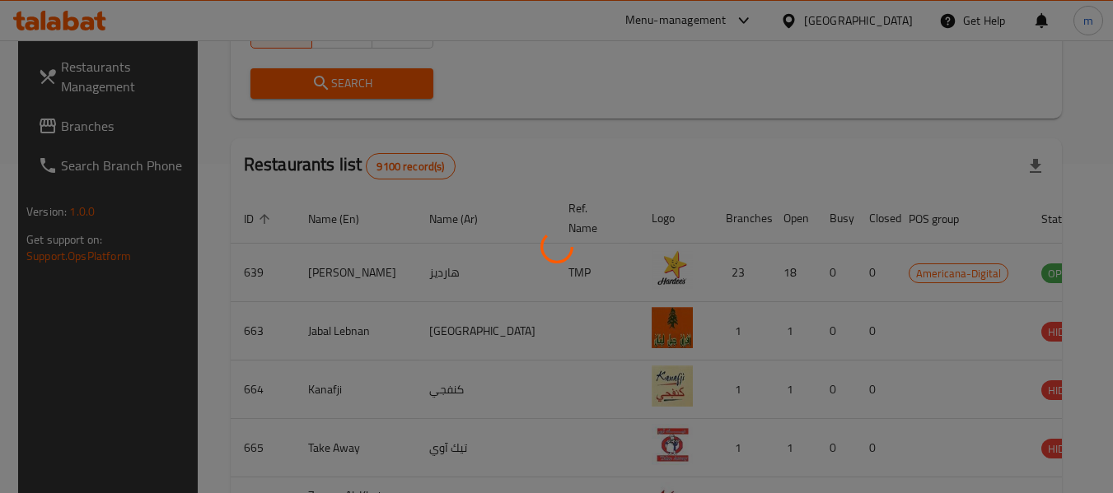
scroll to position [227, 0]
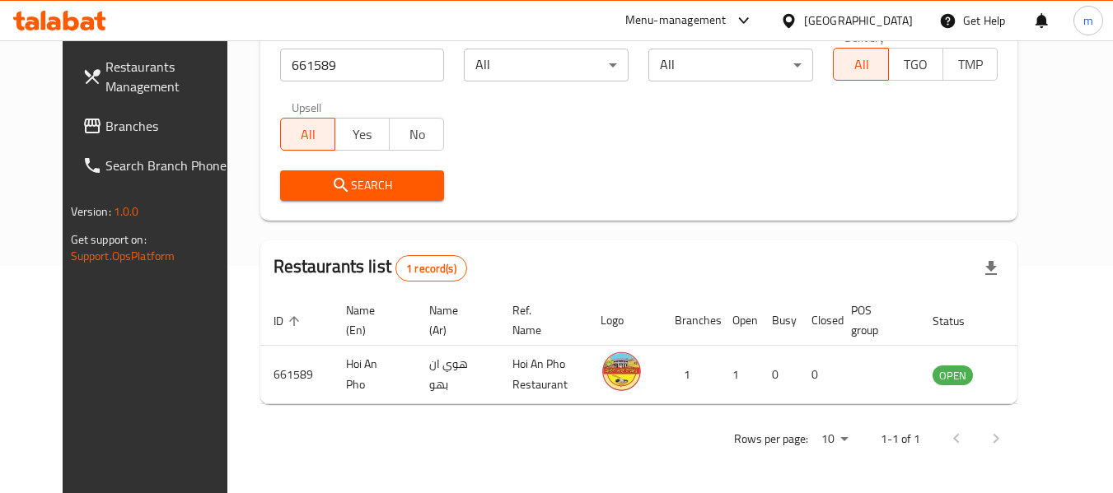
click at [797, 18] on icon at bounding box center [788, 20] width 17 height 17
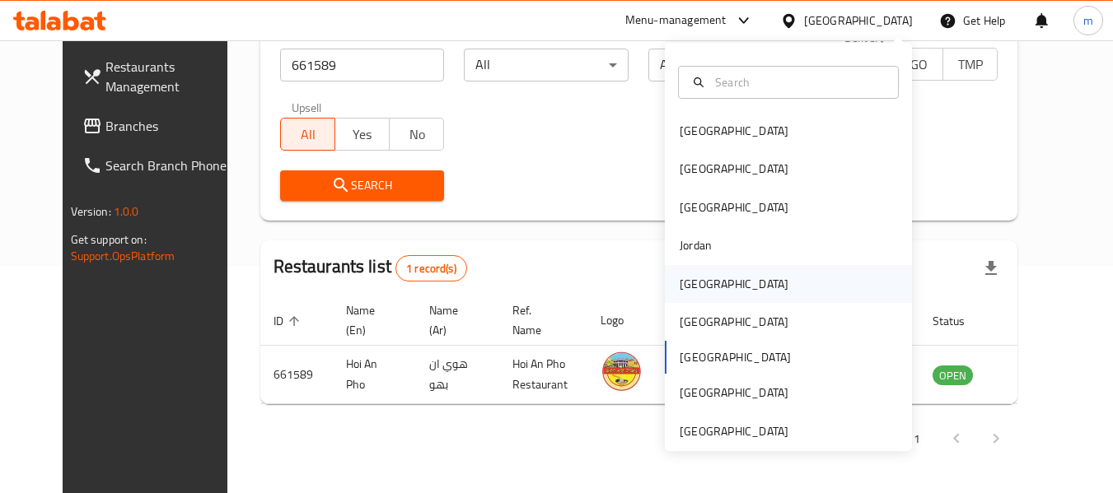
click at [680, 281] on div "[GEOGRAPHIC_DATA]" at bounding box center [734, 284] width 109 height 18
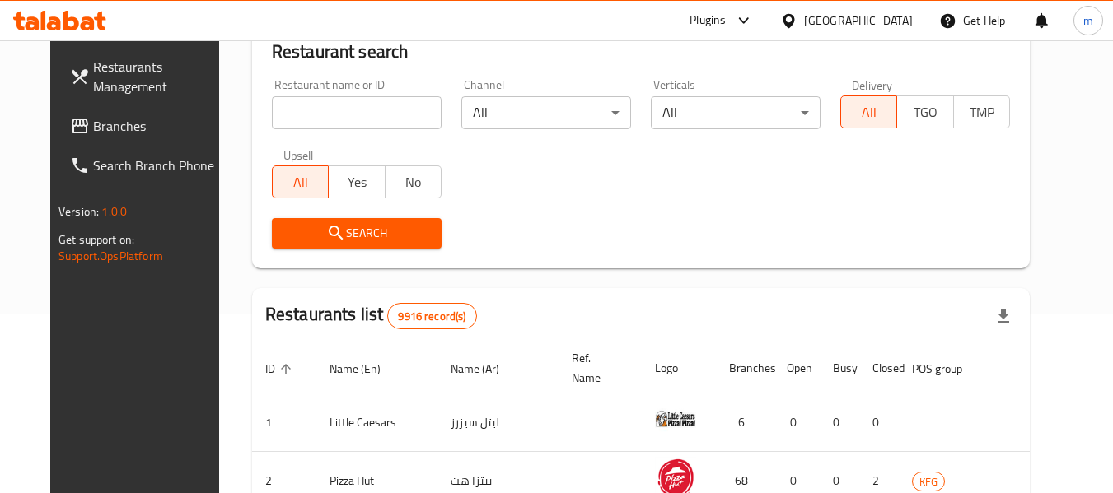
scroll to position [227, 0]
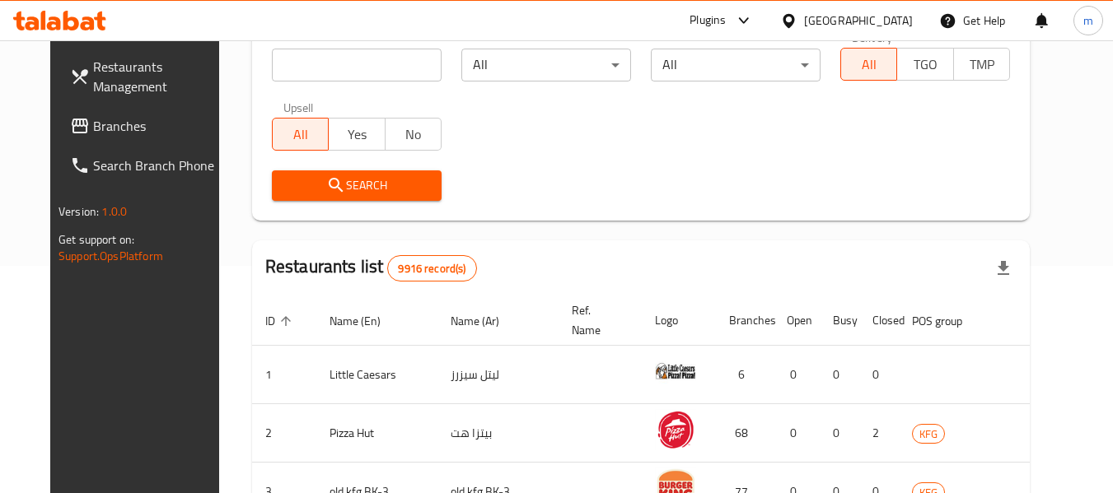
click at [93, 129] on span "Branches" at bounding box center [158, 126] width 130 height 20
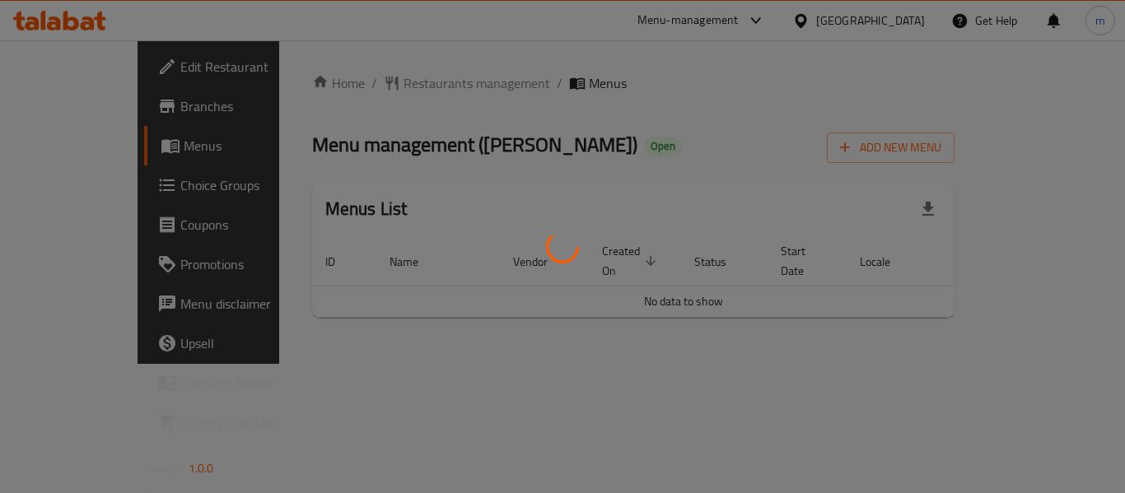
click at [390, 85] on div at bounding box center [562, 246] width 1125 height 493
click at [359, 84] on div at bounding box center [562, 246] width 1125 height 493
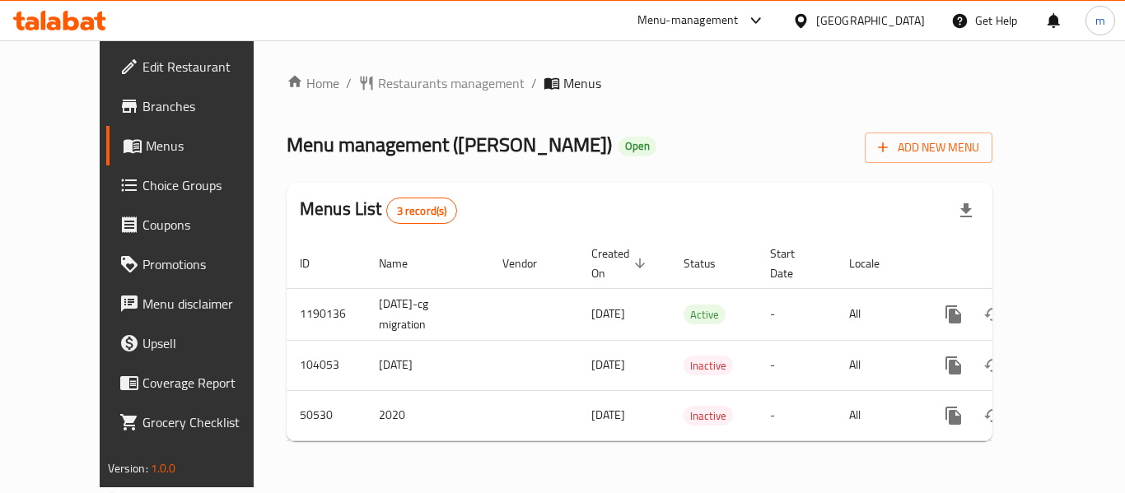
click at [378, 84] on span "Restaurants management" at bounding box center [451, 83] width 147 height 20
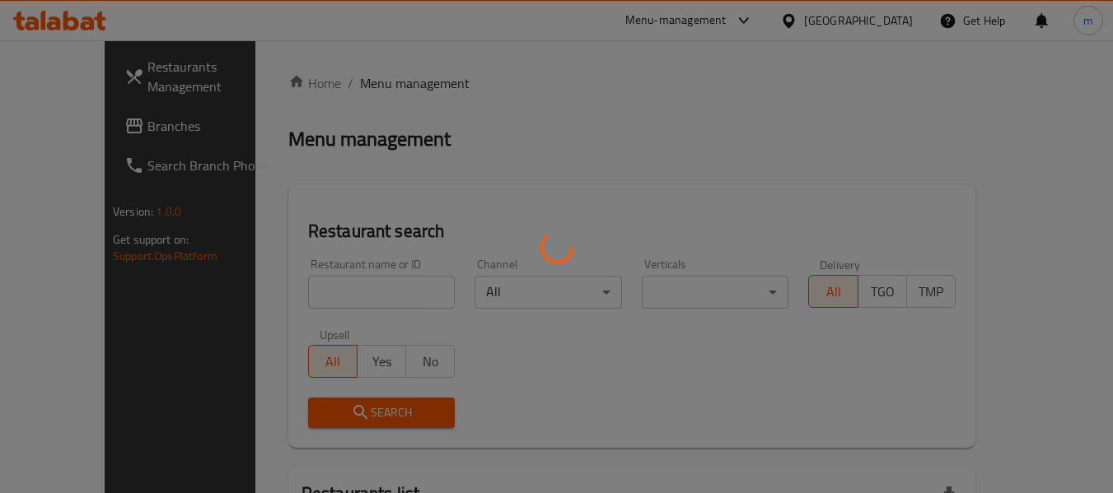
click at [314, 298] on div at bounding box center [556, 246] width 1113 height 493
click at [313, 298] on div at bounding box center [556, 246] width 1113 height 493
click at [312, 298] on div at bounding box center [556, 246] width 1113 height 493
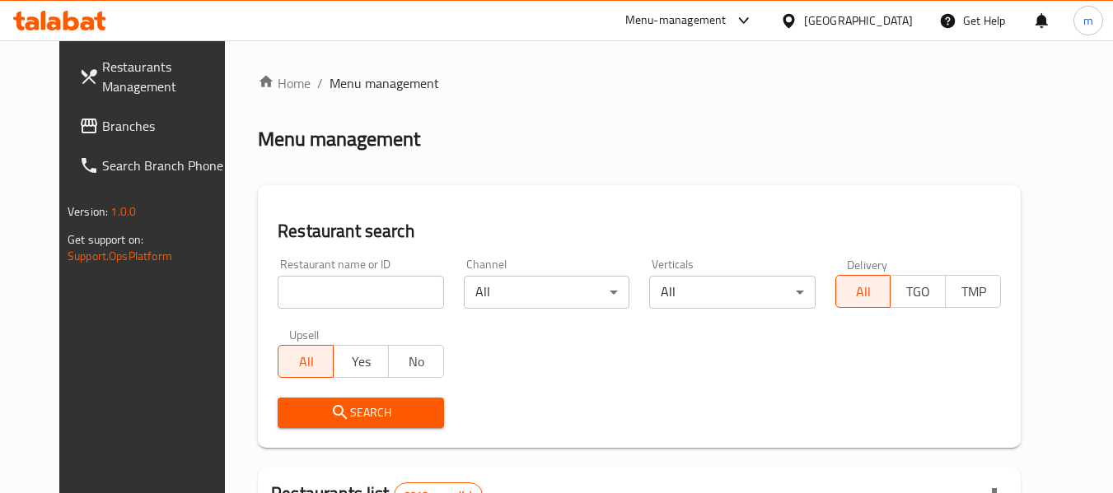
click at [311, 297] on div at bounding box center [556, 246] width 1113 height 493
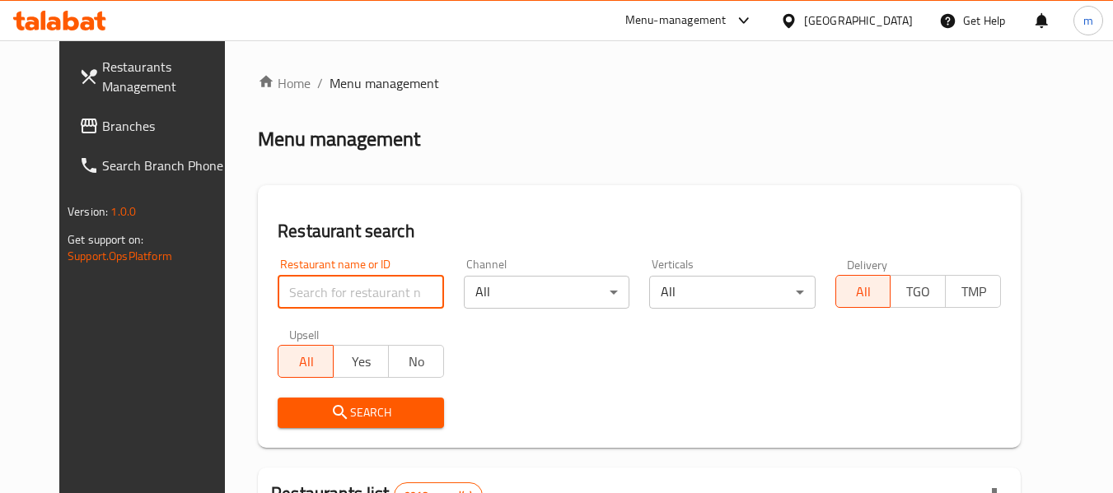
drag, startPoint x: 311, startPoint y: 297, endPoint x: 322, endPoint y: 279, distance: 20.3
click at [311, 296] on input "search" at bounding box center [361, 292] width 166 height 33
paste input "21780"
type input "21780"
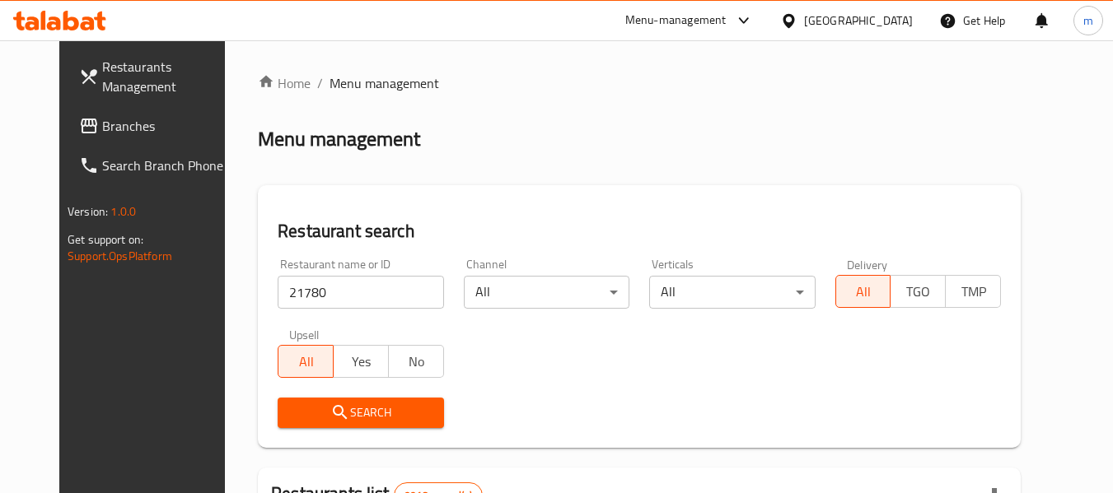
click at [324, 420] on span "Search" at bounding box center [360, 413] width 139 height 21
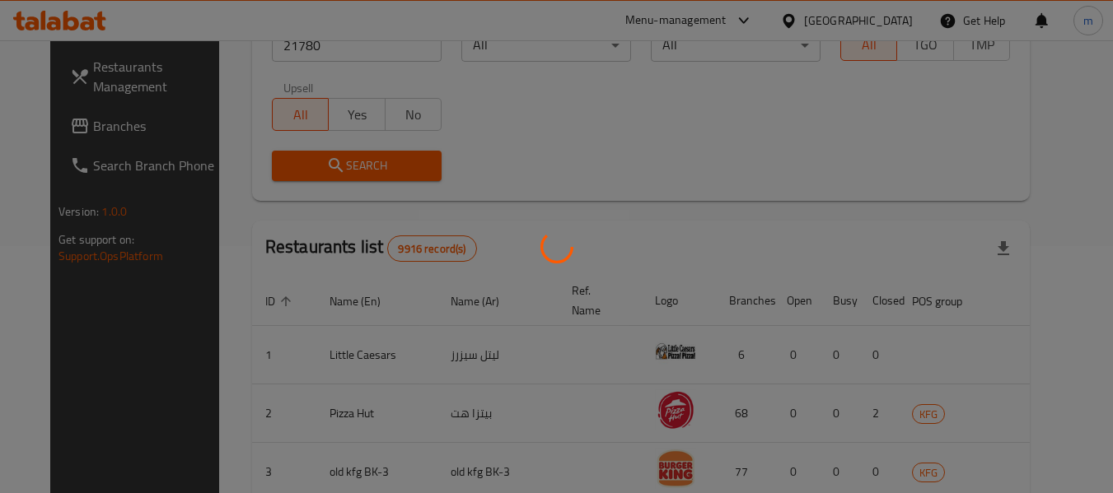
scroll to position [227, 0]
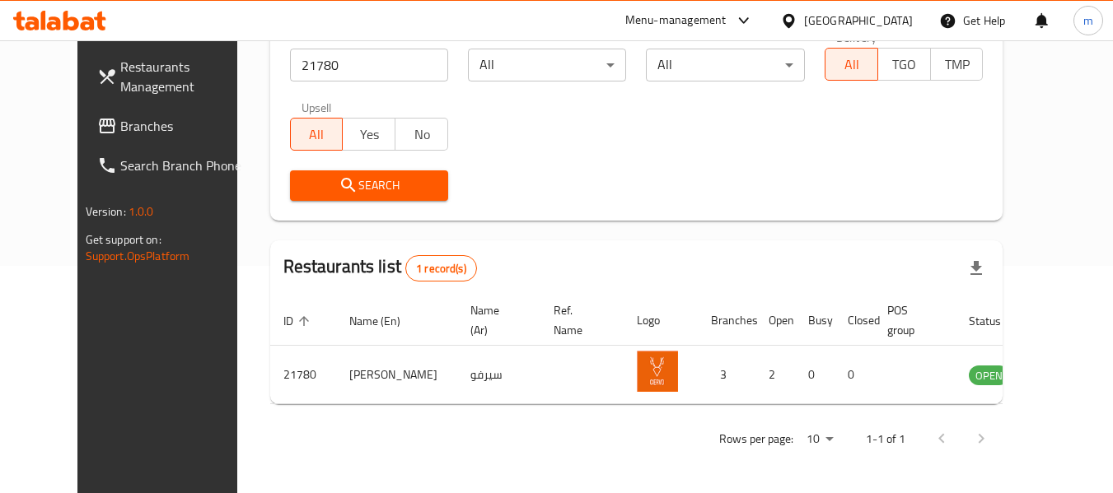
drag, startPoint x: 71, startPoint y: 358, endPoint x: 81, endPoint y: 343, distance: 18.5
click at [77, 356] on div "Restaurants Management Branches Search Branch Phone Version: 1.0.0 Get support …" at bounding box center [170, 286] width 186 height 493
click at [77, 296] on div "Restaurants Management Branches Search Branch Phone Version: 1.0.0 Get support …" at bounding box center [170, 286] width 186 height 493
click at [77, 314] on div "Restaurants Management Branches Search Branch Phone Version: 1.0.0 Get support …" at bounding box center [170, 286] width 186 height 493
click at [797, 23] on icon at bounding box center [788, 20] width 17 height 17
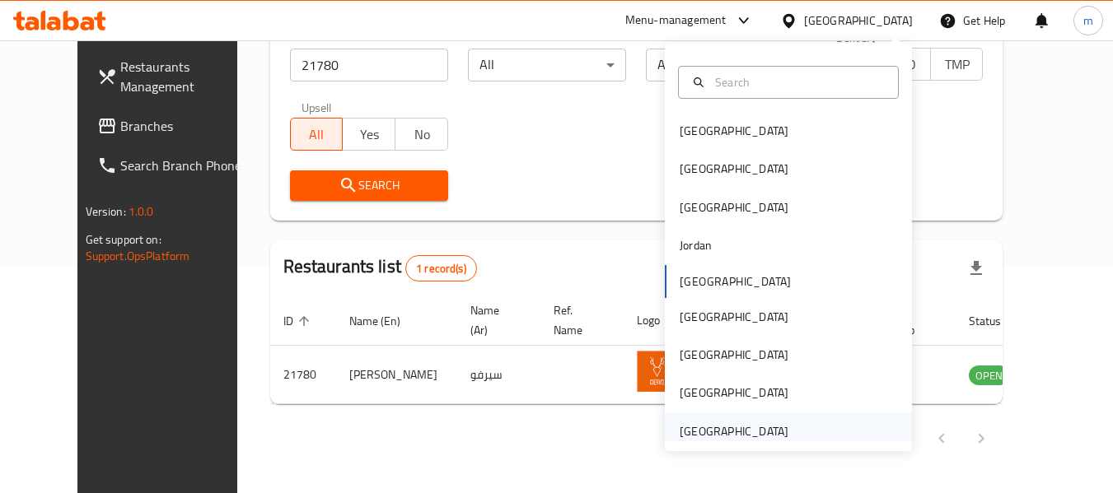
click at [733, 432] on div "[GEOGRAPHIC_DATA]" at bounding box center [734, 432] width 109 height 18
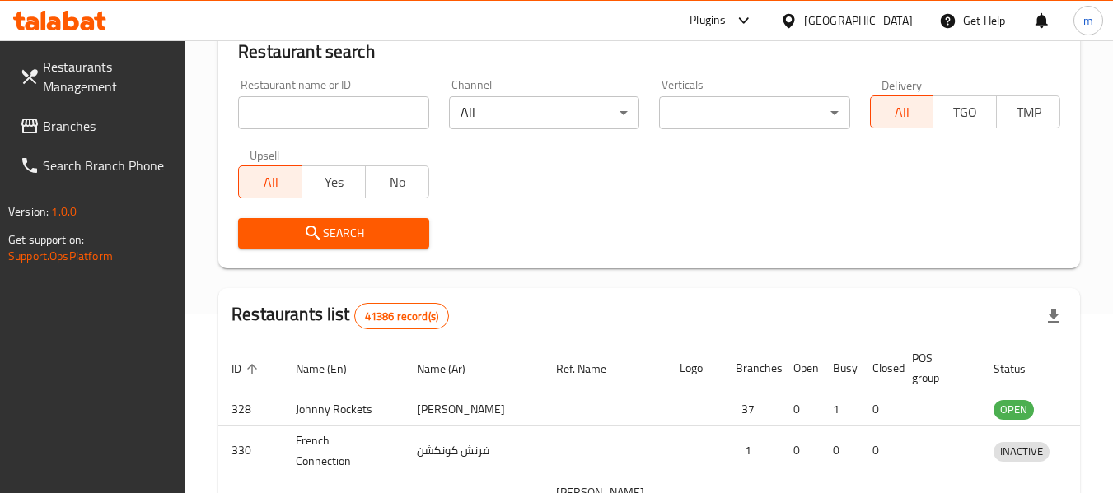
scroll to position [227, 0]
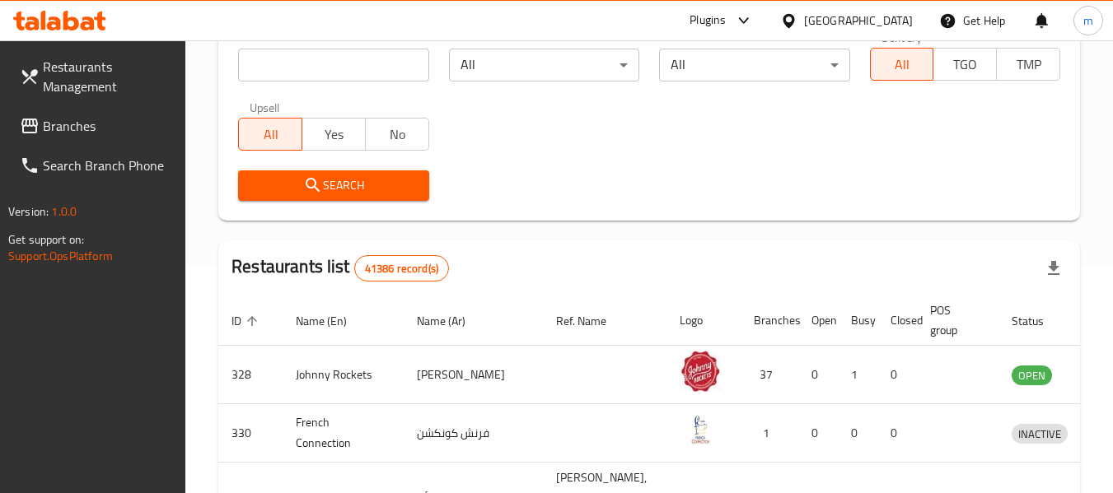
drag, startPoint x: 89, startPoint y: 128, endPoint x: 112, endPoint y: 128, distance: 23.1
click at [89, 128] on span "Branches" at bounding box center [108, 126] width 130 height 20
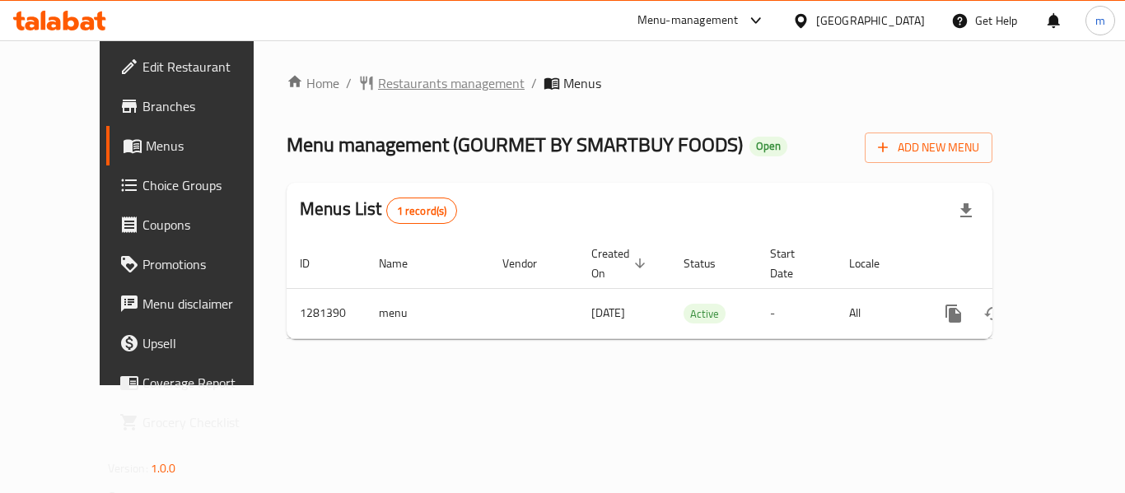
click at [394, 84] on span "Restaurants management" at bounding box center [451, 83] width 147 height 20
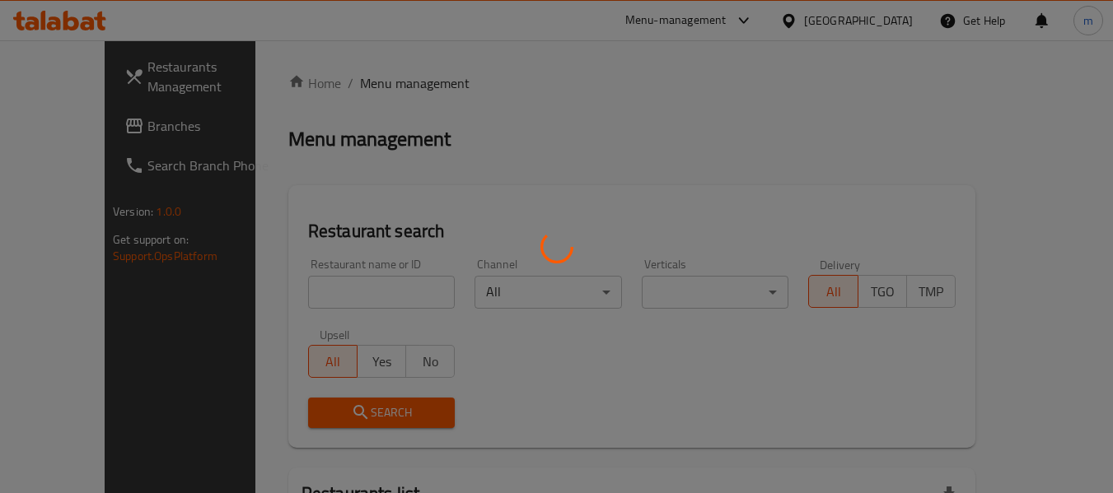
click at [318, 292] on div at bounding box center [556, 246] width 1113 height 493
click at [313, 299] on div at bounding box center [556, 246] width 1113 height 493
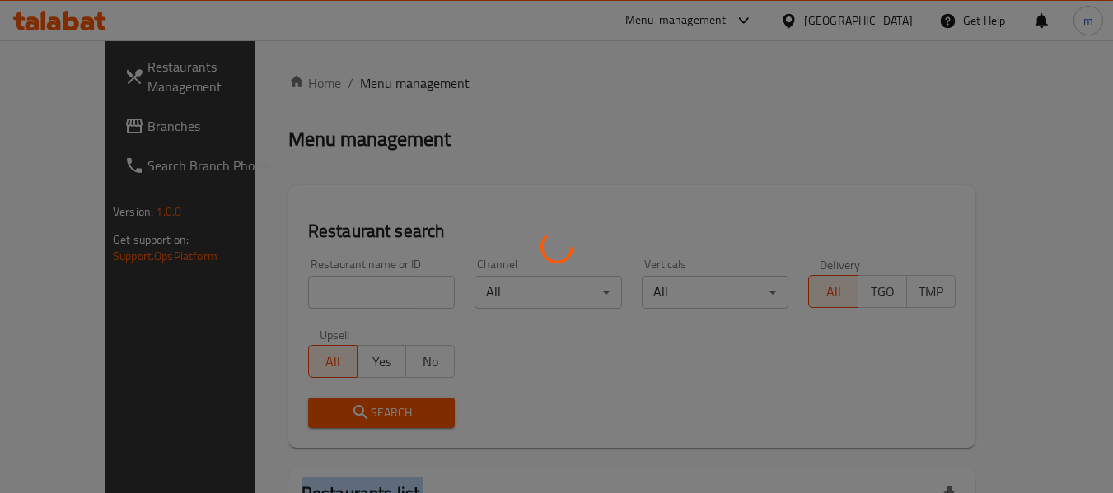
click at [313, 299] on div at bounding box center [556, 246] width 1113 height 493
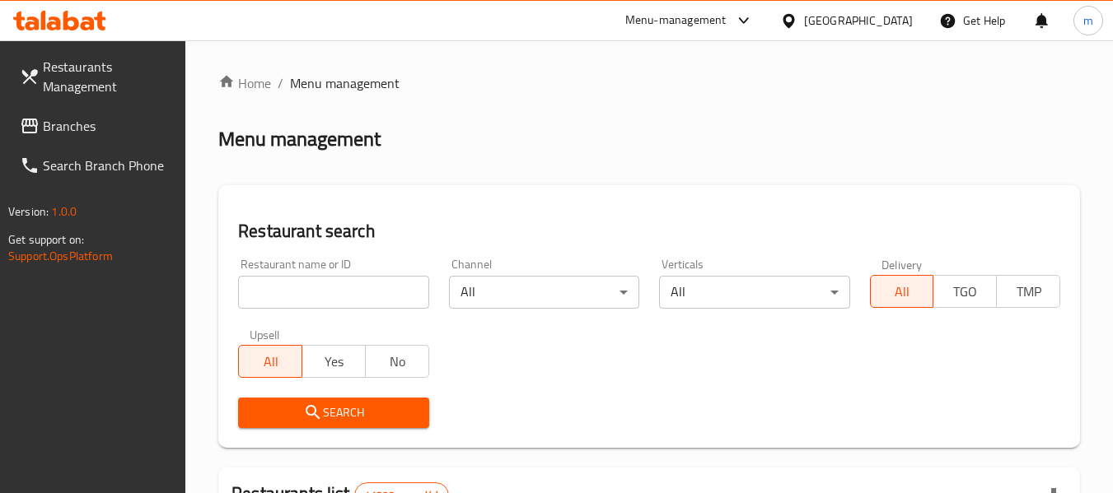
click at [313, 299] on input "search" at bounding box center [333, 292] width 190 height 33
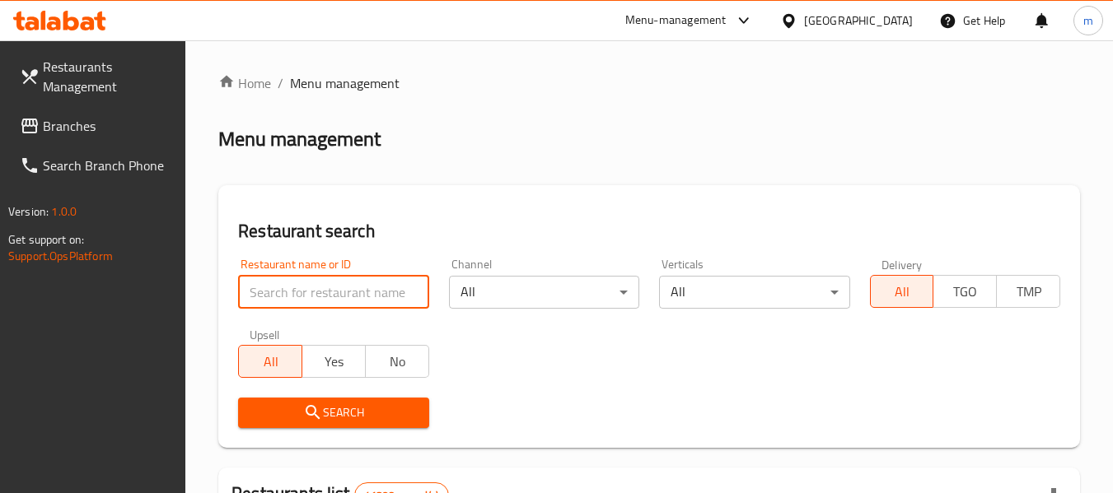
click at [315, 298] on input "search" at bounding box center [333, 292] width 190 height 33
paste input "694333"
type input "694333"
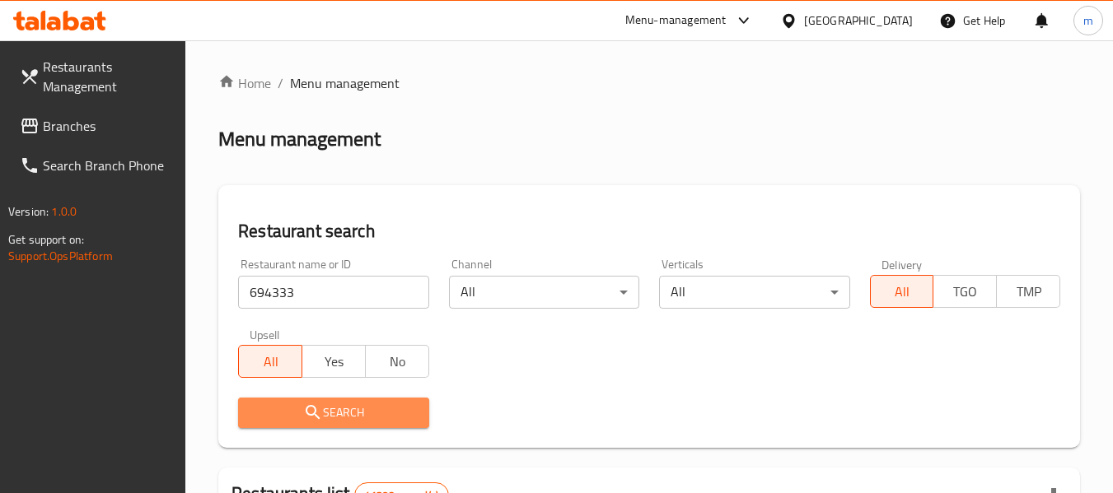
click at [313, 414] on icon "submit" at bounding box center [313, 412] width 14 height 14
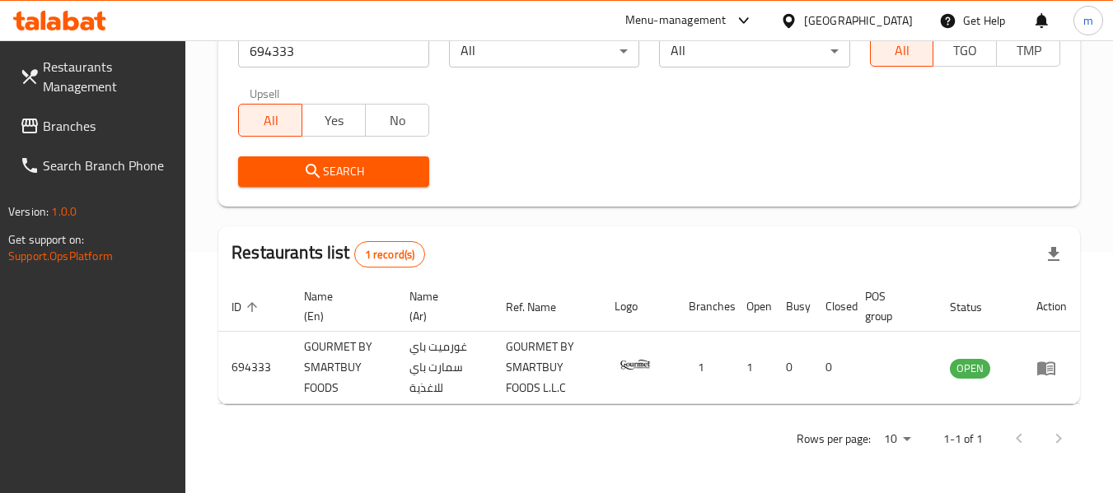
scroll to position [241, 0]
drag, startPoint x: 66, startPoint y: 119, endPoint x: 77, endPoint y: 118, distance: 10.7
click at [66, 119] on span "Branches" at bounding box center [108, 126] width 130 height 20
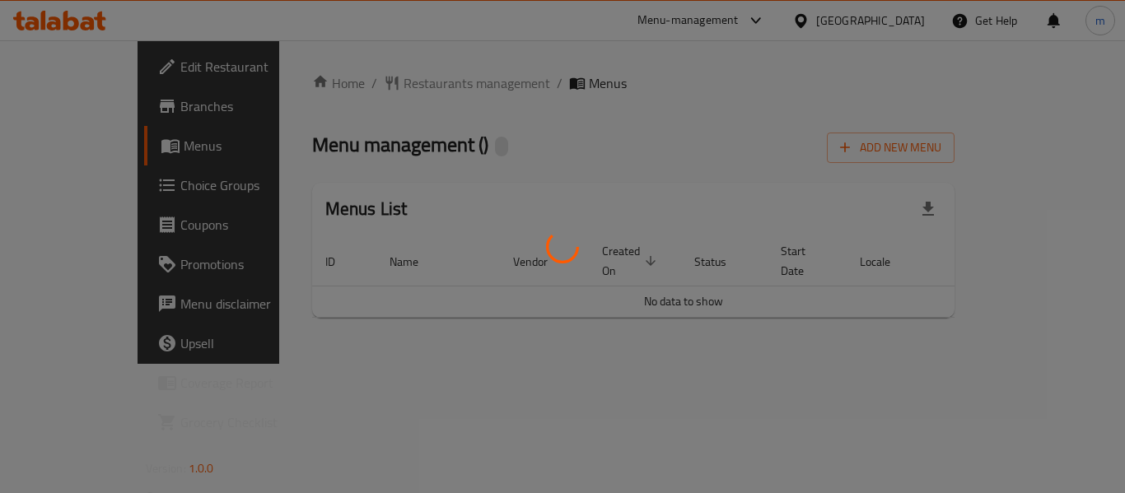
click at [381, 84] on div at bounding box center [562, 246] width 1125 height 493
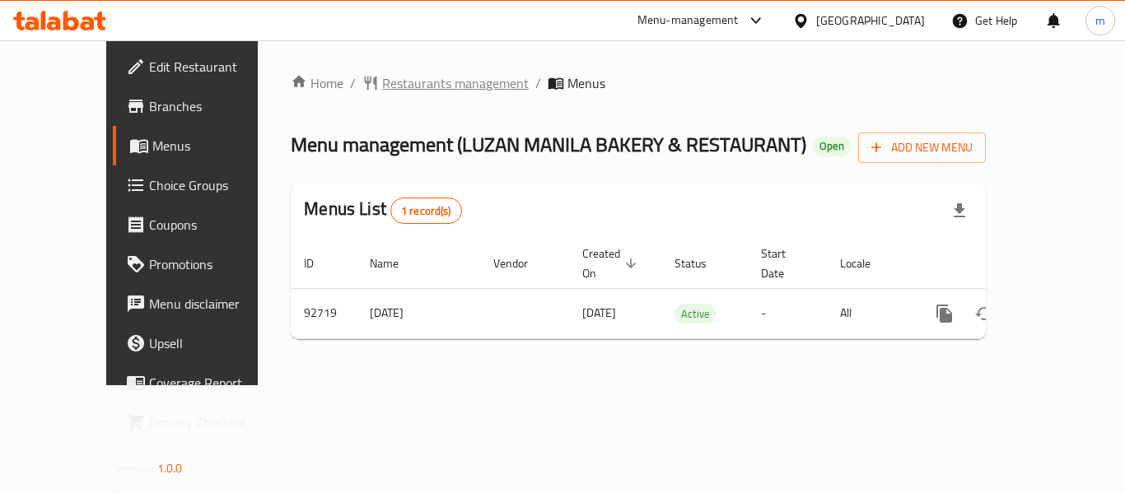
click at [382, 83] on span "Restaurants management" at bounding box center [455, 83] width 147 height 20
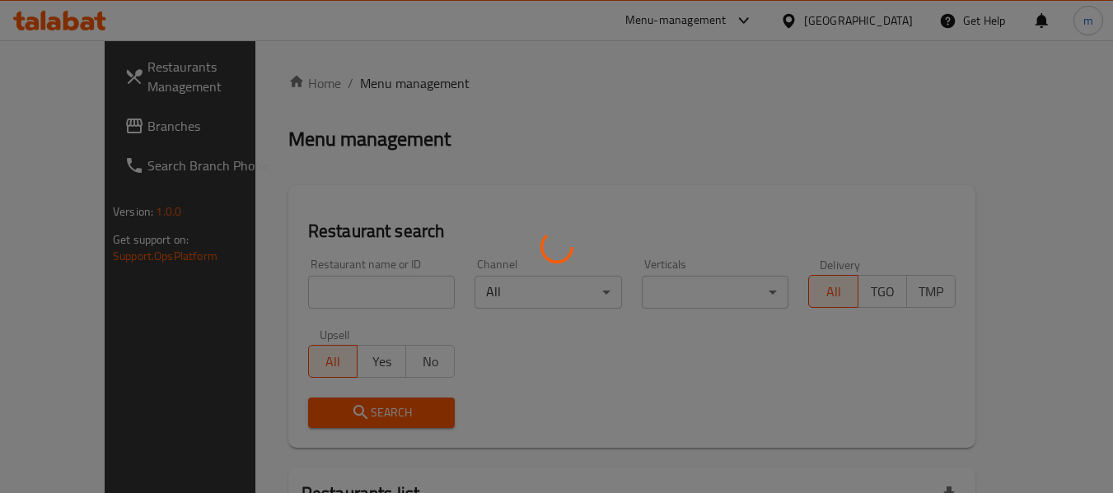
click at [294, 296] on div at bounding box center [556, 246] width 1113 height 493
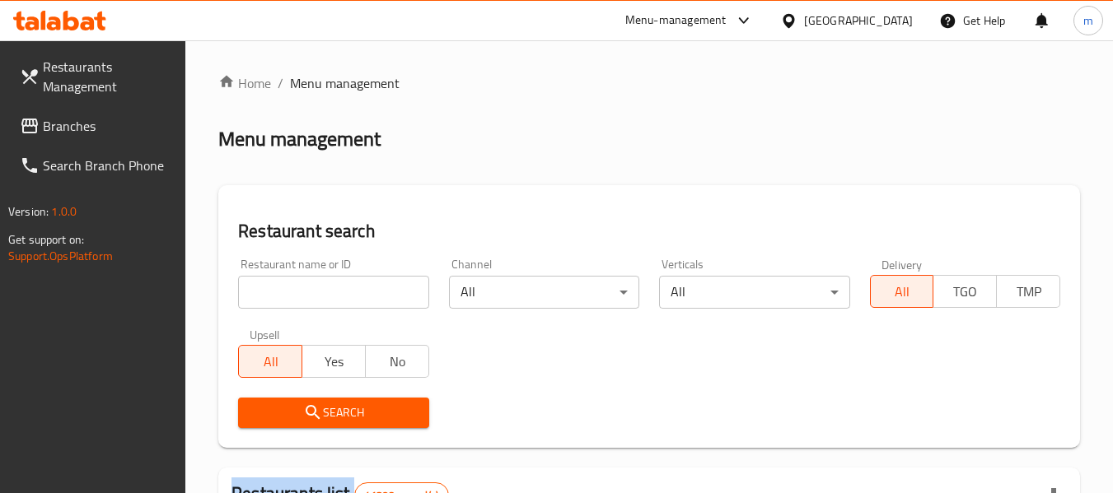
click at [294, 296] on div at bounding box center [556, 246] width 1113 height 493
drag, startPoint x: 294, startPoint y: 296, endPoint x: 309, endPoint y: 268, distance: 31.7
click at [294, 296] on input "search" at bounding box center [333, 292] width 190 height 33
paste input "601718"
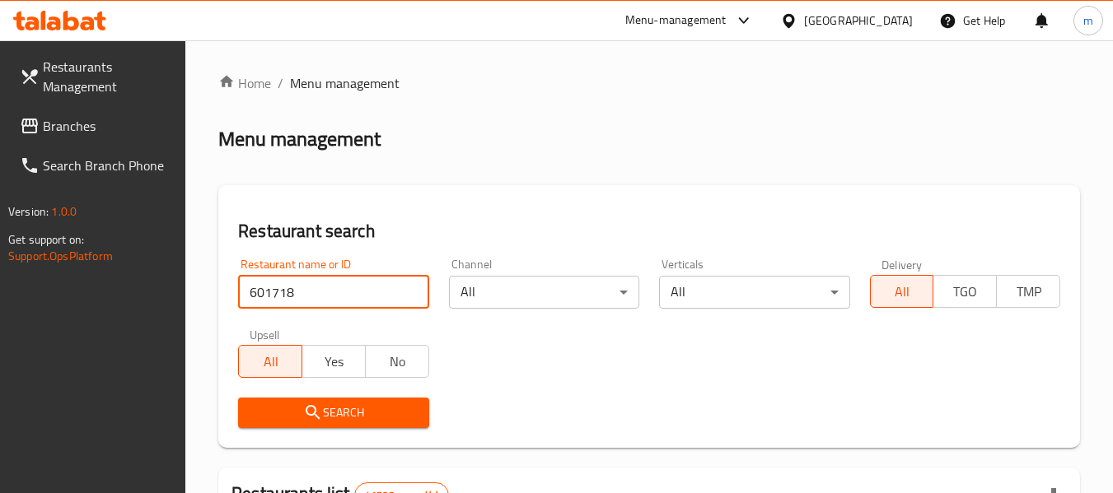
type input "601718"
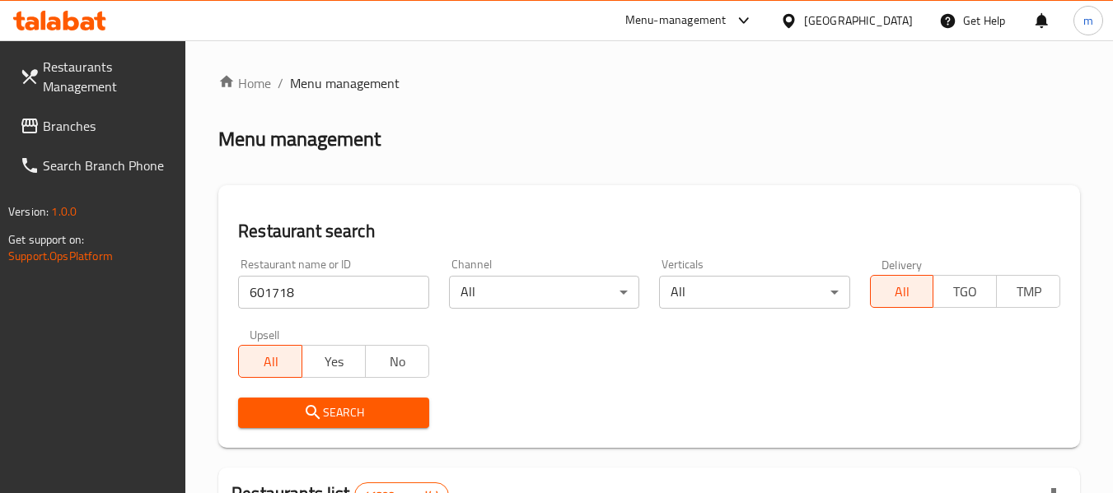
click at [325, 406] on span "Search" at bounding box center [333, 413] width 164 height 21
drag, startPoint x: 793, startPoint y: 24, endPoint x: 806, endPoint y: 35, distance: 16.9
click at [793, 23] on icon at bounding box center [789, 20] width 12 height 14
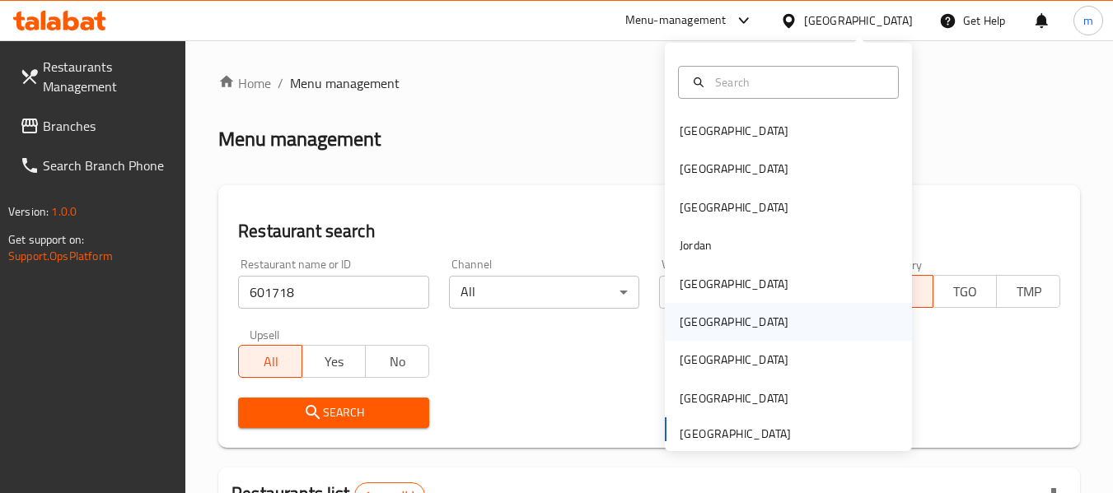
click at [684, 322] on div "[GEOGRAPHIC_DATA]" at bounding box center [734, 322] width 109 height 18
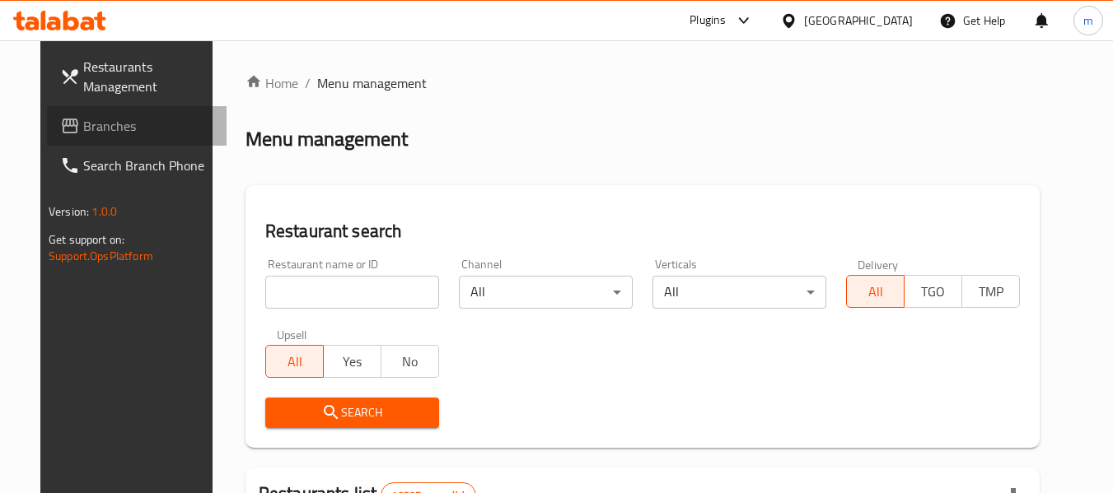
click at [102, 119] on span "Branches" at bounding box center [148, 126] width 130 height 20
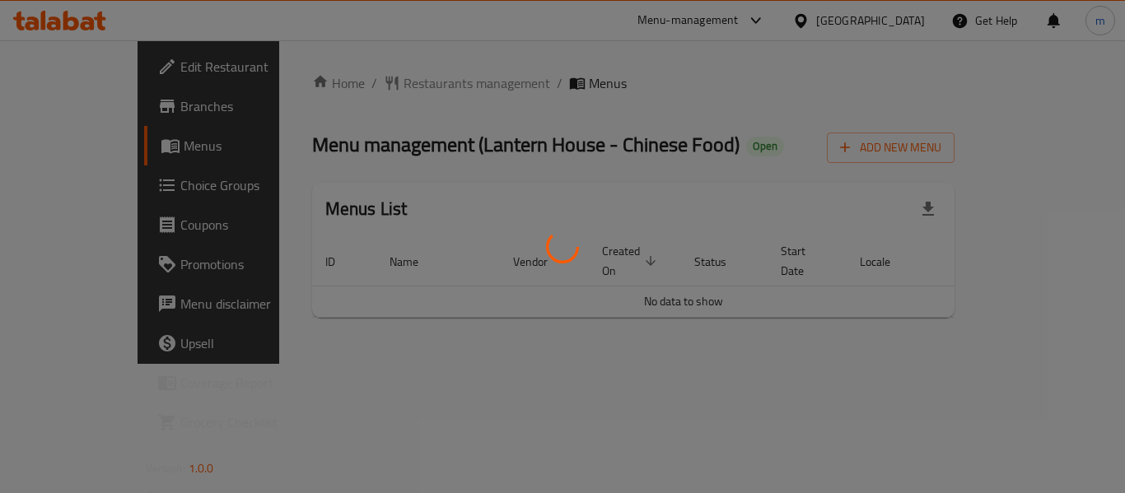
click at [388, 91] on div at bounding box center [562, 246] width 1125 height 493
click at [375, 86] on div at bounding box center [562, 246] width 1125 height 493
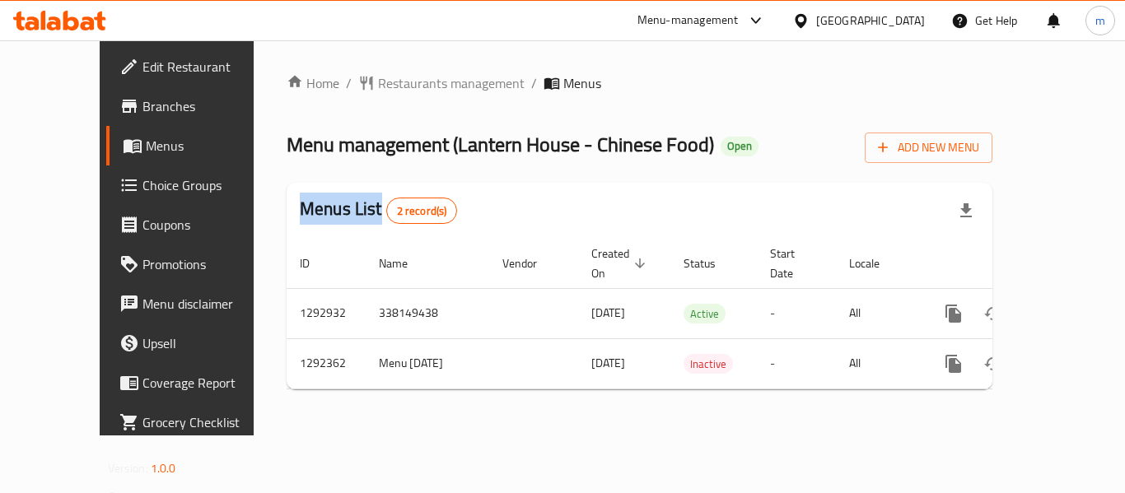
click at [375, 86] on div at bounding box center [562, 246] width 1125 height 493
click at [378, 86] on span "Restaurants management" at bounding box center [451, 83] width 147 height 20
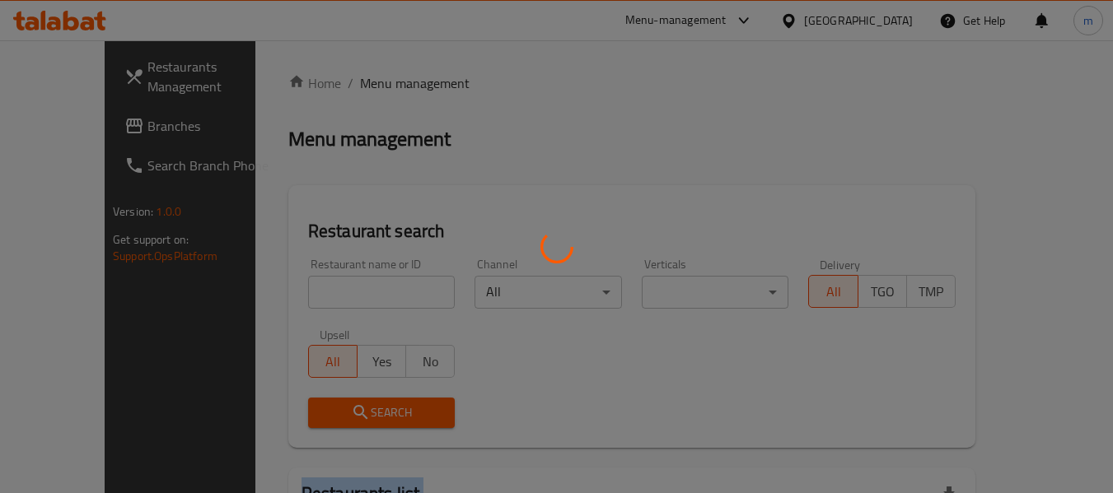
click at [375, 86] on div at bounding box center [556, 246] width 1113 height 493
click at [335, 298] on div at bounding box center [556, 246] width 1113 height 493
click at [334, 296] on div at bounding box center [556, 246] width 1113 height 493
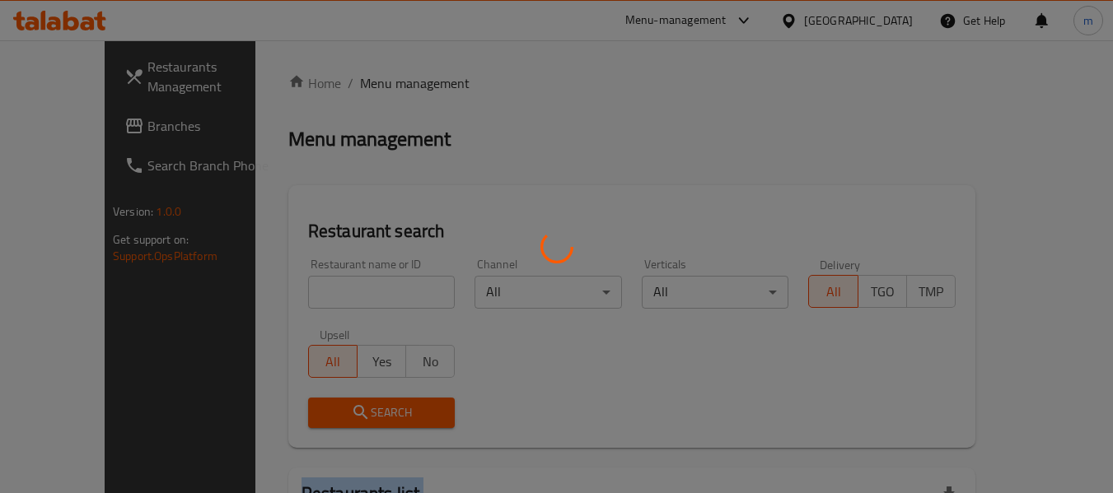
click at [334, 296] on div at bounding box center [556, 246] width 1113 height 493
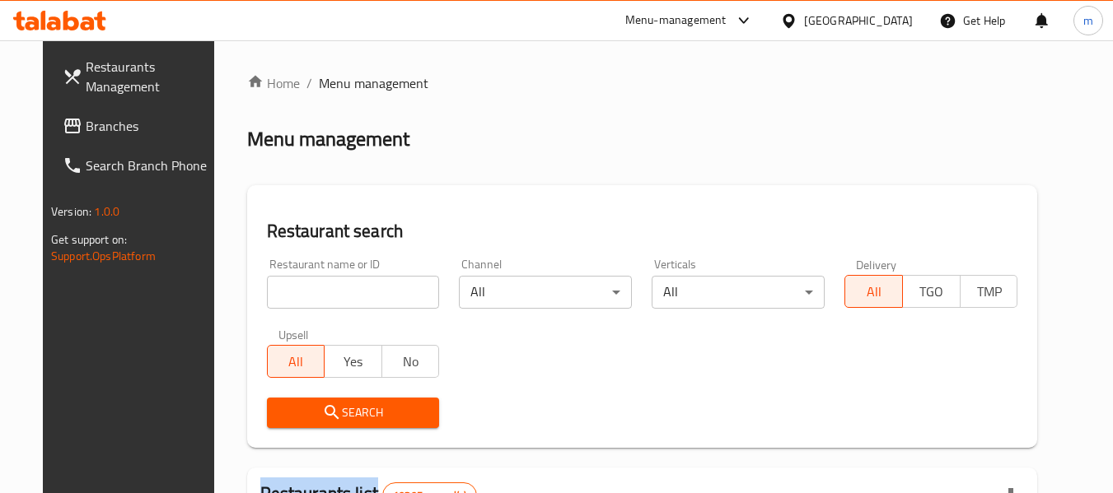
click at [334, 296] on div at bounding box center [556, 246] width 1113 height 493
click at [334, 296] on input "search" at bounding box center [353, 292] width 173 height 33
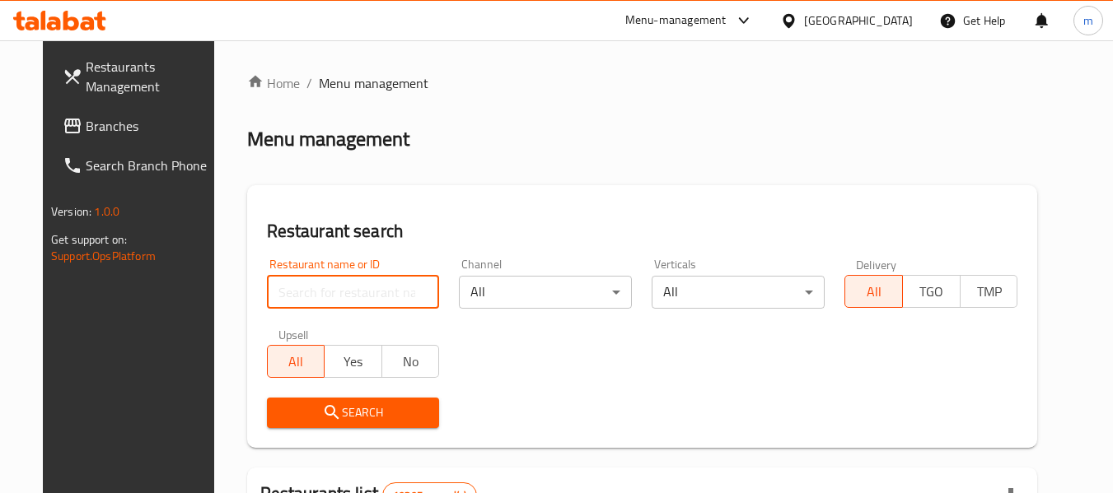
click at [334, 296] on input "search" at bounding box center [353, 292] width 173 height 33
paste input "699109"
type input "699109"
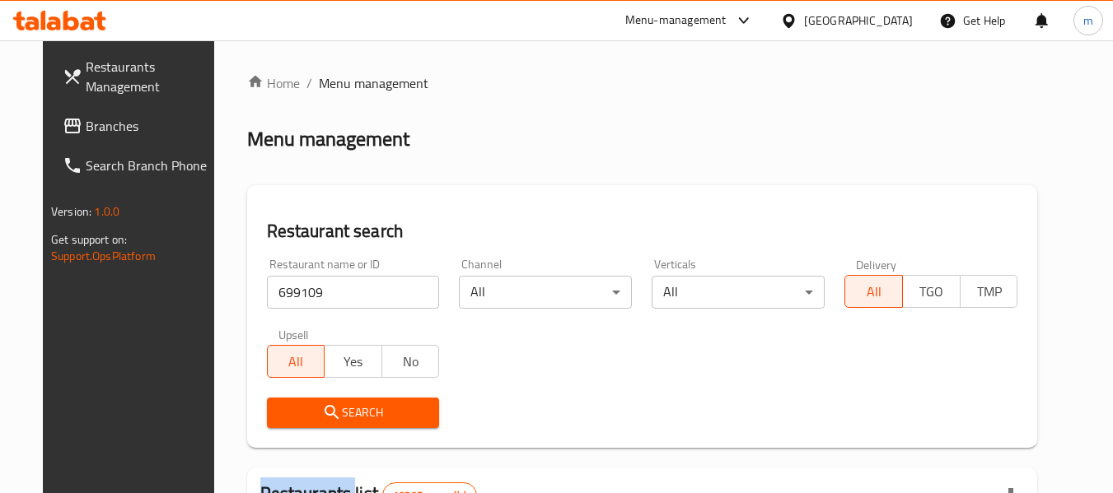
click at [301, 395] on div "Search" at bounding box center [353, 413] width 193 height 50
click at [301, 404] on span "Search" at bounding box center [353, 413] width 147 height 21
click at [301, 404] on div at bounding box center [556, 246] width 1113 height 493
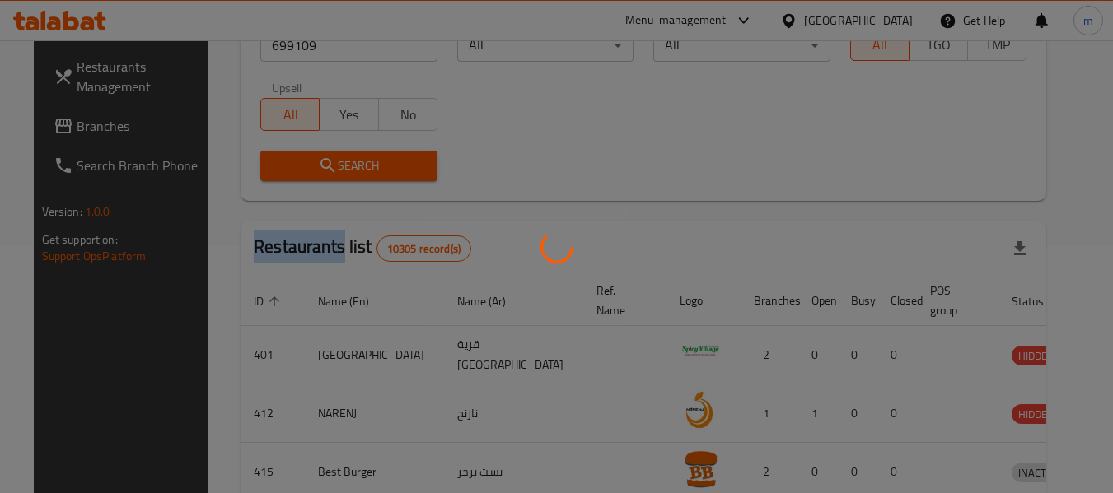
scroll to position [241, 0]
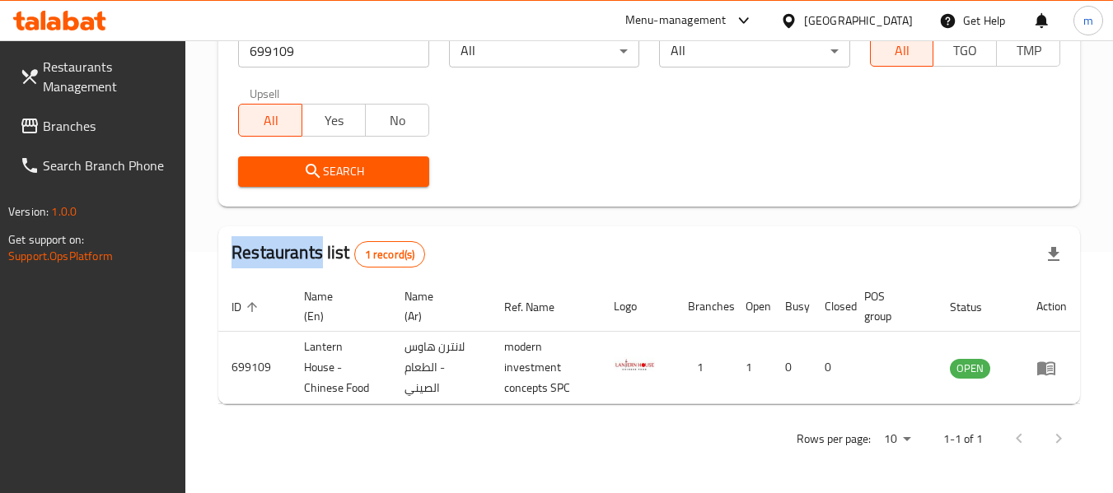
click at [797, 18] on icon at bounding box center [788, 20] width 17 height 17
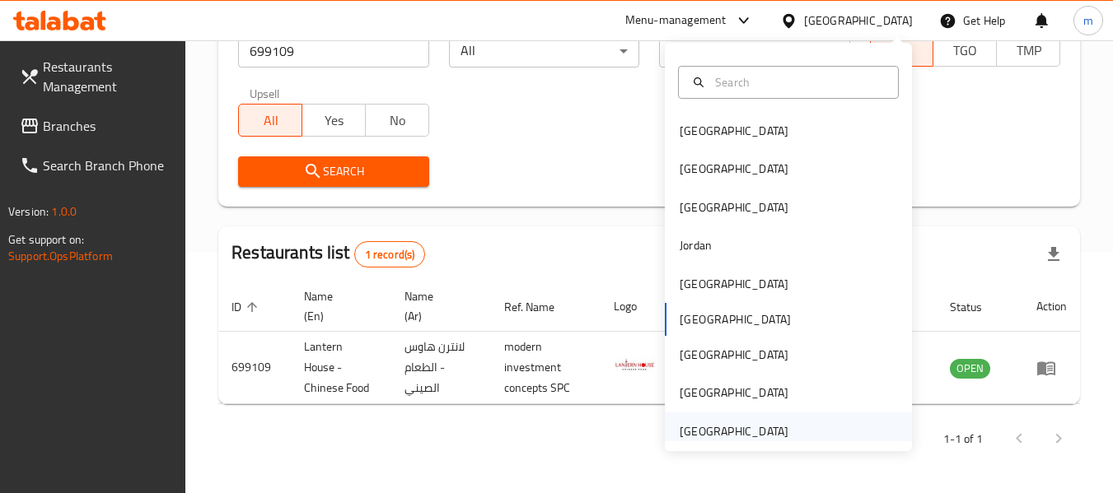
click at [708, 428] on div "[GEOGRAPHIC_DATA]" at bounding box center [734, 432] width 109 height 18
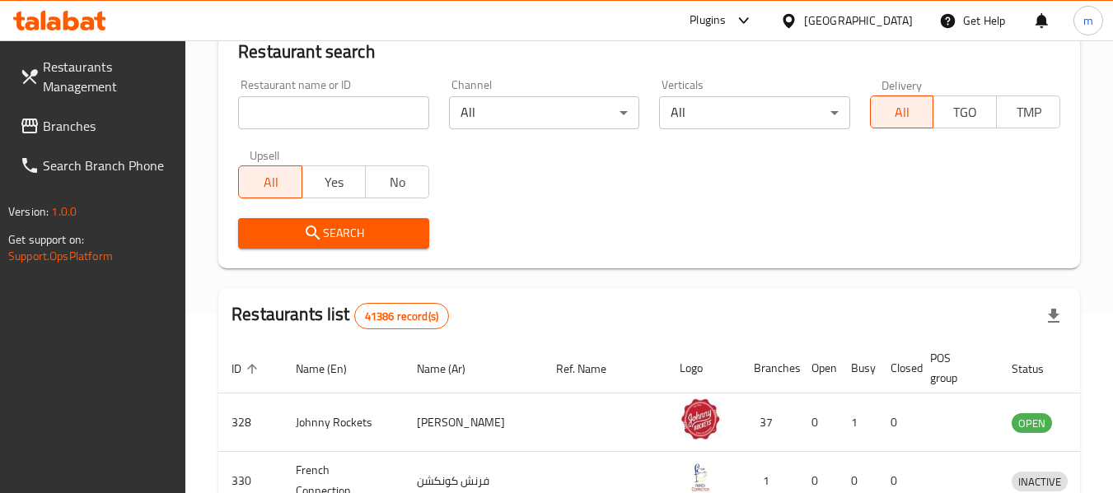
scroll to position [241, 0]
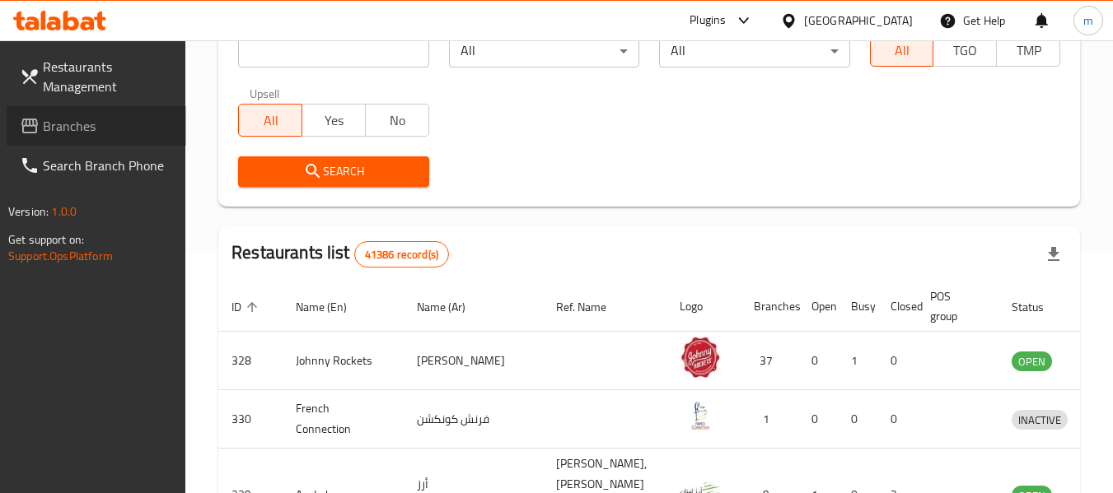
click at [100, 137] on link "Branches" at bounding box center [97, 126] width 180 height 40
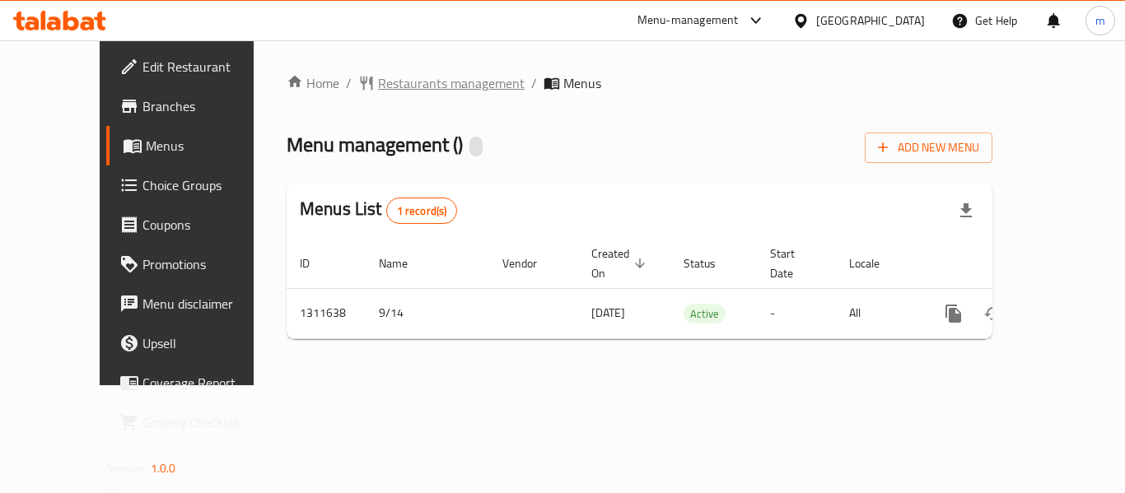
click at [395, 86] on span "Restaurants management" at bounding box center [451, 83] width 147 height 20
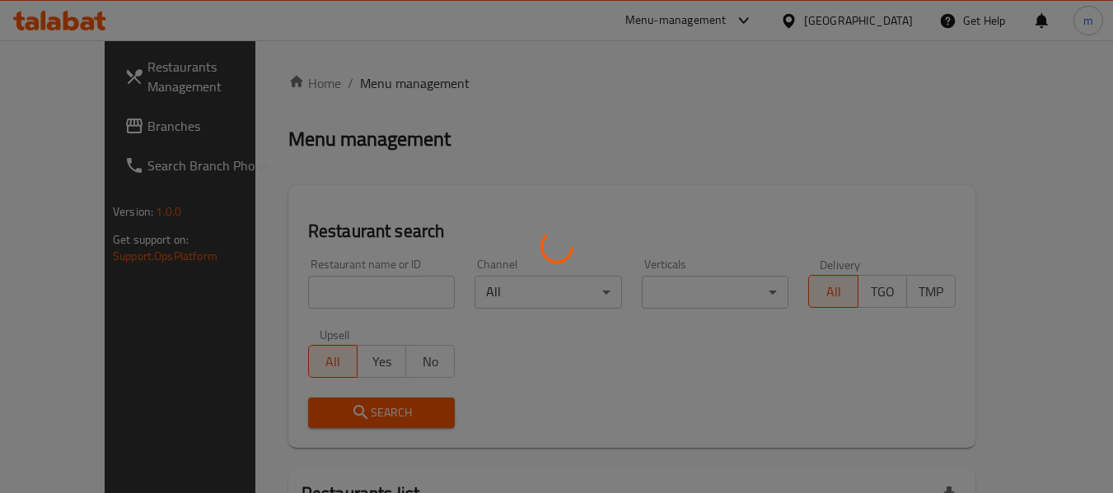
click at [317, 313] on div at bounding box center [556, 246] width 1113 height 493
click at [313, 295] on div at bounding box center [556, 246] width 1113 height 493
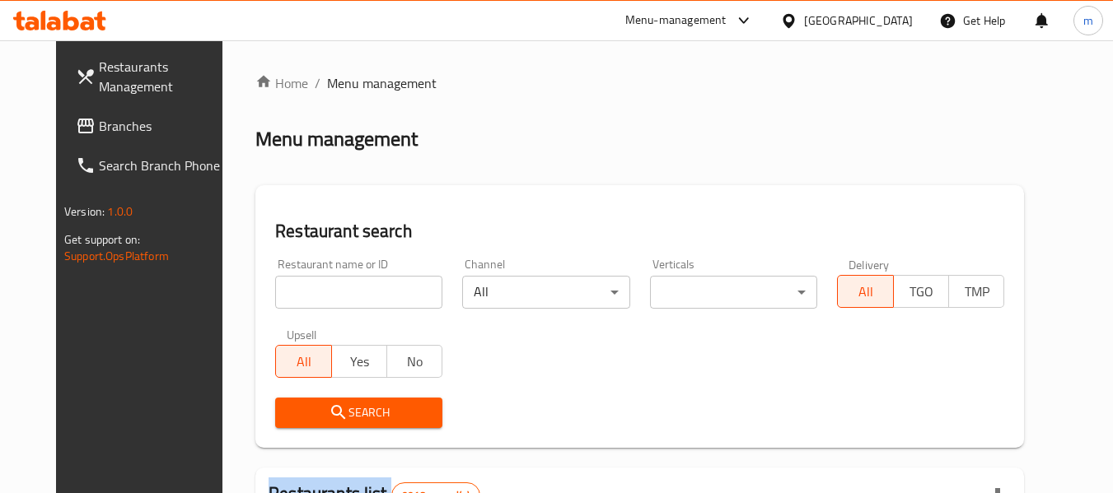
click at [313, 295] on div at bounding box center [556, 246] width 1113 height 493
click at [313, 295] on input "search" at bounding box center [358, 292] width 167 height 33
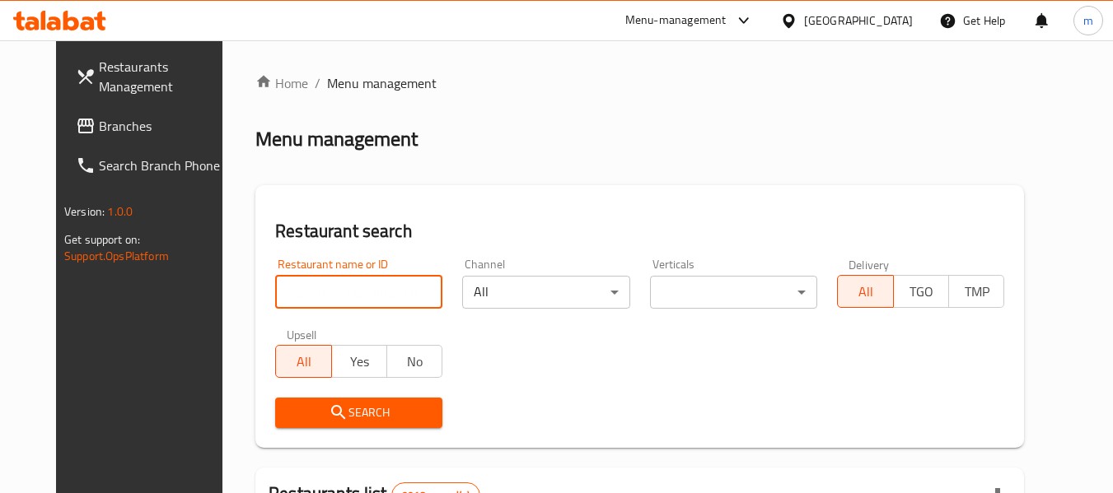
click at [313, 295] on input "search" at bounding box center [358, 292] width 167 height 33
paste input "705838"
type input "705838"
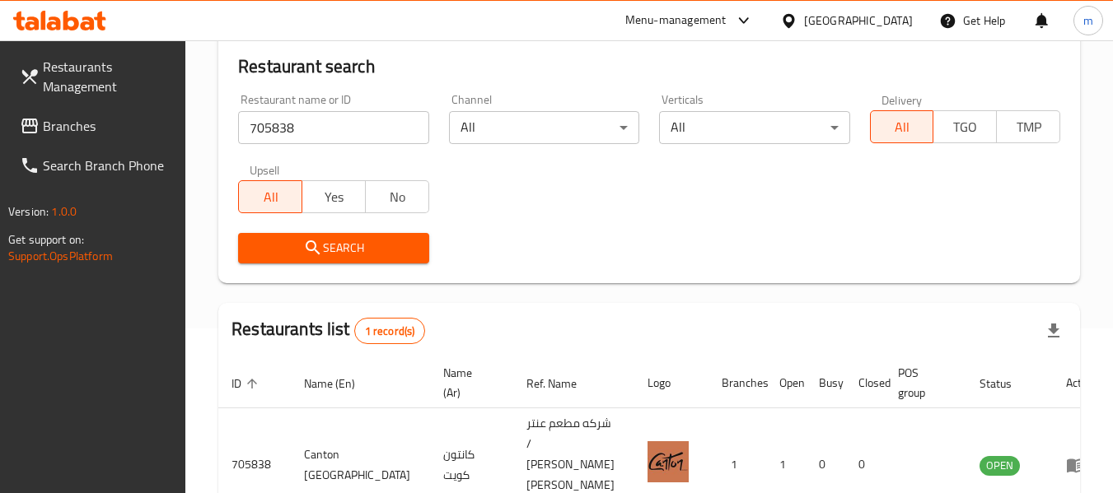
scroll to position [241, 0]
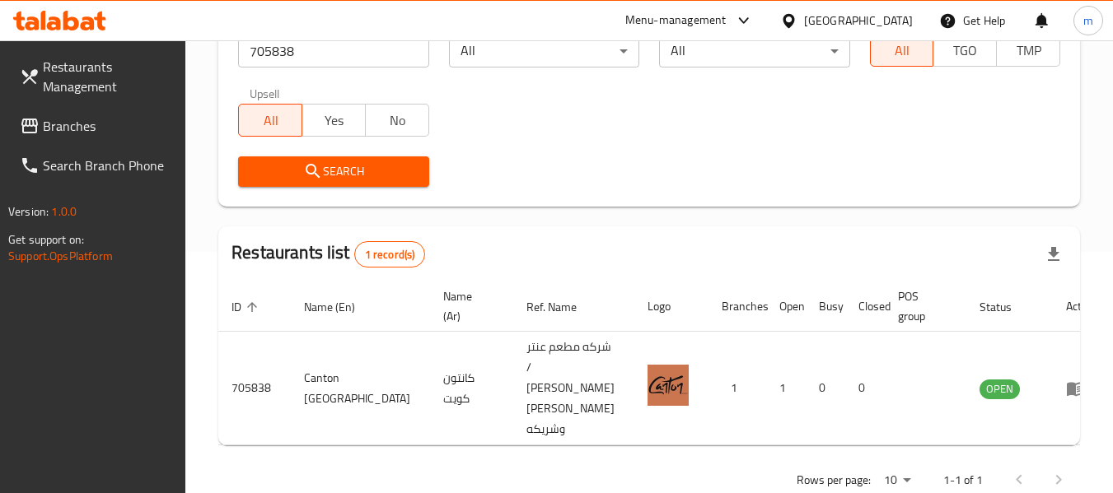
drag, startPoint x: 861, startPoint y: 18, endPoint x: 869, endPoint y: 33, distance: 17.0
click at [797, 18] on icon at bounding box center [788, 20] width 17 height 17
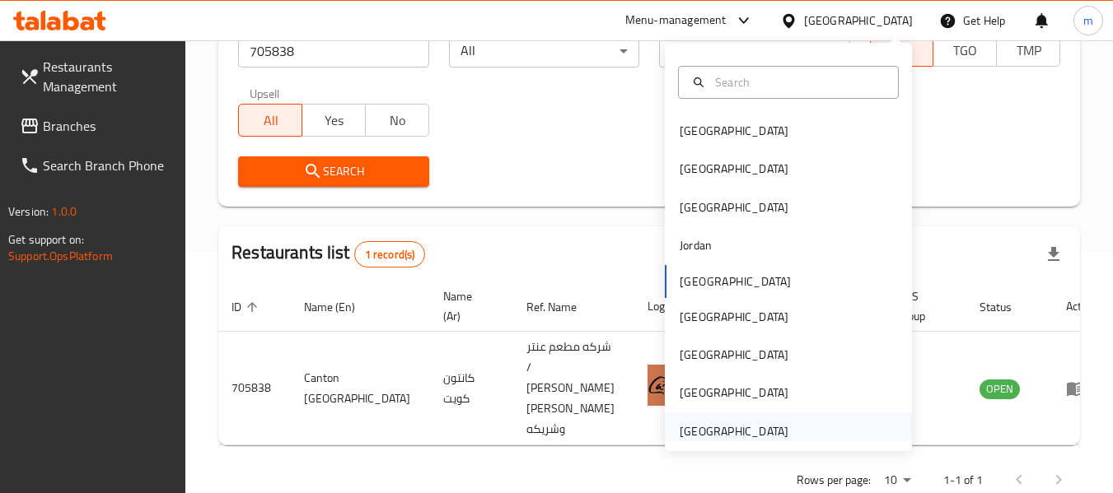
click at [720, 432] on div "[GEOGRAPHIC_DATA]" at bounding box center [734, 432] width 109 height 18
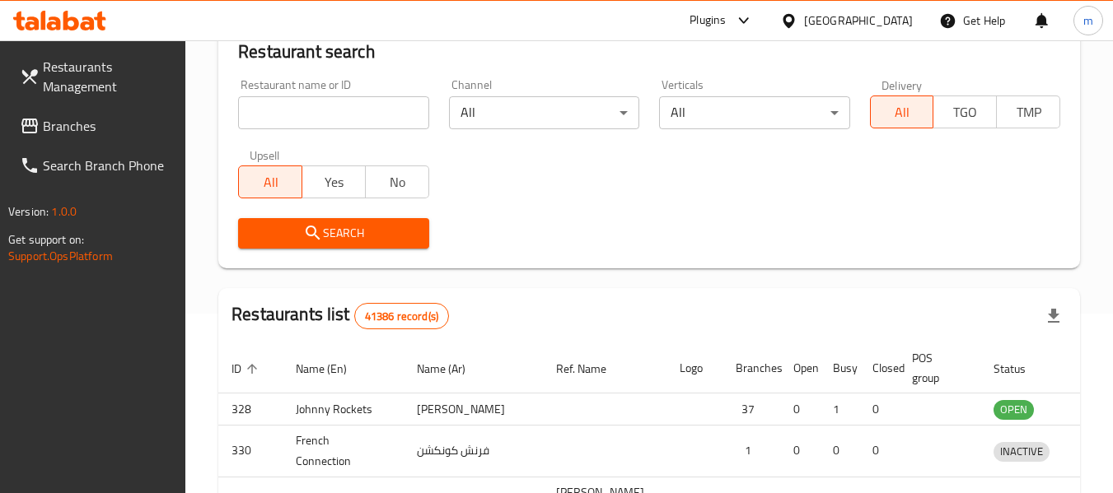
scroll to position [241, 0]
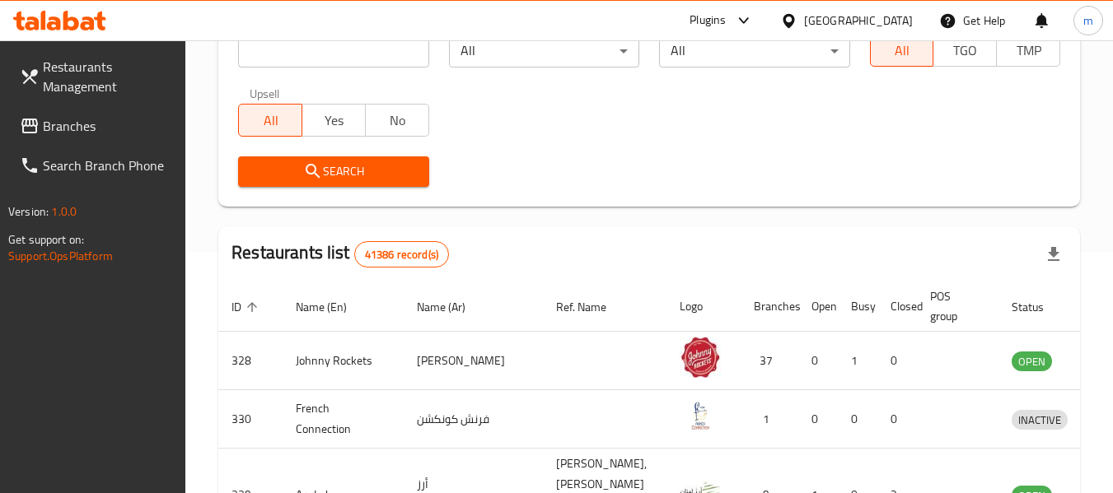
click at [103, 121] on span "Branches" at bounding box center [108, 126] width 130 height 20
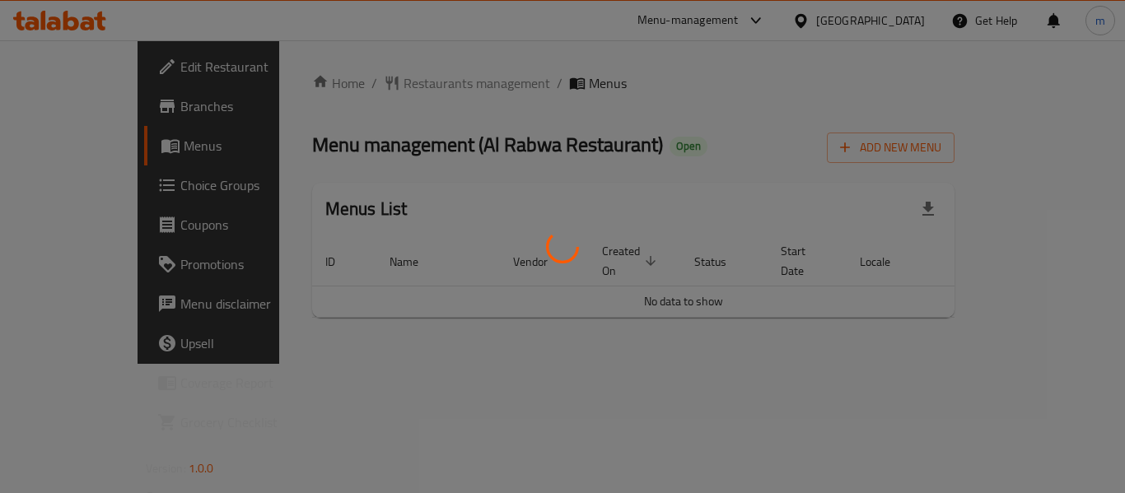
click at [379, 80] on div at bounding box center [562, 246] width 1125 height 493
click at [379, 82] on div at bounding box center [562, 246] width 1125 height 493
click at [377, 83] on div at bounding box center [562, 246] width 1125 height 493
click at [375, 84] on div at bounding box center [562, 246] width 1125 height 493
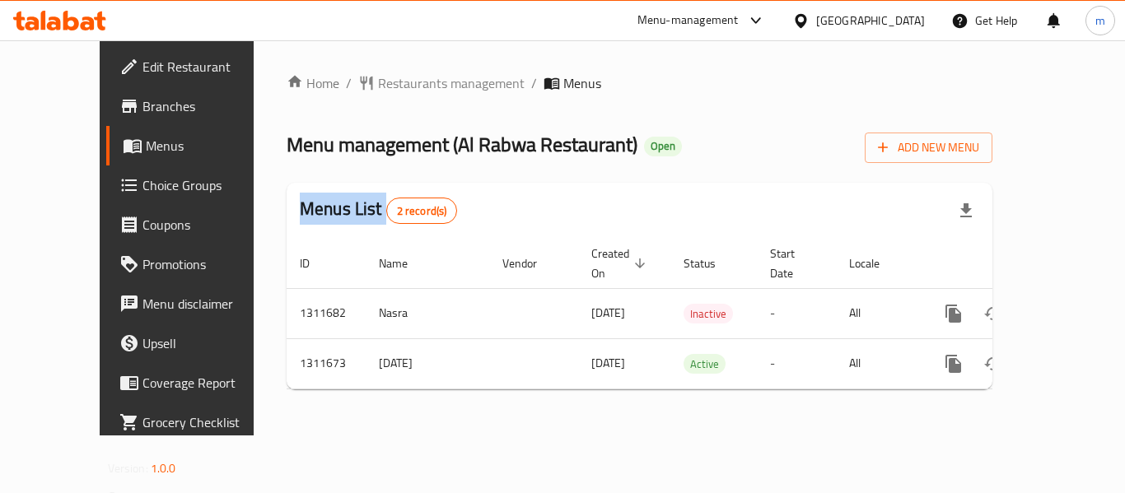
click at [375, 84] on div "Home / Restaurants management / Menus Menu management ( Al Rabwa Restaurant ) O…" at bounding box center [640, 237] width 706 height 329
click at [378, 84] on span "Restaurants management" at bounding box center [451, 83] width 147 height 20
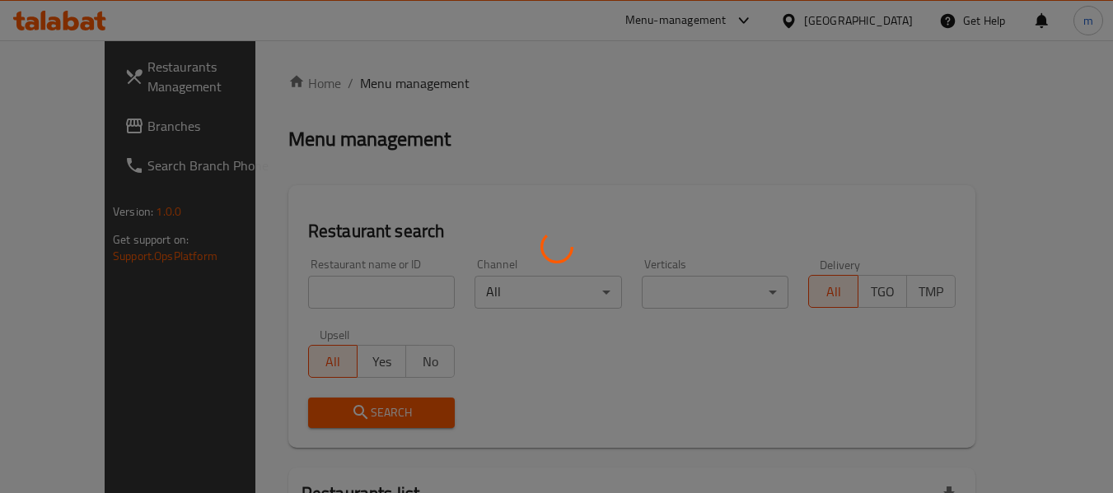
click at [317, 288] on div at bounding box center [556, 246] width 1113 height 493
click at [320, 288] on div at bounding box center [556, 246] width 1113 height 493
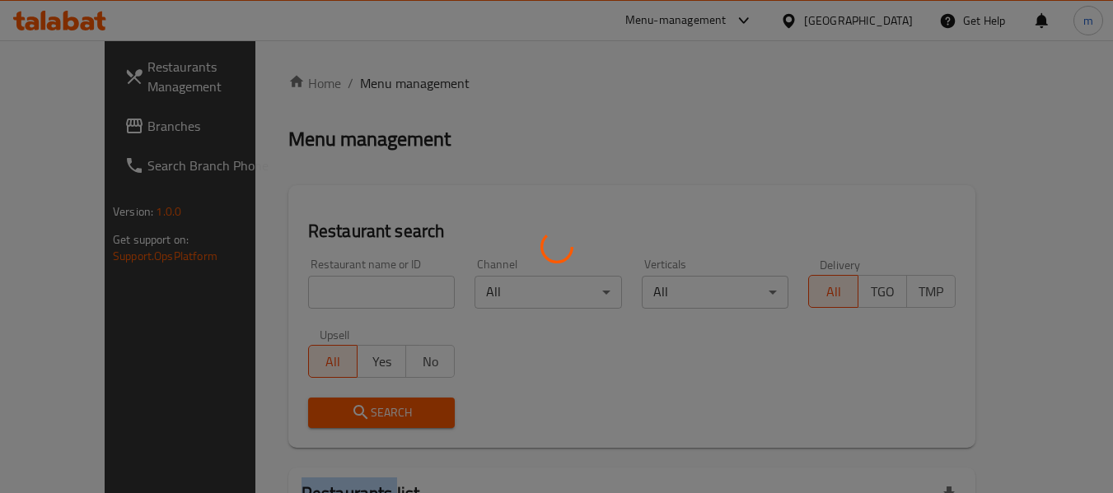
click at [320, 288] on div at bounding box center [556, 246] width 1113 height 493
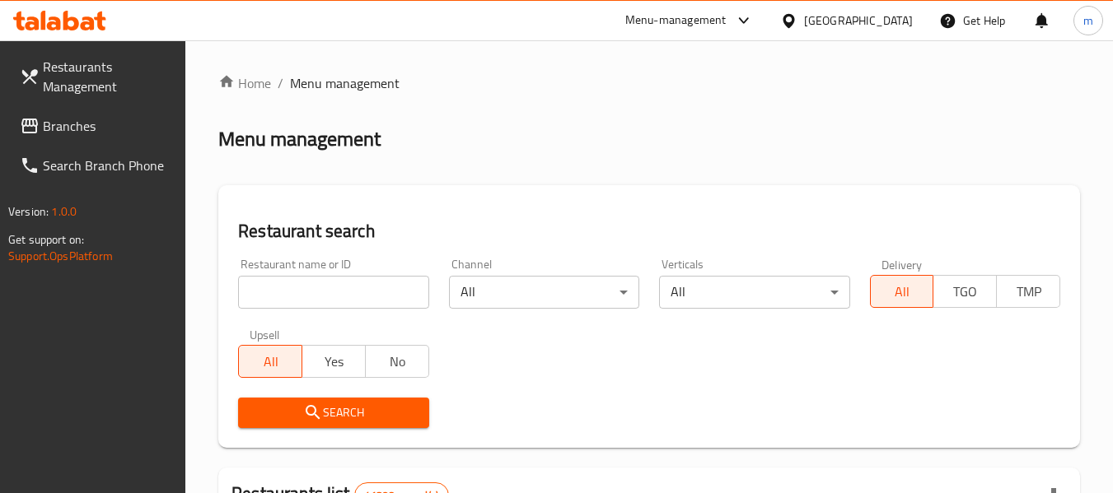
click at [320, 288] on input "search" at bounding box center [333, 292] width 190 height 33
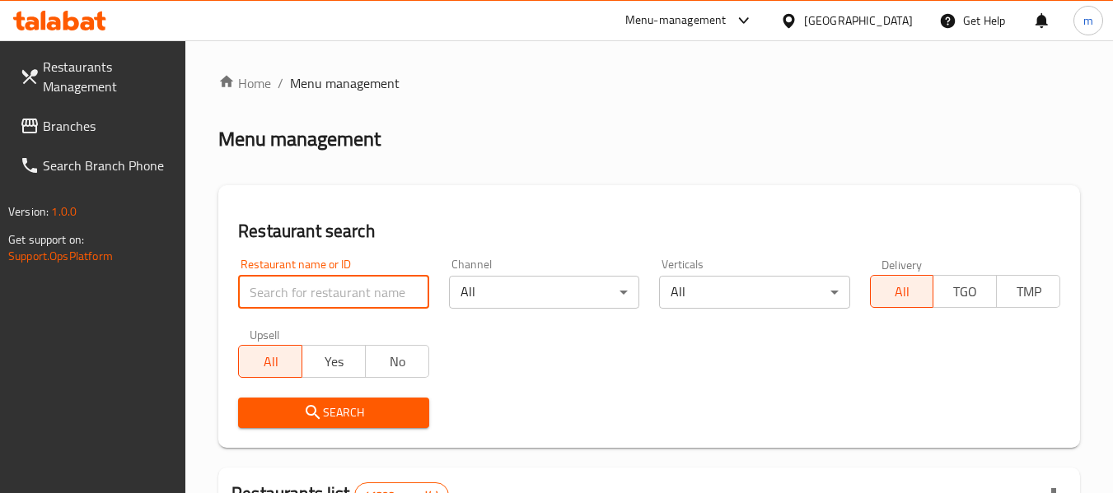
paste input "705870"
type input "705870"
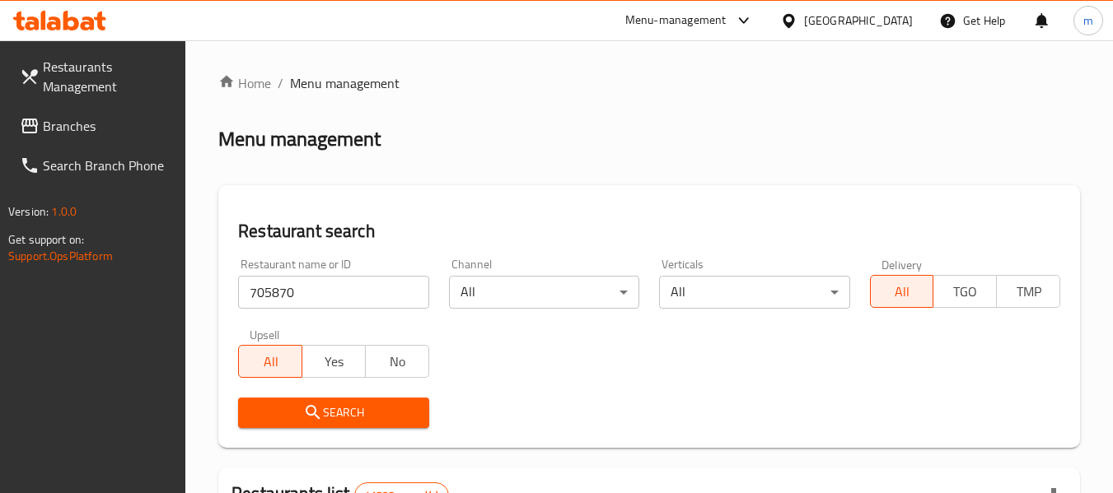
click at [316, 417] on icon "submit" at bounding box center [313, 412] width 14 height 14
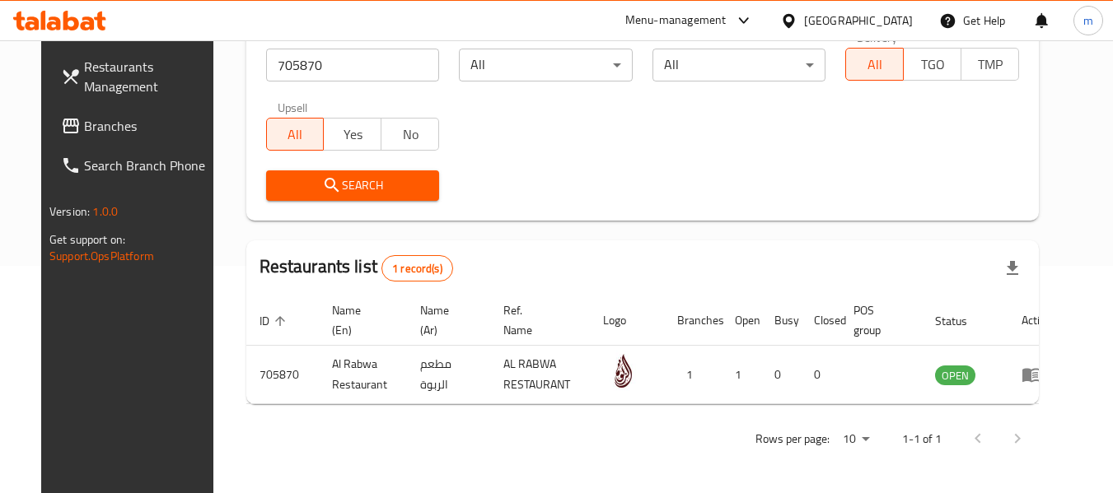
scroll to position [227, 0]
